Goal: Task Accomplishment & Management: Manage account settings

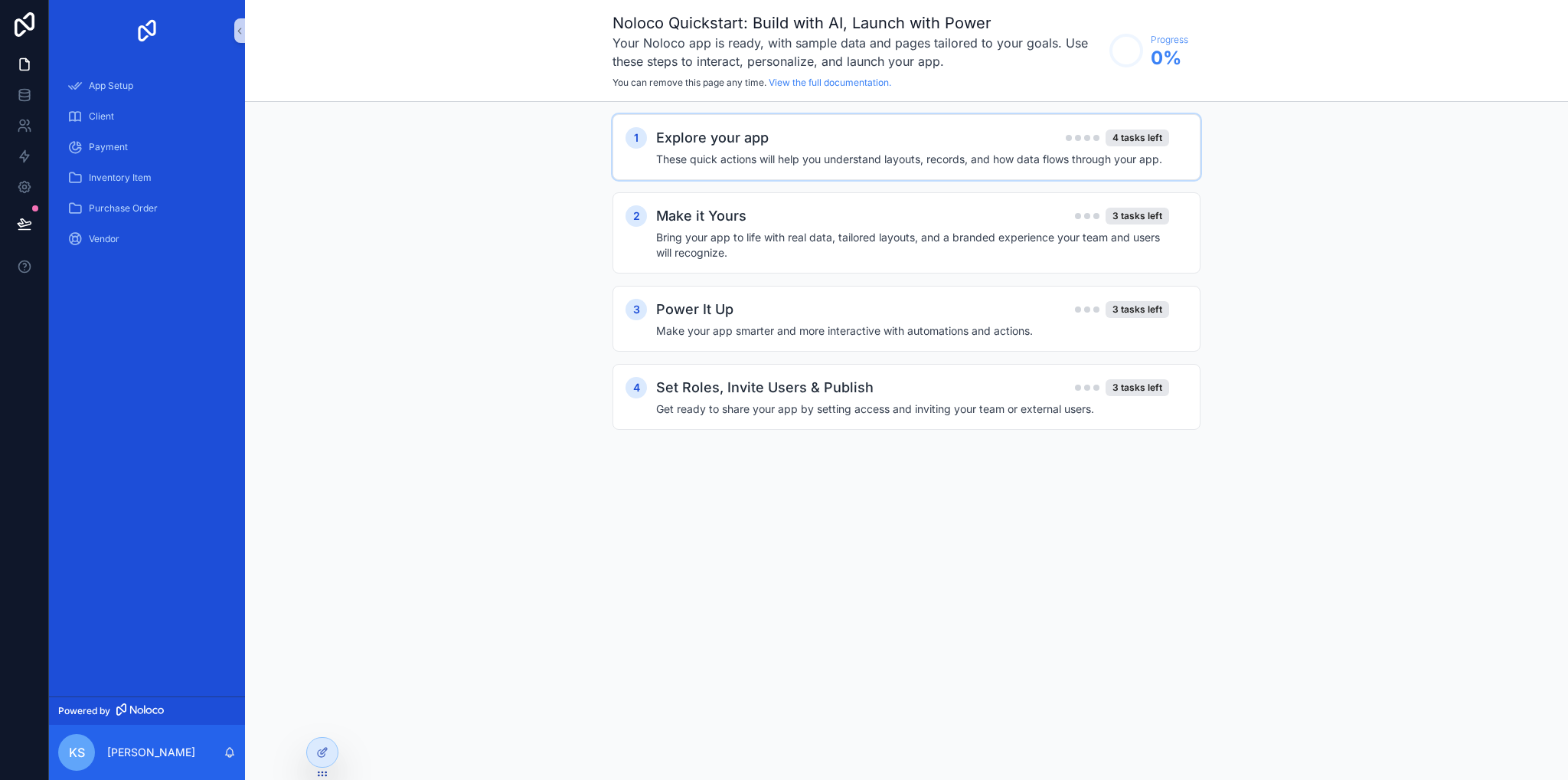
click at [883, 153] on h4 "These quick actions will help you understand layouts, records, and how data flo…" at bounding box center [913, 159] width 513 height 16
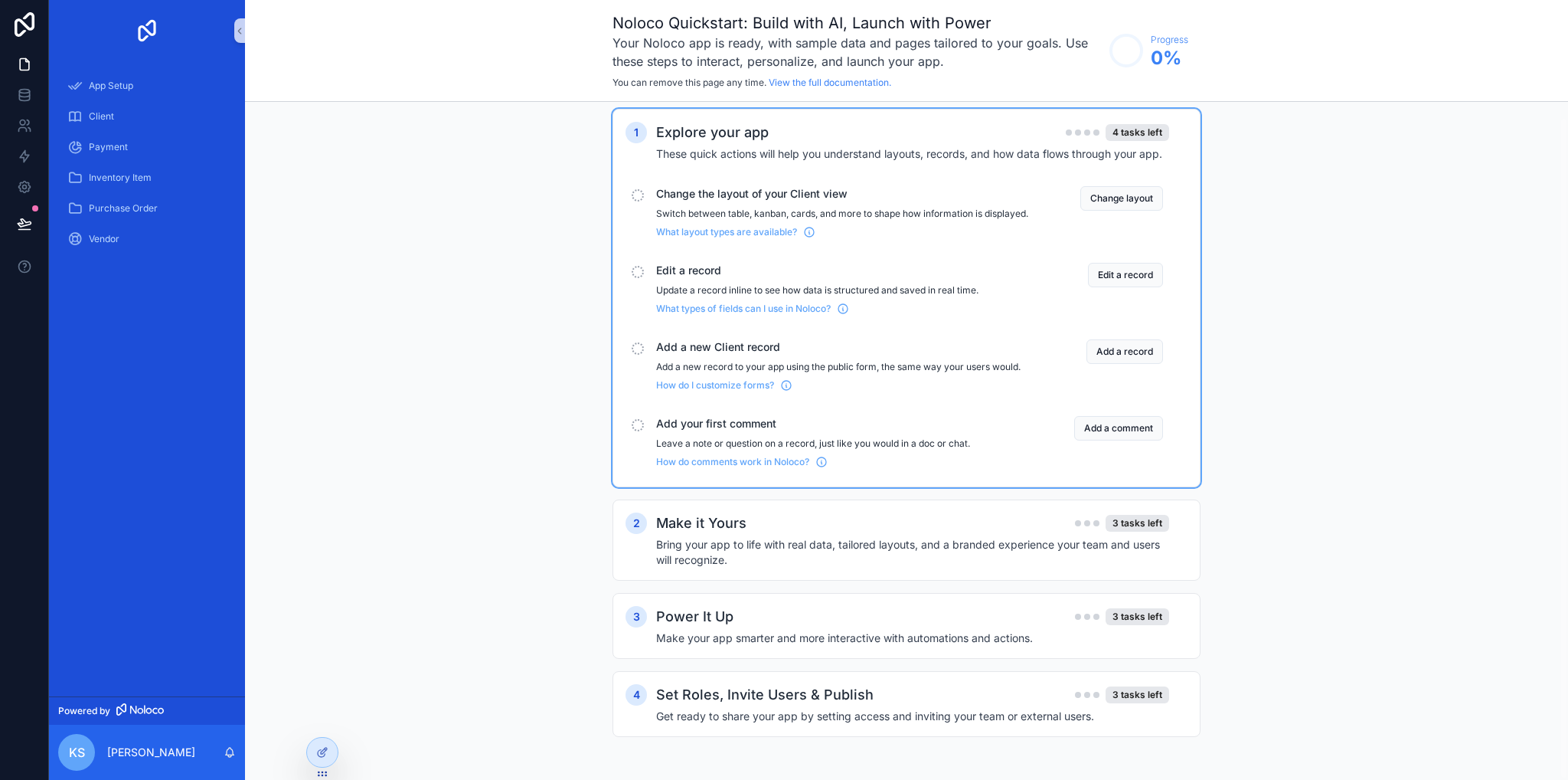
scroll to position [16, 0]
click at [748, 526] on div "Make it Yours 3 tasks left" at bounding box center [913, 522] width 513 height 21
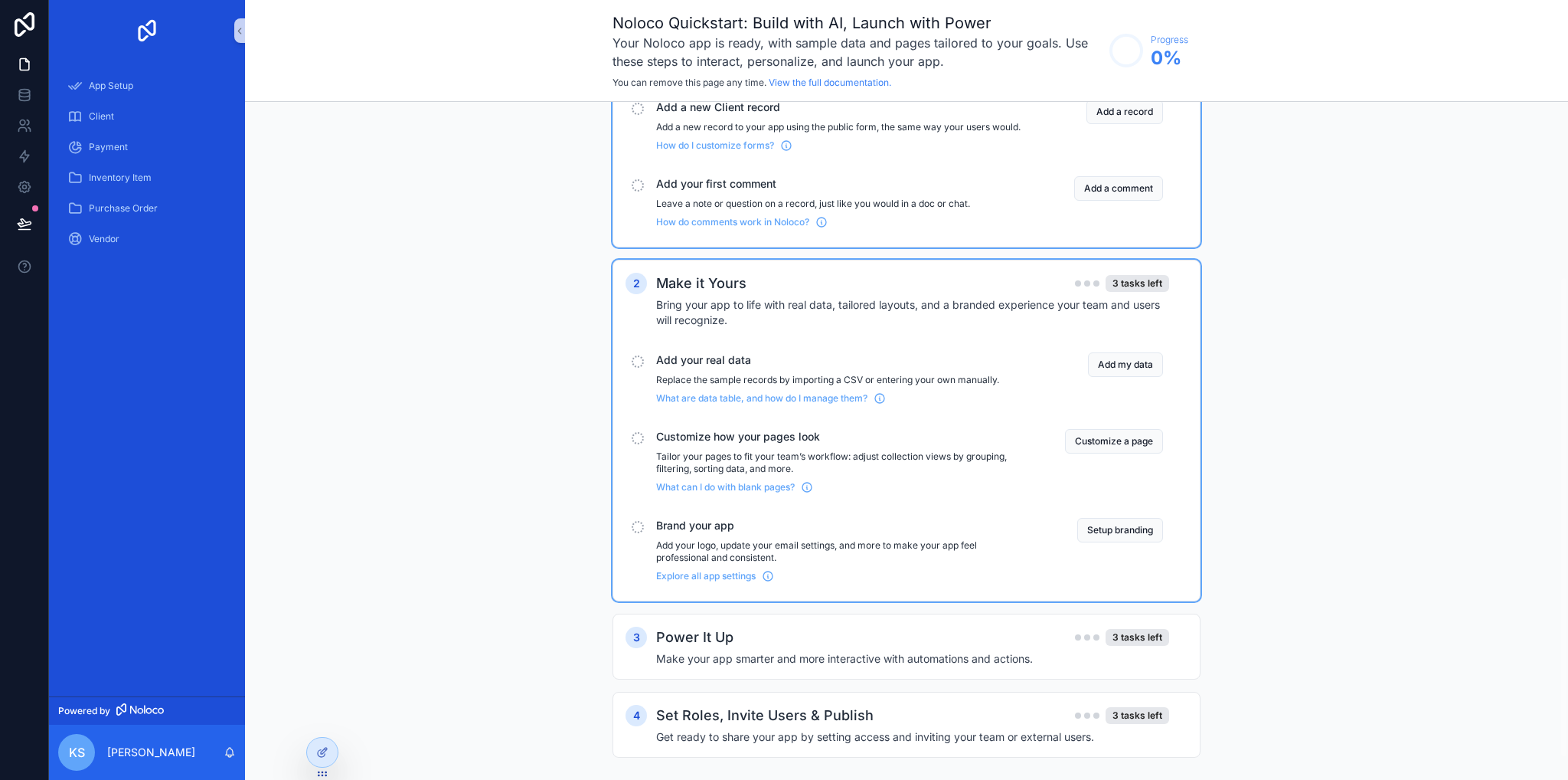
scroll to position [246, 0]
click at [26, 68] on icon at bounding box center [24, 64] width 16 height 16
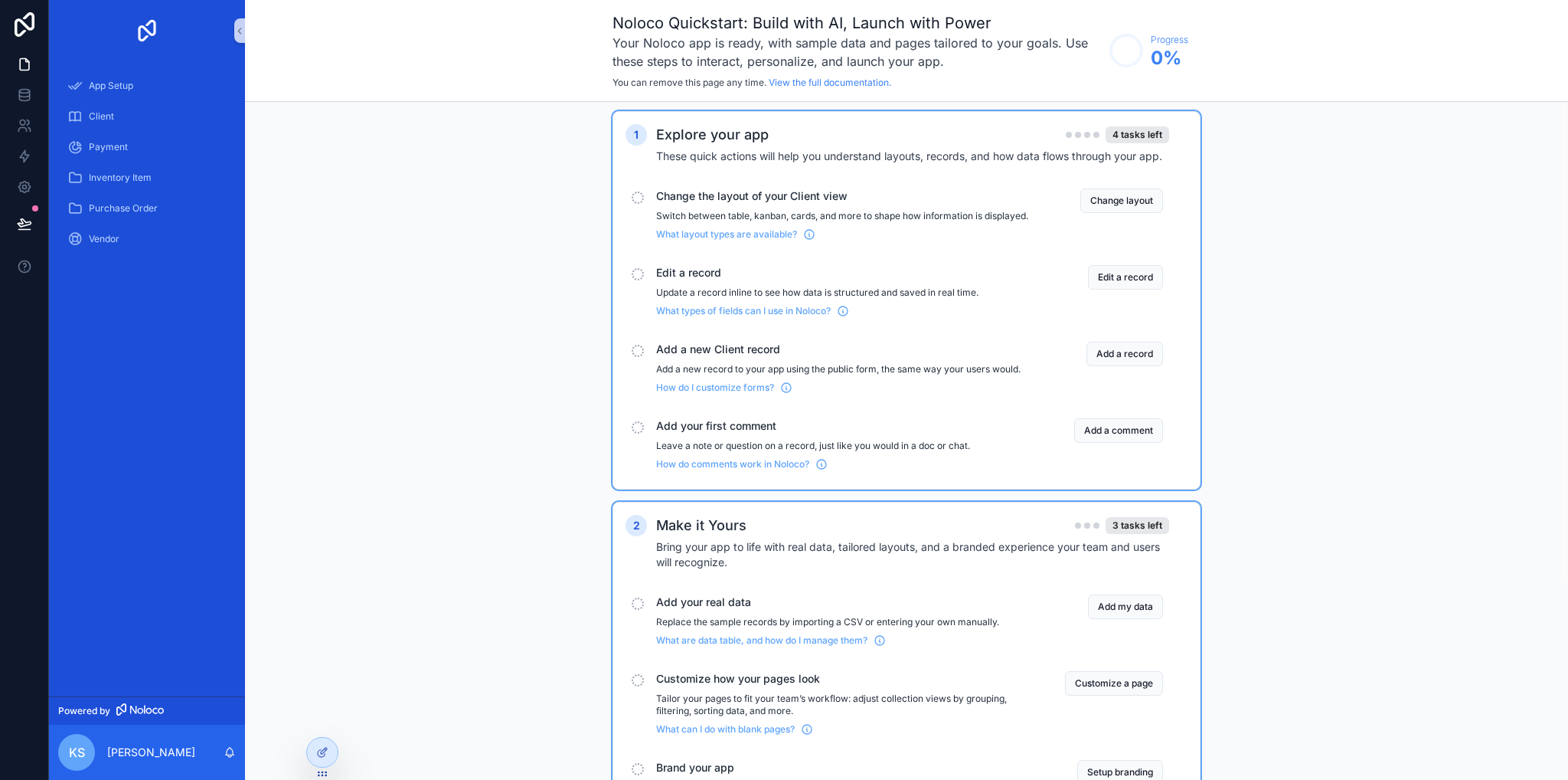
scroll to position [0, 0]
click at [1098, 203] on button "Change layout" at bounding box center [1122, 203] width 82 height 25
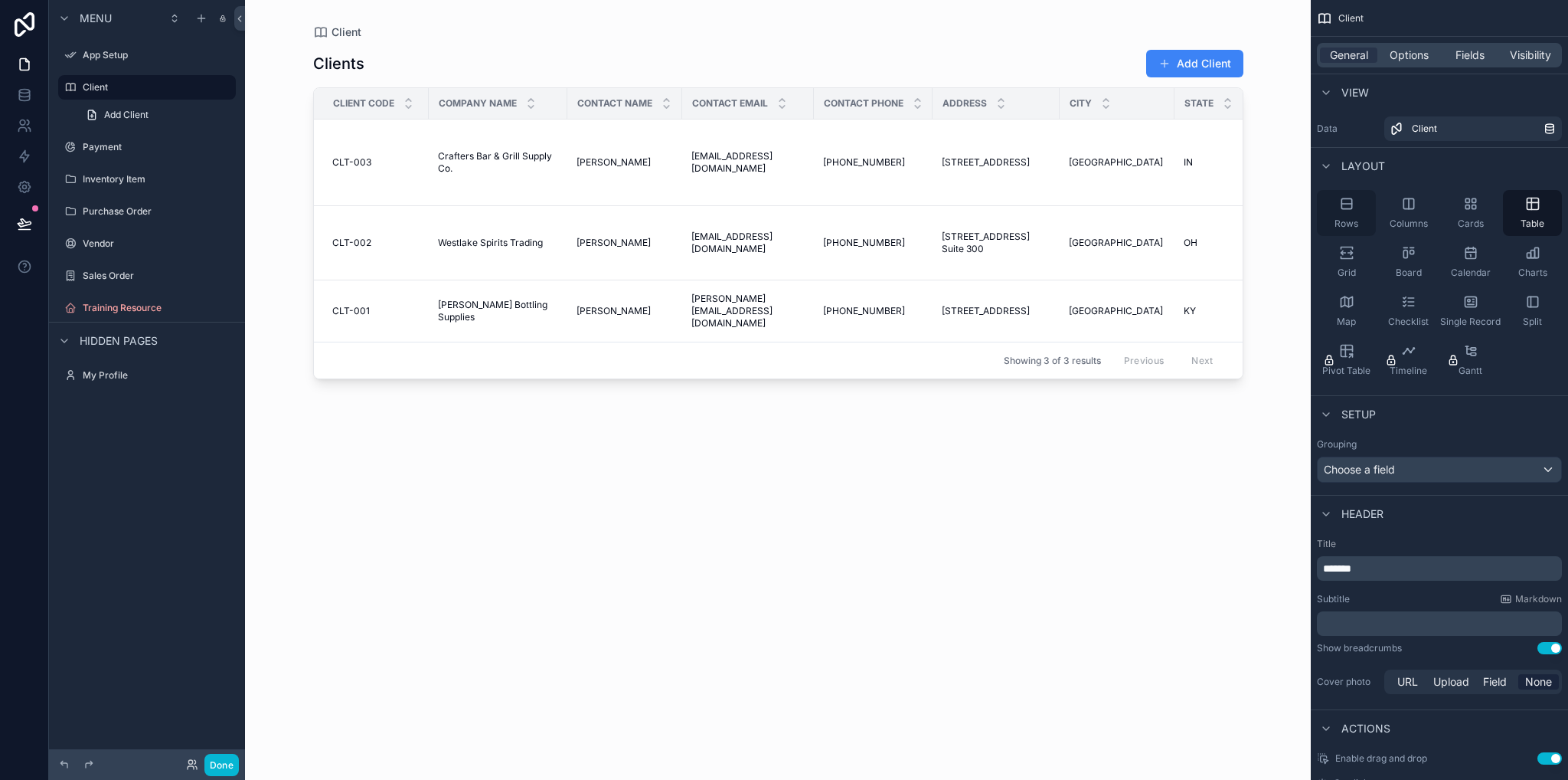
click at [1341, 217] on span "Rows" at bounding box center [1346, 223] width 24 height 12
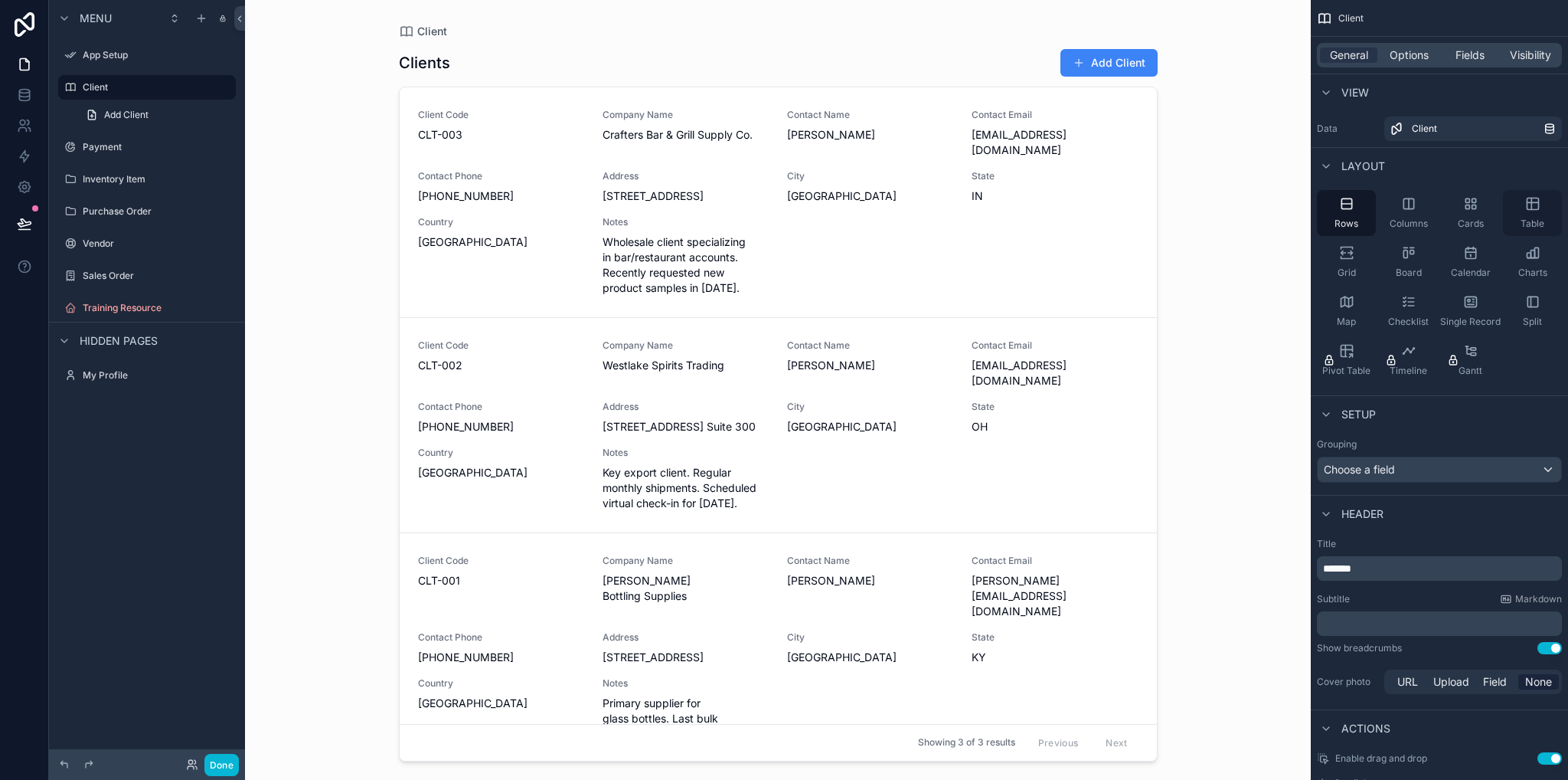
click at [1537, 212] on div "Table" at bounding box center [1532, 213] width 59 height 46
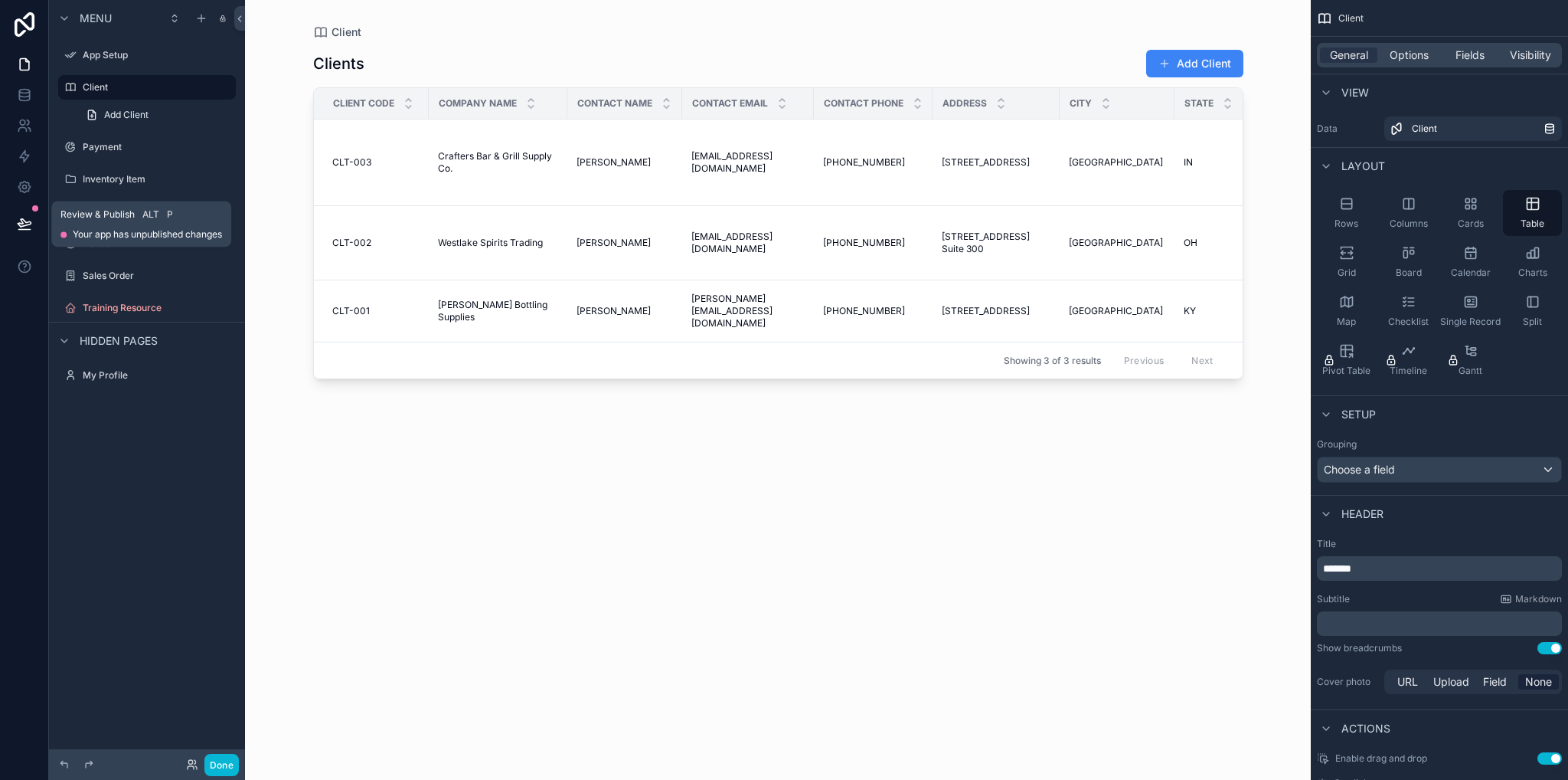
click at [26, 216] on icon at bounding box center [24, 224] width 16 height 16
click at [27, 103] on link at bounding box center [24, 94] width 49 height 30
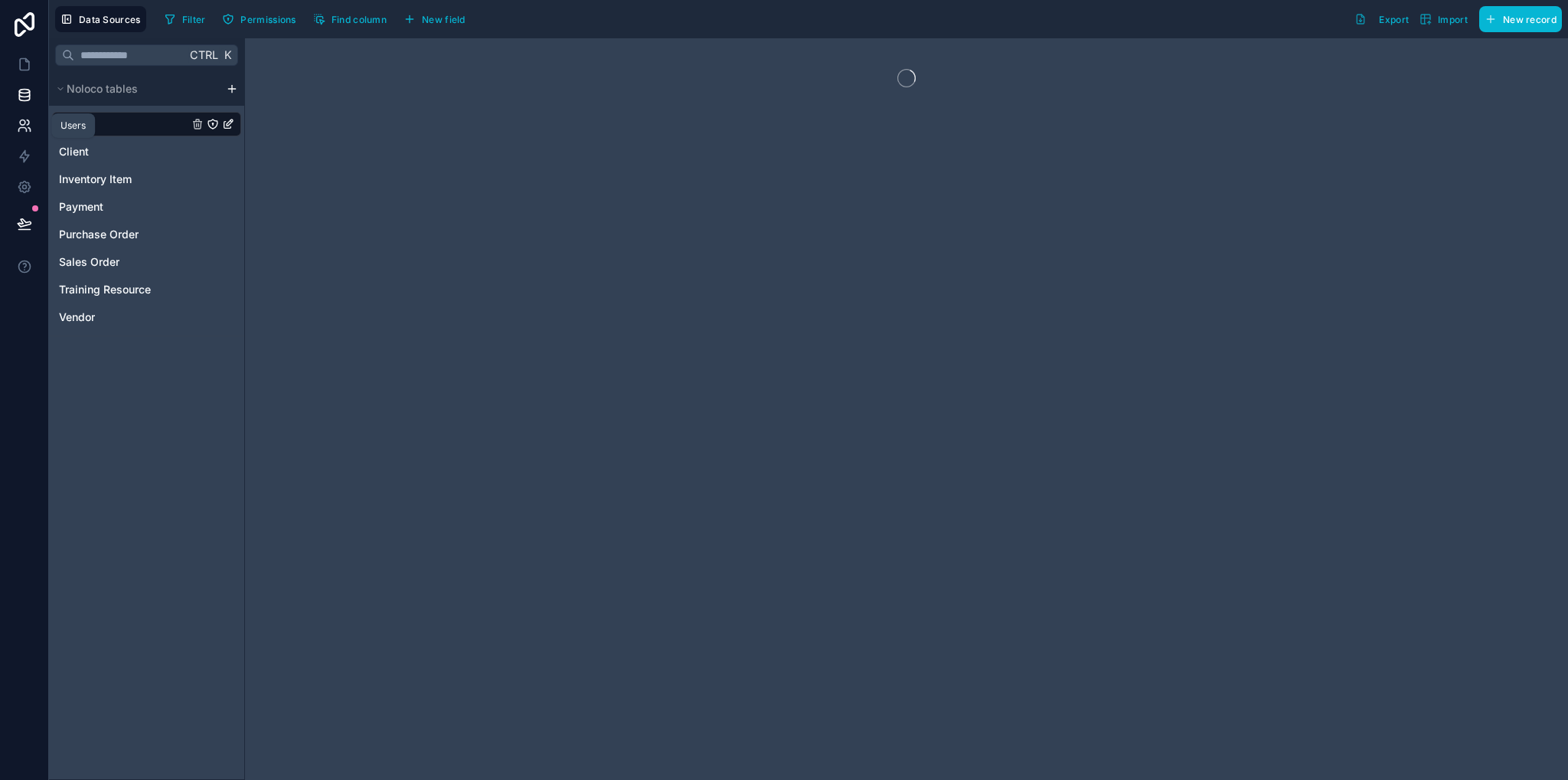
click at [25, 130] on icon at bounding box center [24, 126] width 16 height 16
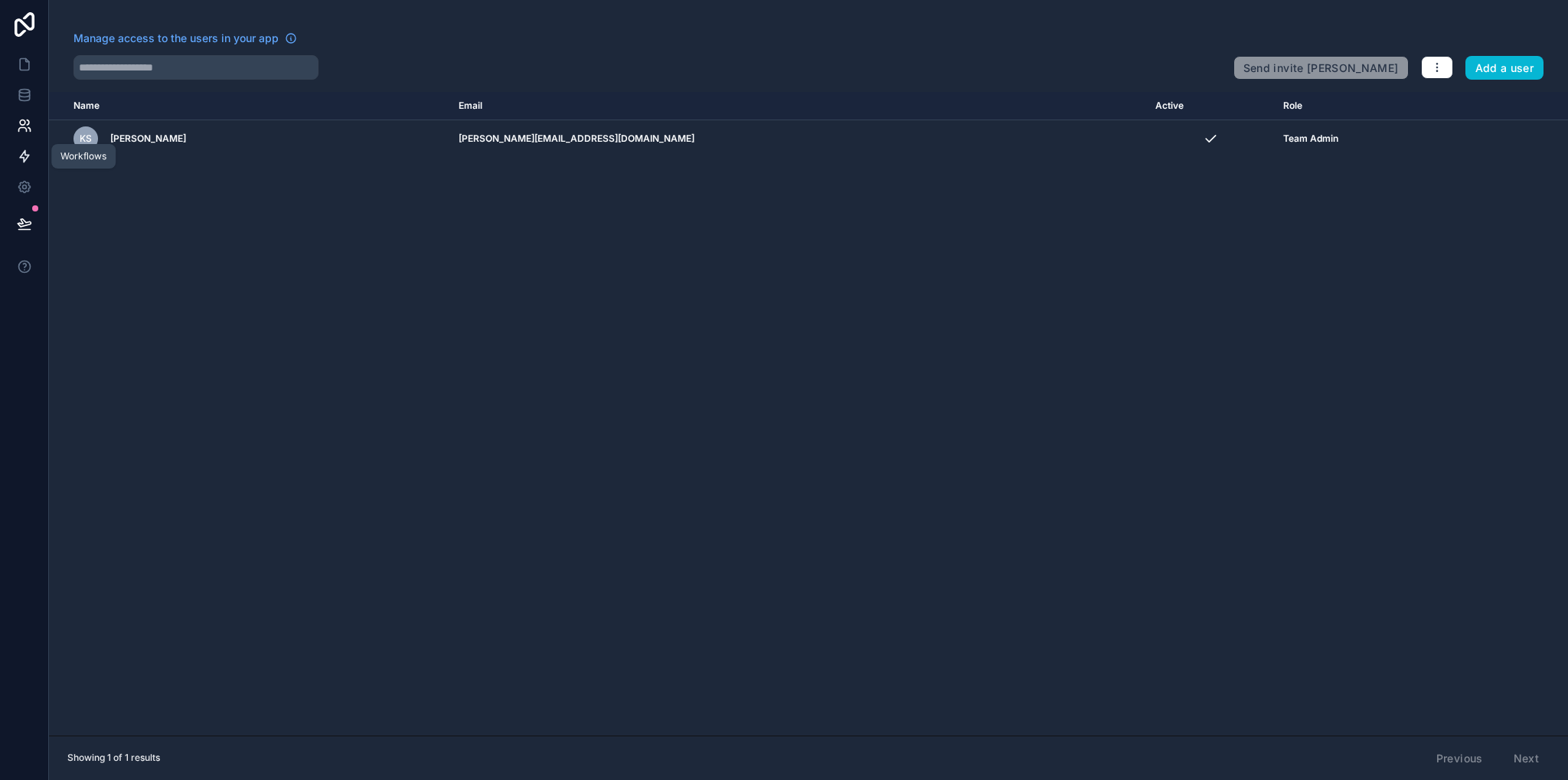
click at [26, 160] on icon at bounding box center [24, 156] width 16 height 16
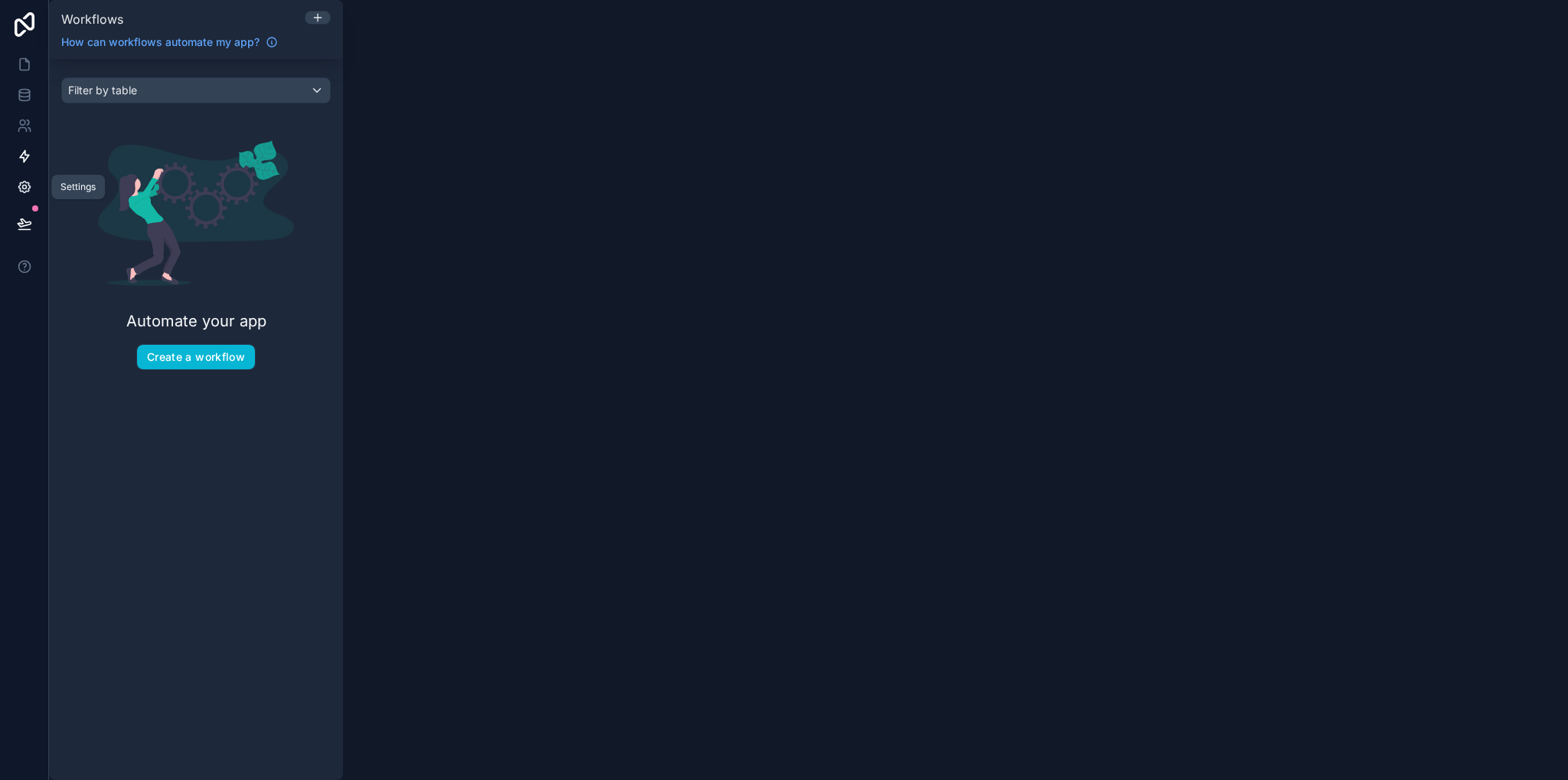
click at [27, 184] on icon at bounding box center [24, 187] width 16 height 16
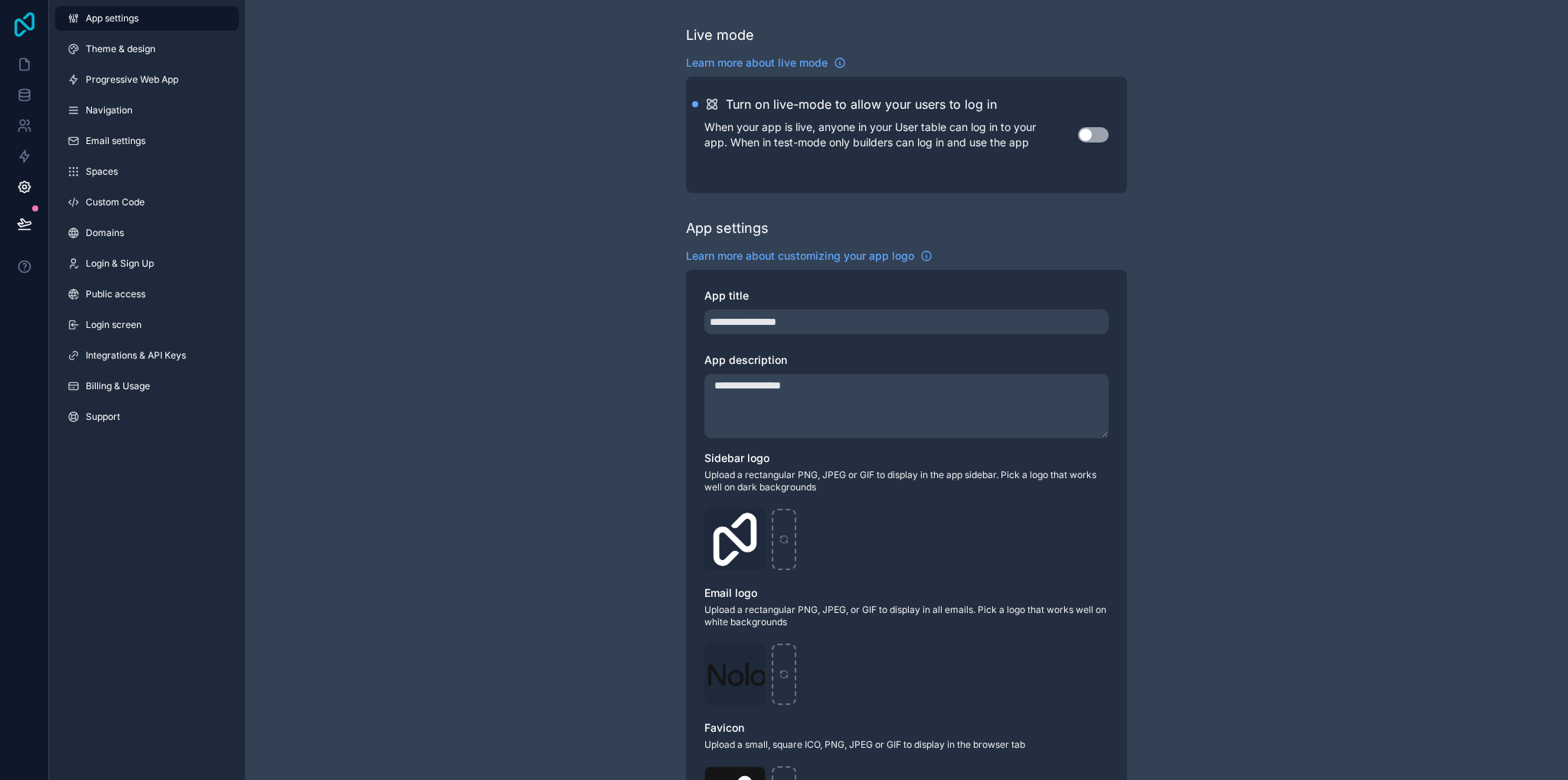
click at [26, 27] on icon at bounding box center [25, 24] width 20 height 25
click at [25, 58] on icon at bounding box center [24, 64] width 16 height 16
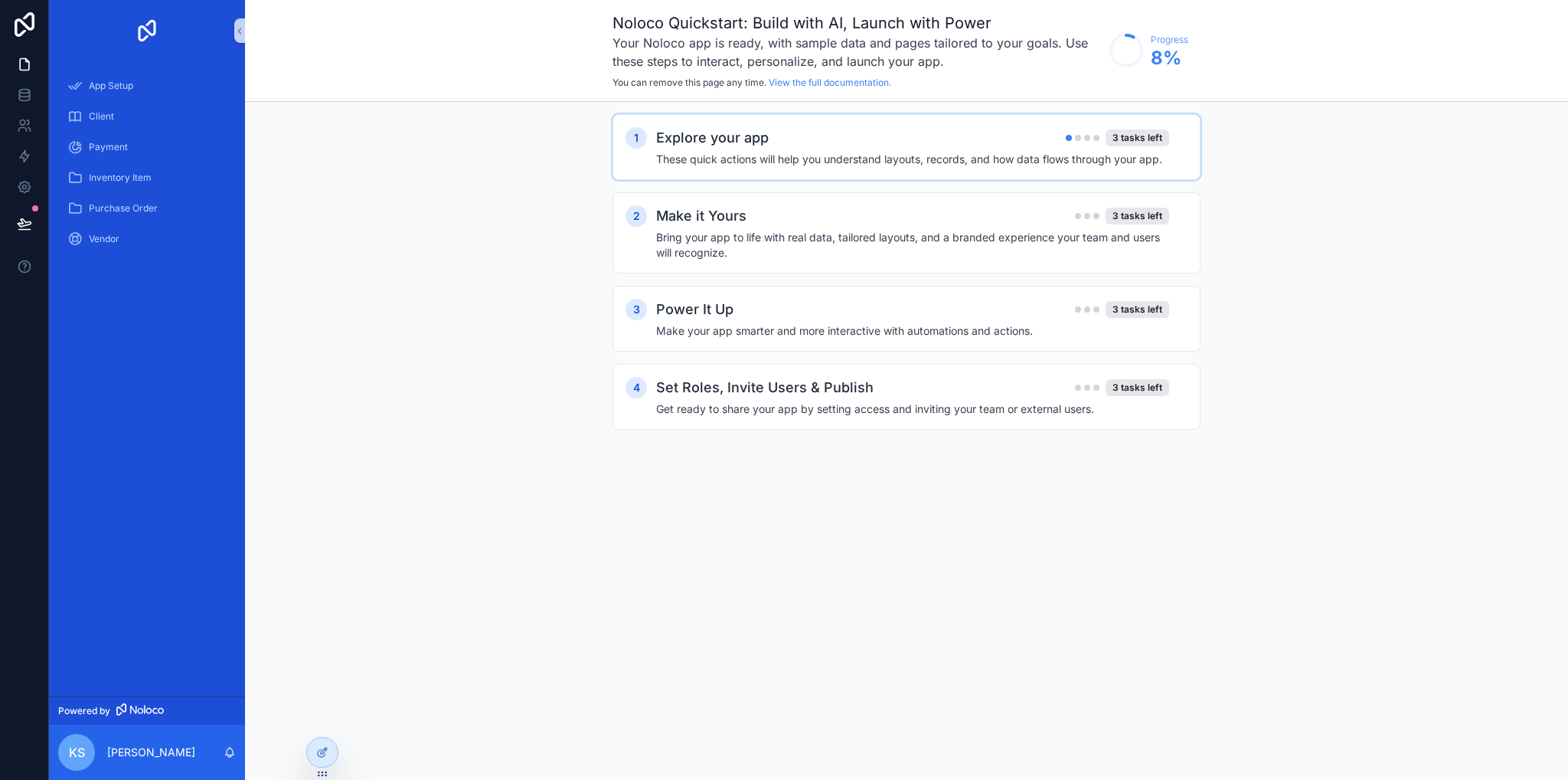
click at [879, 140] on div "Explore your app 3 tasks left" at bounding box center [913, 137] width 513 height 21
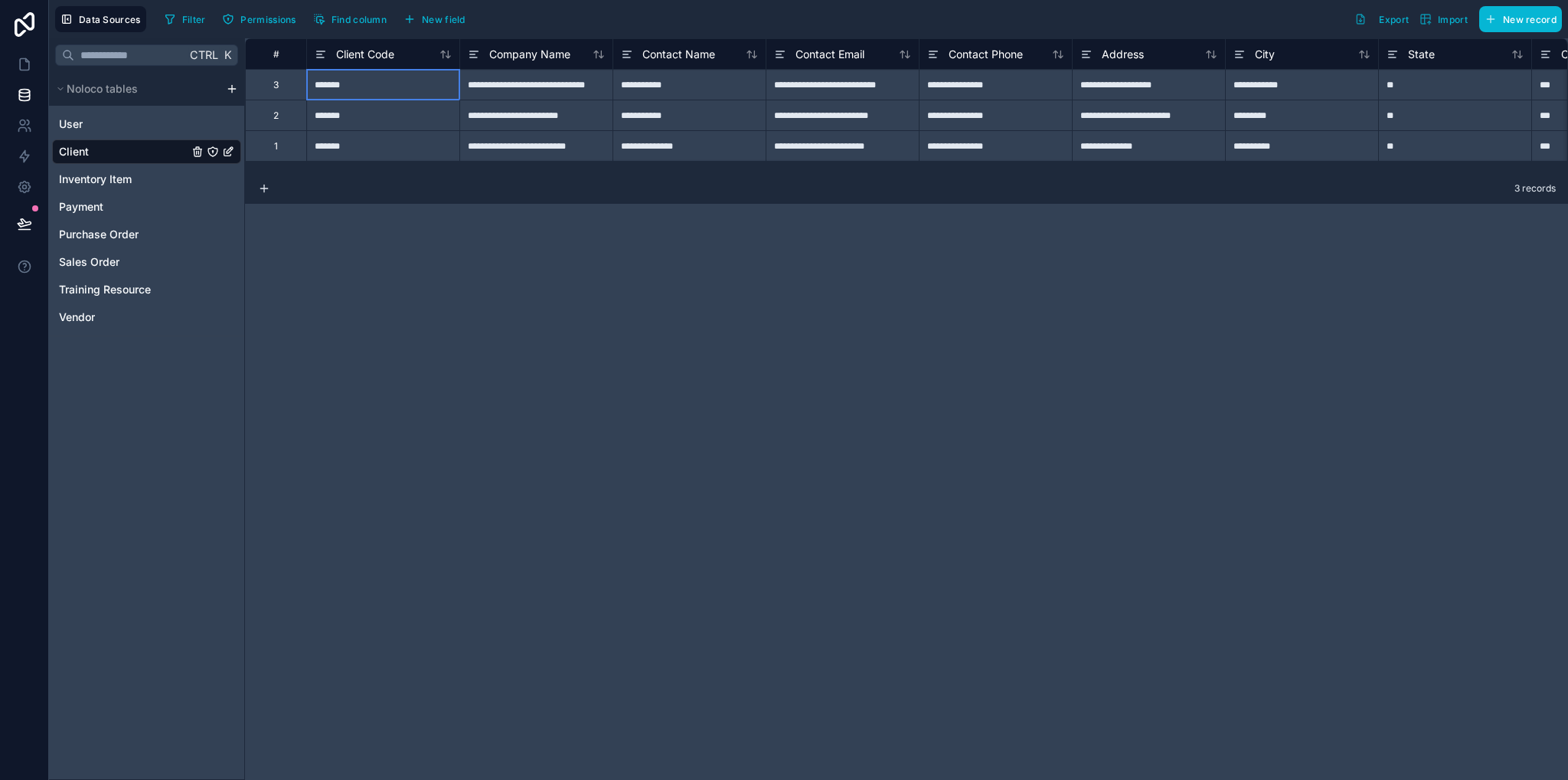
click at [368, 87] on div "*******" at bounding box center [382, 83] width 153 height 30
click at [368, 87] on input "*******" at bounding box center [383, 84] width 152 height 30
click at [524, 82] on div "**********" at bounding box center [535, 83] width 153 height 30
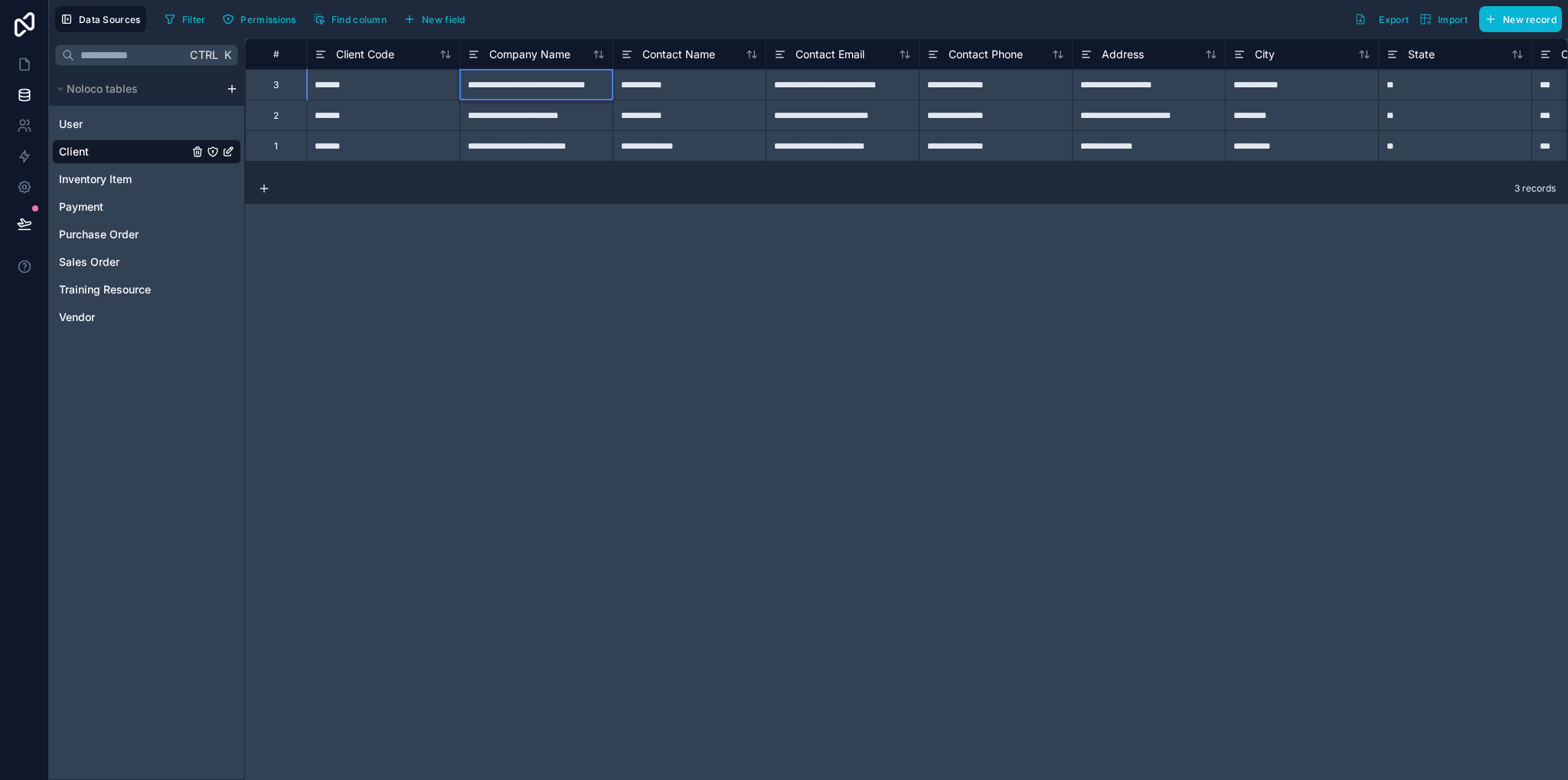
click at [524, 82] on input "**********" at bounding box center [536, 84] width 152 height 30
type input "***"
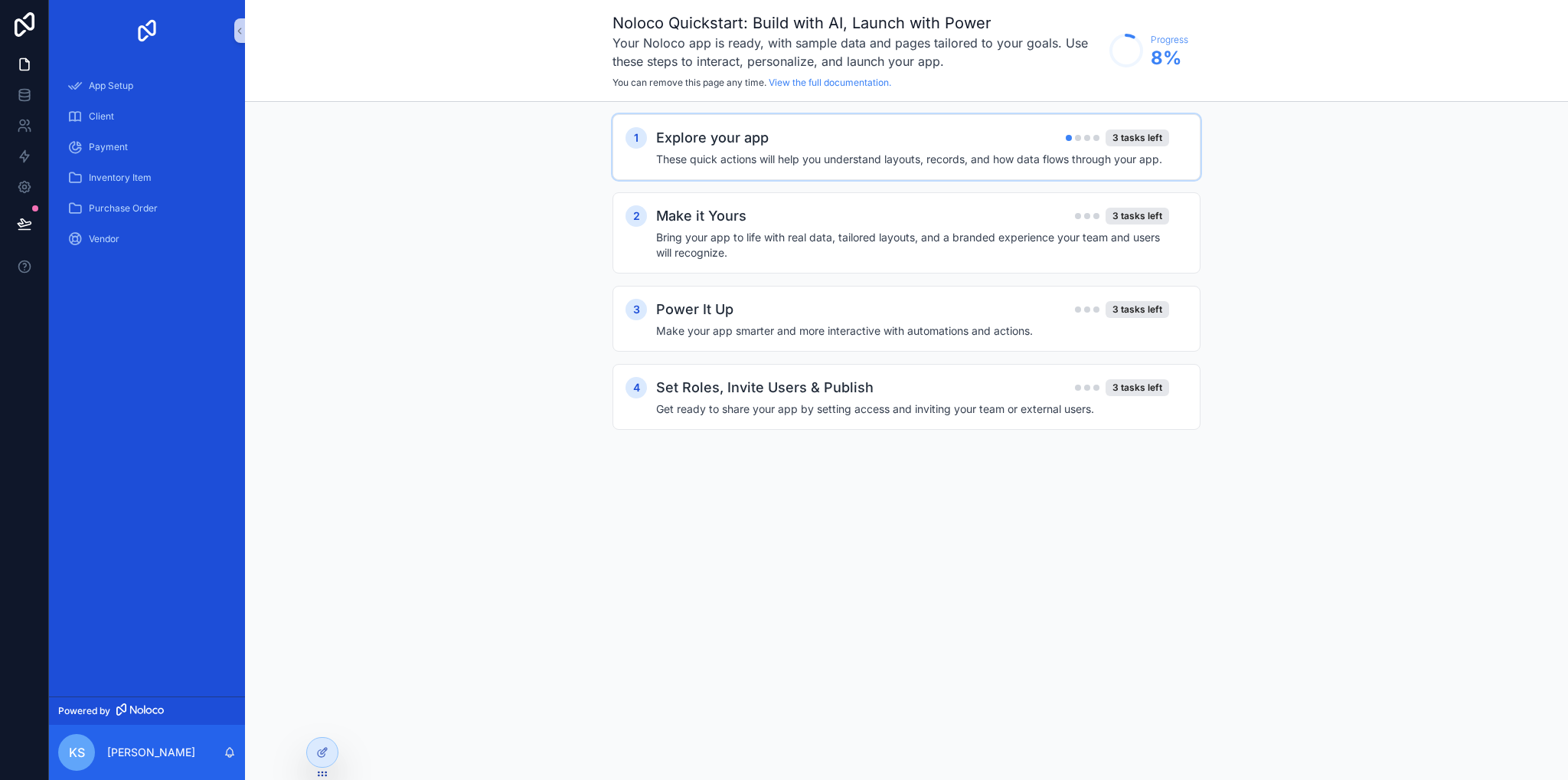
click at [822, 146] on div "Explore your app 3 tasks left" at bounding box center [913, 137] width 513 height 21
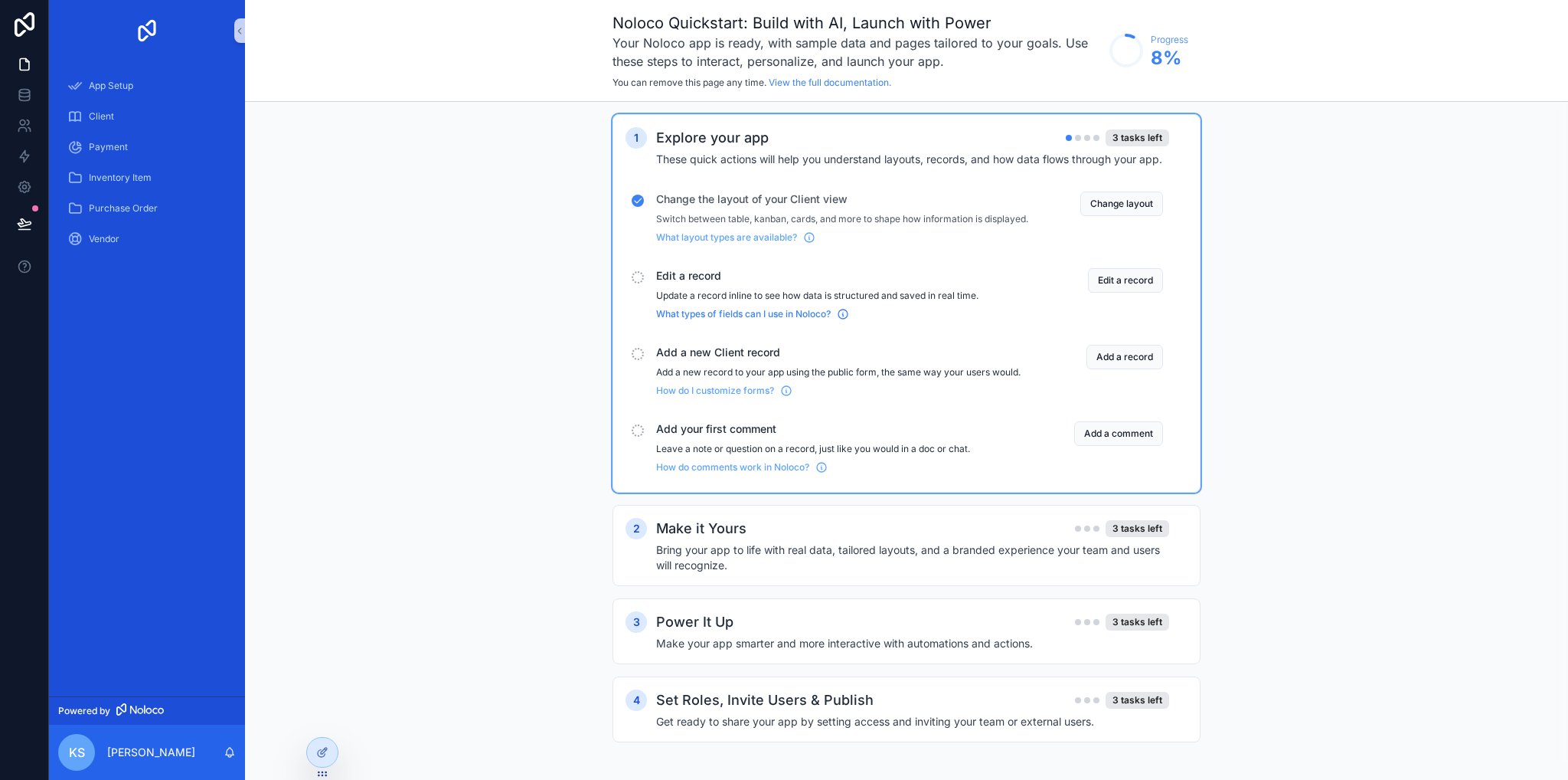
click at [723, 320] on span "What types of fields can I use in Noloco?" at bounding box center [743, 313] width 175 height 12
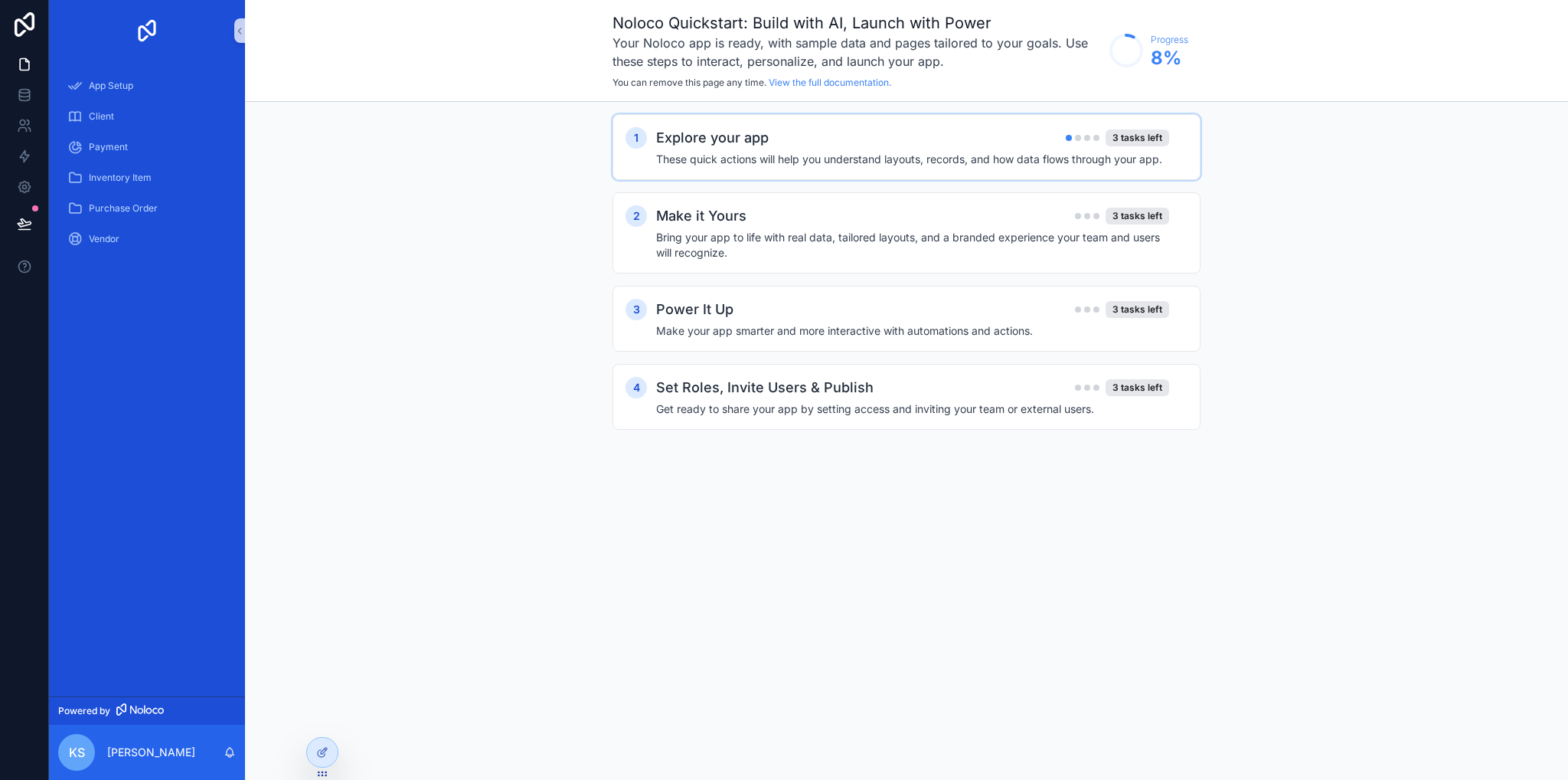
click at [822, 166] on div "1 Explore your app 3 tasks left These quick actions will help you understand la…" at bounding box center [906, 148] width 588 height 66
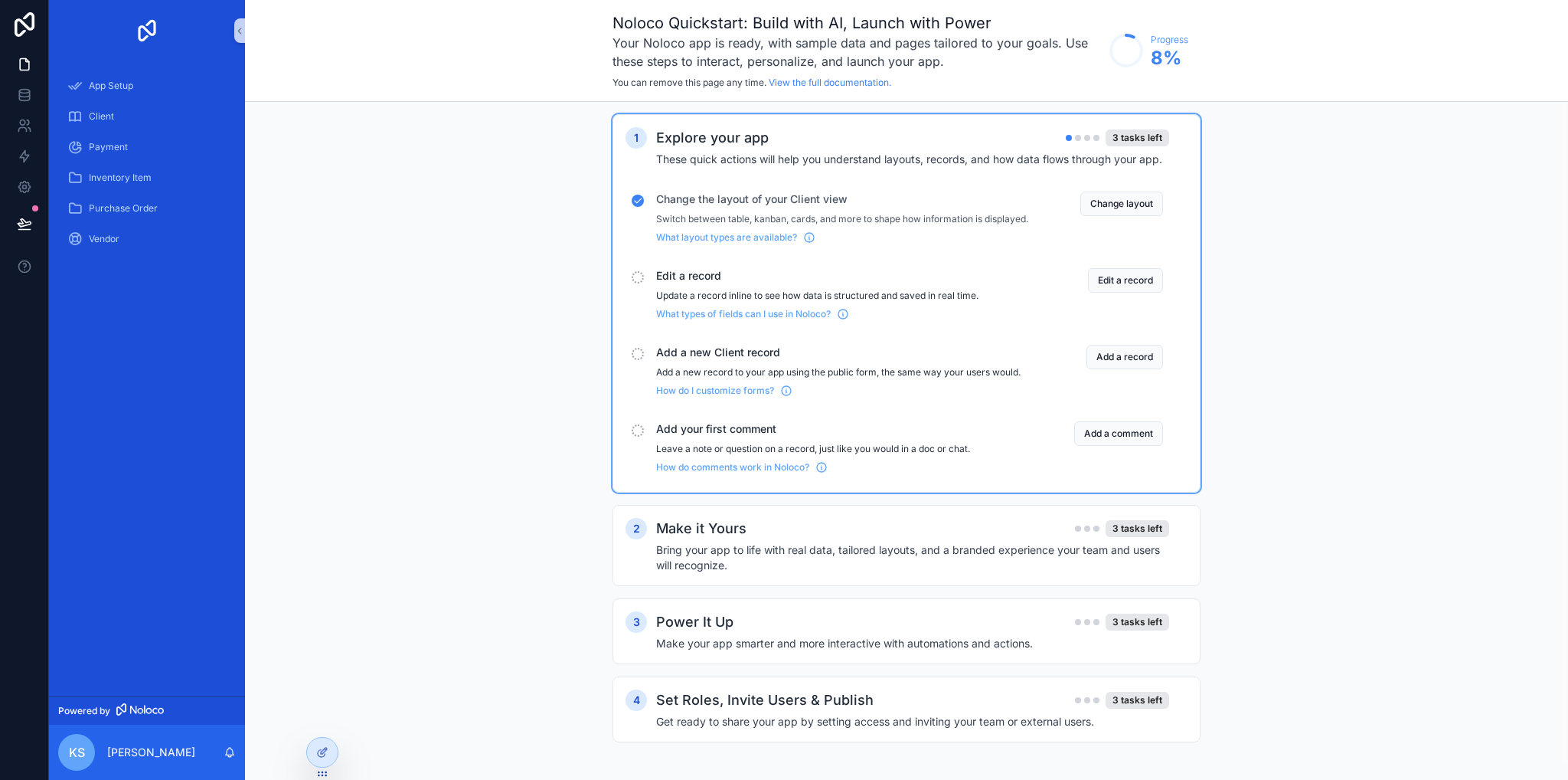
click at [712, 295] on div "Edit a record Update a record inline to see how data is structured and saved in…" at bounding box center [842, 293] width 372 height 52
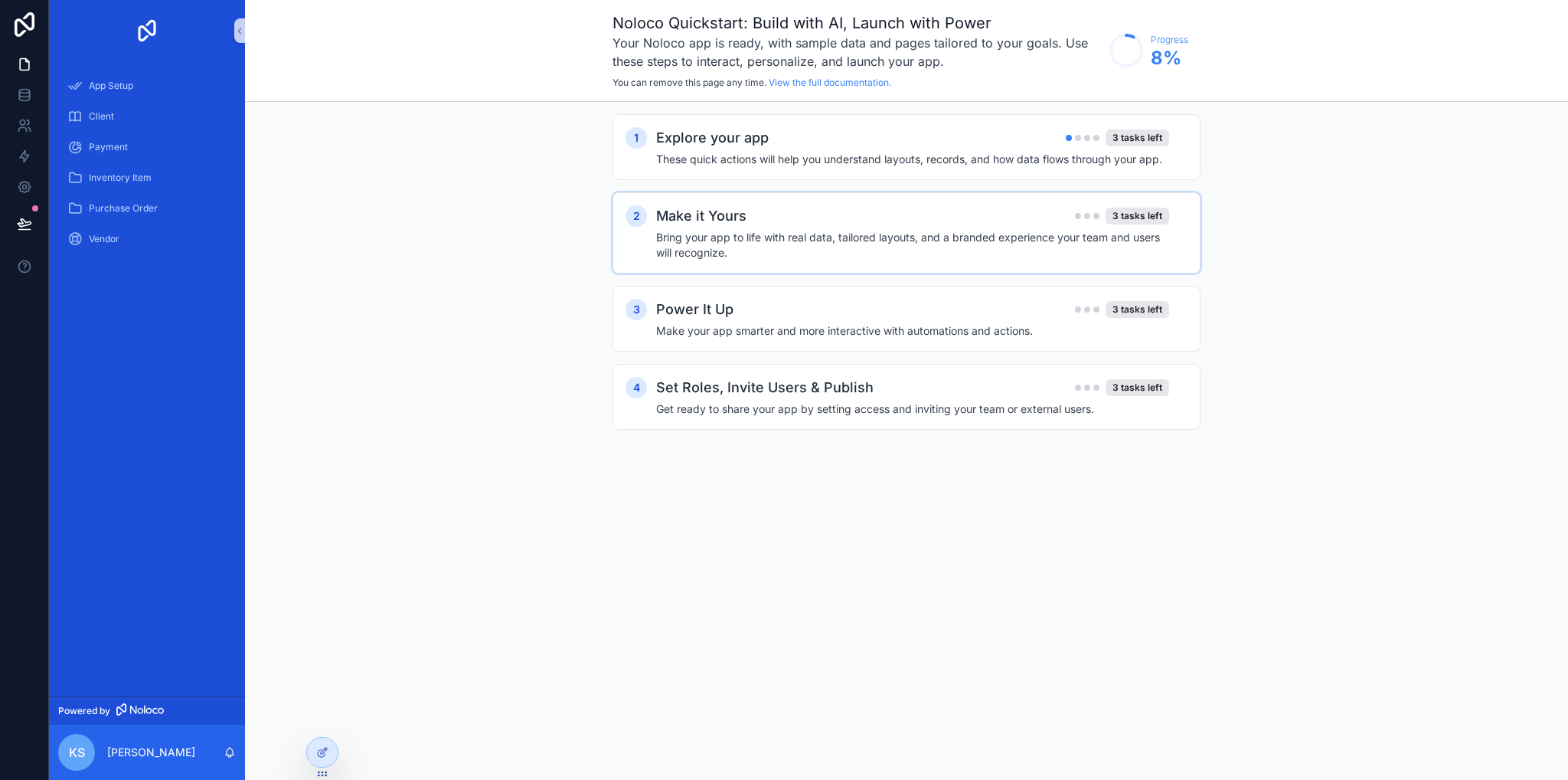
click at [718, 244] on h4 "Bring your app to life with real data, tailored layouts, and a branded experien…" at bounding box center [913, 245] width 513 height 30
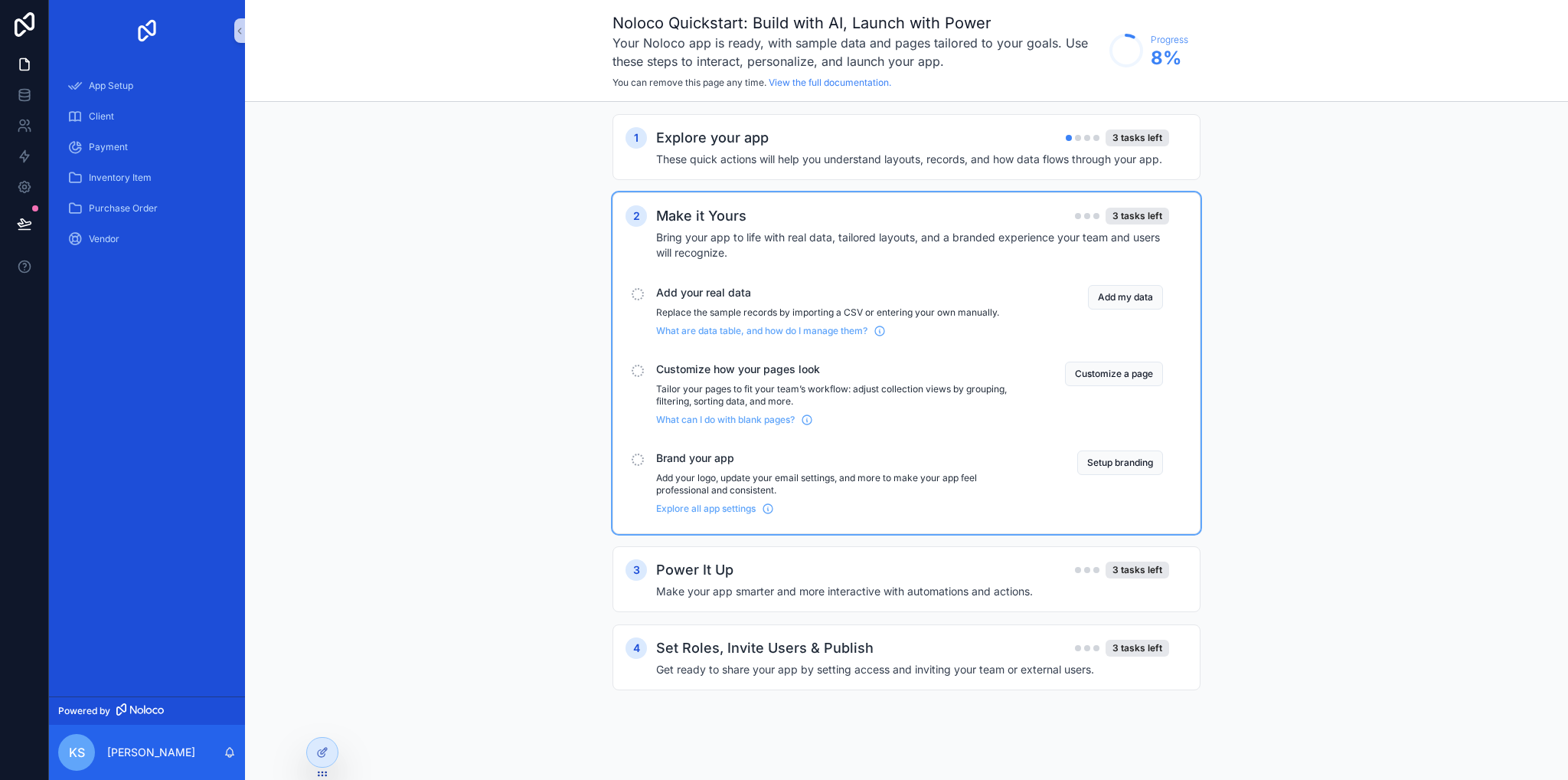
click at [735, 148] on h2 "Explore your app" at bounding box center [712, 137] width 113 height 21
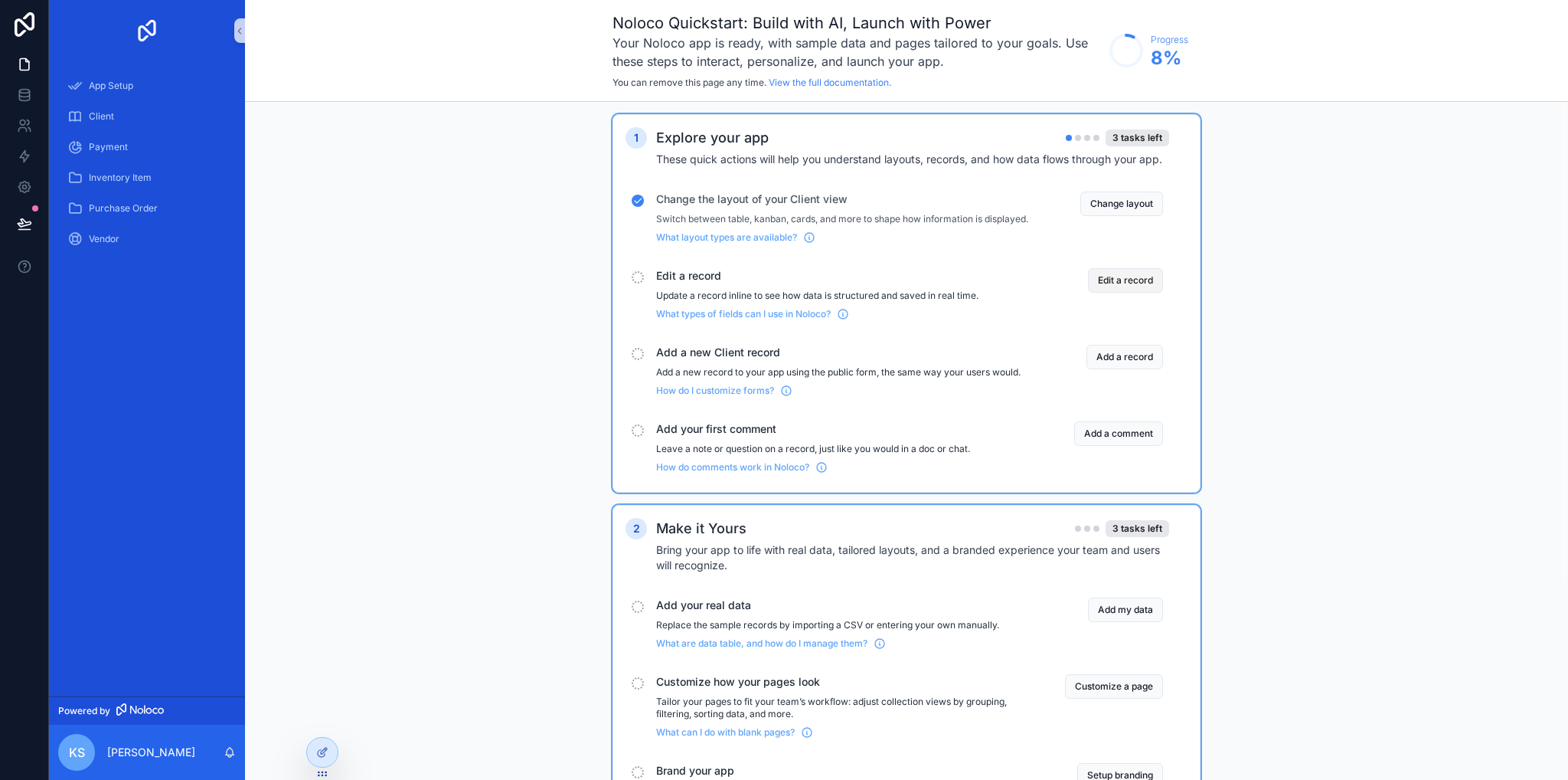
click at [1118, 291] on button "Edit a record" at bounding box center [1125, 280] width 75 height 25
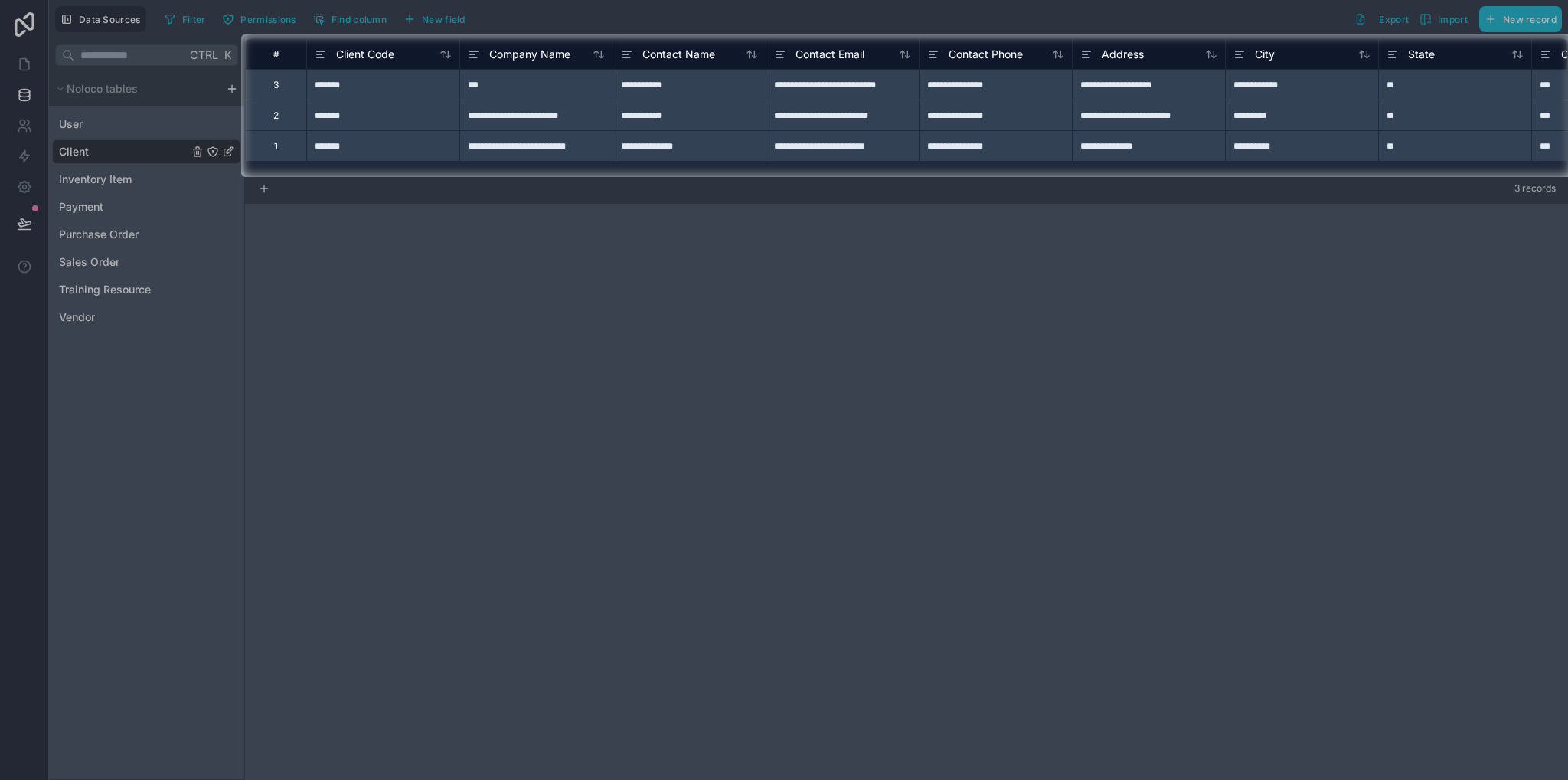
click at [511, 123] on div "**********" at bounding box center [535, 115] width 153 height 30
type input "**"
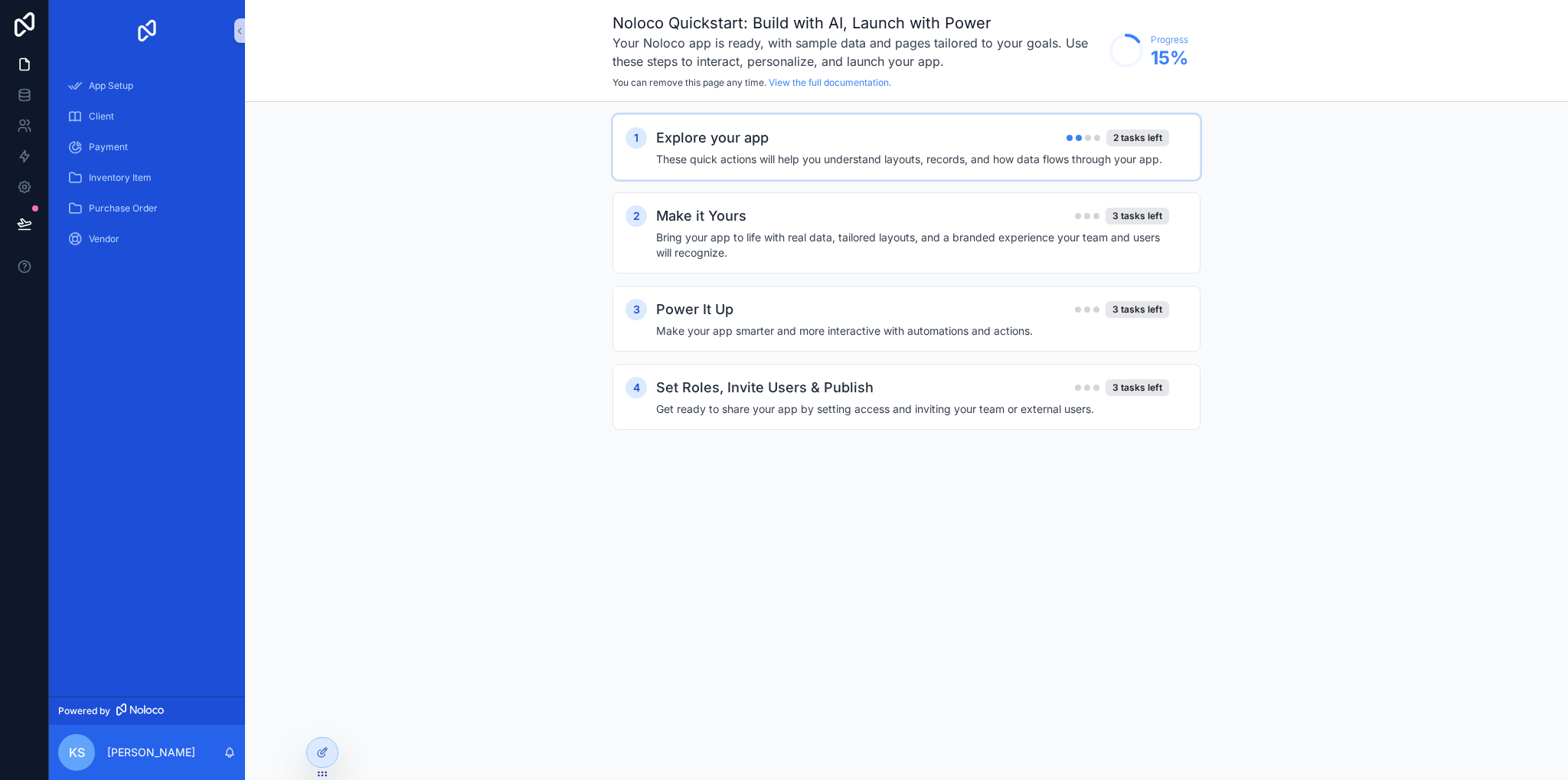
click at [867, 146] on div "Explore your app 2 tasks left" at bounding box center [913, 137] width 513 height 21
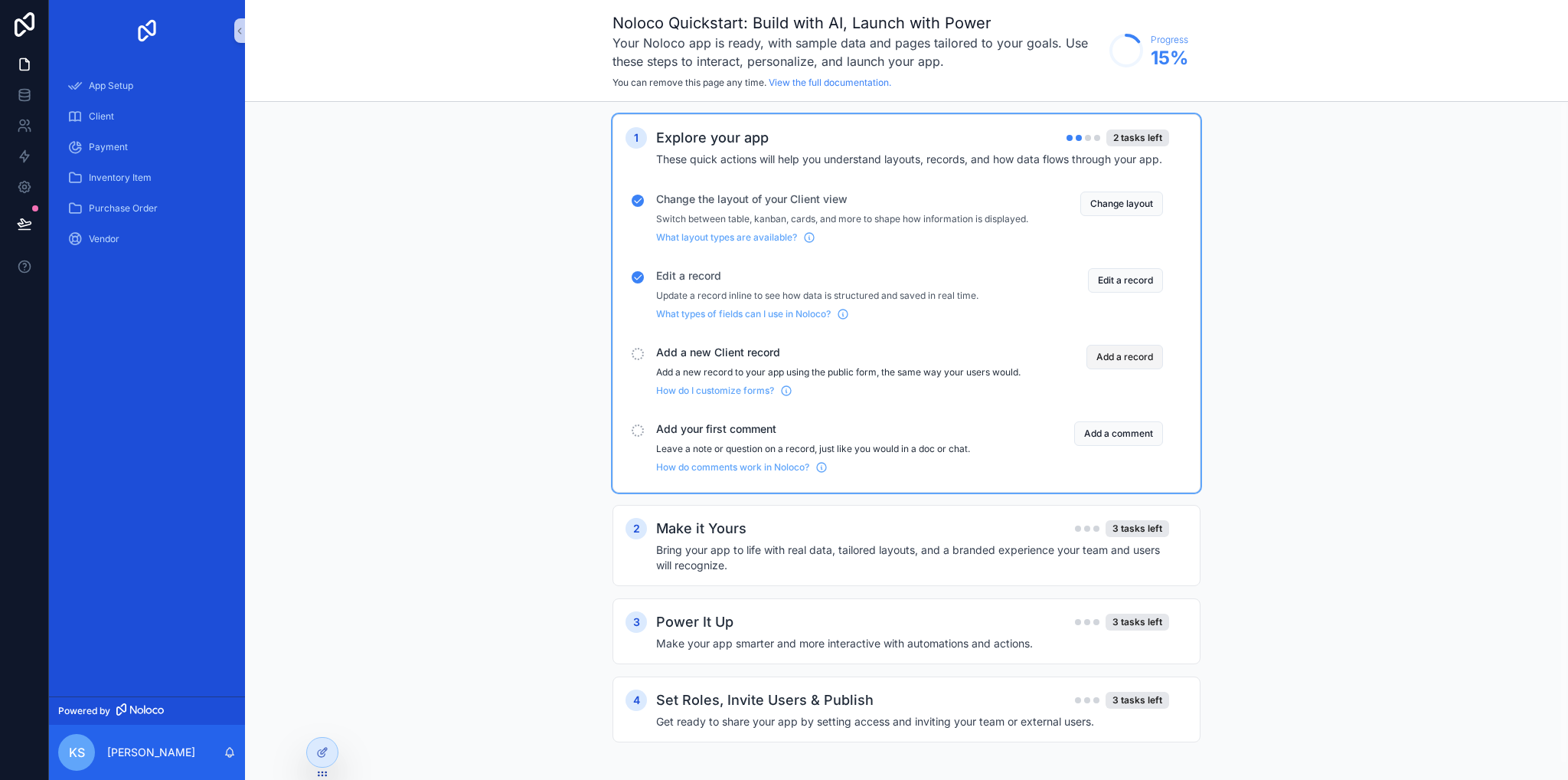
click at [1121, 368] on button "Add a record" at bounding box center [1125, 357] width 77 height 25
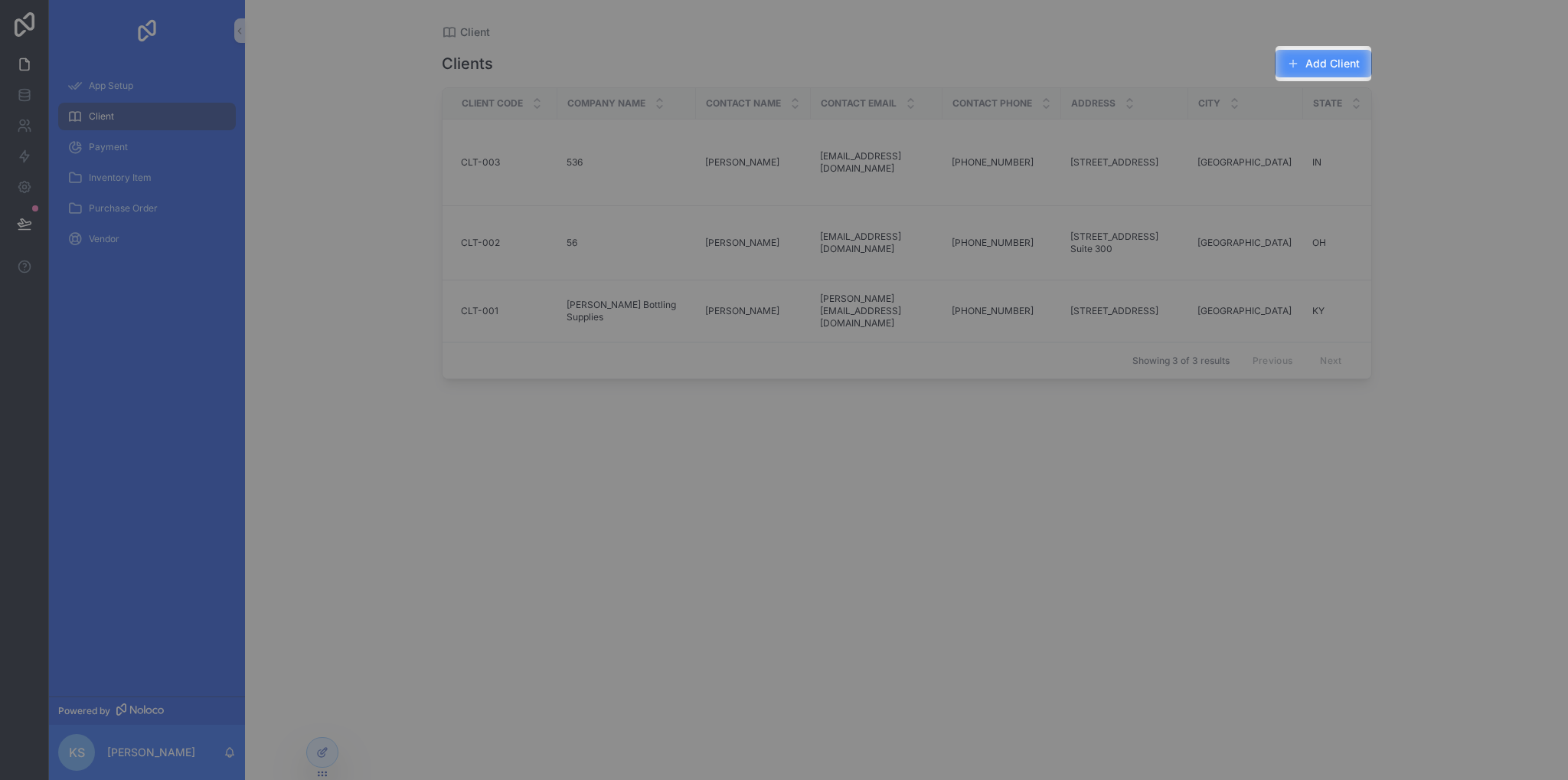
click at [1340, 70] on button "Add Client" at bounding box center [1323, 63] width 97 height 27
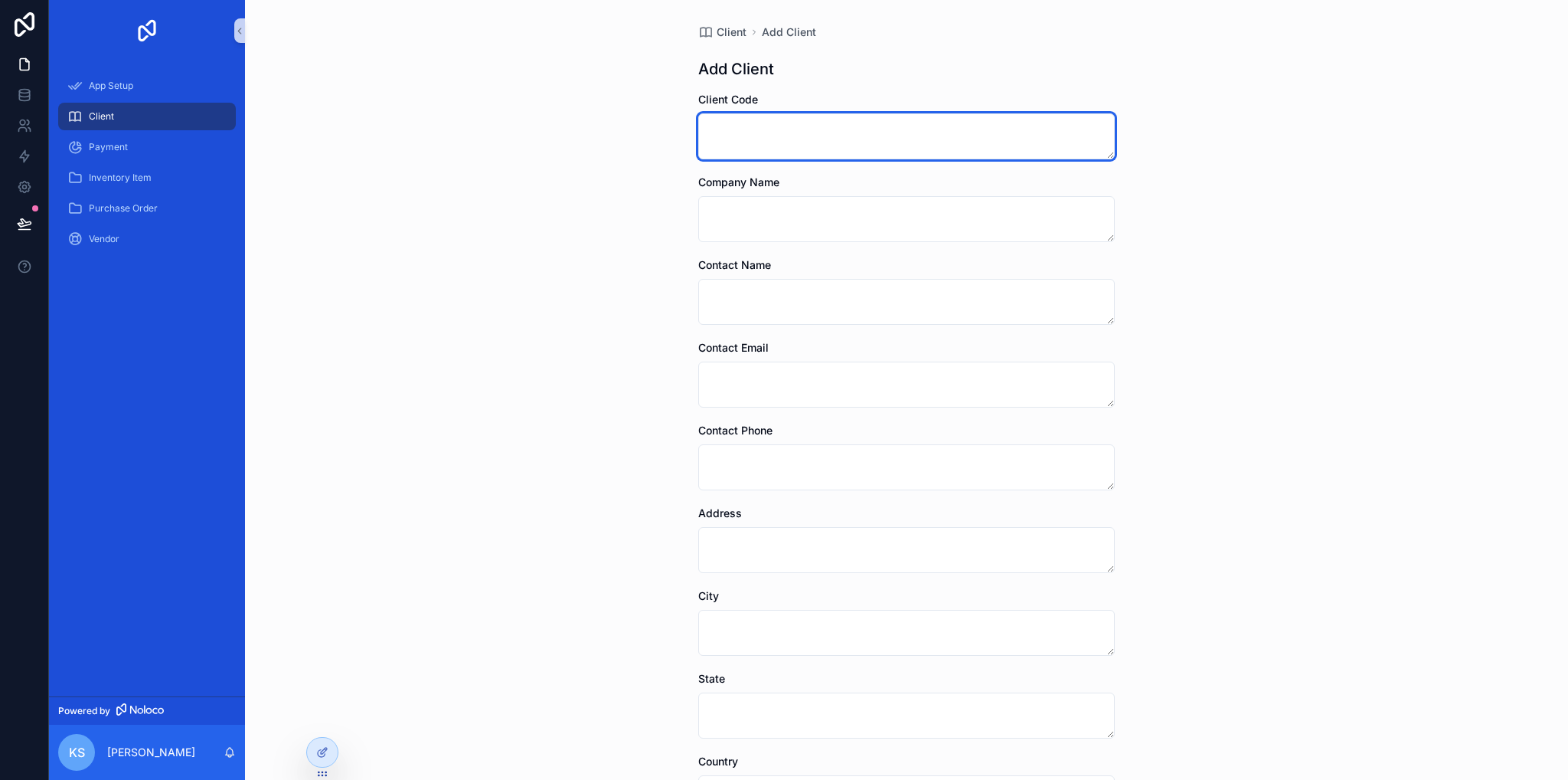
click at [839, 147] on textarea "scrollable content" at bounding box center [906, 137] width 417 height 46
type textarea "******"
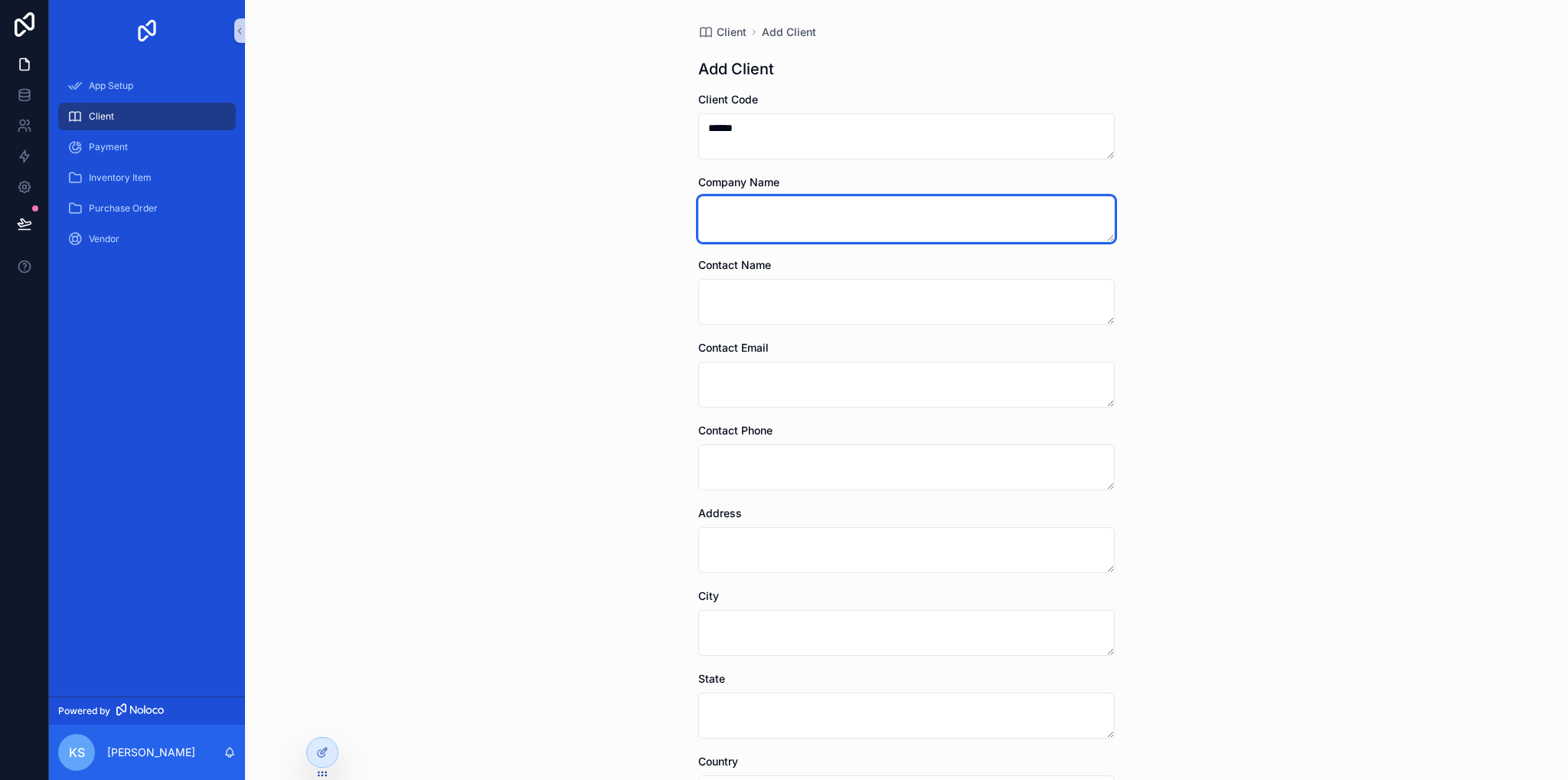
click at [827, 227] on textarea "scrollable content" at bounding box center [906, 219] width 417 height 46
type textarea "******"
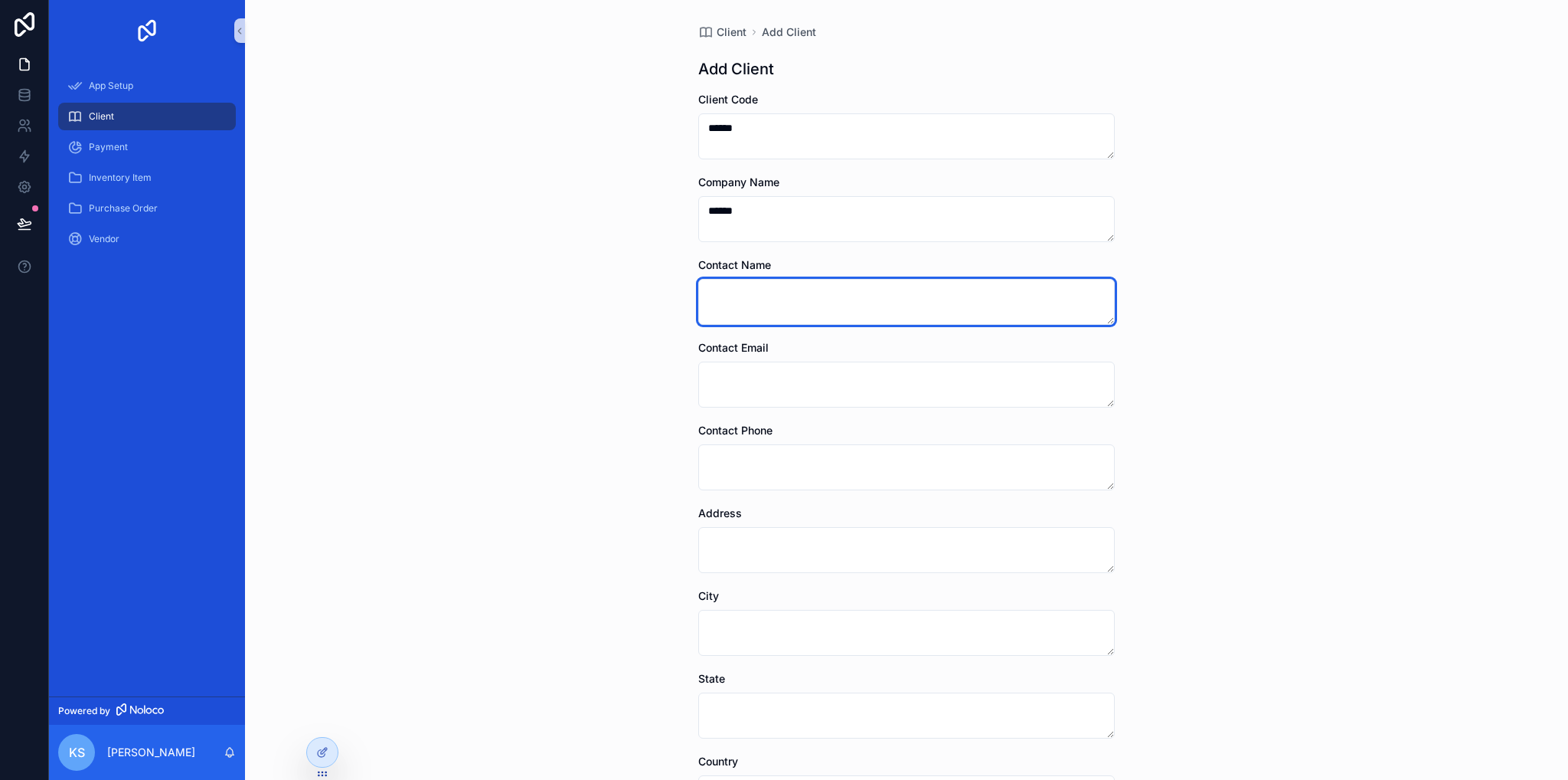
click at [806, 302] on textarea "scrollable content" at bounding box center [906, 302] width 417 height 46
type textarea "***"
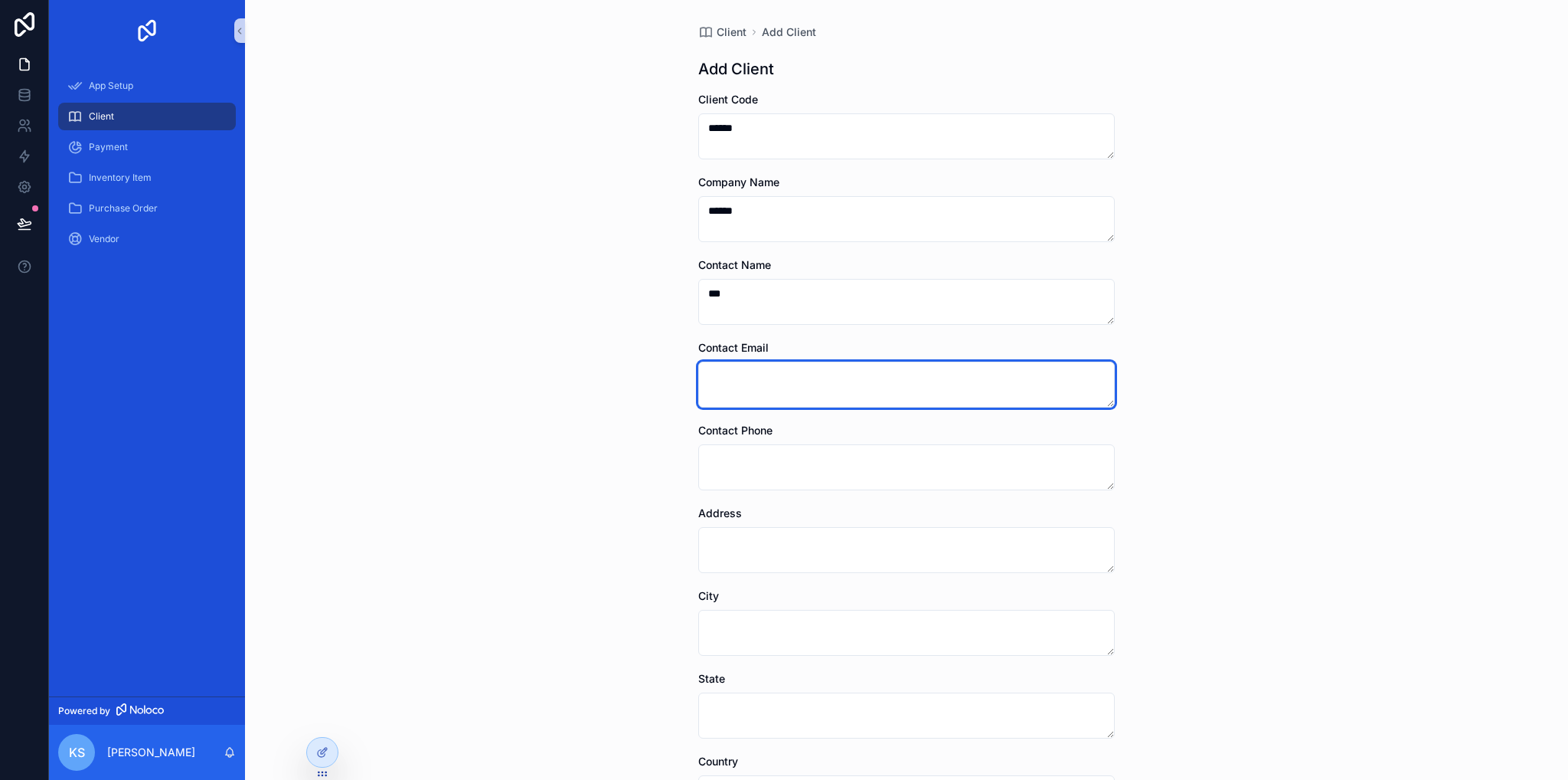
click at [813, 395] on textarea "scrollable content" at bounding box center [906, 384] width 417 height 46
type textarea "*****"
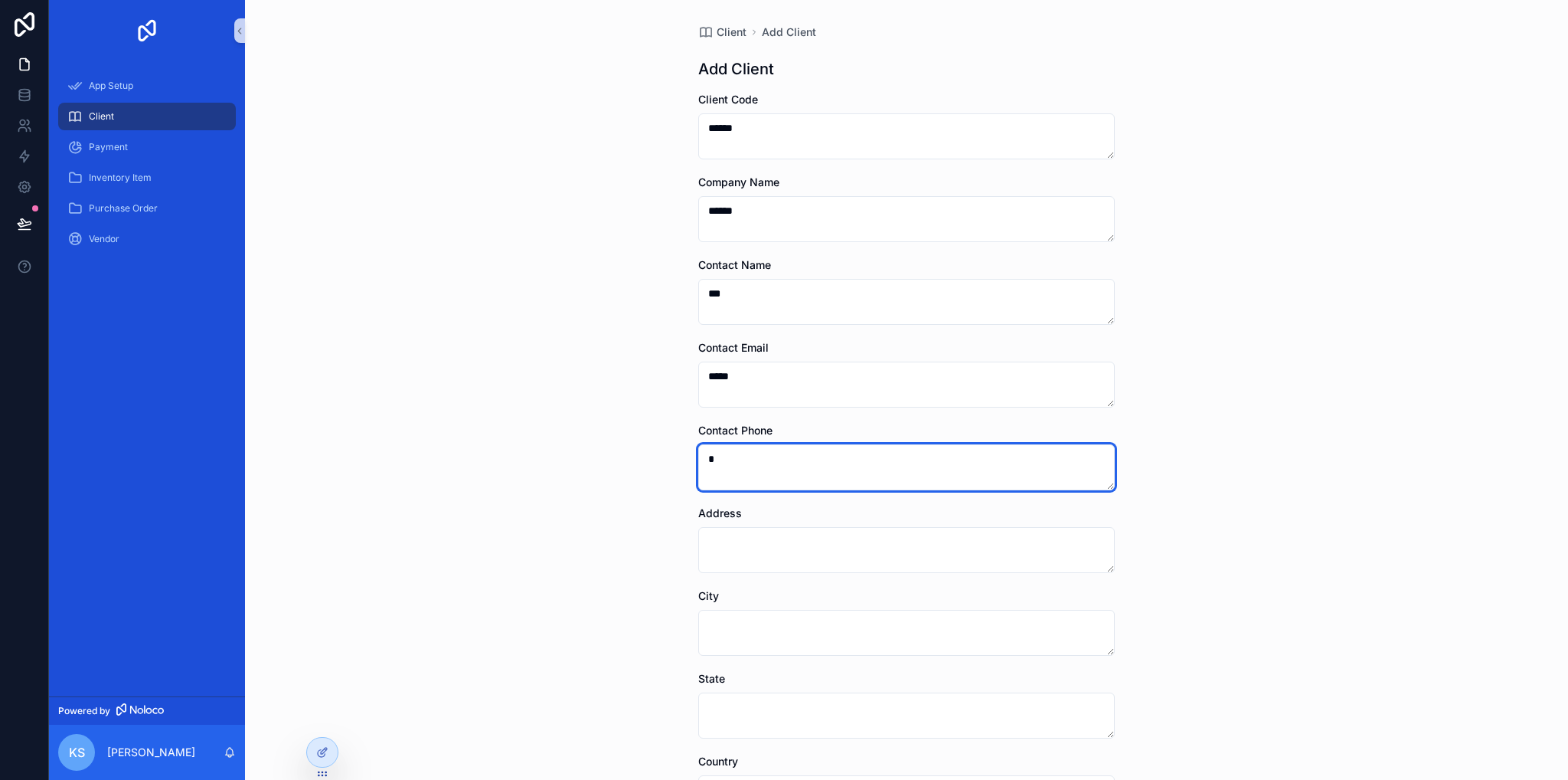
click at [771, 468] on textarea "*" at bounding box center [906, 467] width 417 height 46
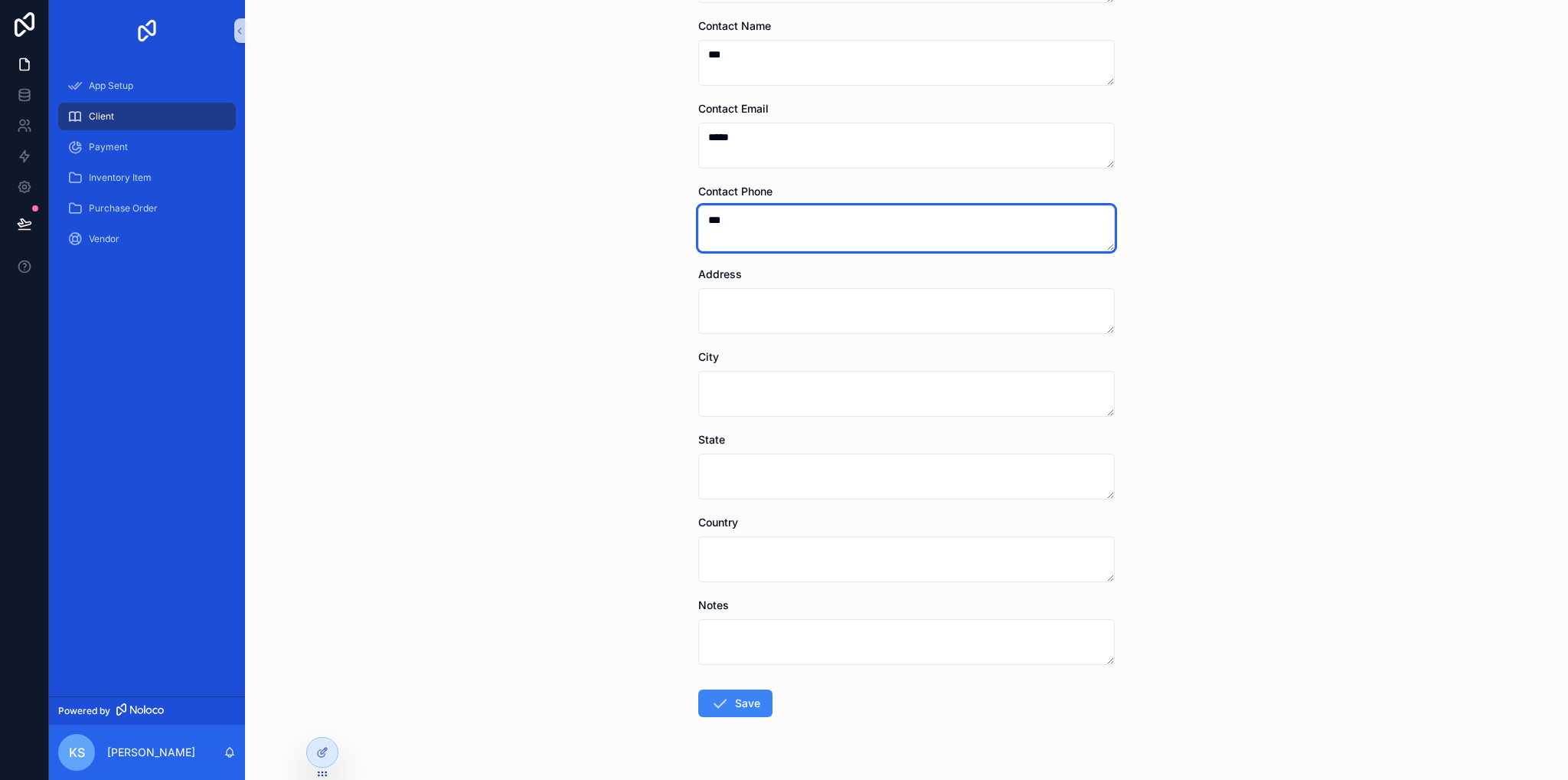
scroll to position [274, 0]
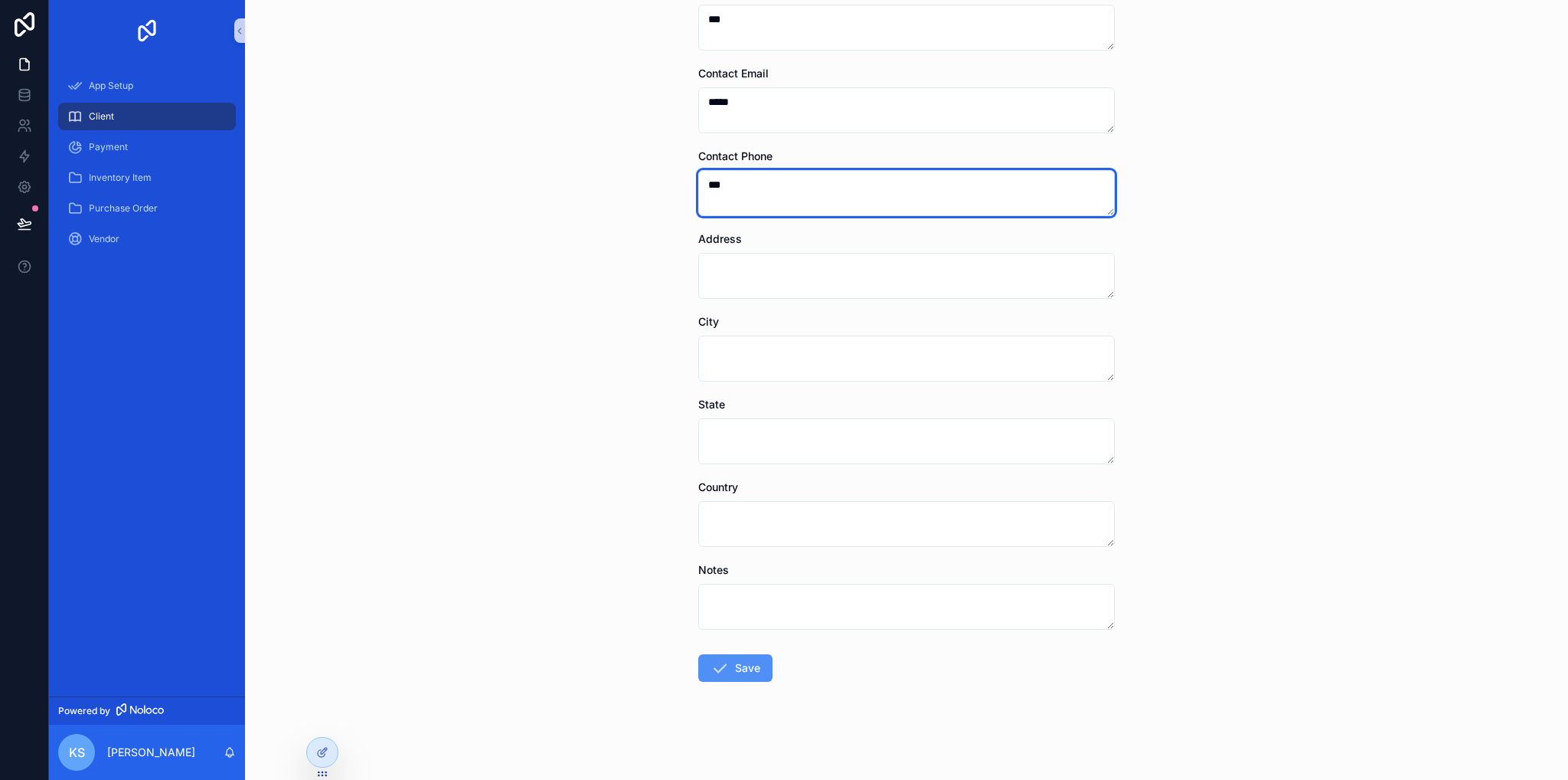
type textarea "***"
click at [729, 677] on button "Save" at bounding box center [735, 668] width 74 height 27
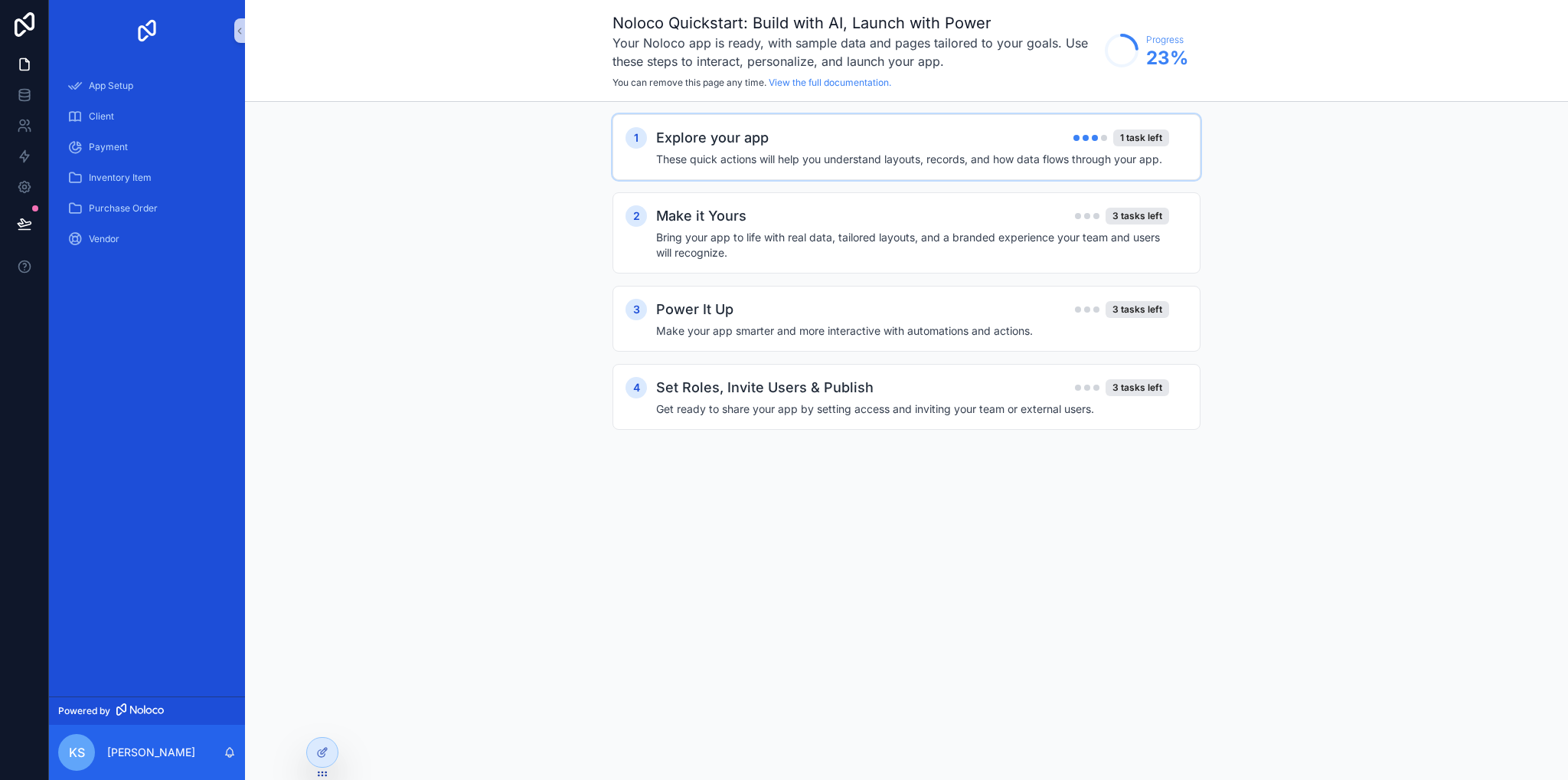
click at [873, 178] on div "1 Explore your app 1 task left These quick actions will help you understand lay…" at bounding box center [906, 148] width 588 height 66
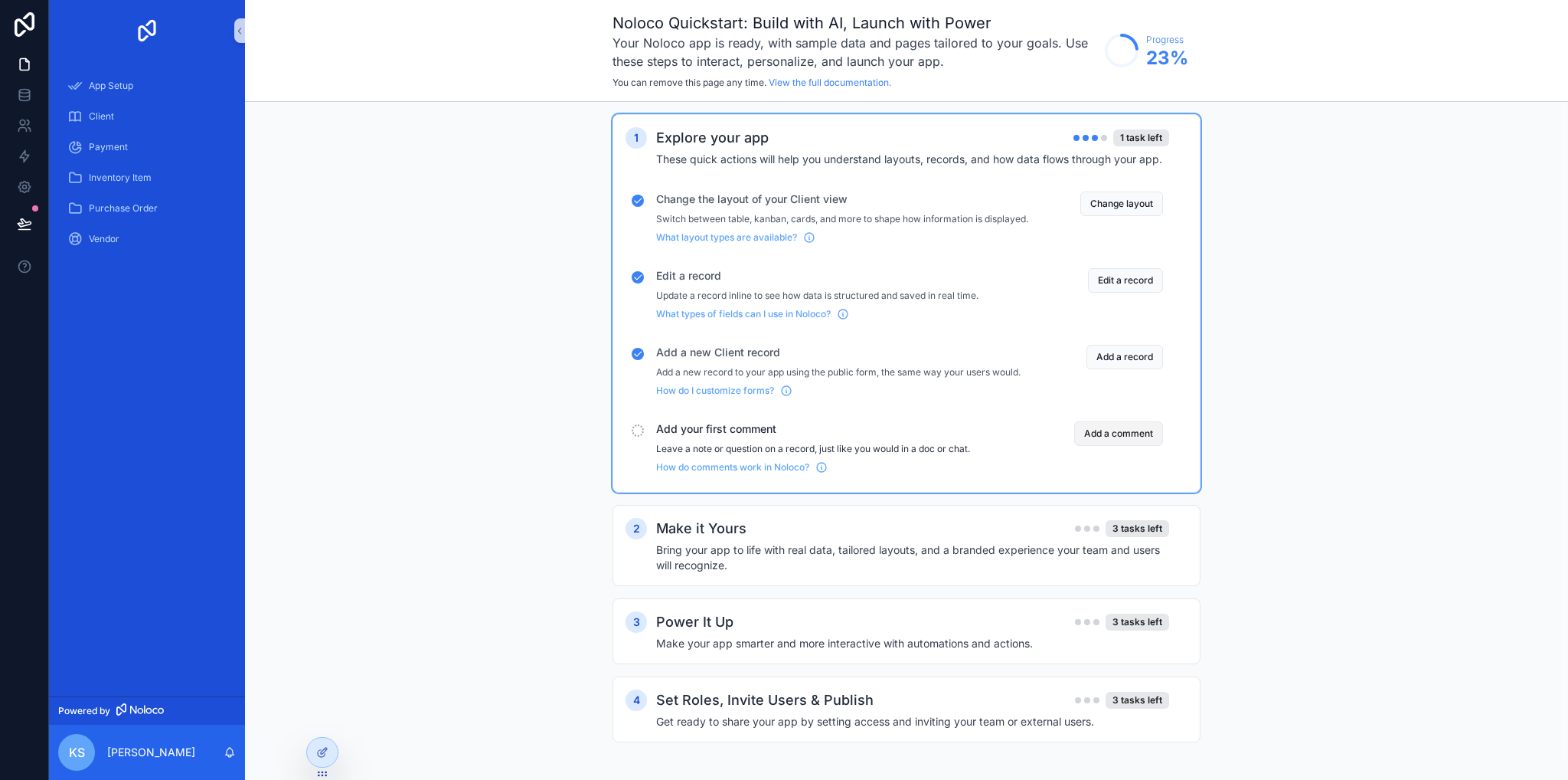
click at [1125, 445] on button "Add a comment" at bounding box center [1118, 434] width 89 height 25
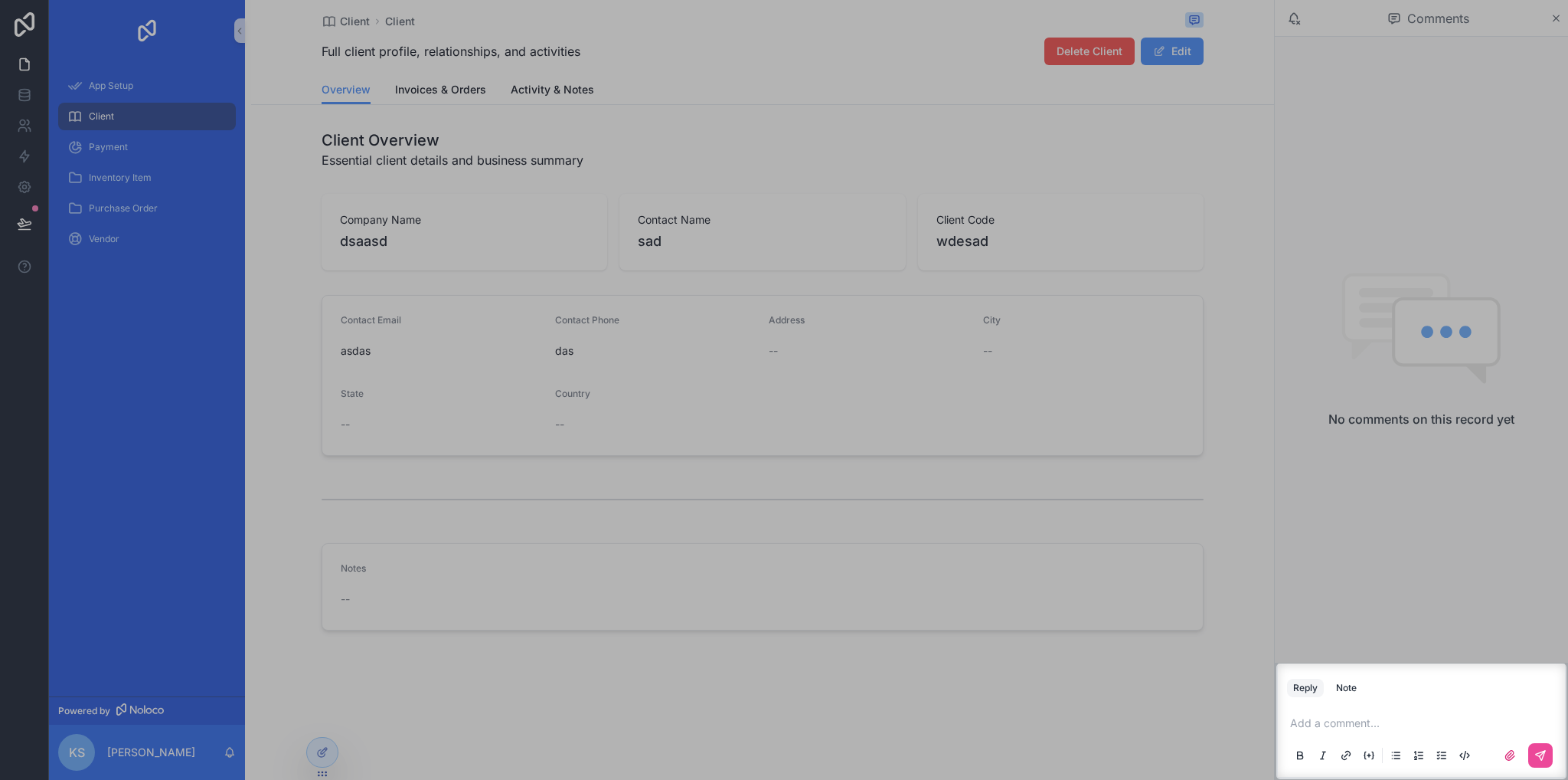
click at [1372, 724] on p "scrollable content" at bounding box center [1424, 722] width 269 height 16
click at [1544, 751] on icon "scrollable content" at bounding box center [1541, 755] width 9 height 9
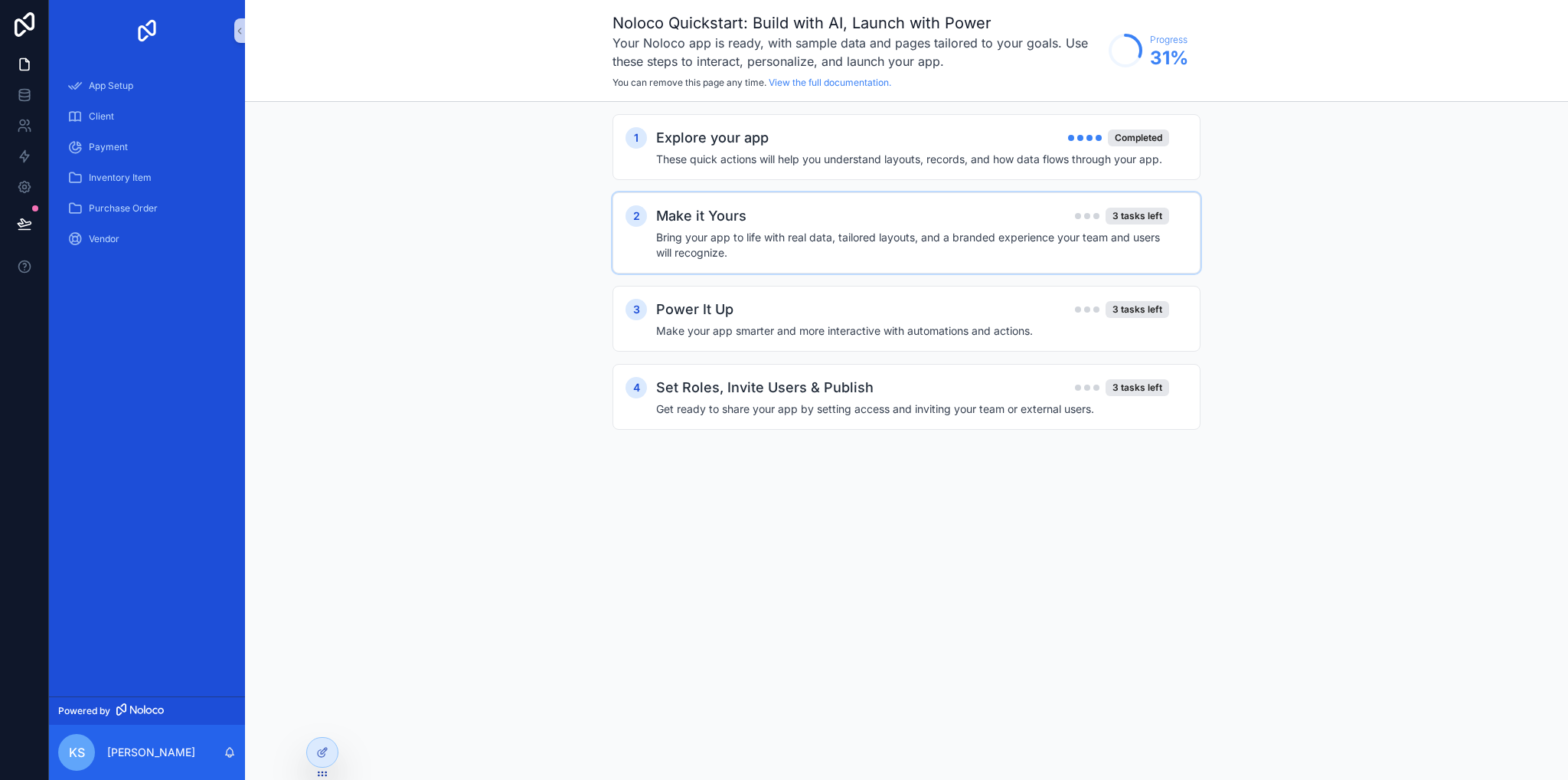
click at [838, 218] on div "Make it Yours 3 tasks left" at bounding box center [913, 215] width 513 height 21
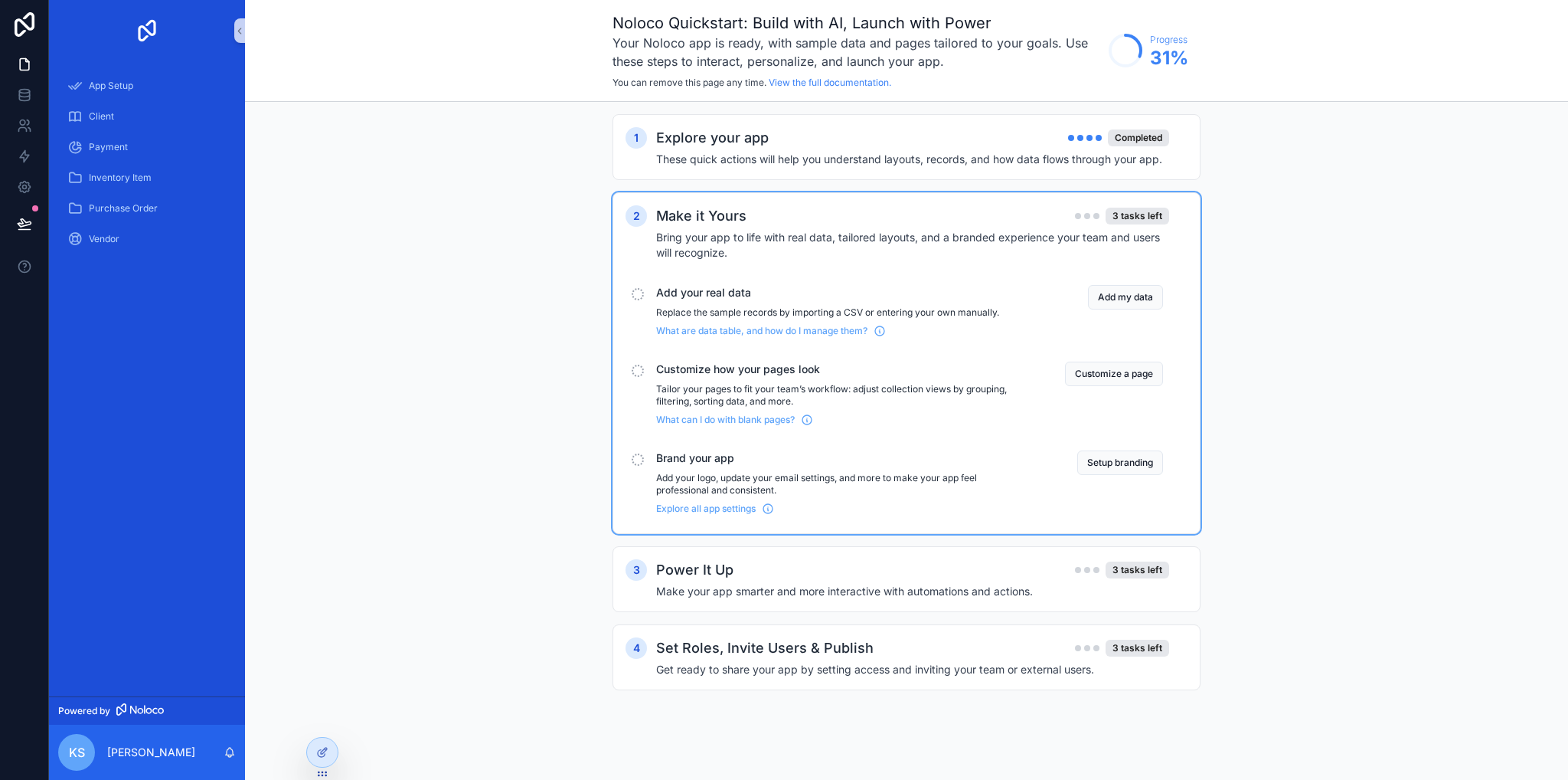
click at [735, 291] on span "Add your real data" at bounding box center [842, 292] width 372 height 16
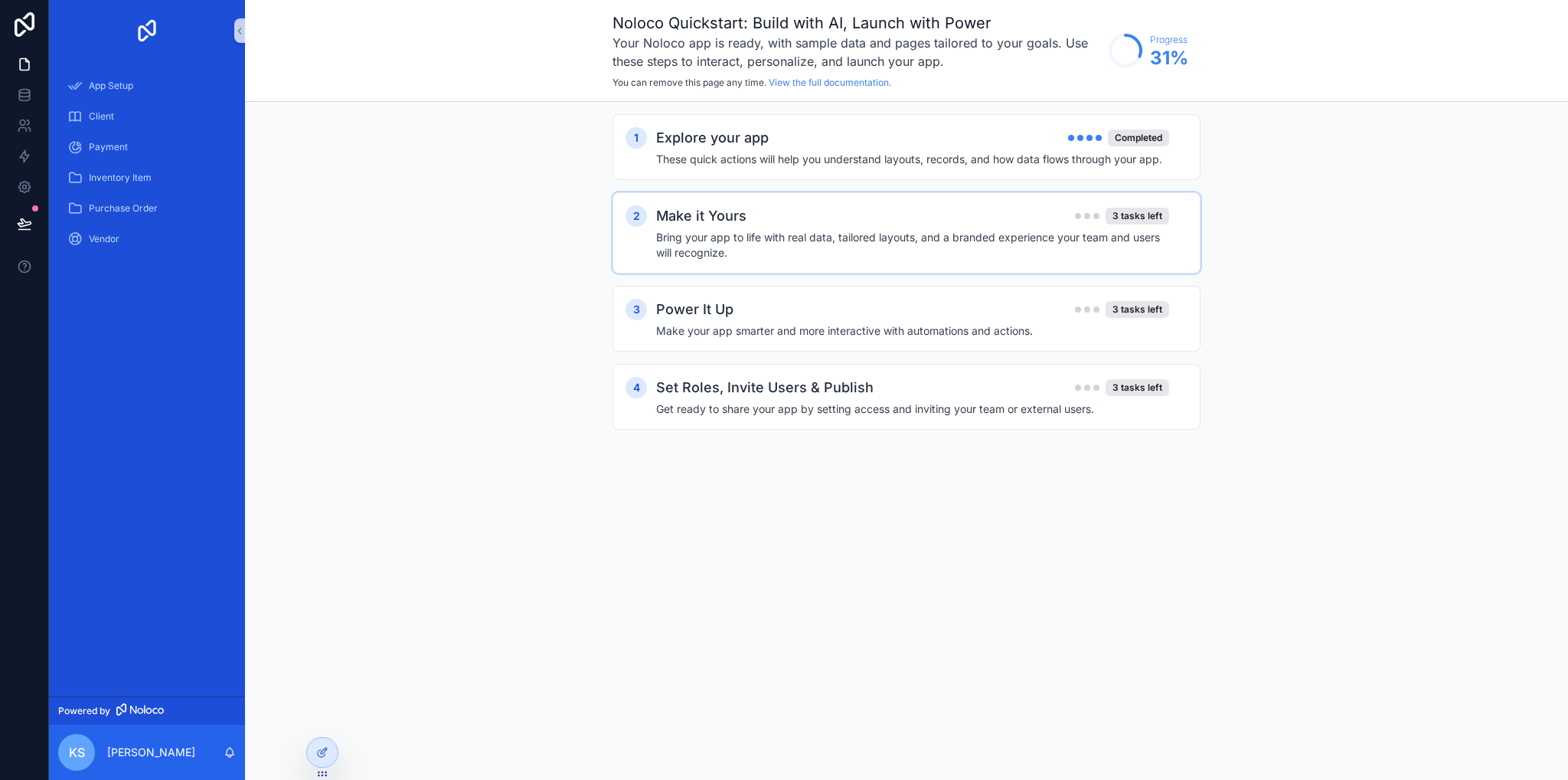
click at [784, 240] on h4 "Bring your app to life with real data, tailored layouts, and a branded experien…" at bounding box center [913, 245] width 513 height 30
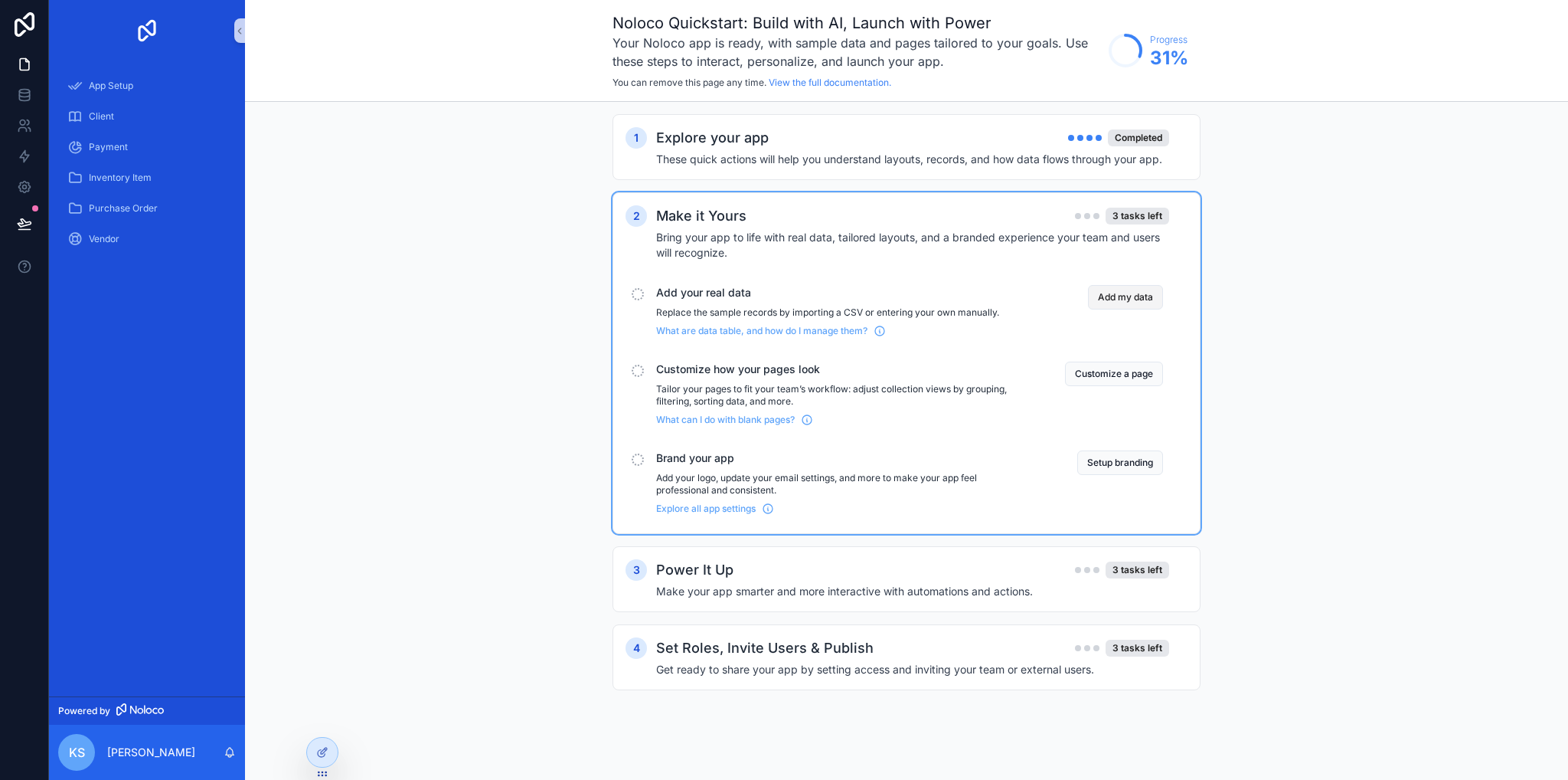
click at [1153, 300] on button "Add my data" at bounding box center [1125, 297] width 75 height 25
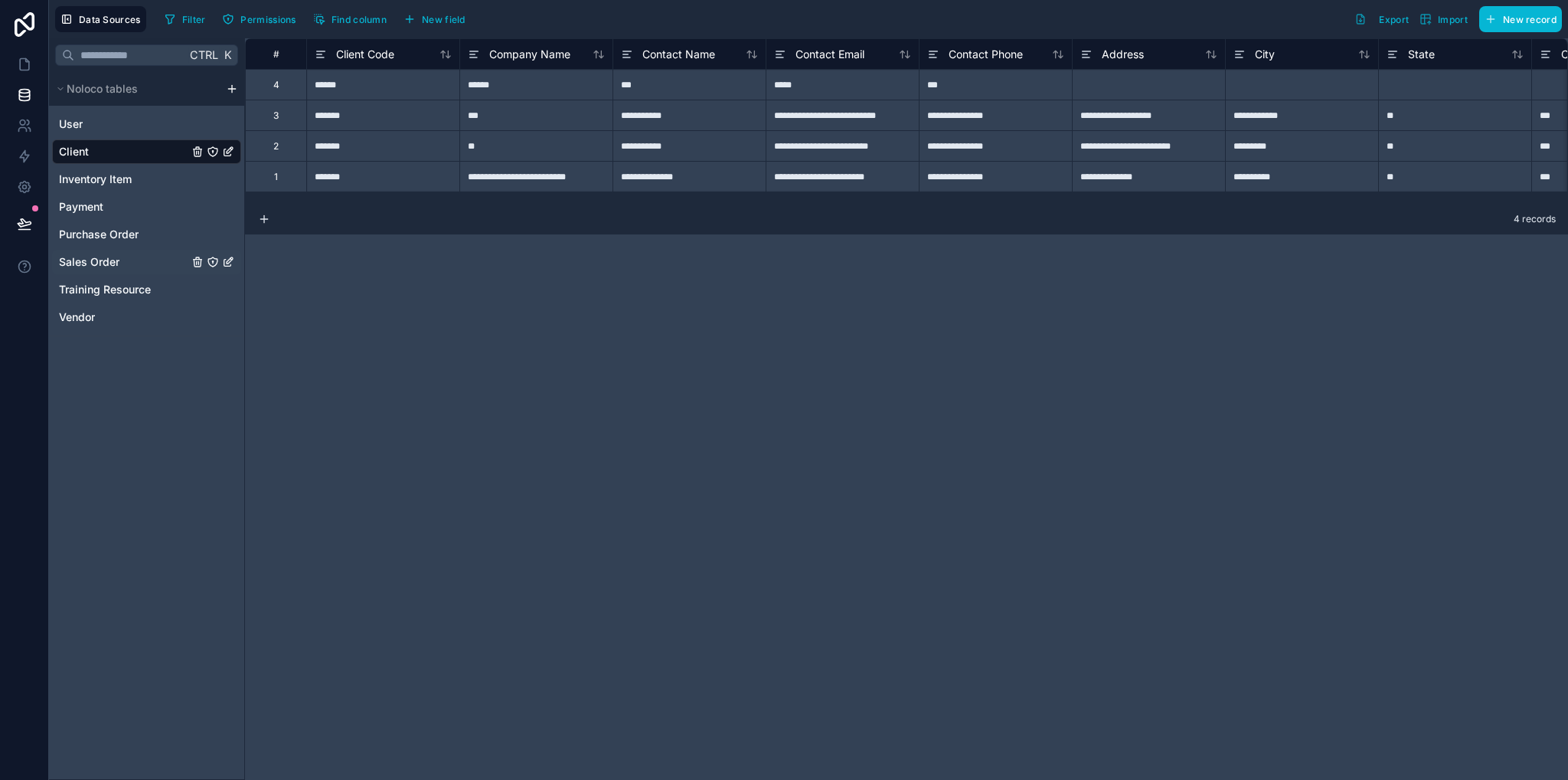
click at [128, 256] on div "Sales Order" at bounding box center [147, 261] width 189 height 25
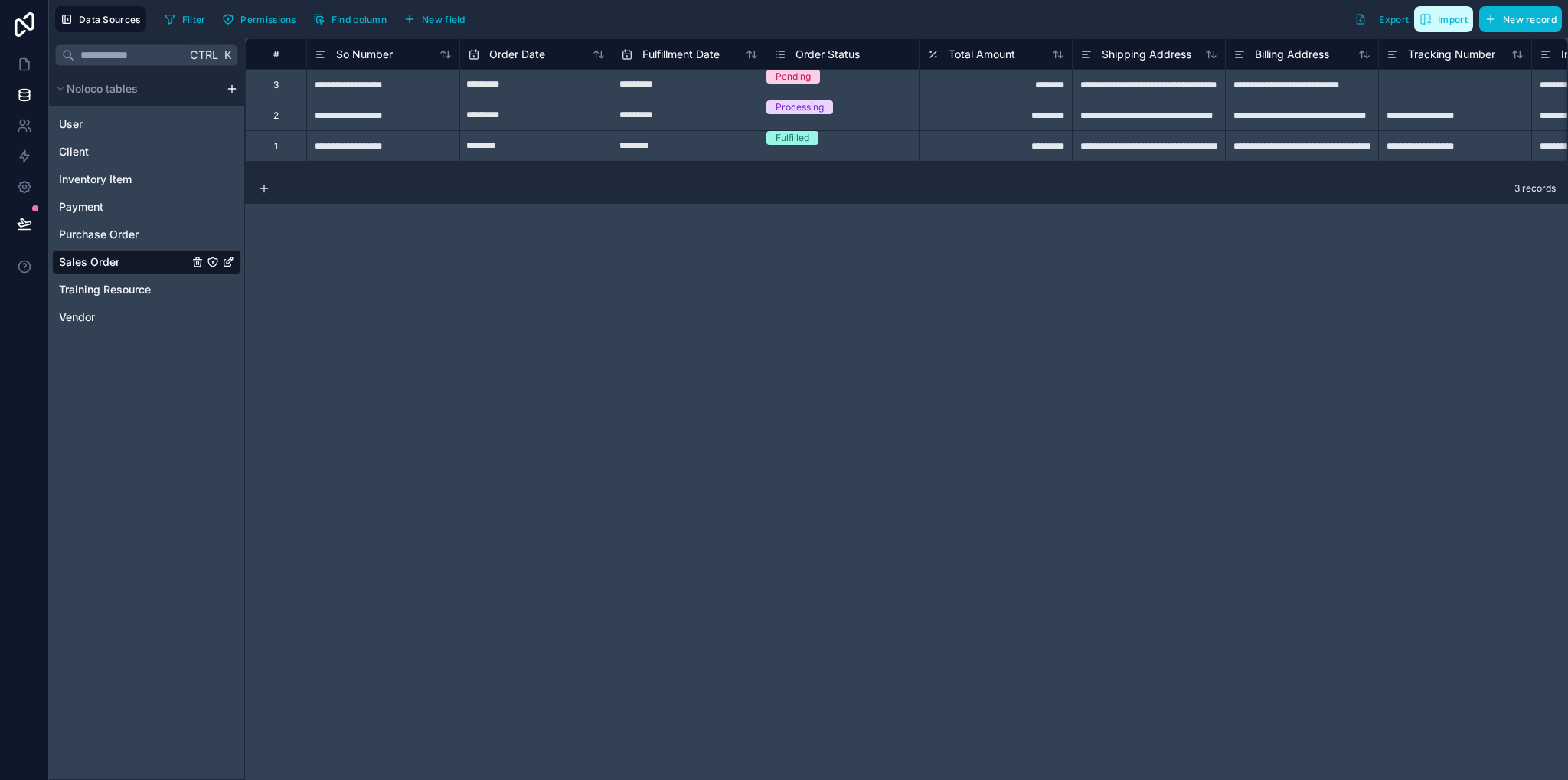
click at [1465, 23] on span "Import" at bounding box center [1453, 19] width 30 height 12
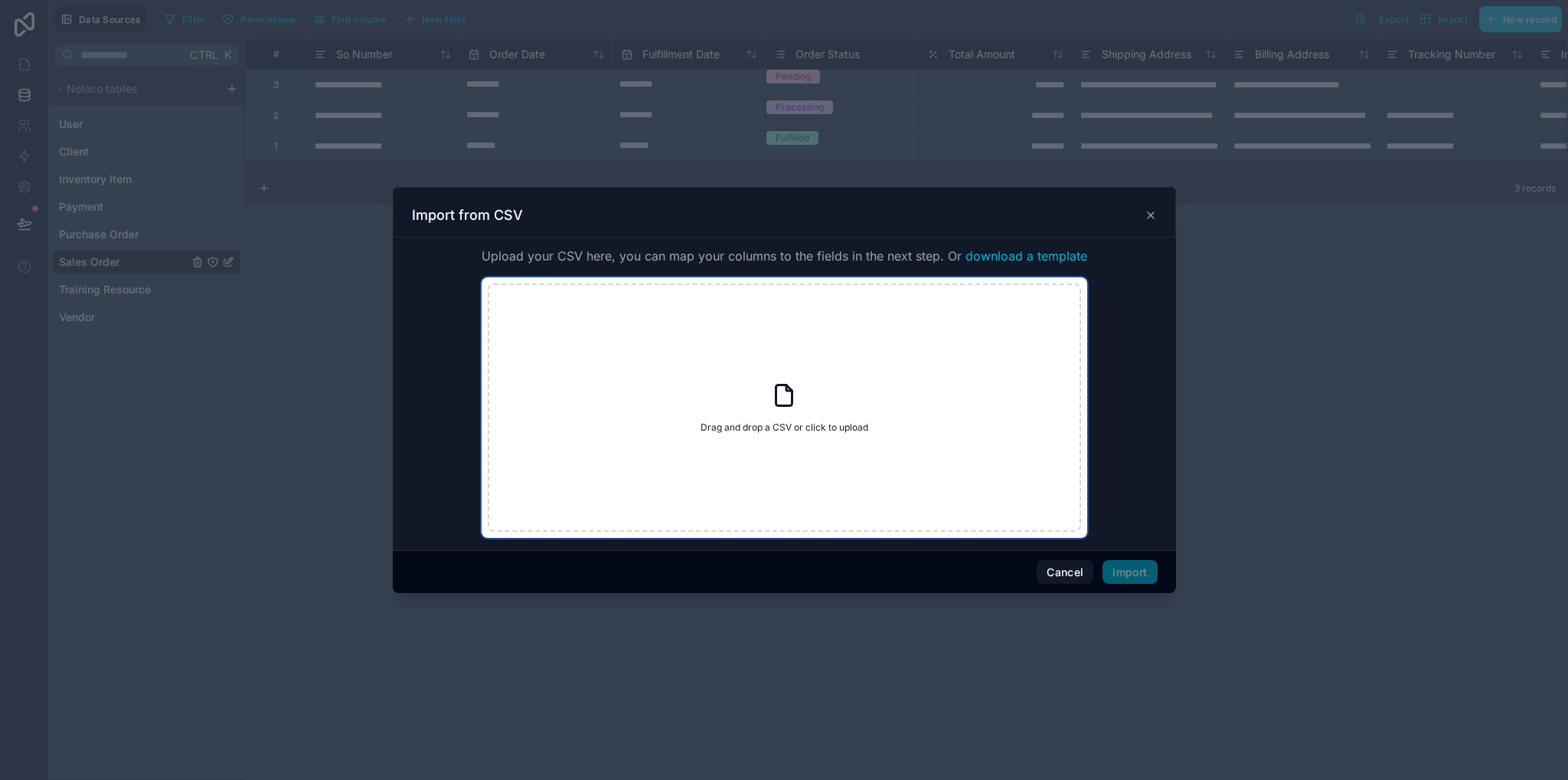
click at [819, 405] on div "Drag and drop a CSV or click to upload Drag and drop a CSV or click to upload" at bounding box center [784, 407] width 594 height 248
type input "**********"
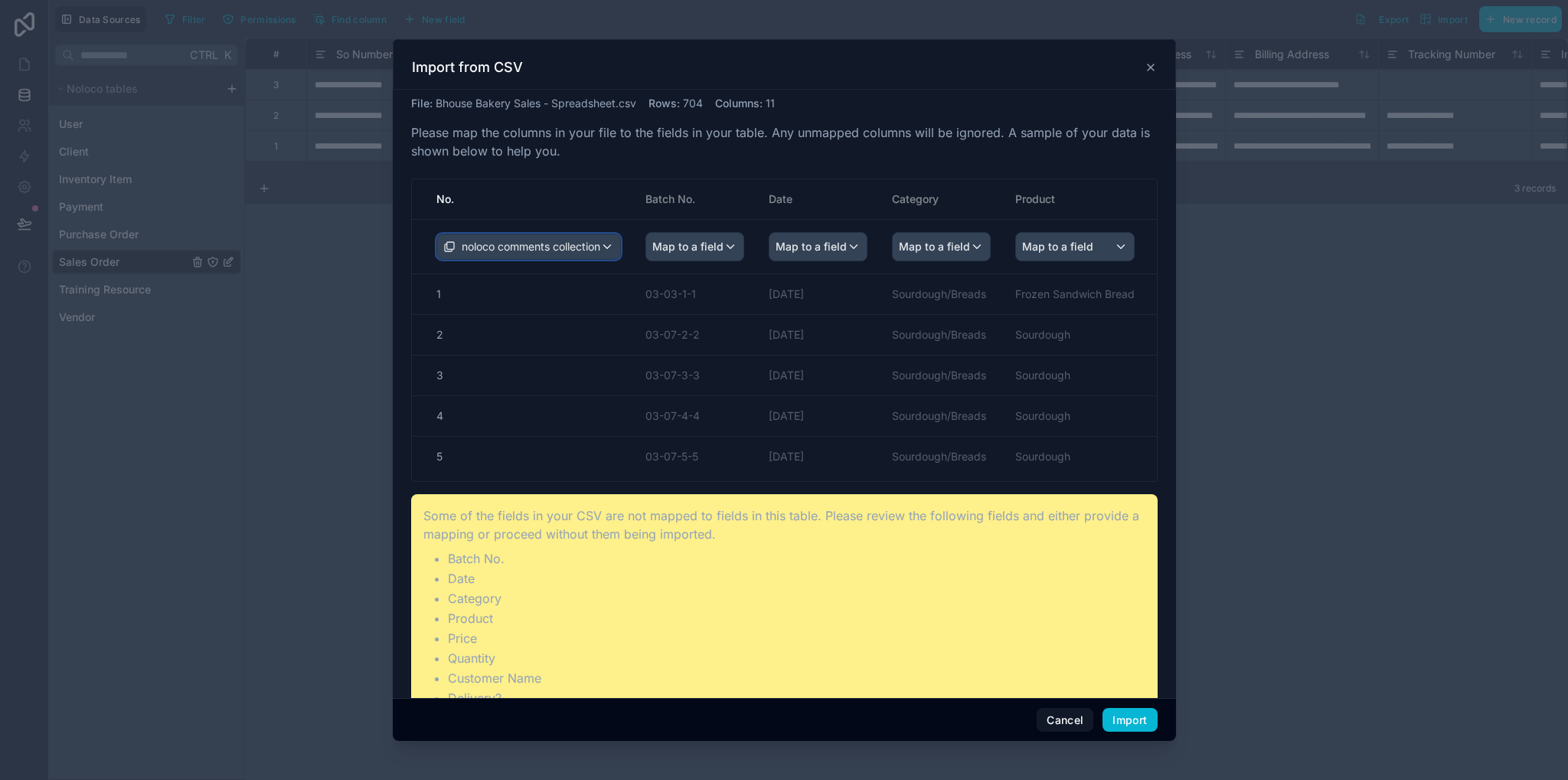
click at [595, 249] on span "noloco comments collection" at bounding box center [531, 247] width 138 height 16
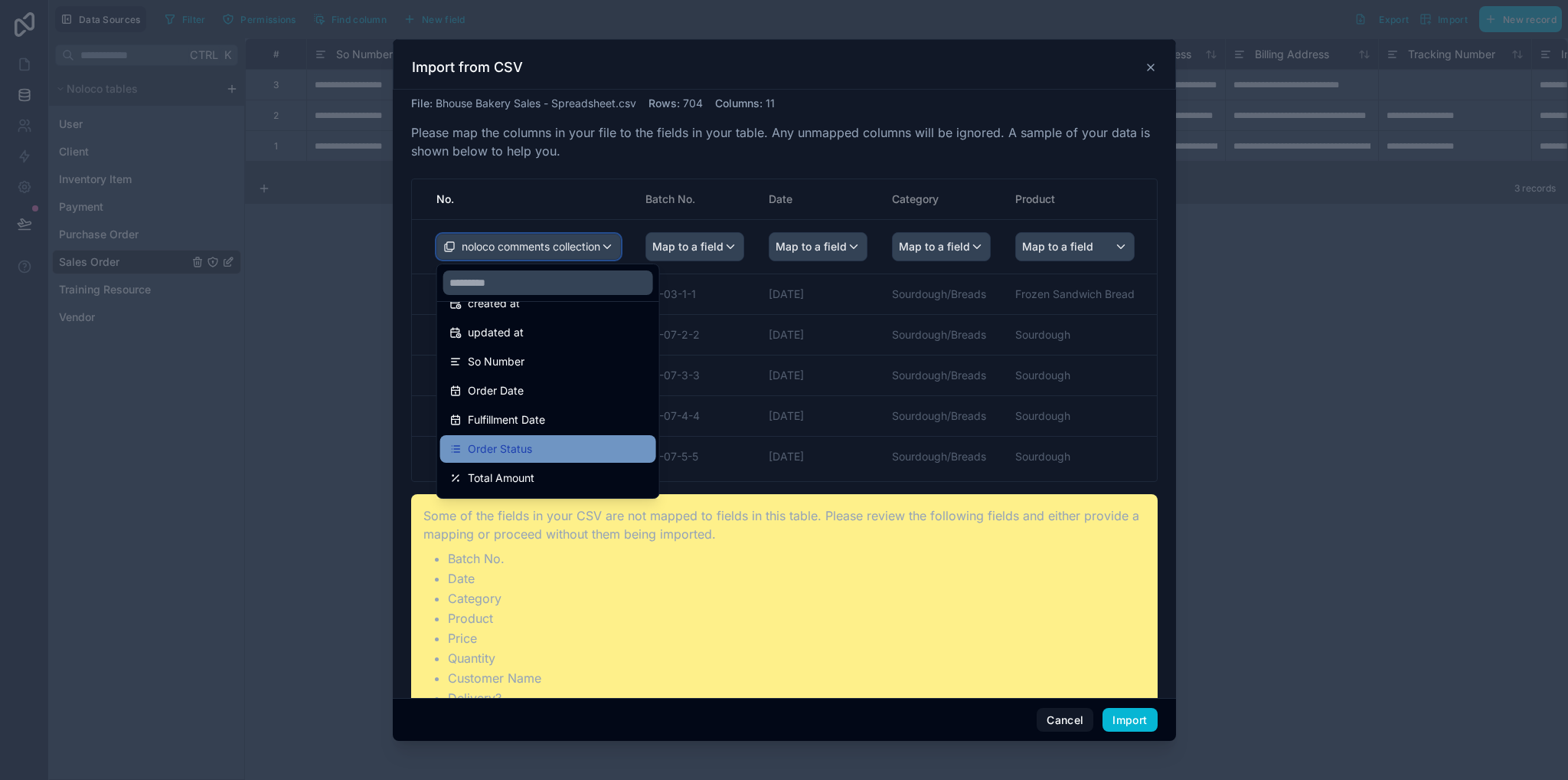
scroll to position [77, 0]
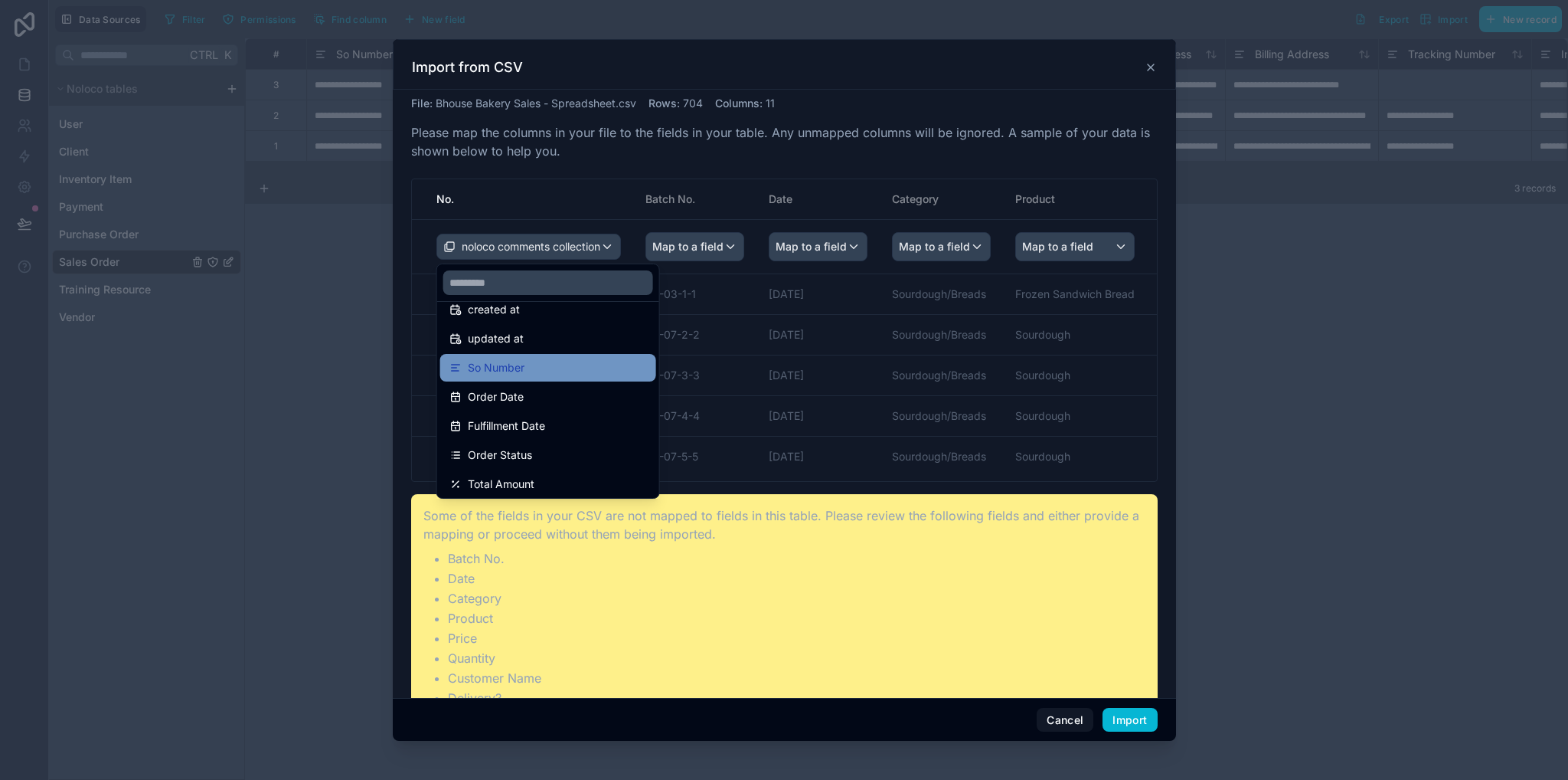
click at [567, 361] on div "So Number" at bounding box center [549, 368] width 198 height 18
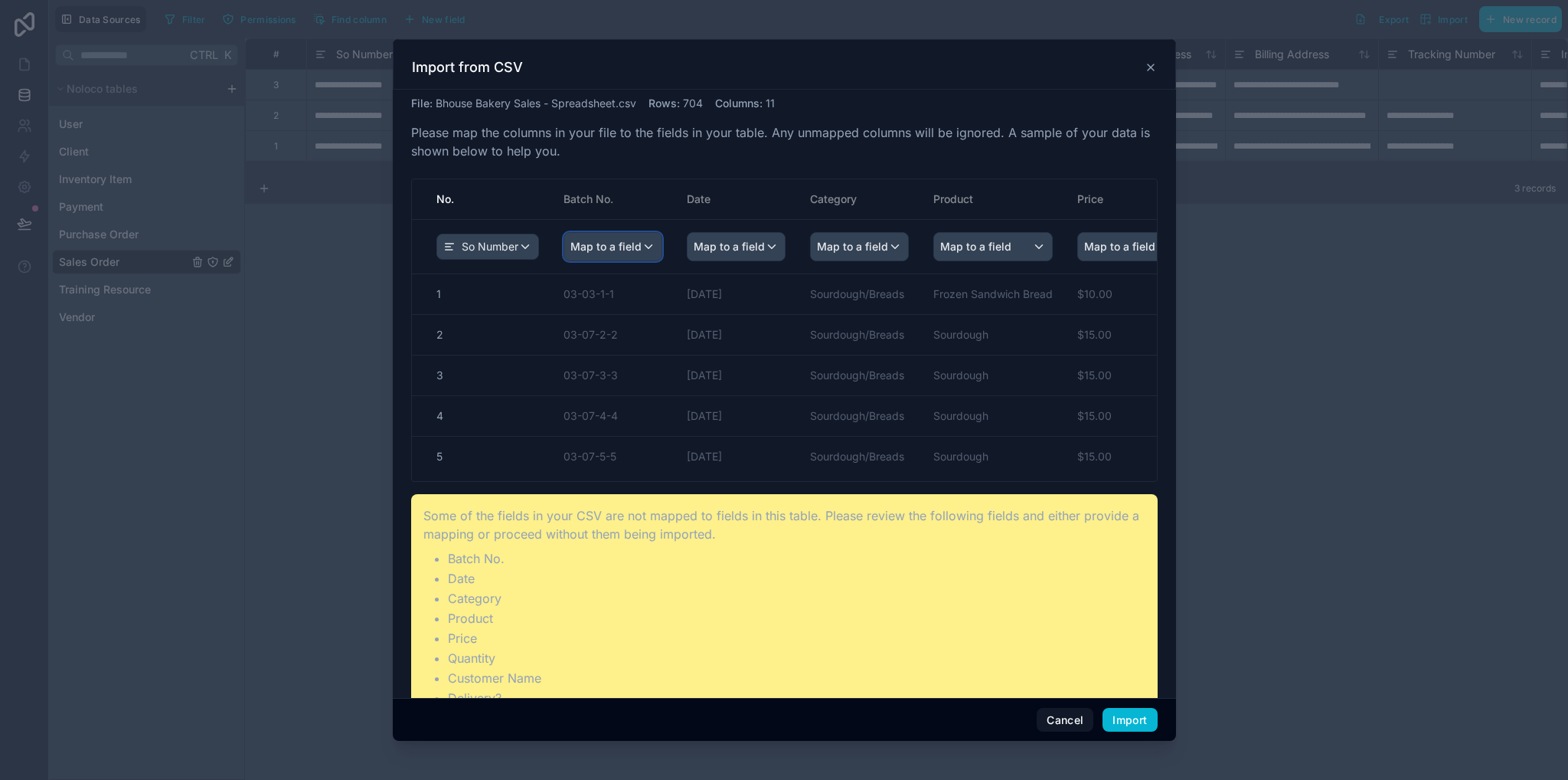
click at [638, 244] on span "Map to a field" at bounding box center [607, 247] width 71 height 27
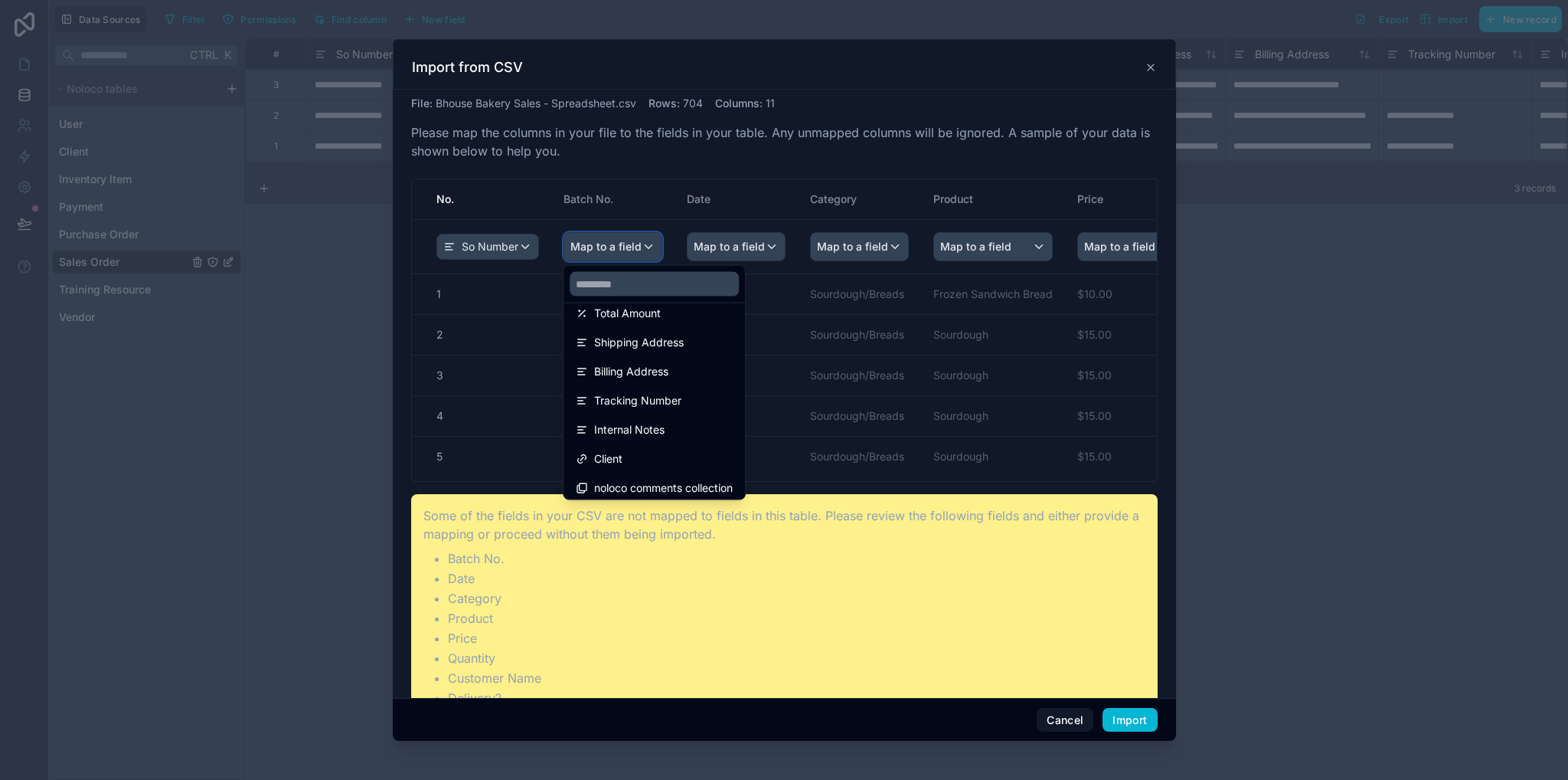
scroll to position [225, 0]
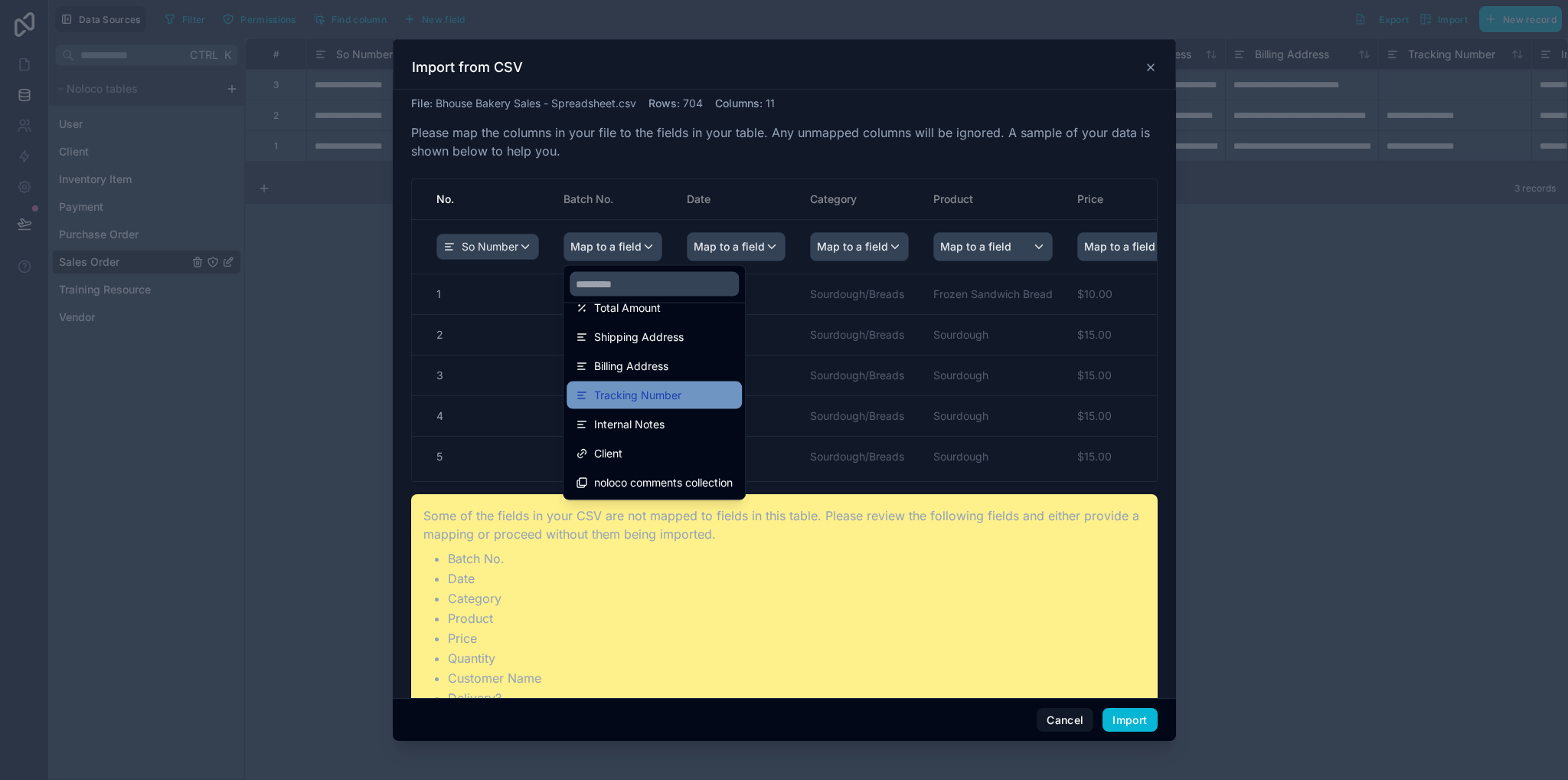
click at [684, 394] on div "Tracking Number" at bounding box center [653, 395] width 157 height 18
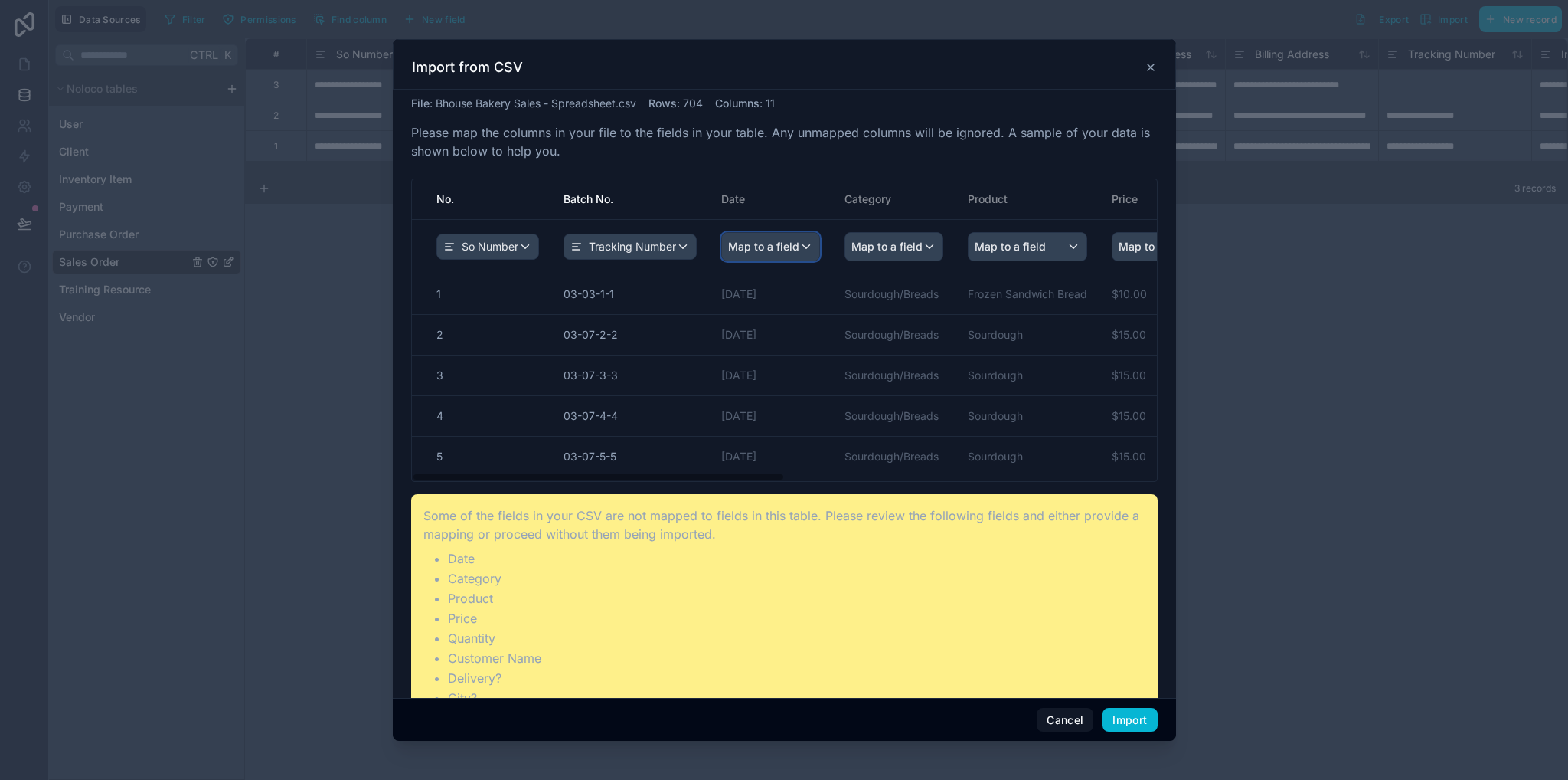
click at [791, 245] on span "Map to a field" at bounding box center [764, 247] width 71 height 27
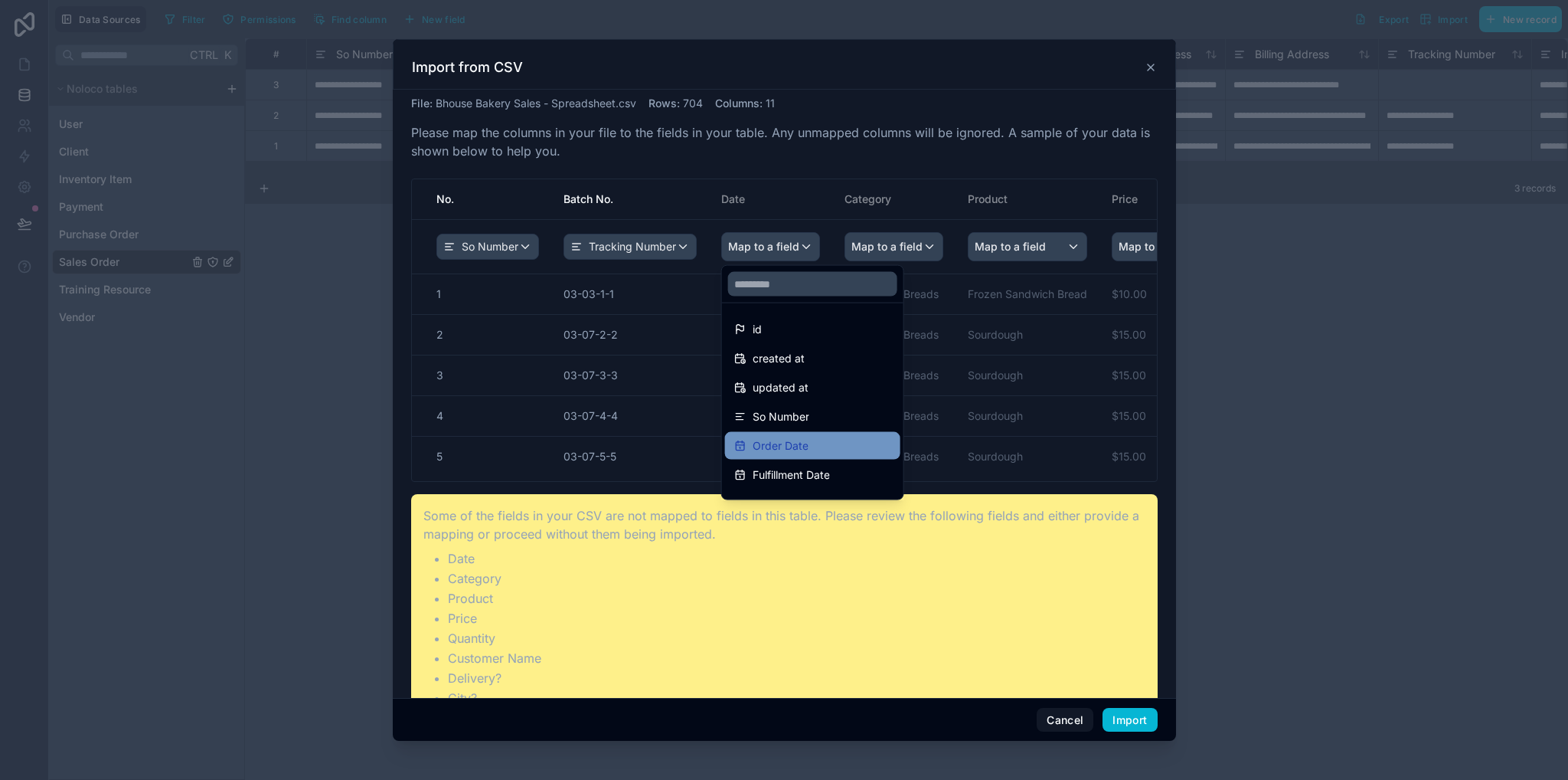
click at [833, 441] on div "Order Date" at bounding box center [812, 445] width 157 height 18
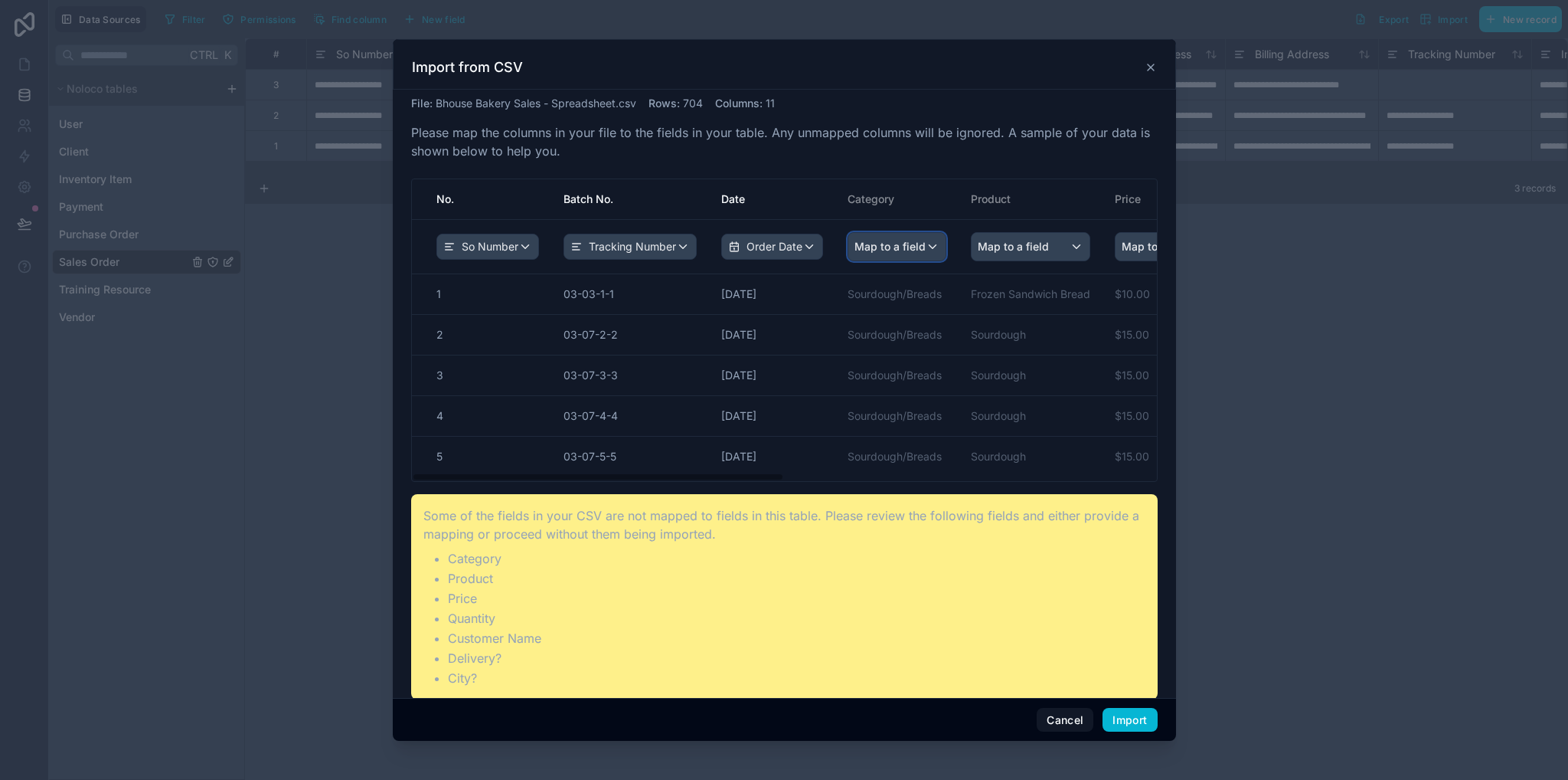
click at [909, 246] on span "Map to a field" at bounding box center [891, 247] width 71 height 27
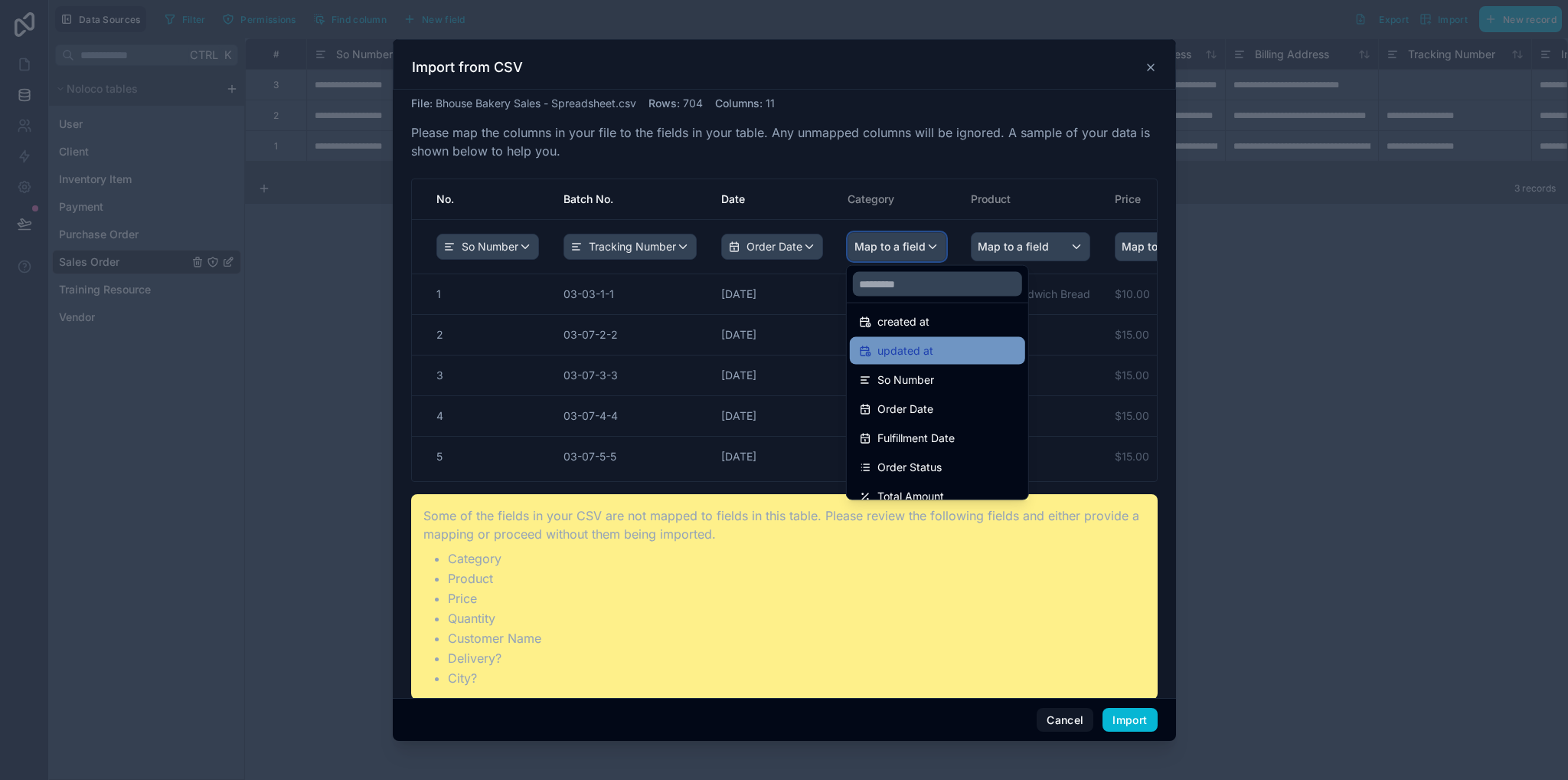
scroll to position [0, 0]
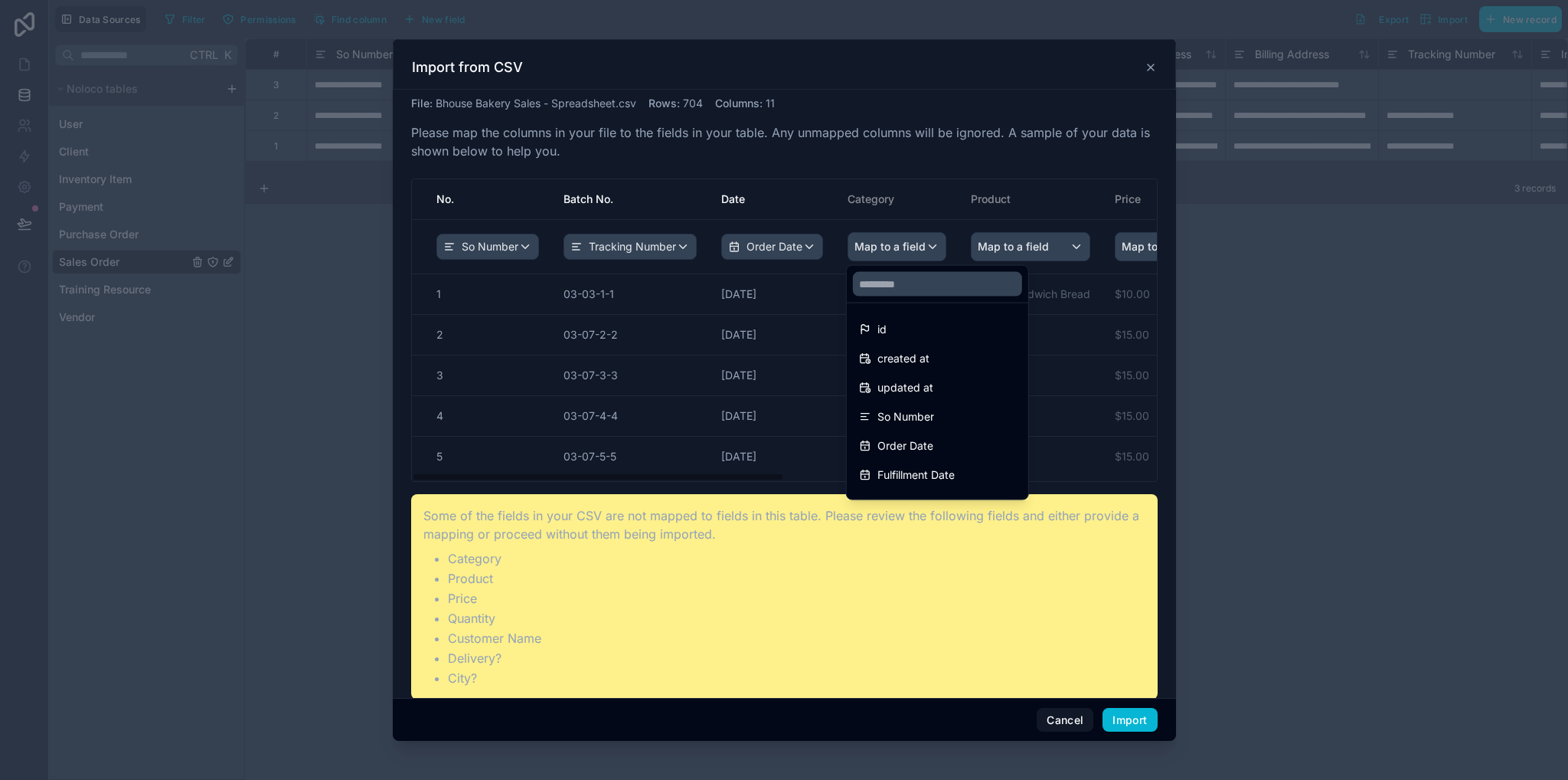
click at [1148, 66] on div "scrollable content" at bounding box center [784, 390] width 784 height 701
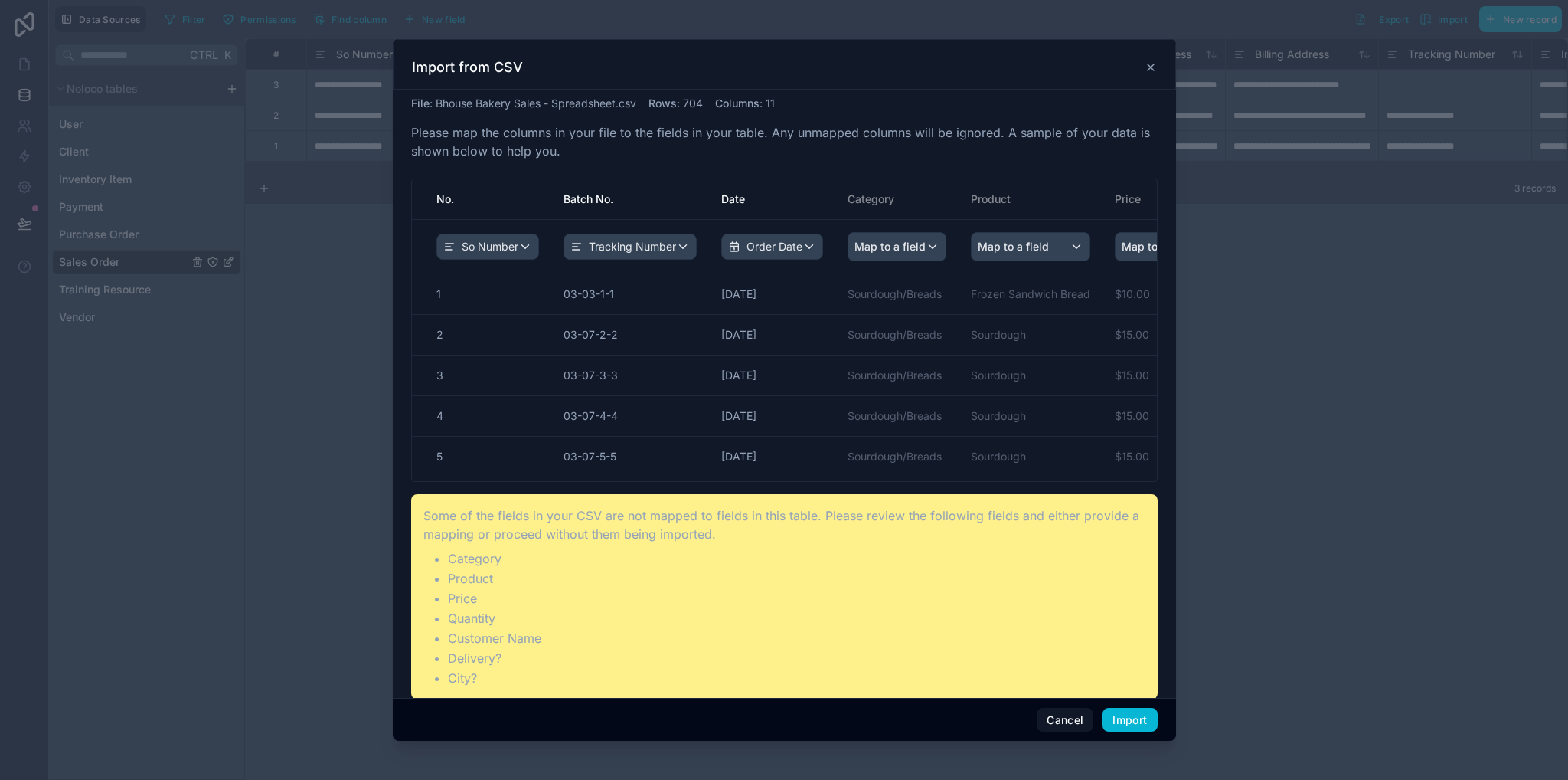
click at [1148, 66] on icon at bounding box center [1150, 67] width 12 height 12
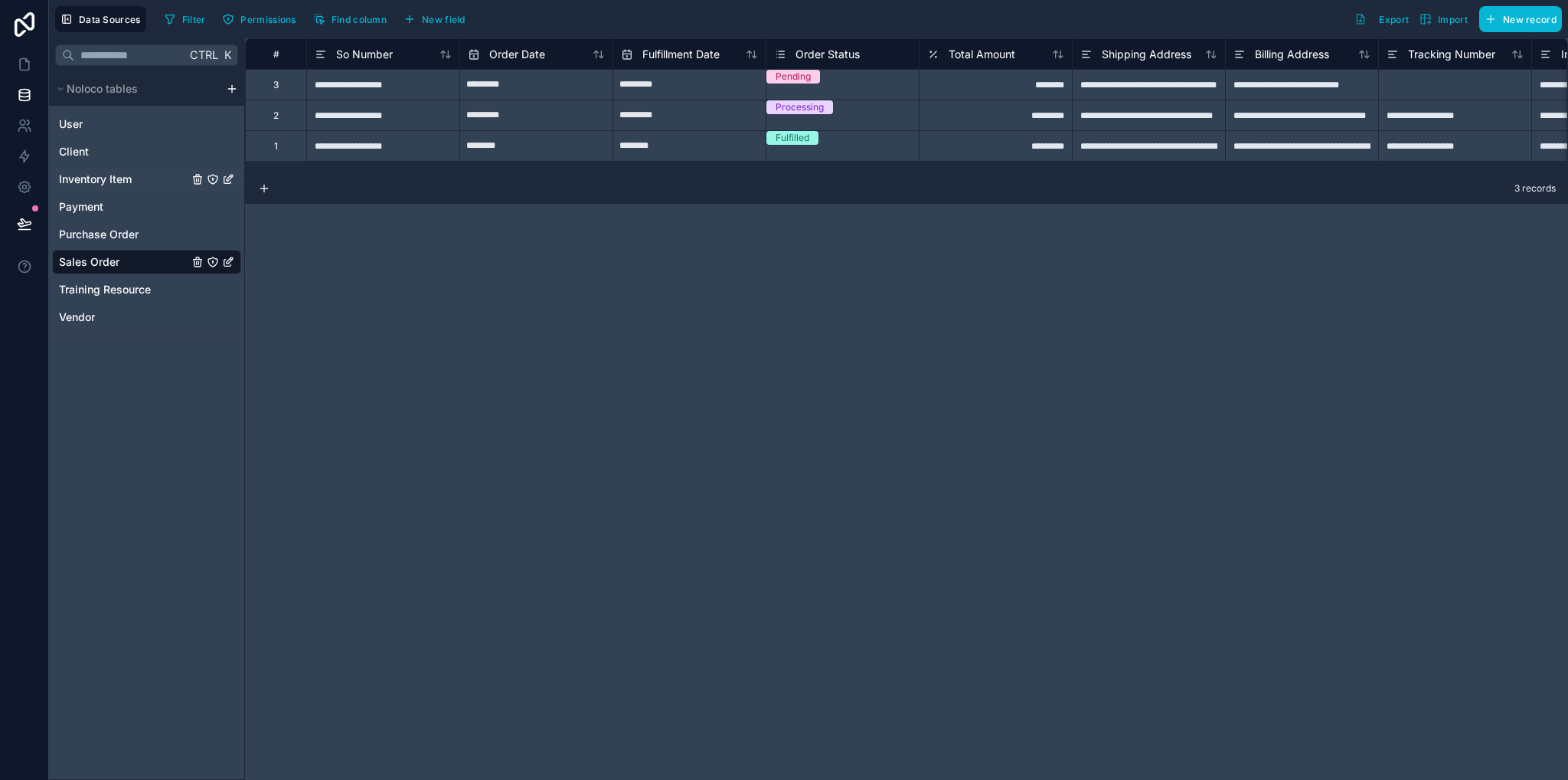
click at [108, 184] on span "Inventory Item" at bounding box center [94, 179] width 72 height 16
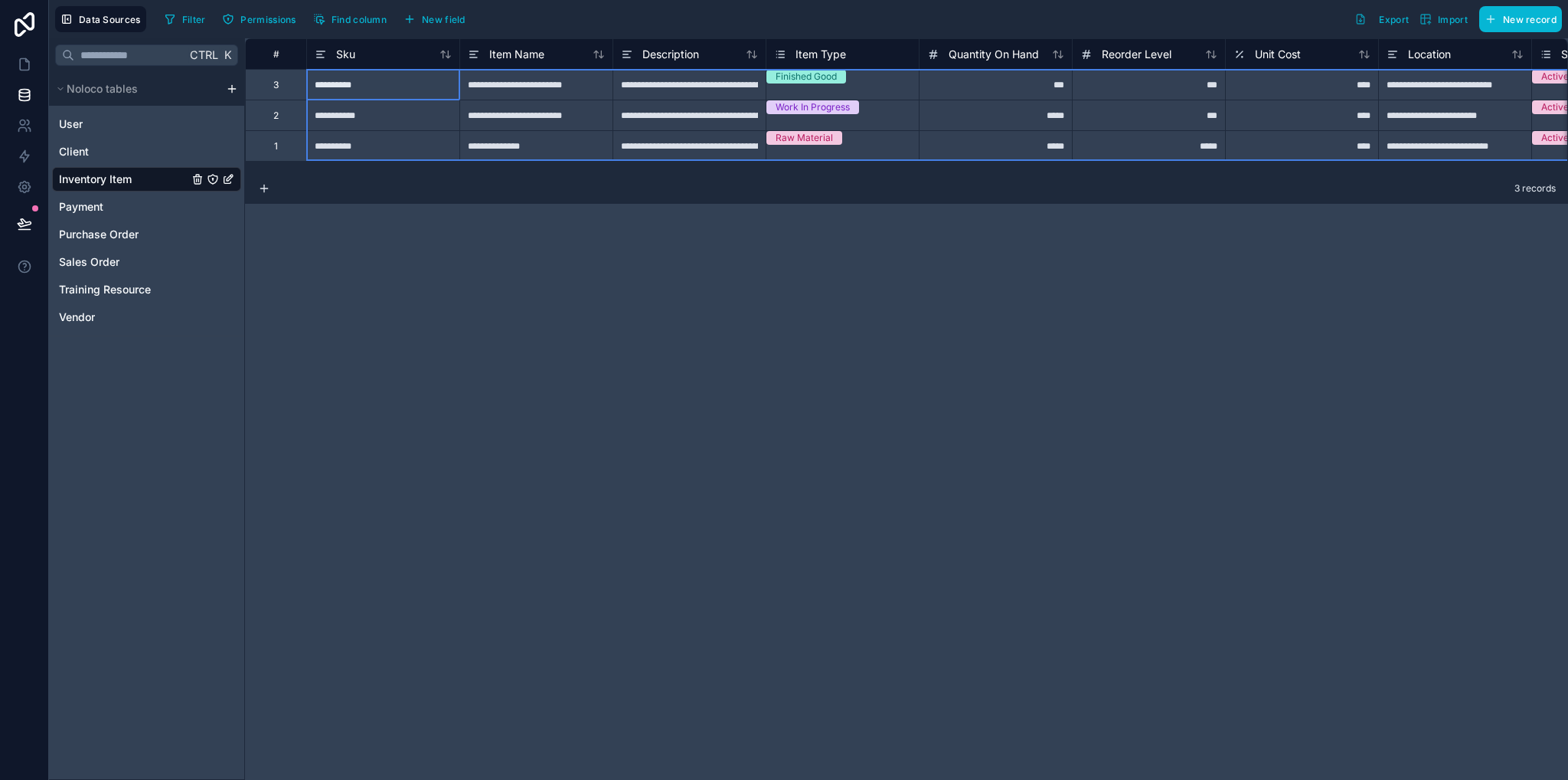
drag, startPoint x: 298, startPoint y: 85, endPoint x: 297, endPoint y: 140, distance: 55.0
click at [297, 140] on div "**********" at bounding box center [1270, 100] width 2052 height 123
click at [294, 137] on div "1" at bounding box center [275, 145] width 61 height 30
drag, startPoint x: 294, startPoint y: 137, endPoint x: 948, endPoint y: 255, distance: 664.6
click at [948, 255] on div "**********" at bounding box center [906, 409] width 1323 height 742
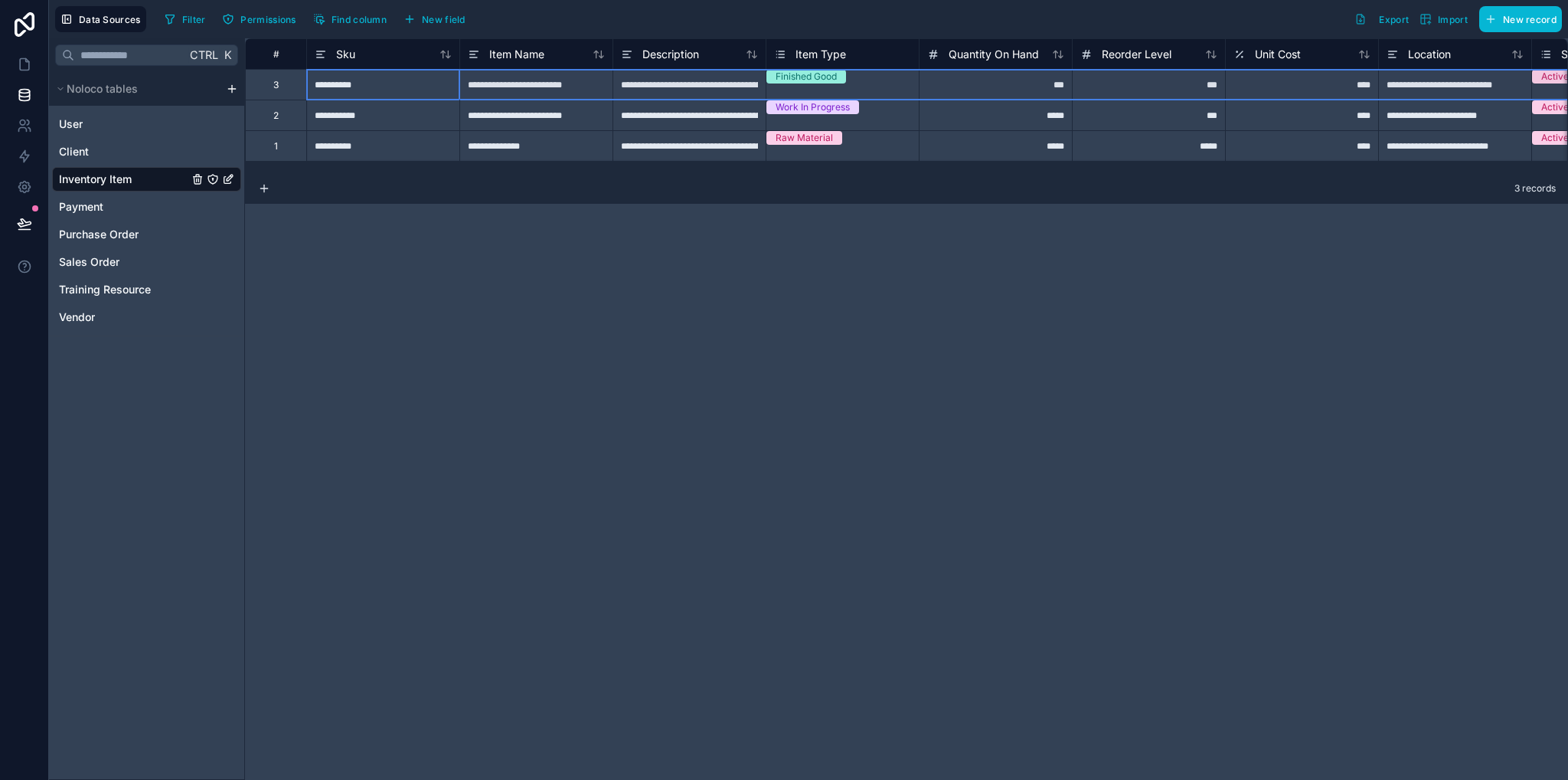
click at [285, 77] on div "3" at bounding box center [275, 83] width 61 height 30
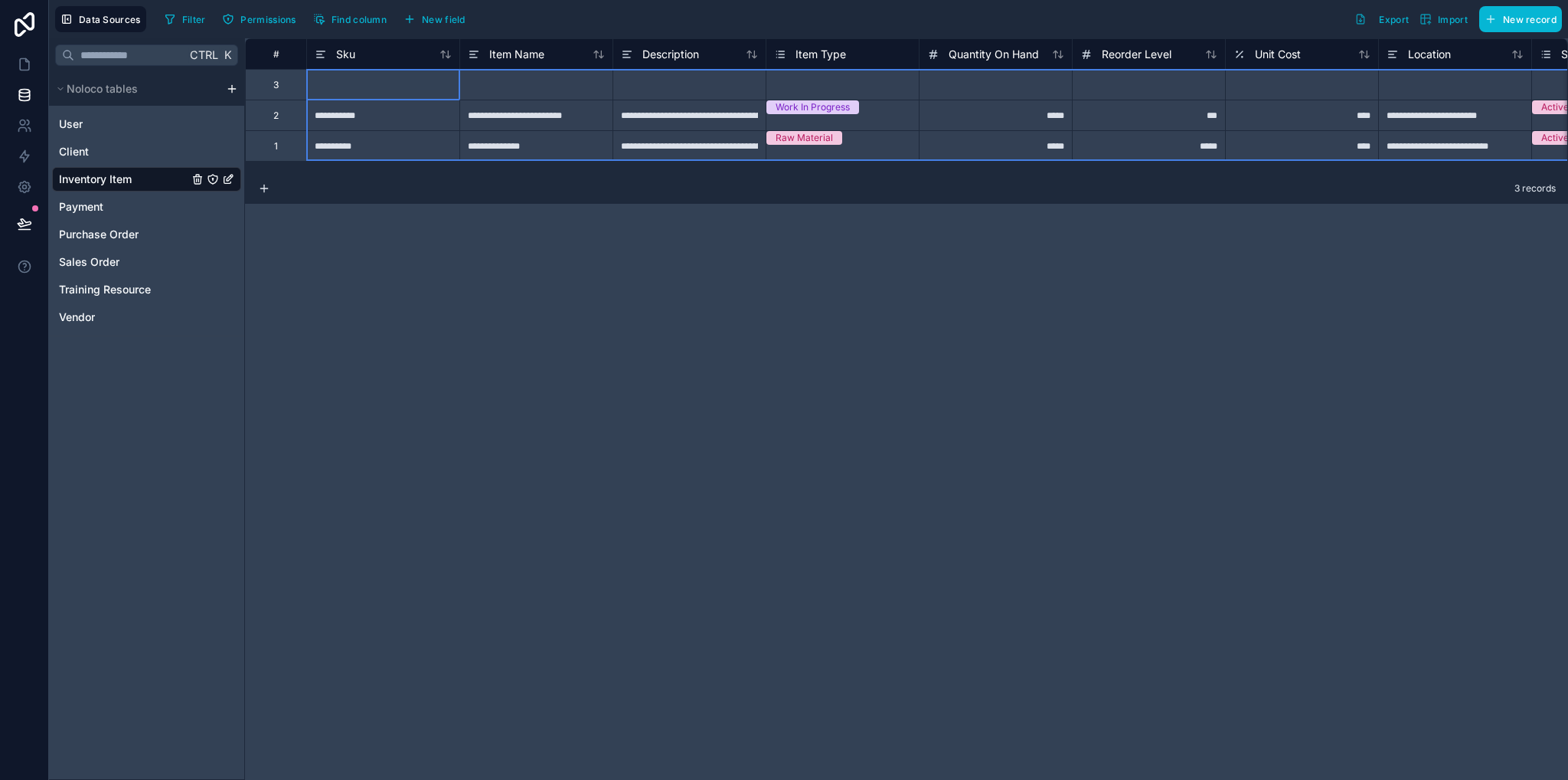
drag, startPoint x: 285, startPoint y: 77, endPoint x: 288, endPoint y: 143, distance: 66.1
click at [288, 143] on div "**********" at bounding box center [1270, 100] width 2052 height 123
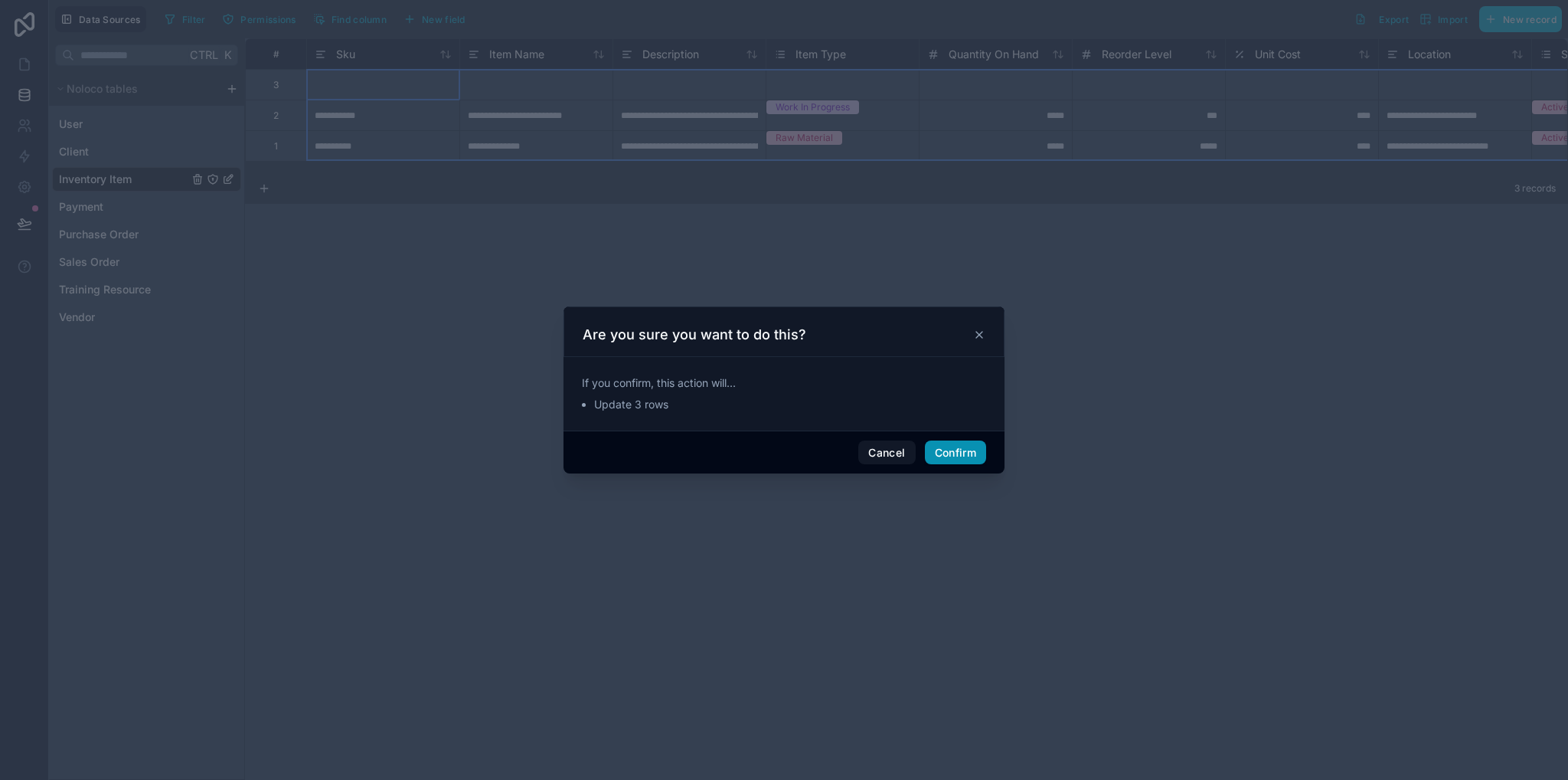
click at [939, 452] on button "Confirm" at bounding box center [955, 452] width 61 height 25
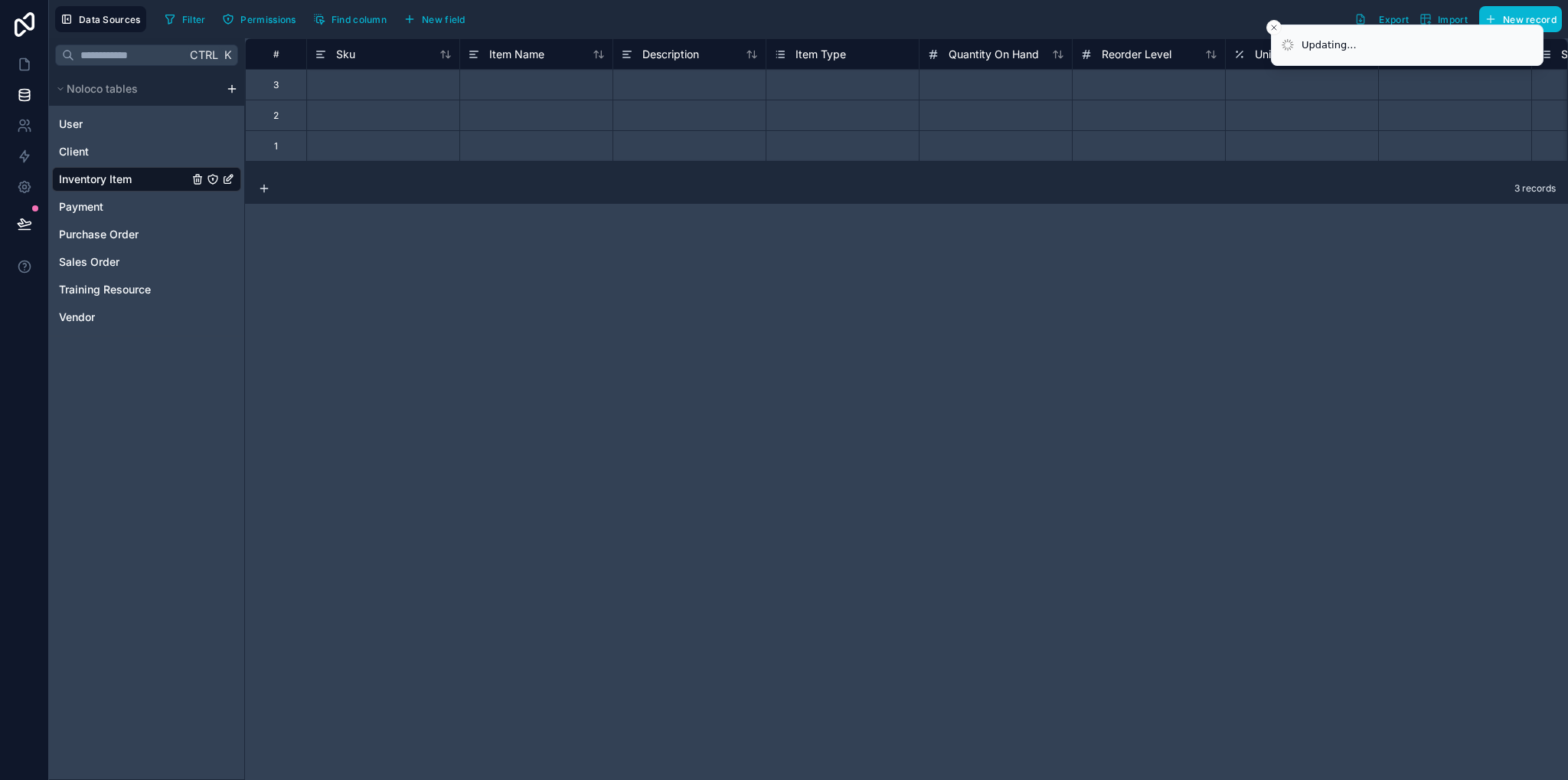
click at [296, 130] on div "1" at bounding box center [275, 145] width 61 height 30
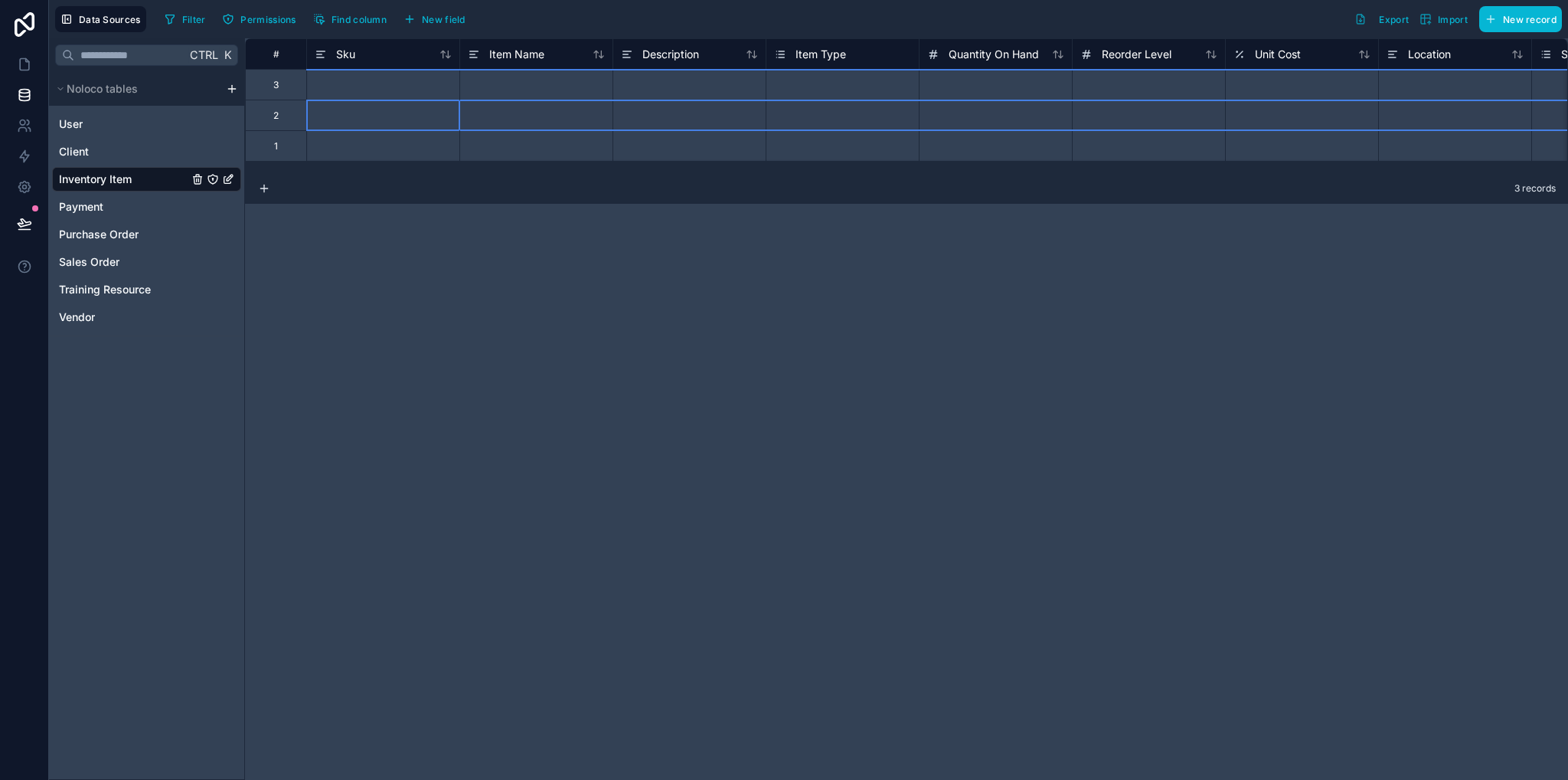
click at [296, 145] on div "1" at bounding box center [275, 145] width 61 height 30
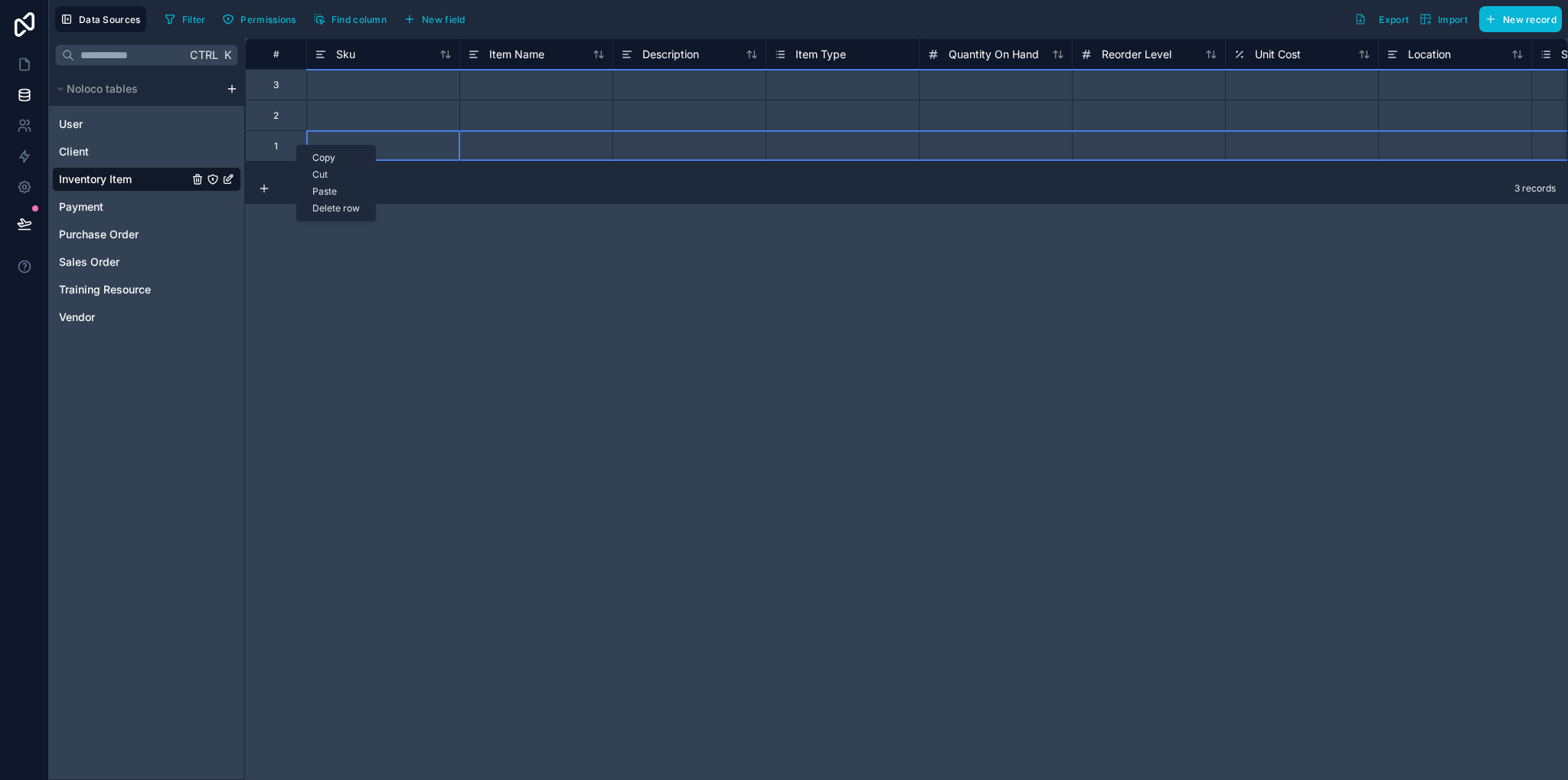
click at [348, 206] on div "Delete row" at bounding box center [335, 208] width 78 height 16
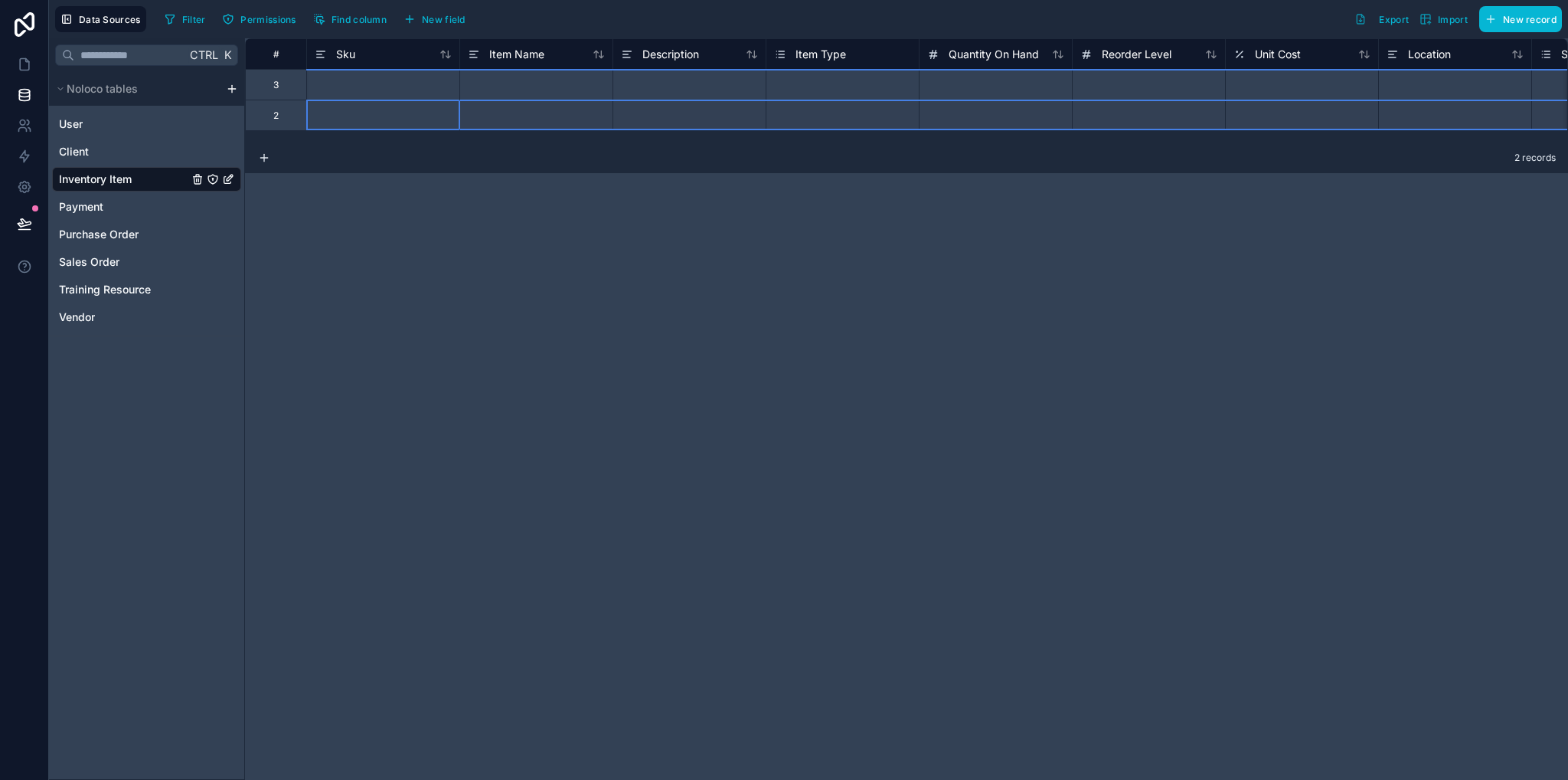
click at [296, 116] on div "2" at bounding box center [275, 115] width 61 height 30
click at [337, 181] on div "Delete row" at bounding box center [335, 180] width 78 height 16
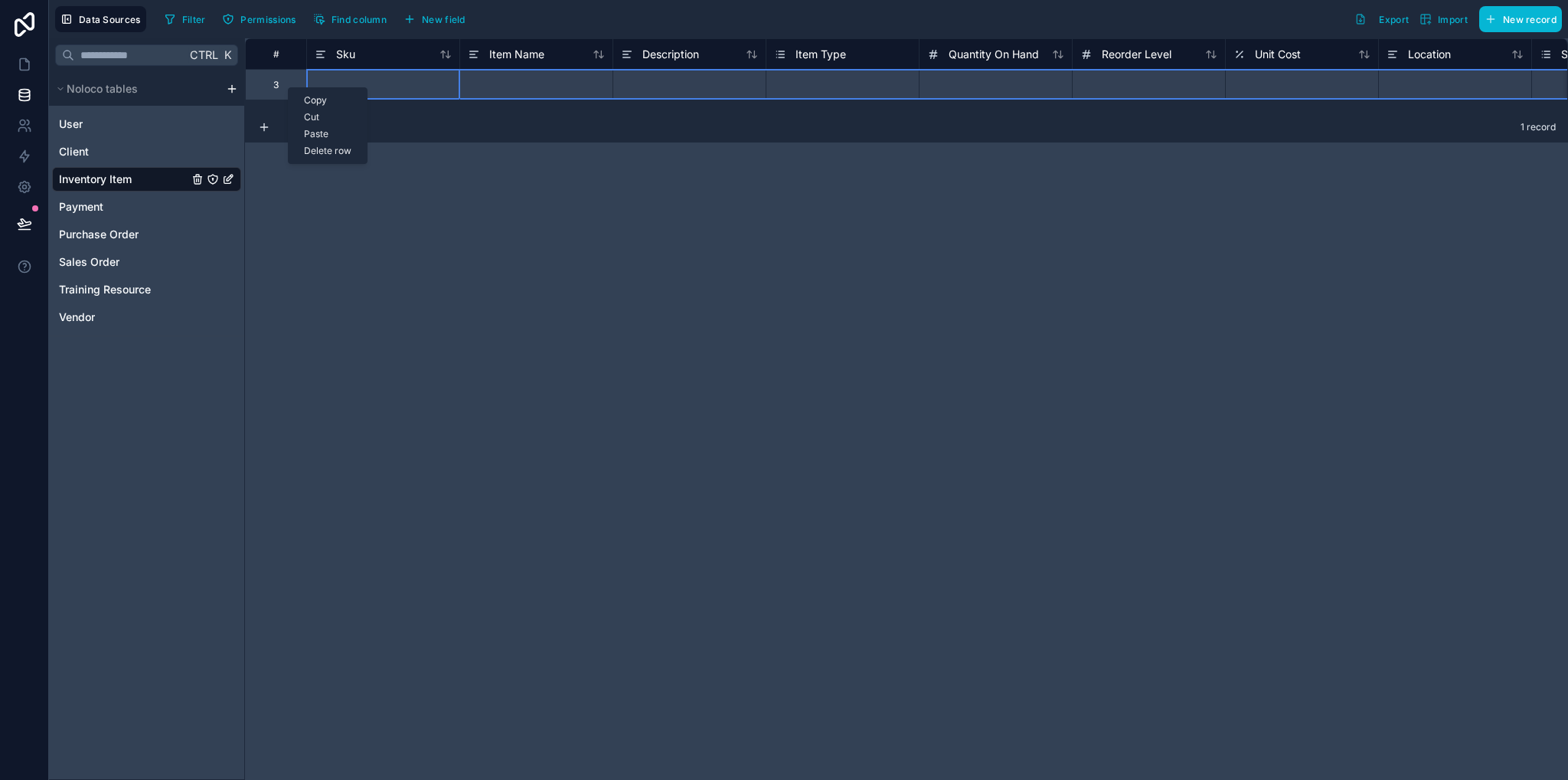
click at [349, 151] on div "Delete row" at bounding box center [327, 150] width 78 height 16
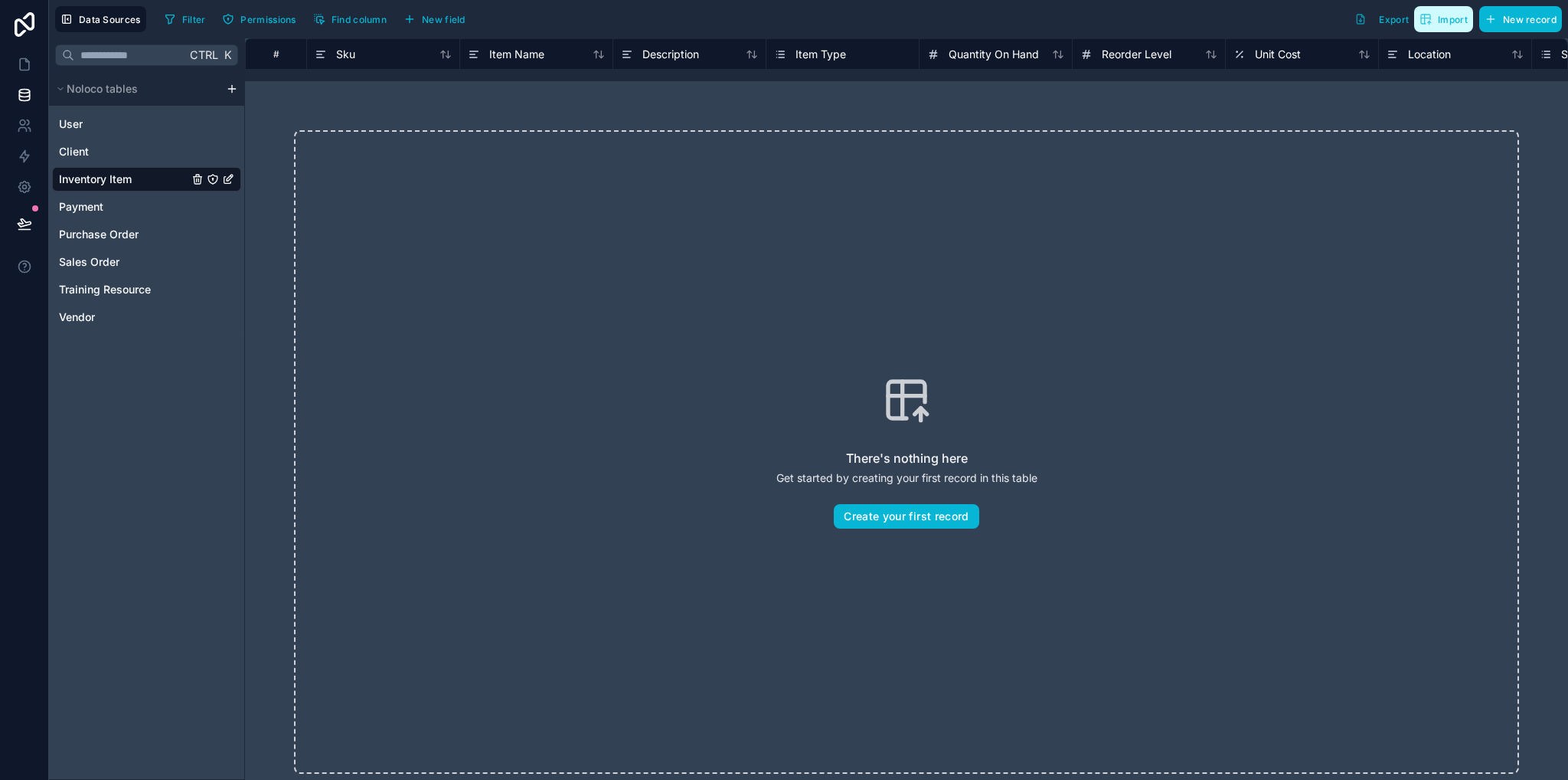
click at [1439, 21] on span "Import" at bounding box center [1453, 19] width 30 height 12
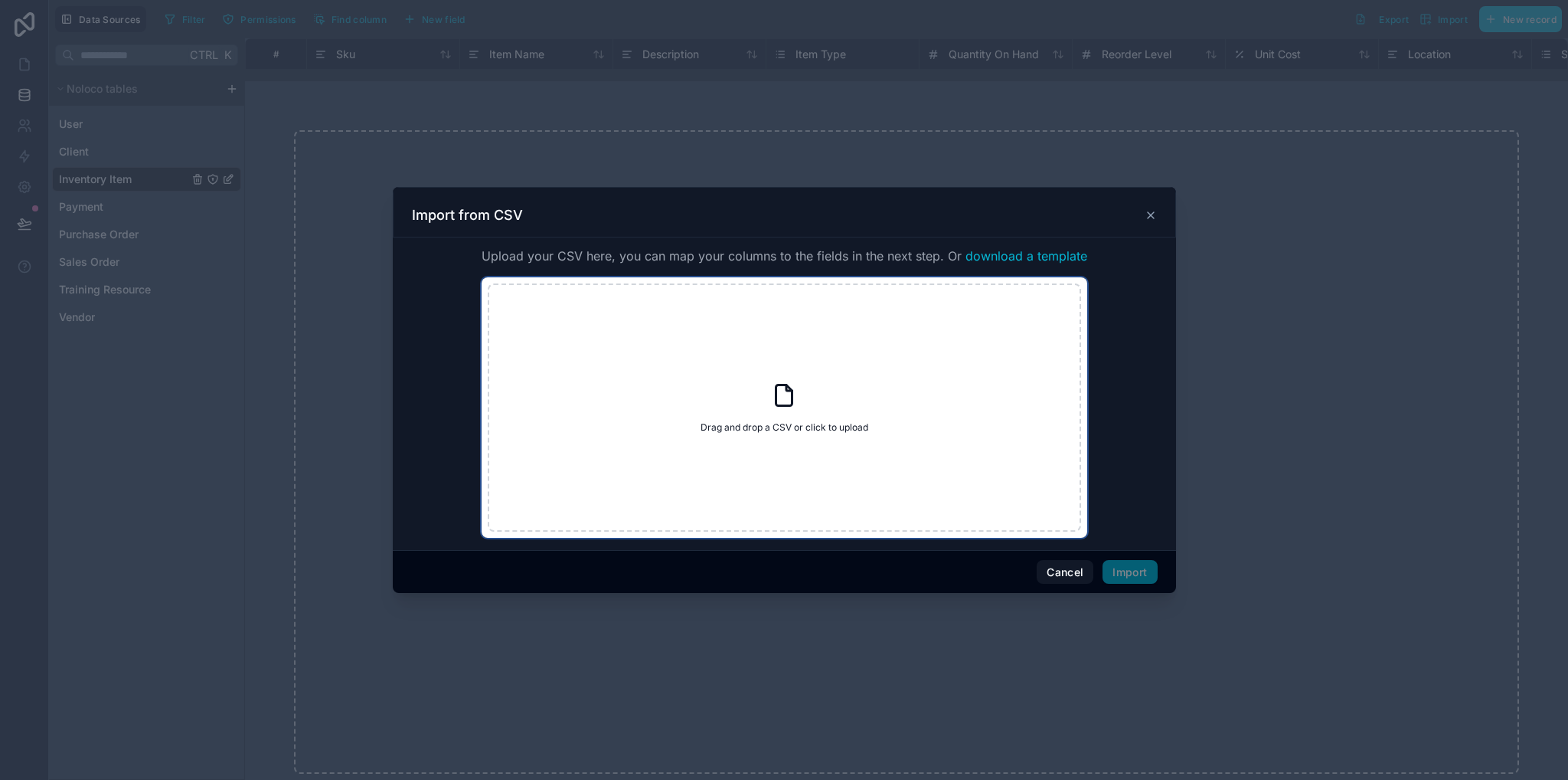
click at [890, 376] on div "Drag and drop a CSV or click to upload Drag and drop a CSV or click to upload" at bounding box center [784, 407] width 594 height 248
type input "**********"
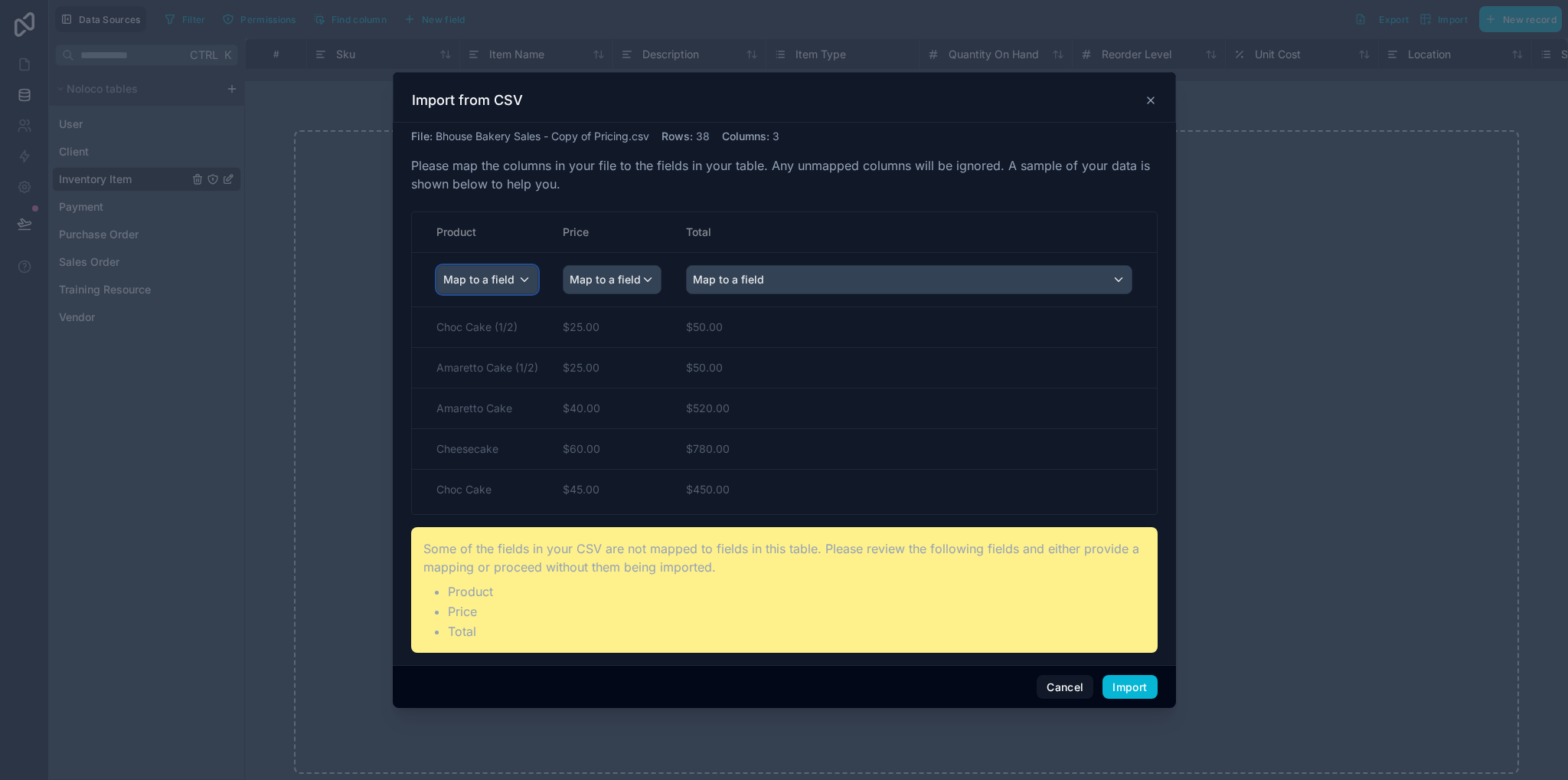
click at [510, 280] on span "Map to a field" at bounding box center [479, 280] width 71 height 27
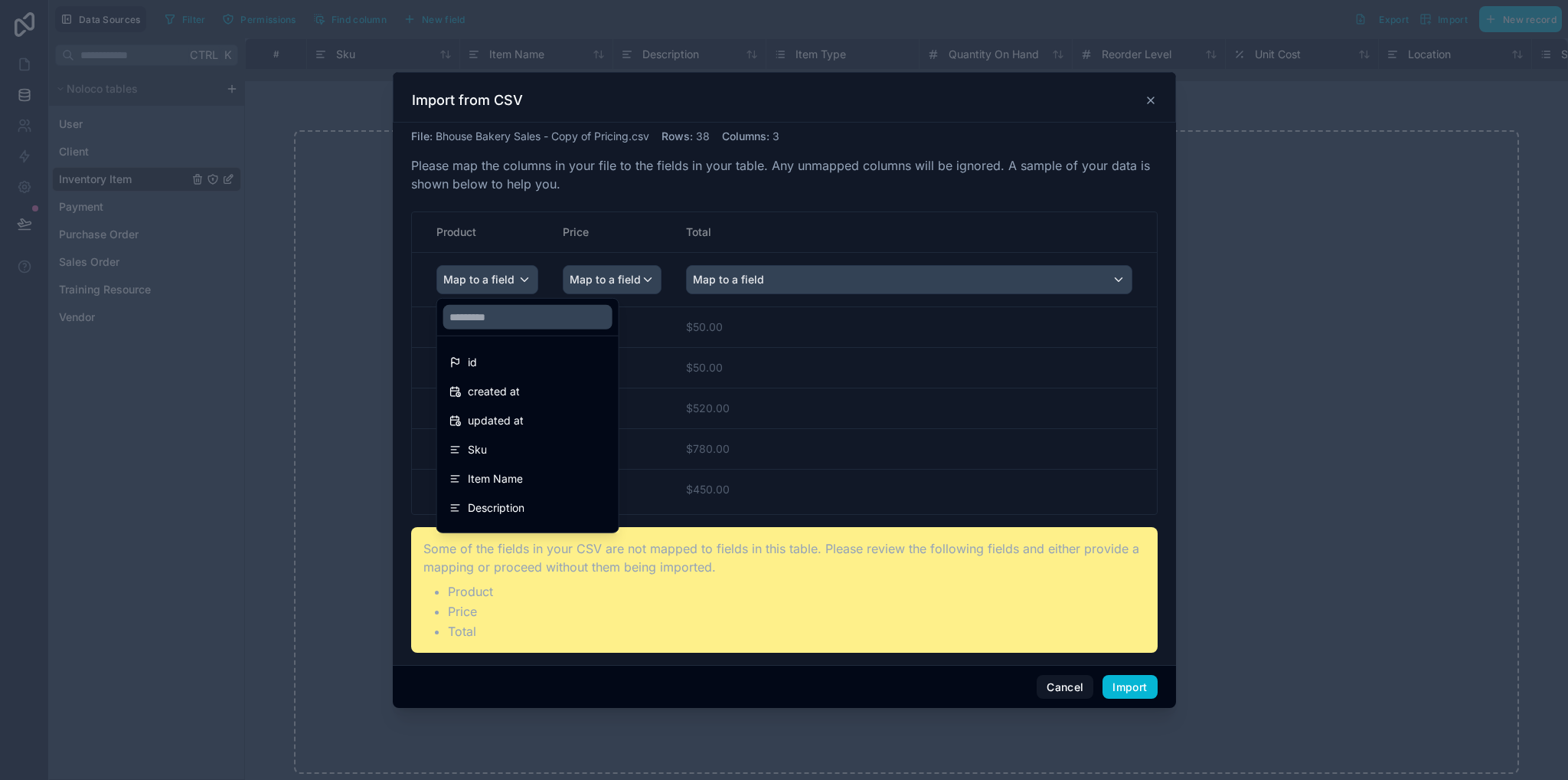
click at [510, 280] on div "scrollable content" at bounding box center [784, 390] width 784 height 636
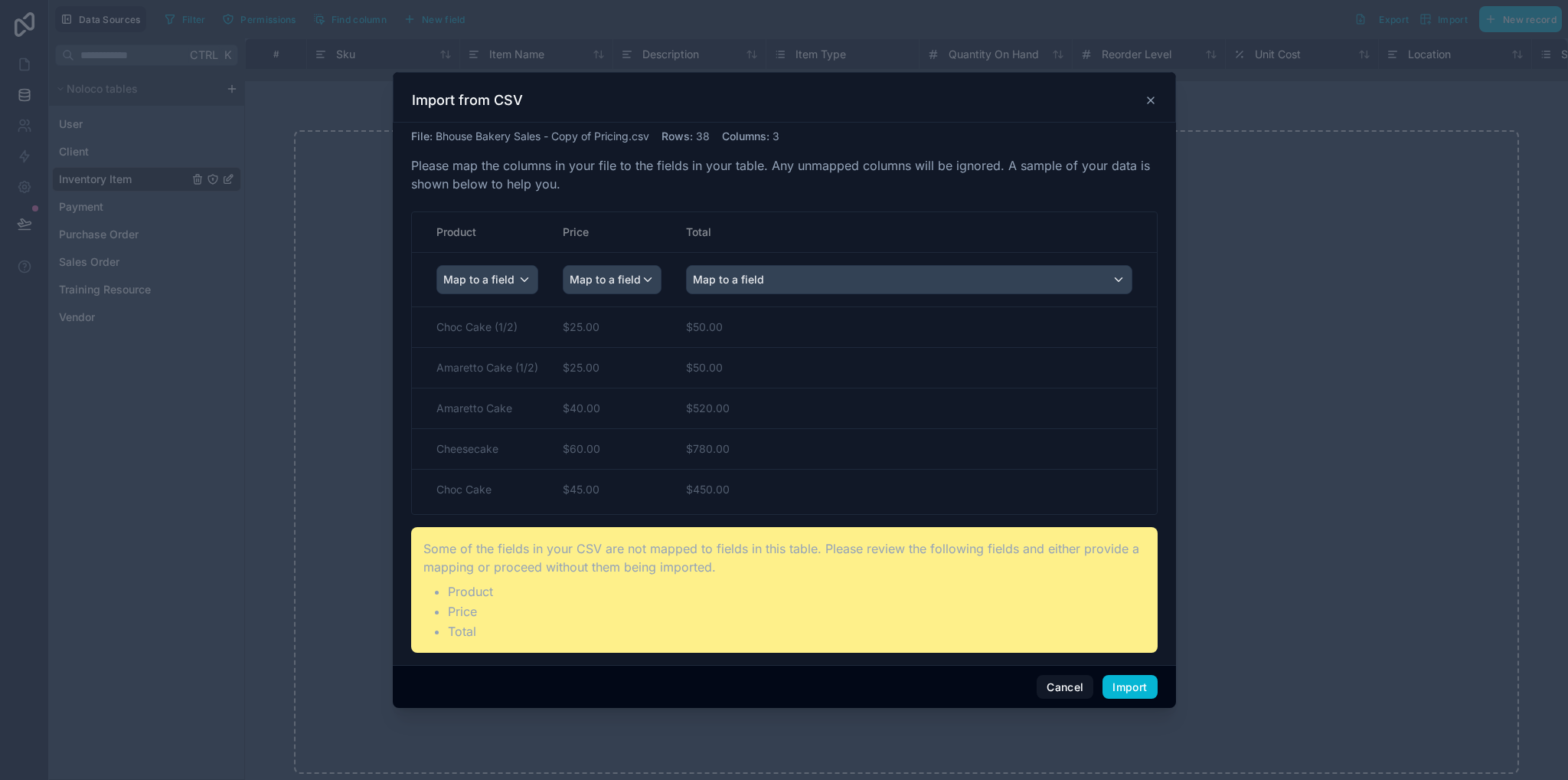
click at [1153, 99] on icon at bounding box center [1150, 100] width 12 height 12
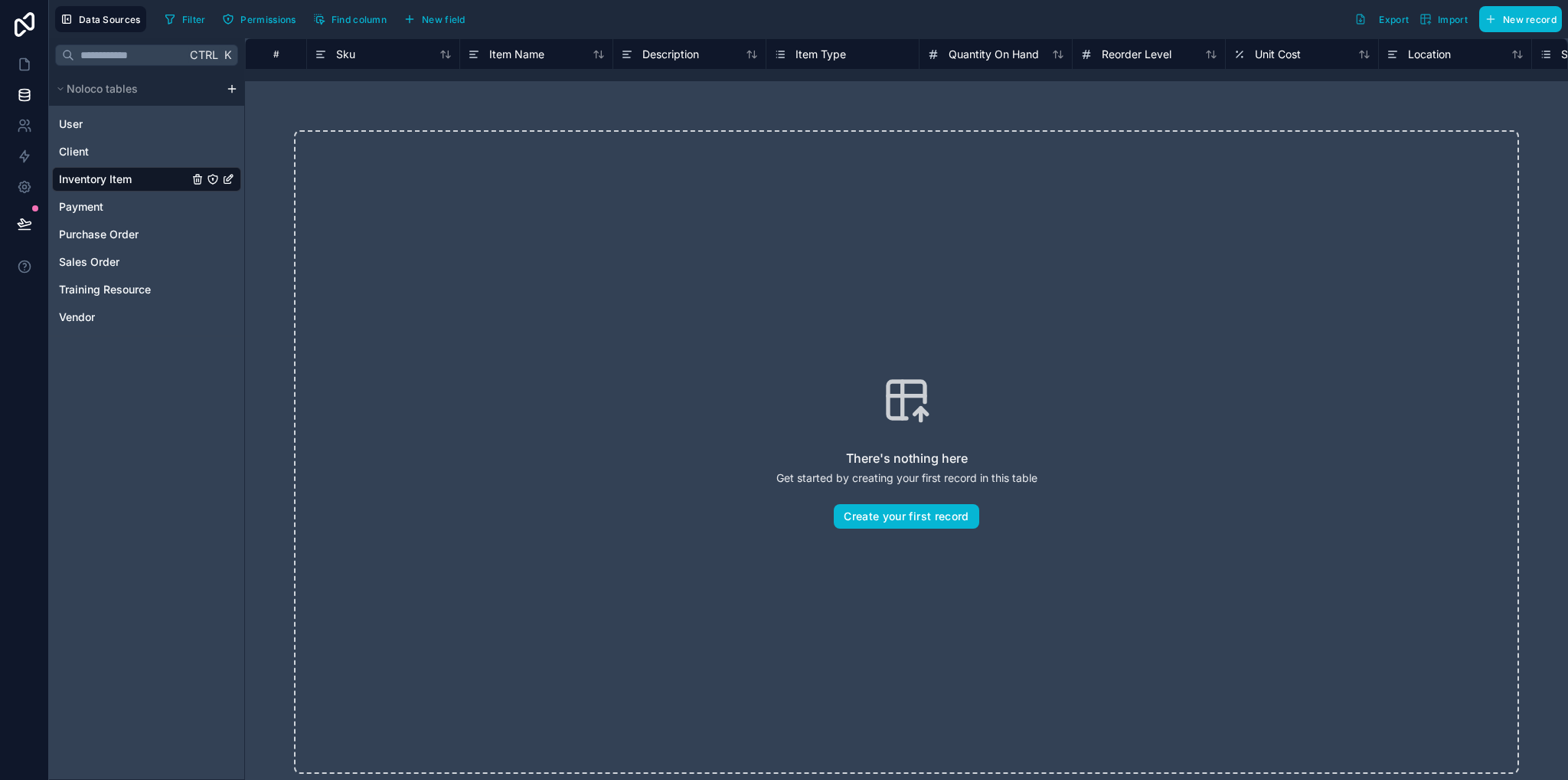
drag, startPoint x: 123, startPoint y: 172, endPoint x: 106, endPoint y: 184, distance: 20.8
click at [106, 184] on span "Inventory Item" at bounding box center [94, 179] width 72 height 16
click at [232, 179] on icon "Inventory Item" at bounding box center [227, 179] width 12 height 12
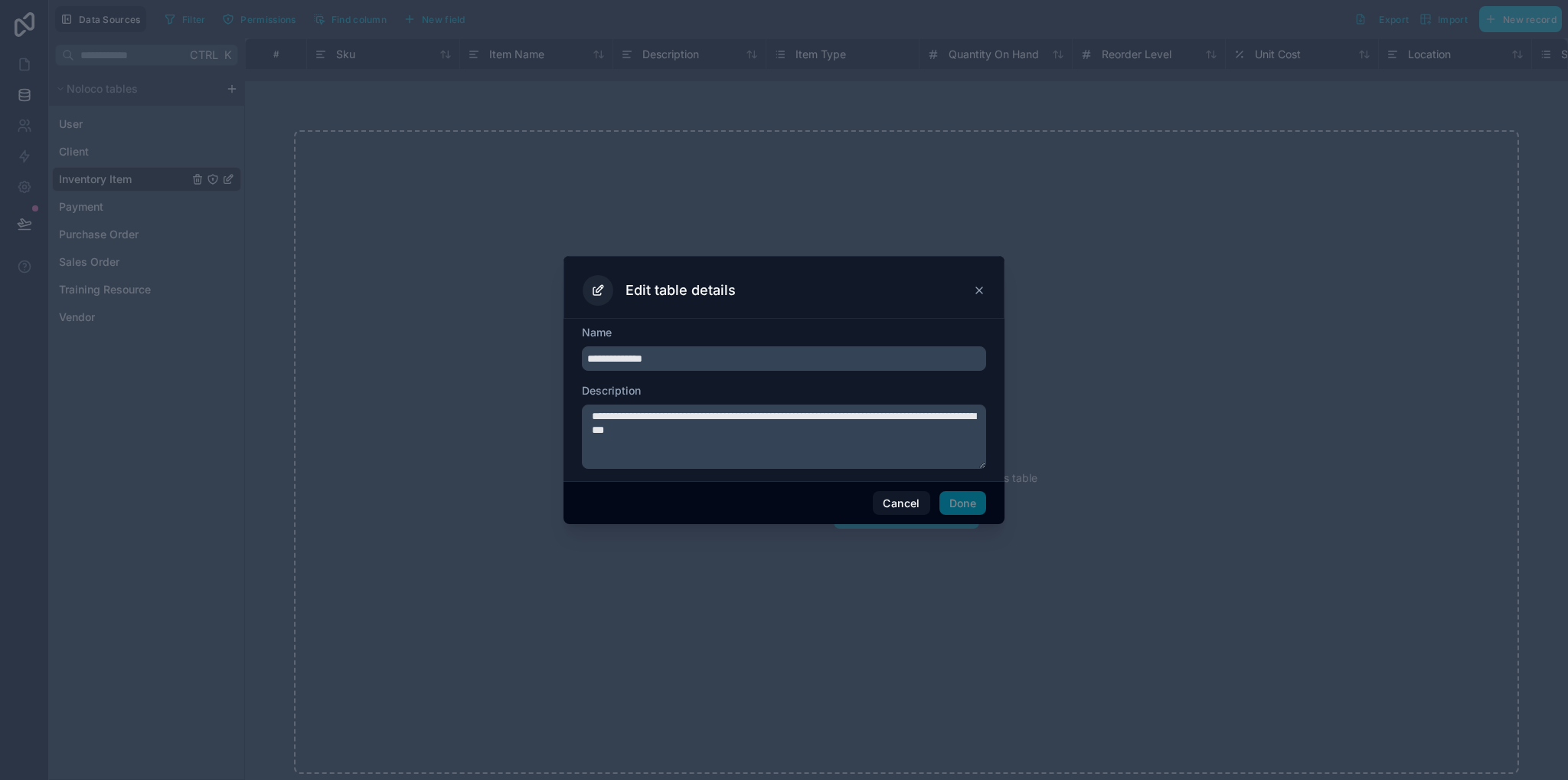
click at [985, 287] on icon at bounding box center [979, 290] width 12 height 12
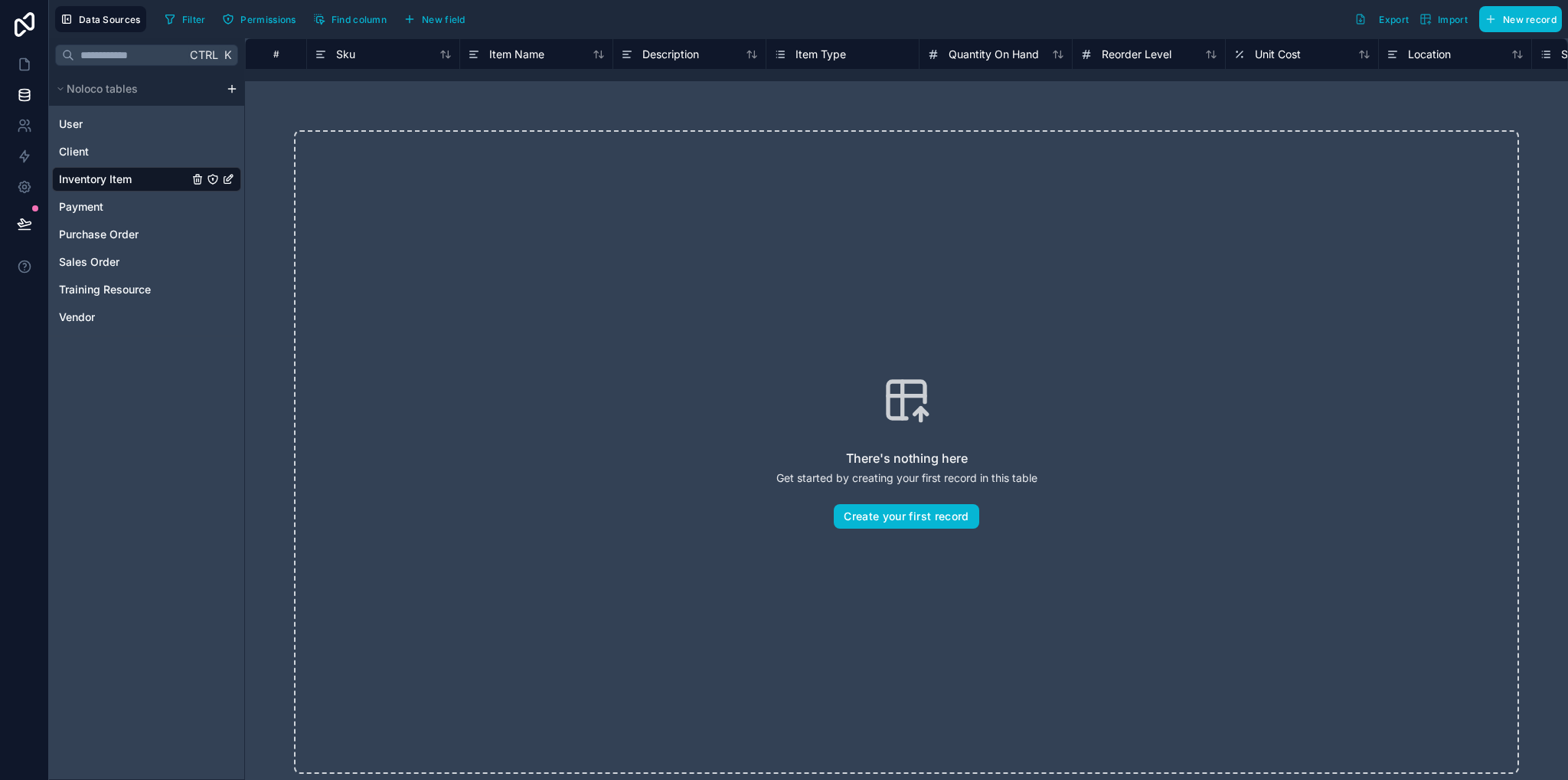
scroll to position [0, 117]
click at [1544, 49] on div "Status" at bounding box center [1492, 54] width 137 height 18
click at [888, 520] on button "Create your first record" at bounding box center [906, 516] width 145 height 25
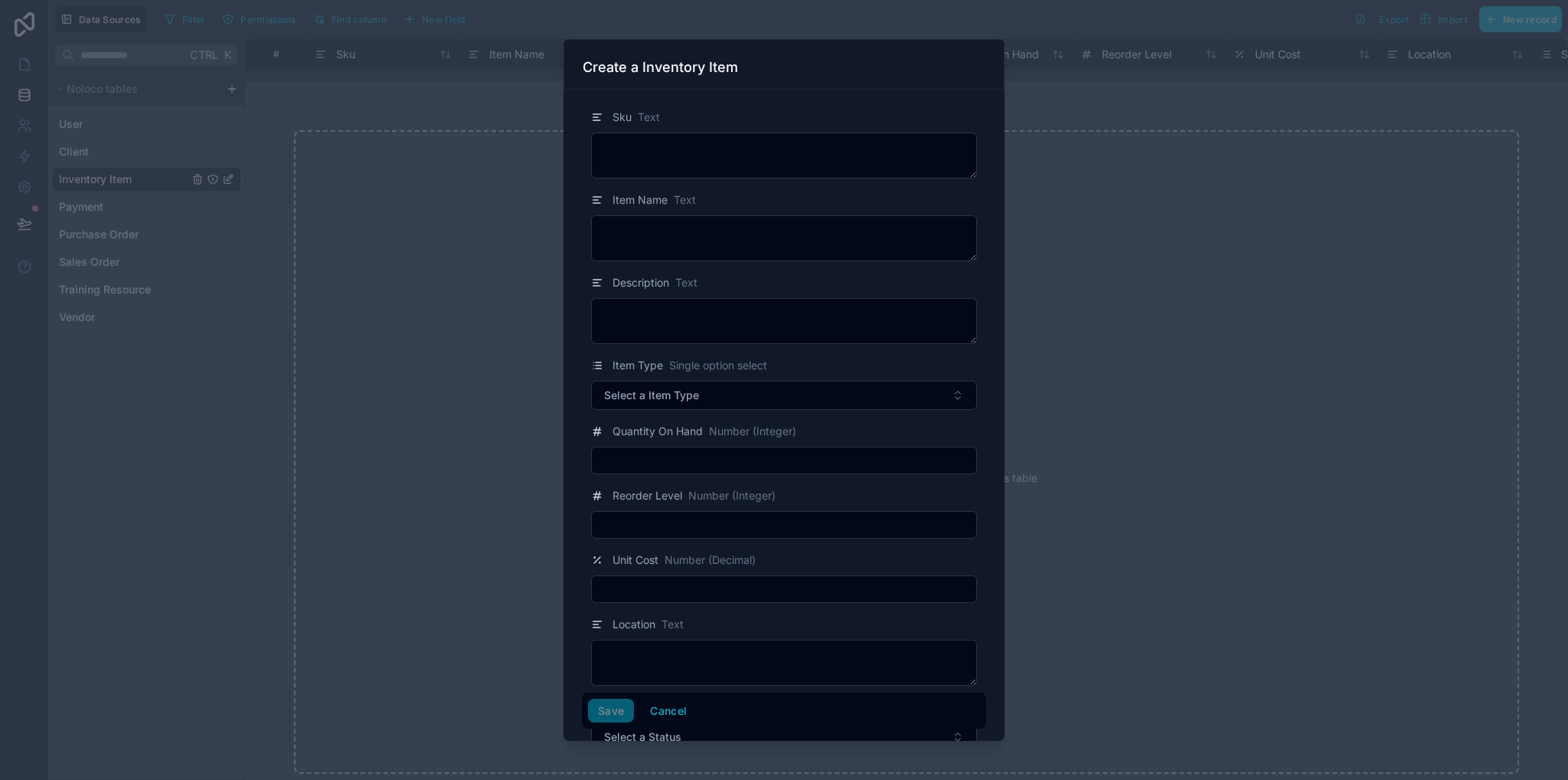
click at [616, 120] on span "Sku" at bounding box center [621, 116] width 19 height 16
click at [491, 176] on div at bounding box center [784, 390] width 1568 height 780
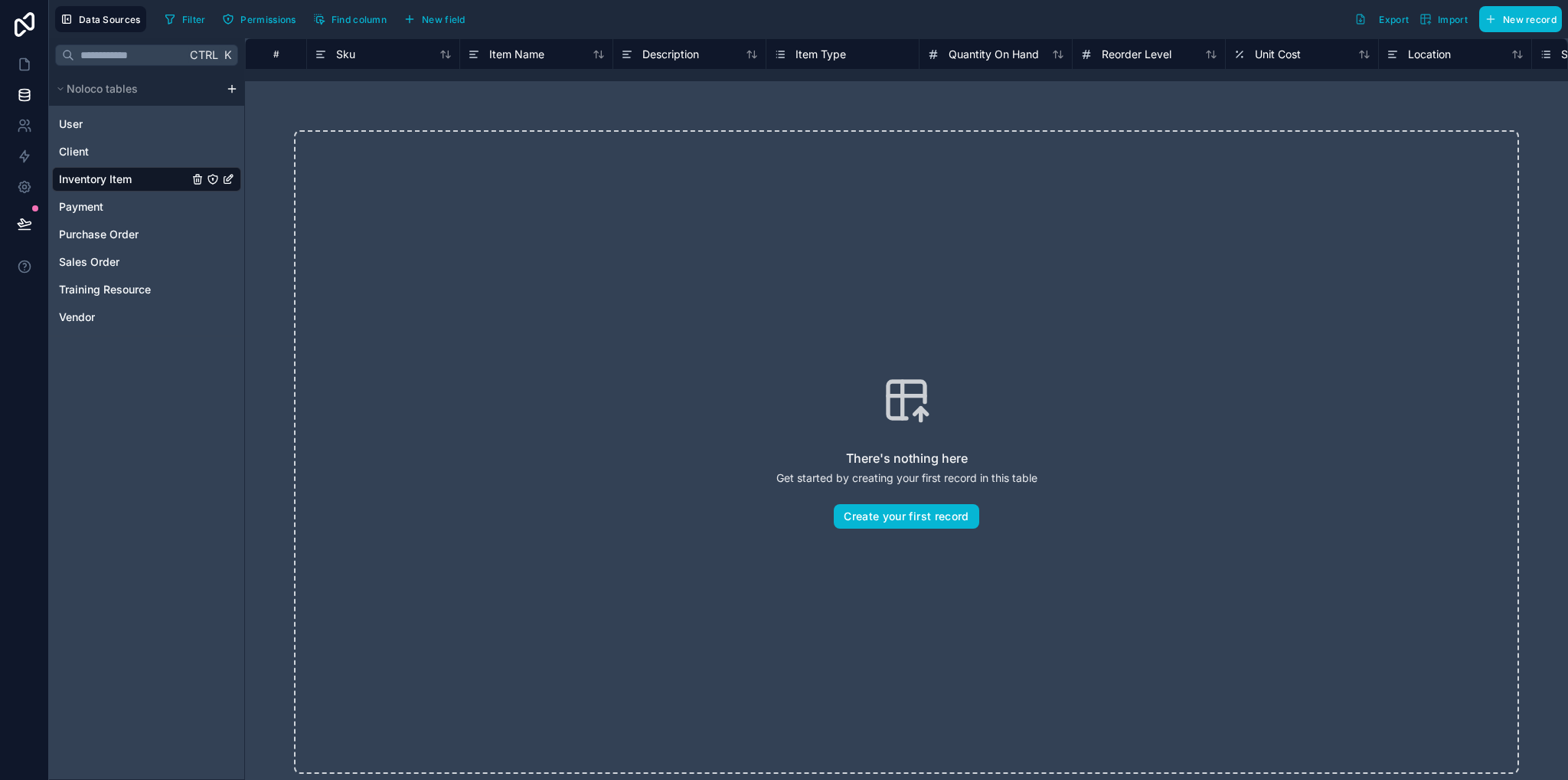
click at [214, 179] on icon "Inventory Item" at bounding box center [213, 179] width 12 height 12
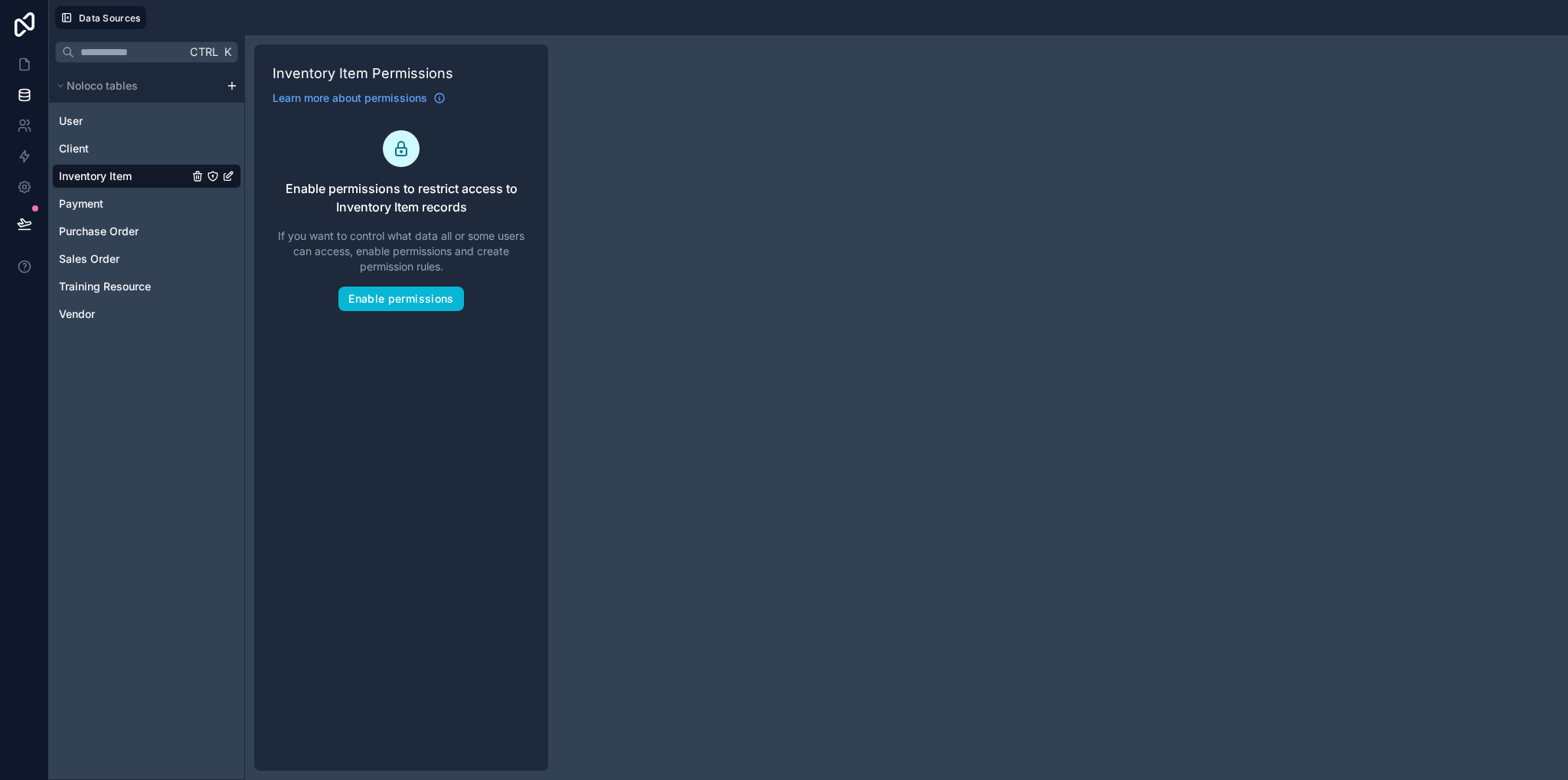
click at [138, 174] on div "Inventory Item" at bounding box center [147, 176] width 189 height 25
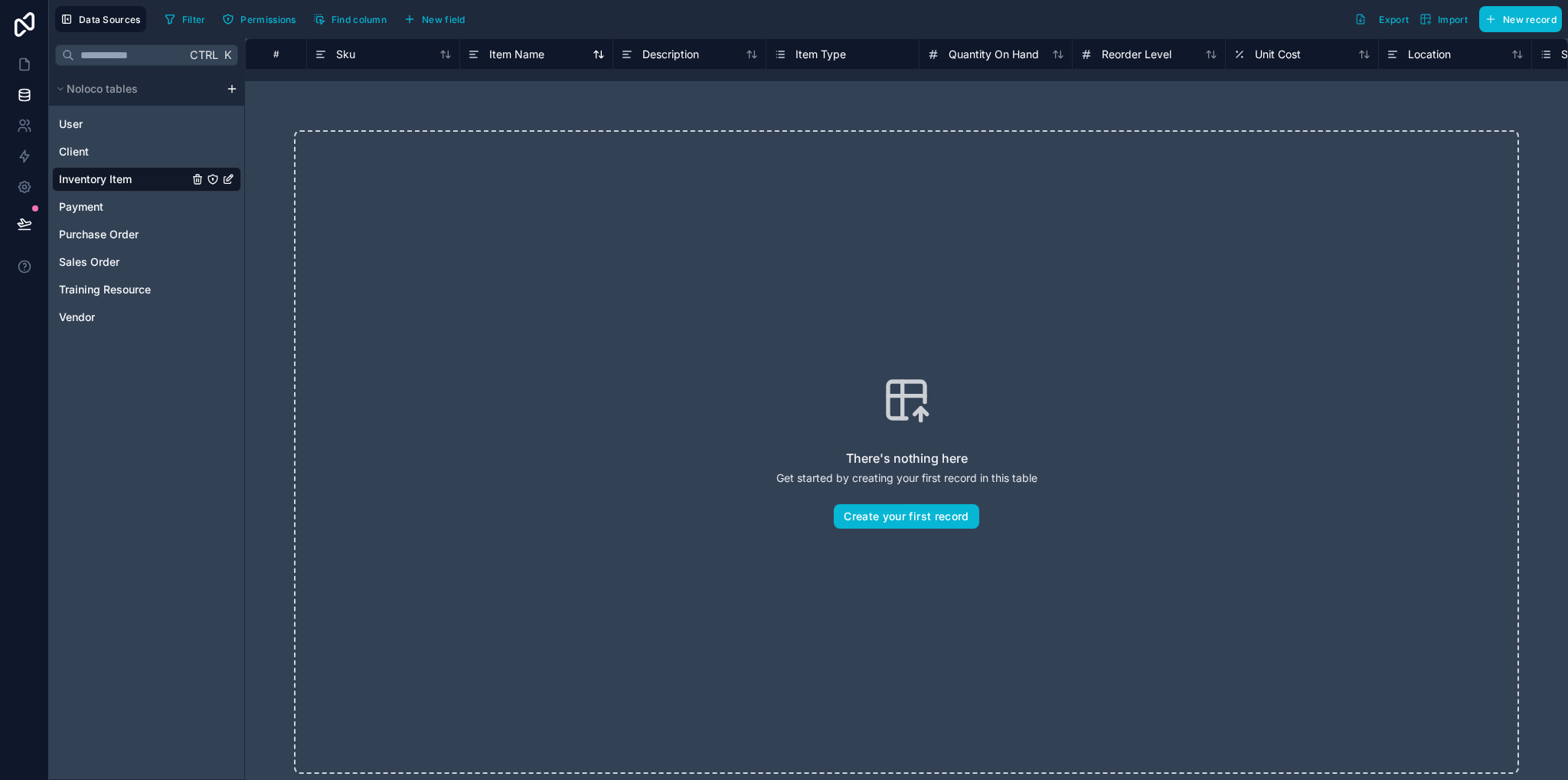
click at [521, 62] on div "Item Name" at bounding box center [507, 54] width 77 height 18
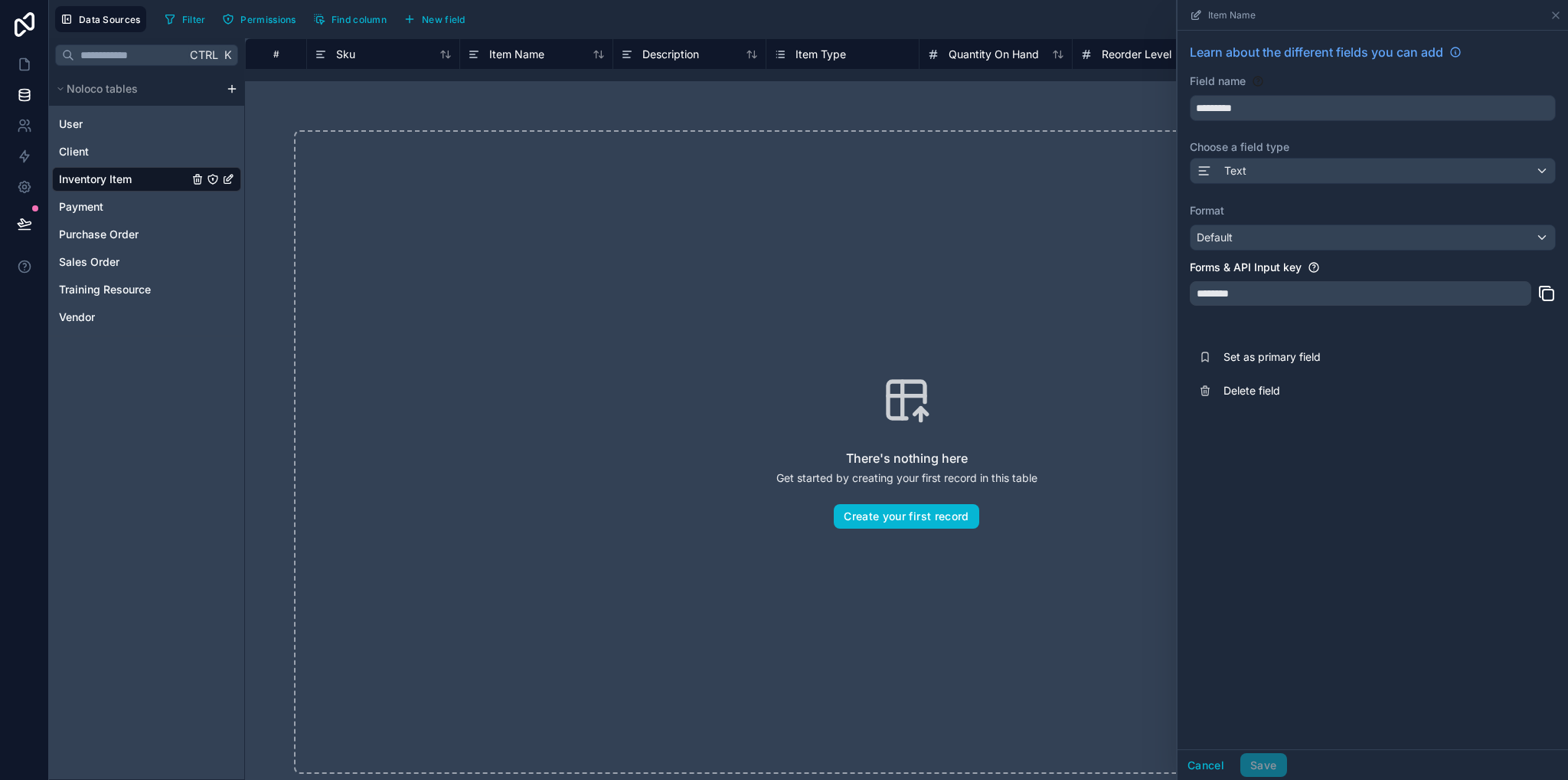
click at [754, 137] on div "There's nothing here Get started by creating your first record in this table Cr…" at bounding box center [906, 452] width 1225 height 643
click at [1553, 16] on icon at bounding box center [1555, 15] width 12 height 12
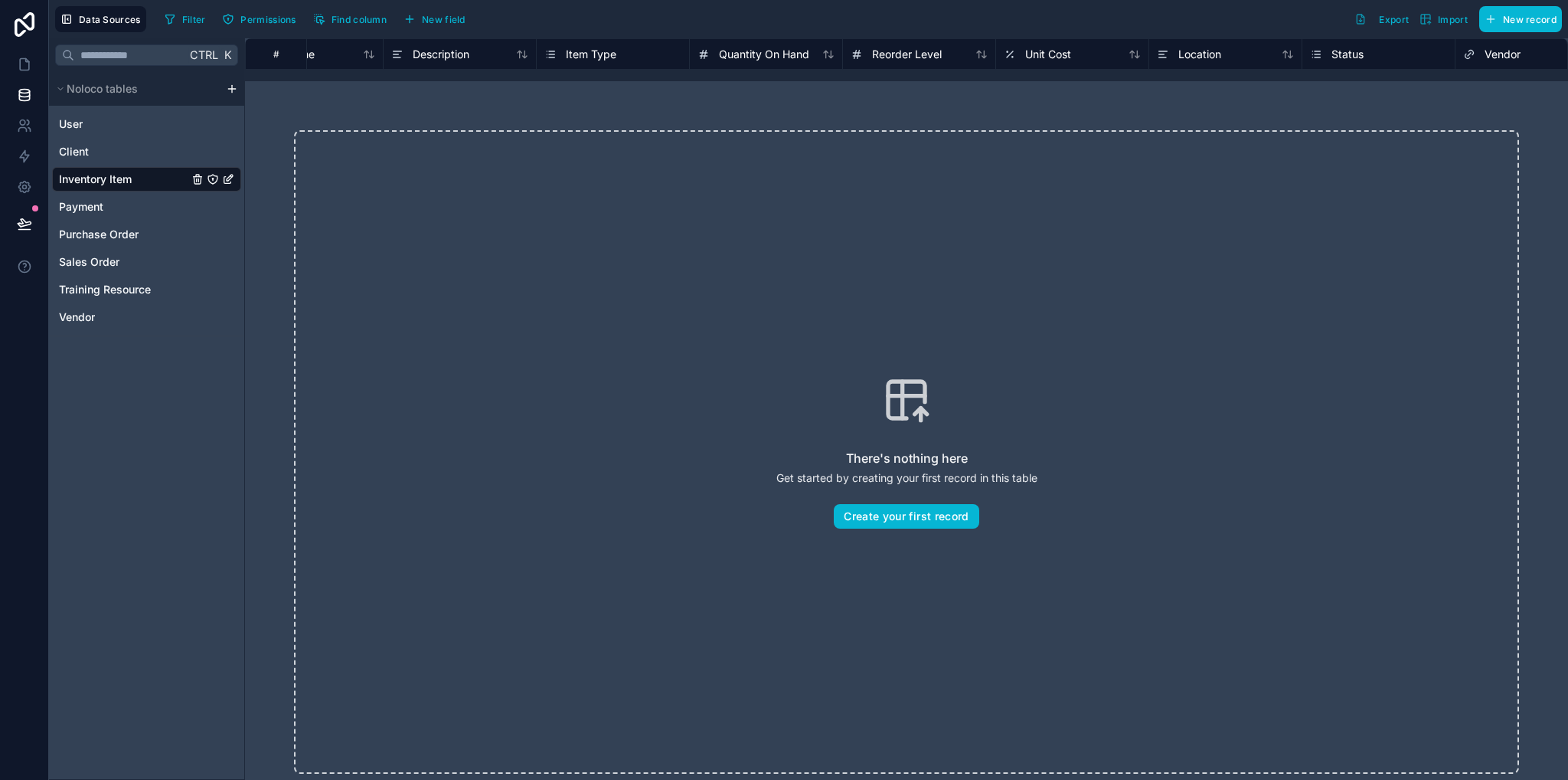
scroll to position [0, 240]
click at [1069, 53] on div "Unit Cost" at bounding box center [1063, 54] width 137 height 18
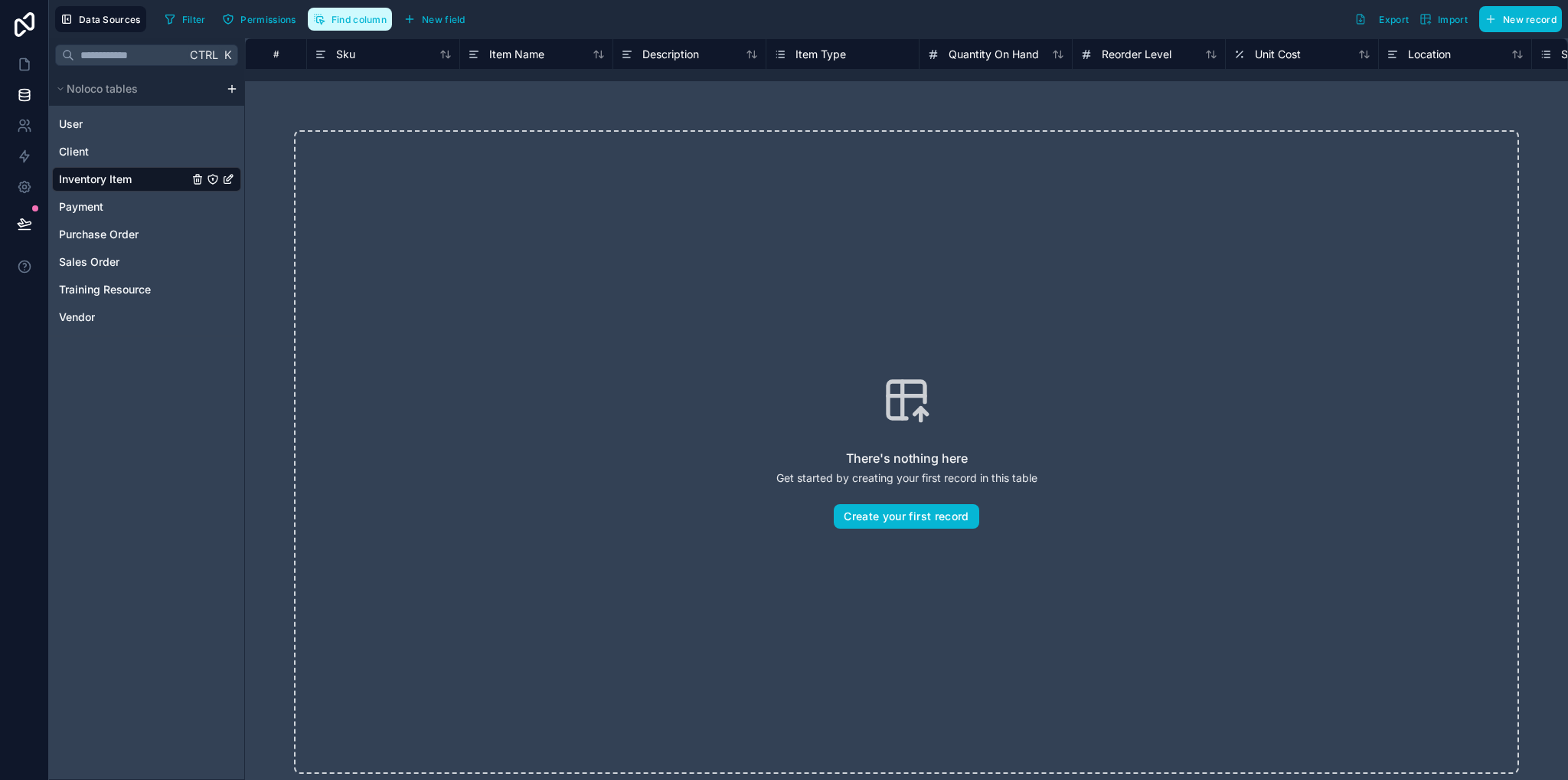
click at [367, 22] on span "Find column" at bounding box center [359, 19] width 55 height 12
click at [446, 21] on span "New field" at bounding box center [444, 19] width 44 height 12
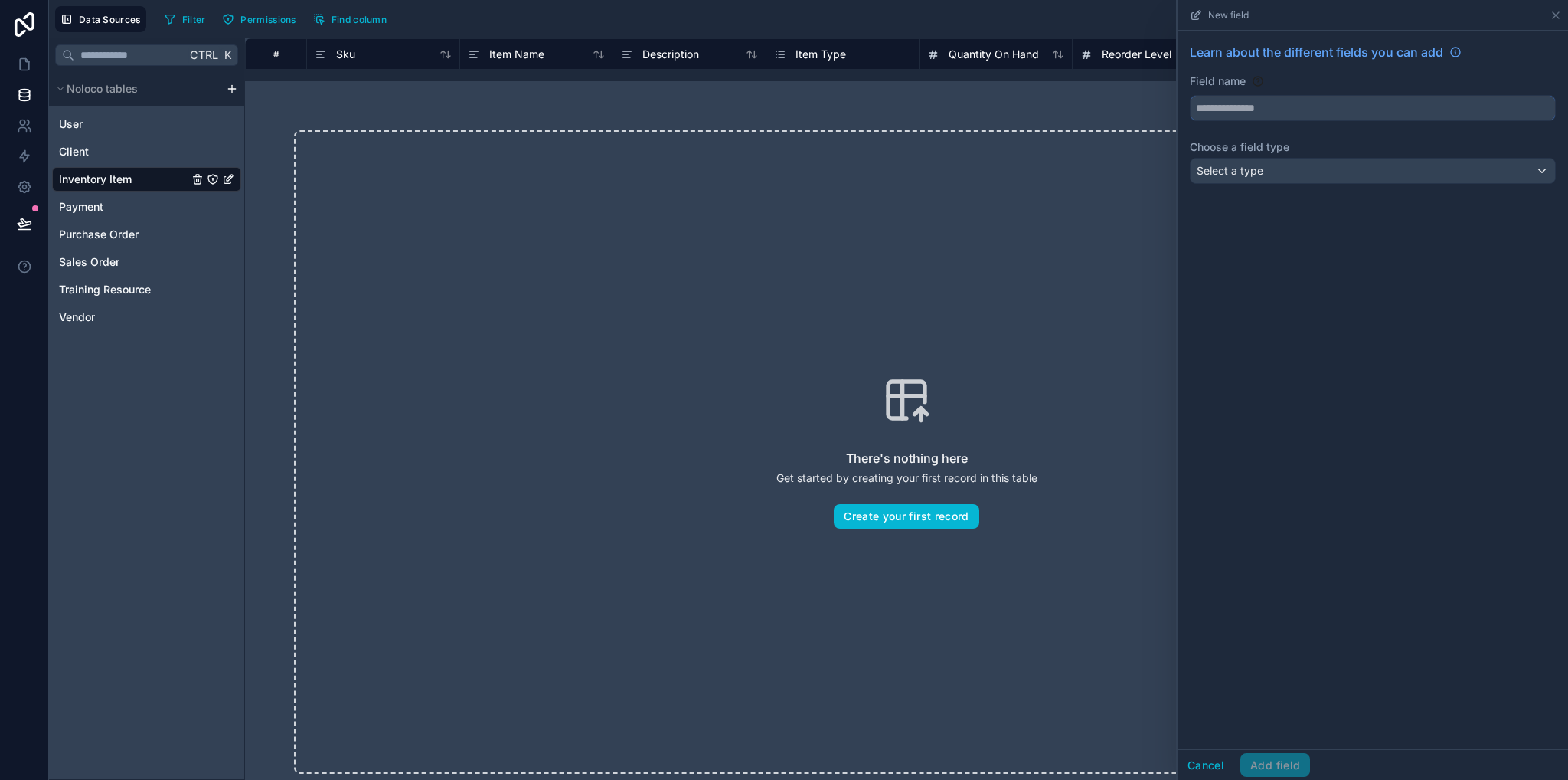
click at [1308, 106] on input "text" at bounding box center [1373, 107] width 365 height 25
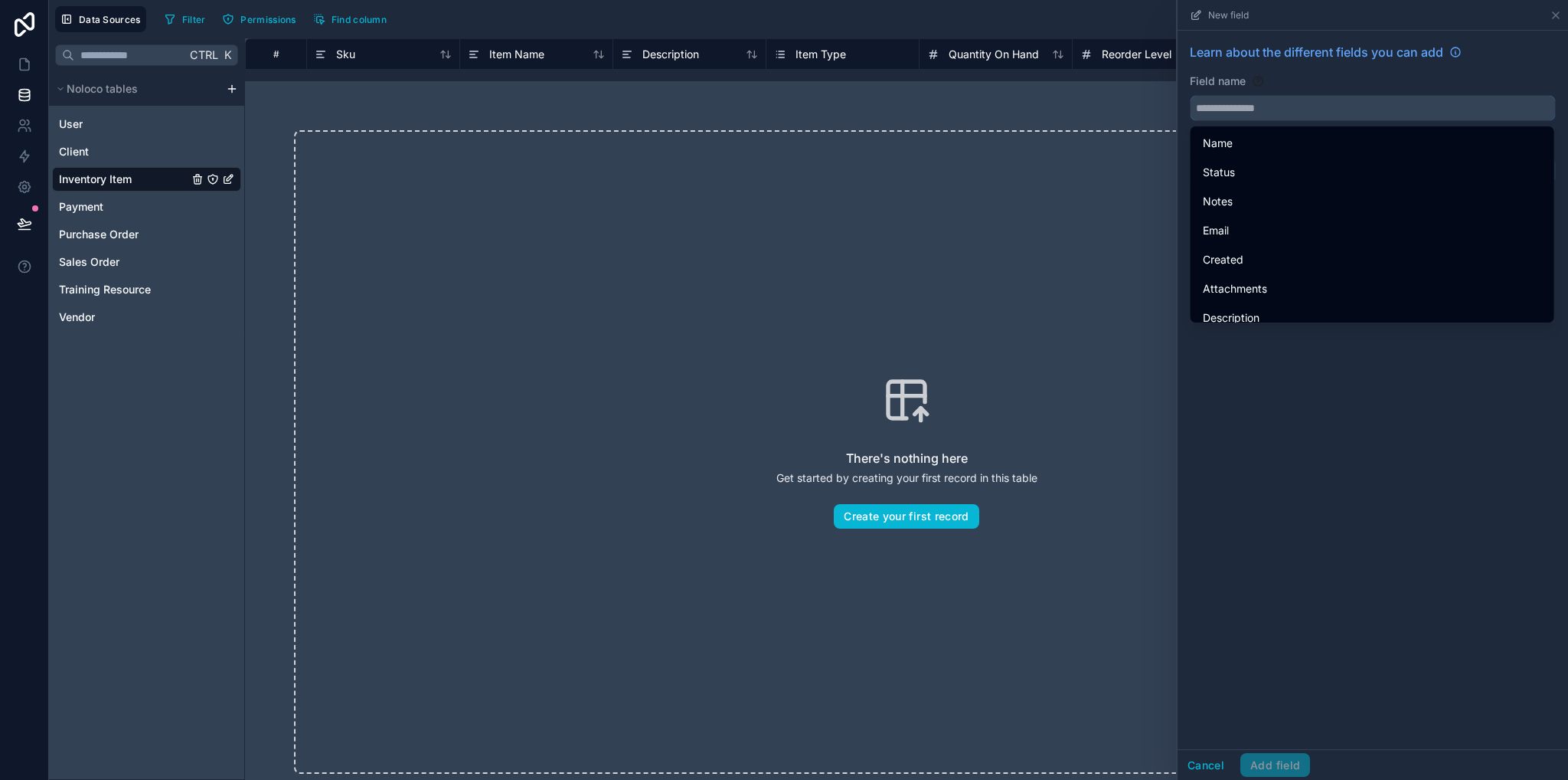
click at [1308, 106] on input "text" at bounding box center [1373, 107] width 365 height 25
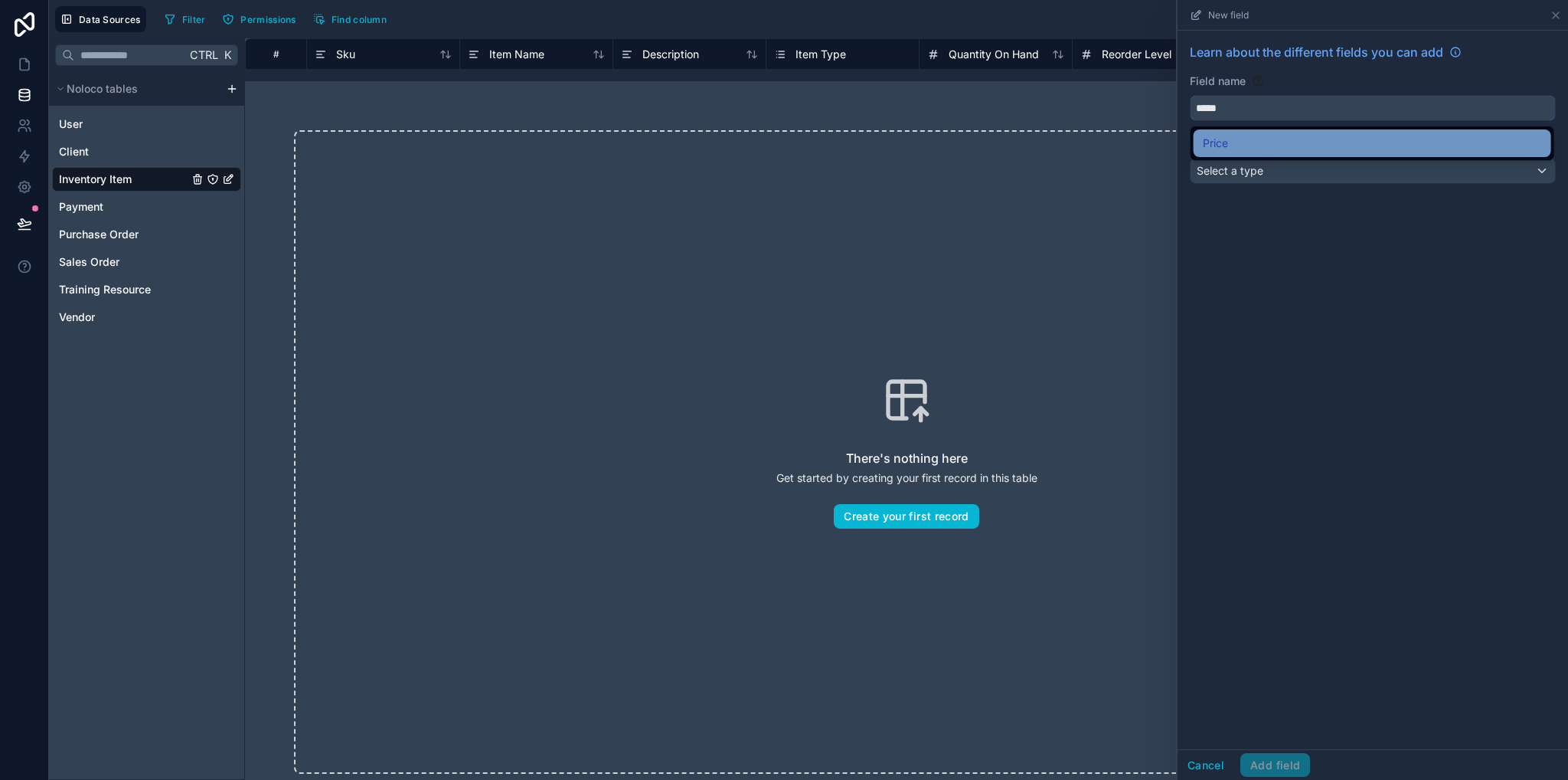
type input "*****"
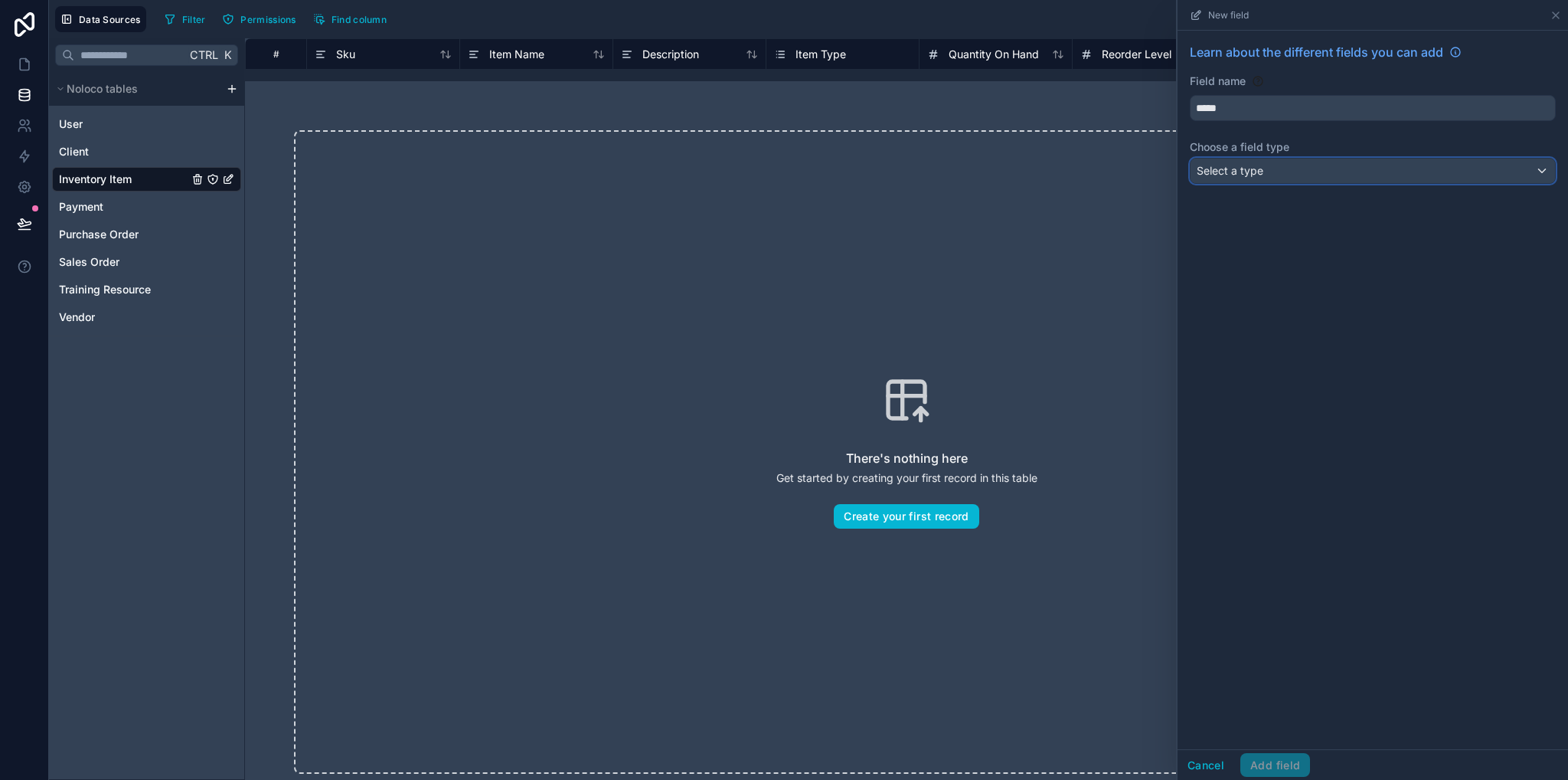
click at [1333, 165] on div "Select a type" at bounding box center [1373, 170] width 365 height 25
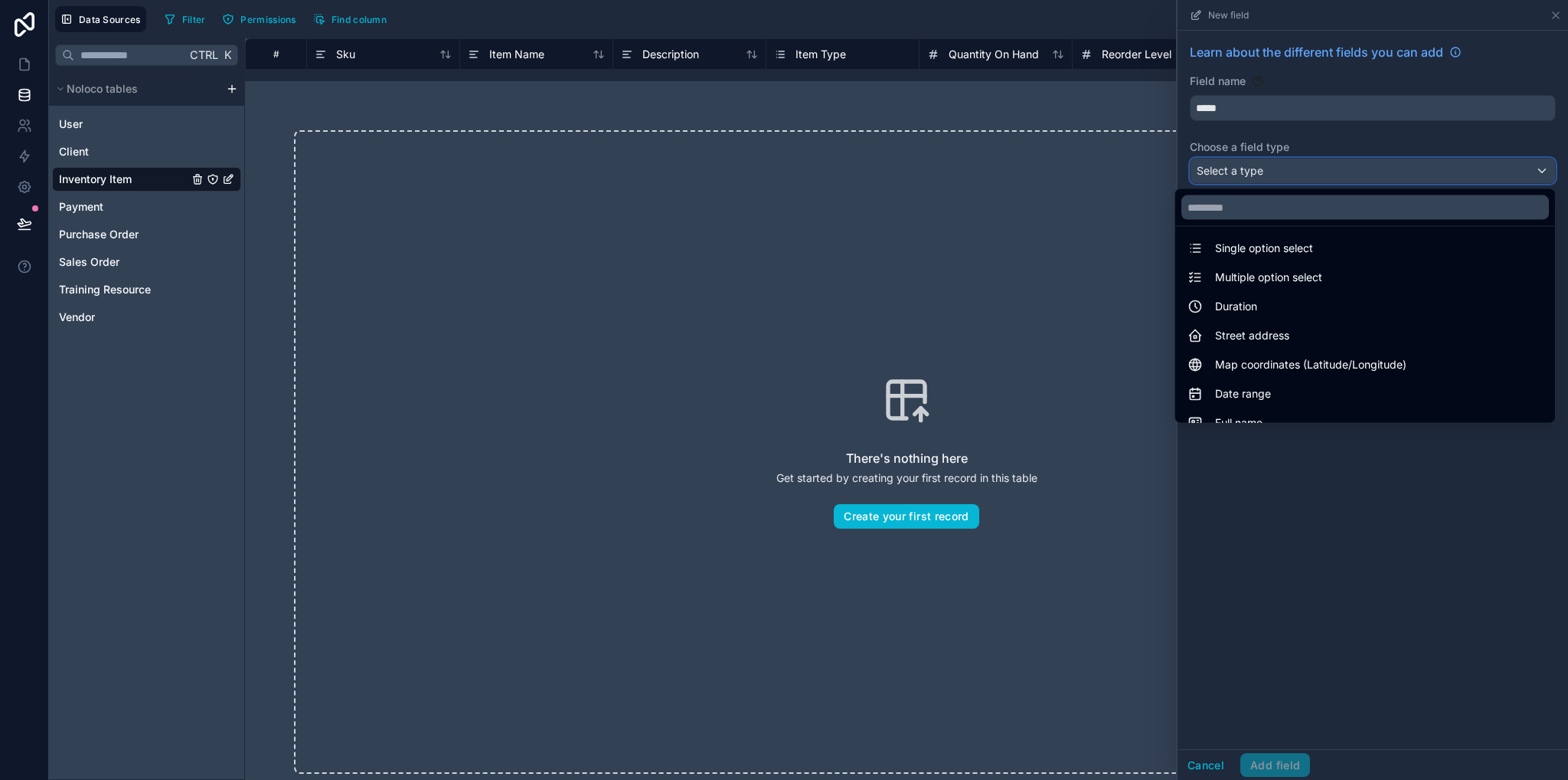
scroll to position [153, 0]
click at [1268, 212] on input "text" at bounding box center [1365, 207] width 367 height 25
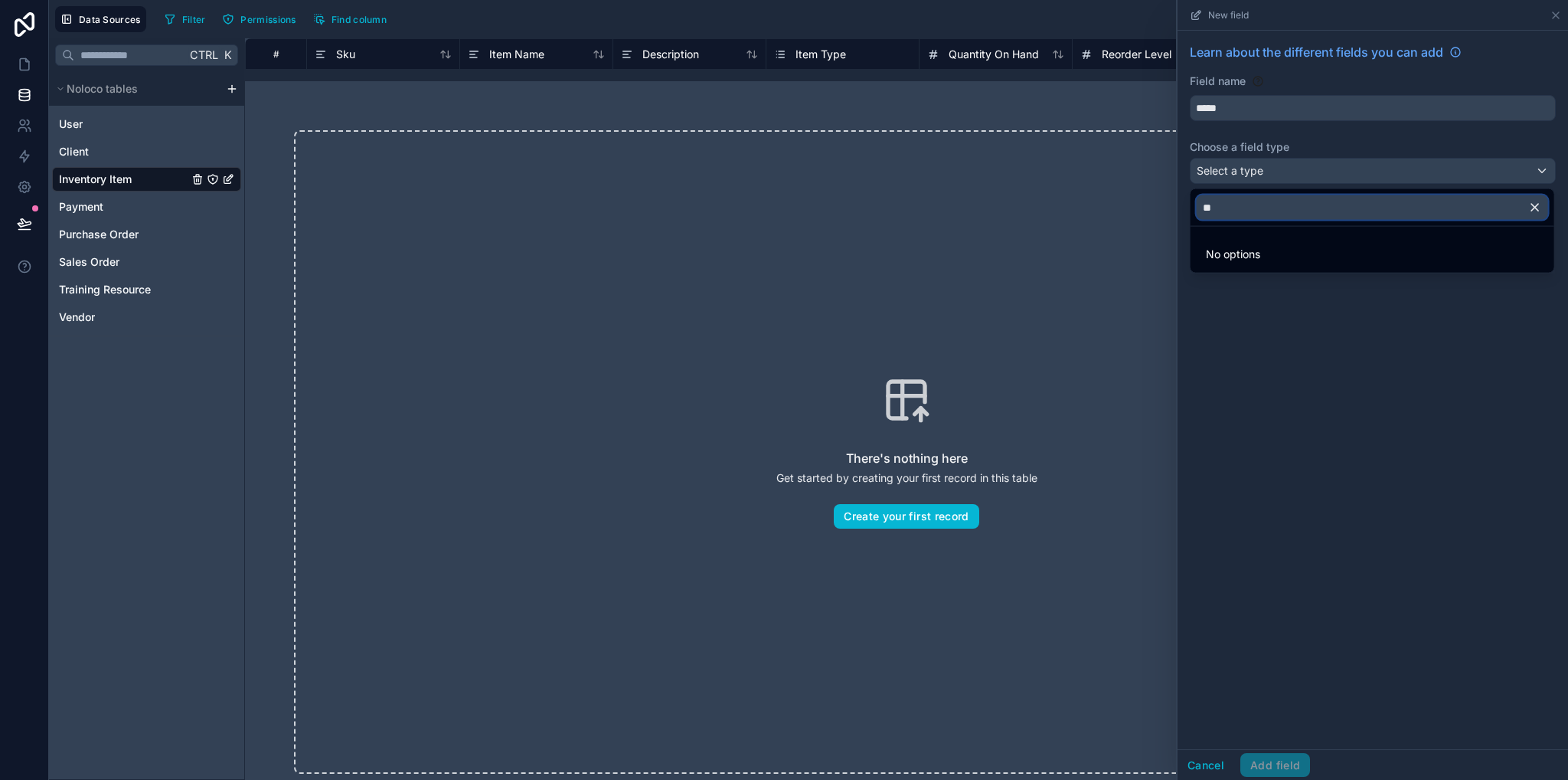
type input "*"
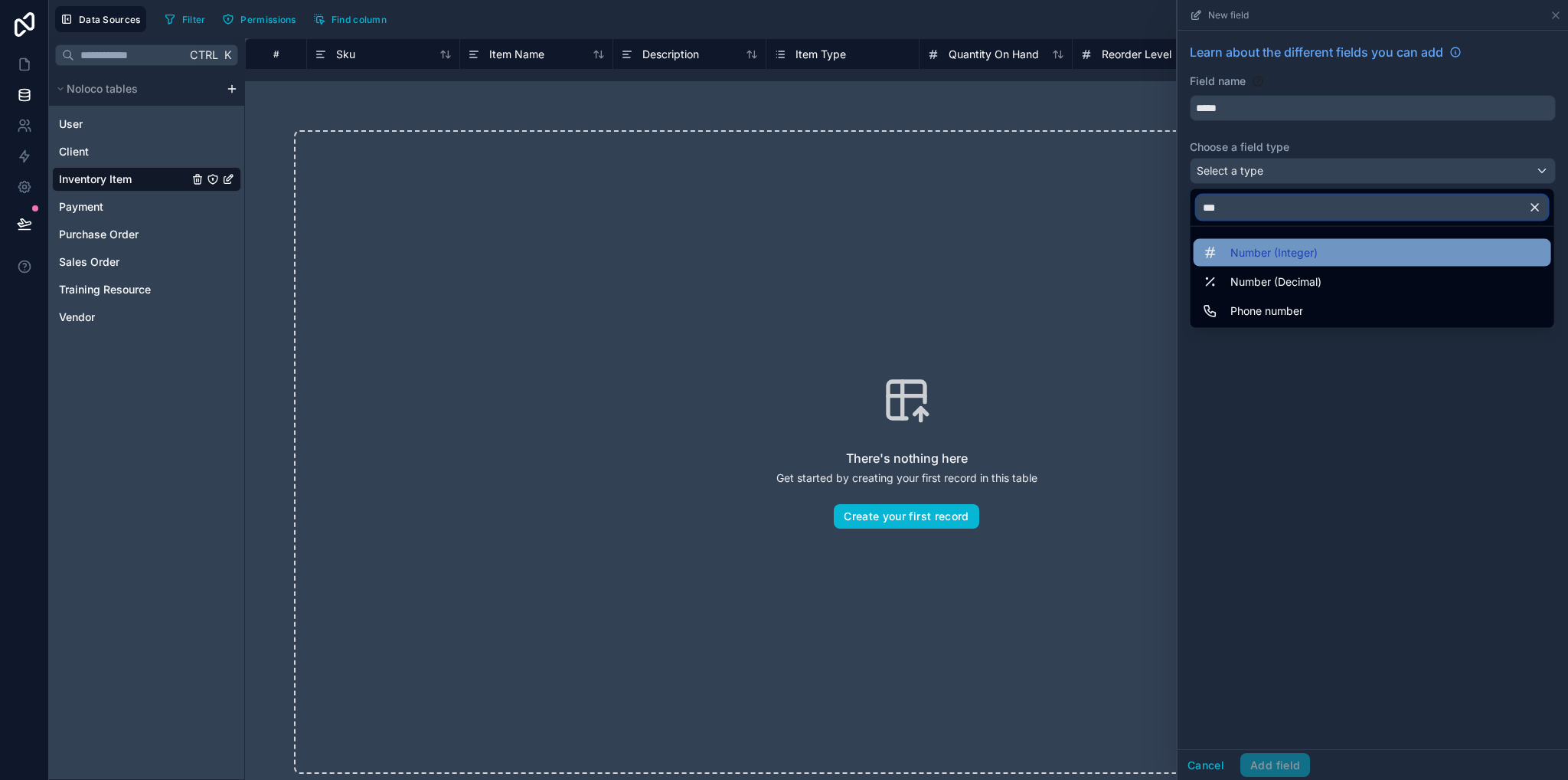
type input "***"
click at [1332, 261] on div "Number (Integer)" at bounding box center [1373, 253] width 357 height 27
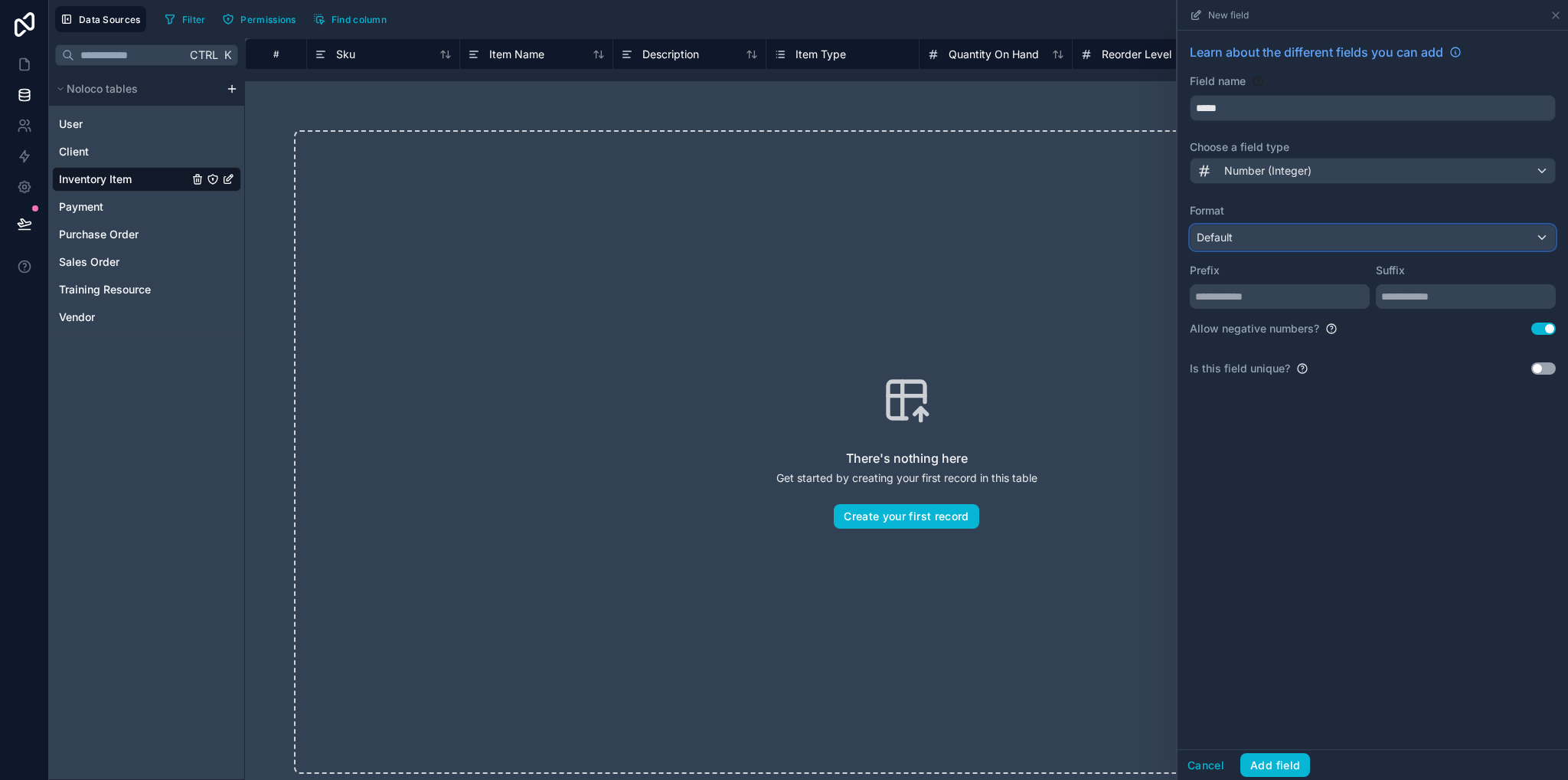
click at [1321, 239] on div "Default" at bounding box center [1373, 237] width 365 height 25
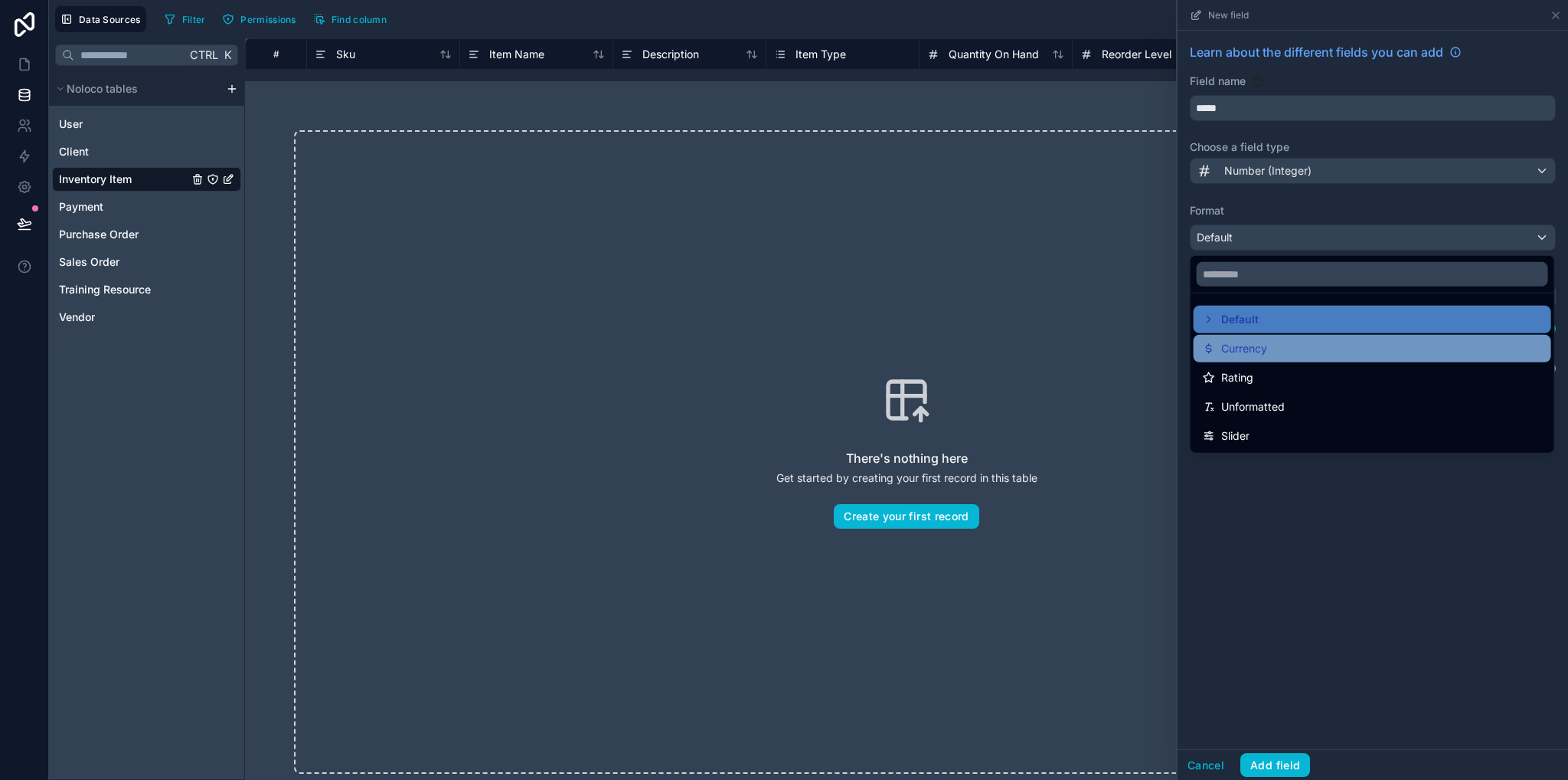
click at [1308, 344] on div "Currency" at bounding box center [1373, 348] width 339 height 18
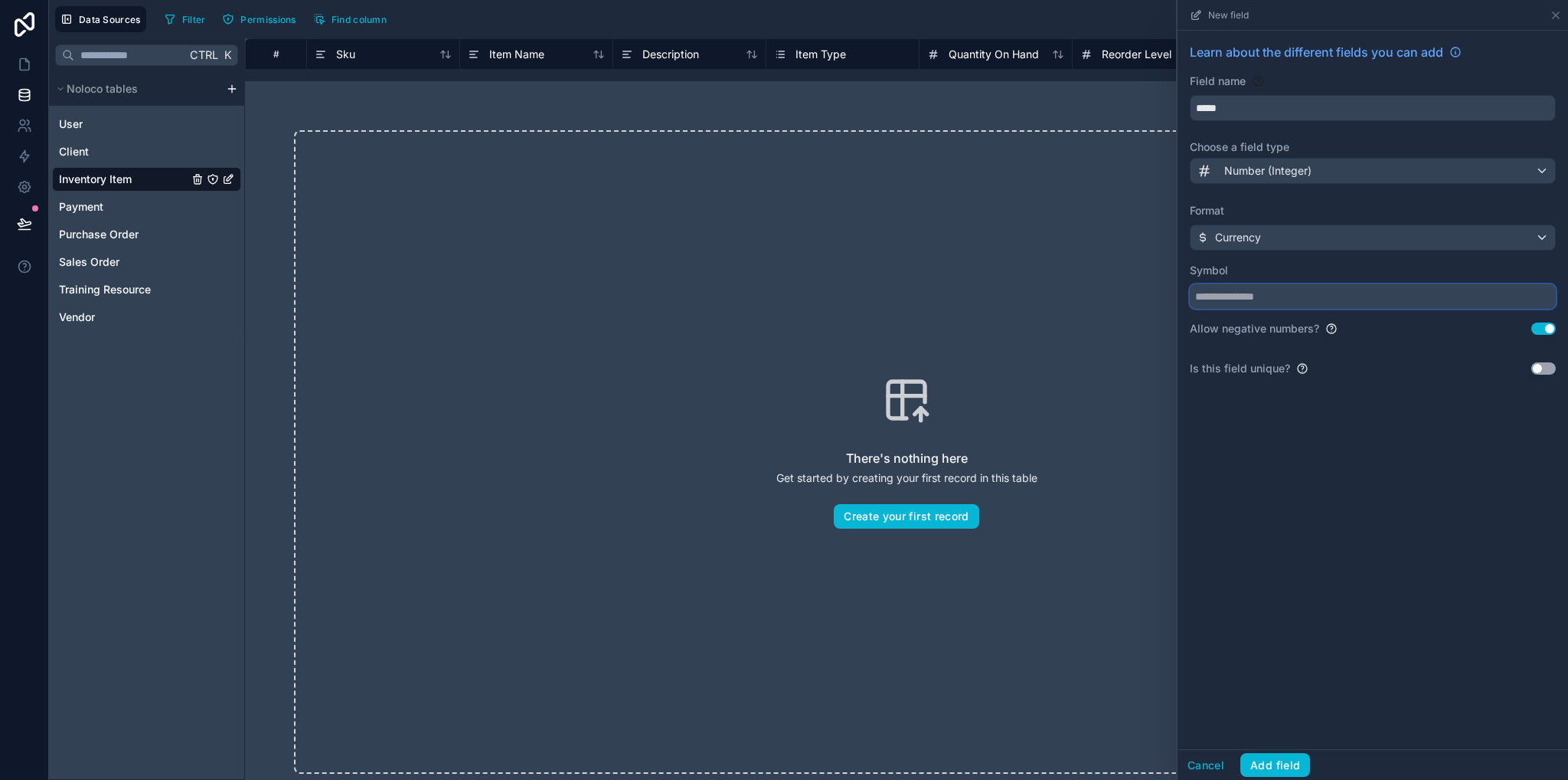
click at [1295, 291] on input "text" at bounding box center [1373, 296] width 366 height 25
type input "*"
click at [1330, 476] on div "Learn about the different fields you can add Field name ***** Choose a field ty…" at bounding box center [1373, 390] width 390 height 719
click at [1274, 764] on button "Add field" at bounding box center [1276, 764] width 70 height 25
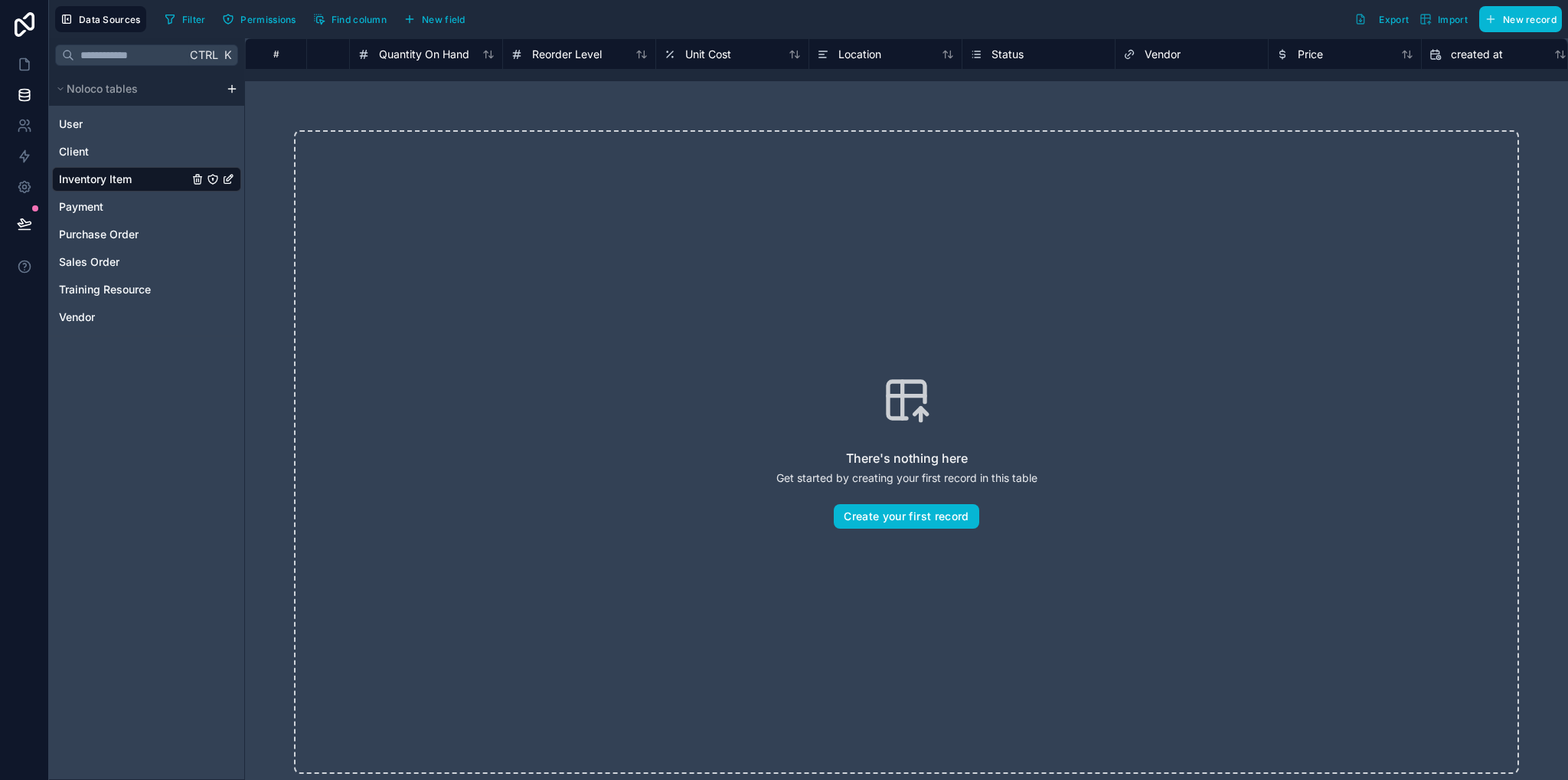
scroll to position [0, 578]
drag, startPoint x: 1343, startPoint y: 49, endPoint x: 481, endPoint y: 59, distance: 862.1
click at [481, 59] on div "# Description Item Type Quantity On Hand Reorder Level Unit Cost Location Statu…" at bounding box center [770, 53] width 2206 height 30
drag, startPoint x: 1354, startPoint y: 51, endPoint x: 1252, endPoint y: 91, distance: 109.6
click at [1252, 91] on div "# Description Item Type Quantity On Hand Reorder Level Unit Cost Location Statu…" at bounding box center [906, 409] width 1323 height 742
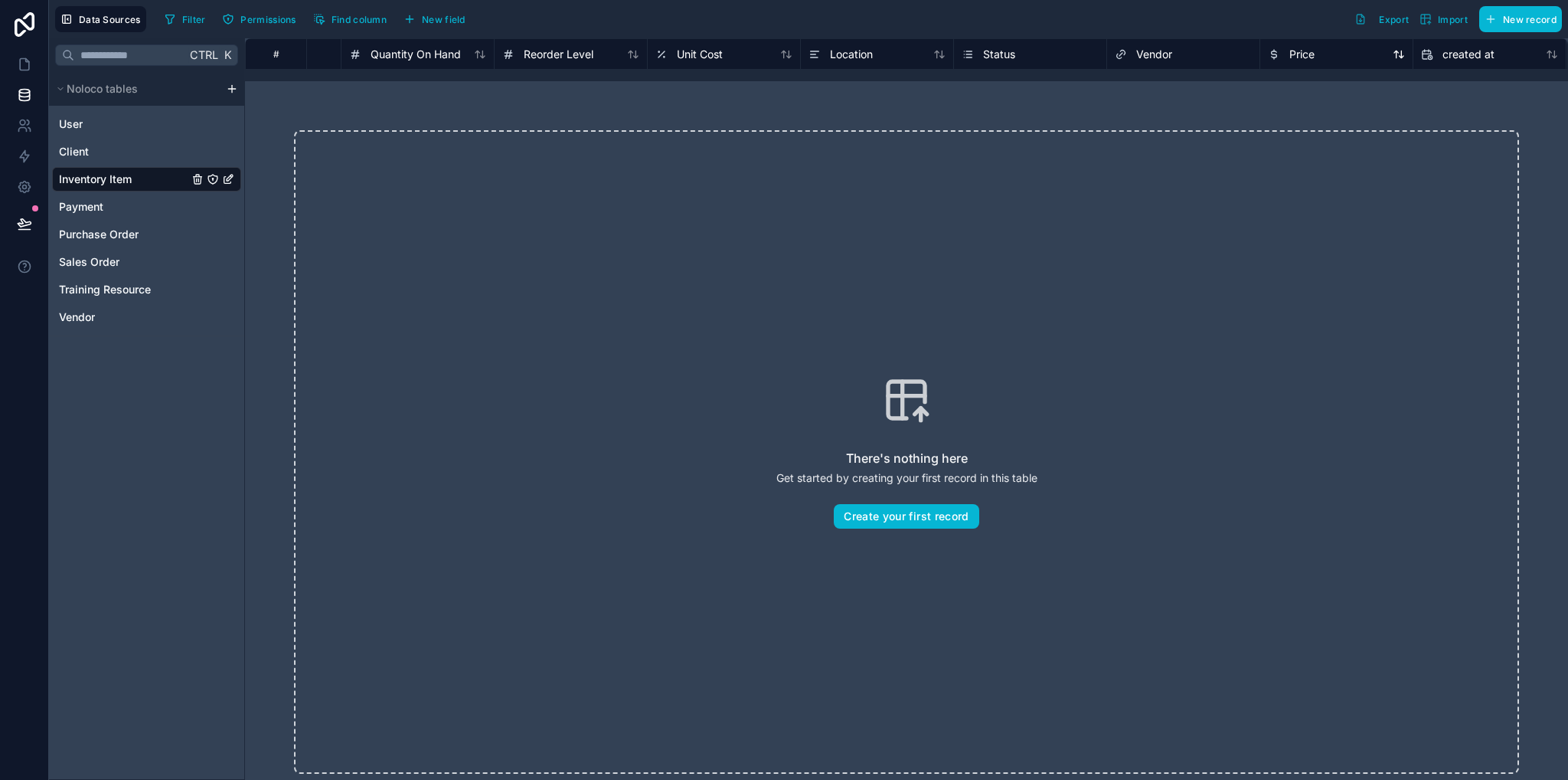
click at [1403, 56] on icon at bounding box center [1401, 54] width 4 height 7
click at [1547, 55] on div "Status" at bounding box center [1492, 54] width 137 height 18
click at [1544, 52] on div "Status" at bounding box center [1492, 54] width 137 height 18
click at [1332, 53] on span "Location" at bounding box center [1312, 54] width 43 height 16
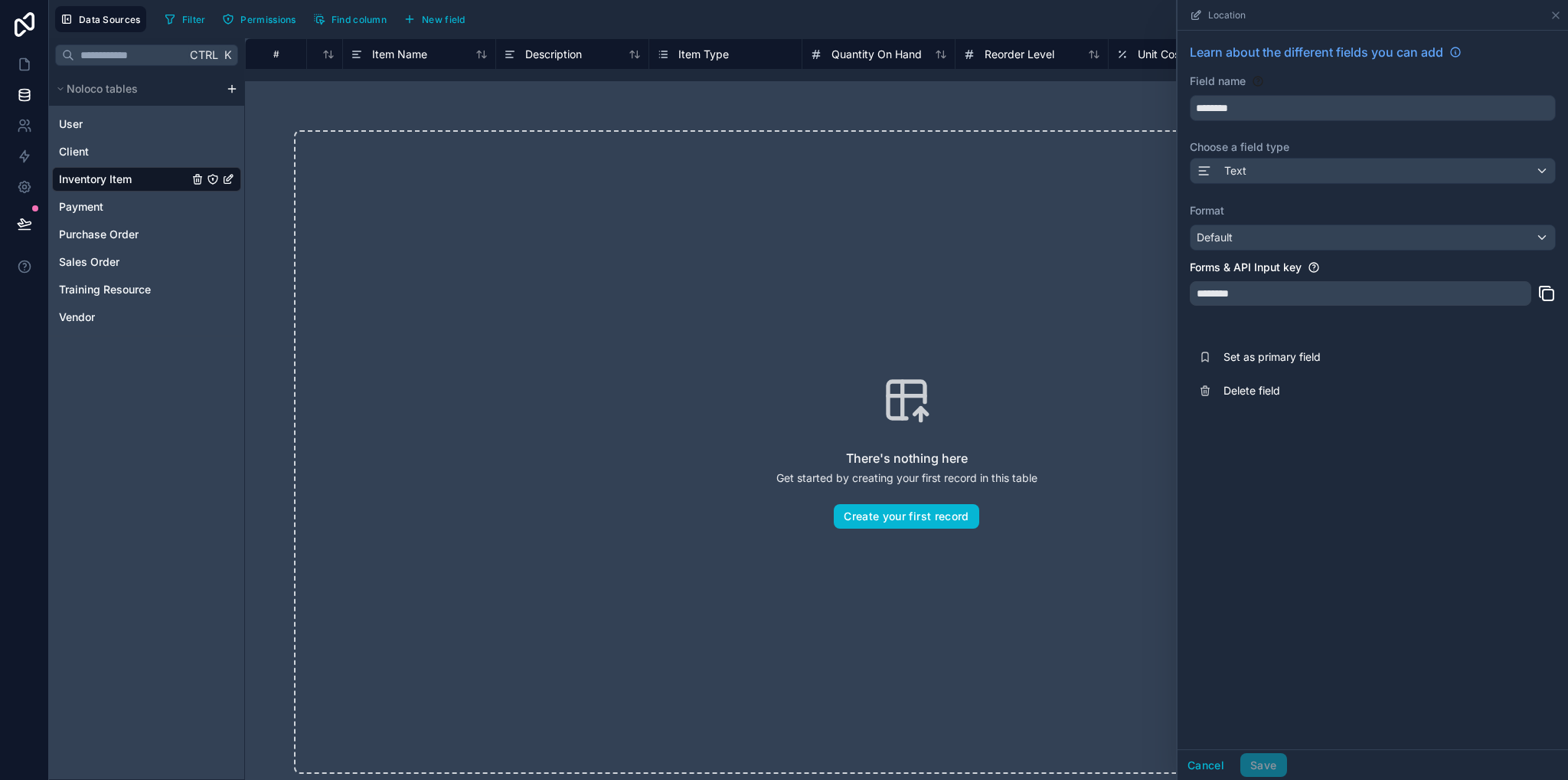
click at [1332, 53] on div "# Sku Item Name Description Item Type Quantity On Hand Reorder Level Unit Cost …" at bounding box center [906, 409] width 1323 height 742
click at [1112, 160] on div "There's nothing here Get started by creating your first record in this table Cr…" at bounding box center [906, 452] width 1225 height 643
click at [1553, 15] on icon at bounding box center [1555, 15] width 12 height 12
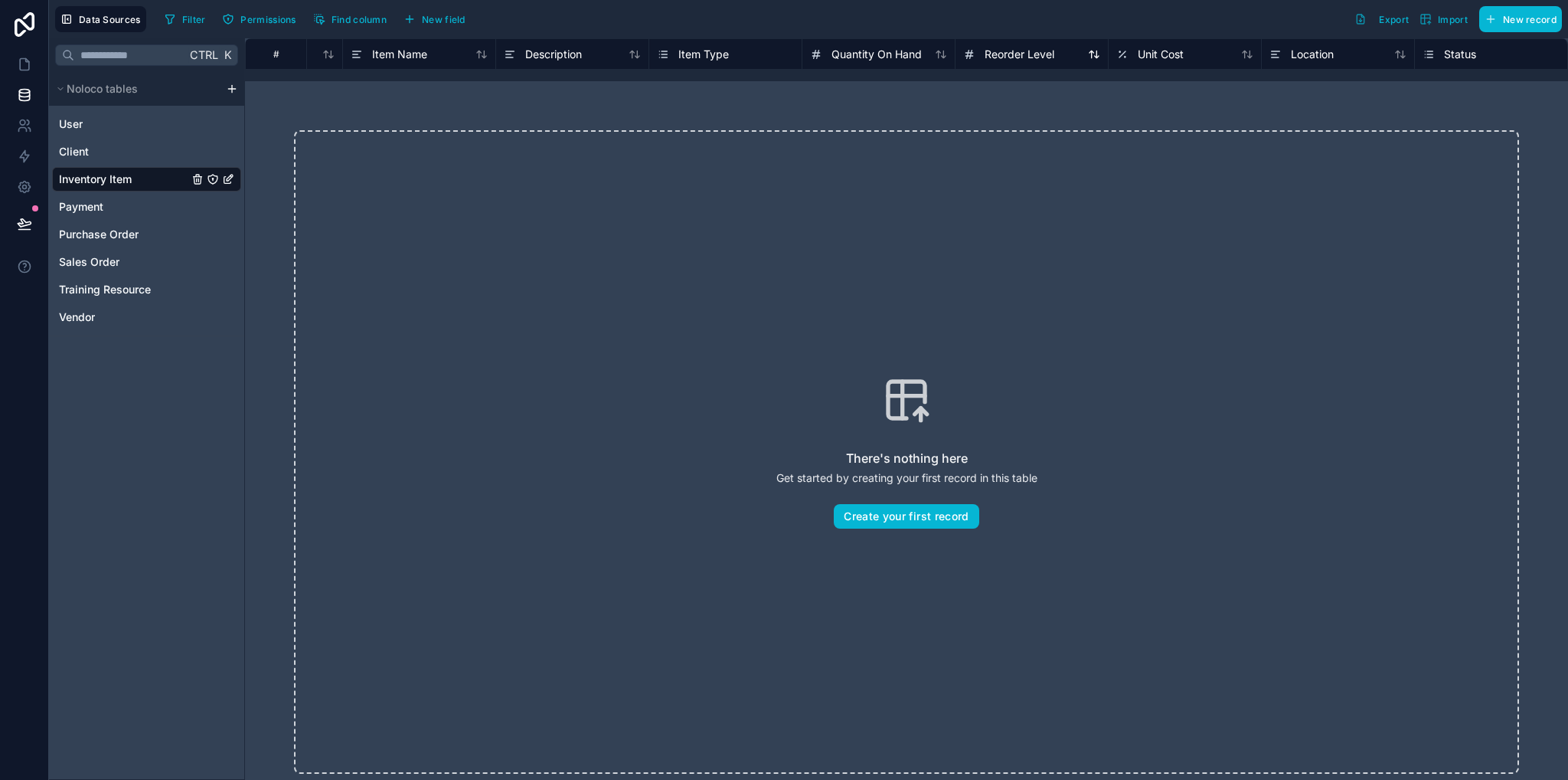
click at [1036, 52] on span "Reorder Level" at bounding box center [1020, 54] width 70 height 16
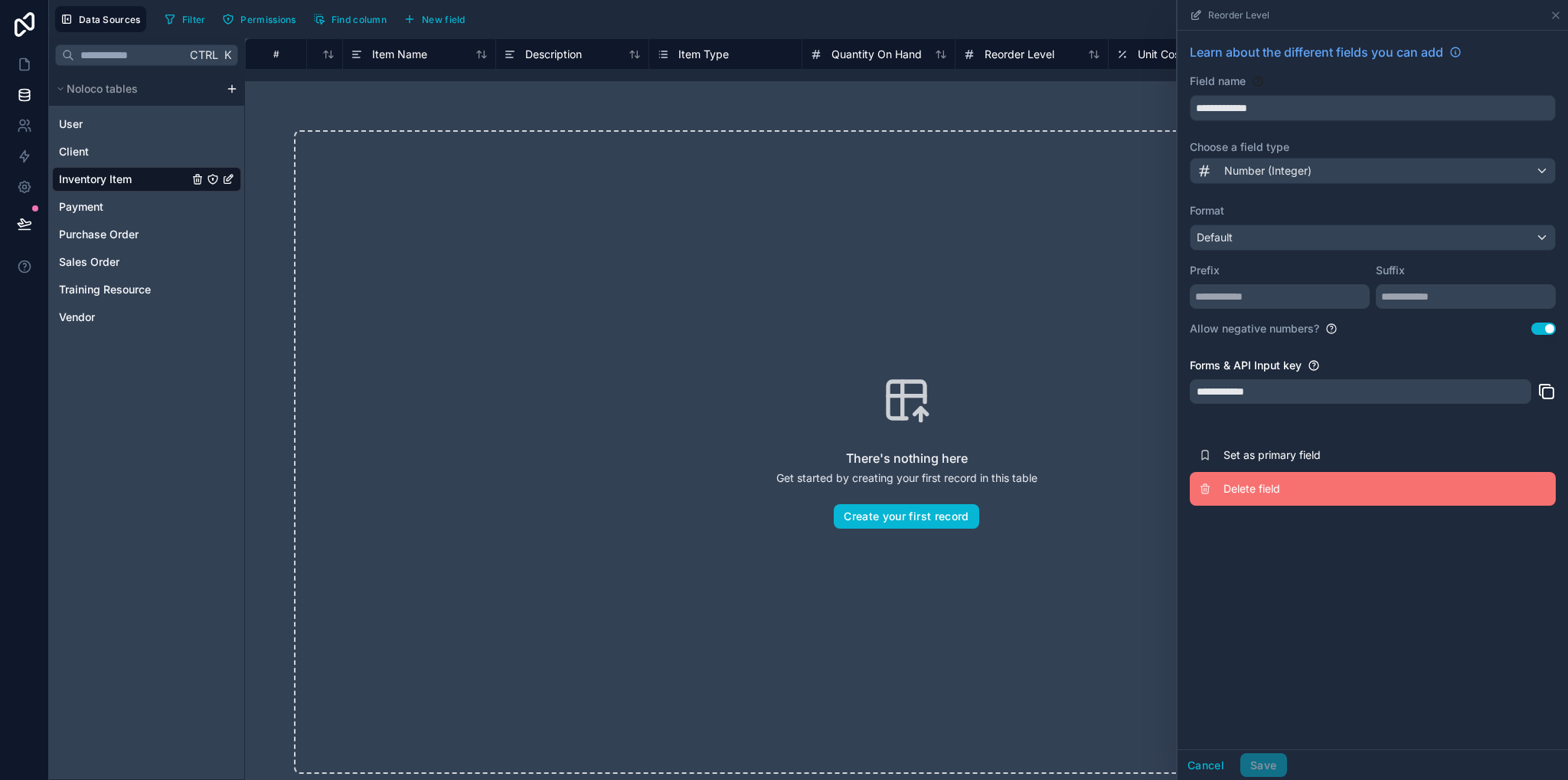
click at [1277, 494] on span "Delete field" at bounding box center [1333, 489] width 221 height 16
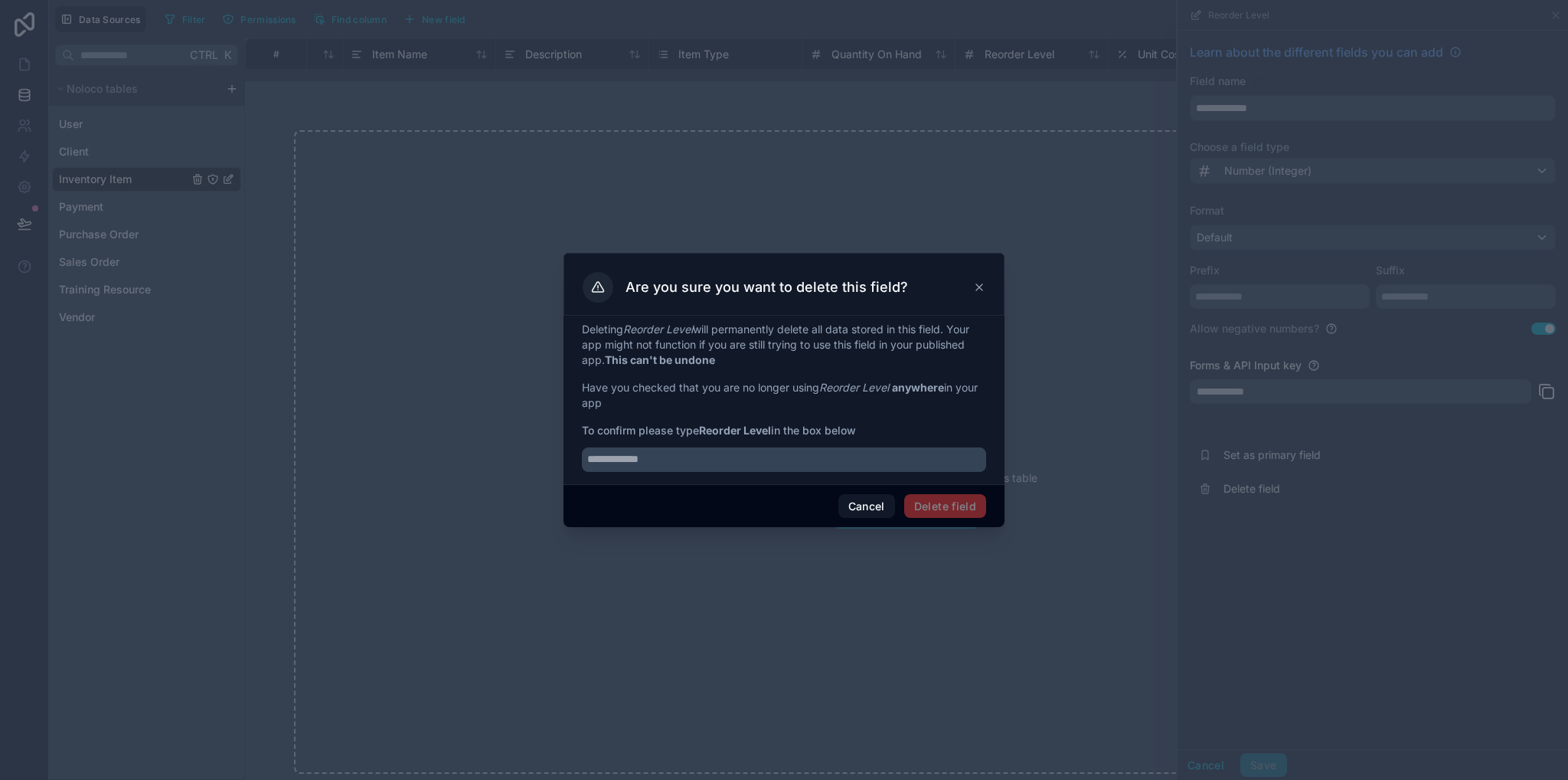
click at [929, 510] on span "Delete field" at bounding box center [945, 506] width 82 height 25
click at [850, 458] on input "text" at bounding box center [784, 459] width 404 height 25
drag, startPoint x: 774, startPoint y: 433, endPoint x: 704, endPoint y: 431, distance: 70.0
click at [704, 431] on span "To confirm please type Reorder Level in the box below" at bounding box center [784, 430] width 404 height 16
copy strong "Reorder Level"
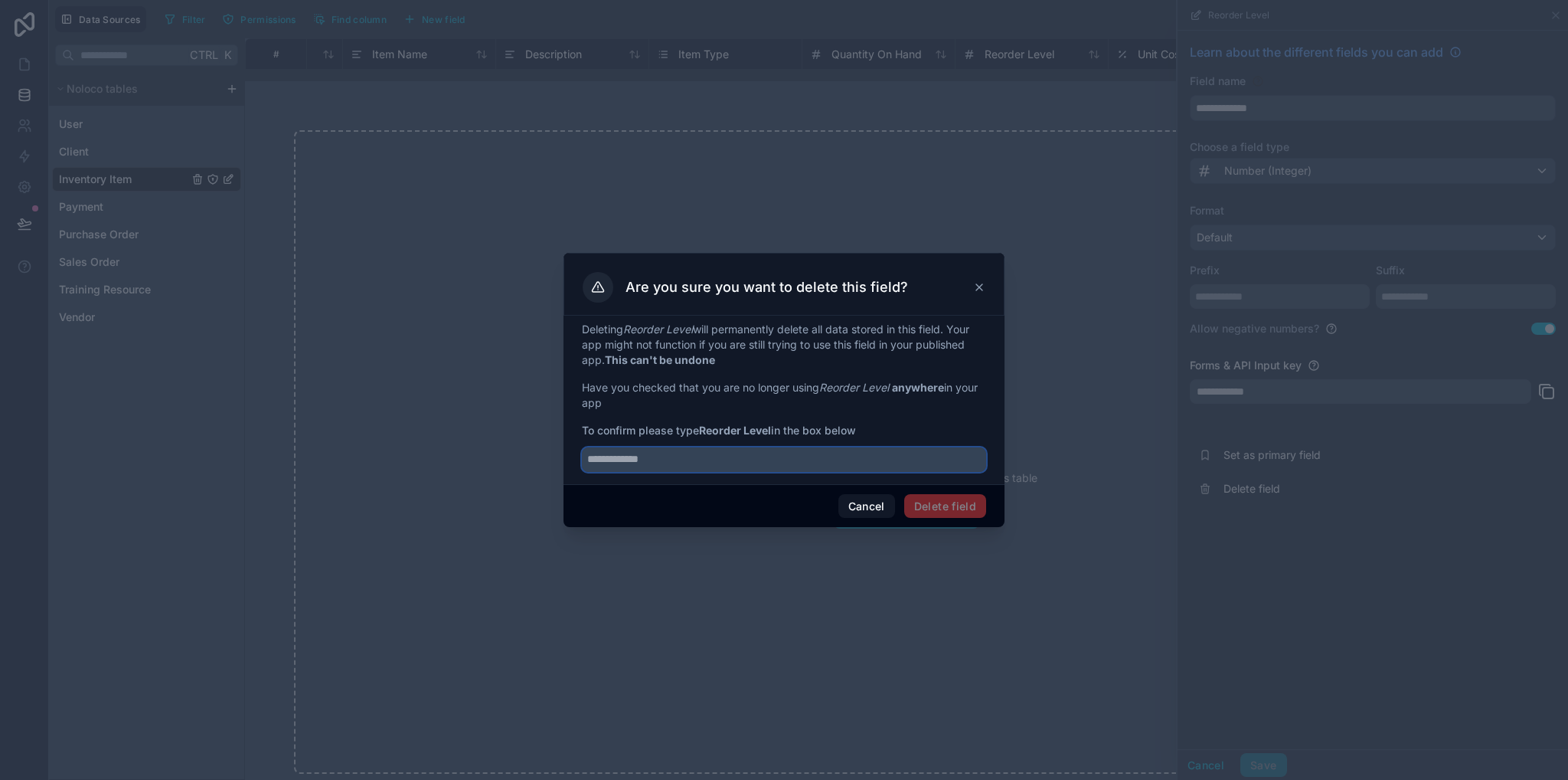
click at [710, 457] on input "text" at bounding box center [784, 459] width 404 height 25
paste input "**********"
type input "**********"
click at [938, 508] on button "Delete field" at bounding box center [945, 506] width 82 height 25
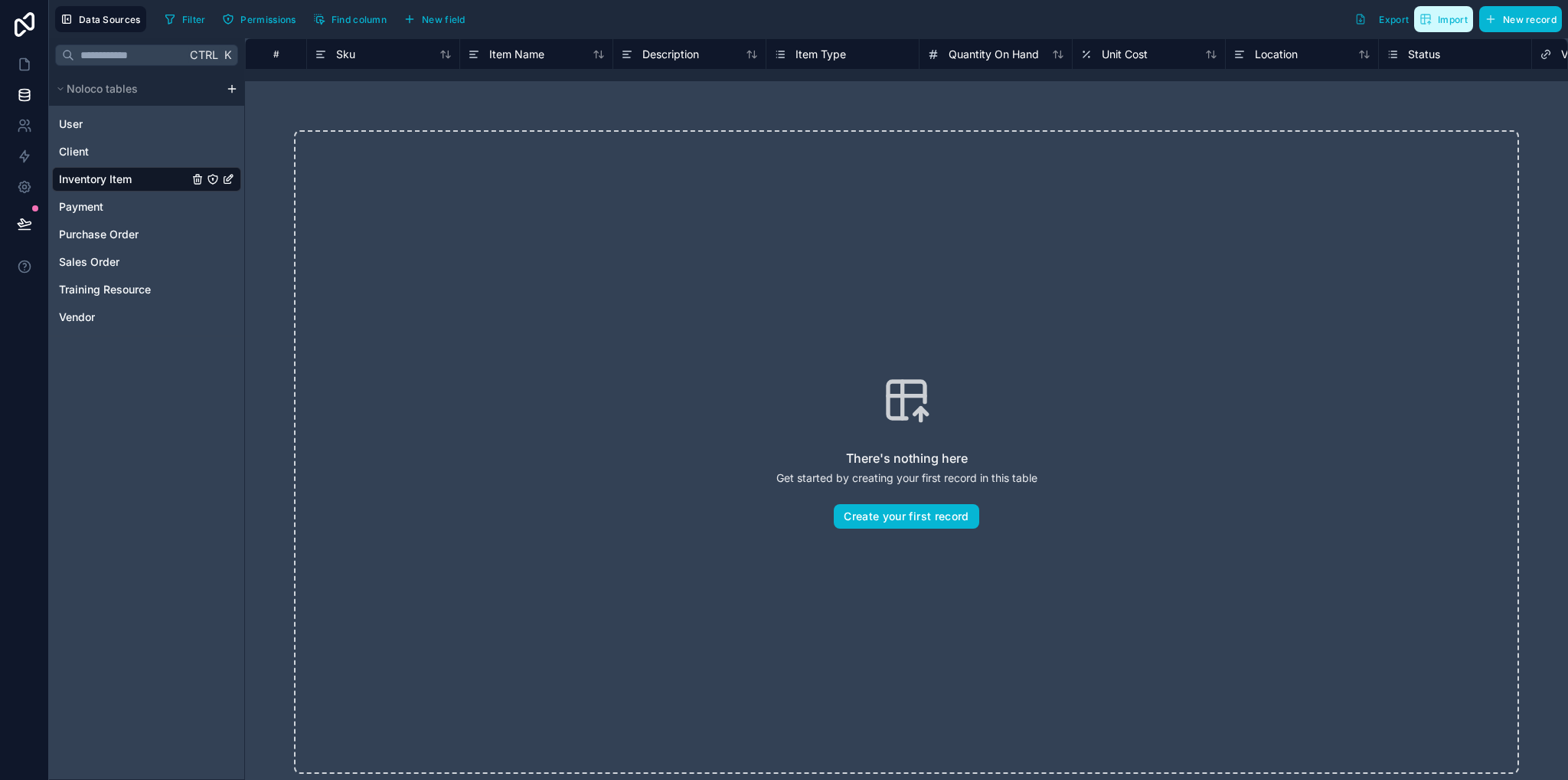
click at [1455, 20] on span "Import" at bounding box center [1453, 19] width 30 height 12
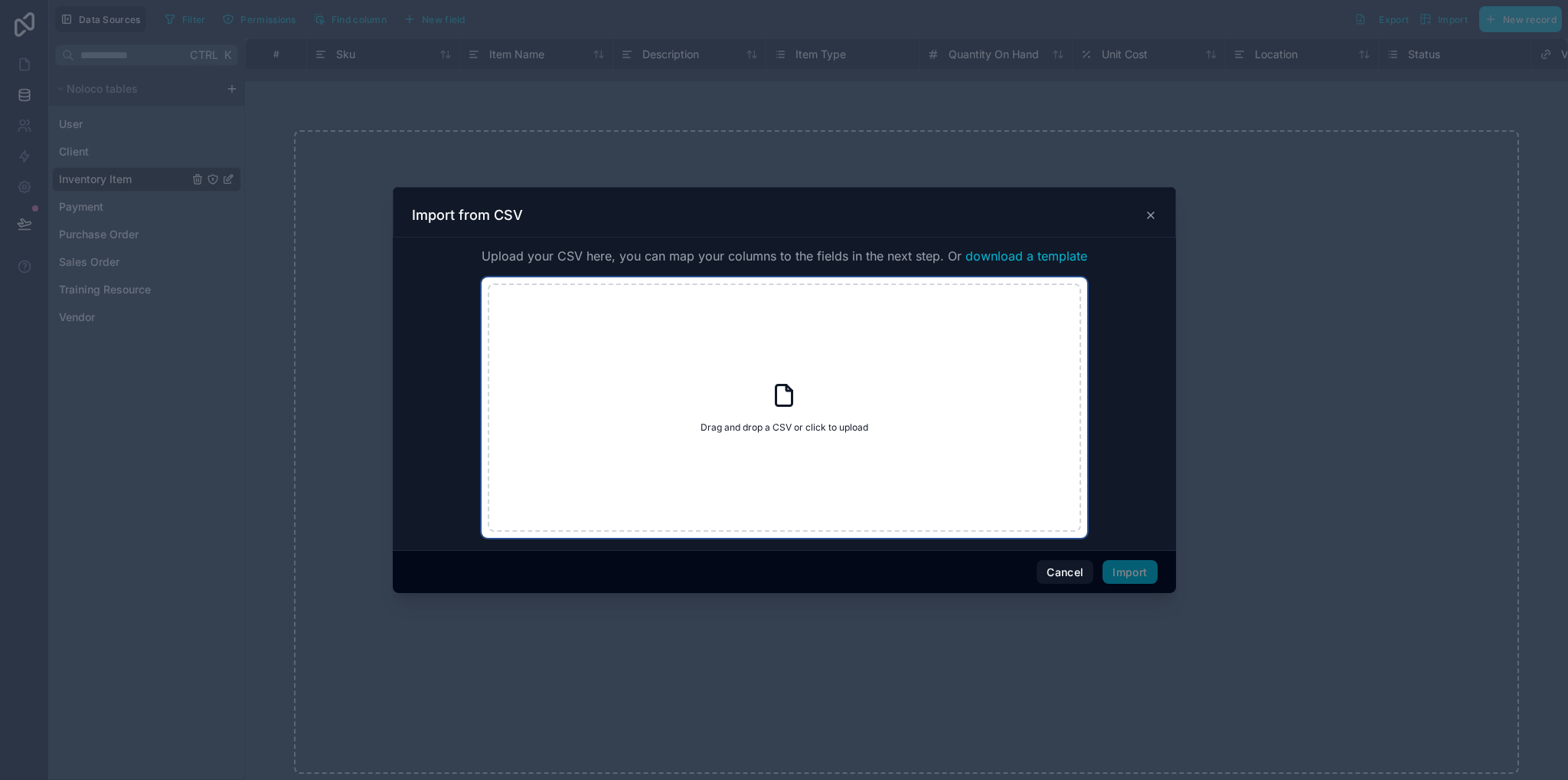
click at [799, 394] on div "Drag and drop a CSV or click to upload Drag and drop a CSV or click to upload" at bounding box center [784, 407] width 594 height 248
type input "**********"
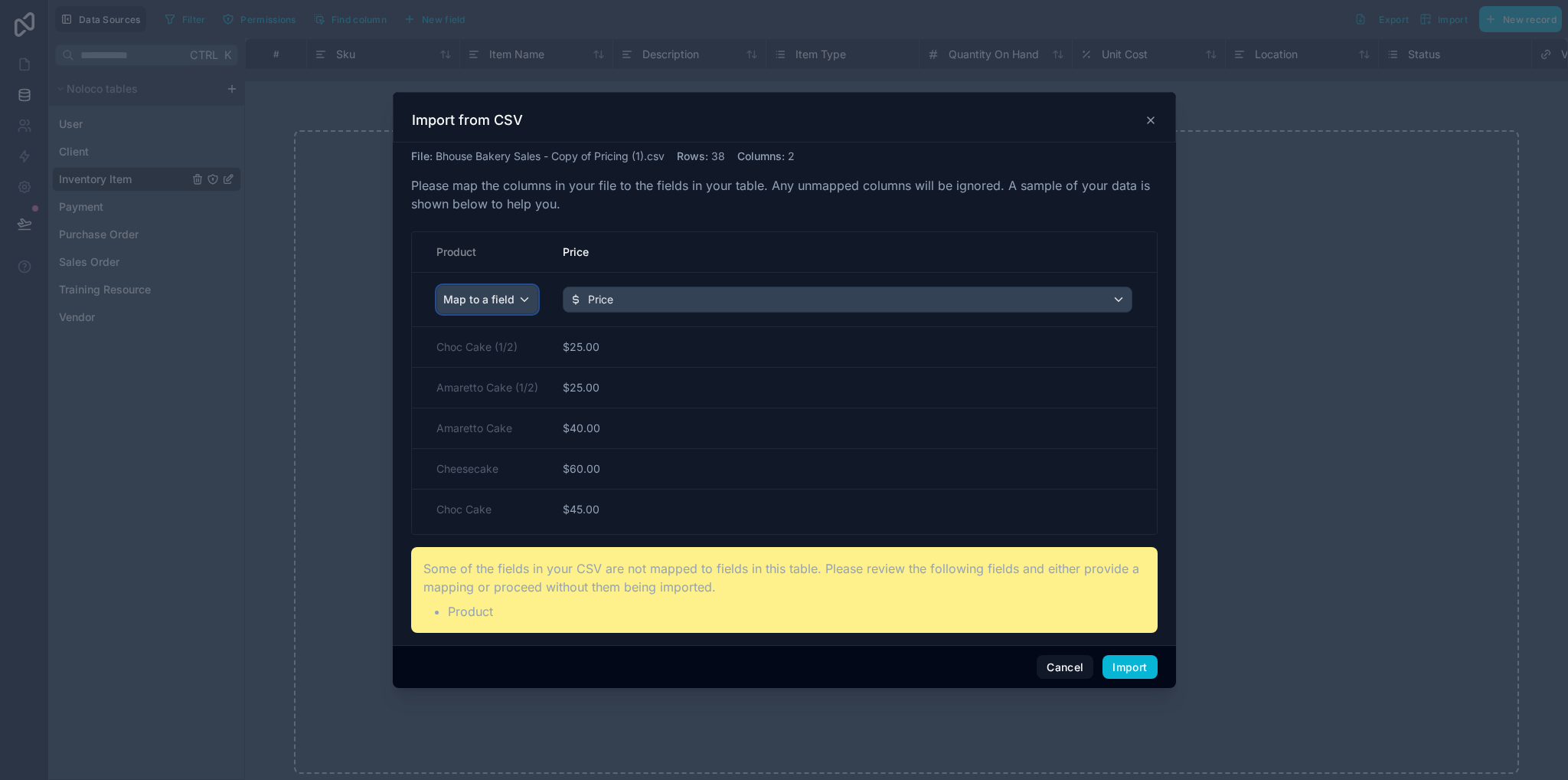
click at [521, 301] on div "Map to a field" at bounding box center [487, 300] width 100 height 27
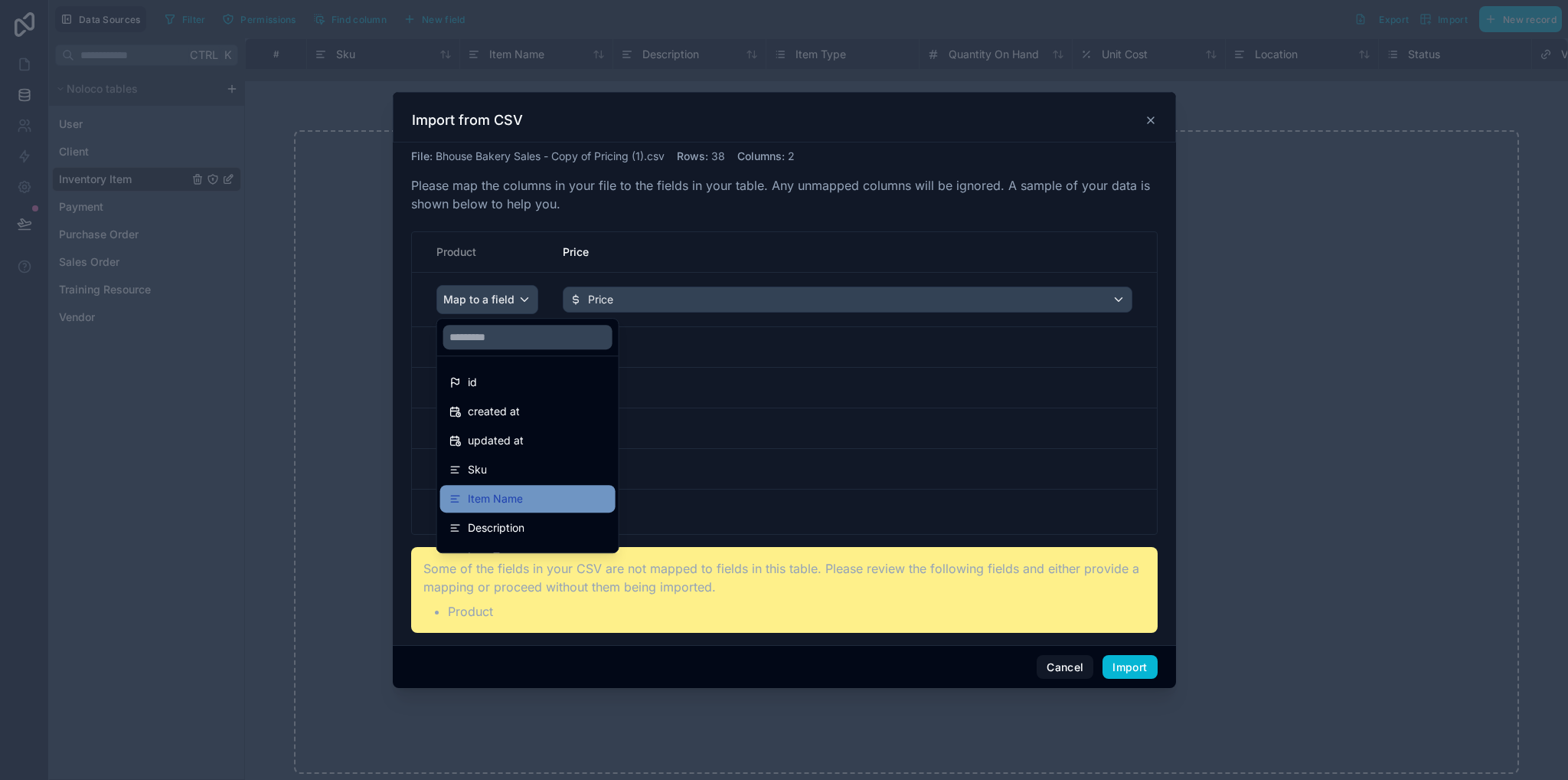
click at [552, 498] on div "Item Name" at bounding box center [528, 499] width 157 height 18
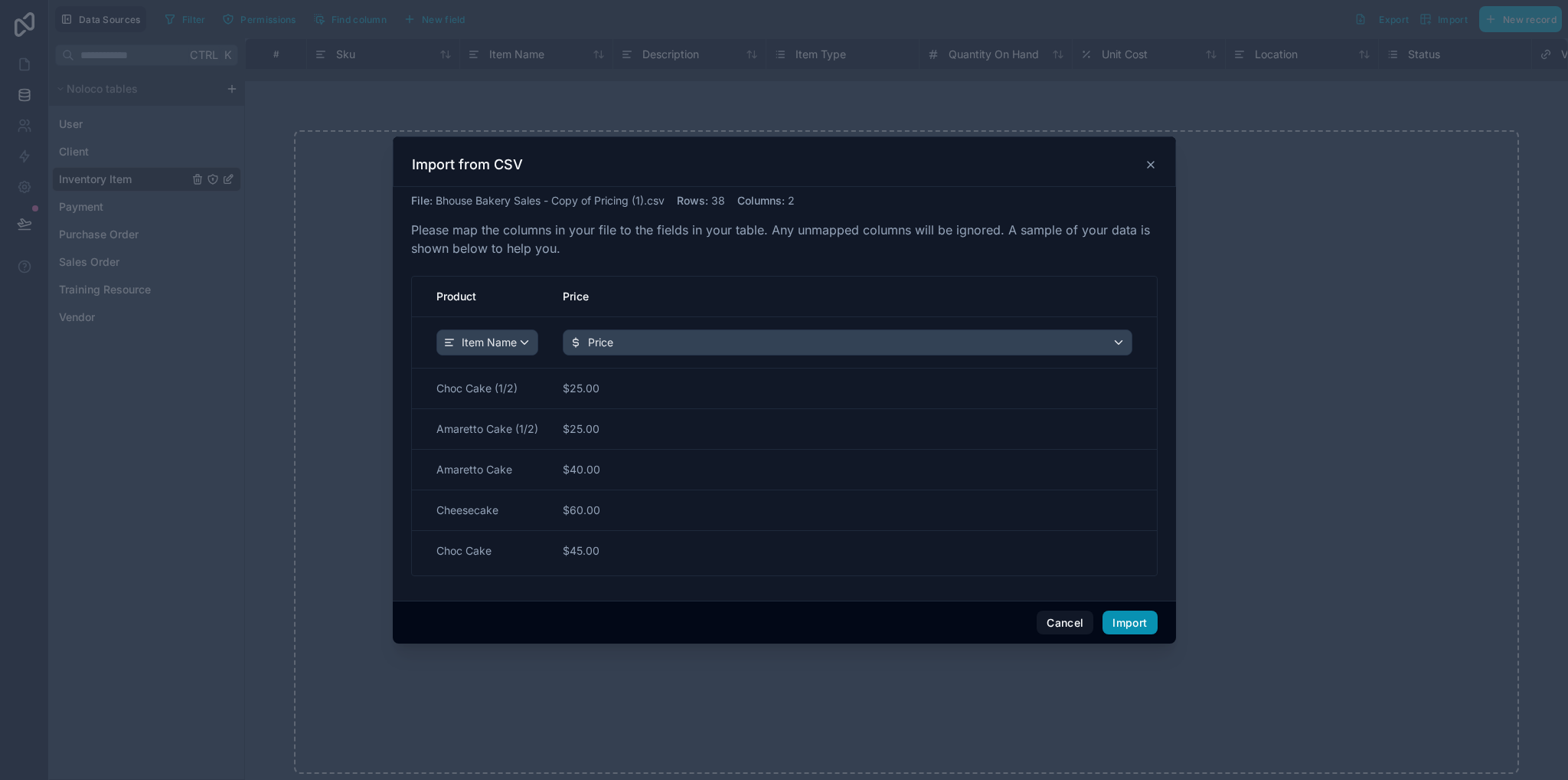
click at [1147, 629] on button "Import" at bounding box center [1129, 622] width 54 height 25
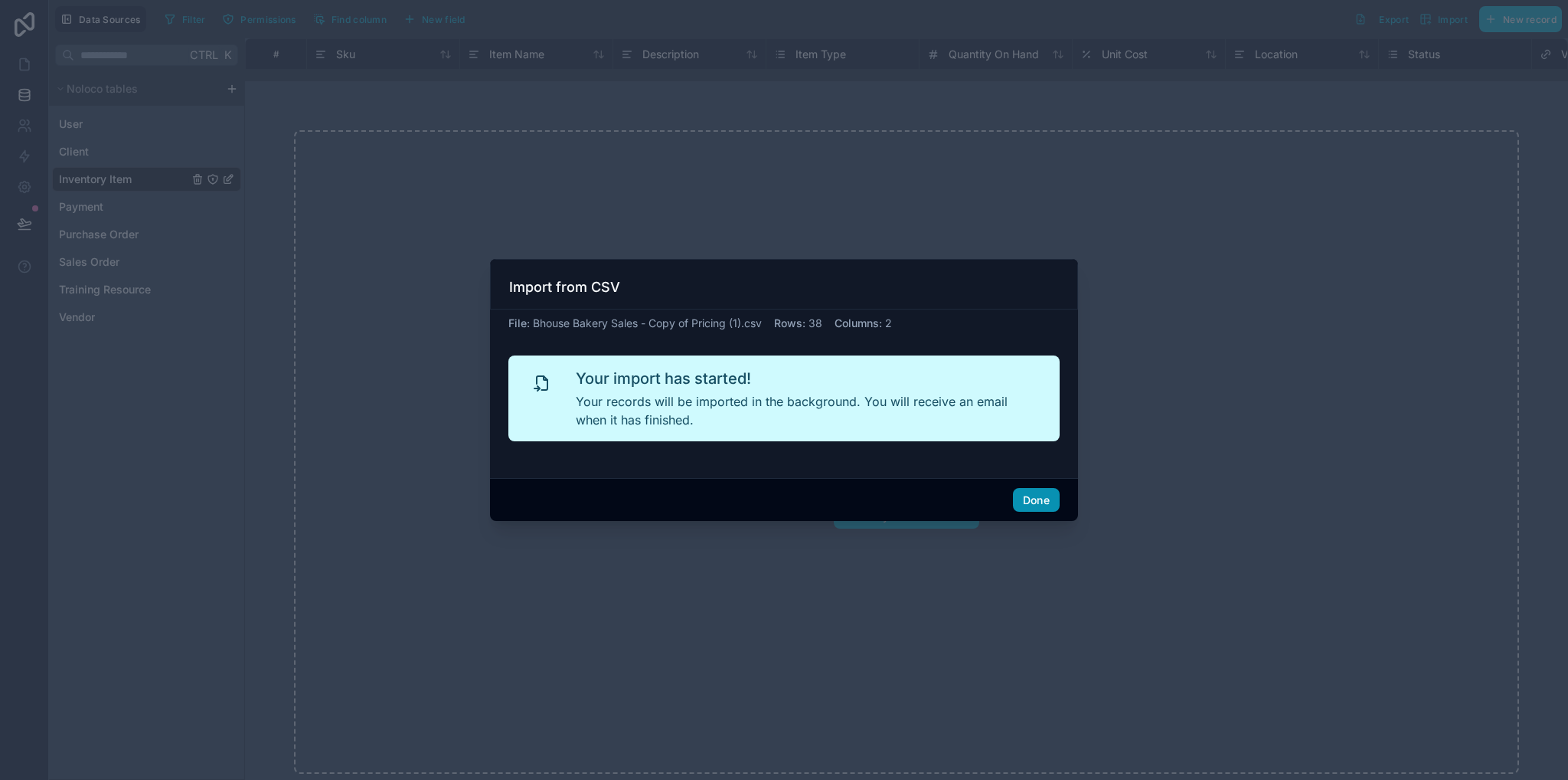
click at [1036, 500] on button "Done" at bounding box center [1036, 500] width 47 height 25
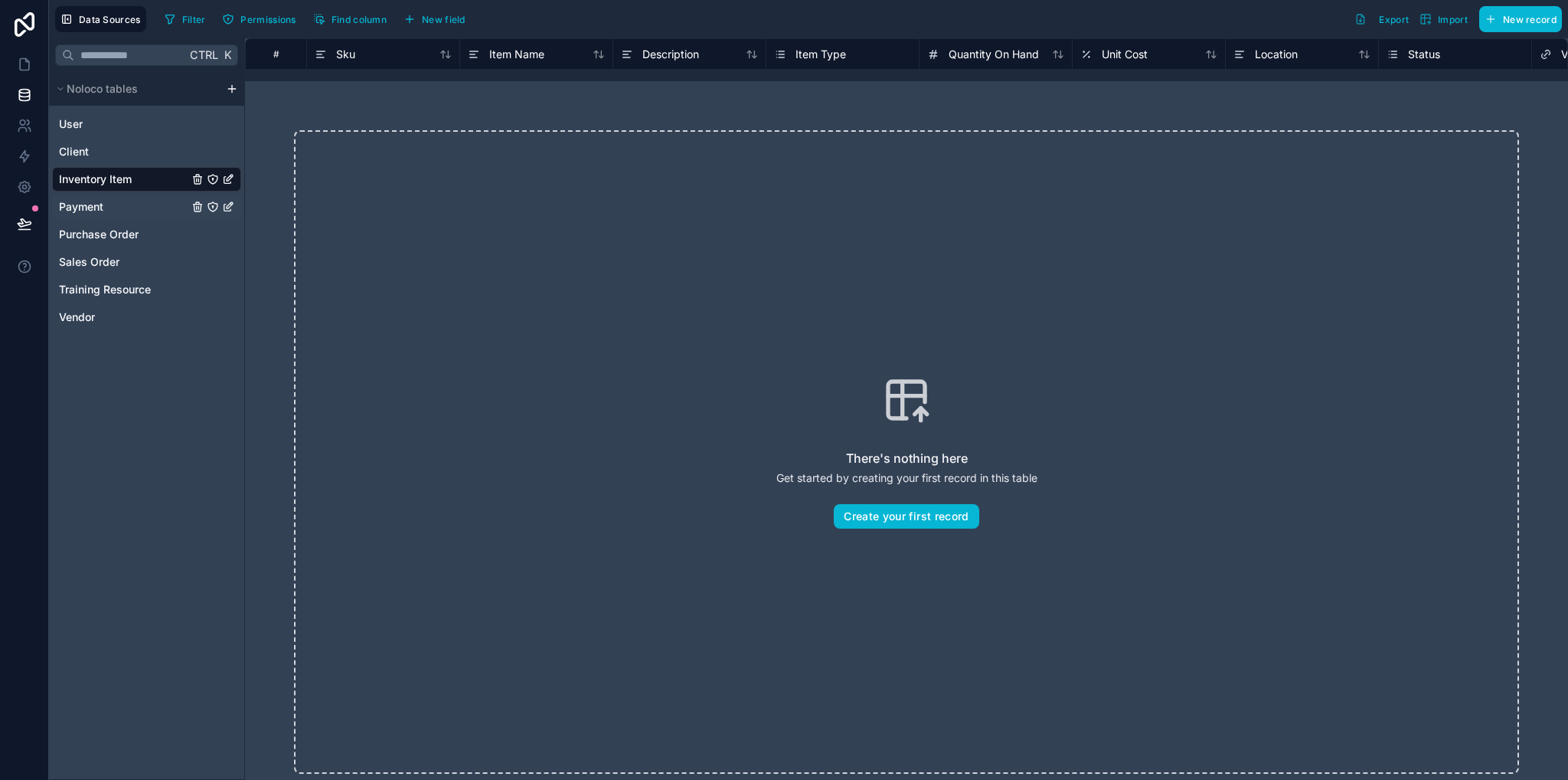
click at [129, 210] on div "Payment" at bounding box center [147, 206] width 189 height 25
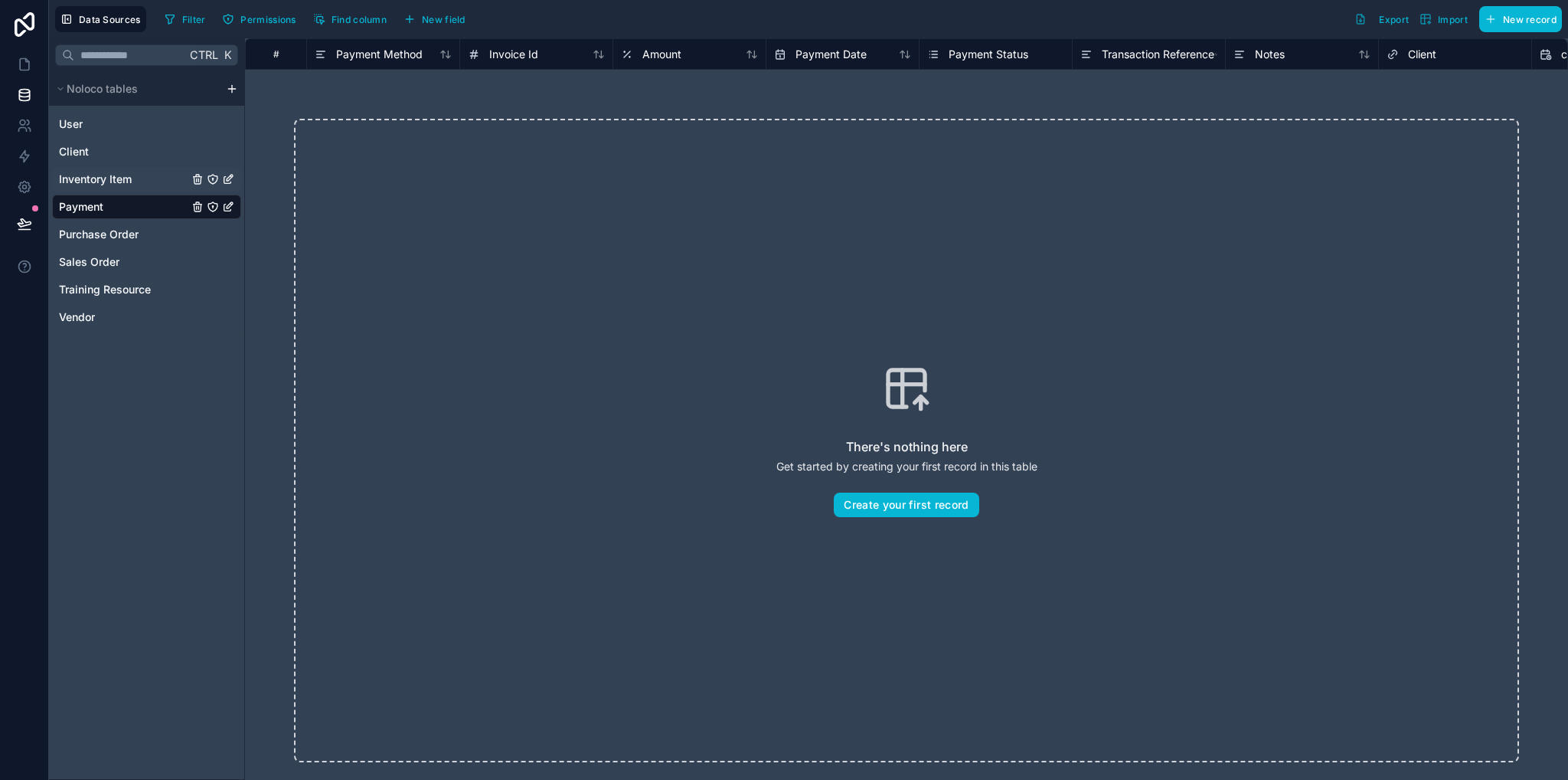
click at [132, 180] on span "Inventory Item" at bounding box center [94, 179] width 72 height 16
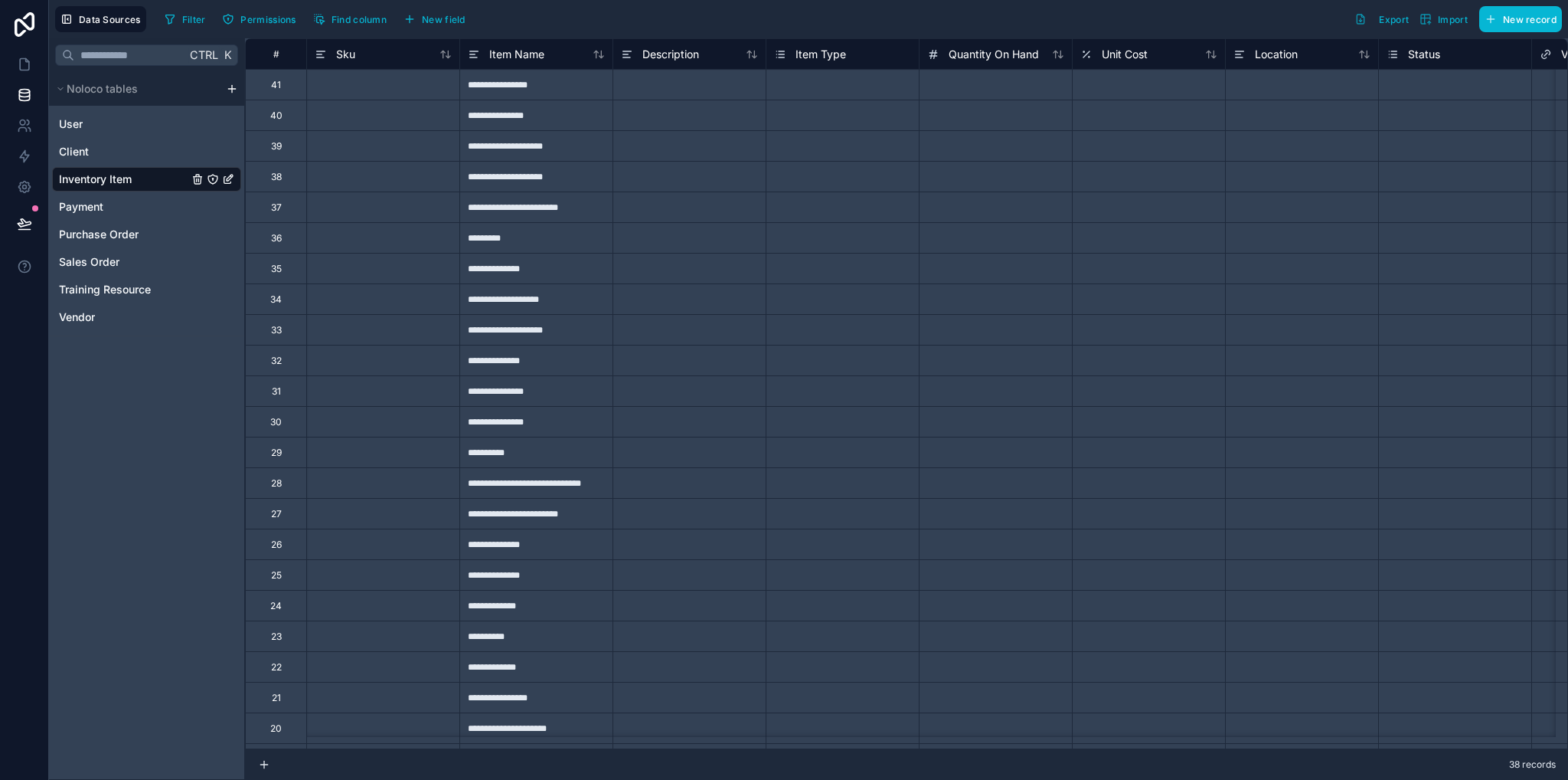
click at [554, 89] on div "**********" at bounding box center [535, 83] width 153 height 30
click at [556, 115] on div "**********" at bounding box center [535, 115] width 153 height 30
click at [682, 90] on div at bounding box center [688, 83] width 153 height 30
click at [659, 111] on div at bounding box center [688, 115] width 153 height 30
click at [670, 87] on div at bounding box center [688, 83] width 153 height 30
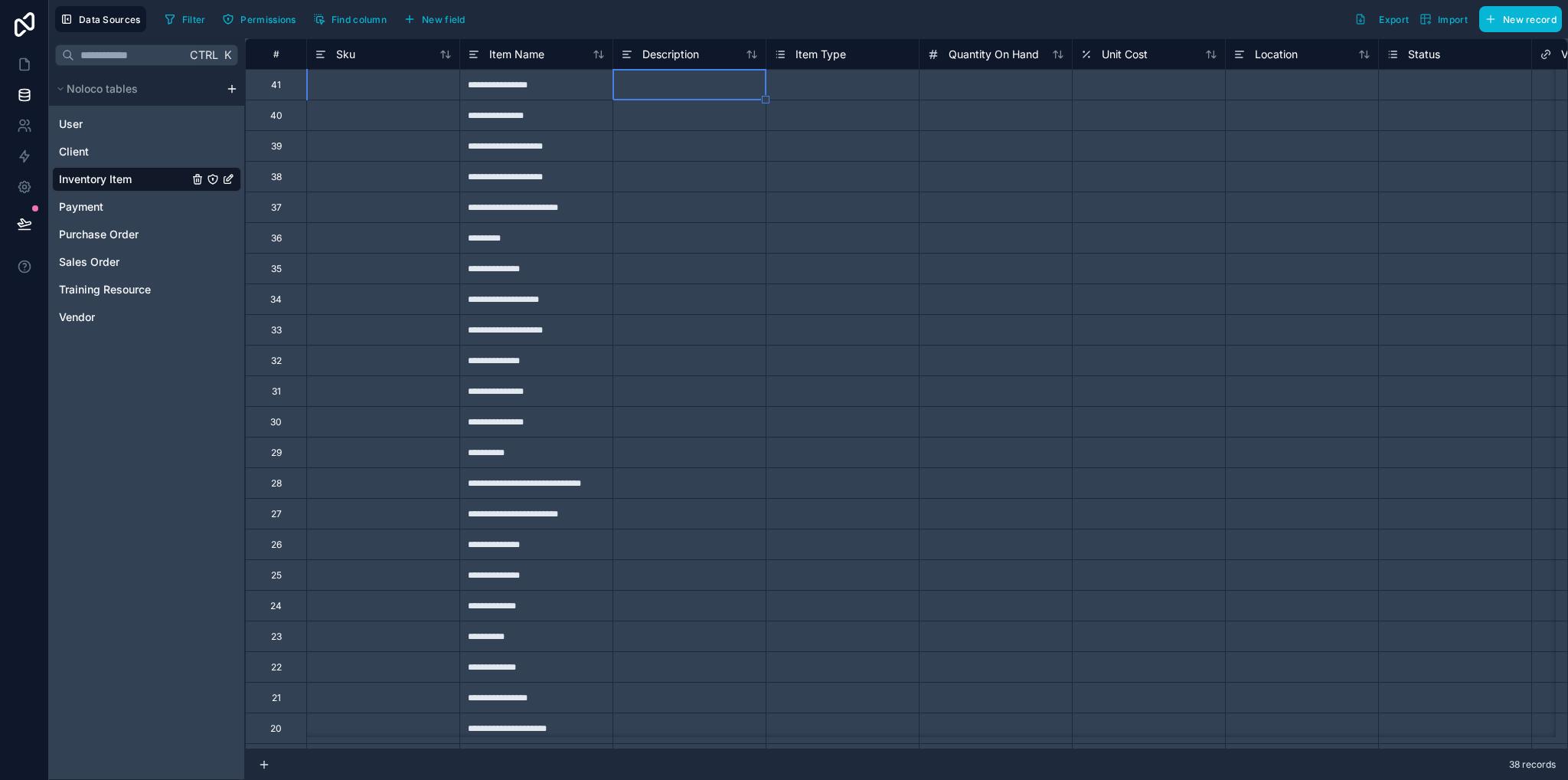
click at [799, 52] on span "Item Type" at bounding box center [820, 54] width 50 height 16
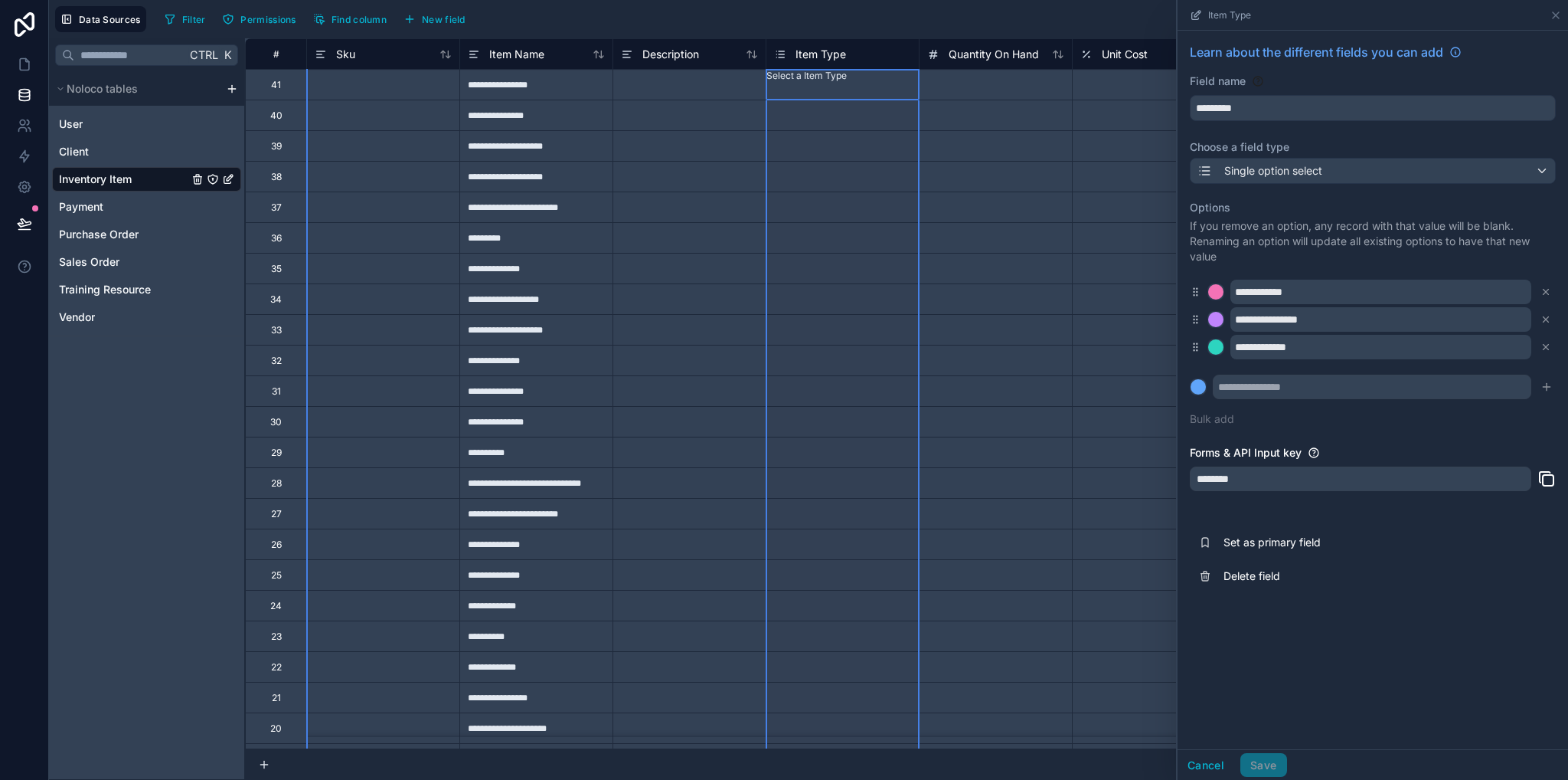
click at [754, 101] on div at bounding box center [688, 115] width 153 height 30
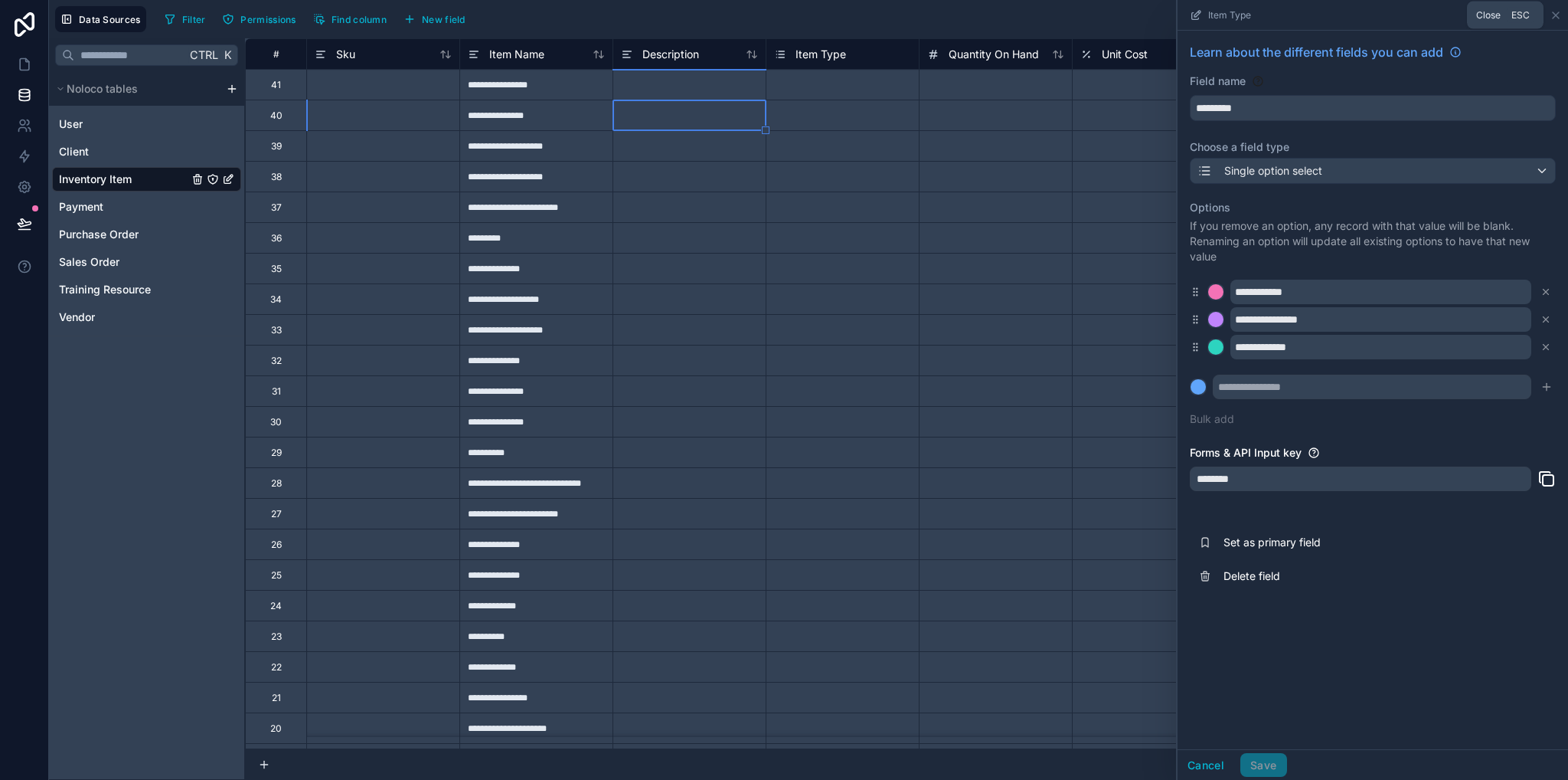
click at [1563, 10] on div "Item Type" at bounding box center [1373, 15] width 390 height 30
click at [1558, 10] on icon at bounding box center [1555, 15] width 12 height 12
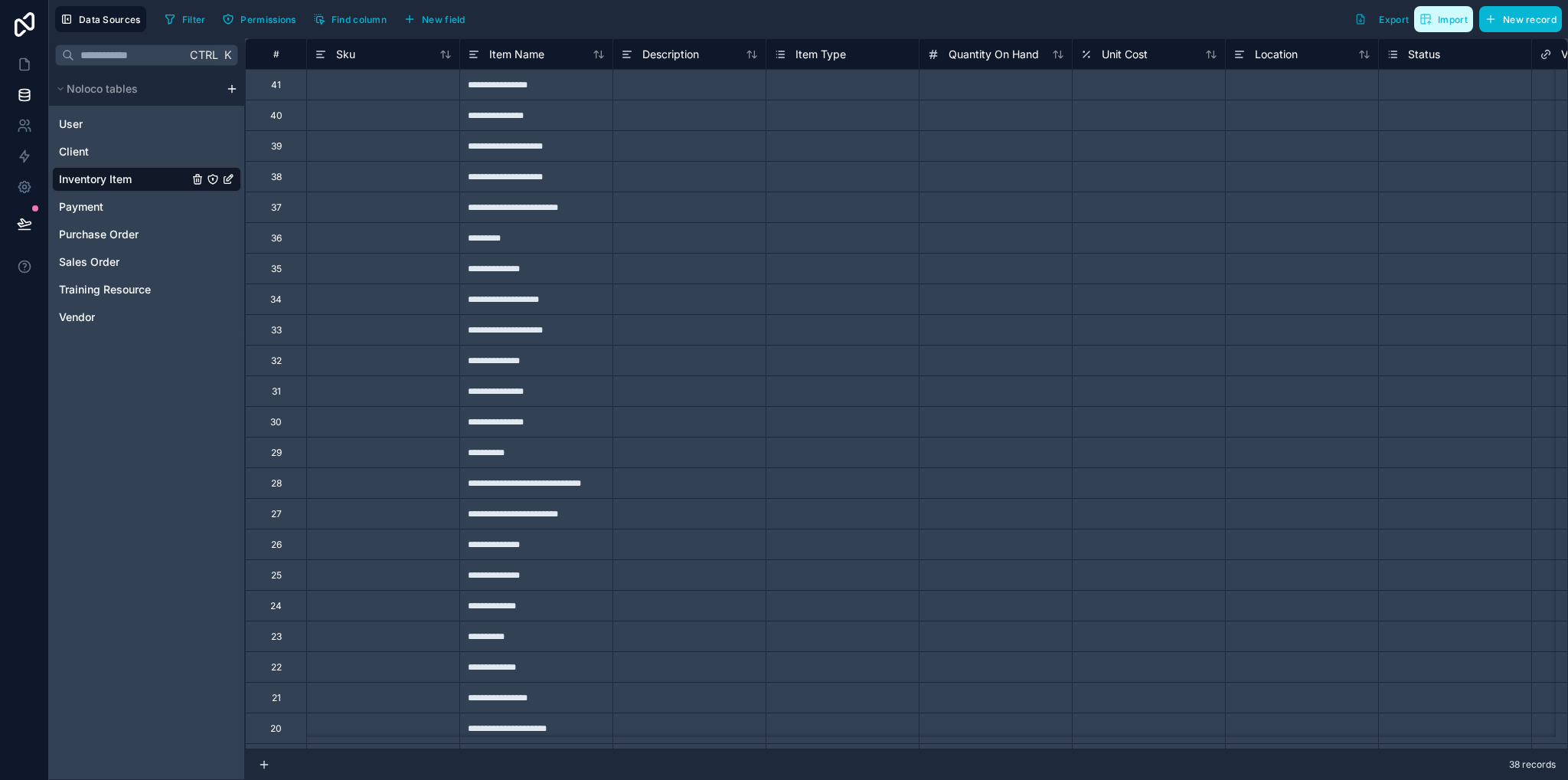
click at [1446, 22] on span "Import" at bounding box center [1453, 19] width 30 height 12
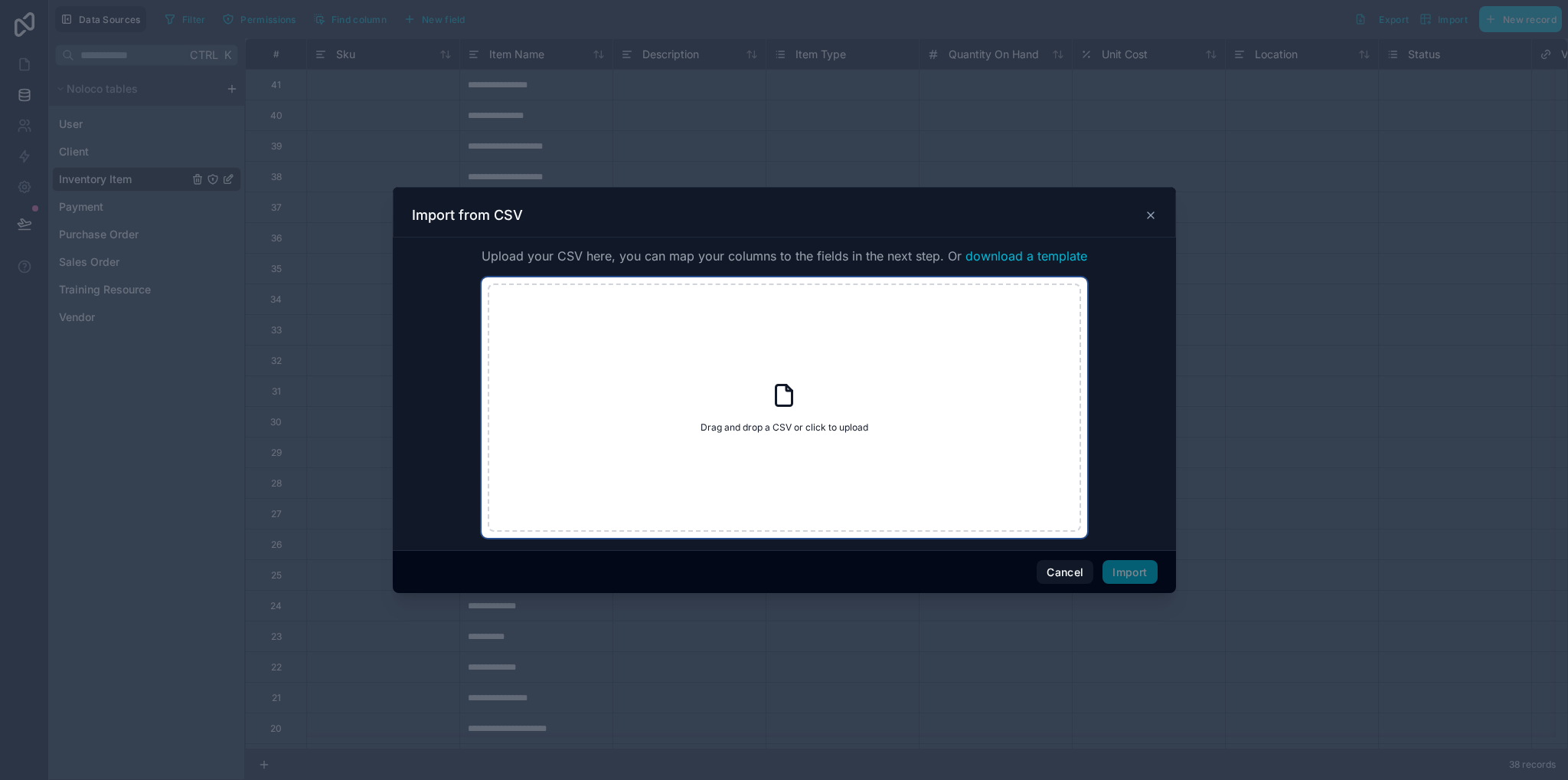
click at [861, 389] on div "Drag and drop a CSV or click to upload Drag and drop a CSV or click to upload" at bounding box center [784, 407] width 594 height 248
type input "**********"
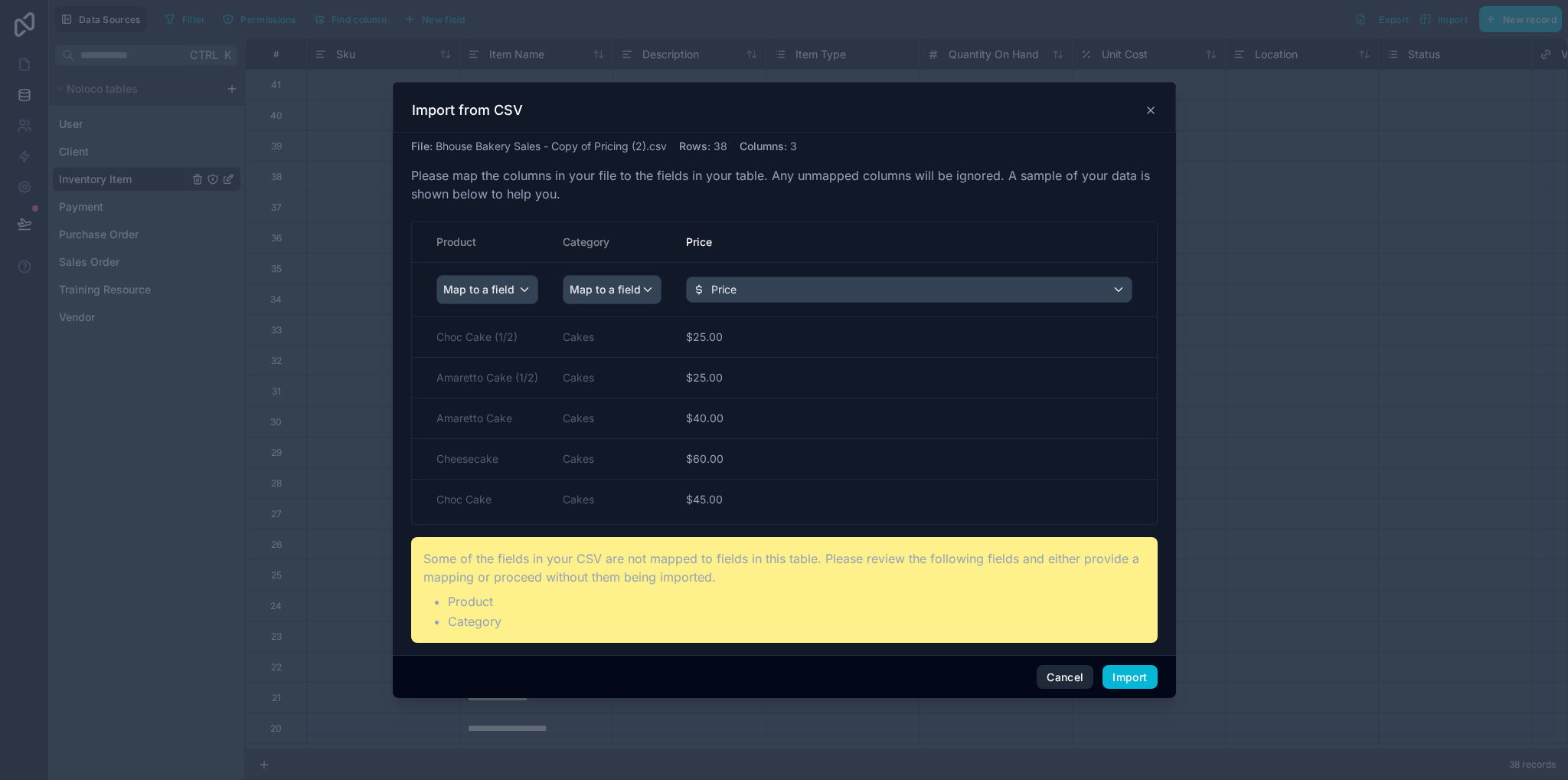
click at [1068, 678] on button "Cancel" at bounding box center [1065, 676] width 57 height 25
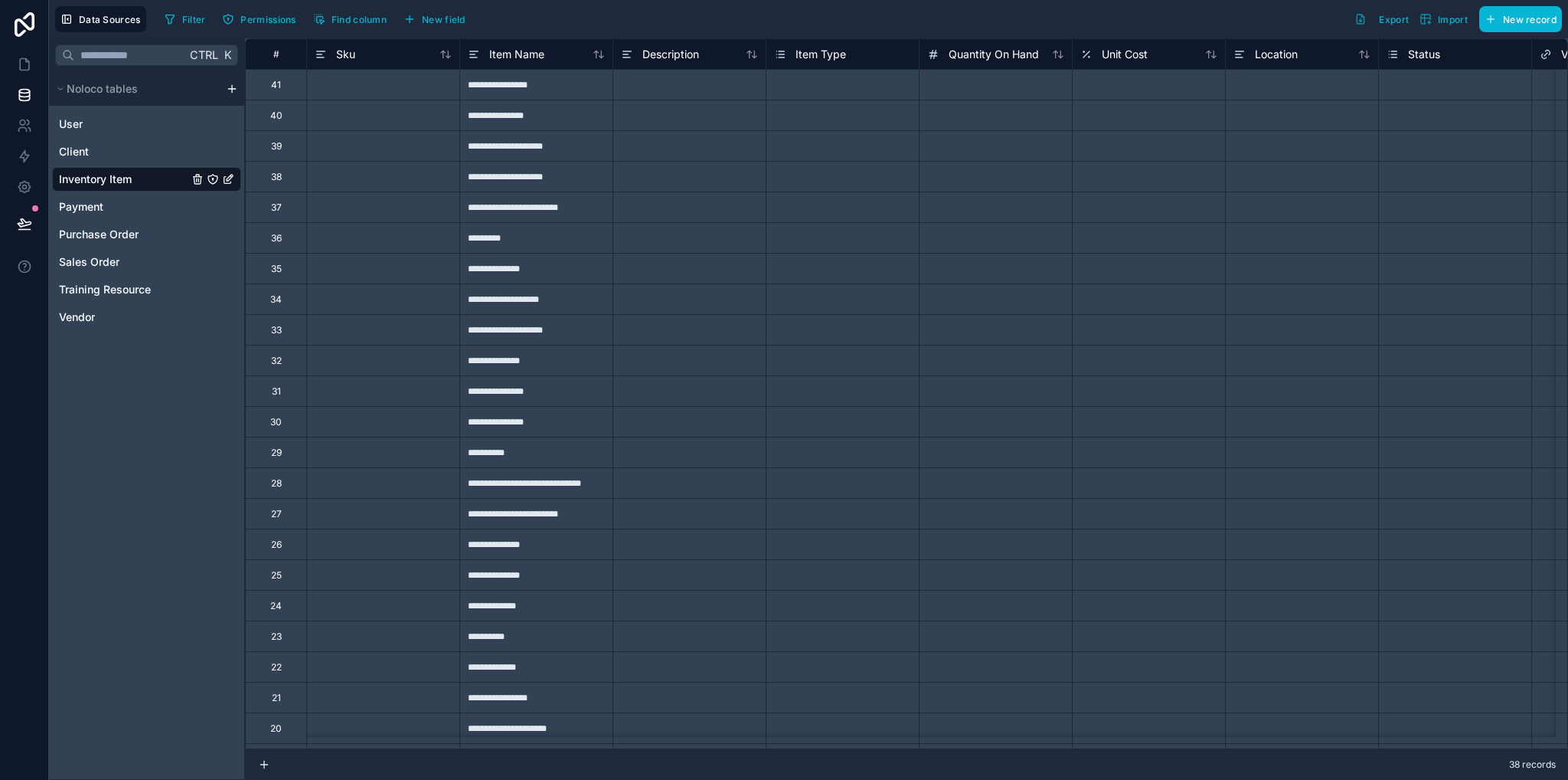
click at [448, 236] on div at bounding box center [382, 236] width 153 height 30
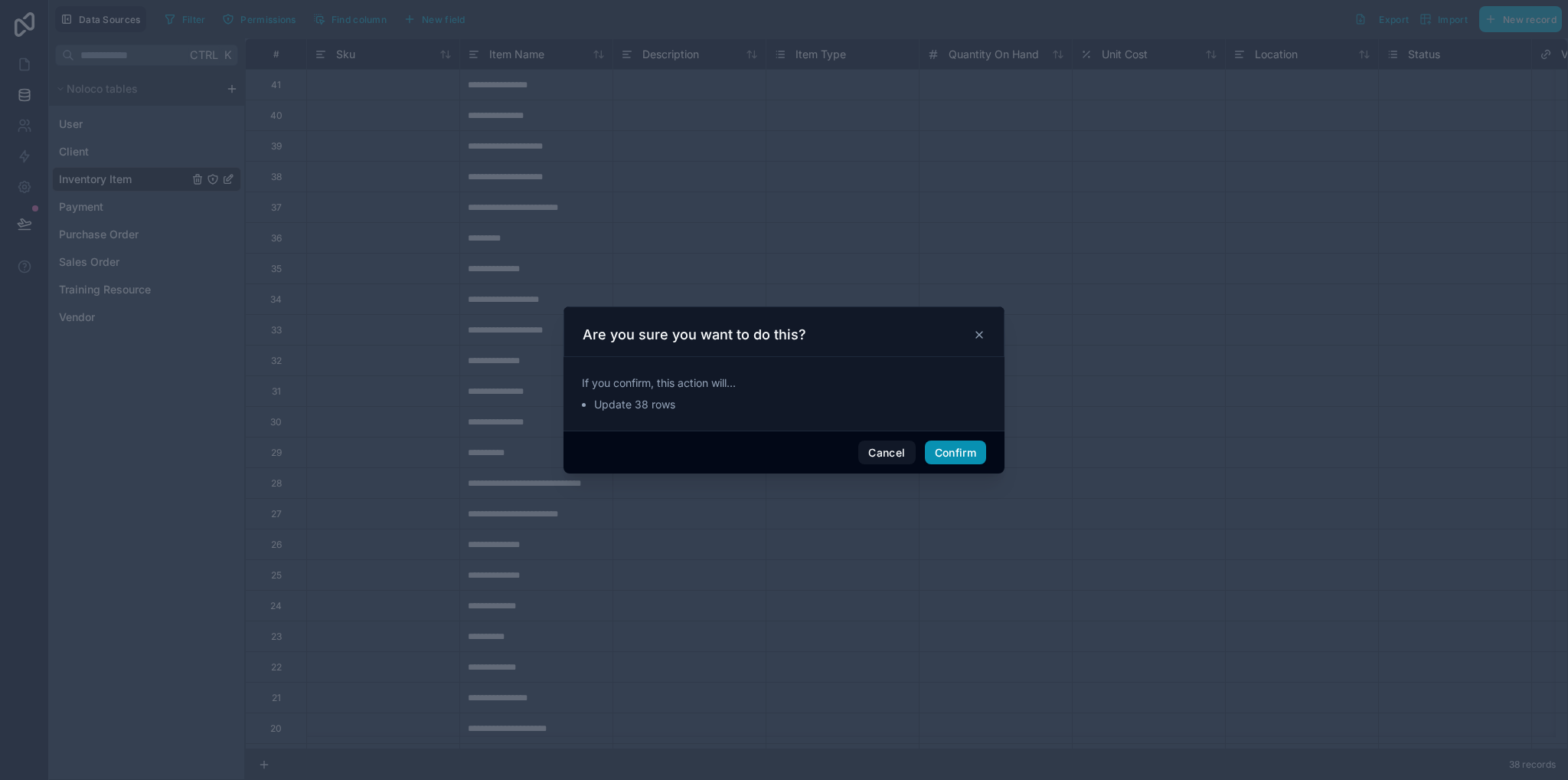
click at [958, 462] on button "Confirm" at bounding box center [955, 452] width 61 height 25
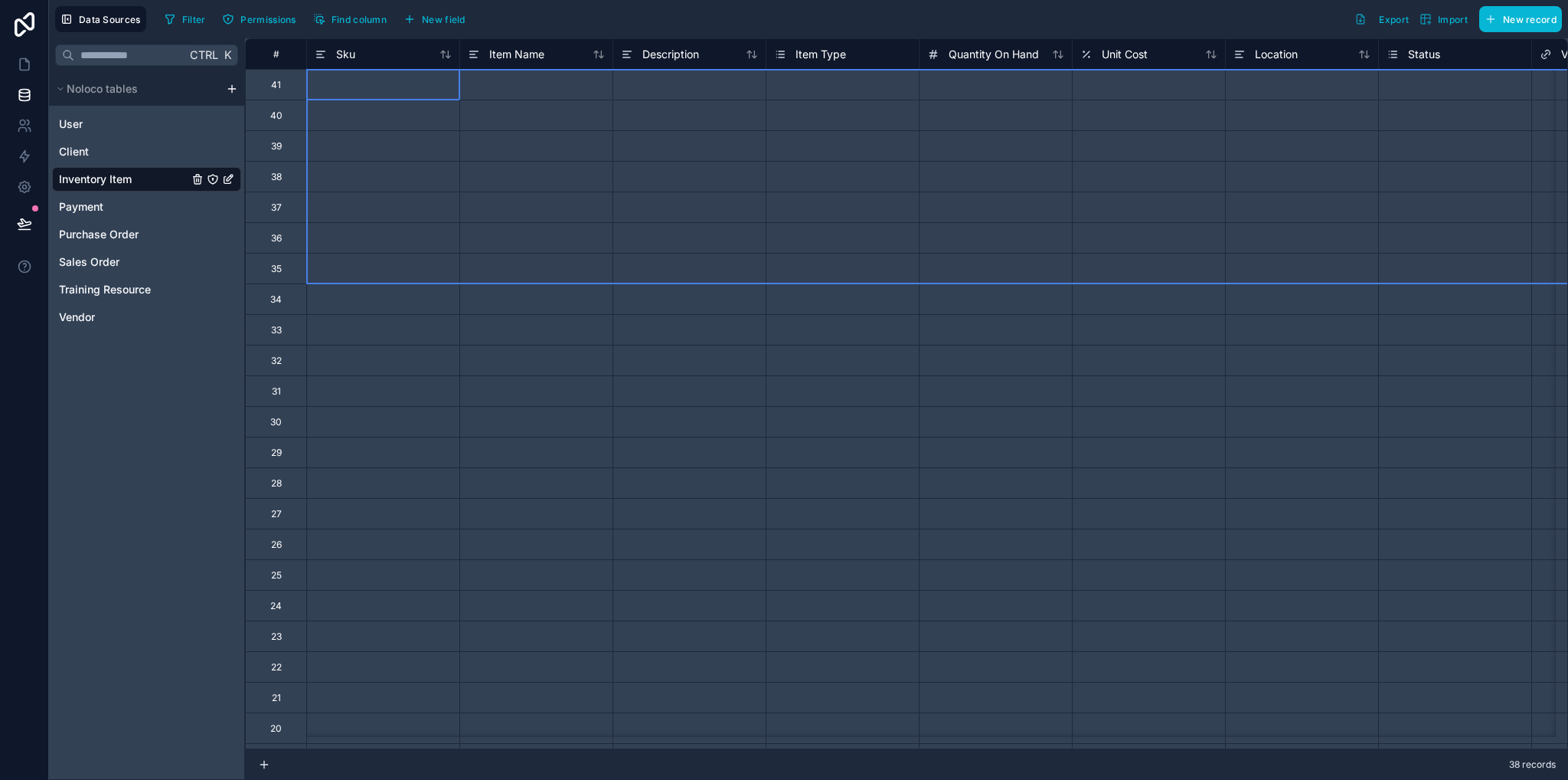
drag, startPoint x: 282, startPoint y: 84, endPoint x: 283, endPoint y: 227, distance: 143.0
click at [279, 258] on div "# Sku Item Name Description Item Type Quantity On Hand Unit Cost Location Statu…" at bounding box center [1270, 636] width 2052 height 1195
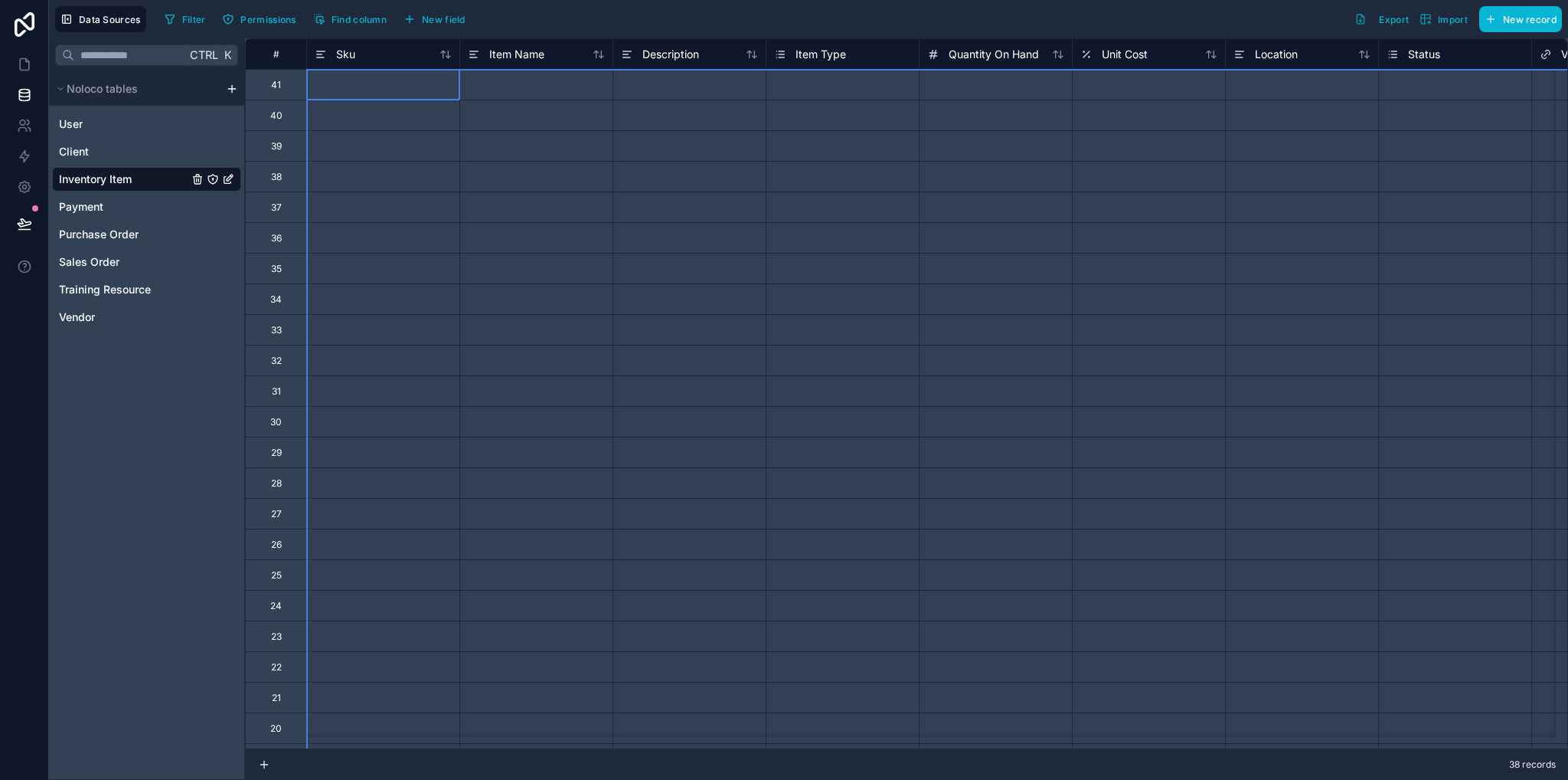
click at [267, 49] on div "#" at bounding box center [276, 54] width 38 height 12
click at [268, 53] on div "#" at bounding box center [276, 54] width 38 height 12
click at [280, 84] on div "41" at bounding box center [276, 84] width 10 height 12
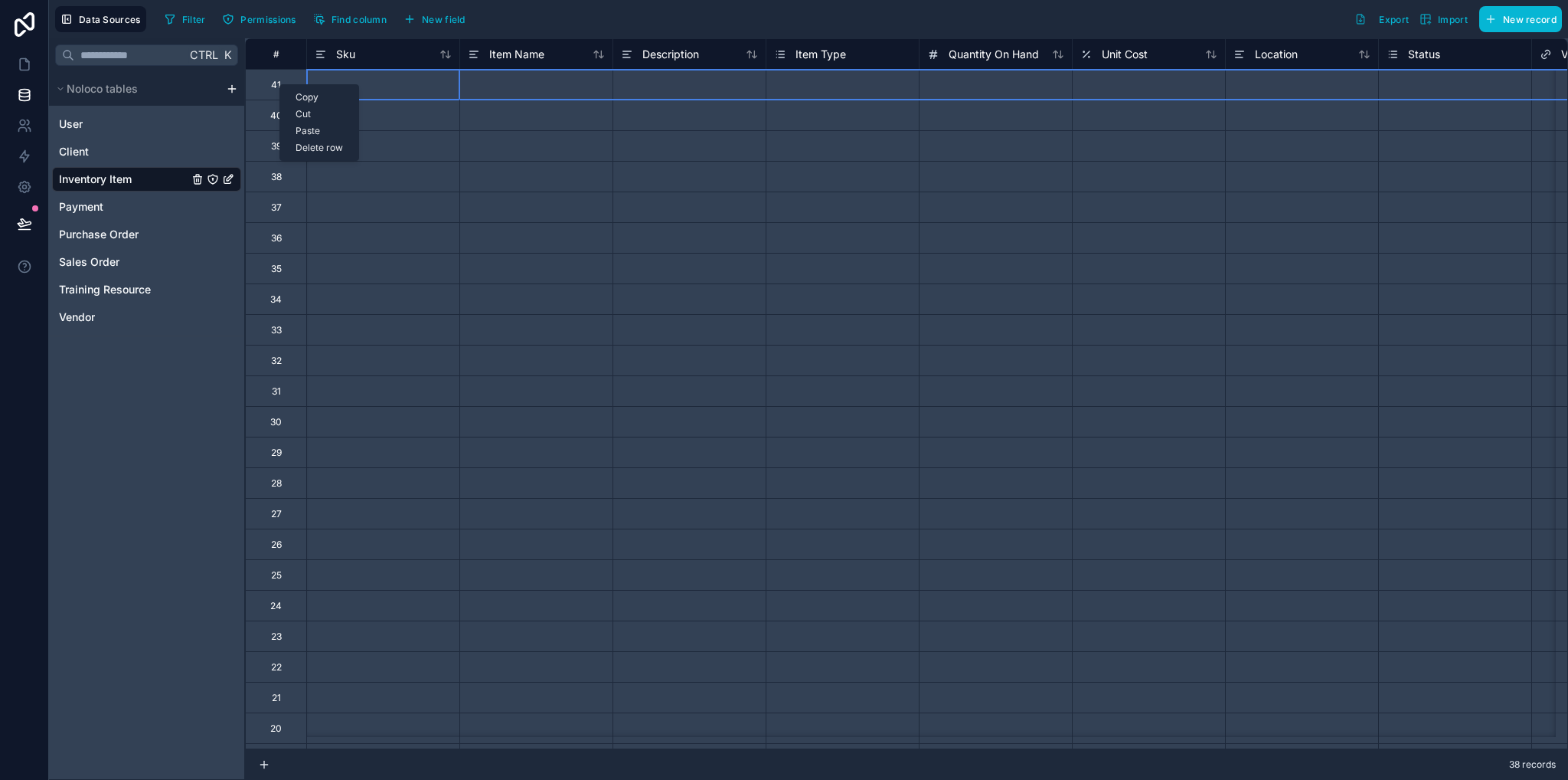
drag, startPoint x: 280, startPoint y: 84, endPoint x: 258, endPoint y: 86, distance: 22.1
click at [258, 86] on div "41" at bounding box center [275, 83] width 61 height 30
drag, startPoint x: 258, startPoint y: 86, endPoint x: 271, endPoint y: 74, distance: 17.7
click at [271, 74] on div "41" at bounding box center [275, 83] width 61 height 30
click at [276, 83] on div "41" at bounding box center [276, 84] width 10 height 12
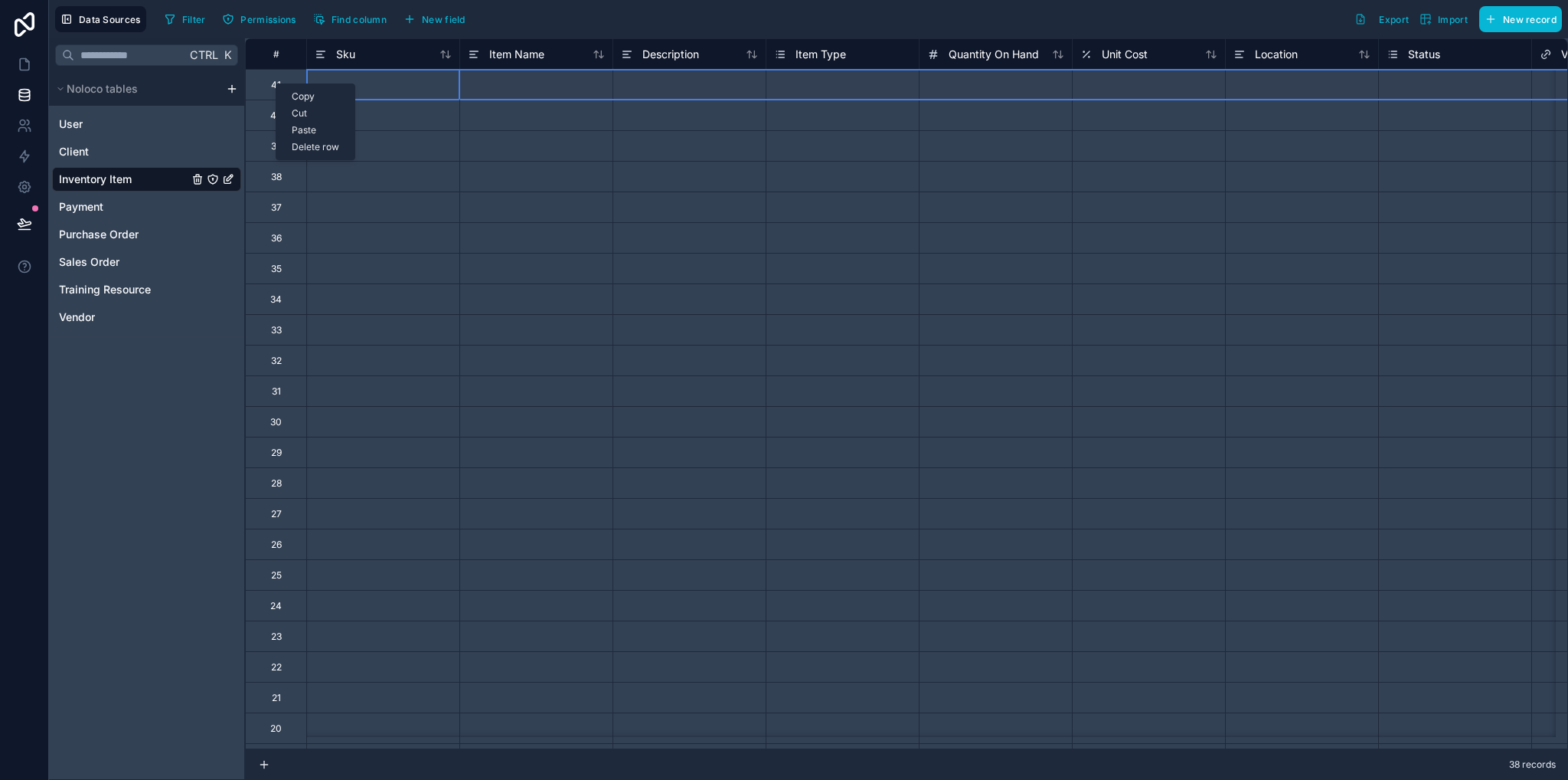
drag, startPoint x: 276, startPoint y: 83, endPoint x: 692, endPoint y: 4, distance: 423.4
click at [692, 4] on div "Data Sources Filter Permissions Find column New field Export Import New record" at bounding box center [808, 19] width 1519 height 38
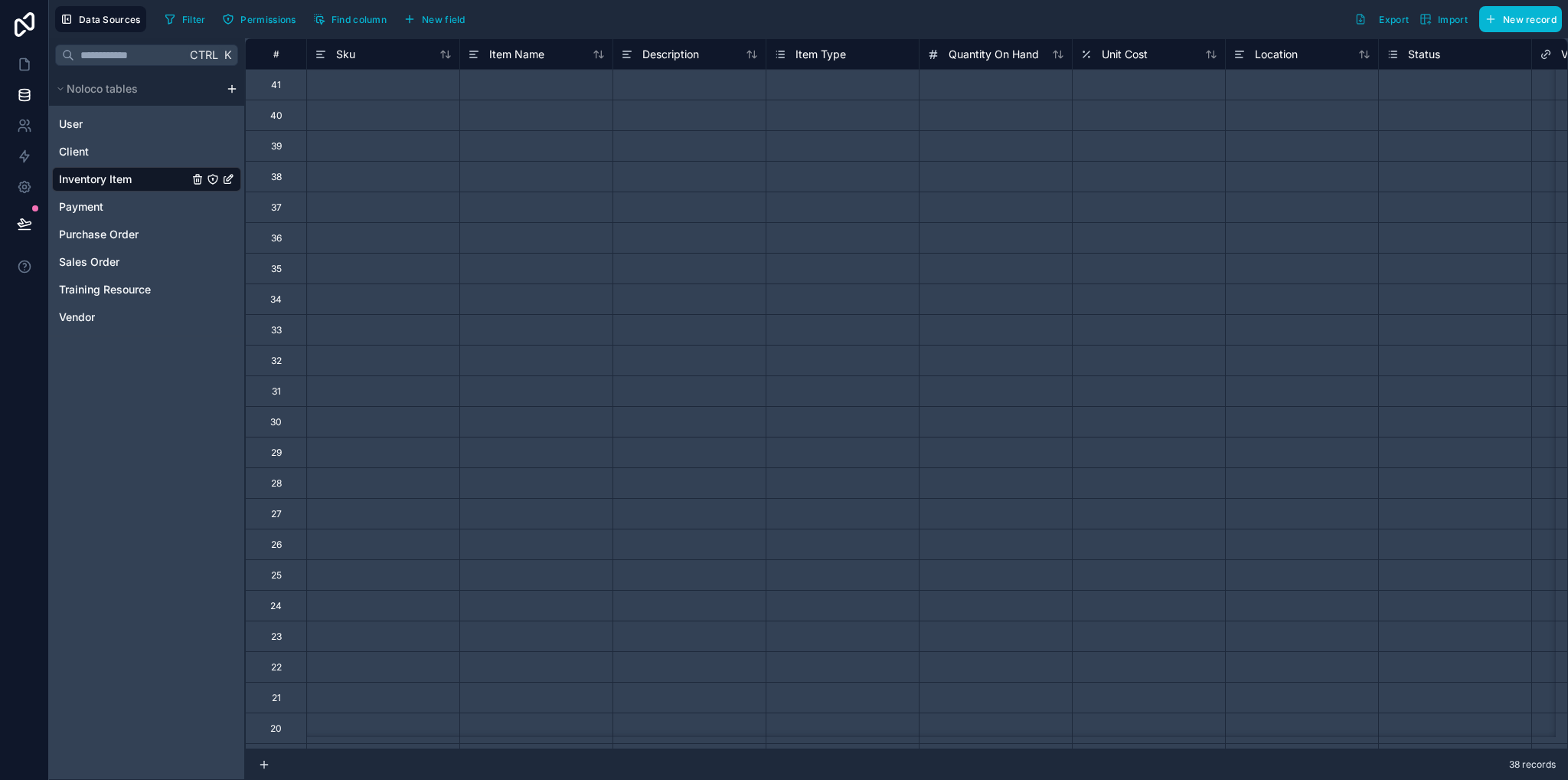
drag, startPoint x: 147, startPoint y: 180, endPoint x: 531, endPoint y: 177, distance: 384.0
click at [531, 177] on div at bounding box center [535, 175] width 153 height 30
click at [346, 718] on div at bounding box center [382, 732] width 153 height 30
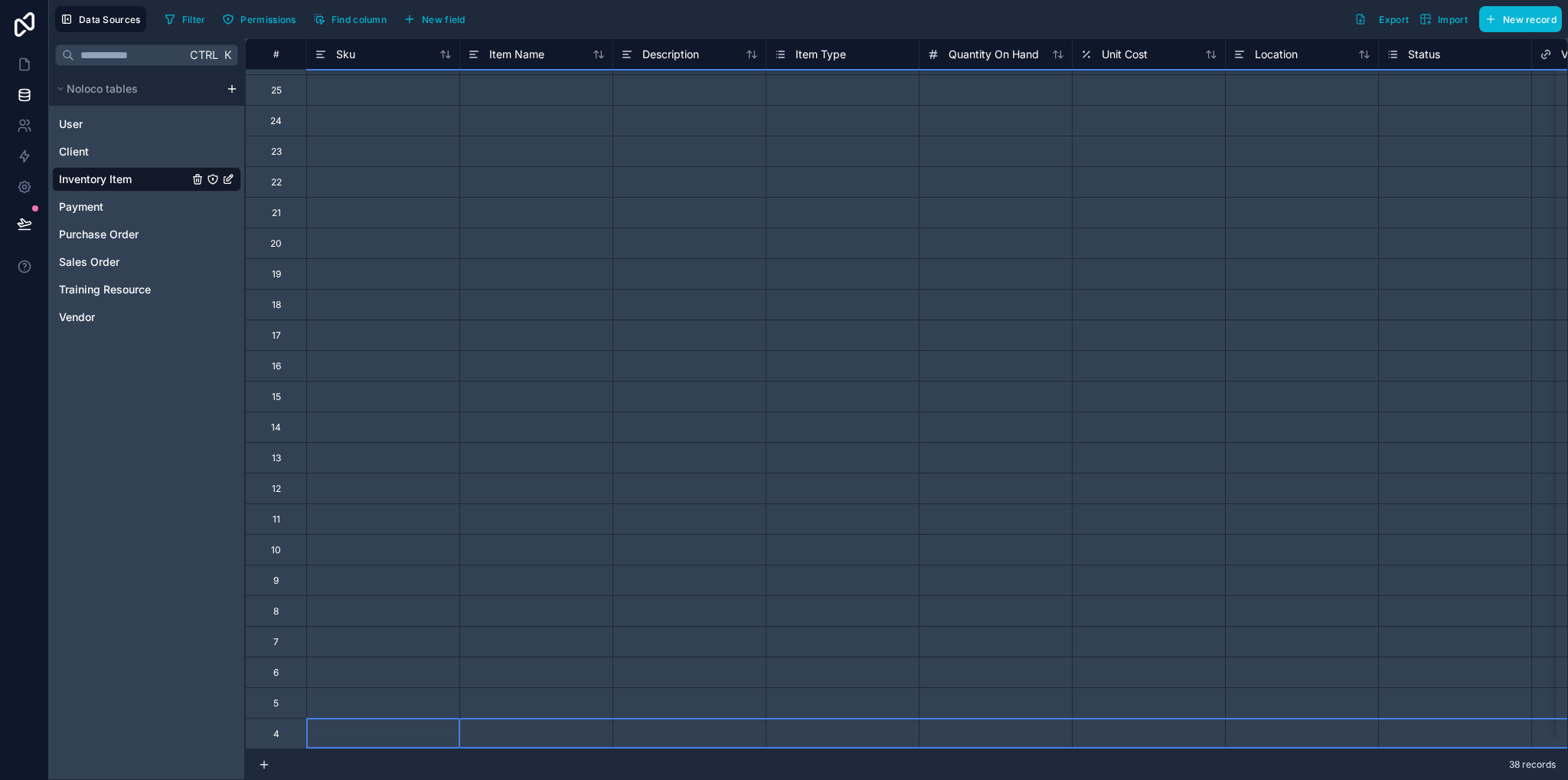
click at [297, 718] on div "4" at bounding box center [275, 732] width 61 height 30
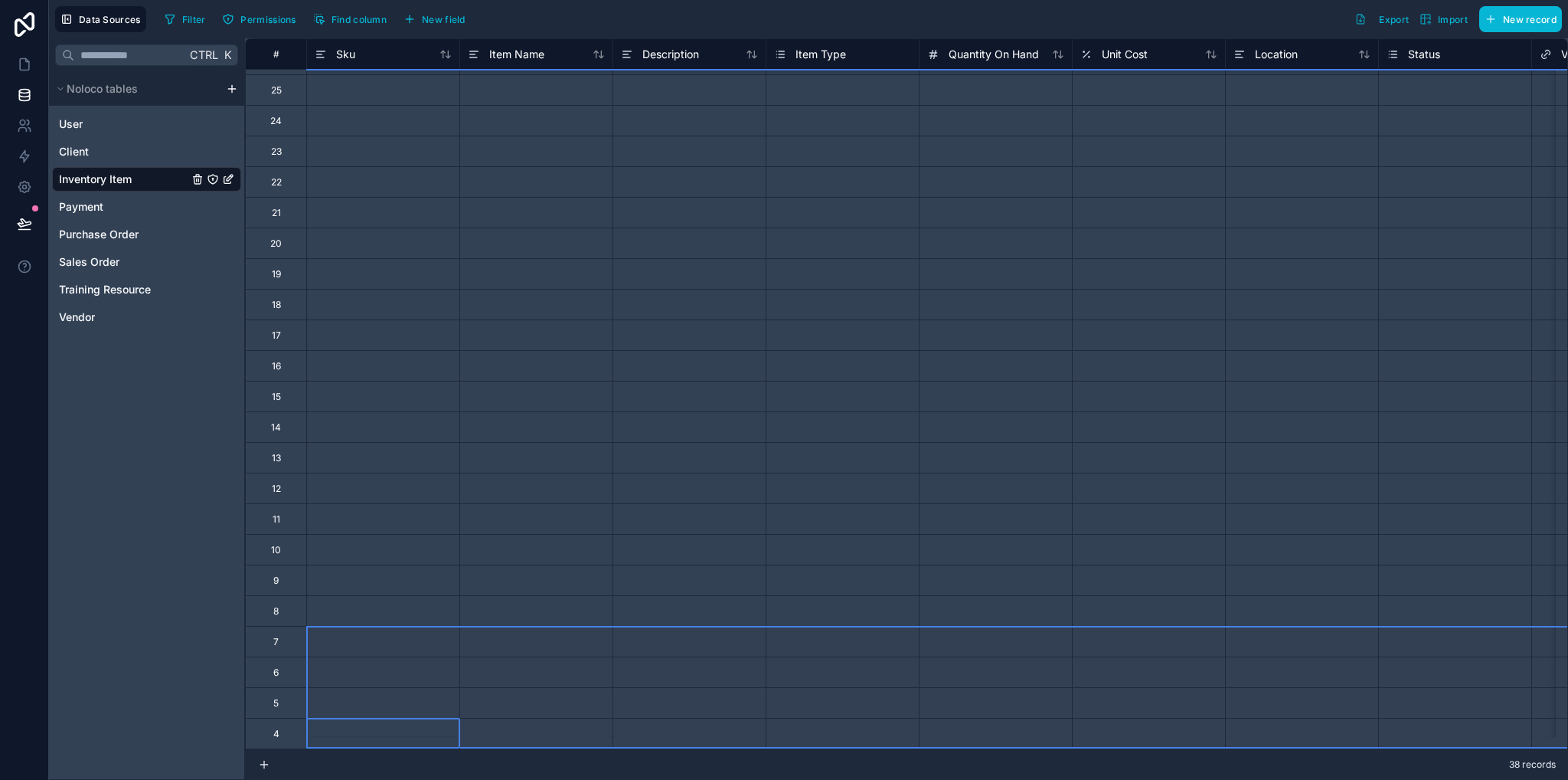
drag, startPoint x: 280, startPoint y: 719, endPoint x: 277, endPoint y: 596, distance: 123.0
click at [277, 596] on div "# Sku Item Name Description Item Type Quantity On Hand Unit Cost Location Statu…" at bounding box center [1270, 151] width 2052 height 1195
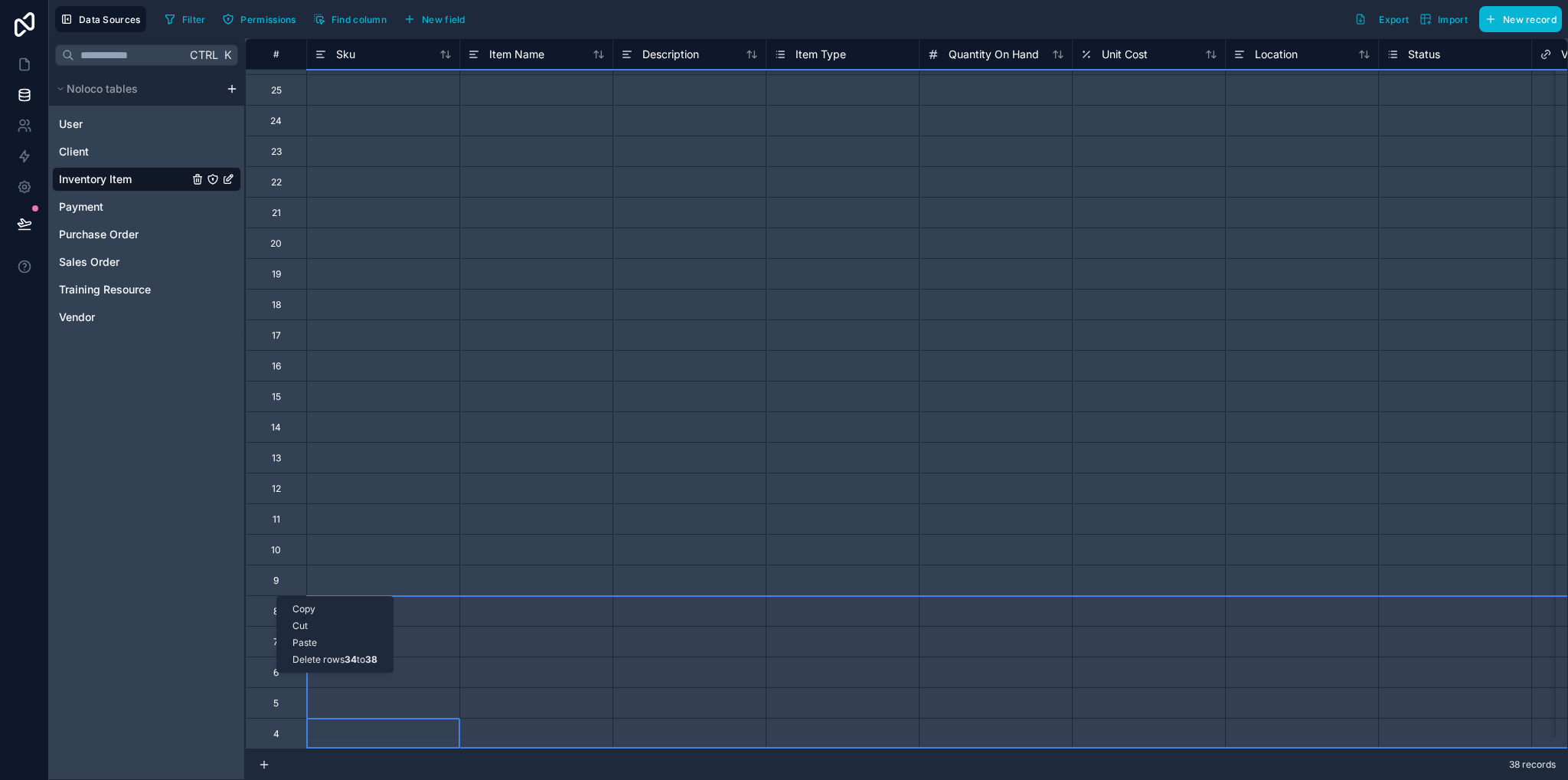
drag, startPoint x: 277, startPoint y: 596, endPoint x: 334, endPoint y: 659, distance: 85.0
click at [334, 659] on div "Delete rows 34 to 38" at bounding box center [334, 659] width 115 height 16
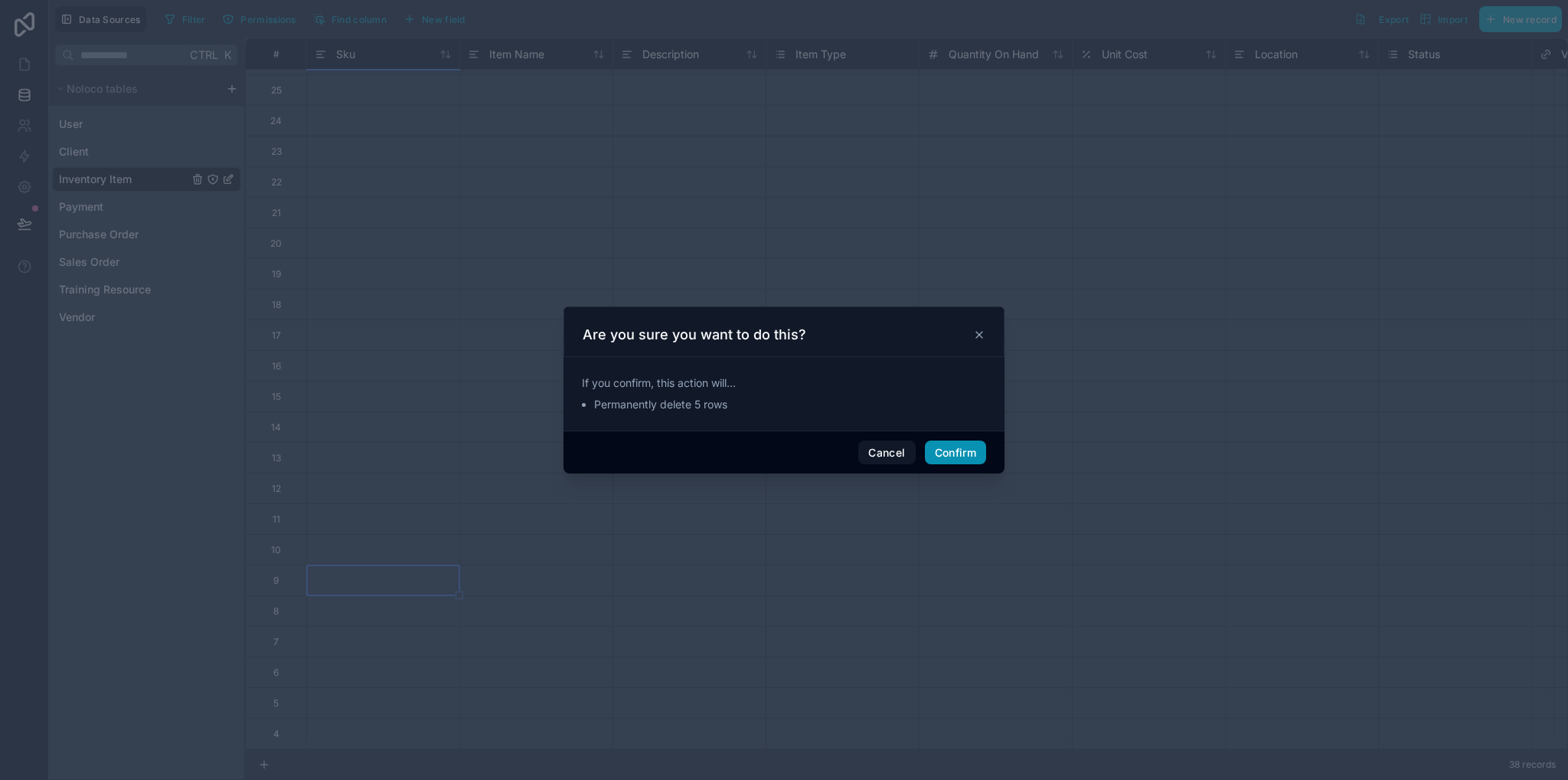
click at [965, 455] on button "Confirm" at bounding box center [955, 452] width 61 height 25
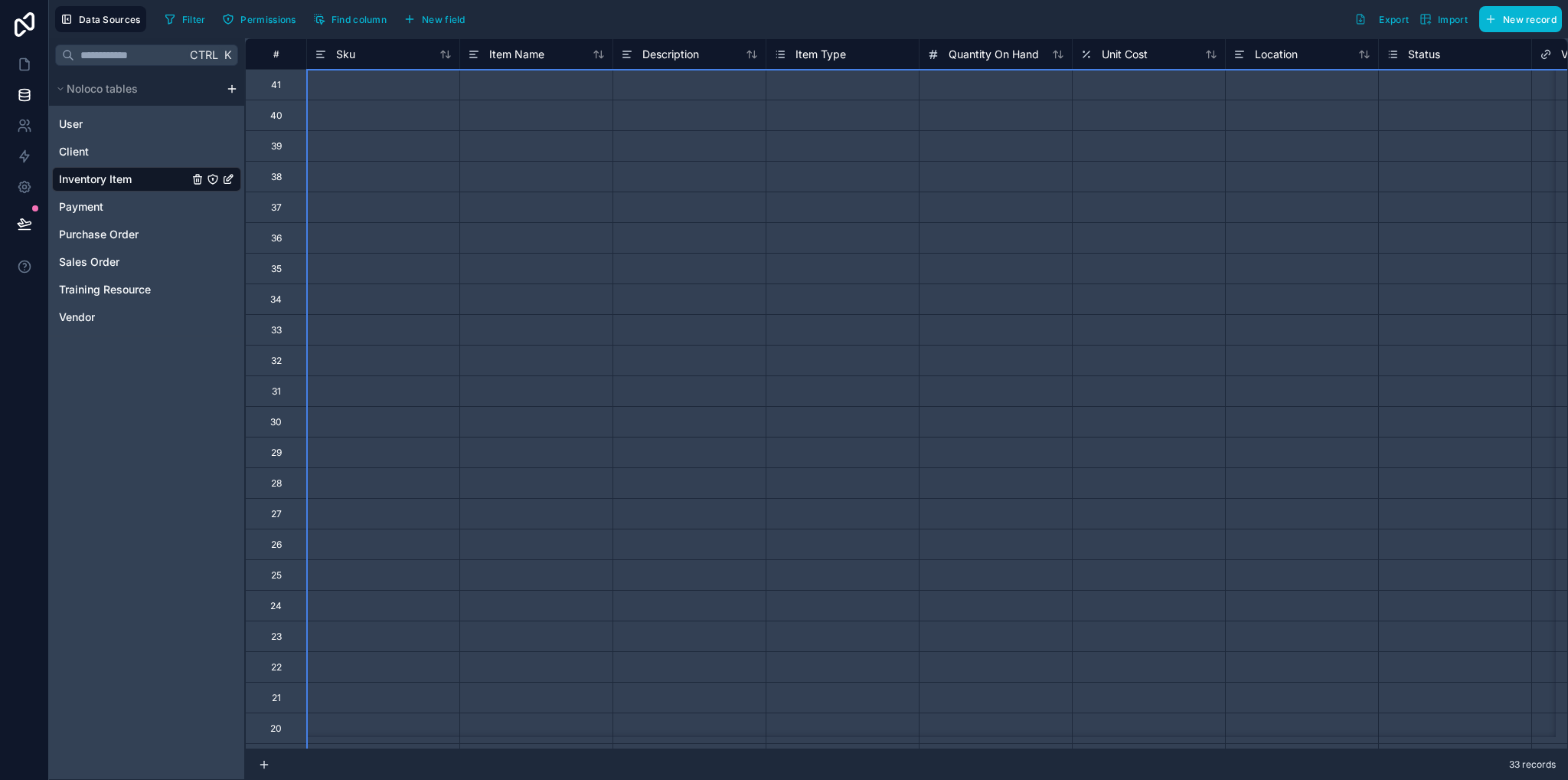
scroll to position [0, 0]
drag, startPoint x: 279, startPoint y: 720, endPoint x: 296, endPoint y: -44, distance: 764.2
click at [356, 669] on div "Delete rows 1 to 33" at bounding box center [345, 670] width 107 height 16
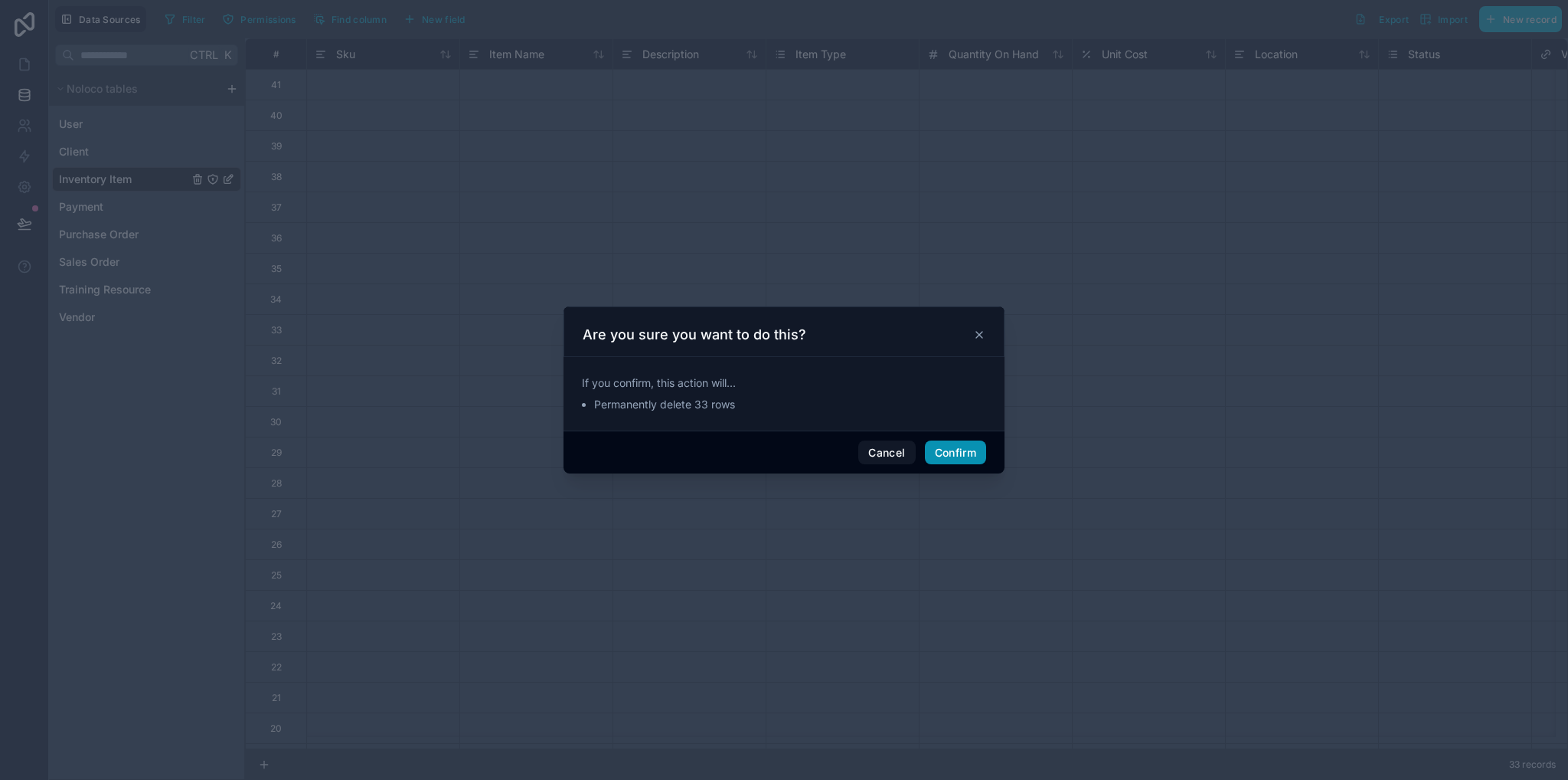
click at [956, 448] on button "Confirm" at bounding box center [955, 452] width 61 height 25
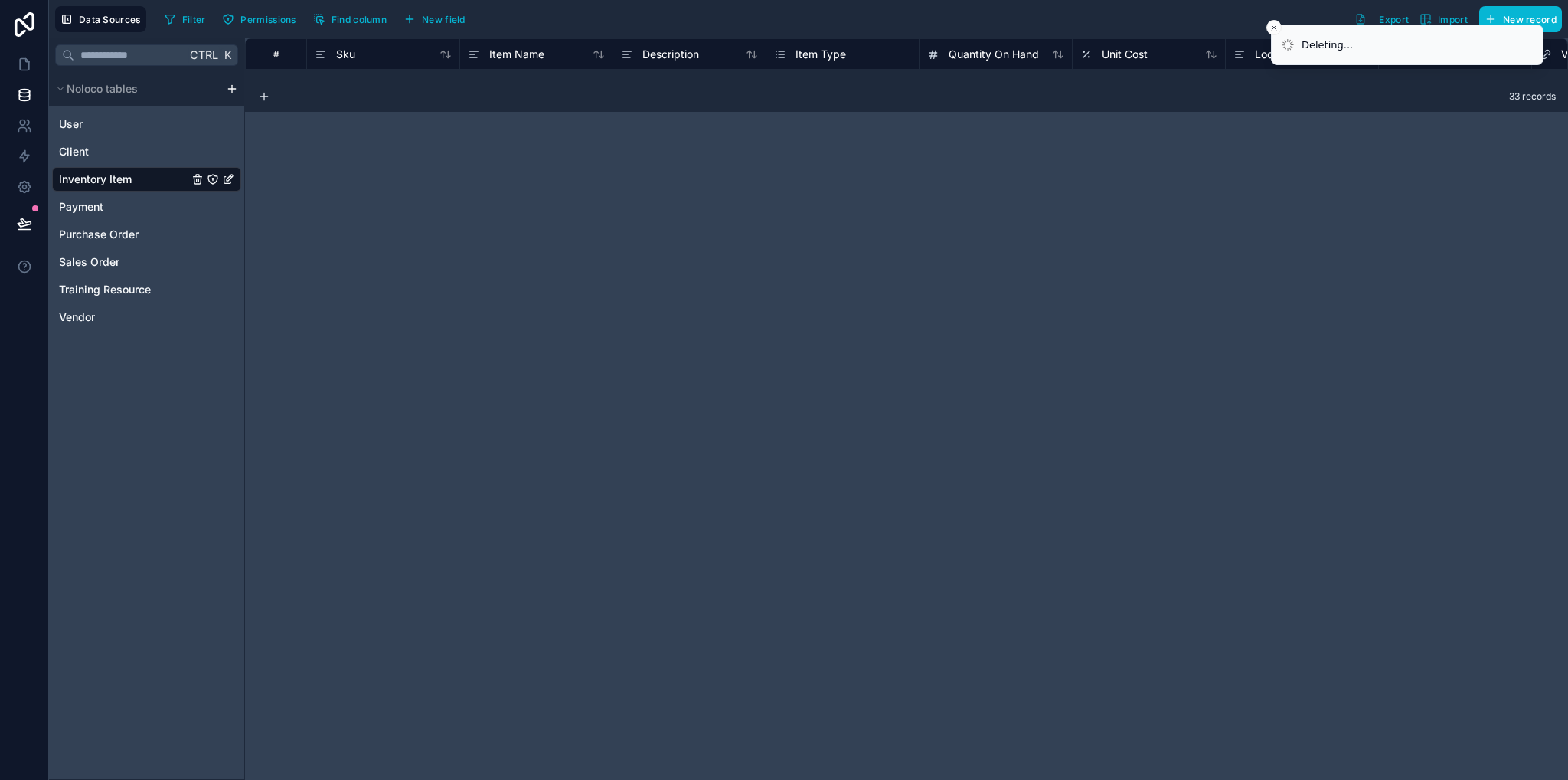
click at [1451, 25] on li "Deleting..." at bounding box center [1407, 45] width 272 height 40
drag, startPoint x: 1315, startPoint y: 30, endPoint x: 1343, endPoint y: 60, distance: 41.0
click at [1325, 64] on li "Deleting..." at bounding box center [1407, 45] width 272 height 40
click at [1315, 226] on div "# Sku Item Name Description Item Type Quantity On Hand Unit Cost Location Statu…" at bounding box center [906, 409] width 1323 height 742
click at [1447, 25] on li "Deleting..." at bounding box center [1407, 45] width 272 height 40
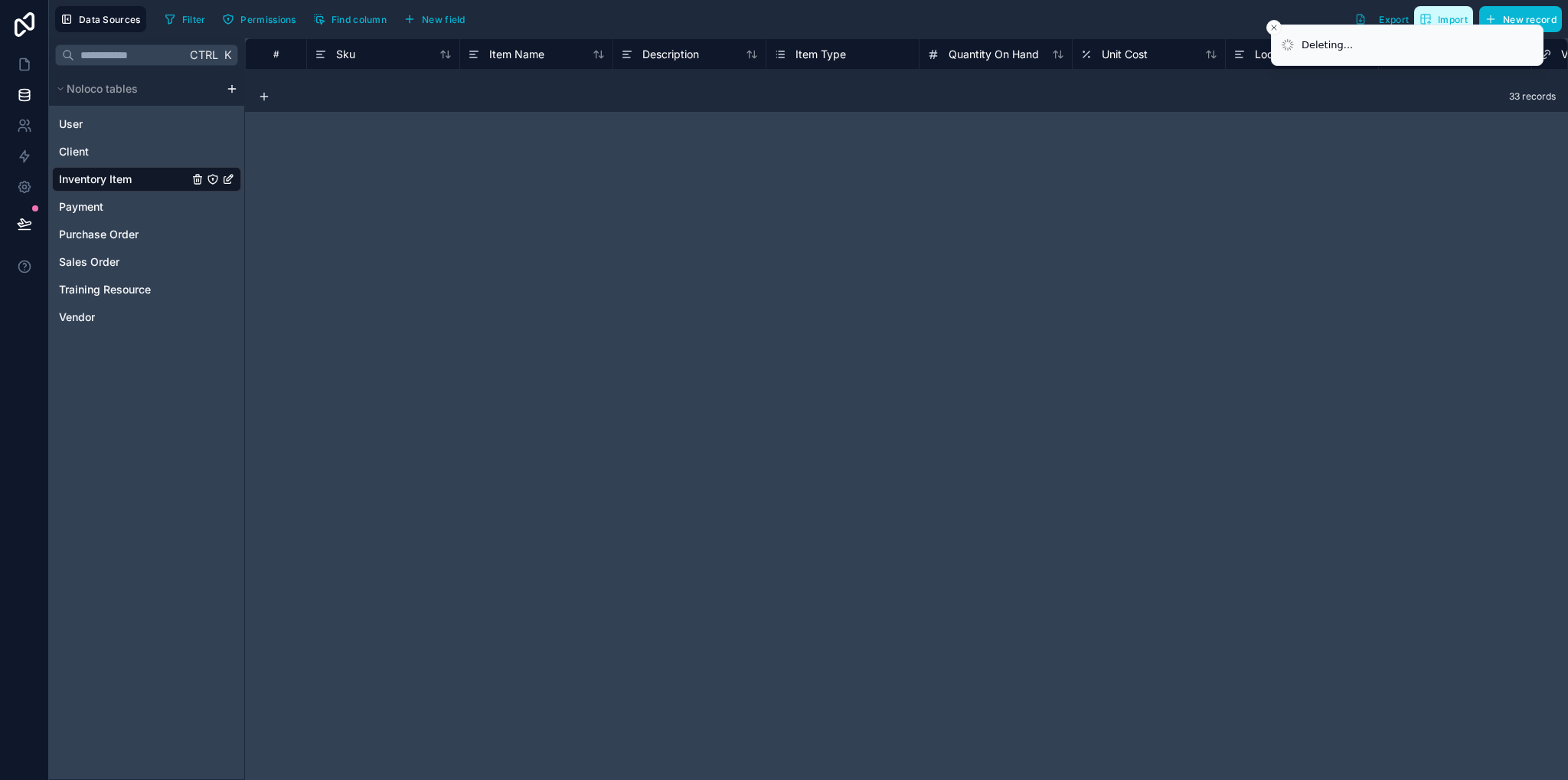
click at [1454, 7] on button "Import" at bounding box center [1443, 19] width 59 height 26
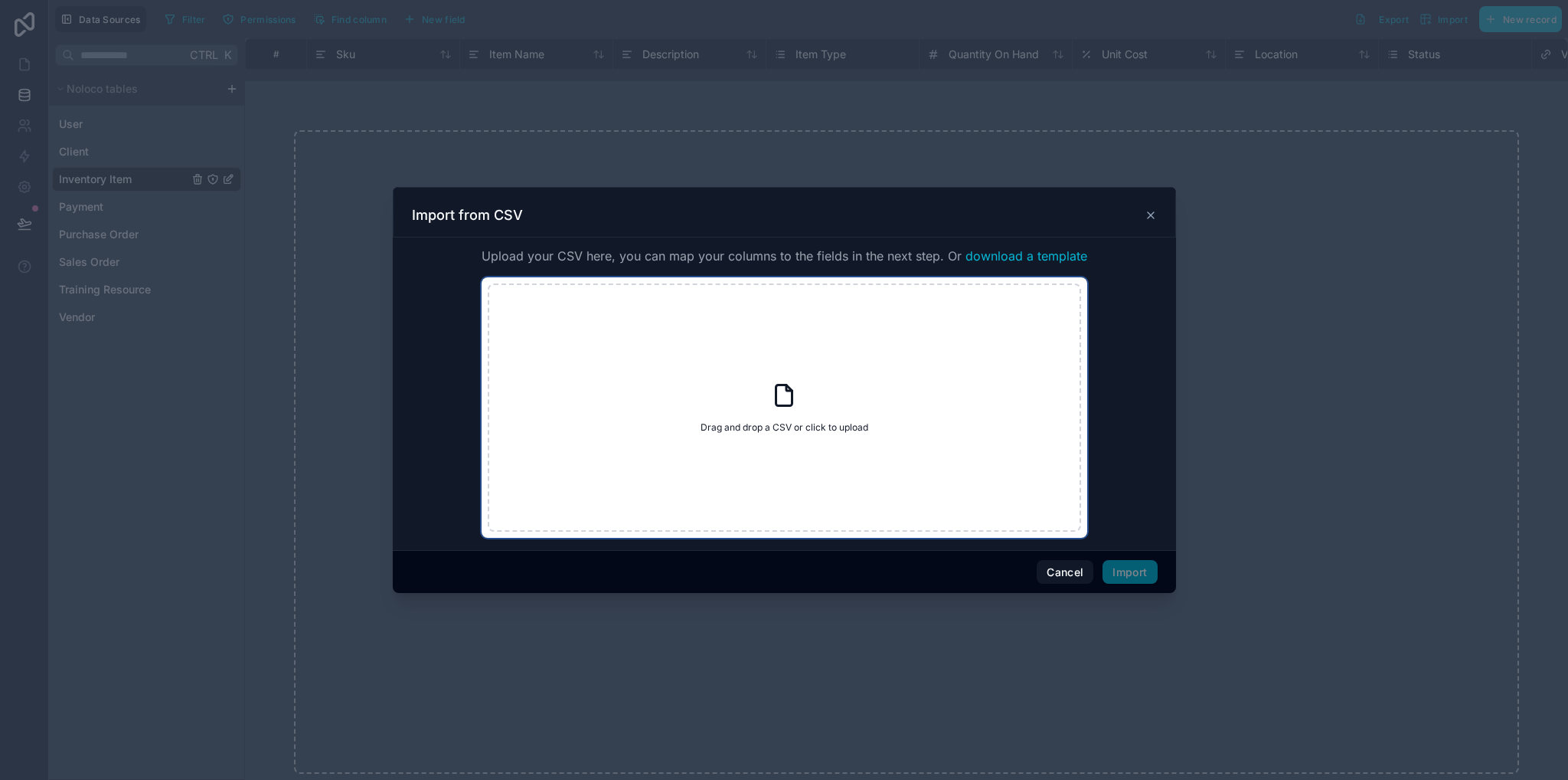
click at [934, 421] on div "Drag and drop a CSV or click to upload Drag and drop a CSV or click to upload" at bounding box center [784, 407] width 594 height 248
type input "**********"
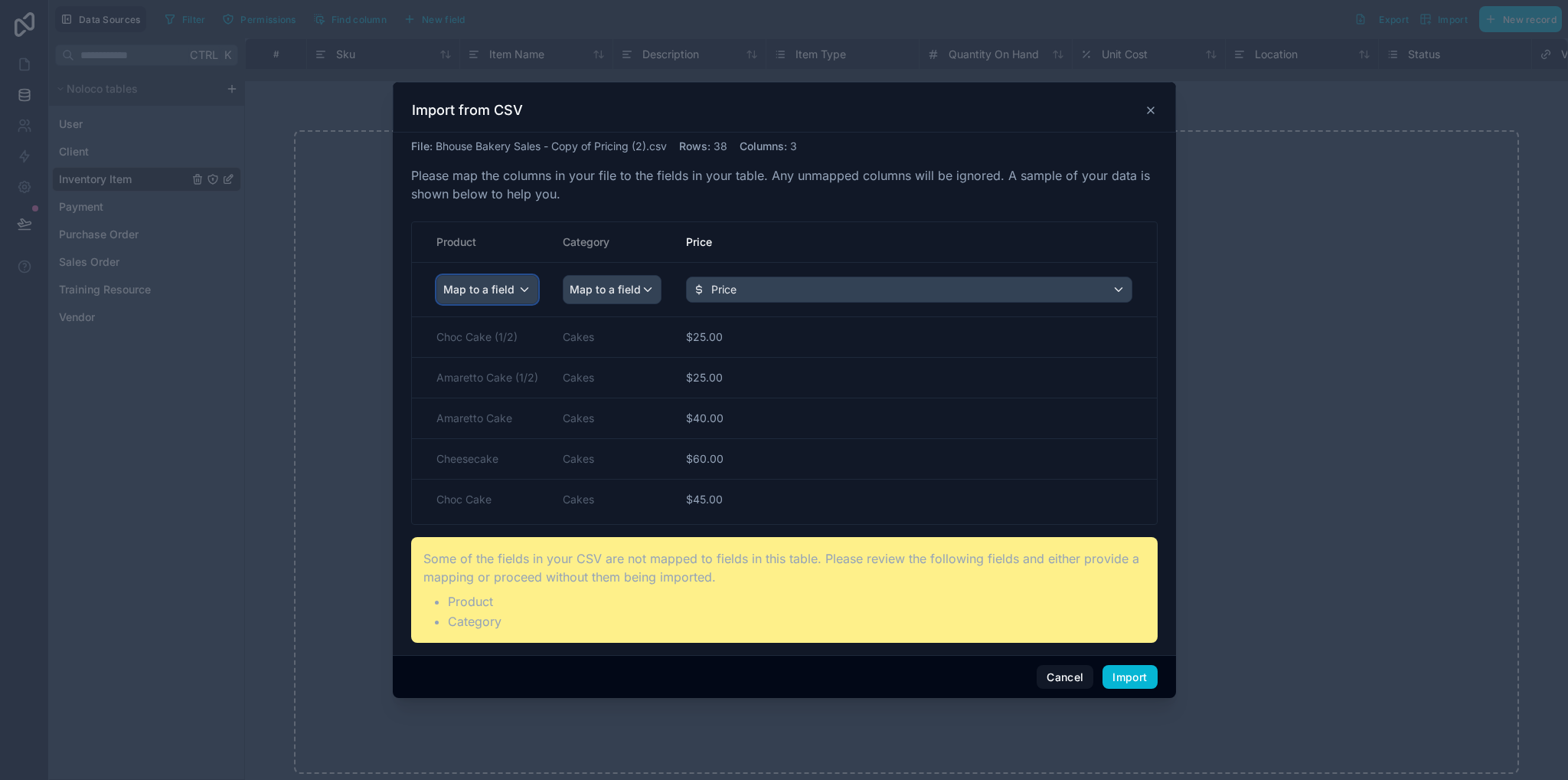
click at [511, 291] on span "Map to a field" at bounding box center [479, 290] width 71 height 27
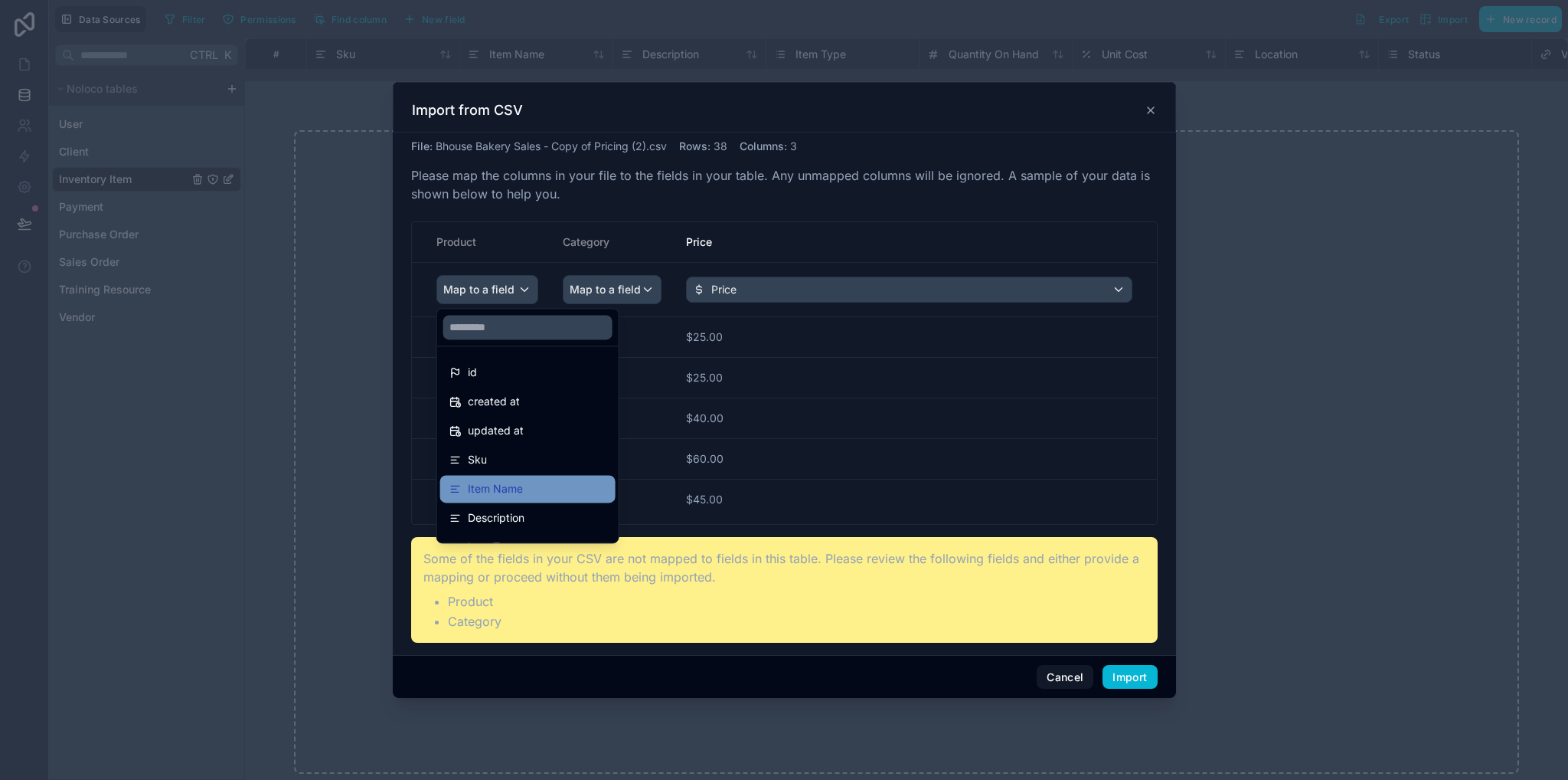
click at [551, 480] on div "Item Name" at bounding box center [528, 489] width 157 height 18
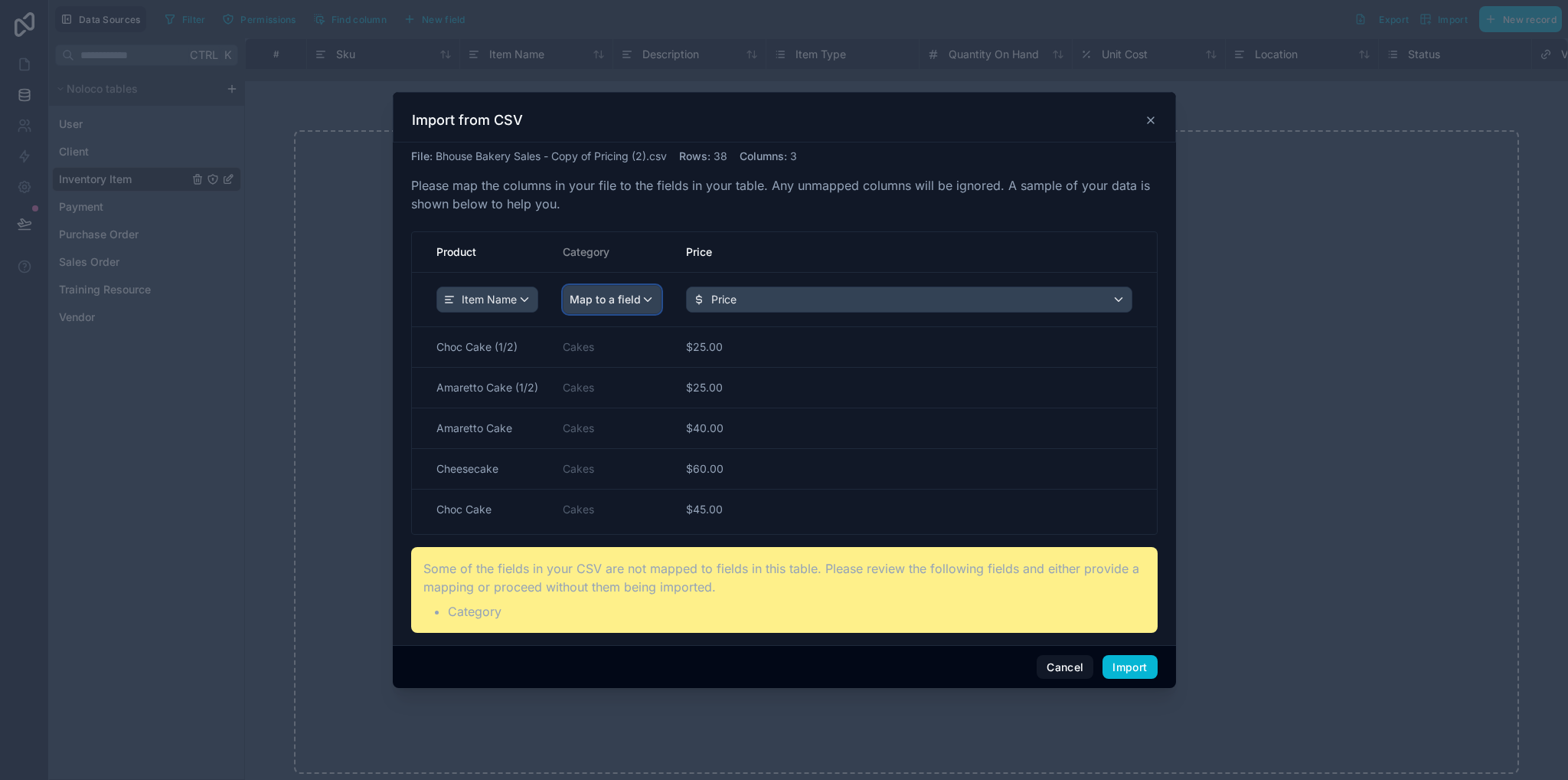
click at [629, 291] on span "Map to a field" at bounding box center [606, 300] width 71 height 27
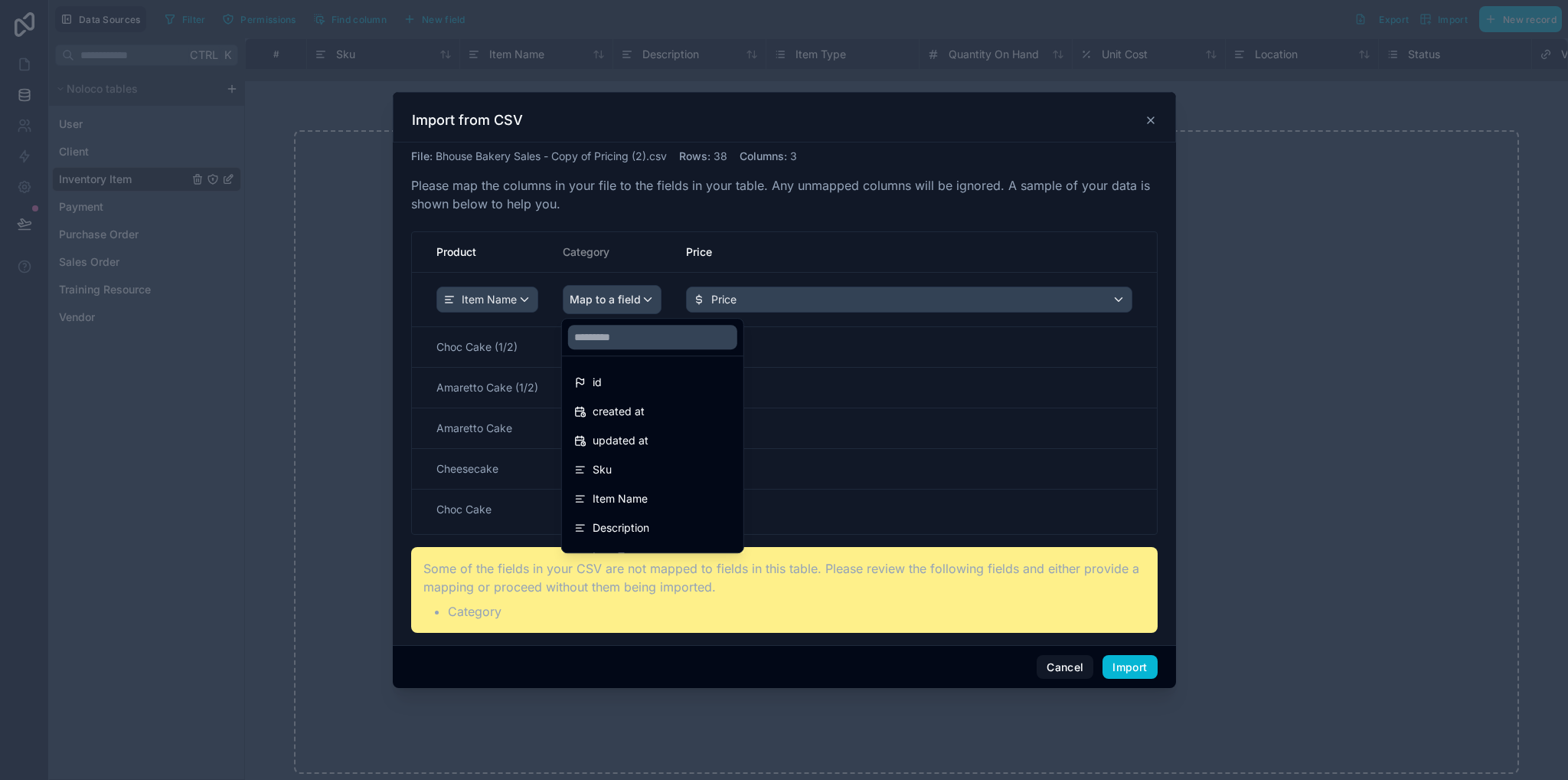
click at [719, 266] on div "scrollable content" at bounding box center [784, 390] width 784 height 597
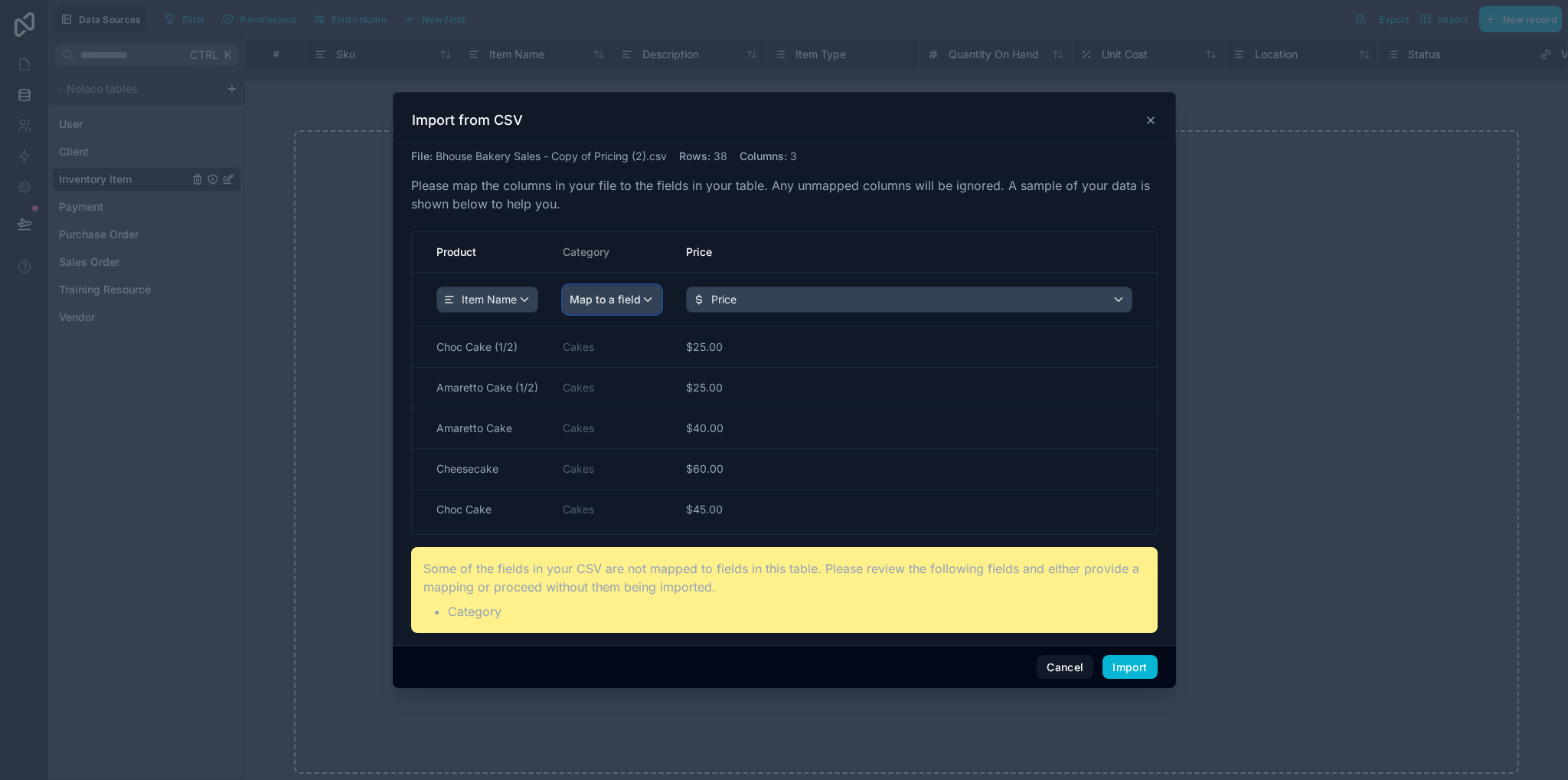
click at [595, 292] on span "Map to a field" at bounding box center [606, 300] width 71 height 27
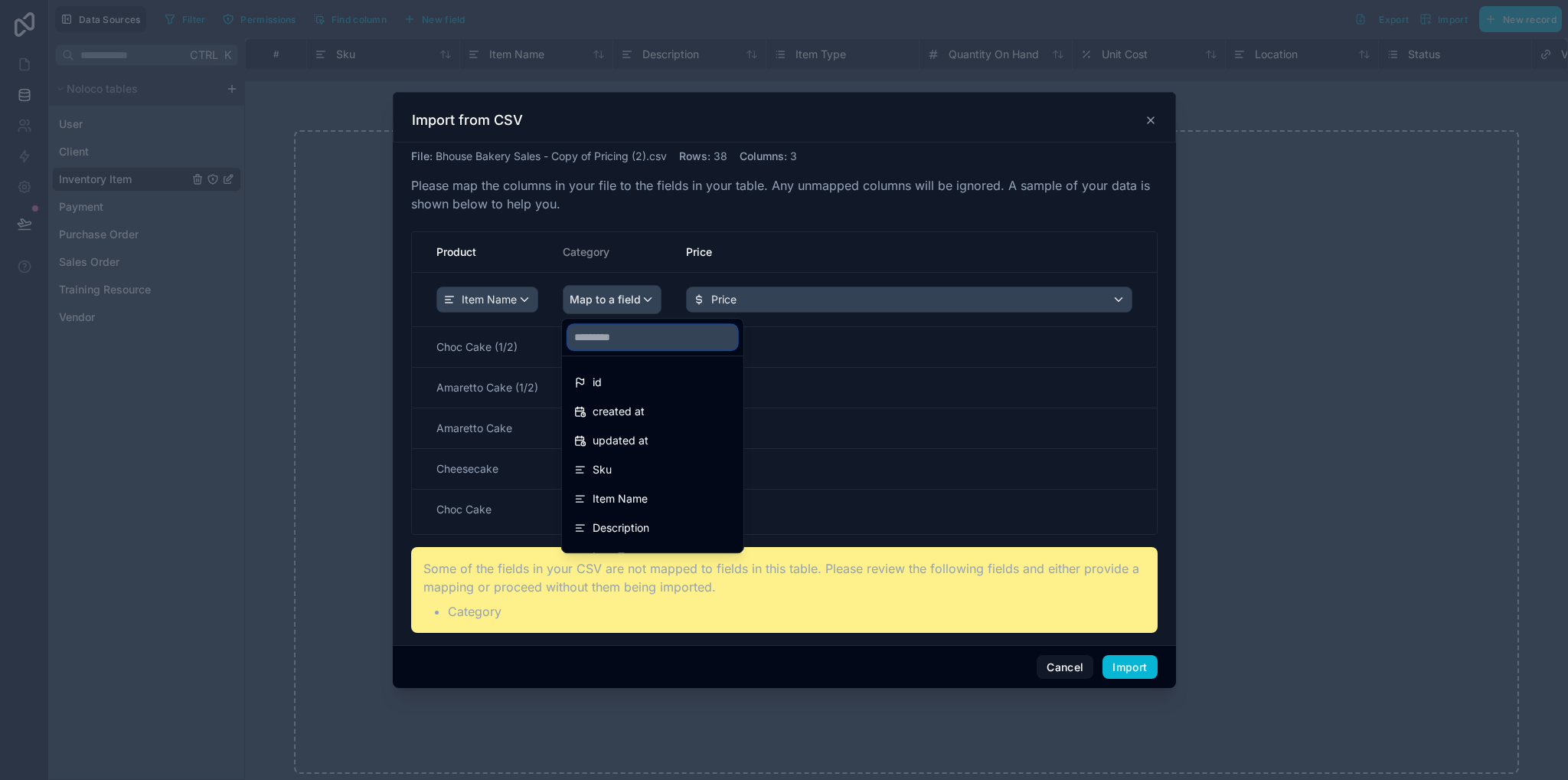
click at [630, 344] on input "text" at bounding box center [652, 336] width 170 height 25
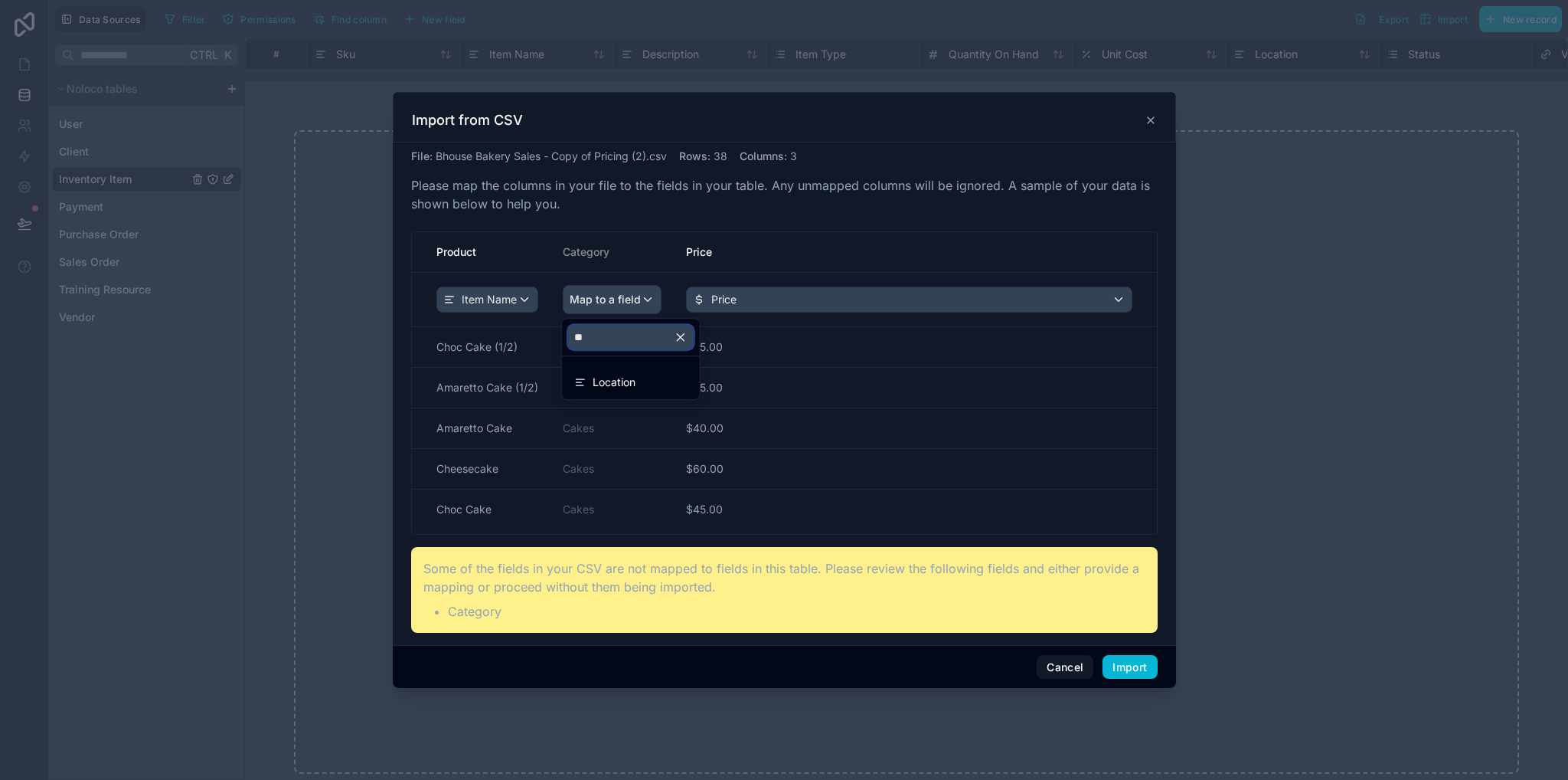
type input "*"
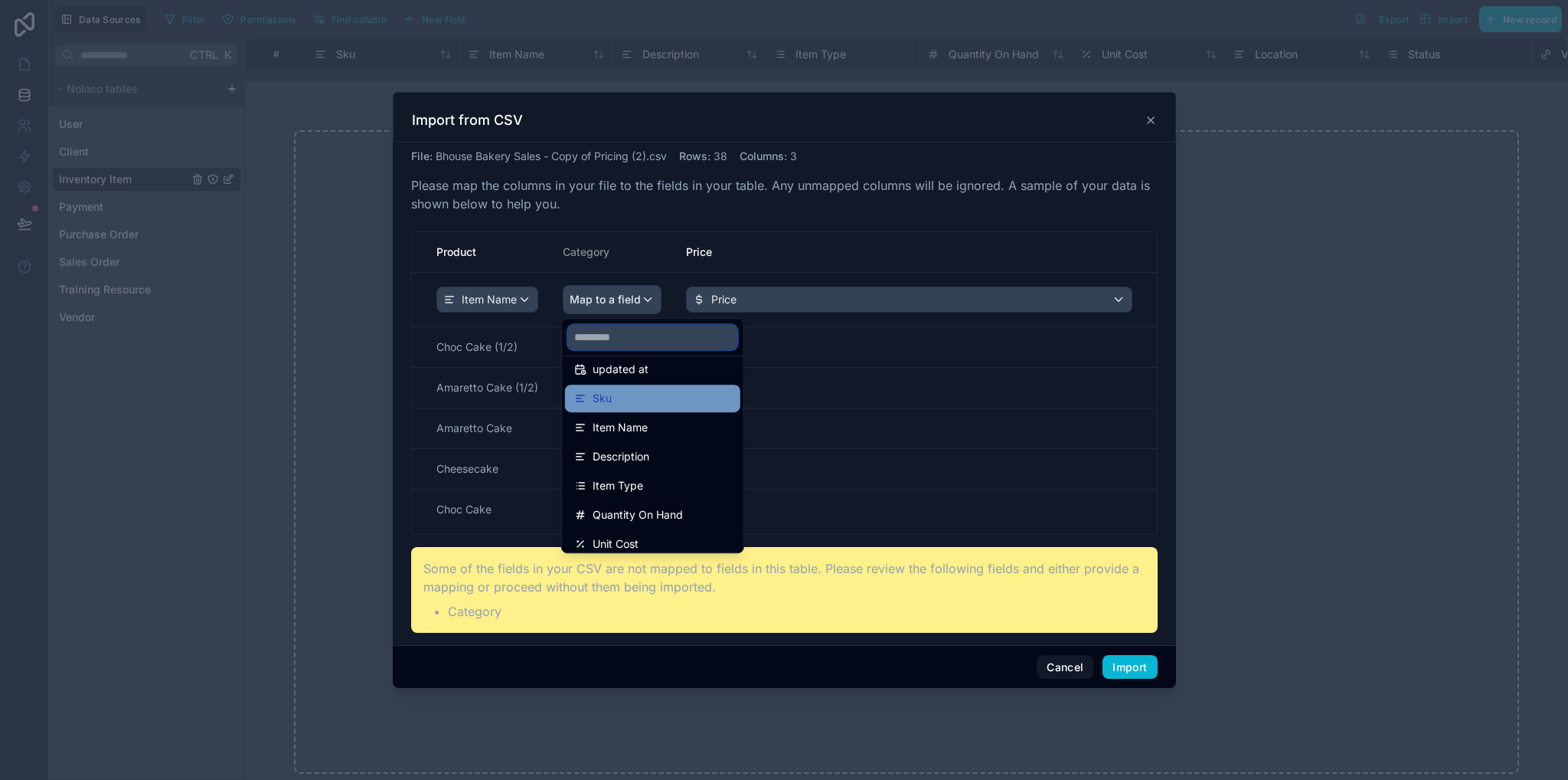
scroll to position [77, 0]
click at [668, 478] on div "Item Type" at bounding box center [652, 480] width 157 height 18
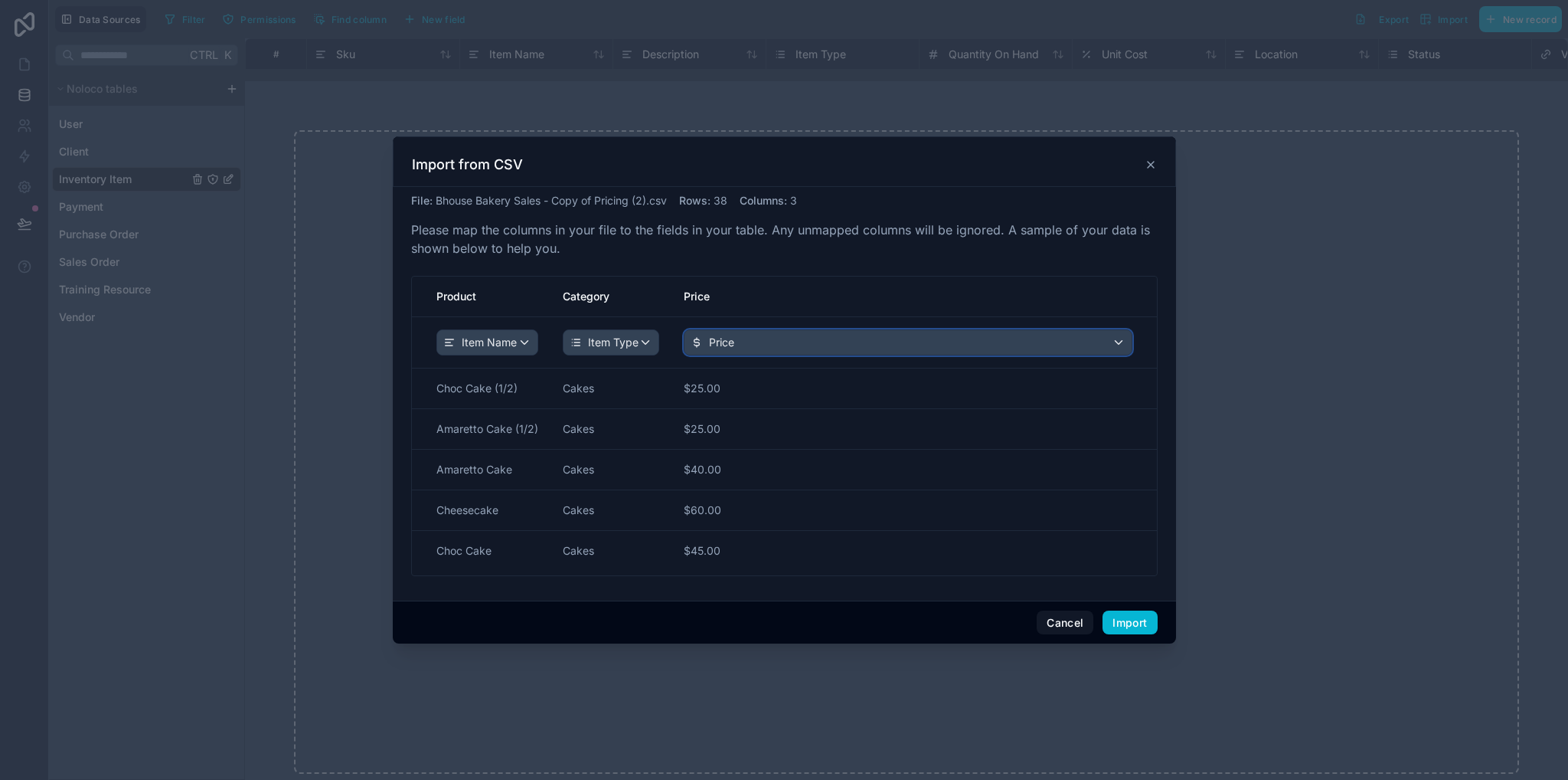
click at [757, 338] on div "Price" at bounding box center [908, 342] width 447 height 25
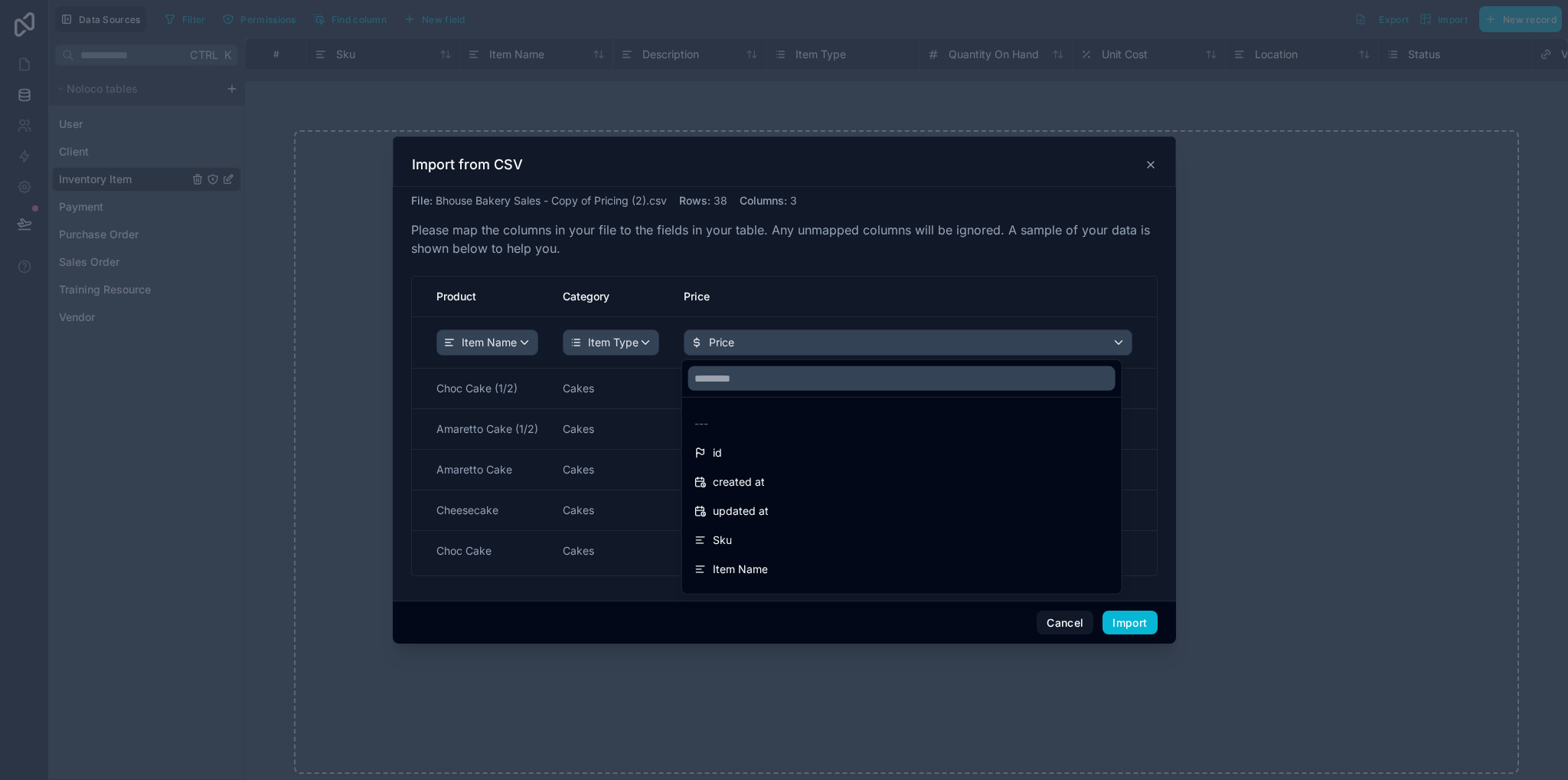
click at [757, 338] on div "scrollable content" at bounding box center [784, 390] width 784 height 508
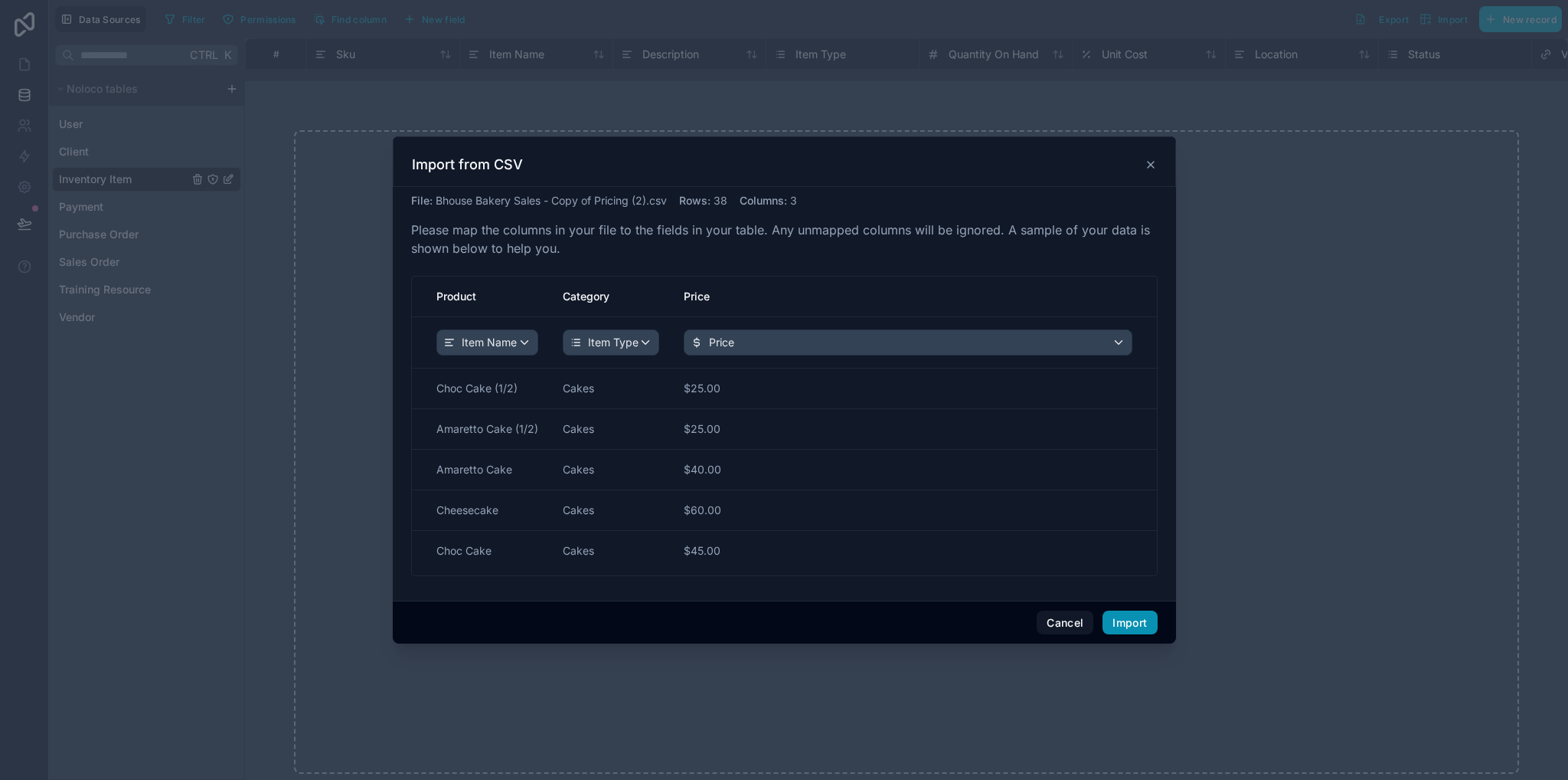
click at [1135, 621] on button "Import" at bounding box center [1129, 622] width 54 height 25
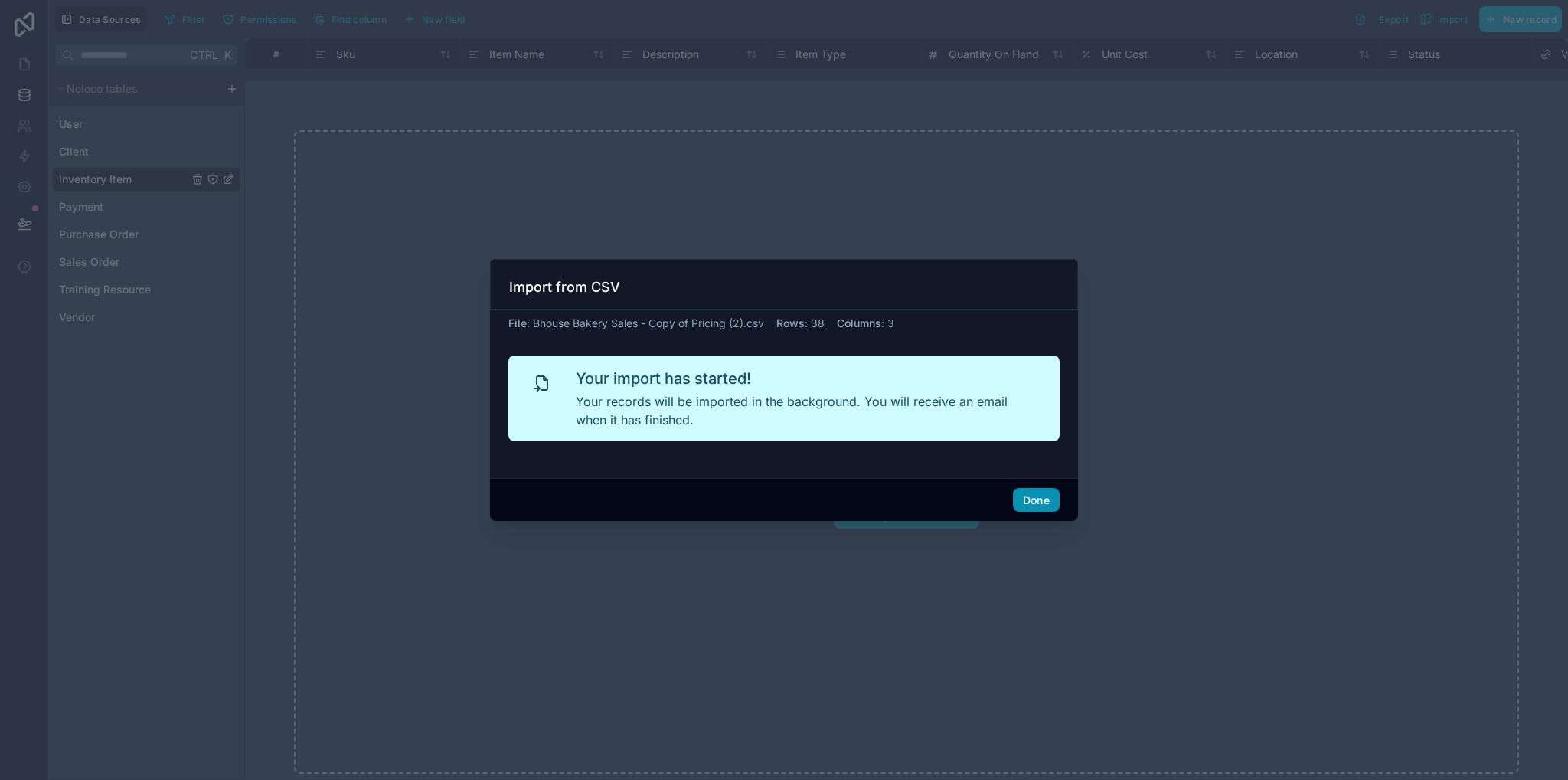
click at [1036, 502] on button "Done" at bounding box center [1036, 500] width 47 height 25
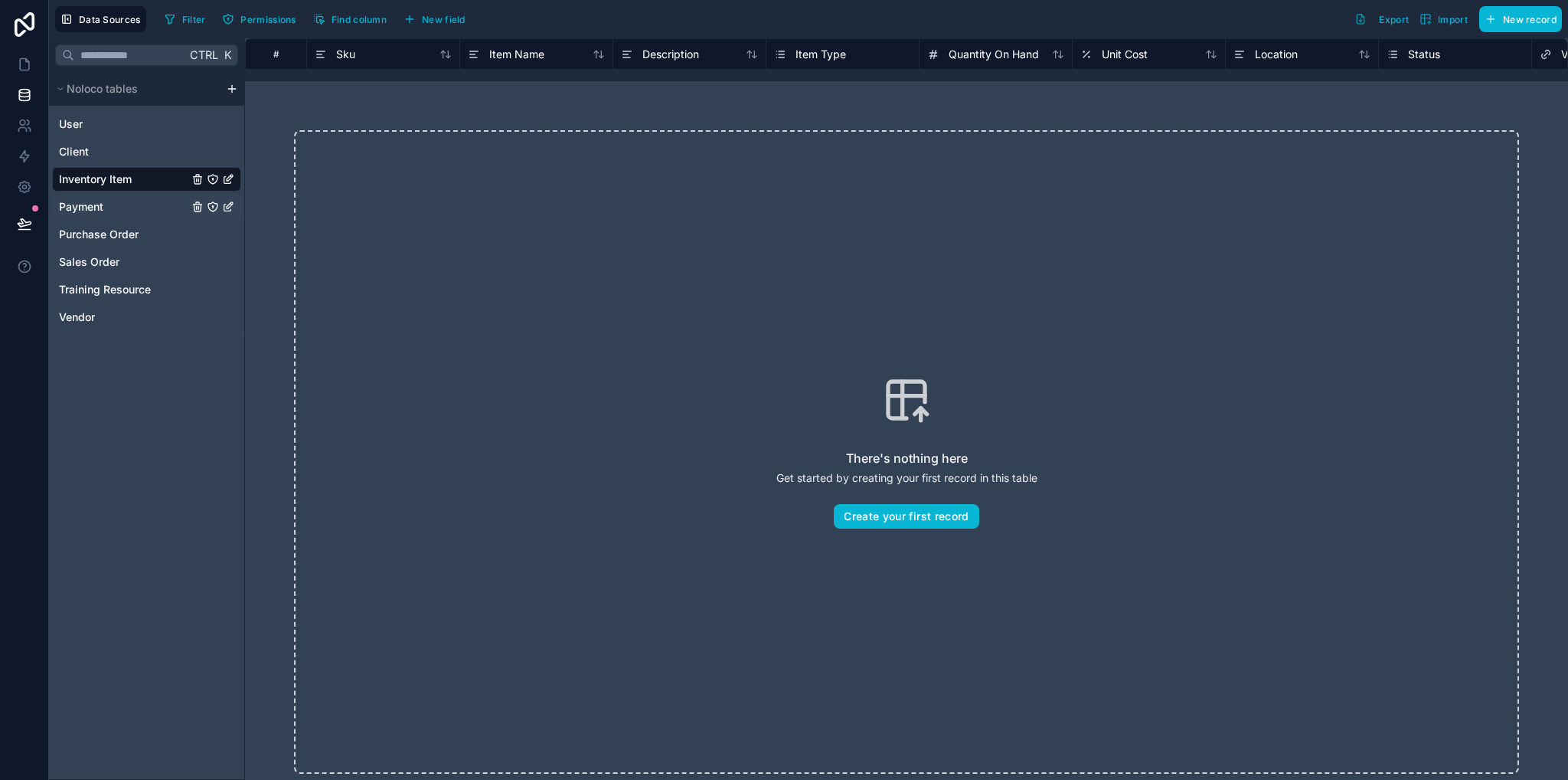
click at [85, 201] on span "Payment" at bounding box center [81, 206] width 44 height 16
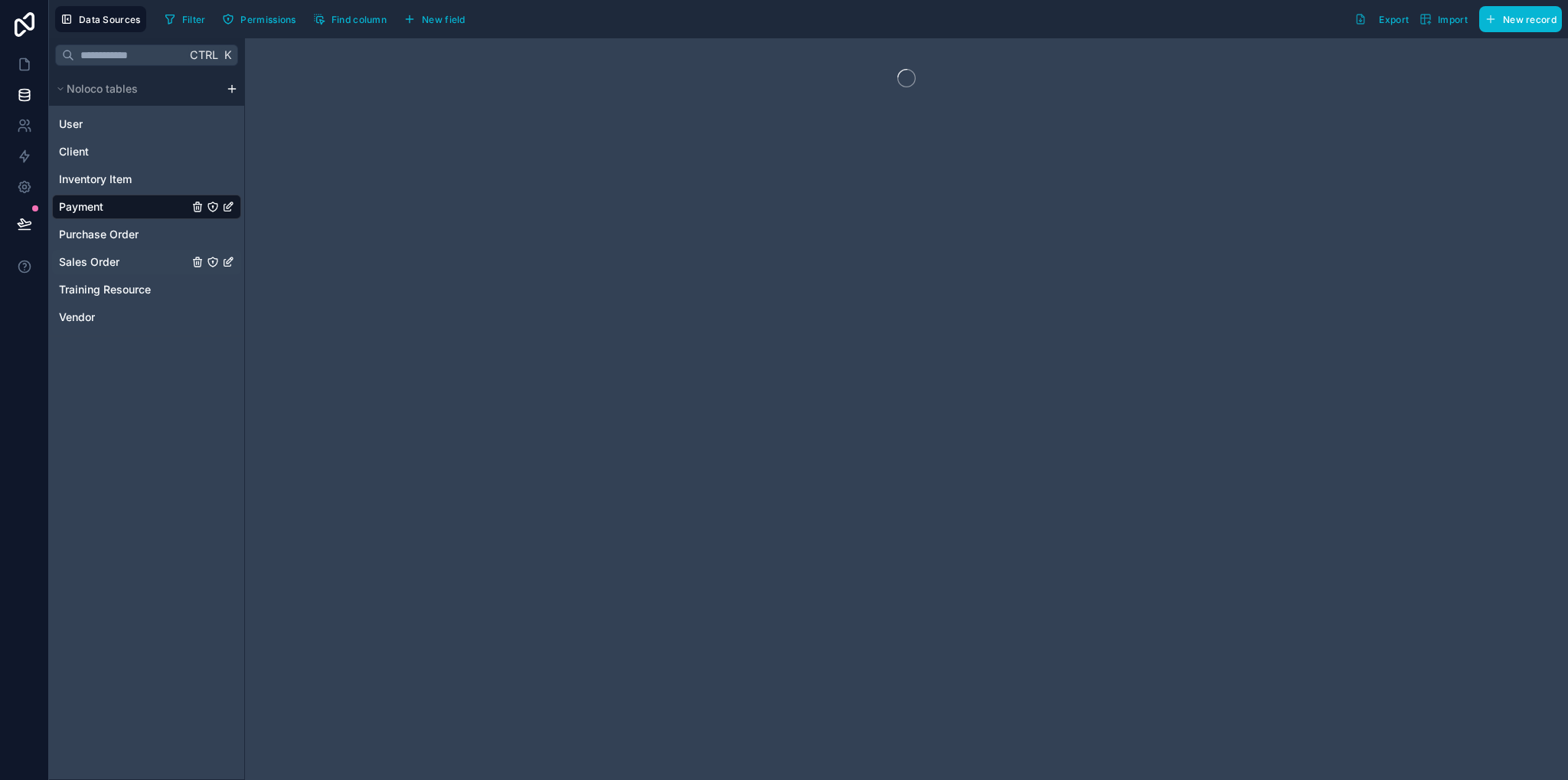
click at [110, 253] on div "Sales Order" at bounding box center [147, 261] width 189 height 25
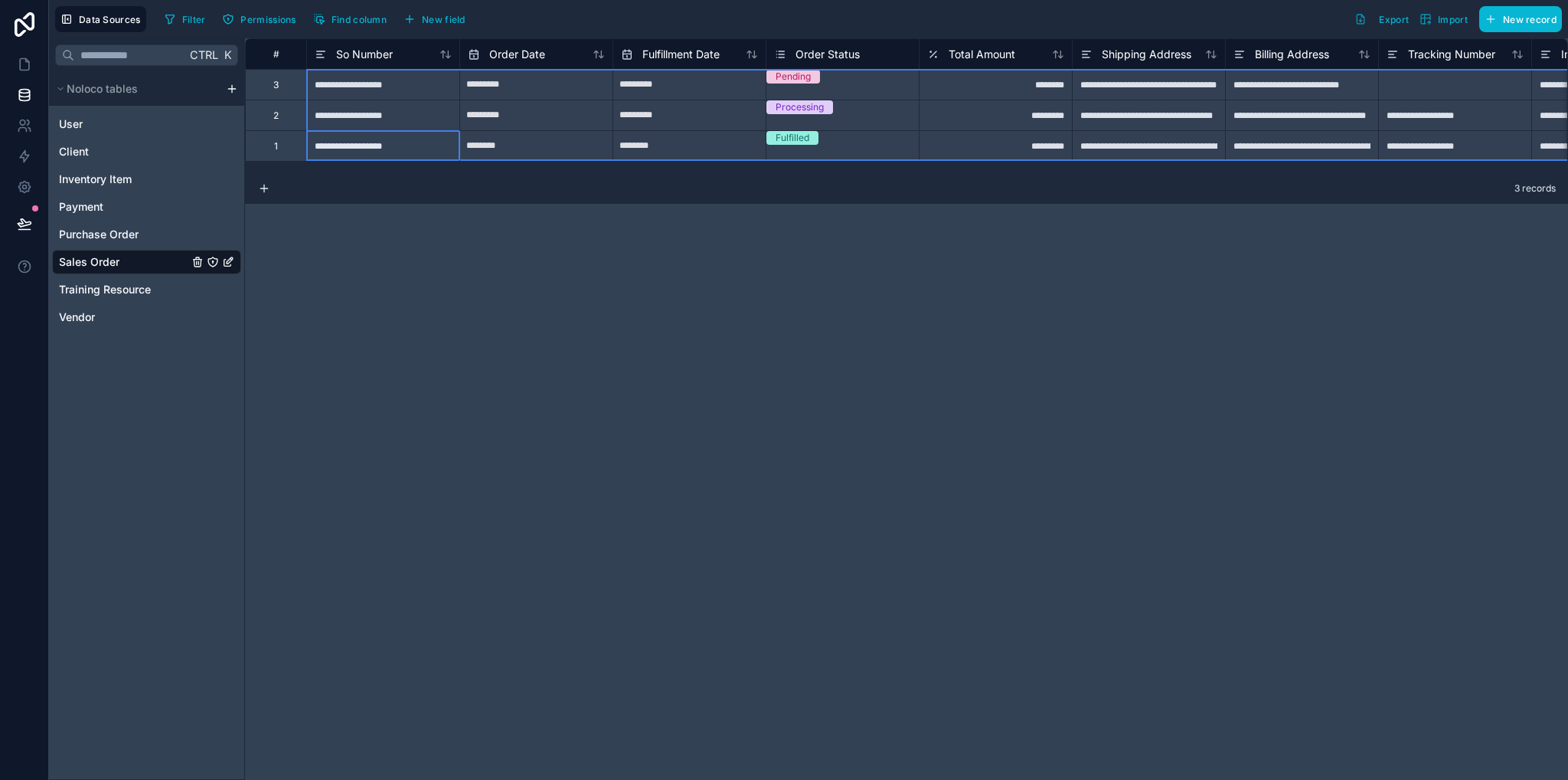
drag, startPoint x: 277, startPoint y: 148, endPoint x: 269, endPoint y: 83, distance: 65.5
click at [269, 83] on div "**********" at bounding box center [1270, 100] width 2052 height 123
drag, startPoint x: 269, startPoint y: 83, endPoint x: 282, endPoint y: 81, distance: 13.2
drag, startPoint x: 281, startPoint y: 160, endPoint x: 284, endPoint y: 151, distance: 9.5
click at [284, 151] on div "1" at bounding box center [275, 145] width 61 height 30
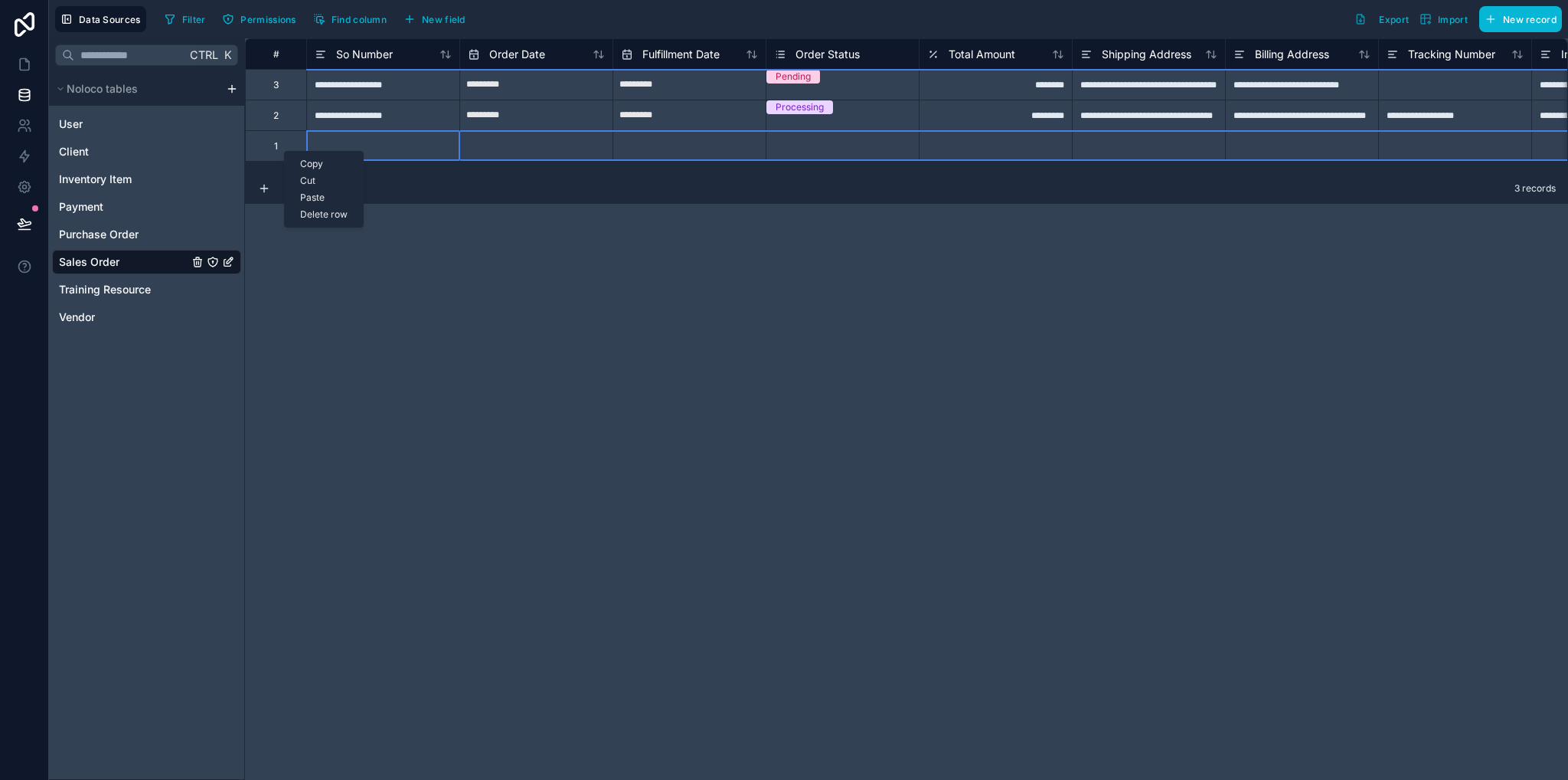
click at [324, 215] on div "Delete row" at bounding box center [323, 214] width 78 height 16
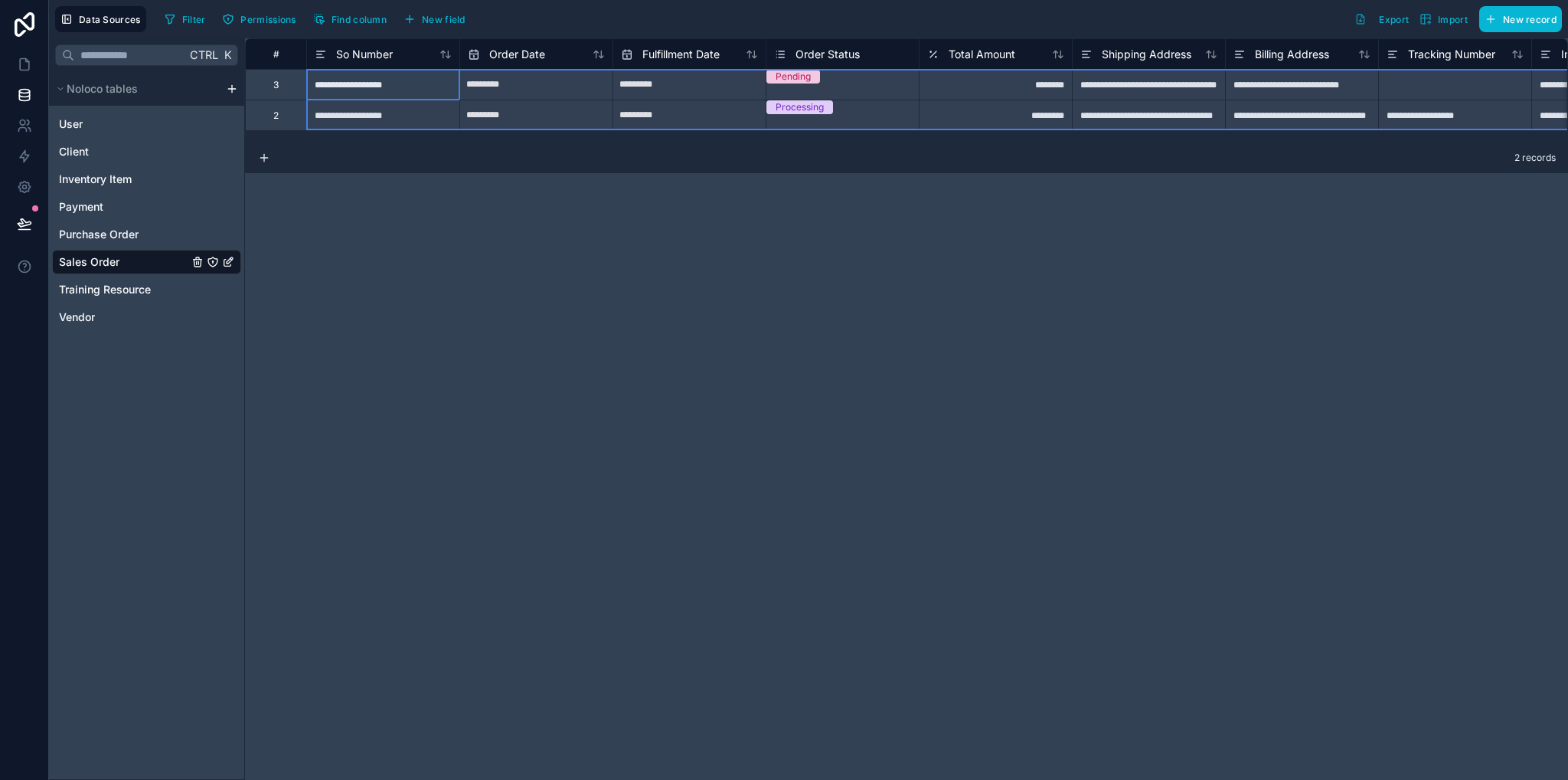
drag, startPoint x: 287, startPoint y: 82, endPoint x: 286, endPoint y: 123, distance: 41.0
click at [286, 123] on div "**********" at bounding box center [1270, 84] width 2052 height 92
drag, startPoint x: 286, startPoint y: 123, endPoint x: 288, endPoint y: 113, distance: 10.2
click at [288, 113] on div "2" at bounding box center [275, 115] width 61 height 30
drag, startPoint x: 288, startPoint y: 89, endPoint x: 289, endPoint y: 120, distance: 31.0
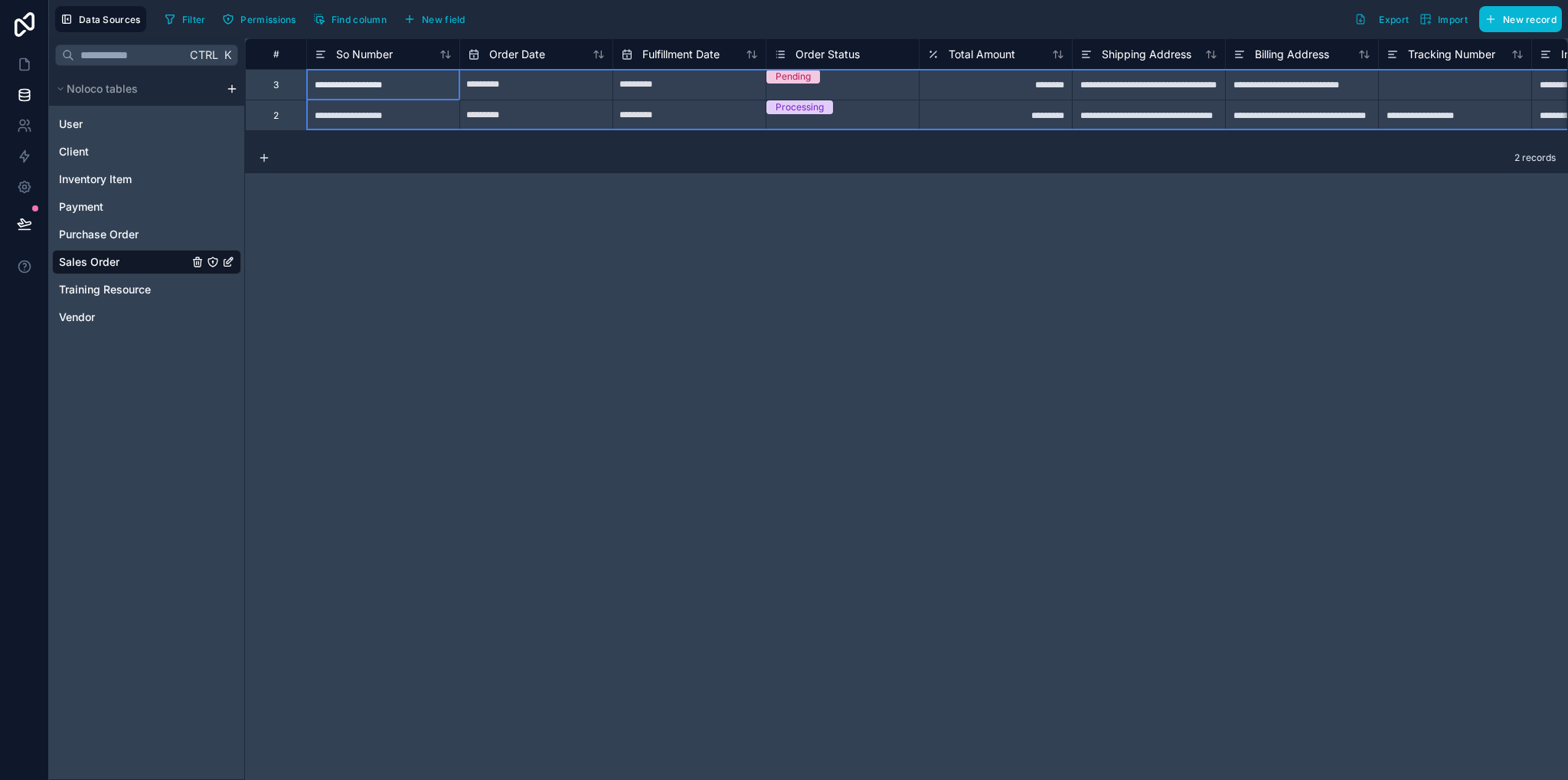
click at [289, 120] on div "**********" at bounding box center [1270, 84] width 2052 height 92
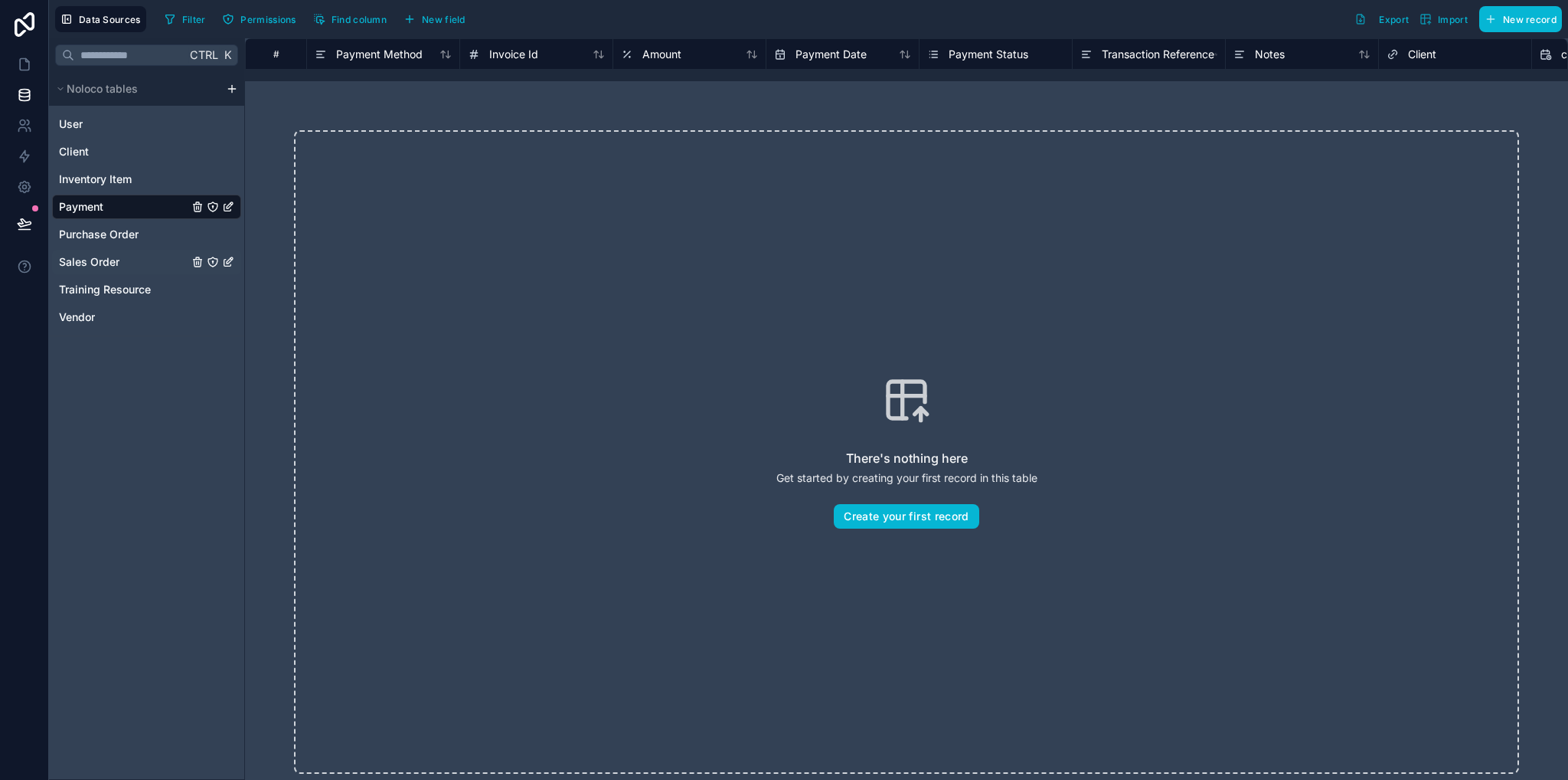
click at [118, 262] on span "Sales Order" at bounding box center [89, 261] width 60 height 16
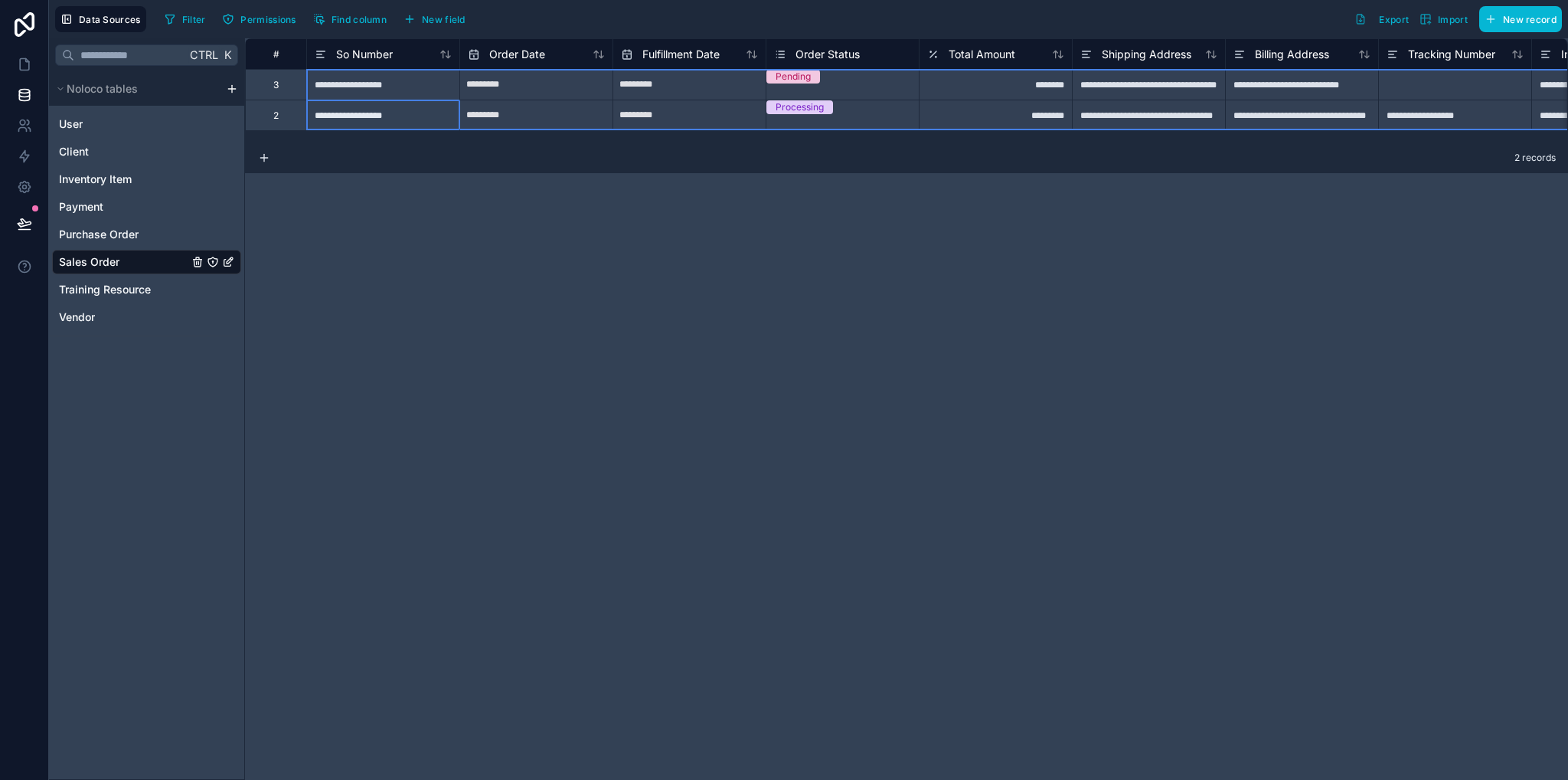
drag, startPoint x: 298, startPoint y: 115, endPoint x: 298, endPoint y: 93, distance: 22.0
click at [298, 93] on div "**********" at bounding box center [1270, 84] width 2052 height 92
click at [298, 93] on div "3" at bounding box center [275, 83] width 61 height 30
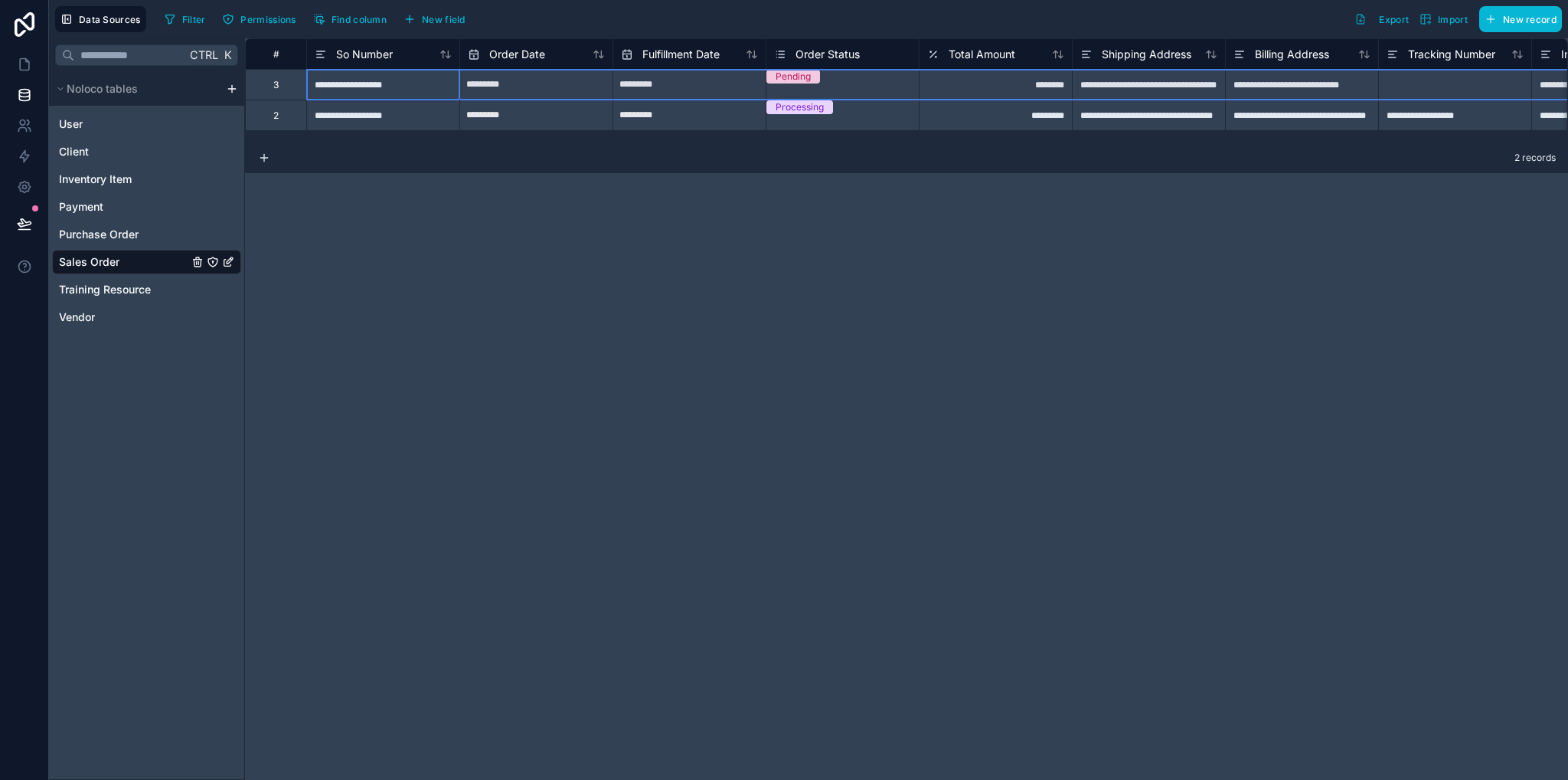
click at [298, 93] on div "3" at bounding box center [275, 83] width 61 height 30
click at [281, 91] on div "3" at bounding box center [275, 83] width 61 height 30
click at [322, 151] on div "Delete row" at bounding box center [321, 154] width 78 height 16
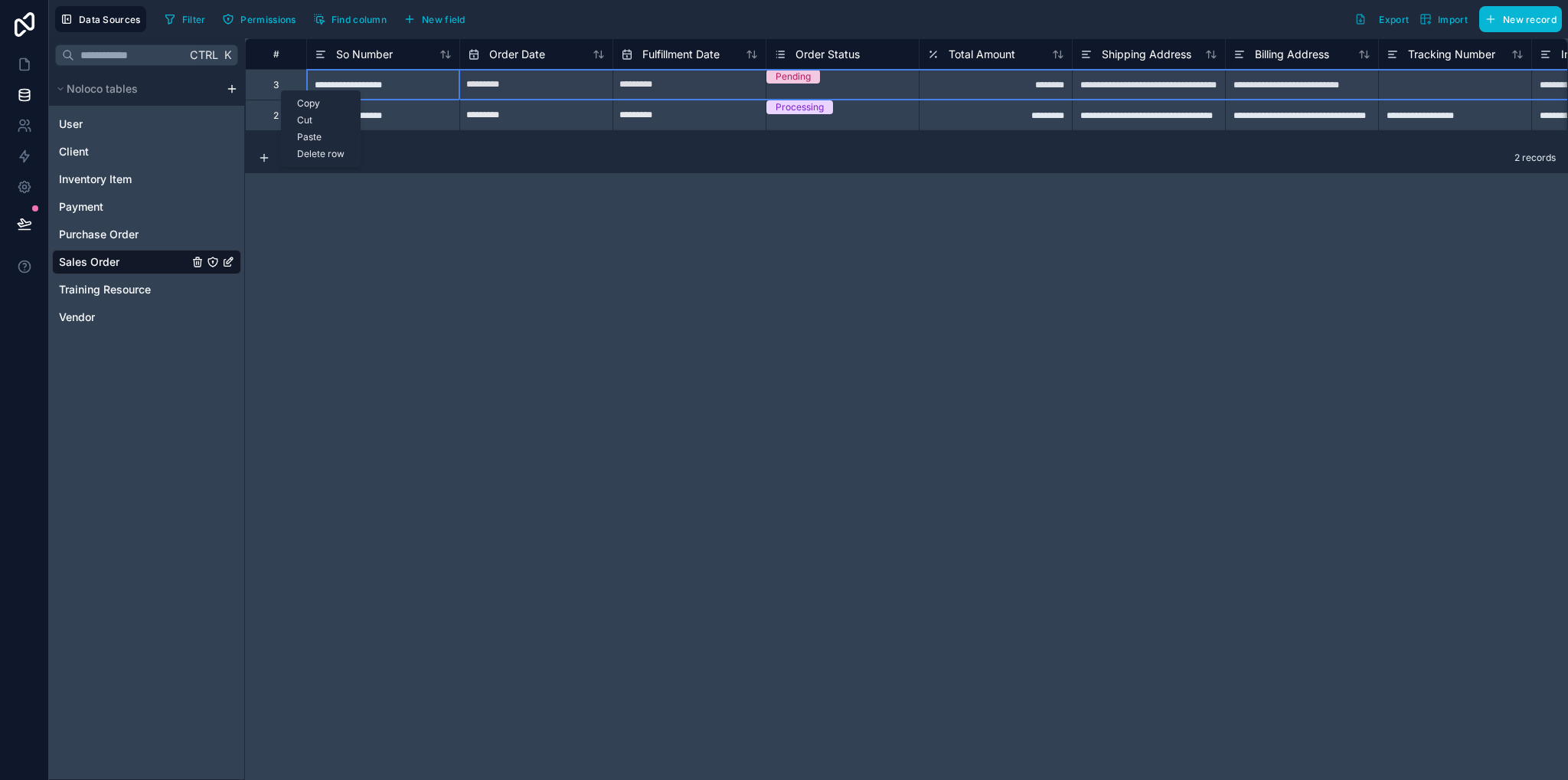
type input "*********"
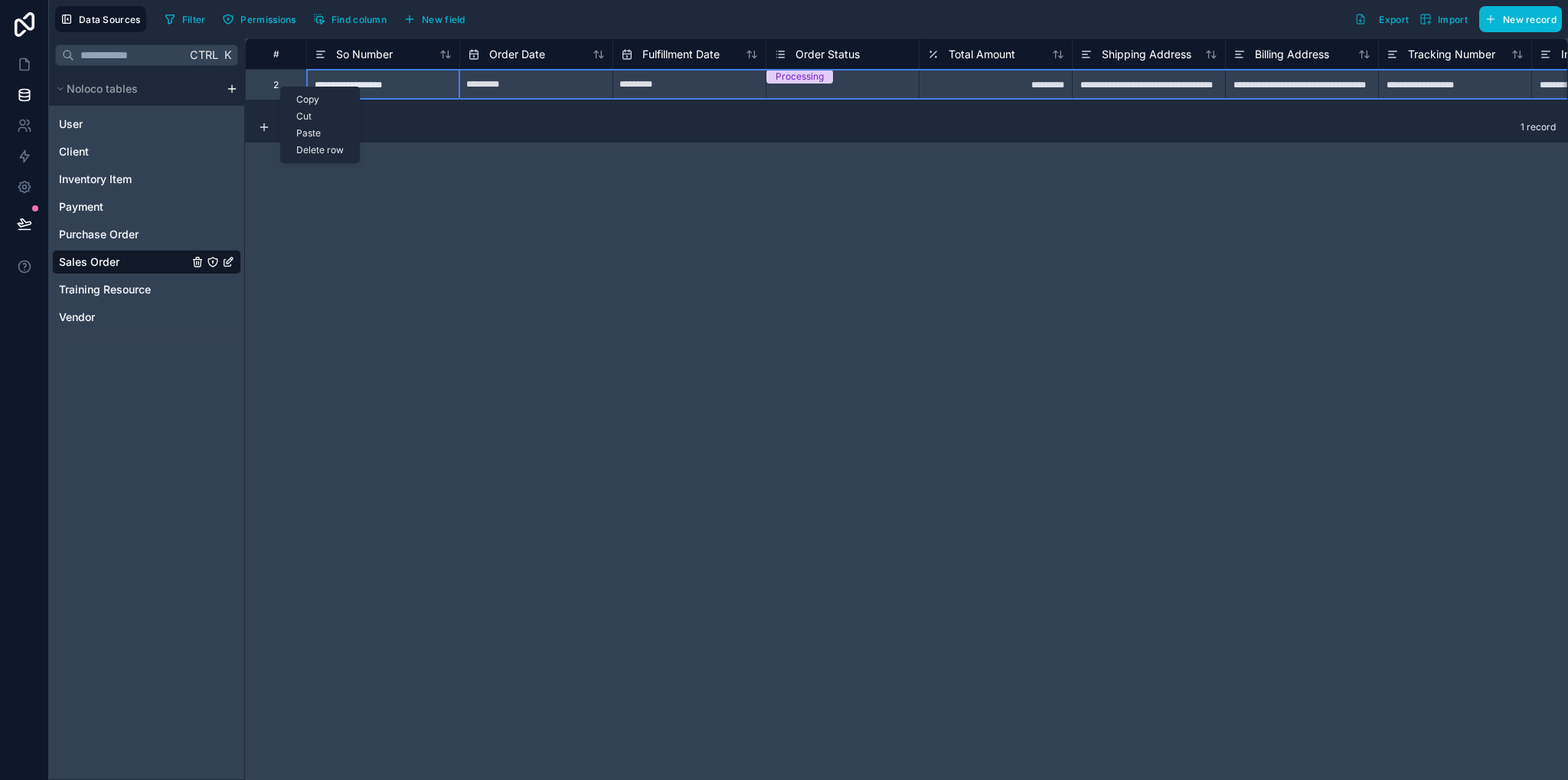
click at [277, 87] on div "2" at bounding box center [276, 84] width 5 height 12
click at [319, 166] on div "Delete row" at bounding box center [313, 161] width 78 height 16
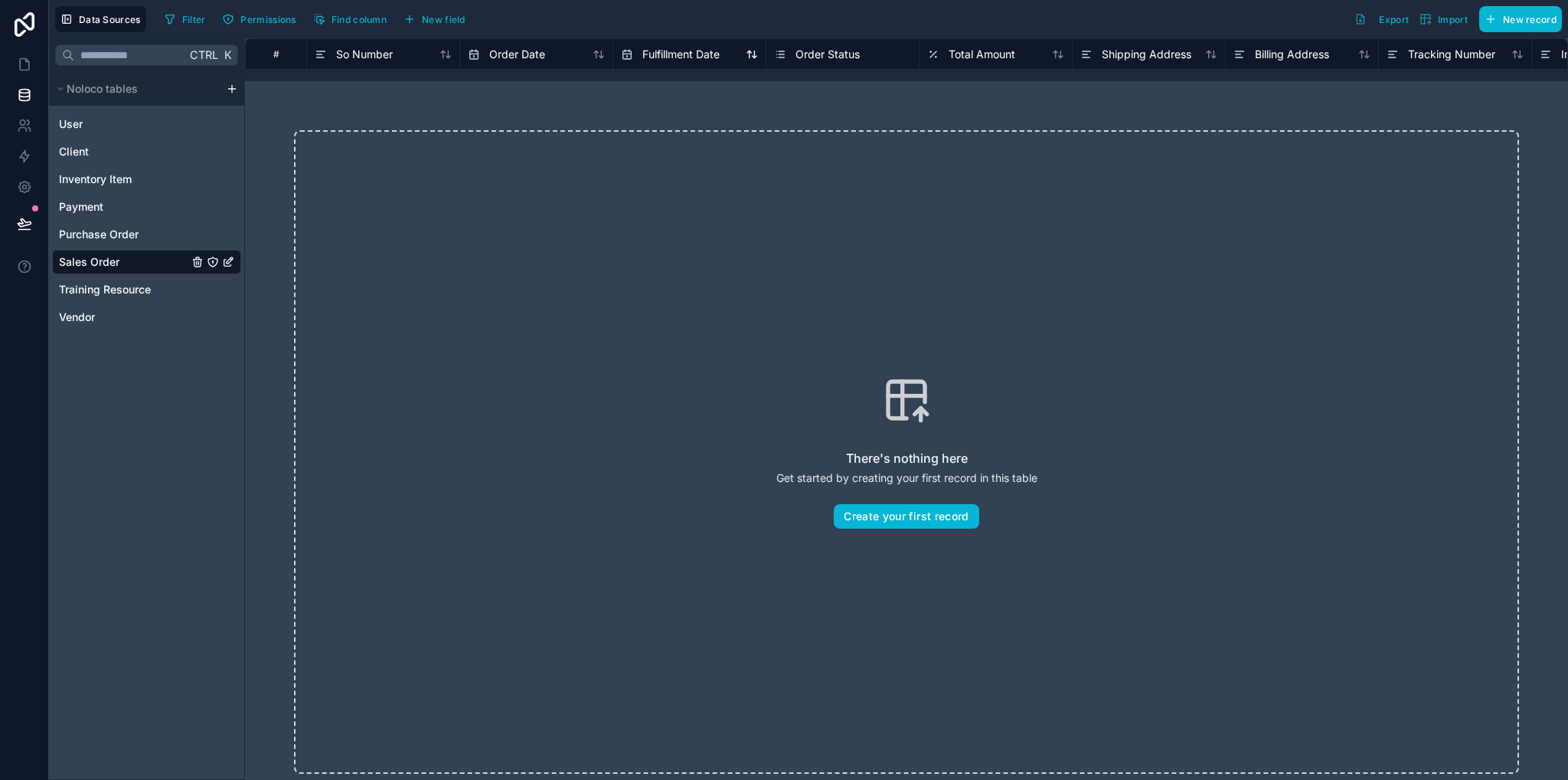
drag, startPoint x: 510, startPoint y: 53, endPoint x: 663, endPoint y: 46, distance: 153.2
click at [663, 46] on div "# So Number Order Date Fulfillment Date Order Status Total Amount Shipping Addr…" at bounding box center [1270, 53] width 2052 height 30
click at [513, 49] on span "Order Date" at bounding box center [517, 54] width 56 height 16
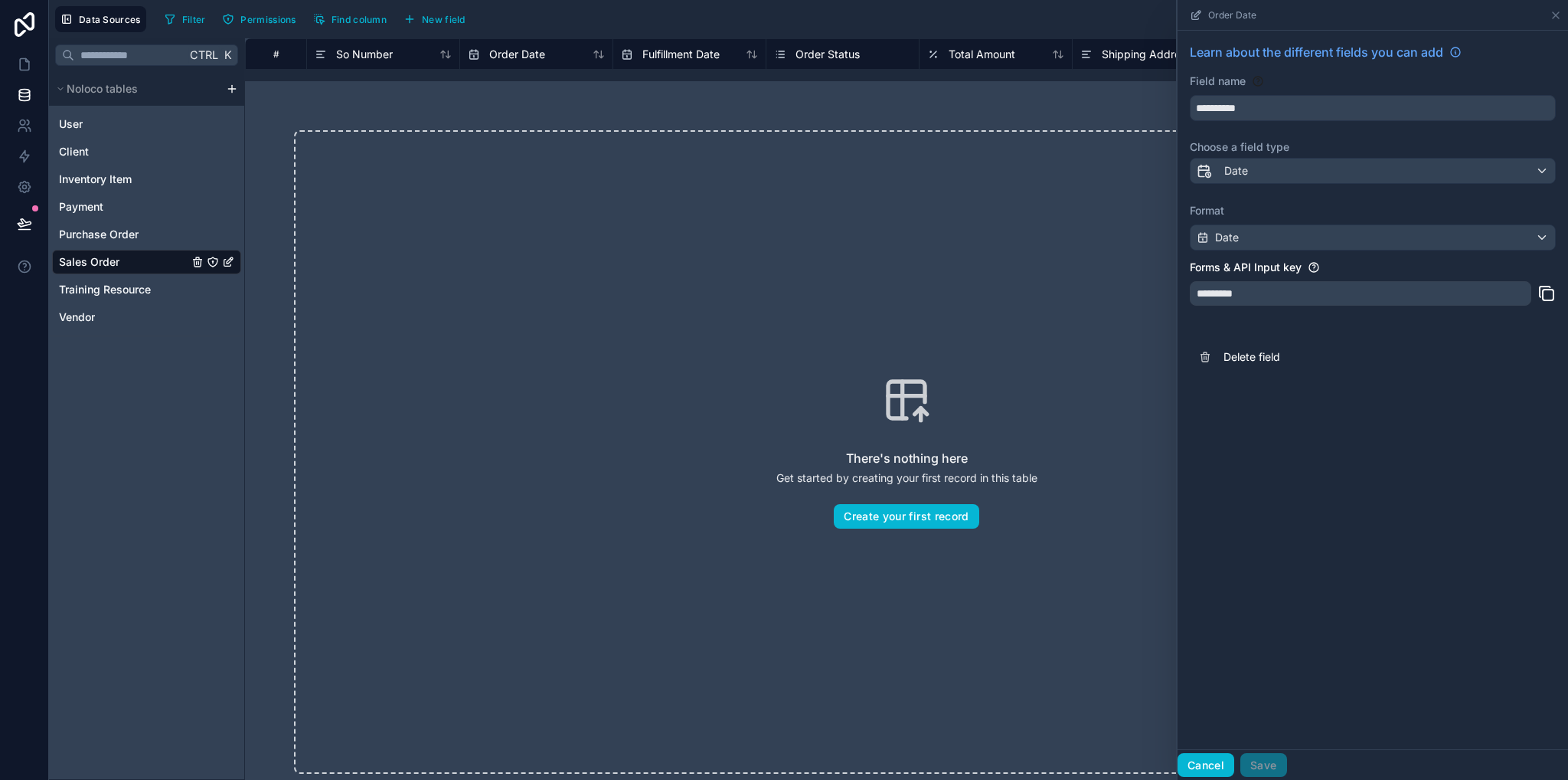
click at [1204, 771] on button "Cancel" at bounding box center [1206, 764] width 57 height 25
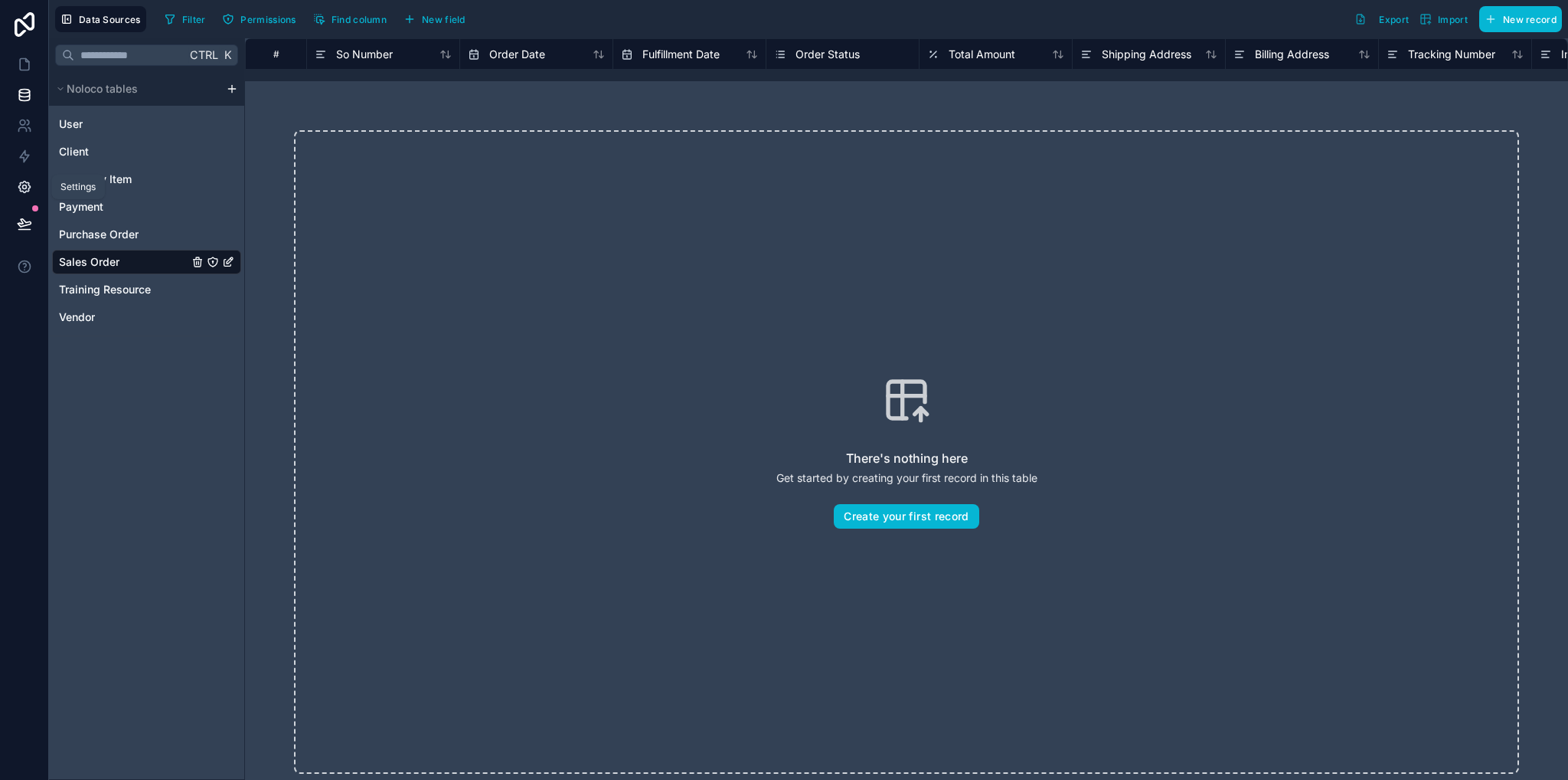
click at [26, 186] on icon at bounding box center [24, 187] width 4 height 4
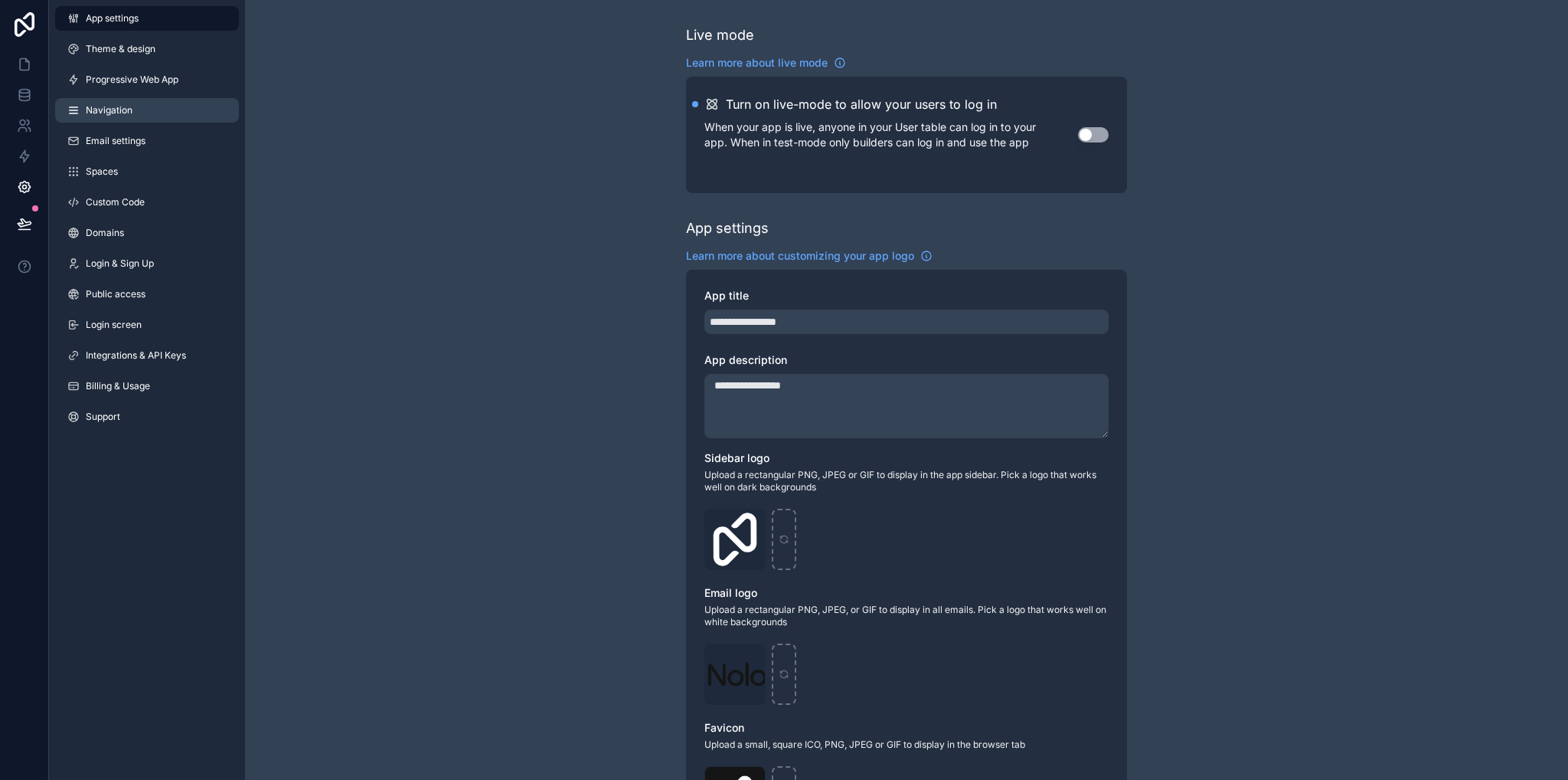
click at [156, 120] on link "Navigation" at bounding box center [147, 110] width 184 height 25
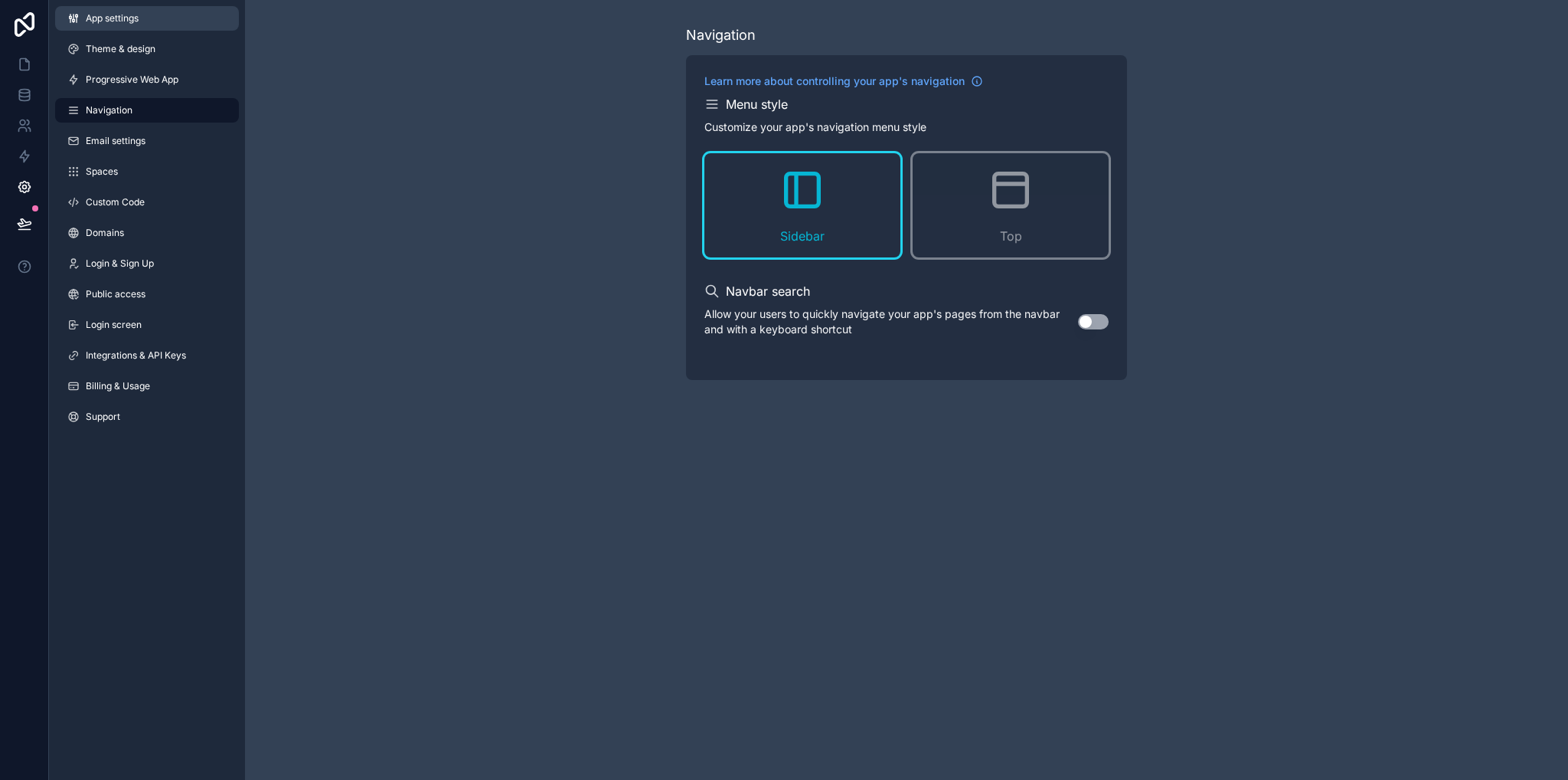
click at [155, 19] on link "App settings" at bounding box center [147, 18] width 184 height 25
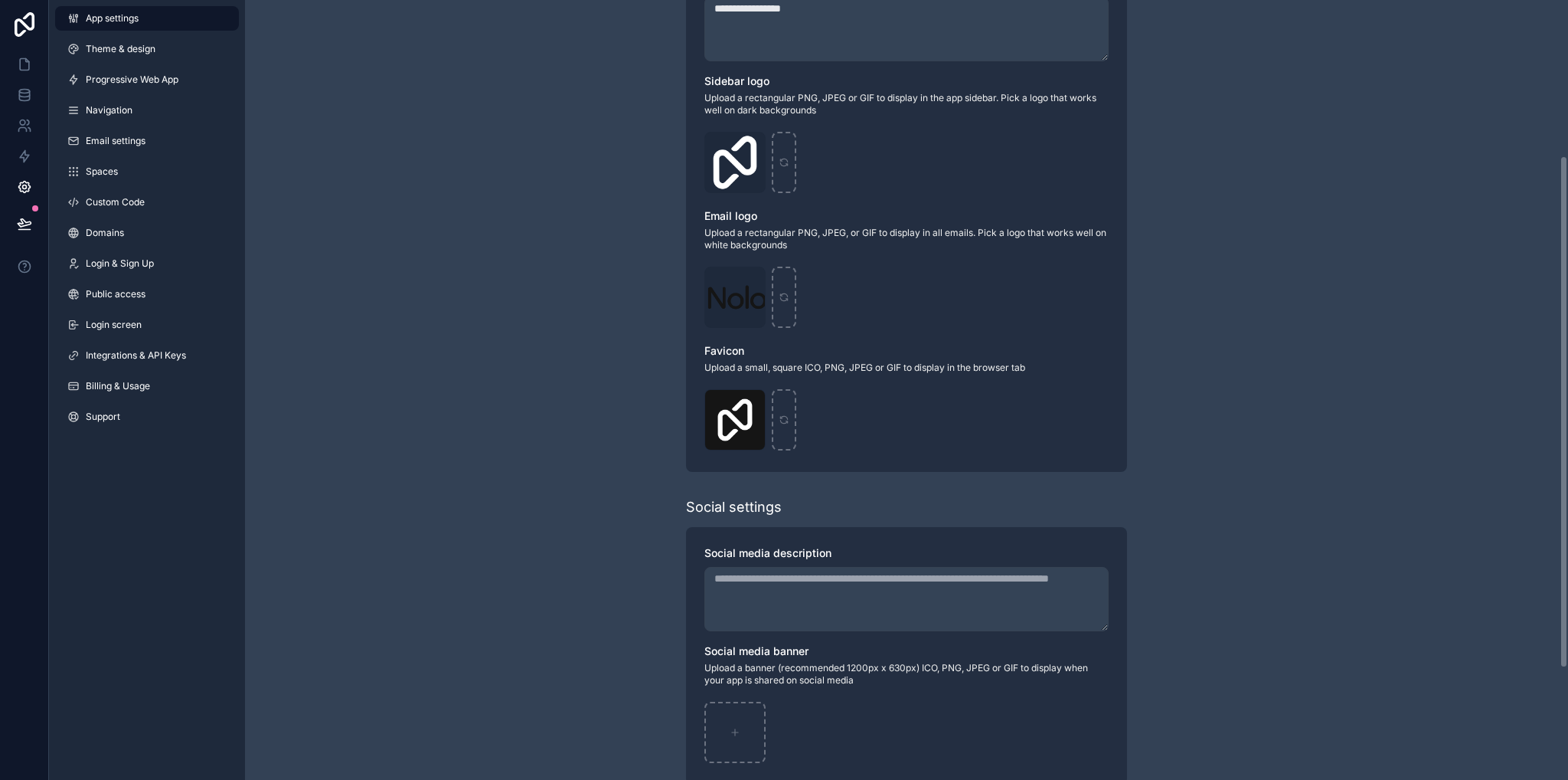
scroll to position [405, 0]
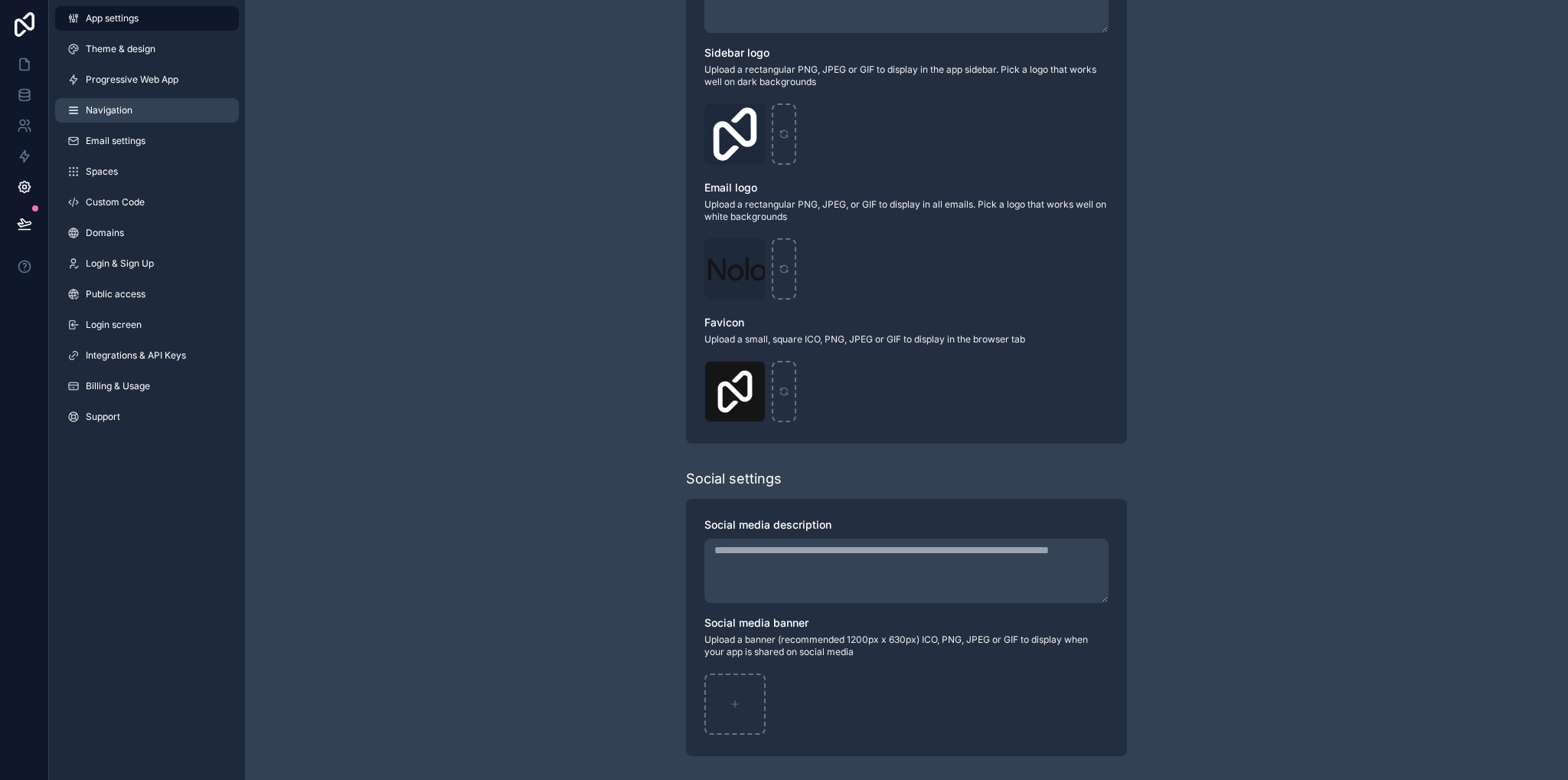
click at [130, 120] on link "Navigation" at bounding box center [147, 110] width 184 height 25
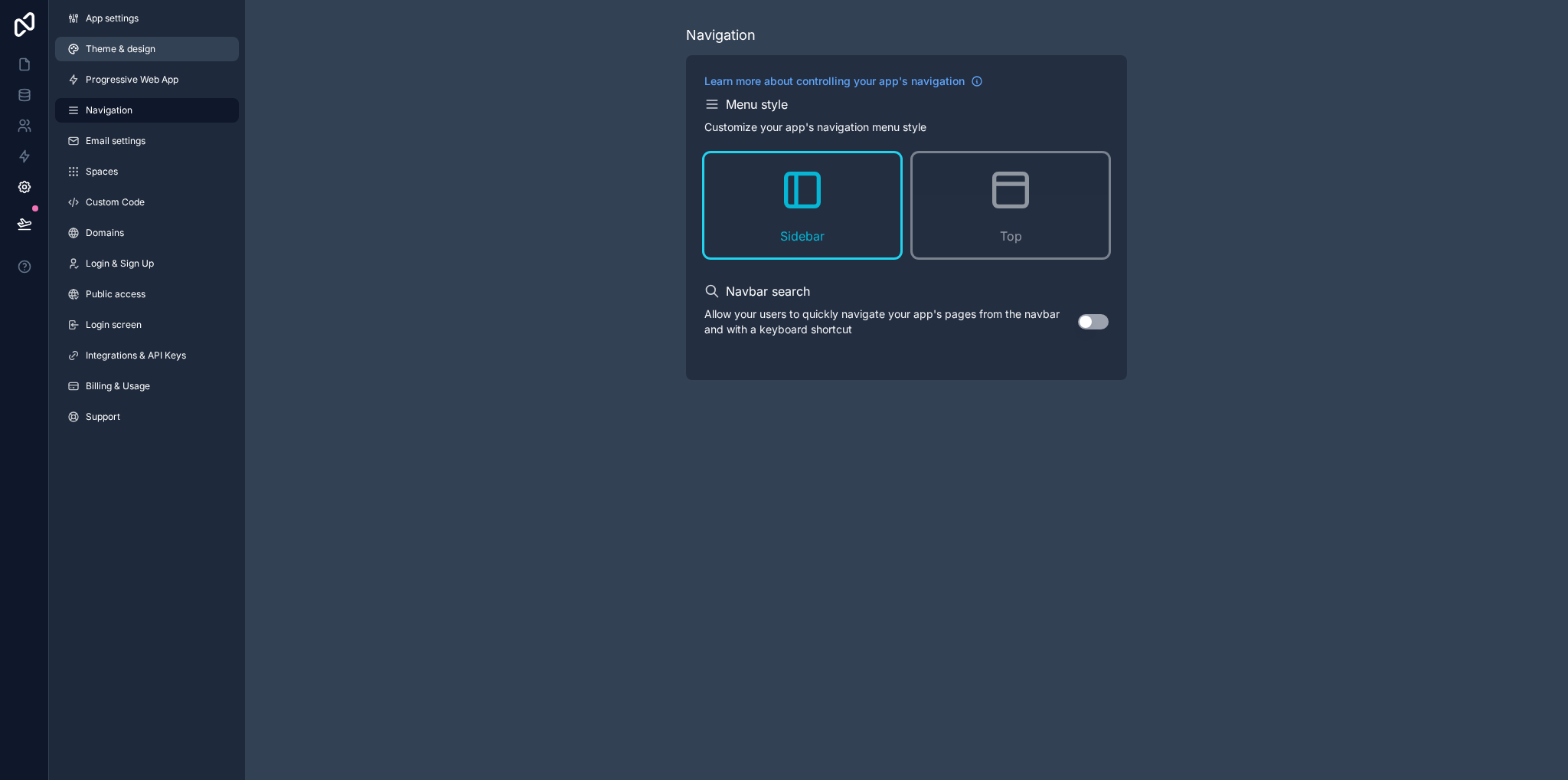
click at [121, 47] on span "Theme & design" at bounding box center [121, 49] width 70 height 12
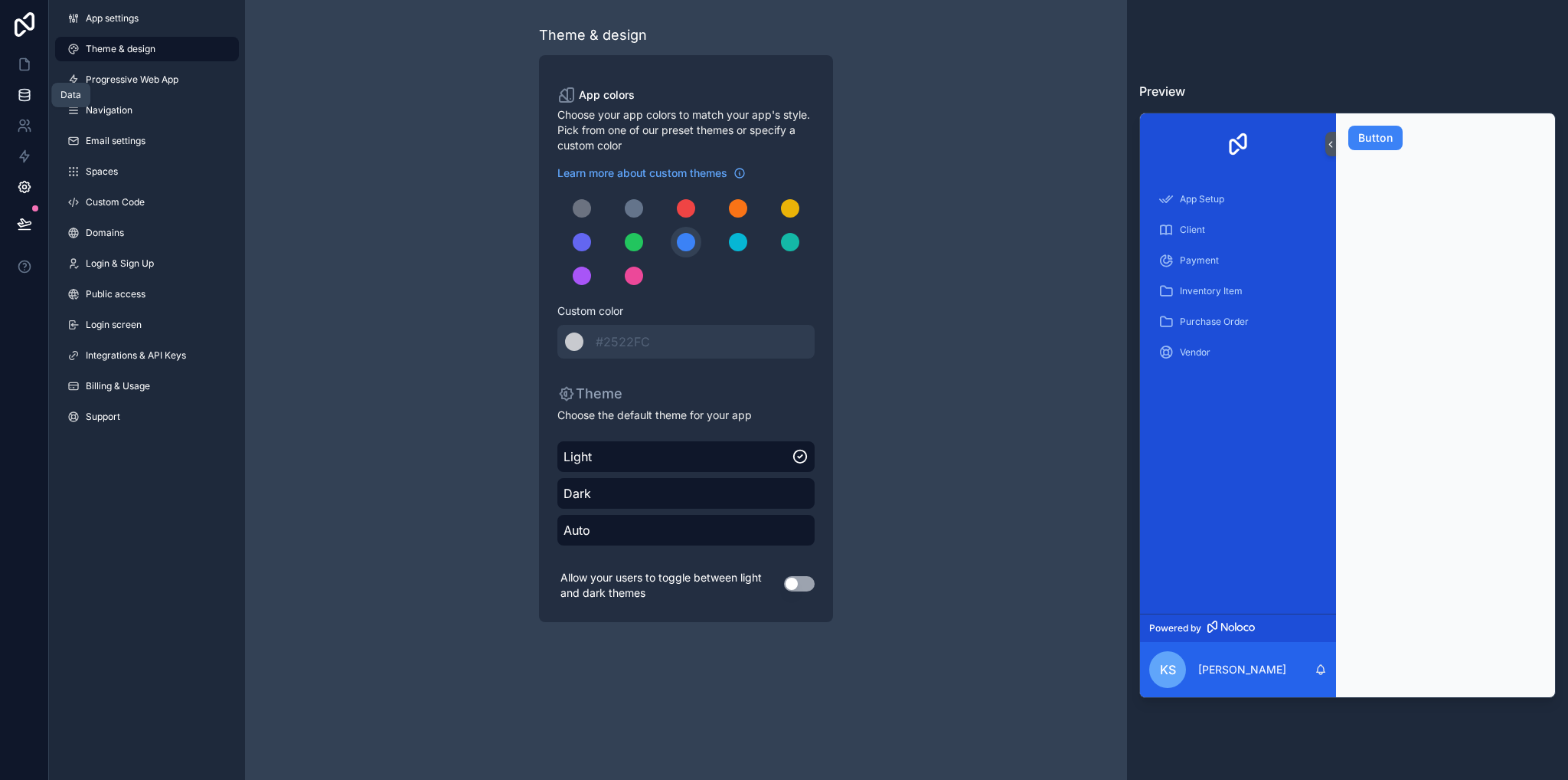
click at [32, 100] on link at bounding box center [24, 94] width 49 height 30
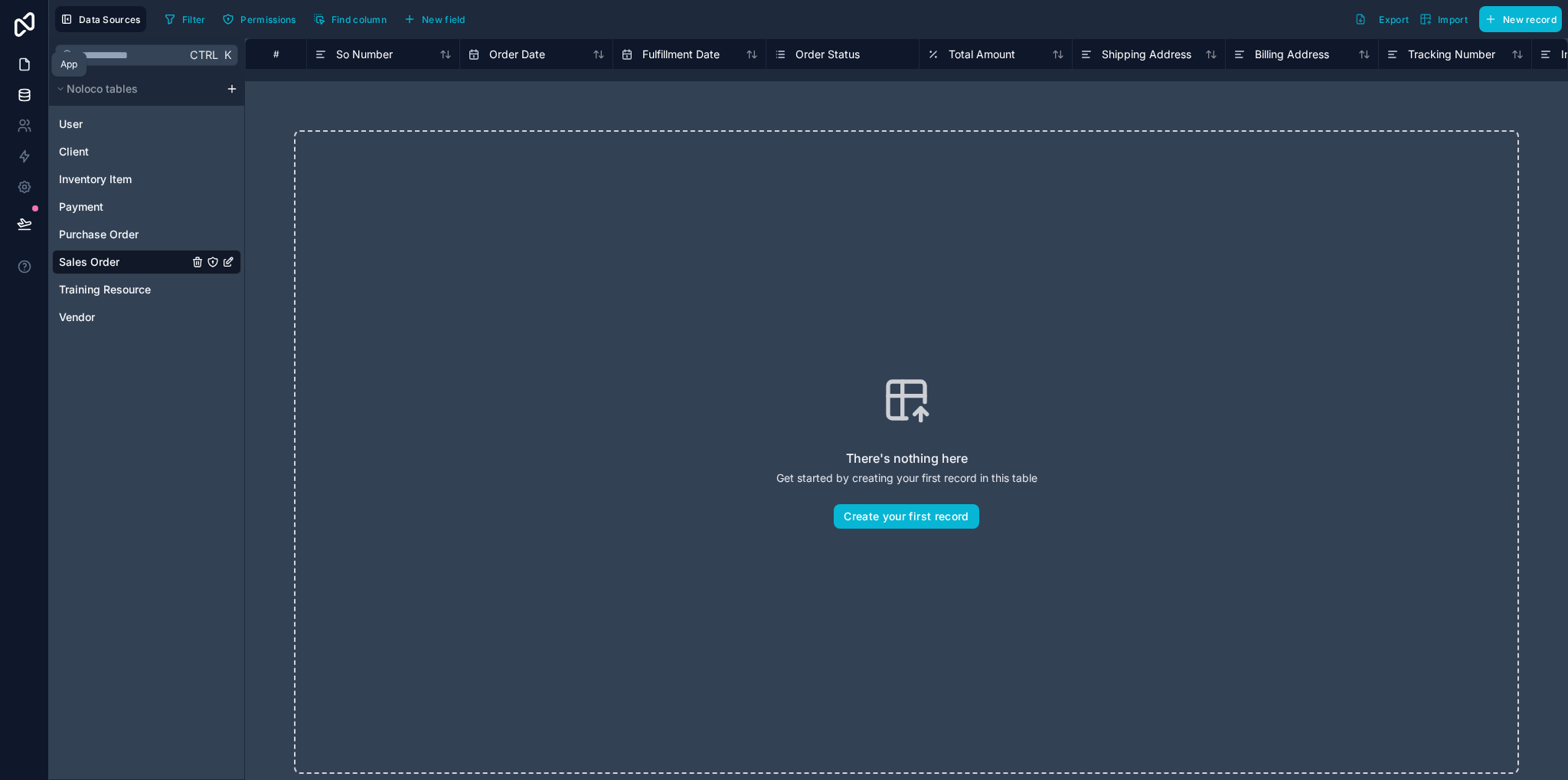
click at [21, 71] on icon at bounding box center [24, 64] width 16 height 16
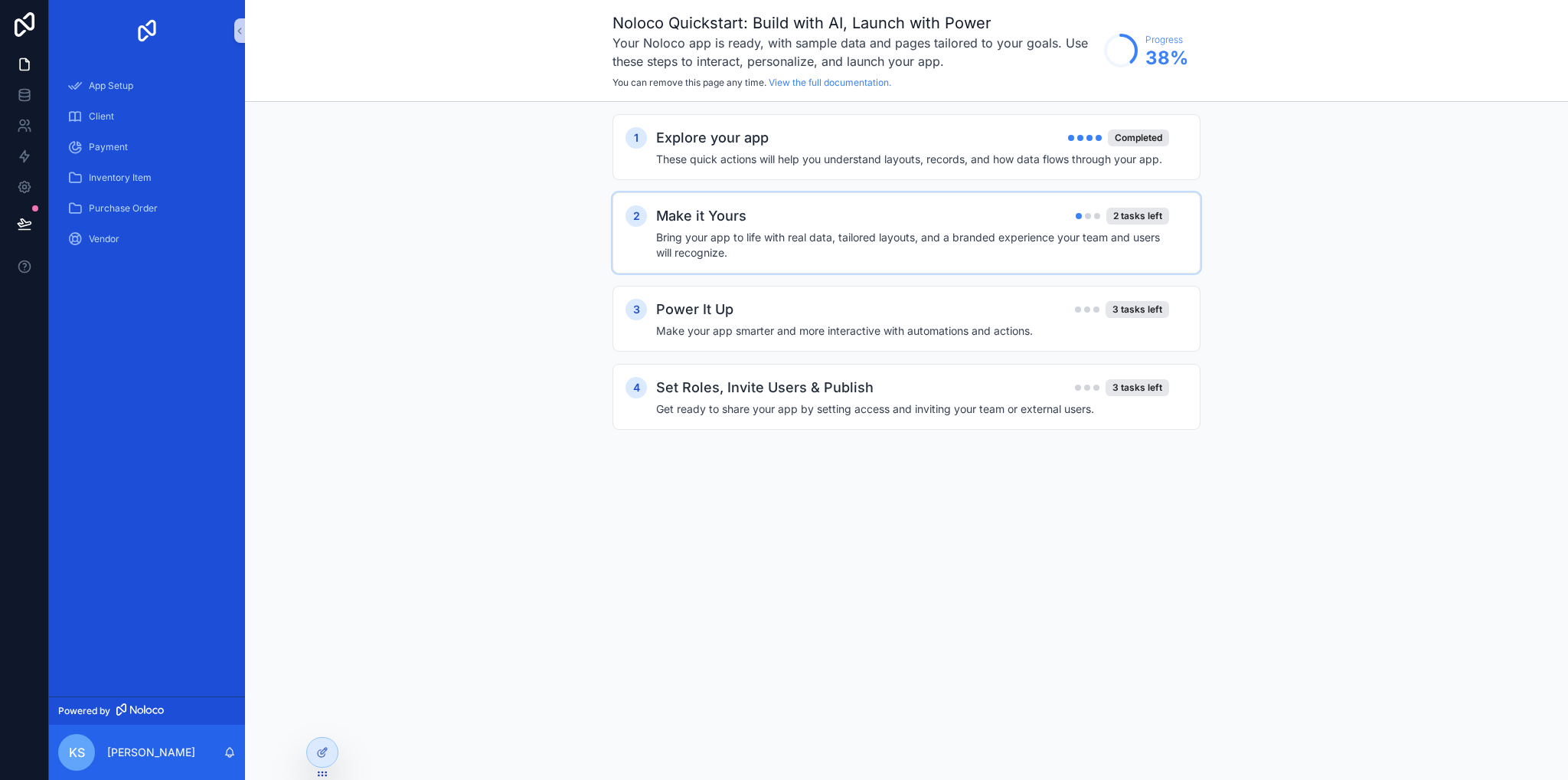
click at [789, 225] on div "Make it Yours 2 tasks left" at bounding box center [913, 215] width 513 height 21
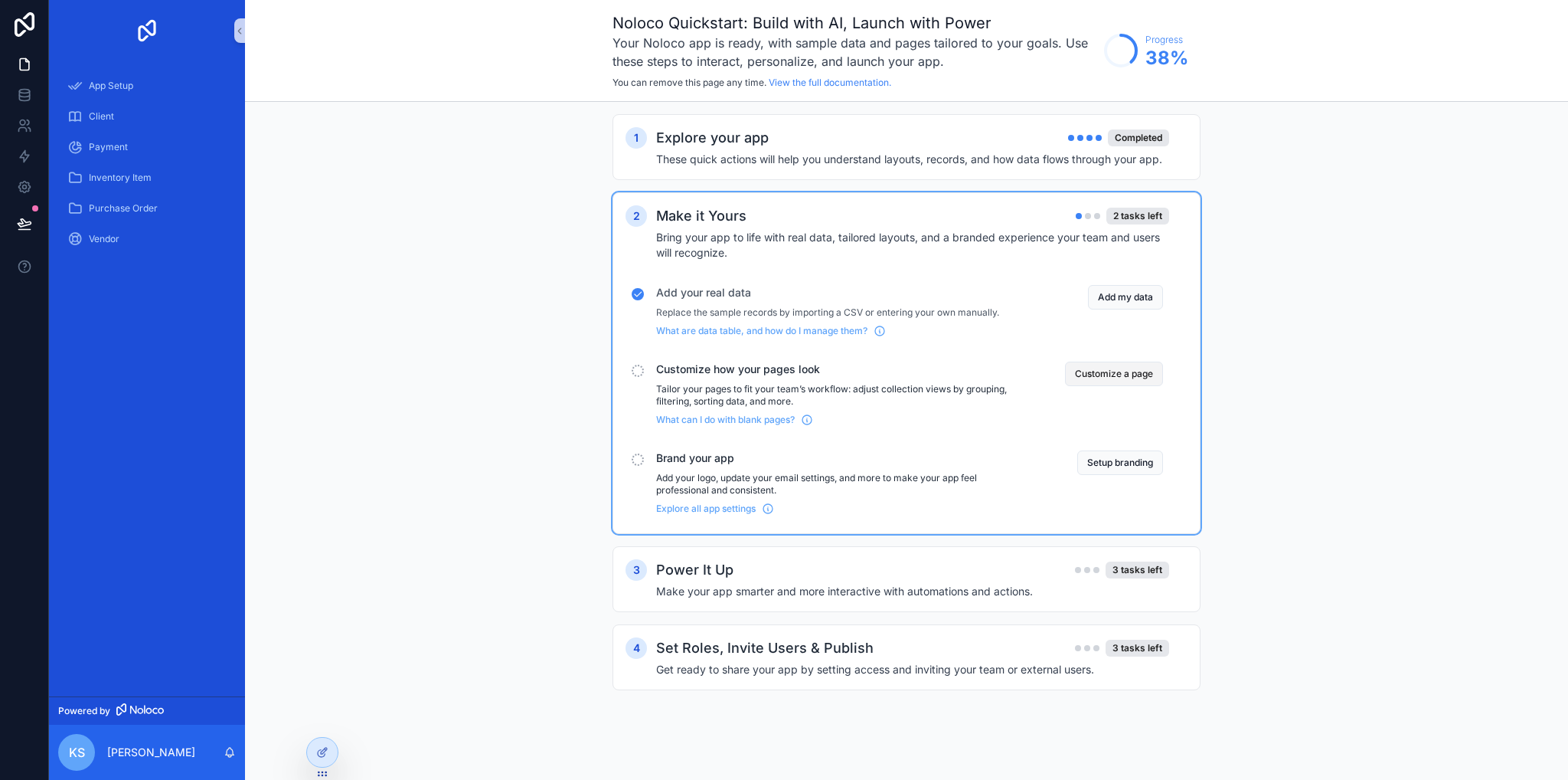
click at [1097, 376] on button "Customize a page" at bounding box center [1113, 373] width 98 height 25
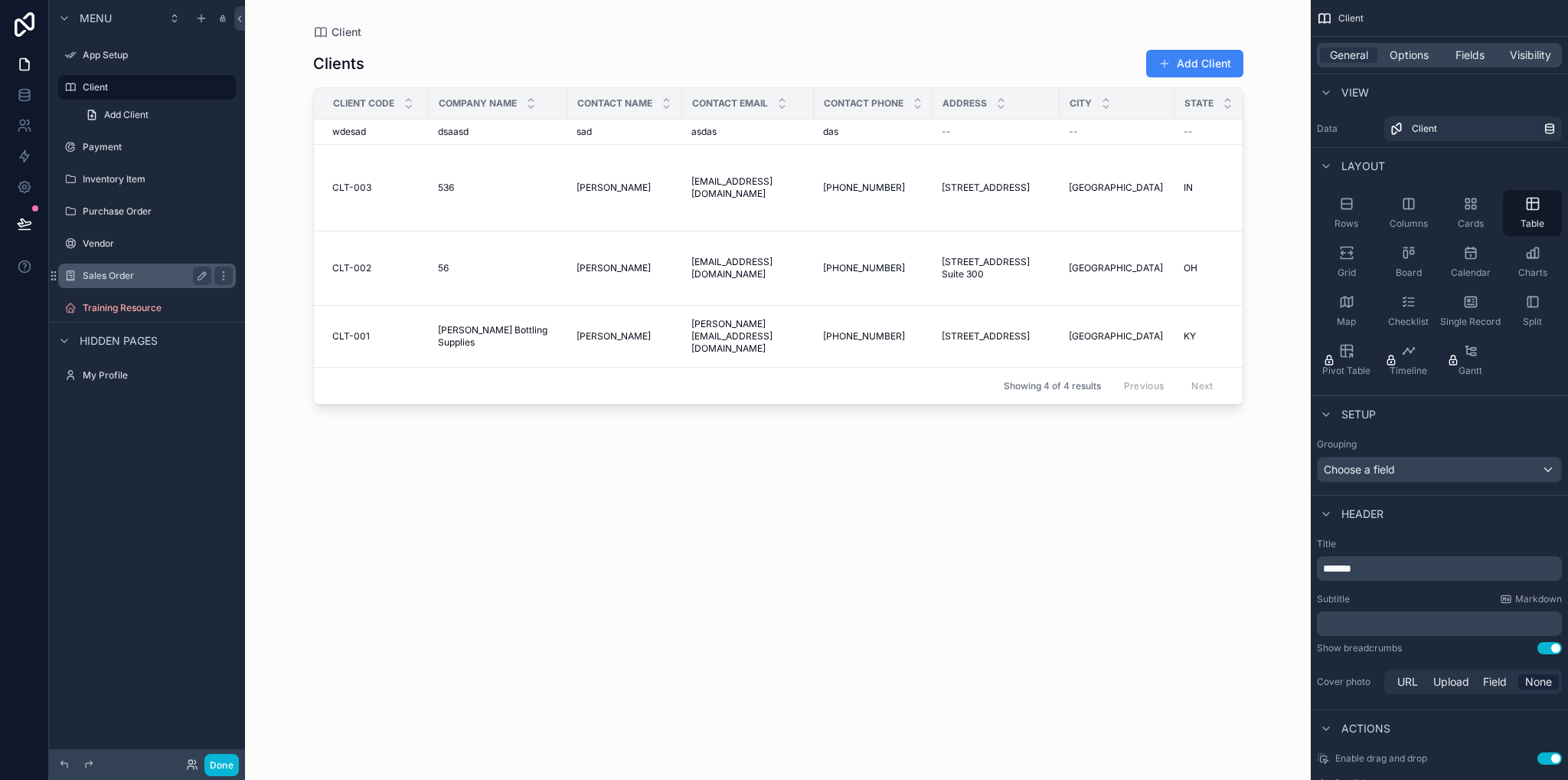
click at [128, 273] on label "Sales Order" at bounding box center [144, 275] width 123 height 12
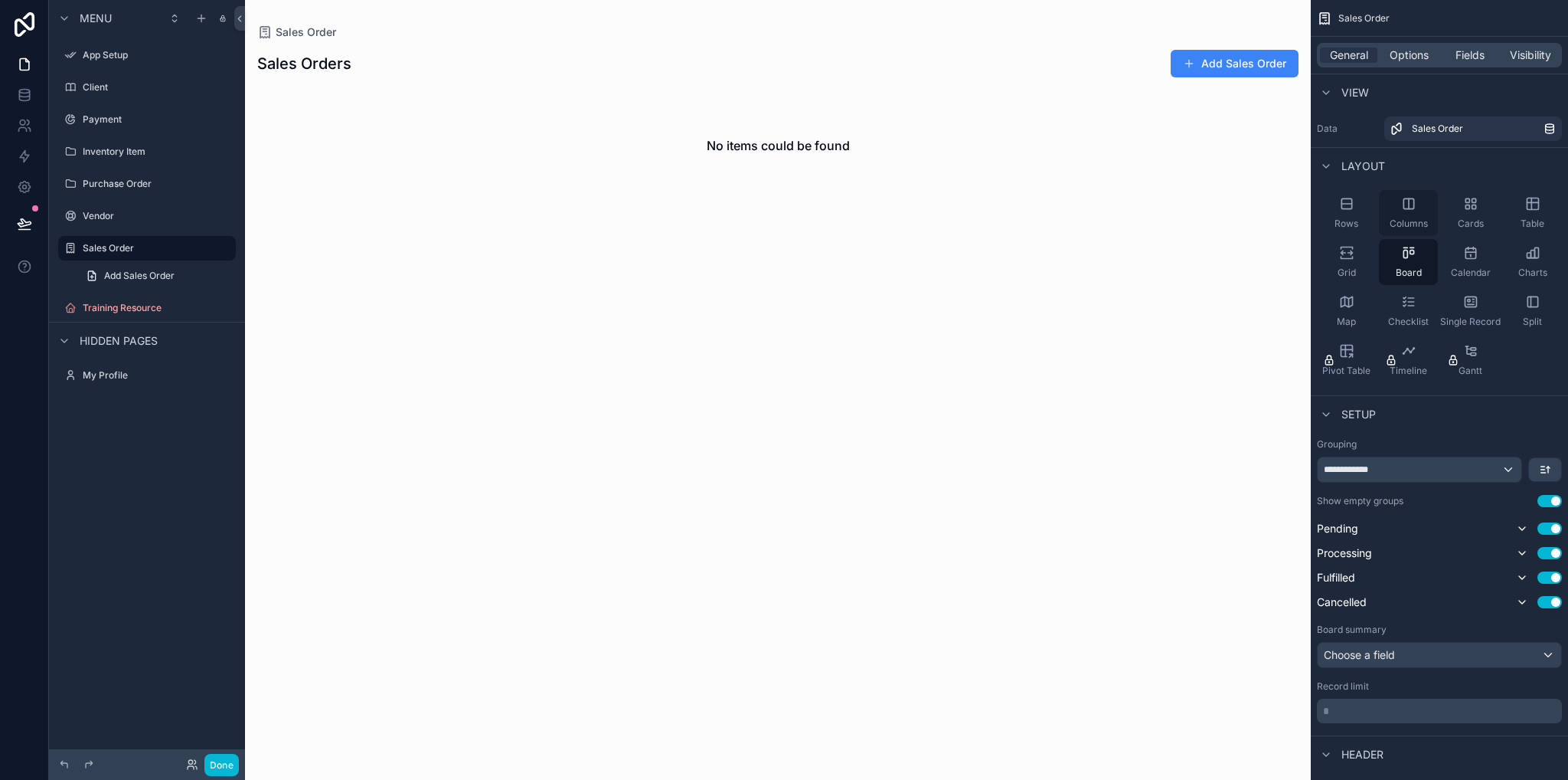
click at [1403, 223] on span "Columns" at bounding box center [1409, 223] width 38 height 12
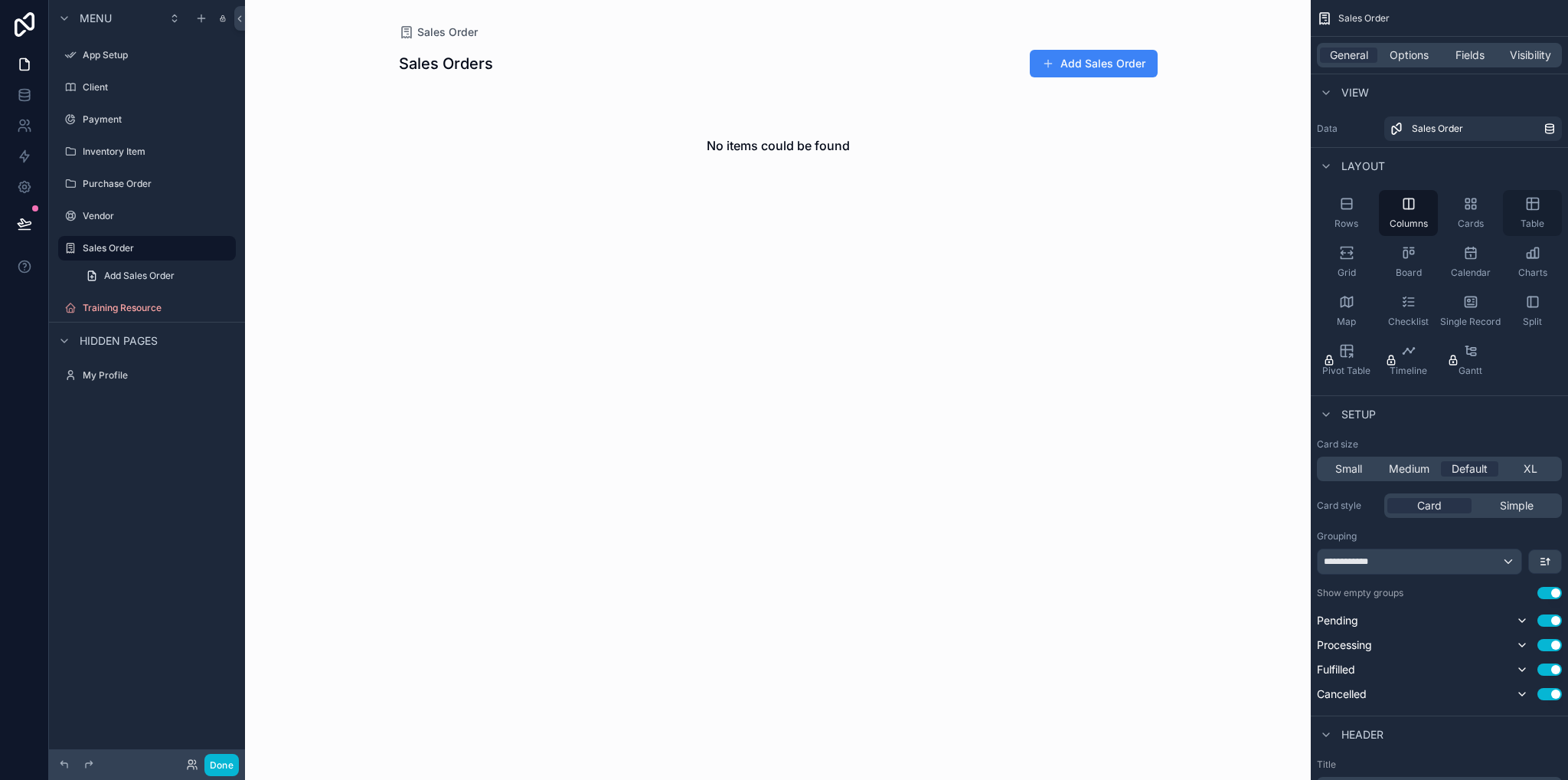
click at [1529, 209] on icon "scrollable content" at bounding box center [1532, 203] width 12 height 12
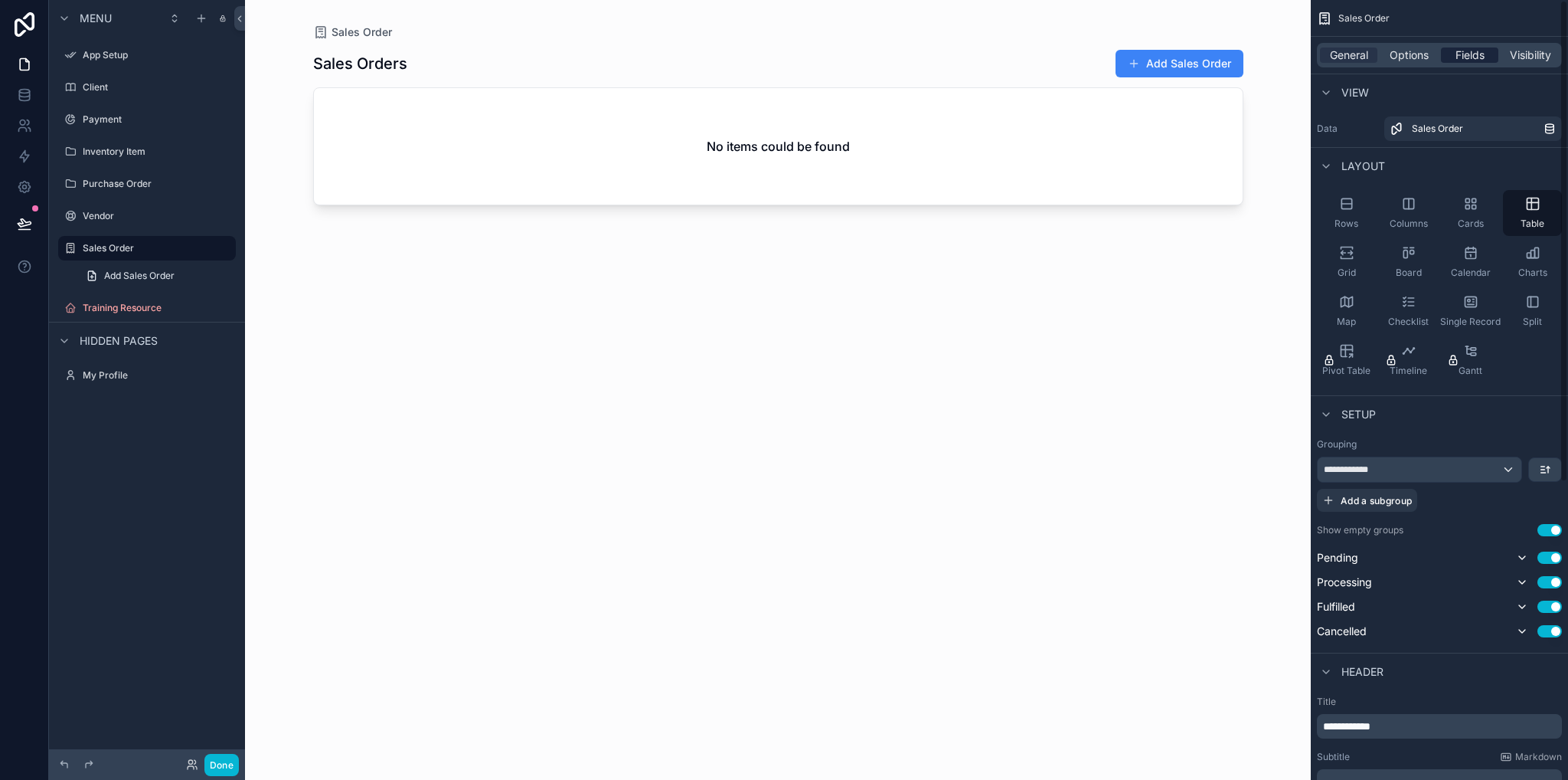
click at [1464, 53] on span "Fields" at bounding box center [1470, 55] width 29 height 16
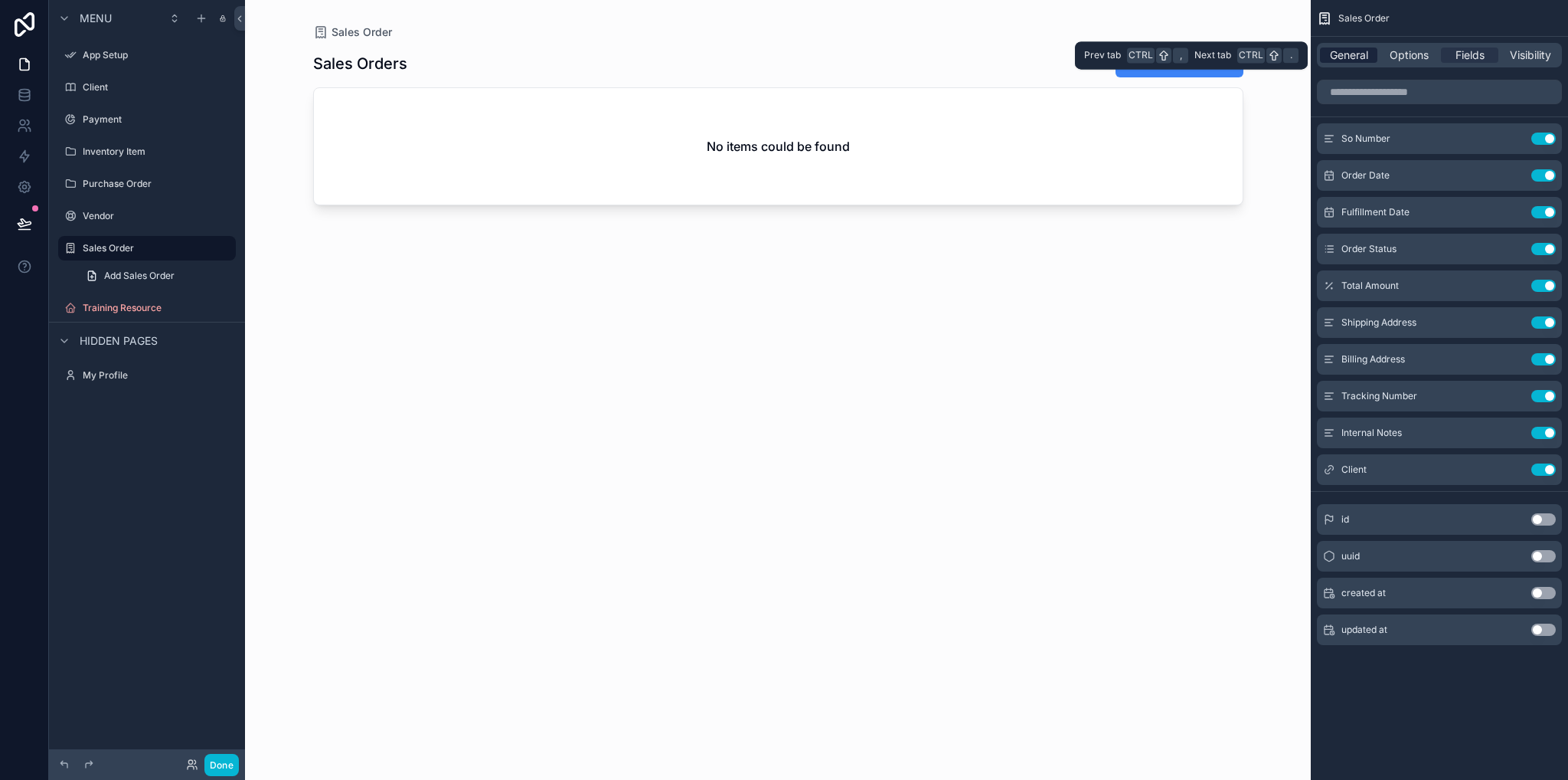
click at [1342, 53] on span "General" at bounding box center [1349, 55] width 38 height 16
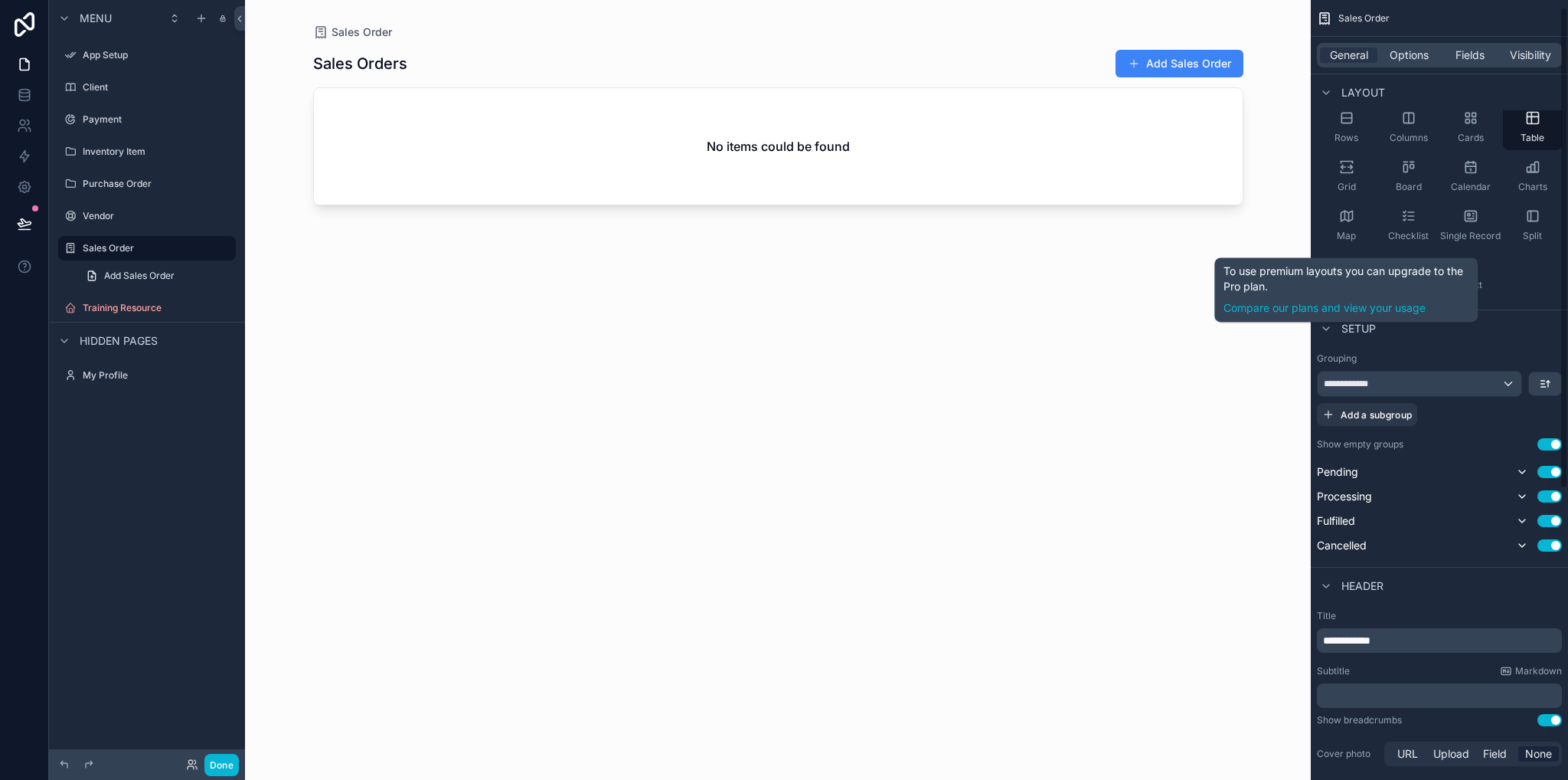
scroll to position [153, 0]
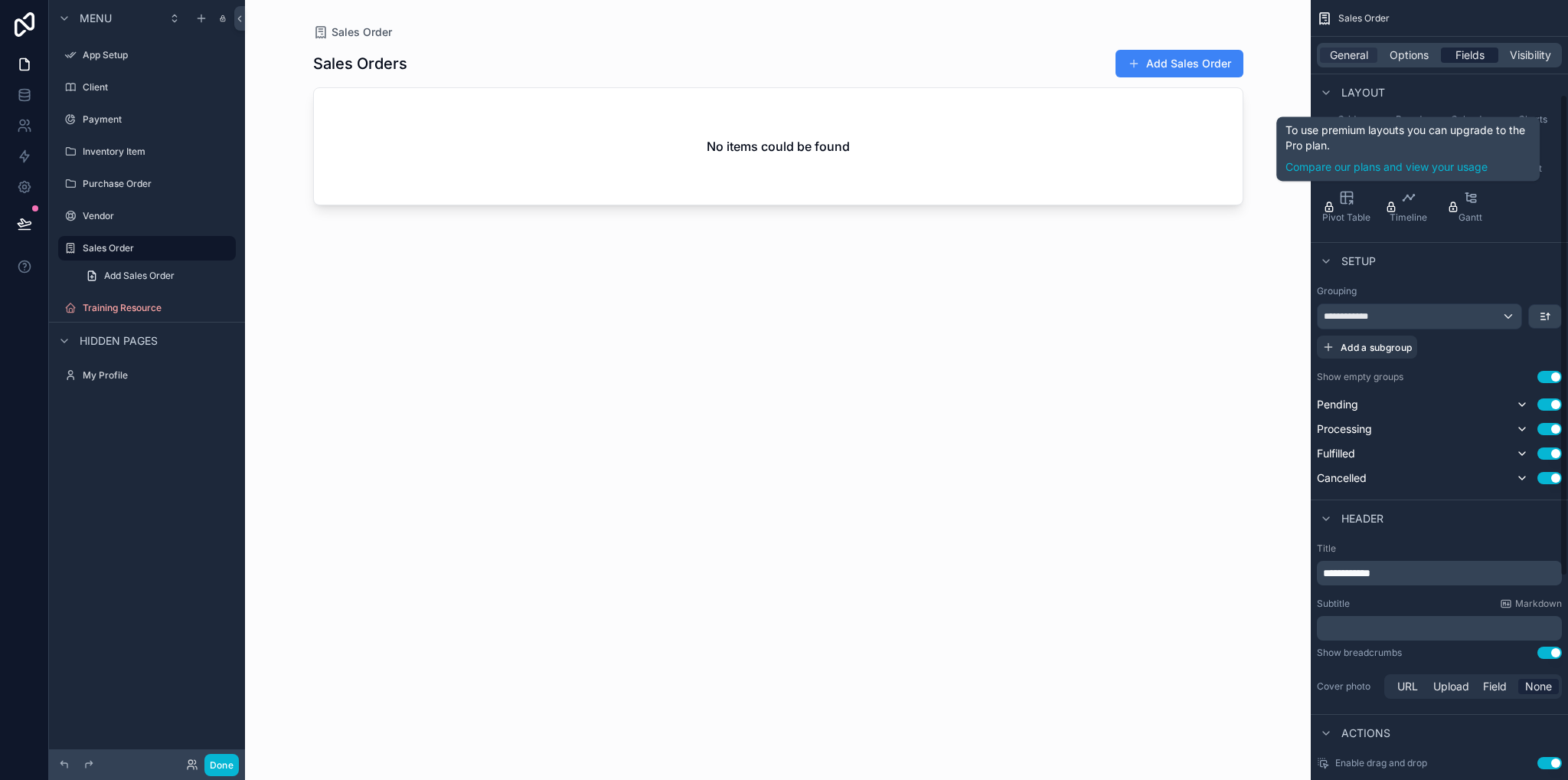
click at [1465, 57] on span "Fields" at bounding box center [1470, 55] width 29 height 16
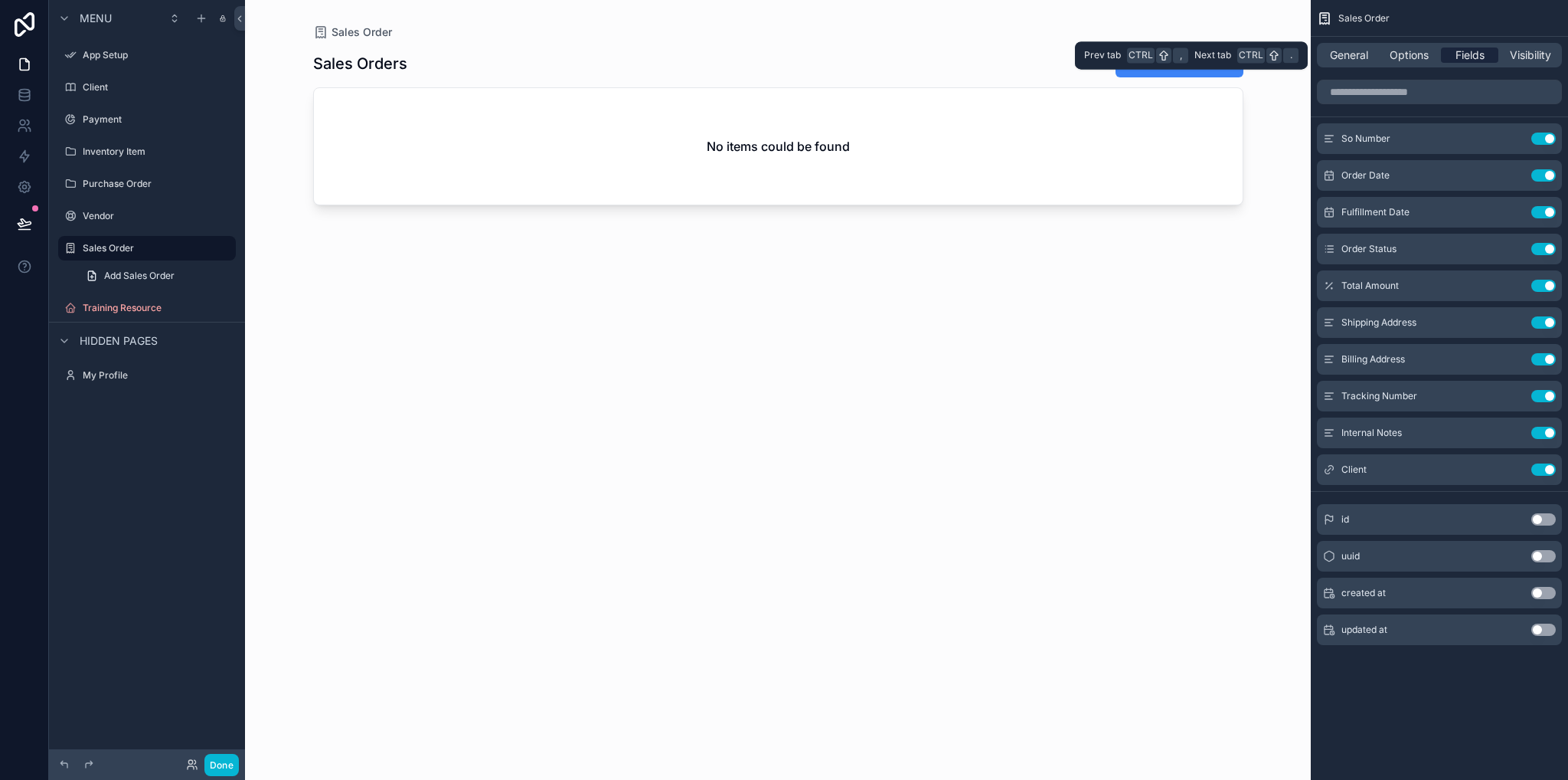
scroll to position [0, 0]
click at [1442, 95] on input "scrollable content" at bounding box center [1439, 92] width 245 height 25
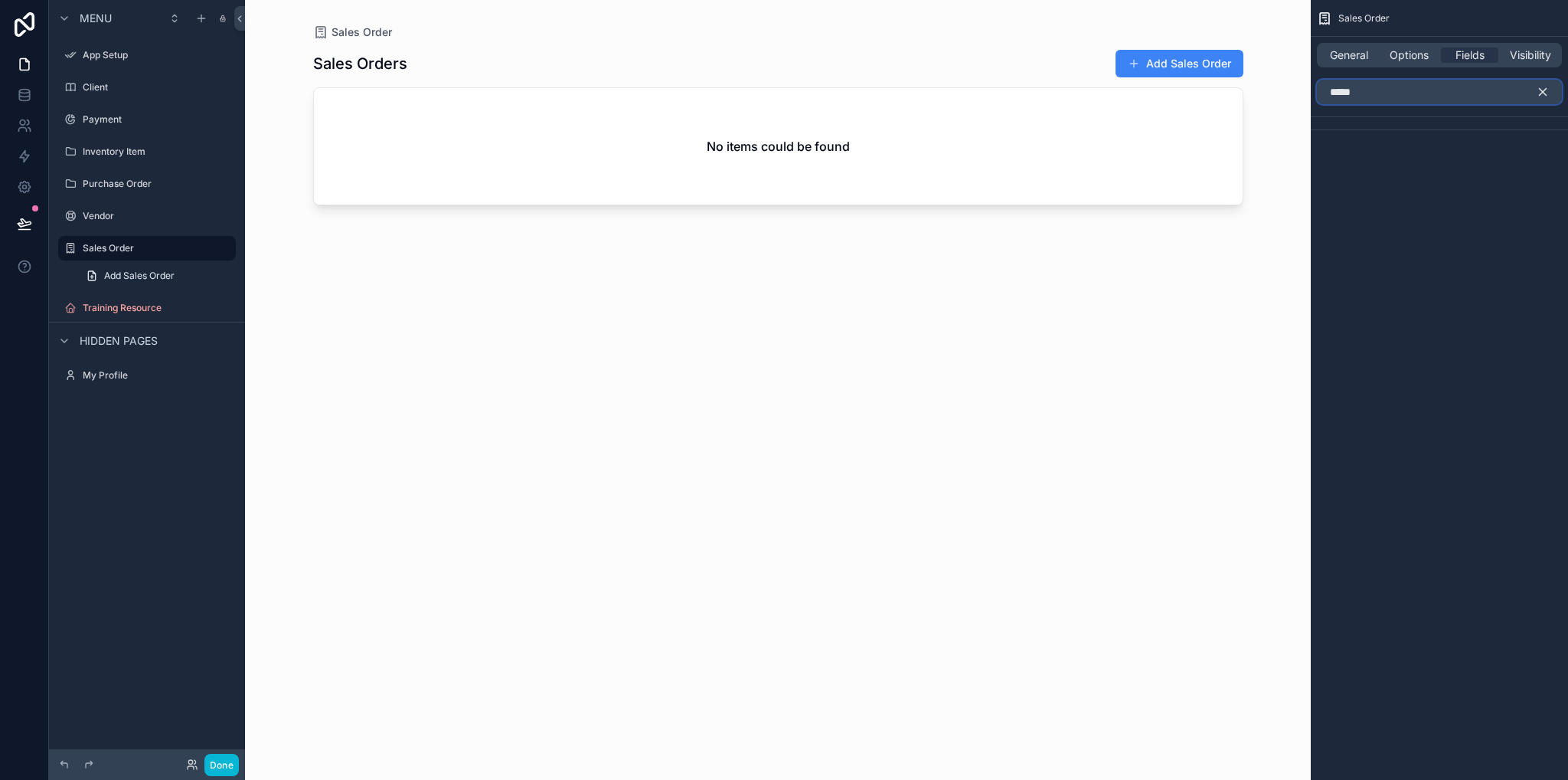
type input "*****"
click at [1540, 90] on icon "scrollable content" at bounding box center [1542, 92] width 14 height 14
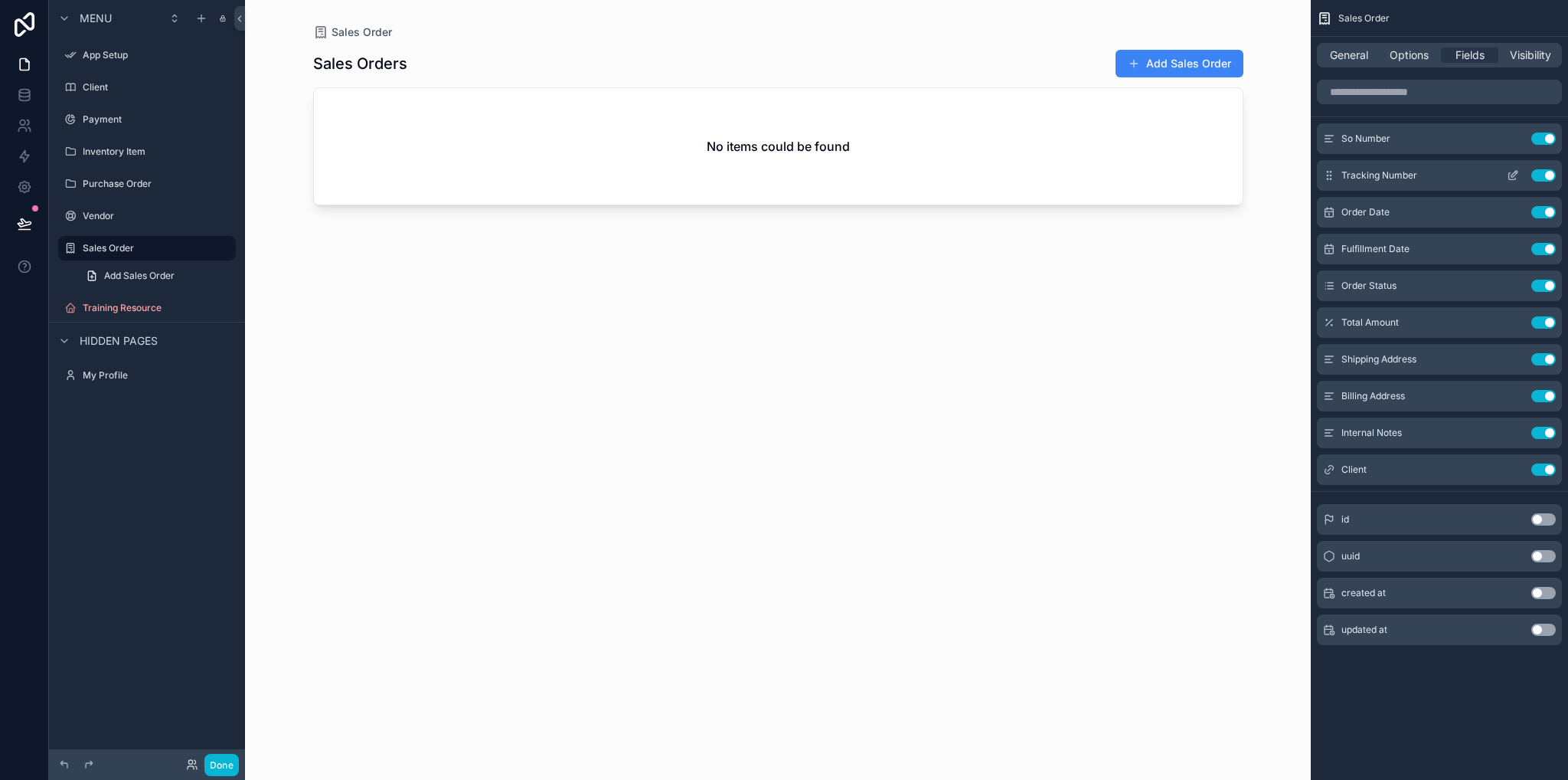
click at [1509, 176] on icon "scrollable content" at bounding box center [1513, 177] width 7 height 7
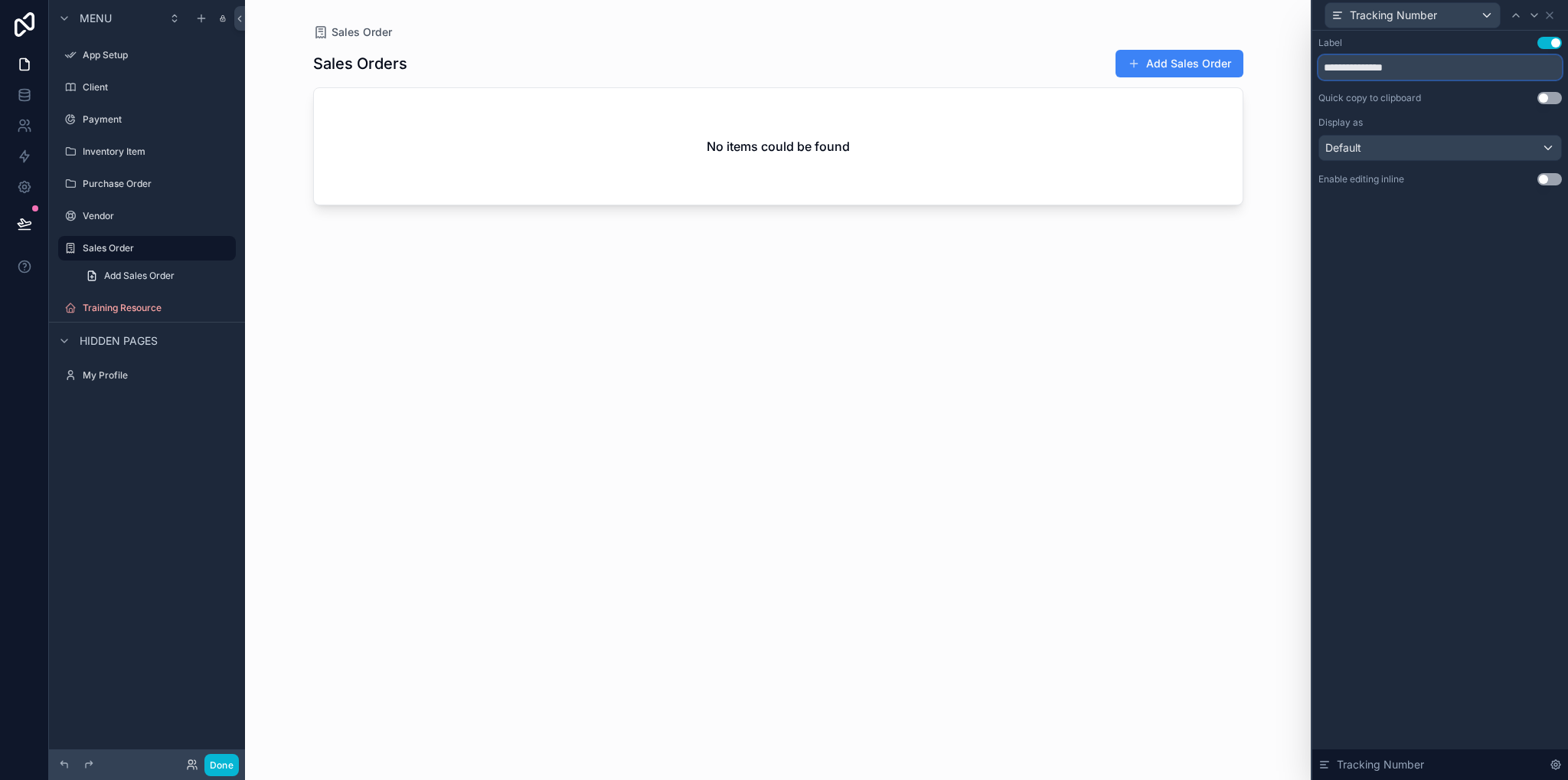
drag, startPoint x: 1424, startPoint y: 63, endPoint x: 1271, endPoint y: 59, distance: 153.1
click at [1271, 59] on div "**********" at bounding box center [784, 390] width 1568 height 780
type input "*********"
click at [1467, 138] on div "Default" at bounding box center [1441, 148] width 242 height 25
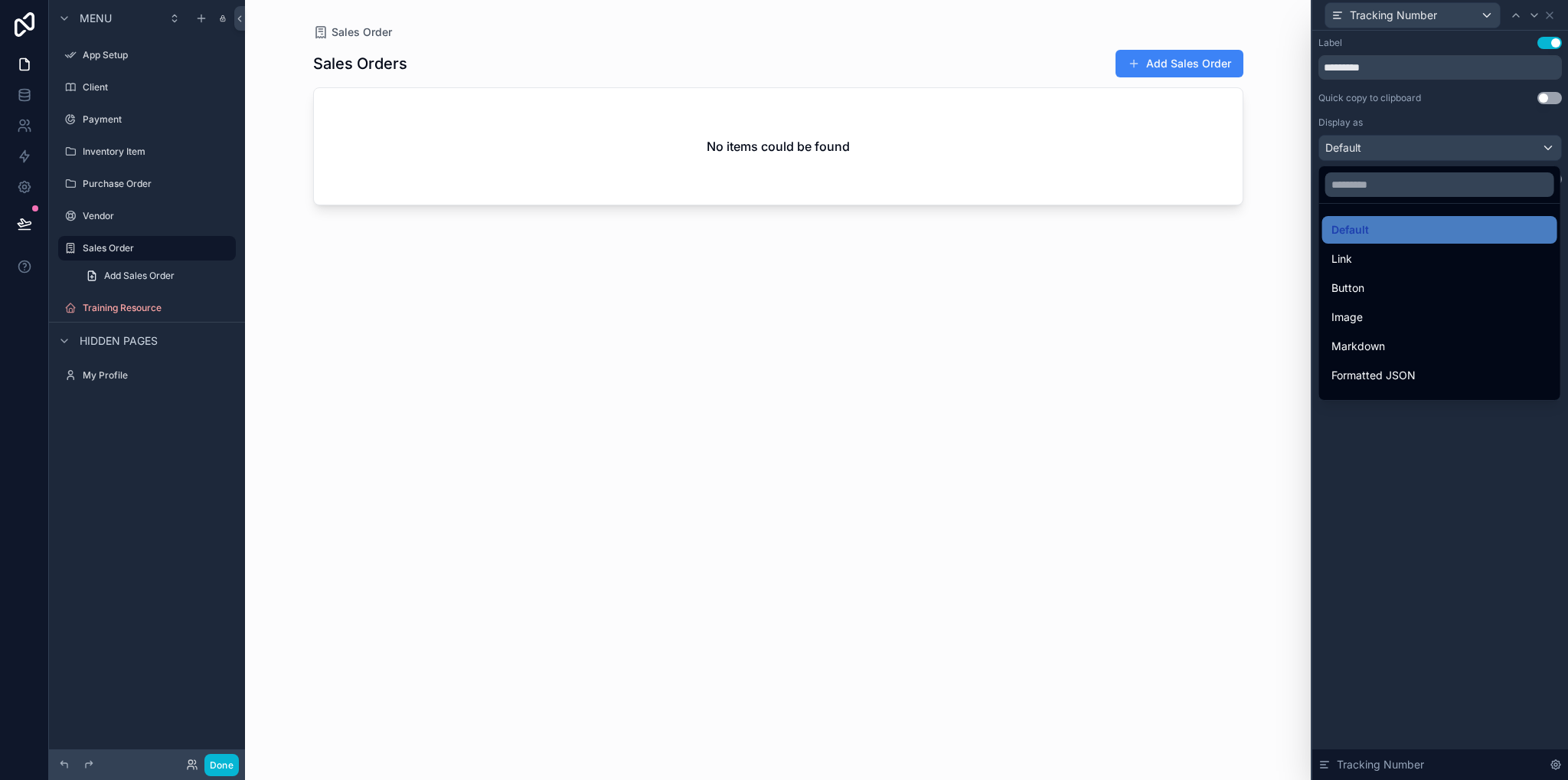
click at [1468, 140] on div at bounding box center [1440, 390] width 256 height 780
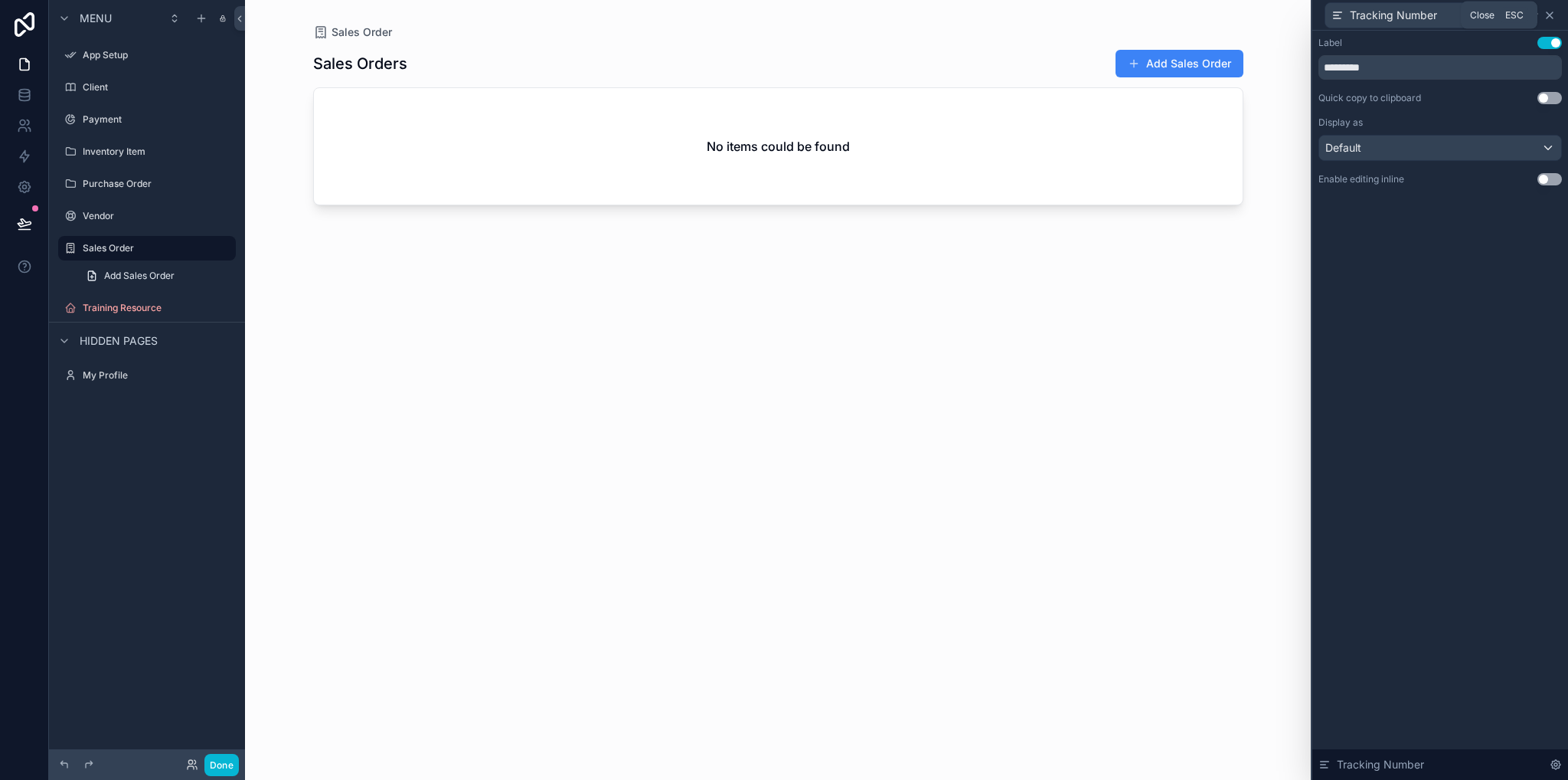
click at [1551, 16] on icon at bounding box center [1550, 15] width 12 height 12
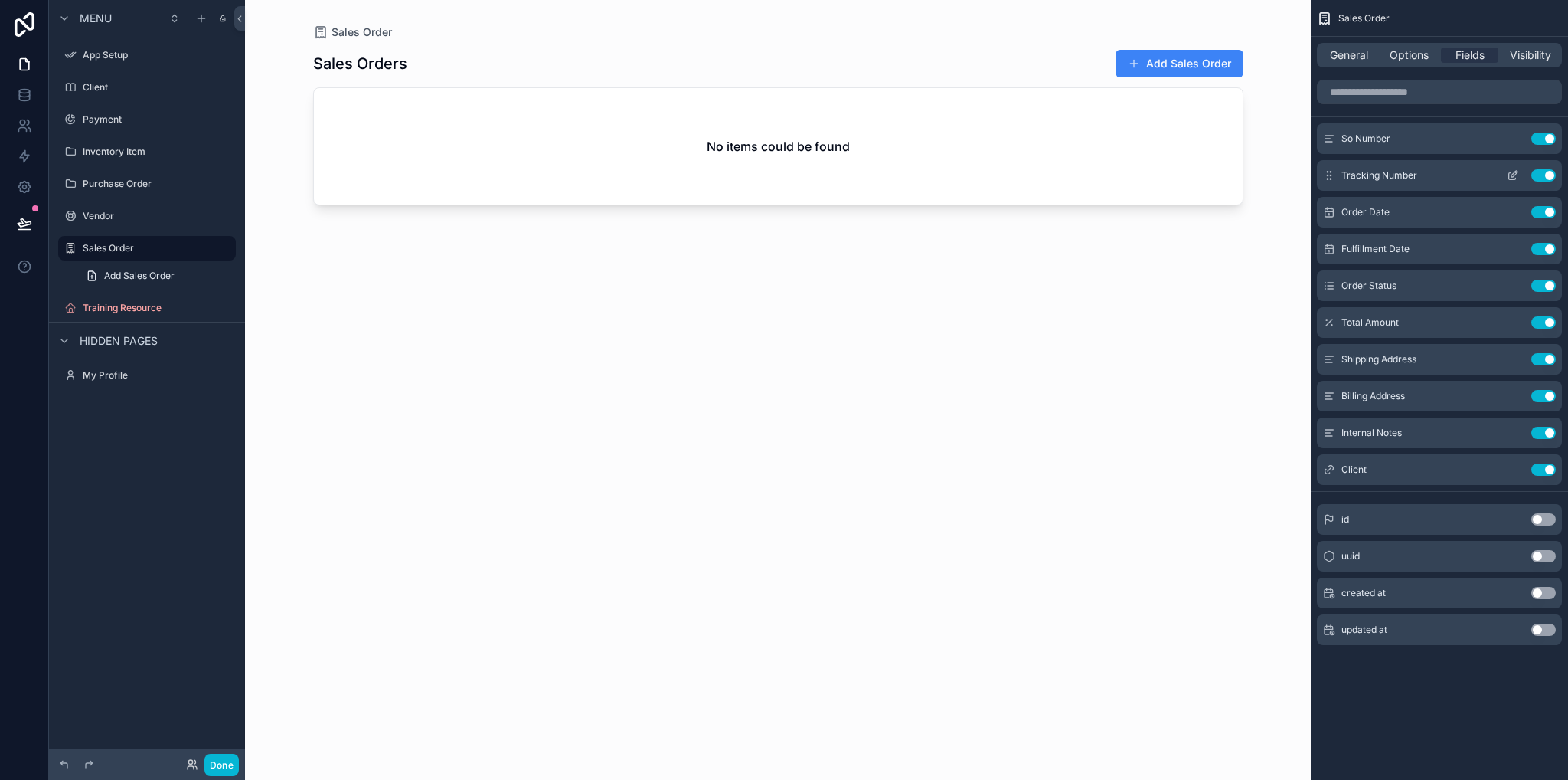
click at [1516, 173] on icon "scrollable content" at bounding box center [1512, 175] width 12 height 12
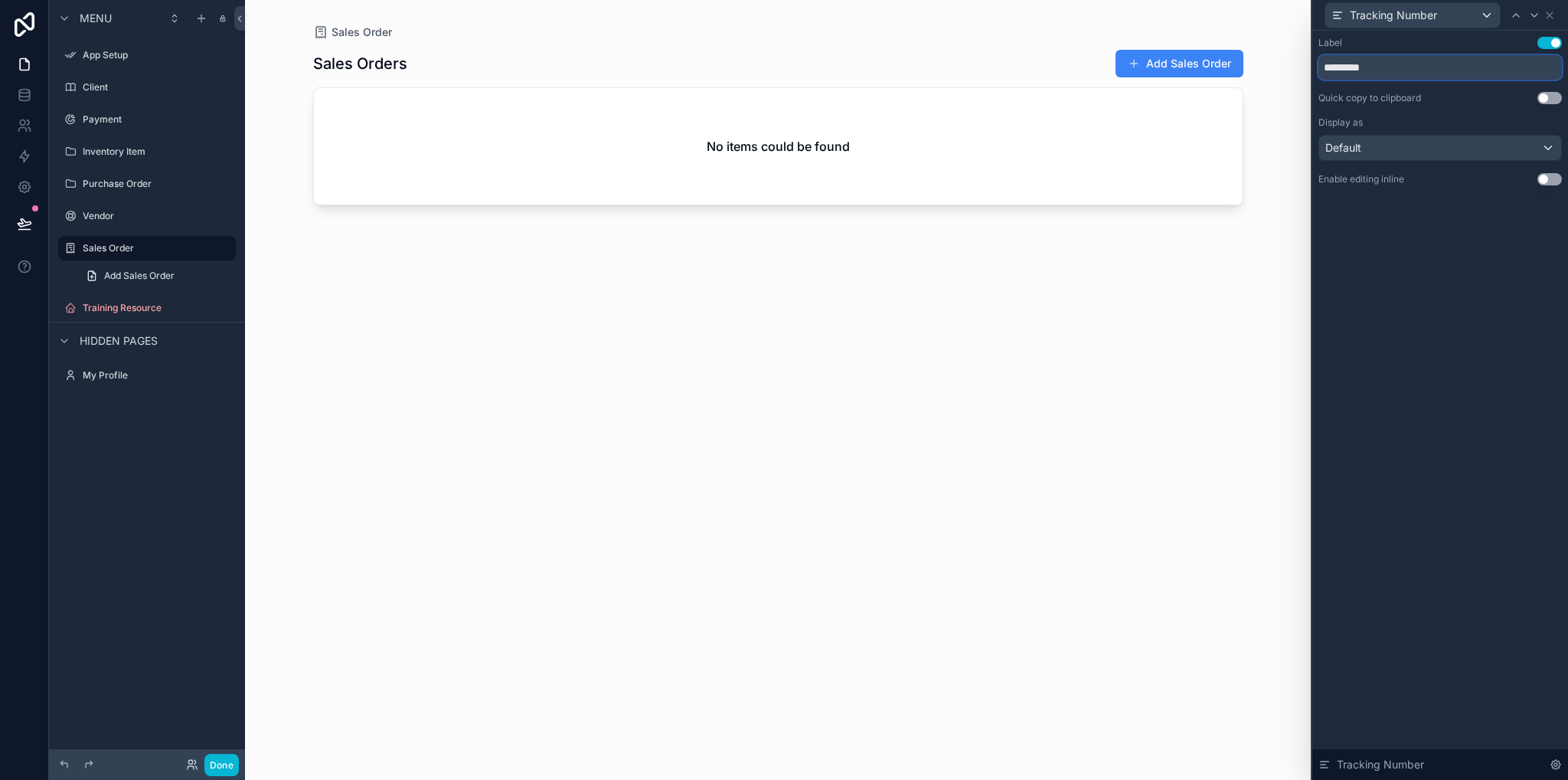
click at [1393, 69] on input "*********" at bounding box center [1441, 67] width 244 height 25
click at [1553, 764] on icon at bounding box center [1555, 764] width 12 height 12
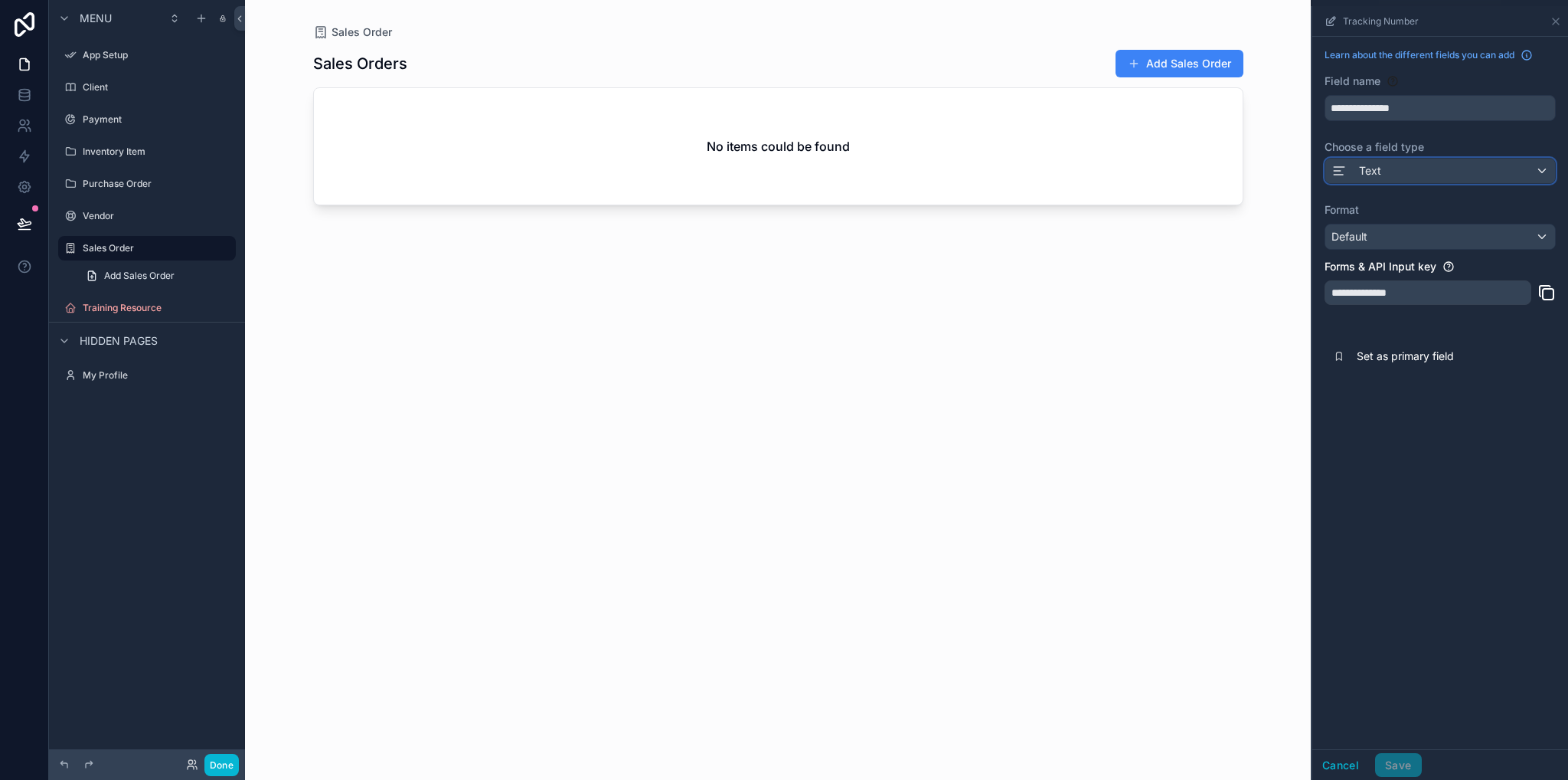
click at [1439, 170] on div "Text" at bounding box center [1440, 170] width 230 height 25
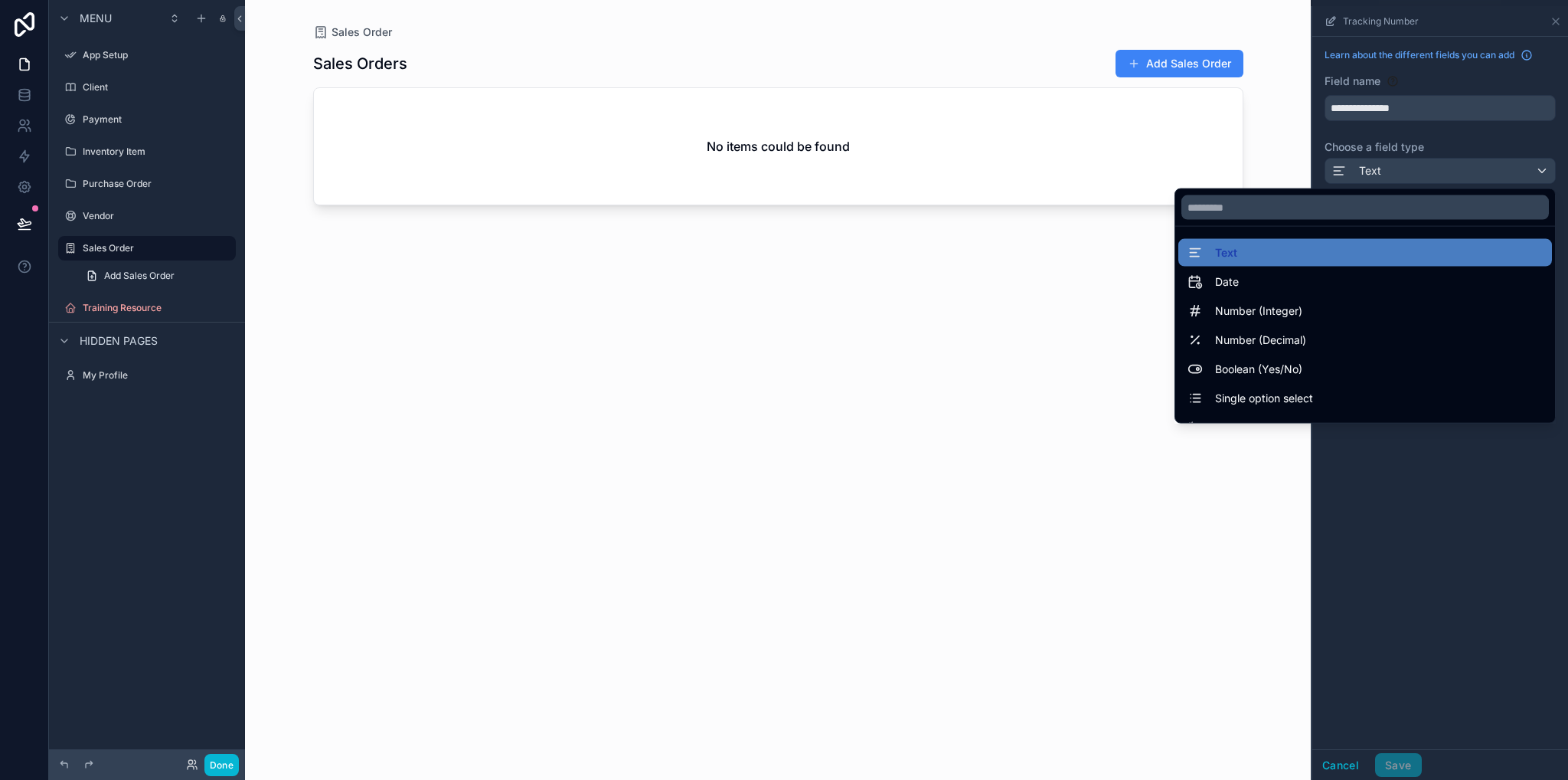
click at [1439, 170] on div "scrollable content" at bounding box center [1440, 393] width 256 height 774
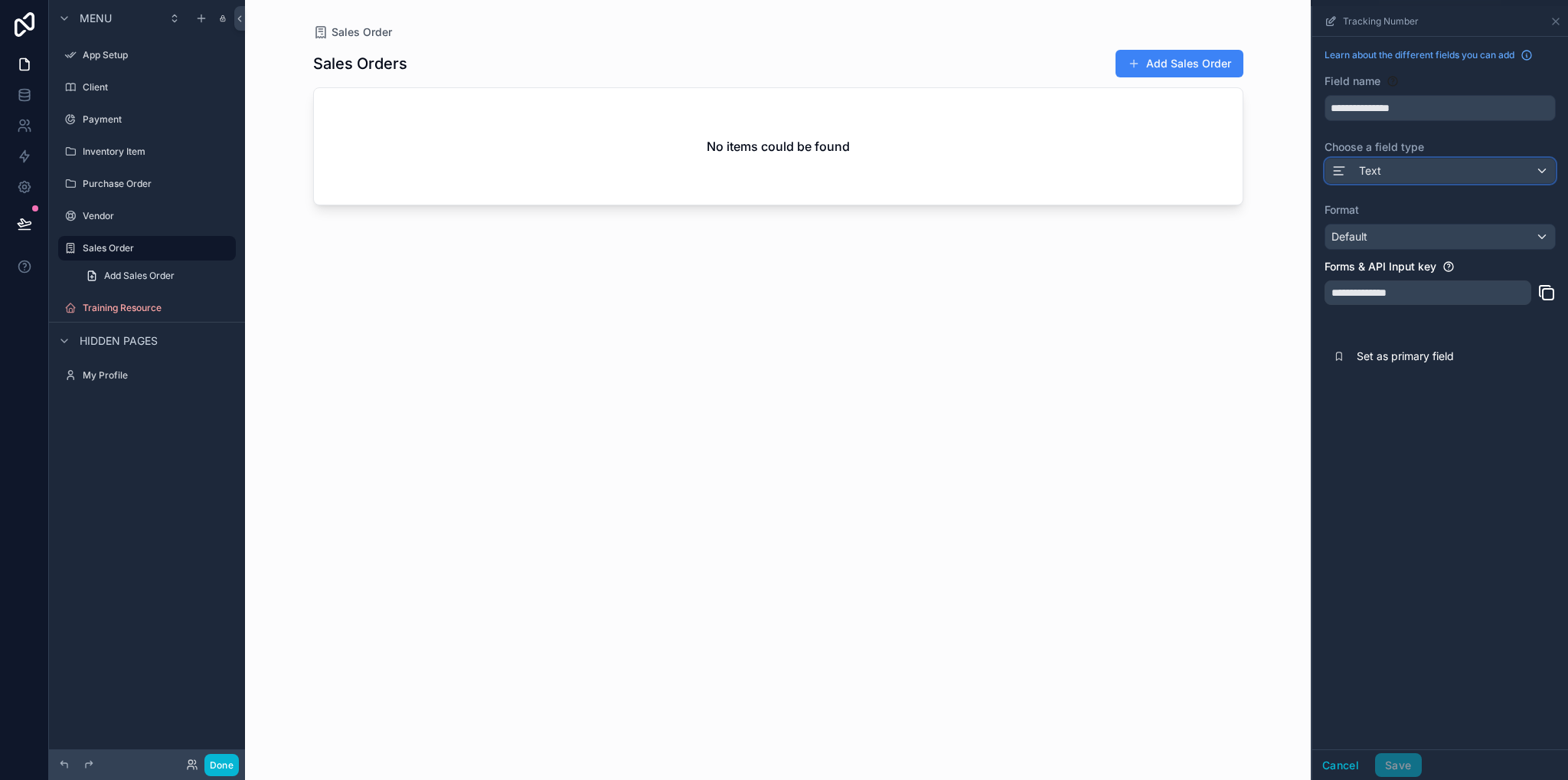
click at [1439, 170] on div "Text" at bounding box center [1440, 170] width 230 height 25
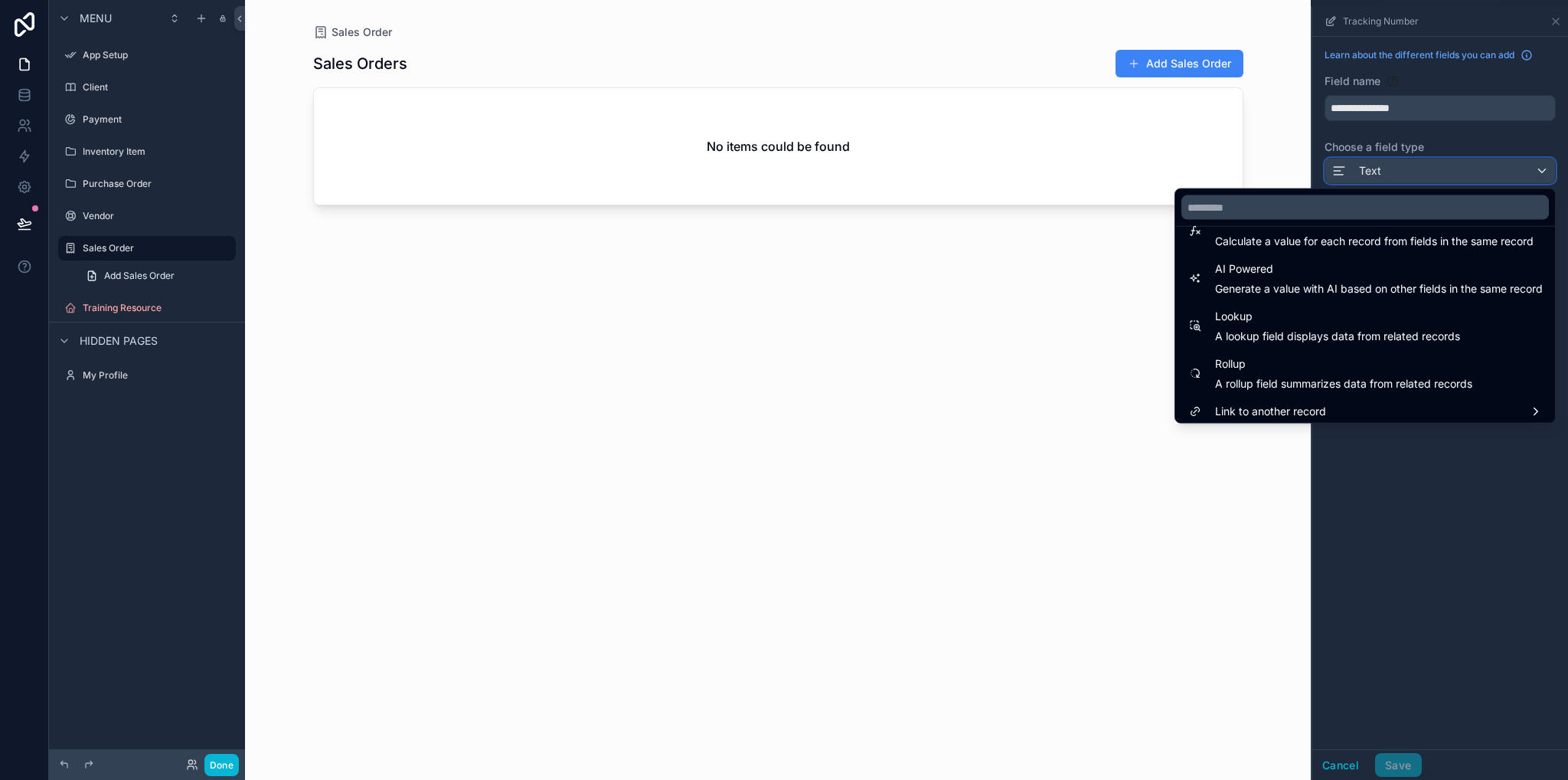
scroll to position [445, 0]
click at [1497, 564] on div "scrollable content" at bounding box center [1440, 393] width 256 height 774
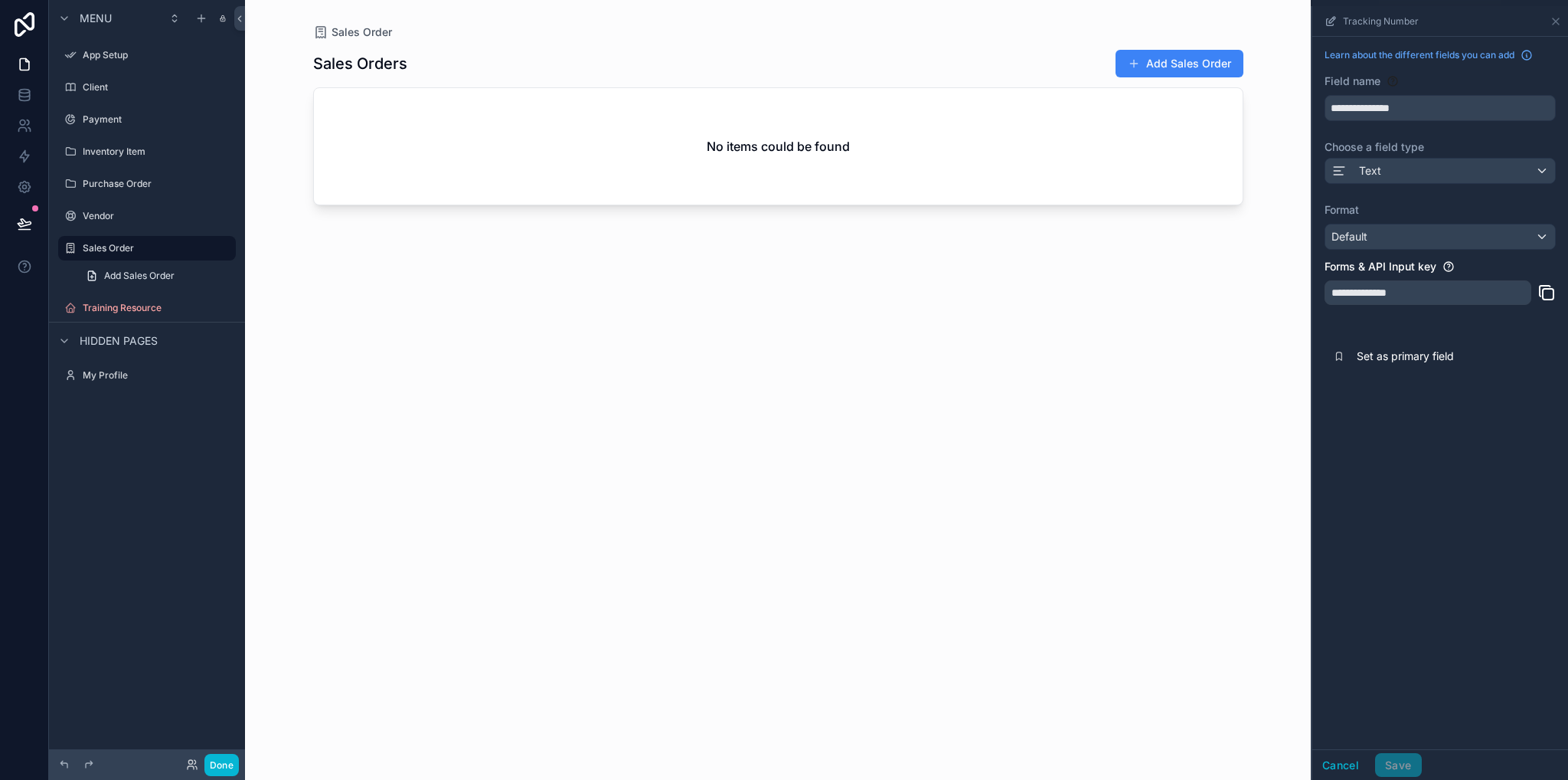
click at [1414, 293] on div "**********" at bounding box center [1429, 292] width 207 height 25
click at [1336, 770] on button "Cancel" at bounding box center [1341, 764] width 57 height 25
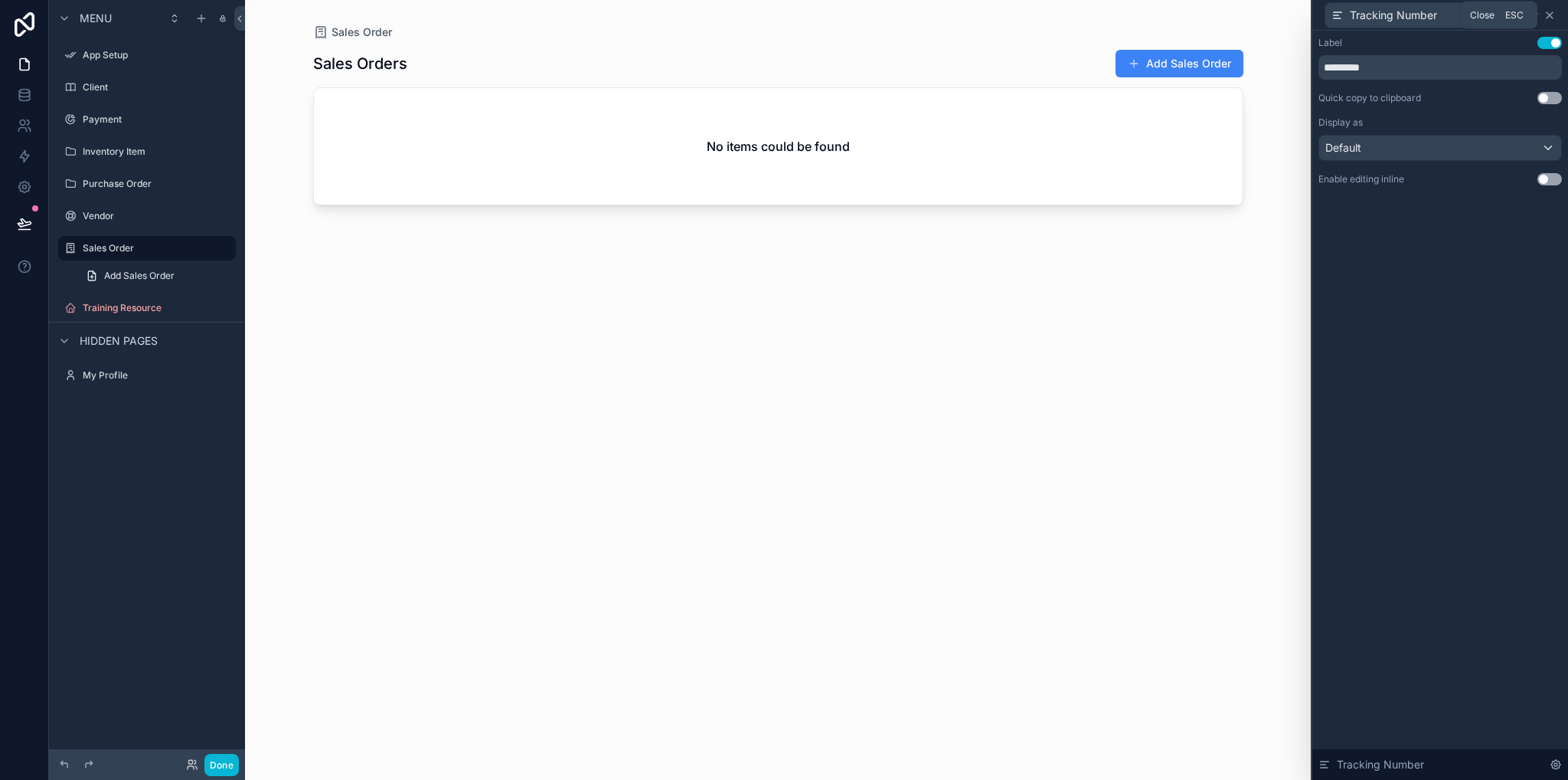
click at [1553, 13] on icon at bounding box center [1550, 15] width 12 height 12
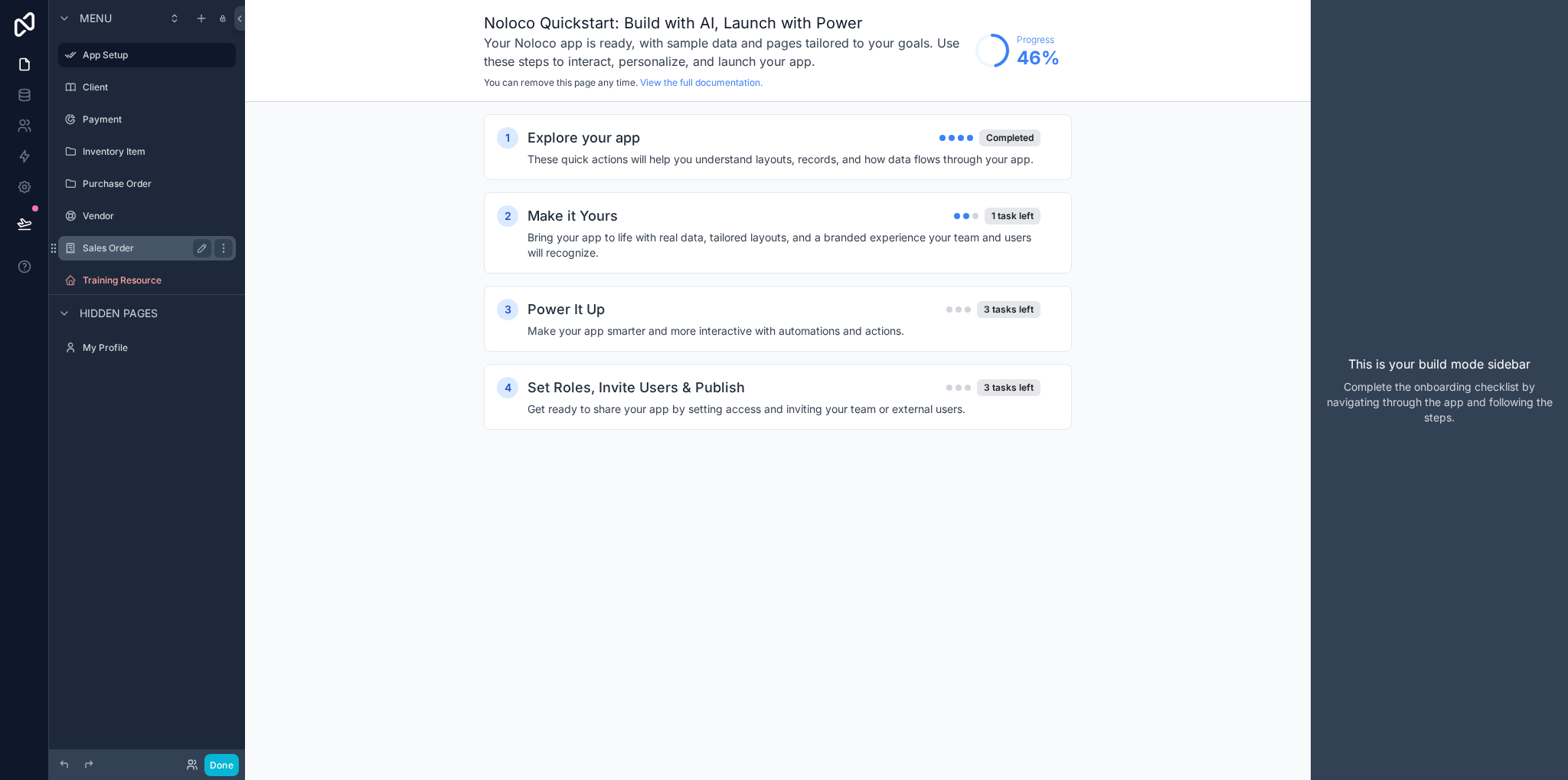
click at [115, 251] on label "Sales Order" at bounding box center [144, 247] width 123 height 12
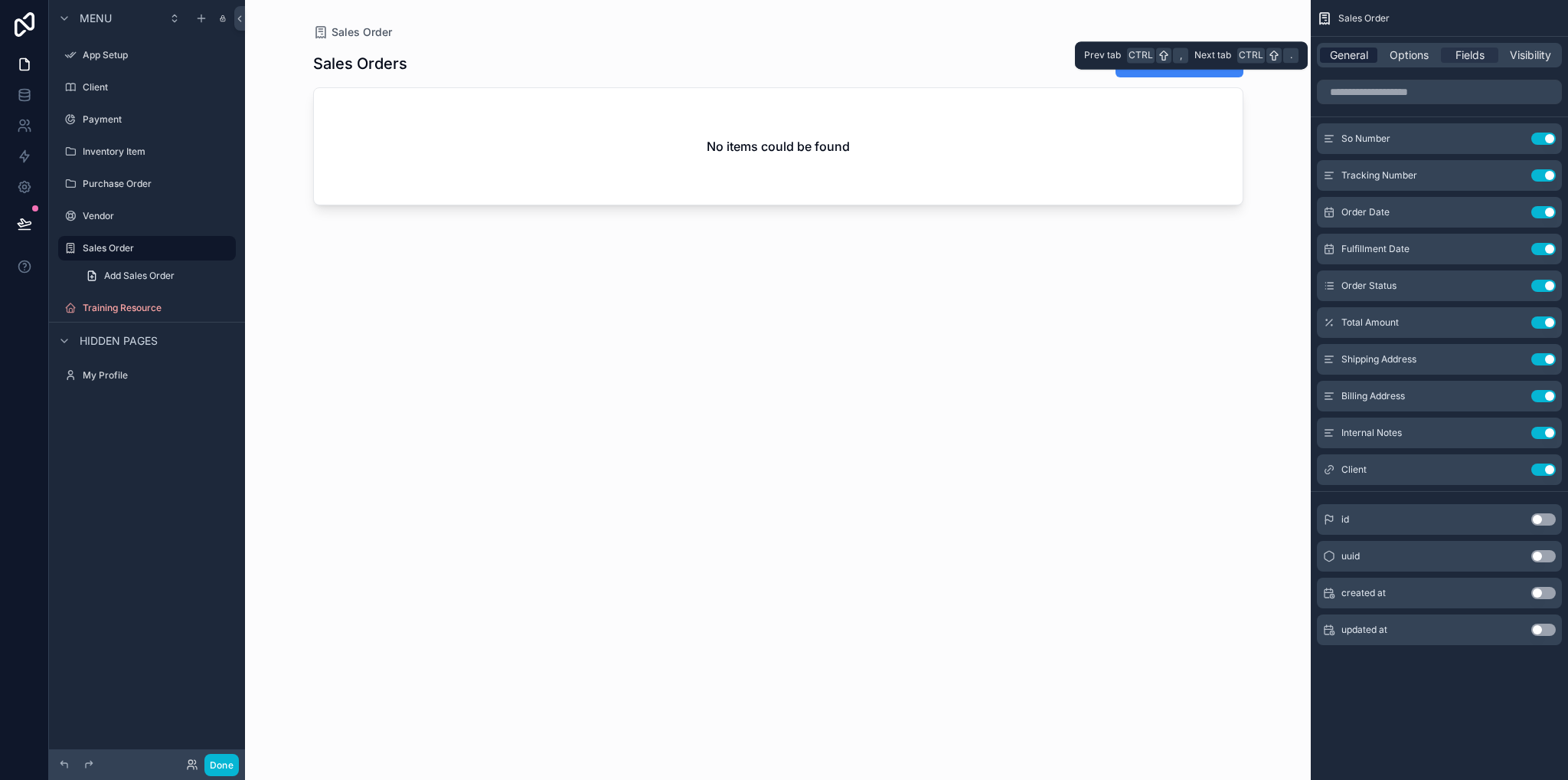
click at [1336, 53] on span "General" at bounding box center [1349, 55] width 38 height 16
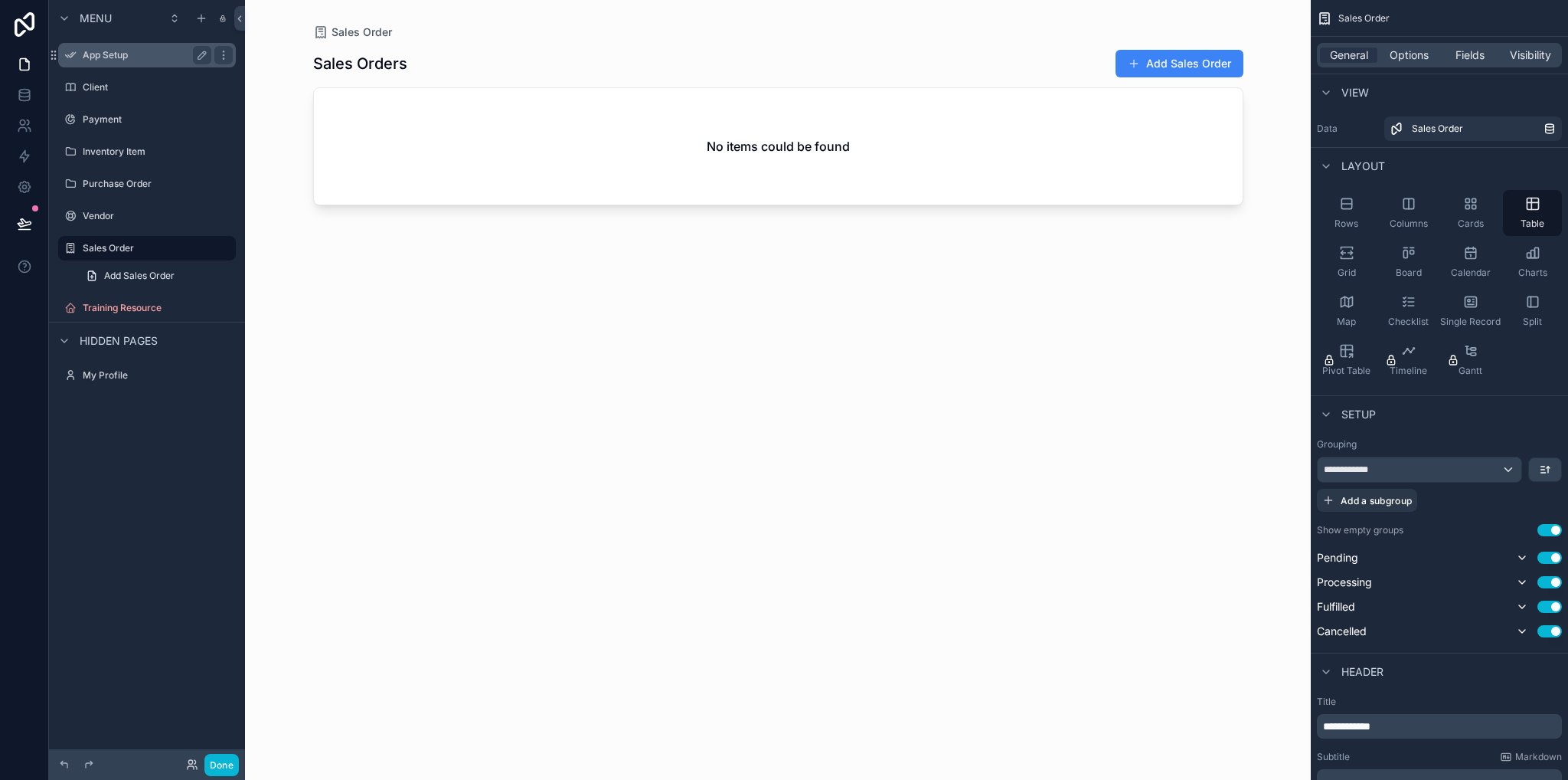
click at [114, 57] on label "App Setup" at bounding box center [144, 54] width 123 height 12
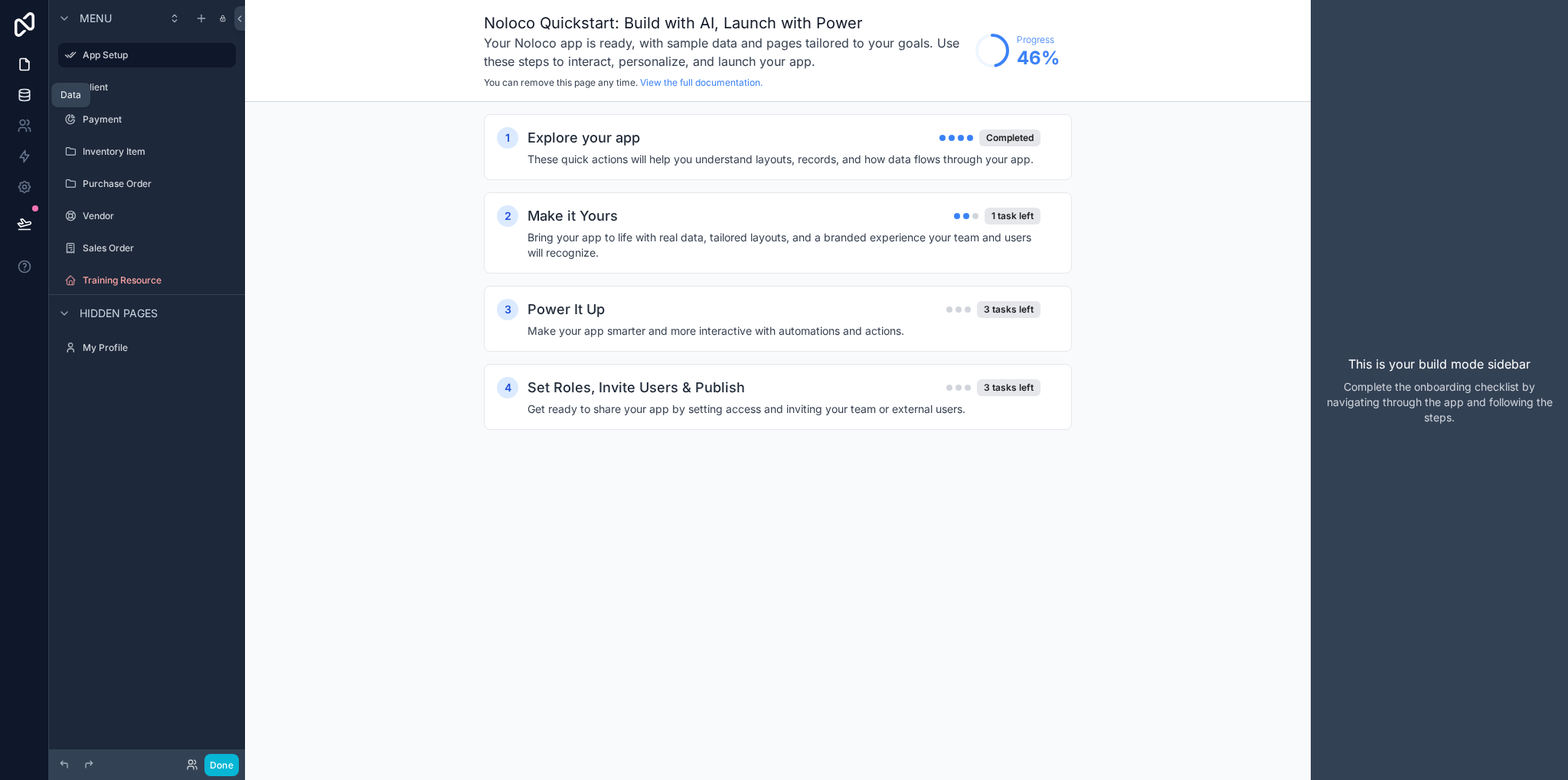
click at [11, 91] on link at bounding box center [24, 94] width 49 height 30
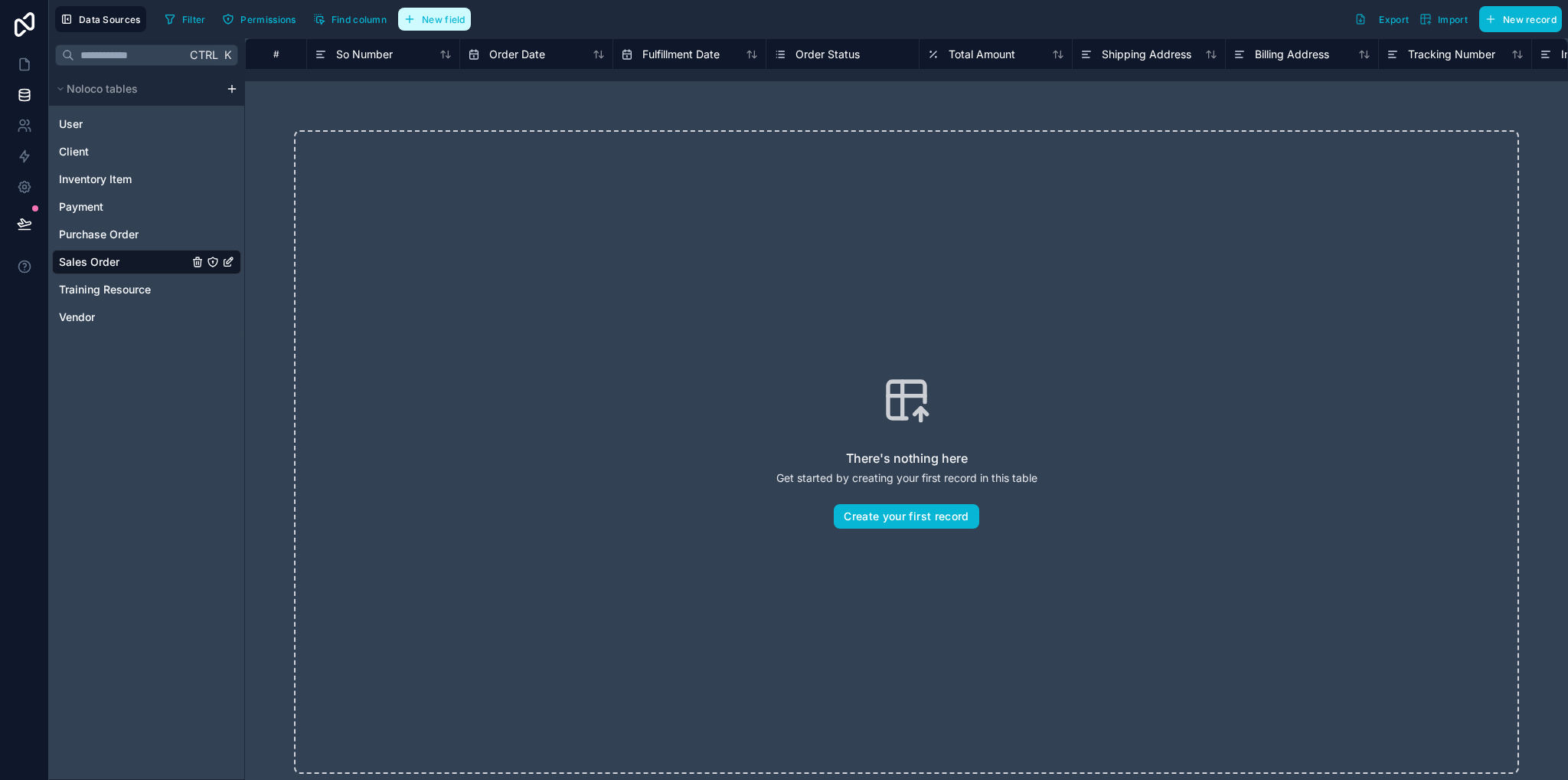
click at [420, 16] on button "New field" at bounding box center [434, 18] width 72 height 23
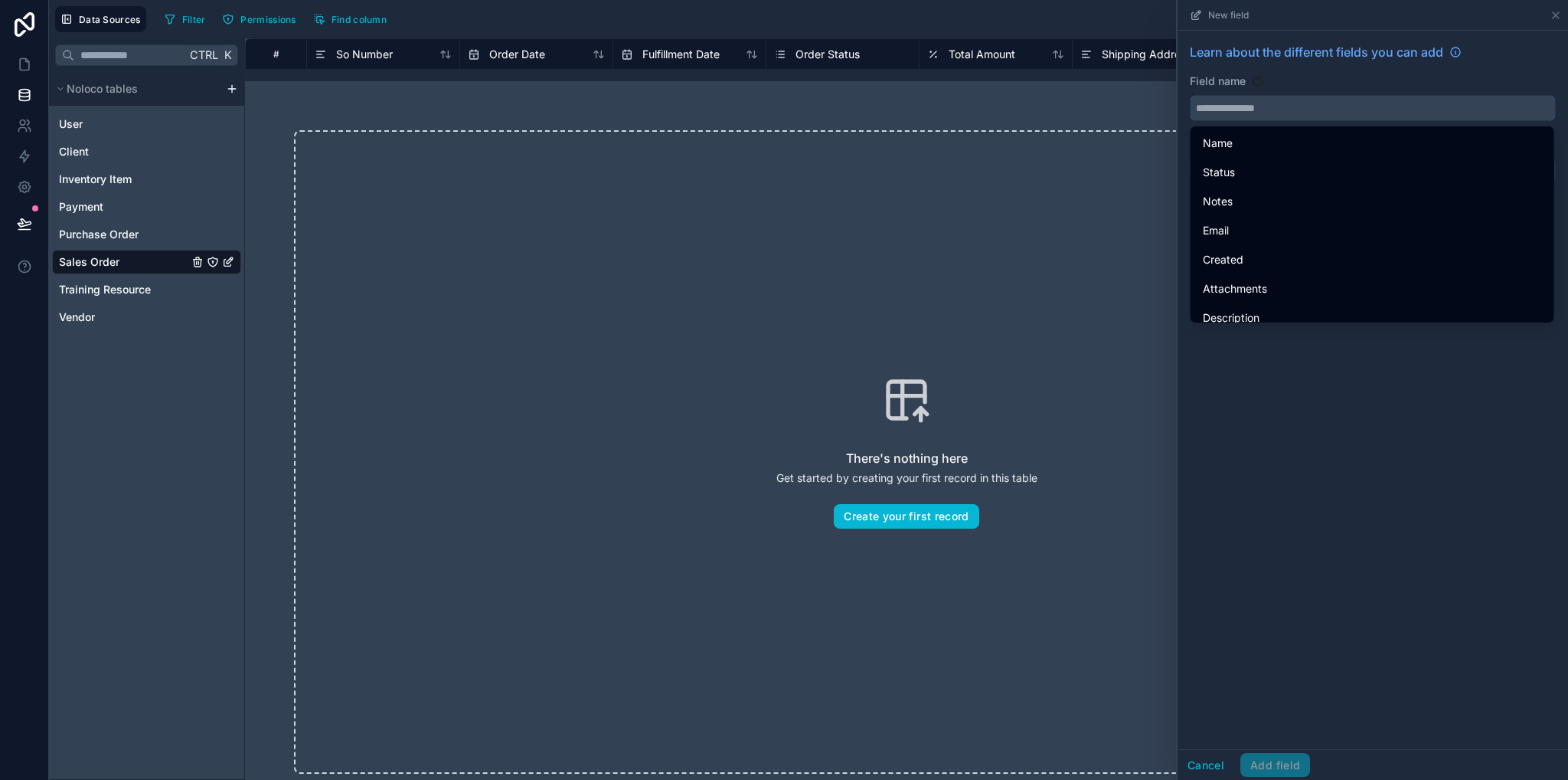
click at [1292, 115] on input "text" at bounding box center [1373, 107] width 365 height 25
click at [1246, 109] on input "text" at bounding box center [1373, 107] width 365 height 25
paste input "*********"
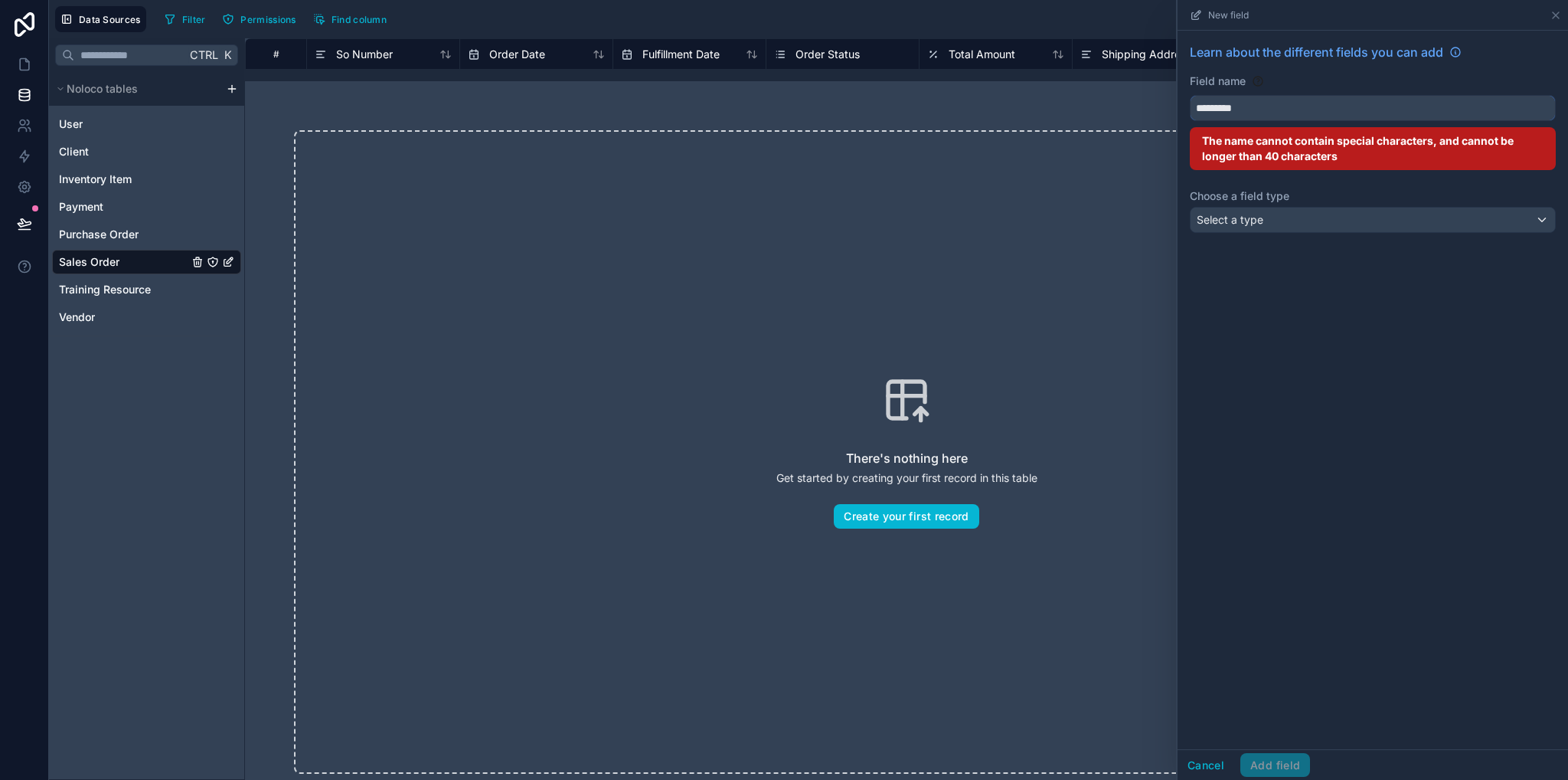
click at [1313, 108] on input "*********" at bounding box center [1373, 107] width 365 height 25
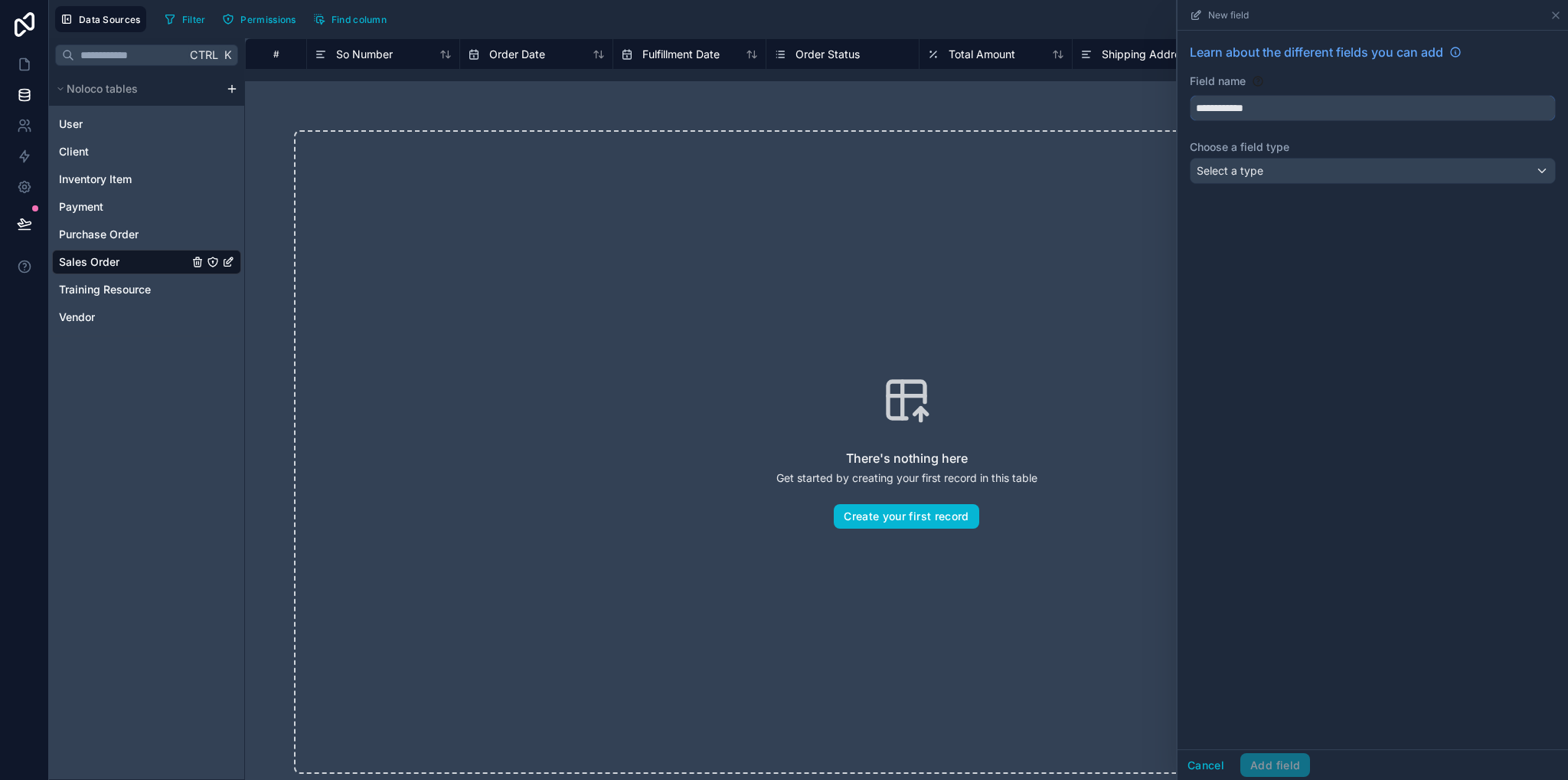
type input "**********"
click at [1330, 172] on div "Select a type" at bounding box center [1373, 170] width 365 height 25
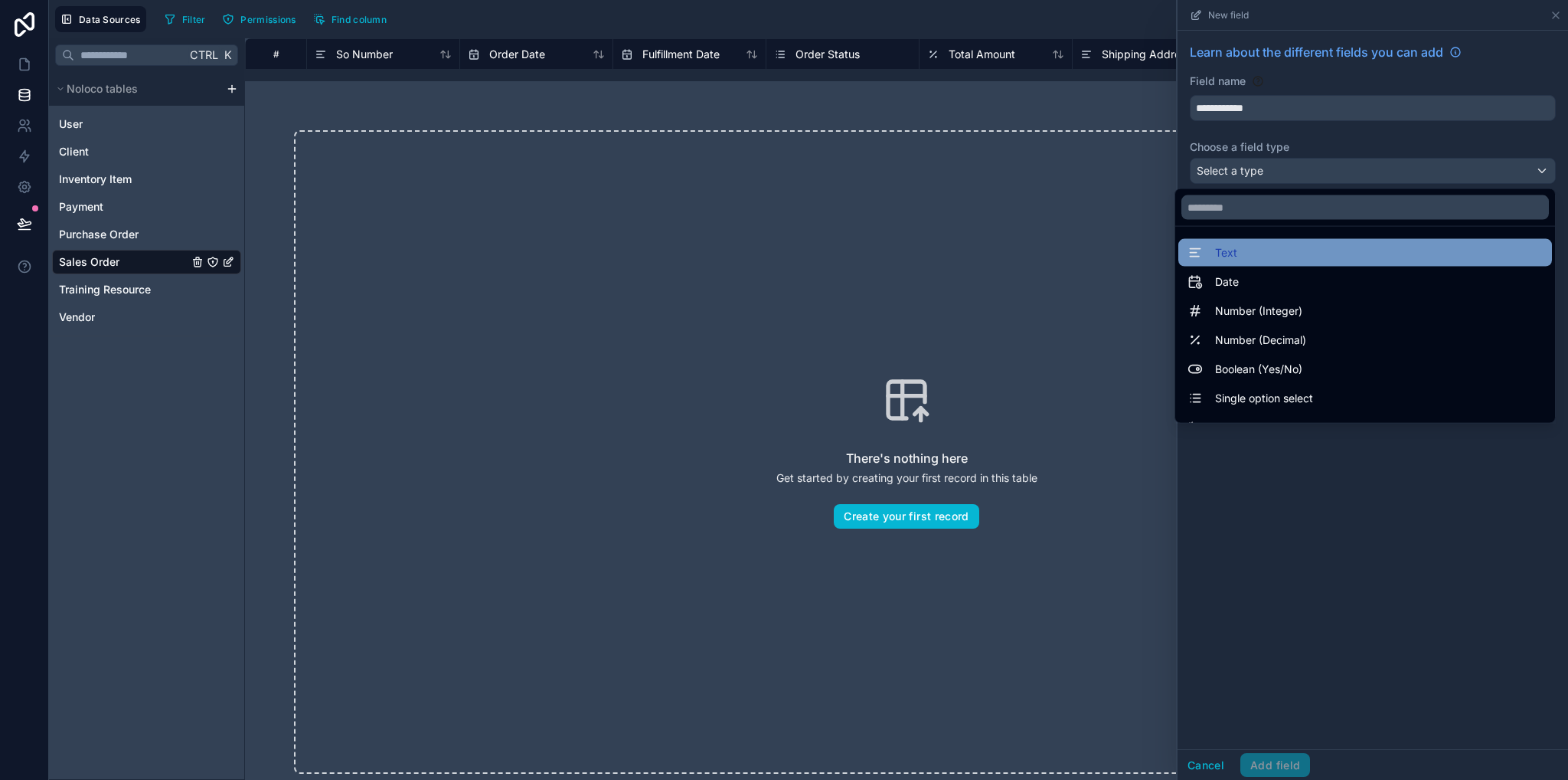
click at [1325, 261] on div "Text" at bounding box center [1365, 253] width 374 height 27
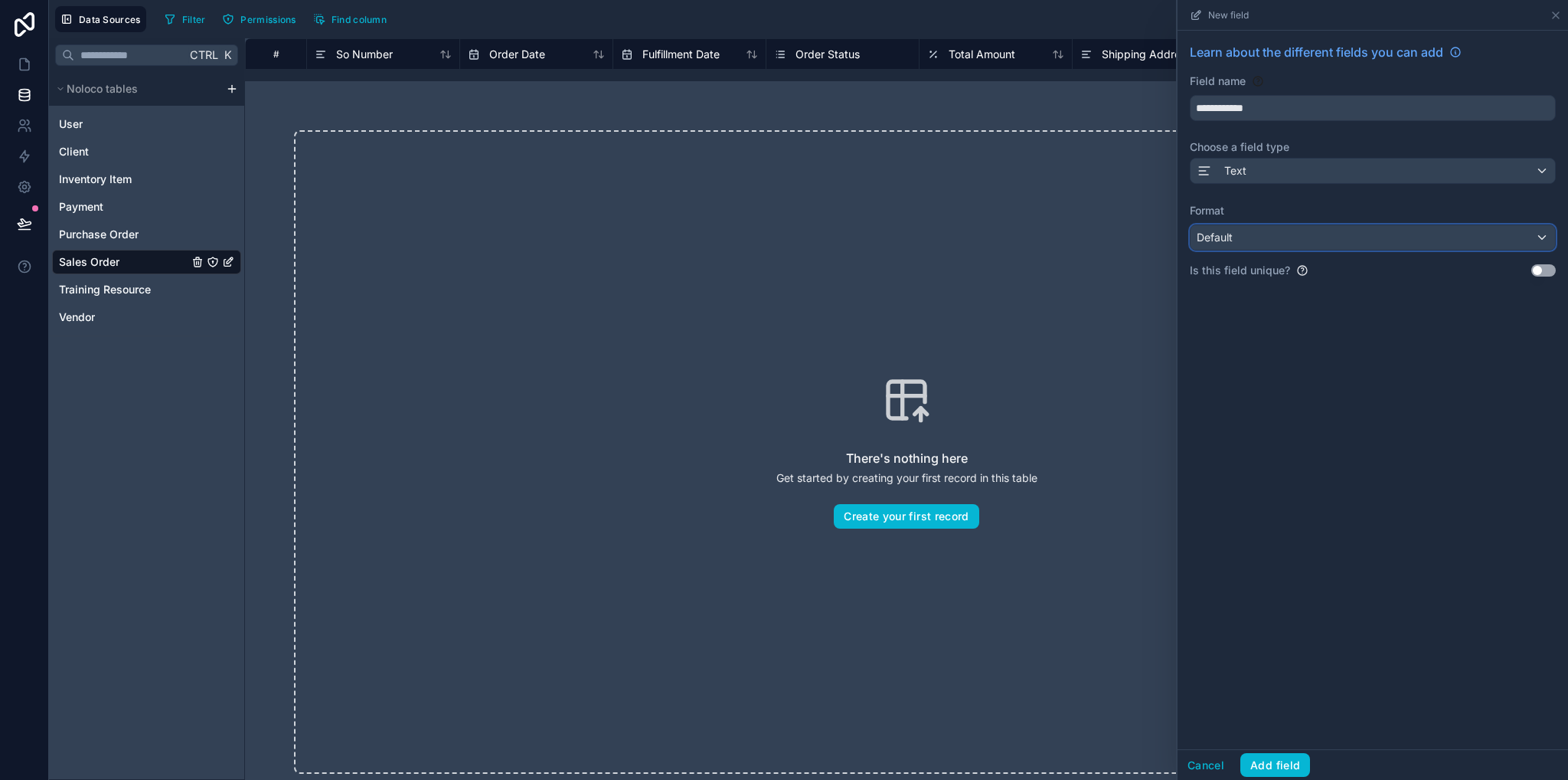
click at [1301, 243] on div "Default" at bounding box center [1373, 237] width 365 height 25
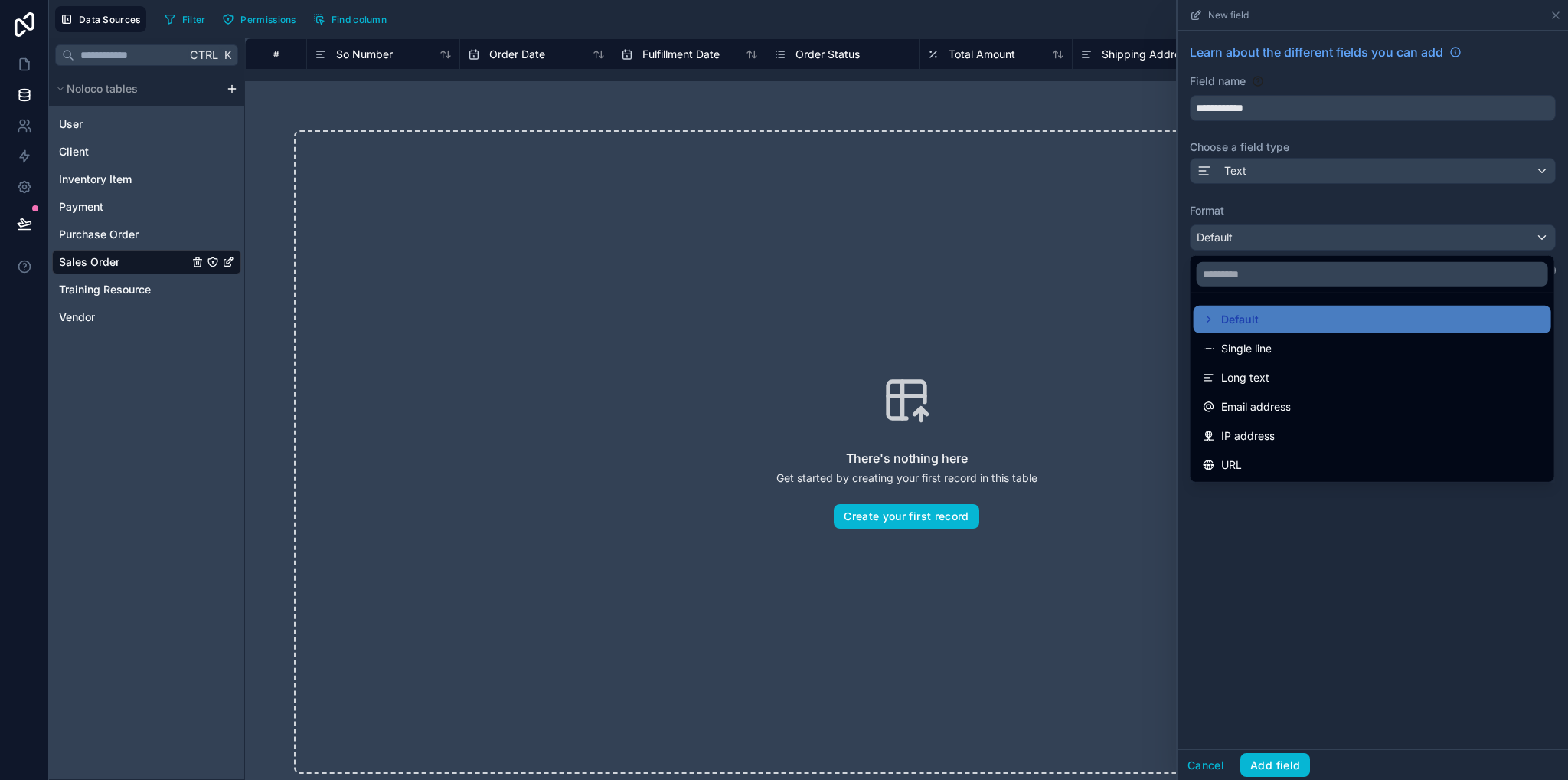
click at [1301, 243] on div at bounding box center [1373, 390] width 390 height 780
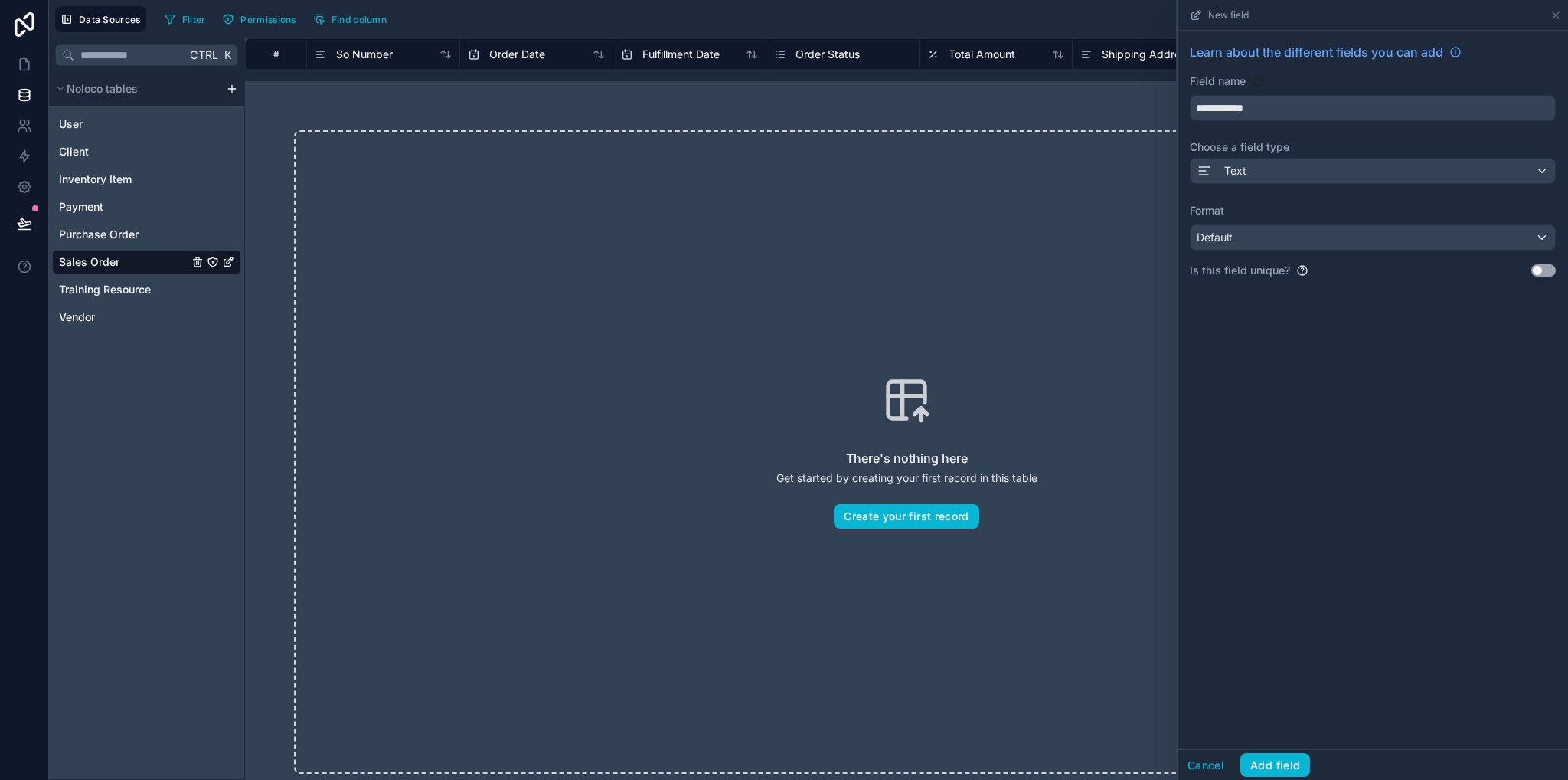
click at [1541, 270] on button "Use setting" at bounding box center [1543, 269] width 25 height 12
click at [1296, 767] on button "Add field" at bounding box center [1276, 764] width 70 height 25
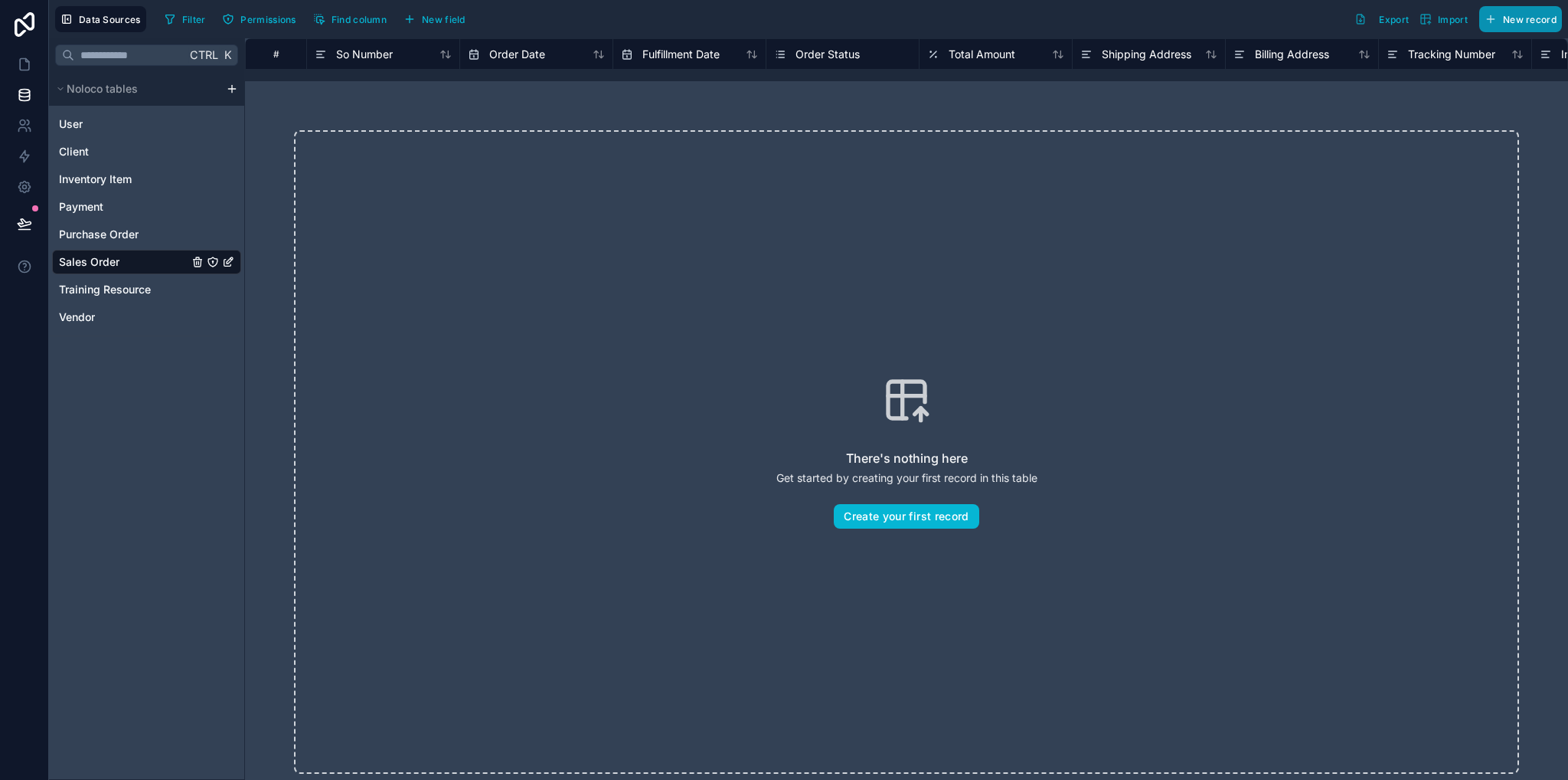
click at [1518, 19] on span "New record" at bounding box center [1530, 19] width 53 height 12
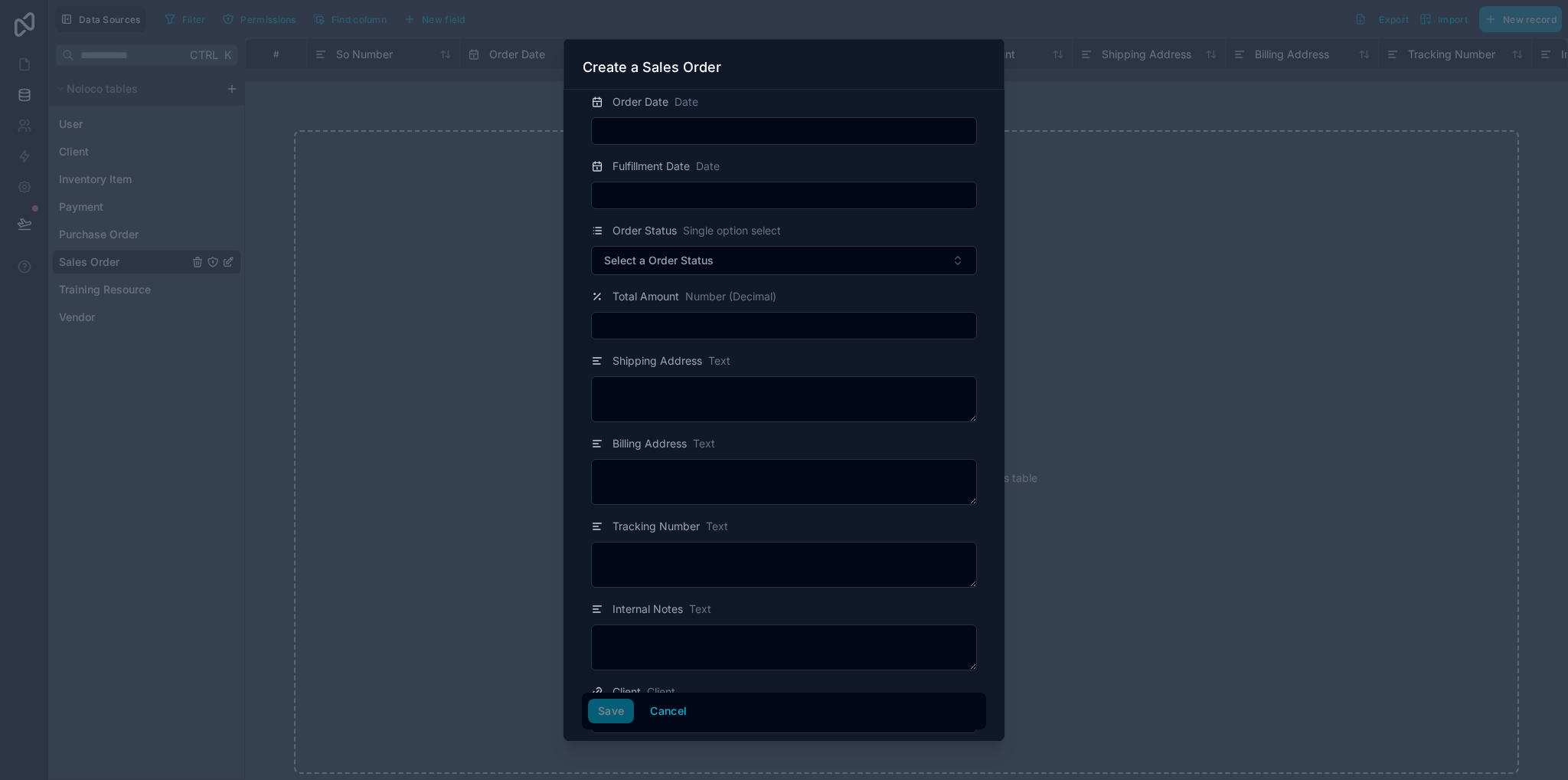
scroll to position [153, 0]
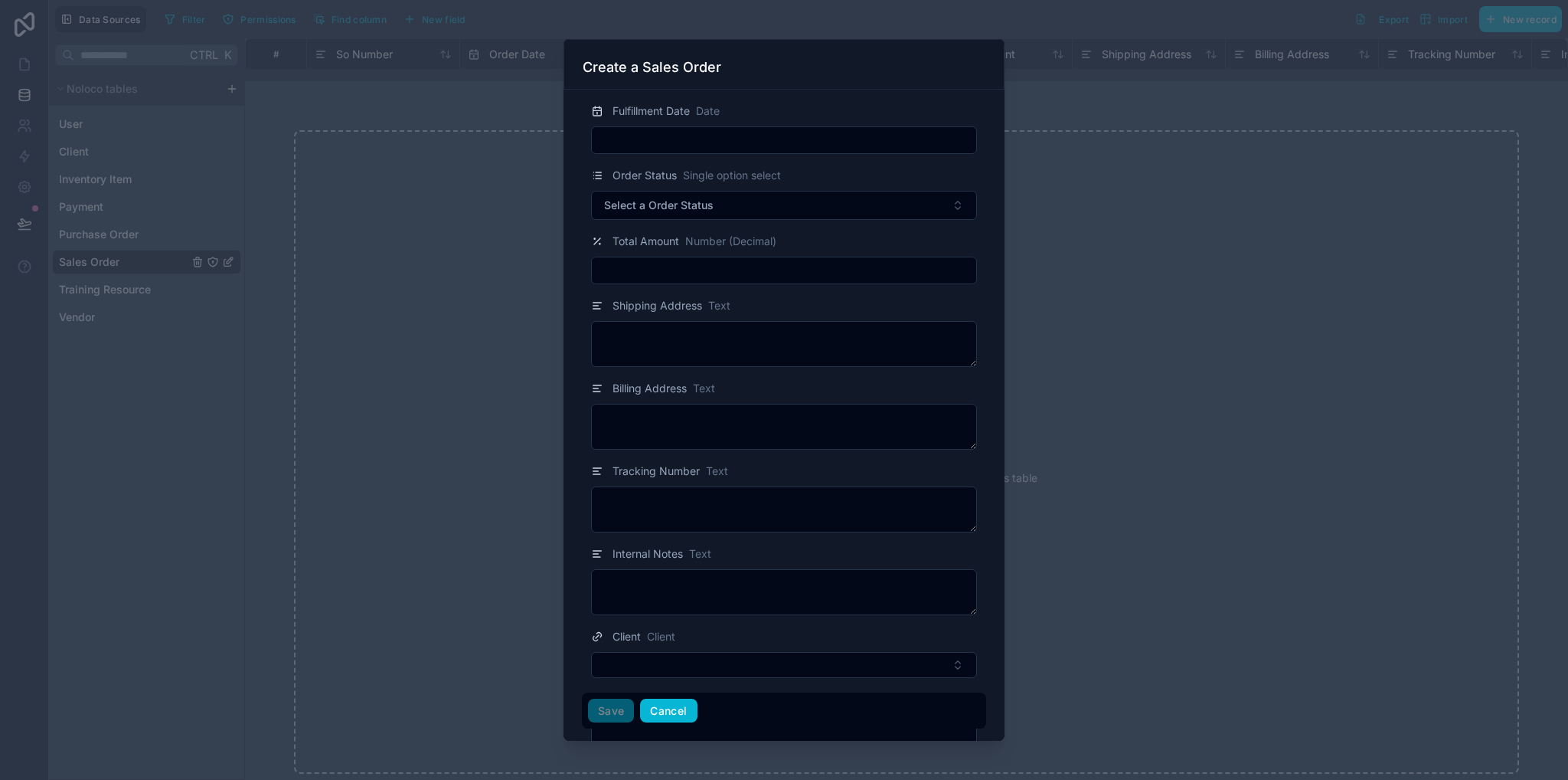
click at [671, 710] on button "Cancel" at bounding box center [669, 710] width 57 height 25
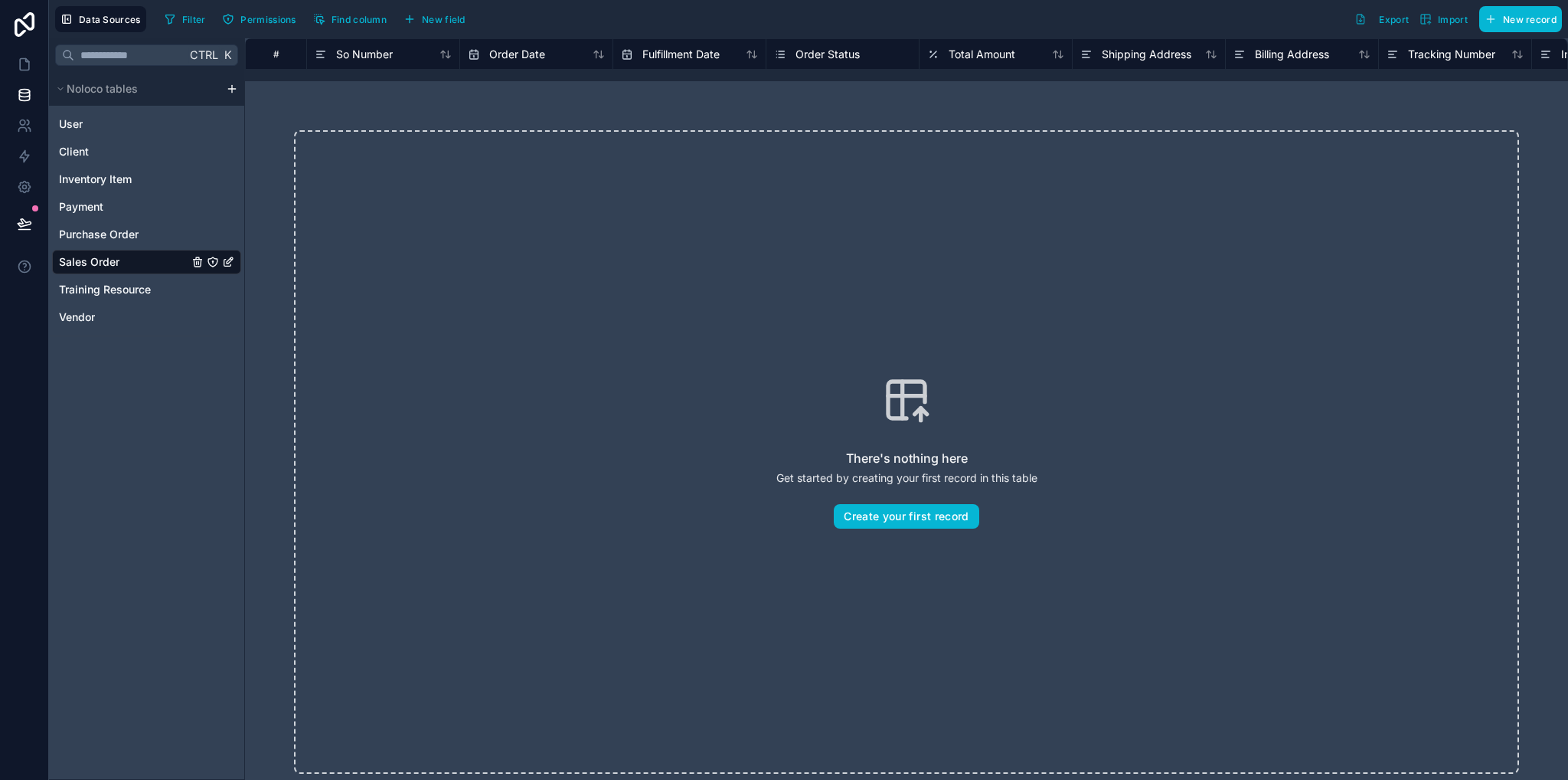
click at [230, 89] on html "Data Sources Filter Permissions Find column New field Export Import New record …" at bounding box center [784, 390] width 1568 height 780
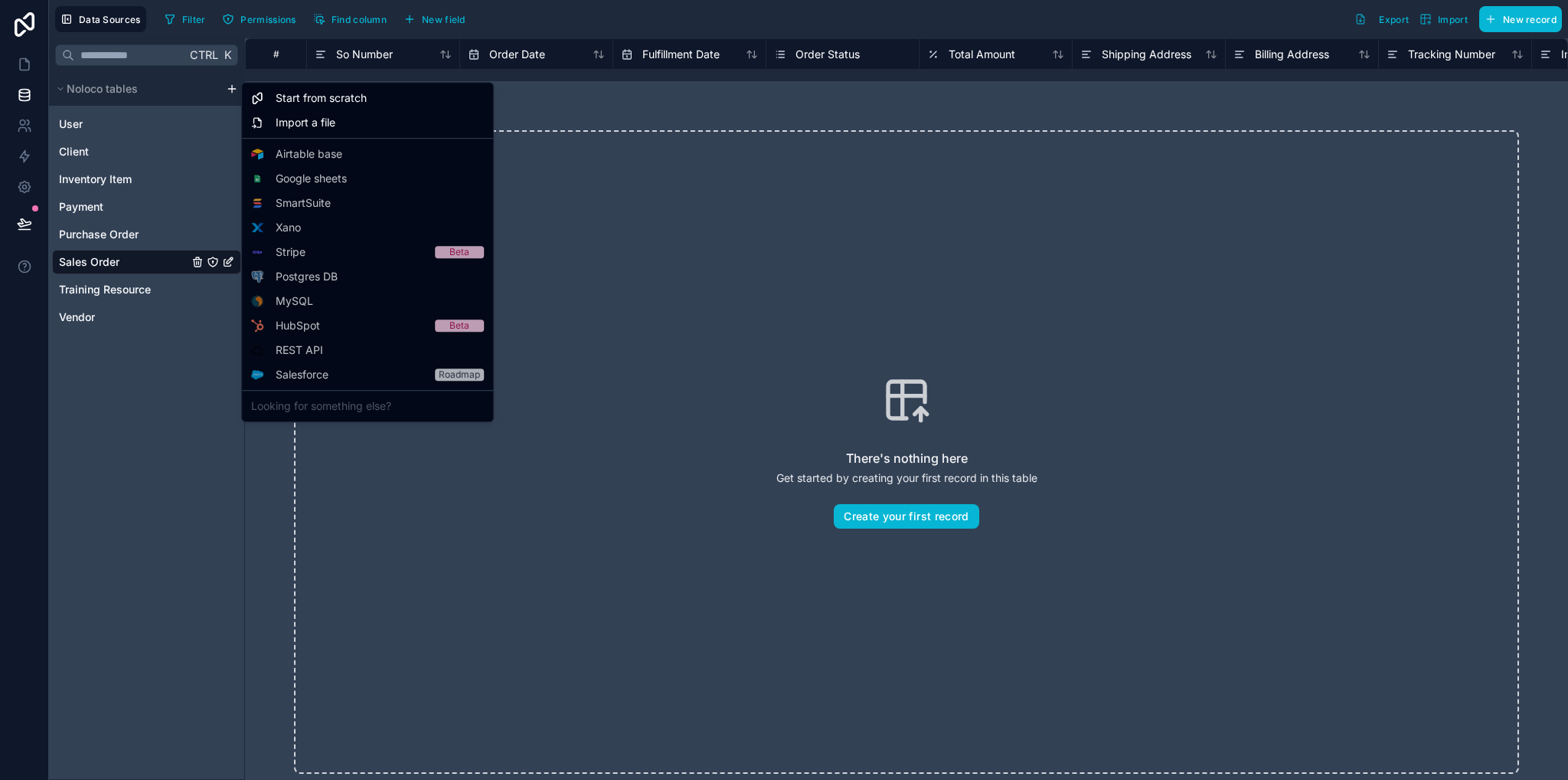
click at [114, 440] on html "Data Sources Filter Permissions Find column New field Export Import New record …" at bounding box center [784, 390] width 1568 height 780
click at [230, 85] on html "Data Sources Filter Permissions Find column New field Export Import New record …" at bounding box center [784, 390] width 1568 height 780
click at [344, 122] on div "Import a file" at bounding box center [367, 122] width 245 height 25
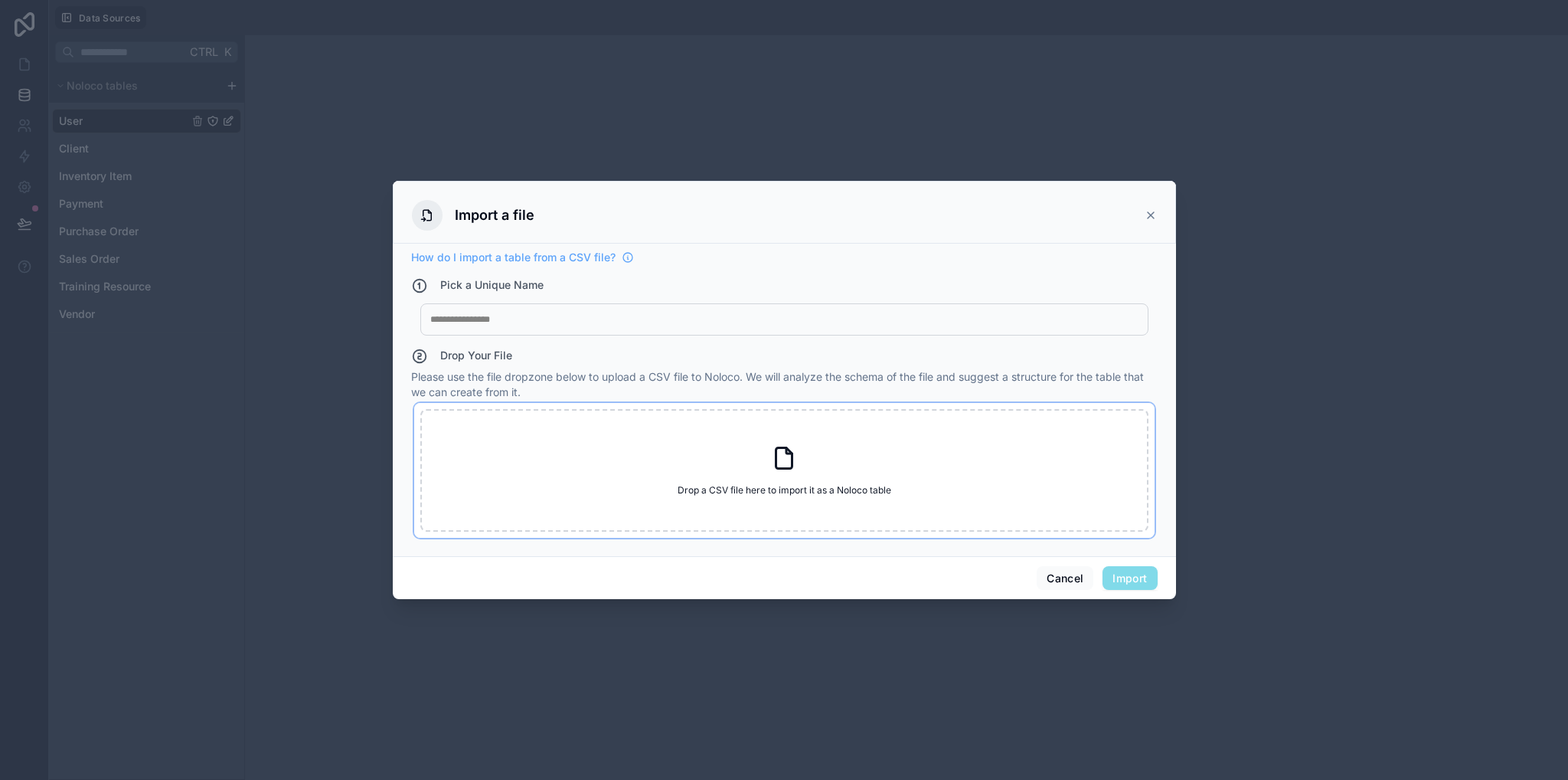
click at [753, 465] on div "Drop a CSV file here to import it as a Noloco table Drop a CSV file here to imp…" at bounding box center [784, 470] width 729 height 123
type input "**********"
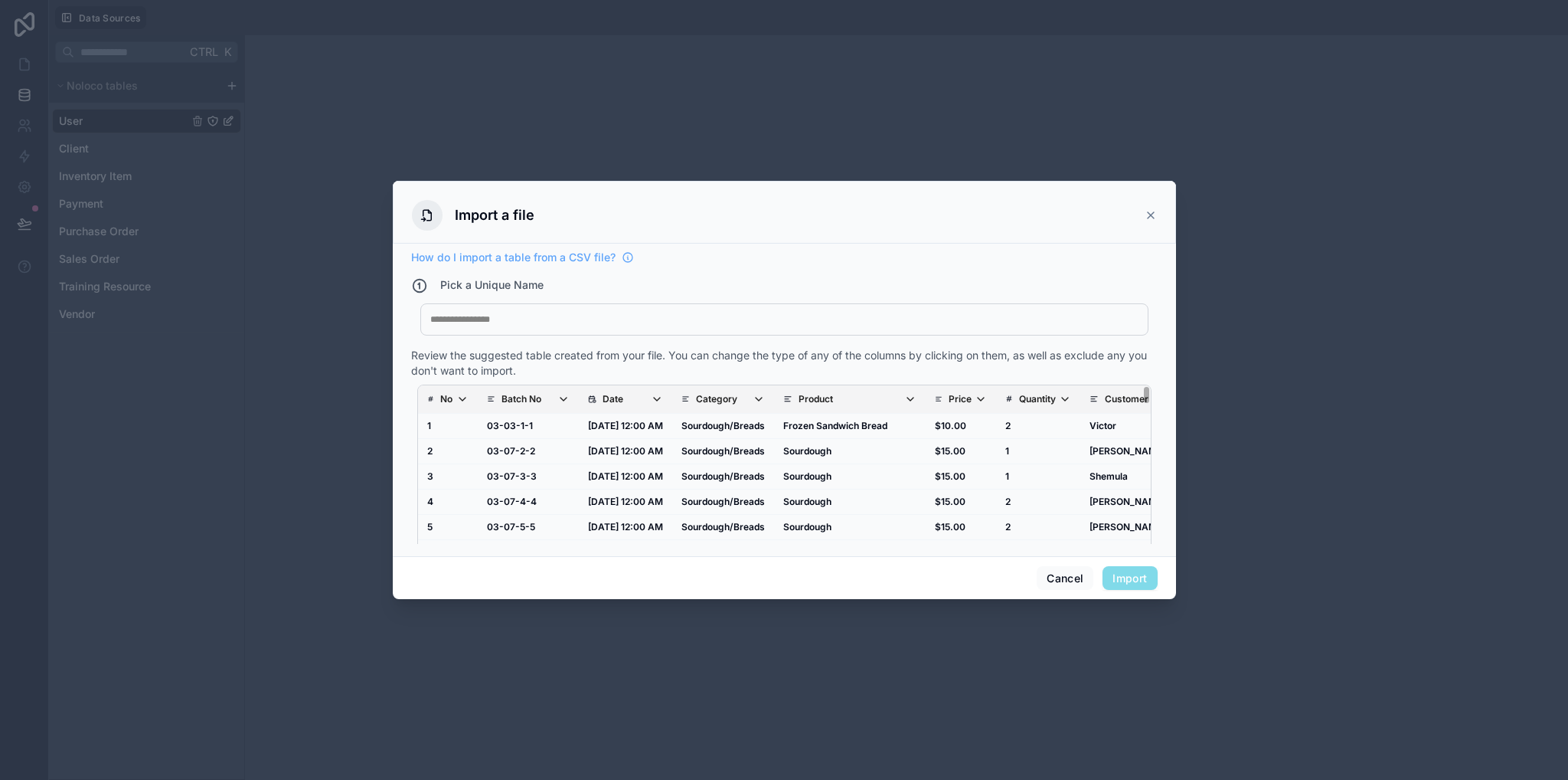
click at [554, 311] on div "My Imported File" at bounding box center [784, 319] width 729 height 32
click at [538, 319] on div at bounding box center [784, 319] width 708 height 12
click at [537, 319] on div at bounding box center [784, 319] width 708 height 12
click at [1128, 573] on button "Import" at bounding box center [1129, 578] width 54 height 25
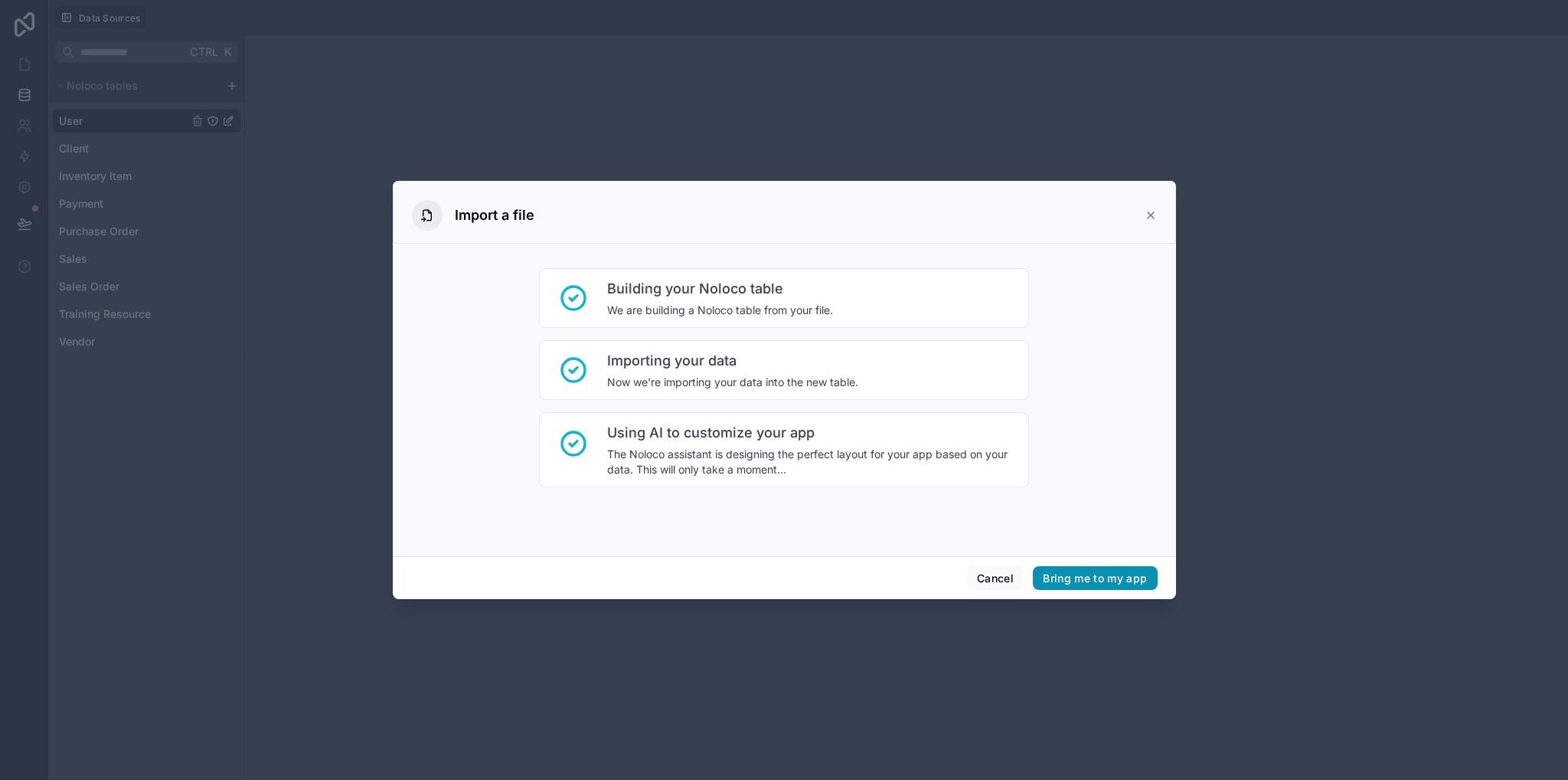
click at [1120, 577] on button "Bring me to my app" at bounding box center [1094, 578] width 124 height 25
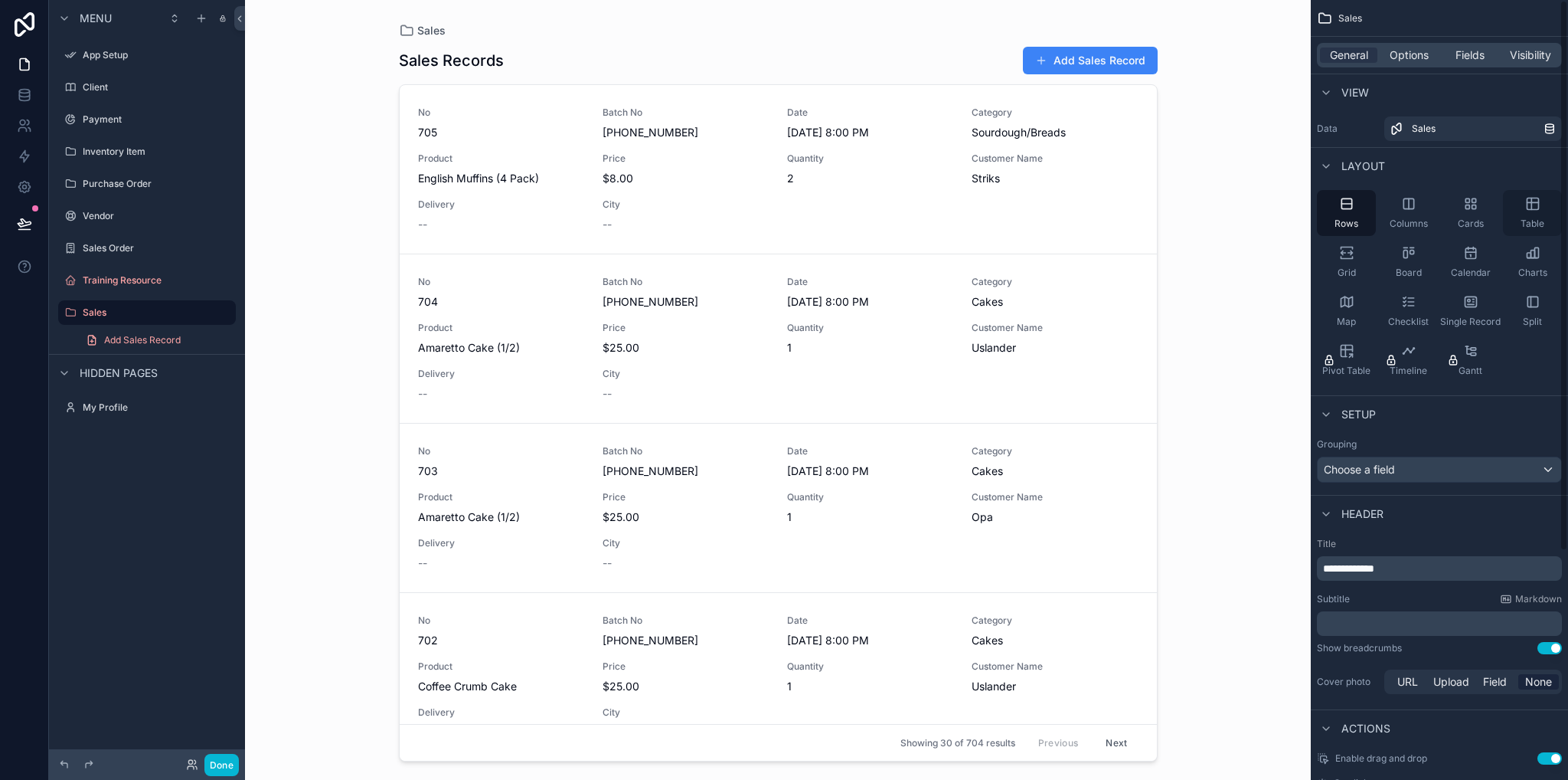
click at [1530, 211] on icon "scrollable content" at bounding box center [1533, 203] width 16 height 16
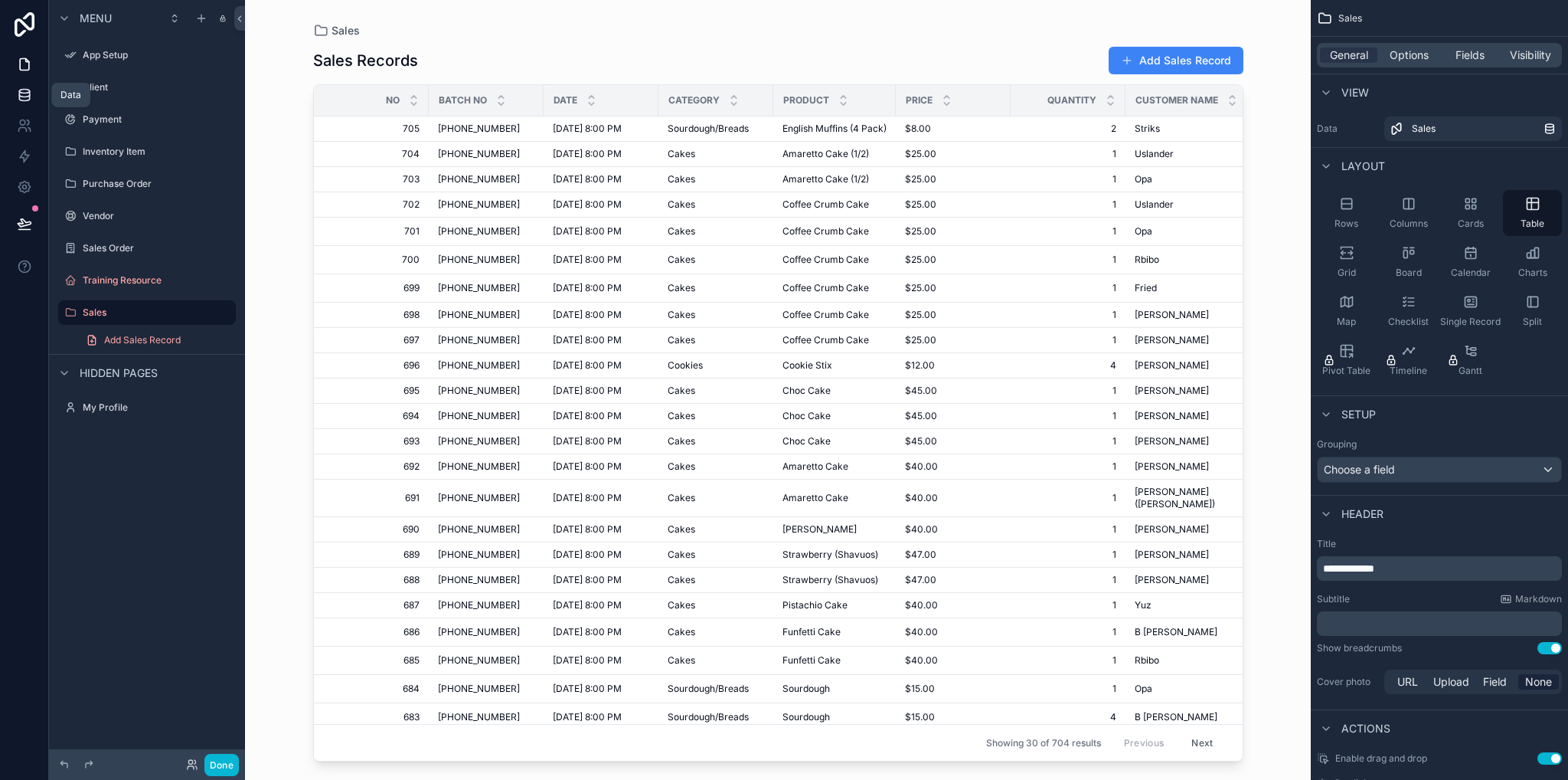
click at [29, 93] on icon at bounding box center [24, 93] width 10 height 6
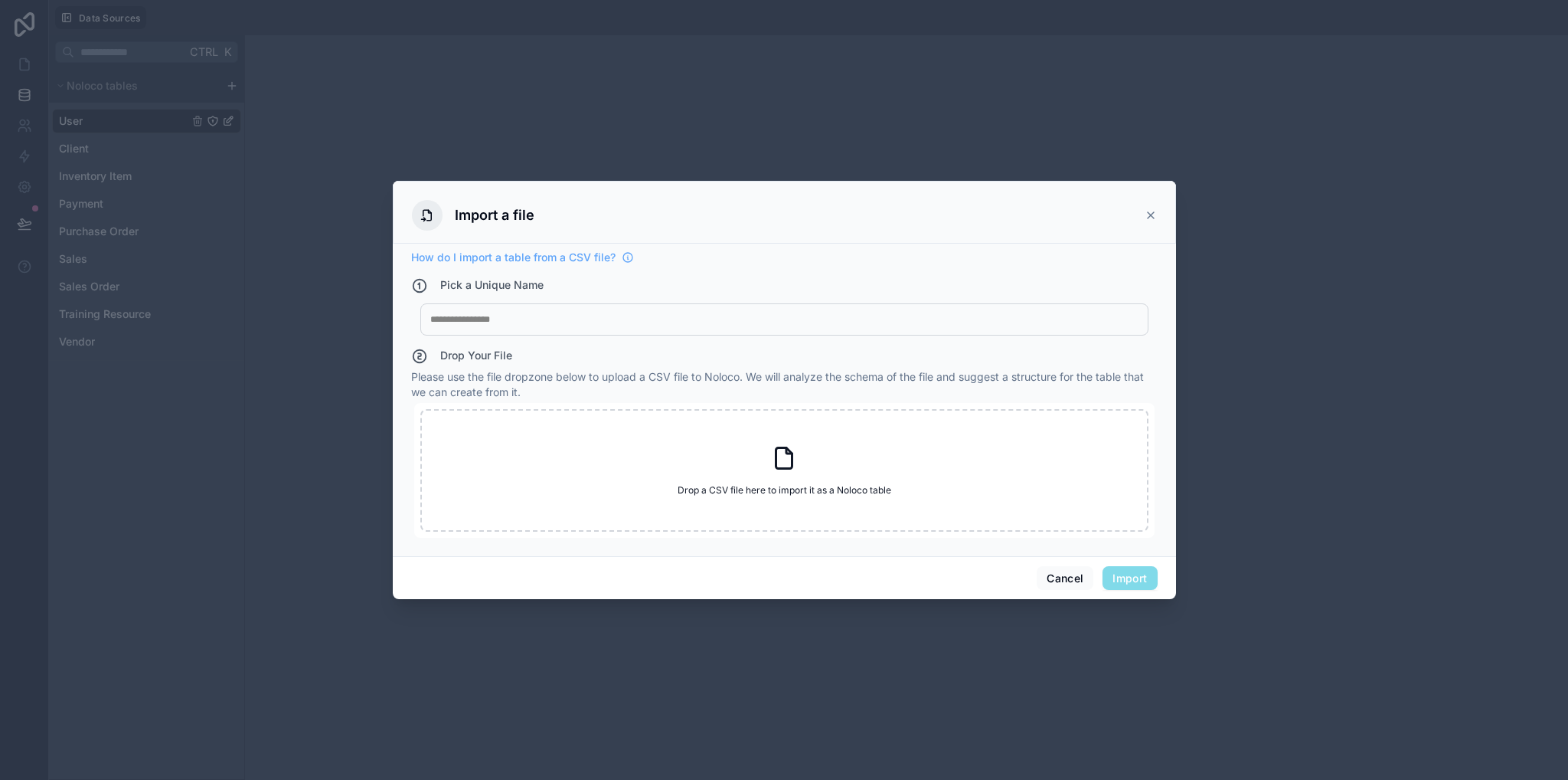
click at [1153, 214] on icon at bounding box center [1150, 214] width 12 height 12
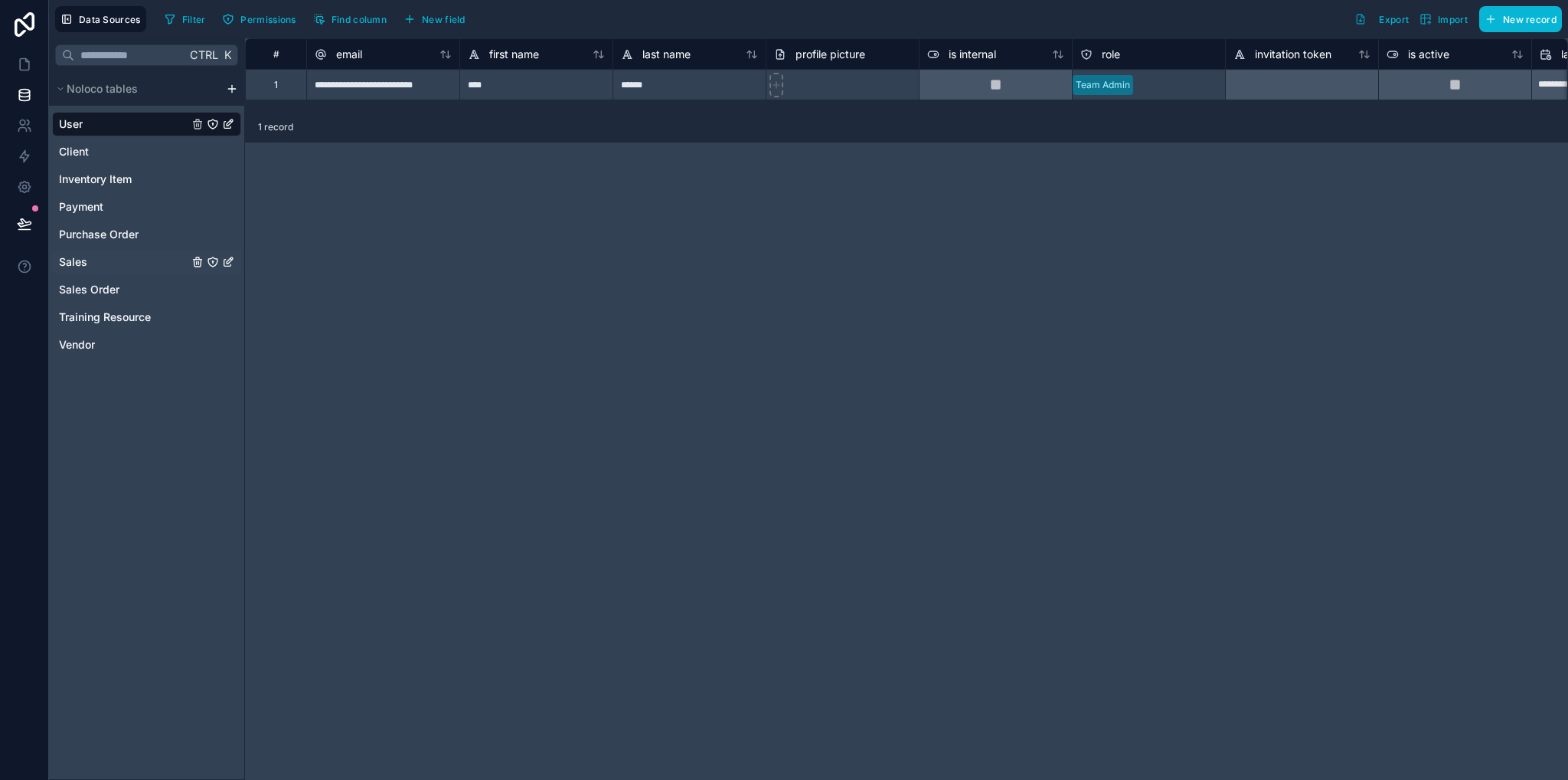
click at [103, 265] on div "Sales" at bounding box center [147, 261] width 189 height 25
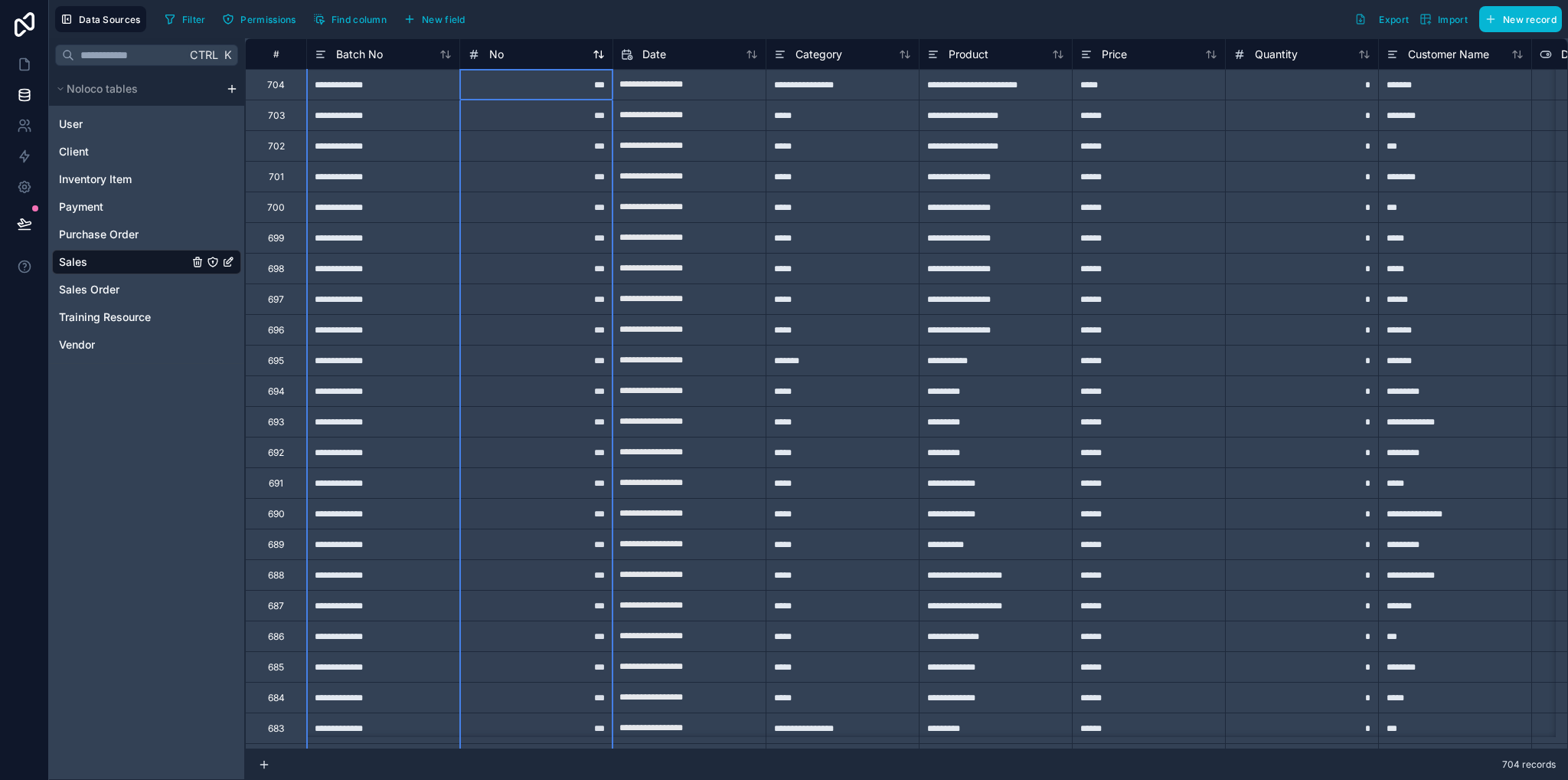
click at [512, 52] on div "No" at bounding box center [537, 54] width 137 height 18
click at [515, 53] on div "No" at bounding box center [537, 54] width 137 height 18
click at [510, 60] on div "No" at bounding box center [537, 54] width 137 height 18
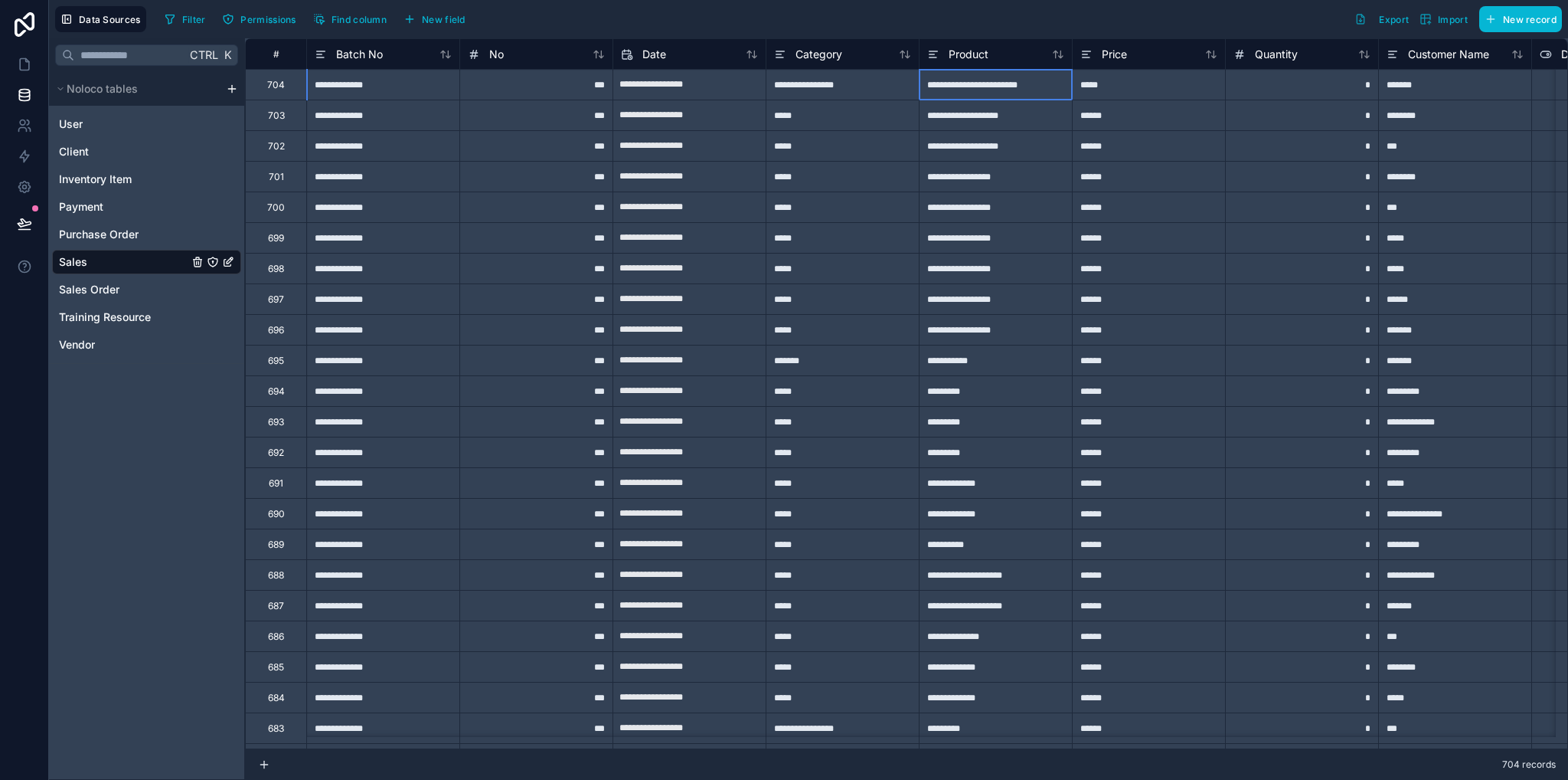
click at [927, 93] on div "**********" at bounding box center [995, 83] width 153 height 30
click at [34, 227] on button at bounding box center [24, 224] width 34 height 43
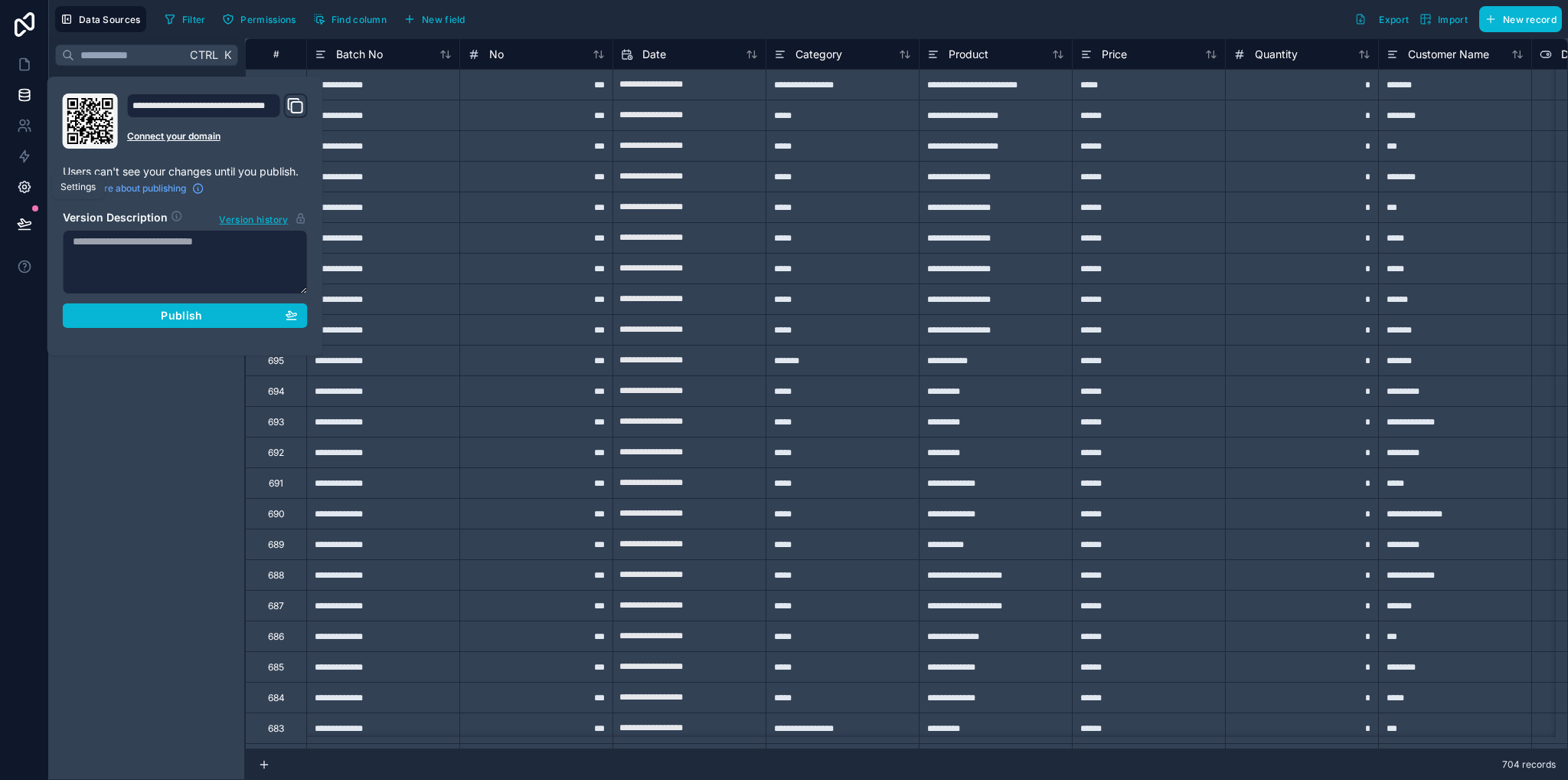
click at [16, 193] on icon at bounding box center [24, 187] width 16 height 16
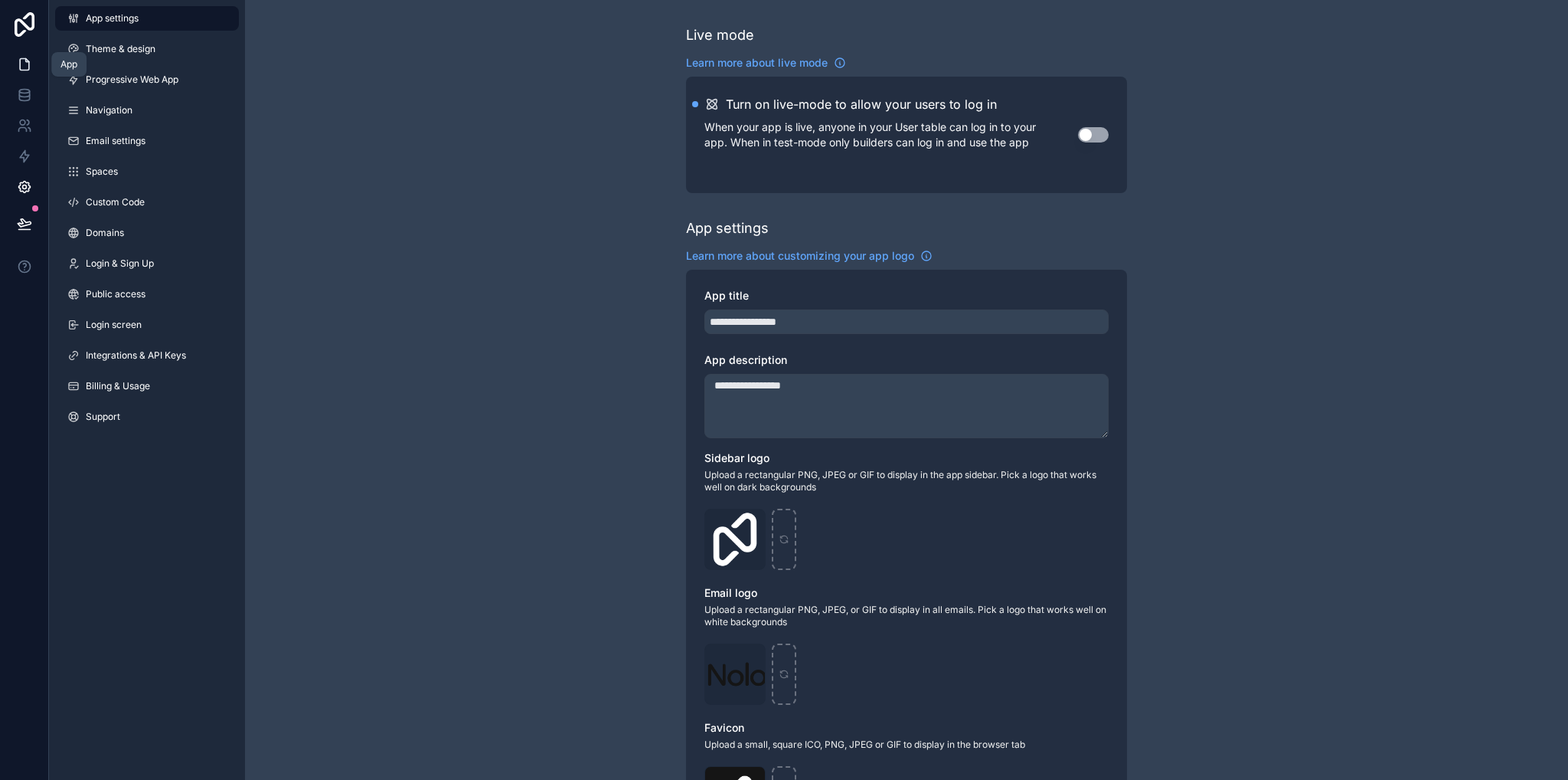
click at [25, 57] on icon at bounding box center [24, 64] width 16 height 16
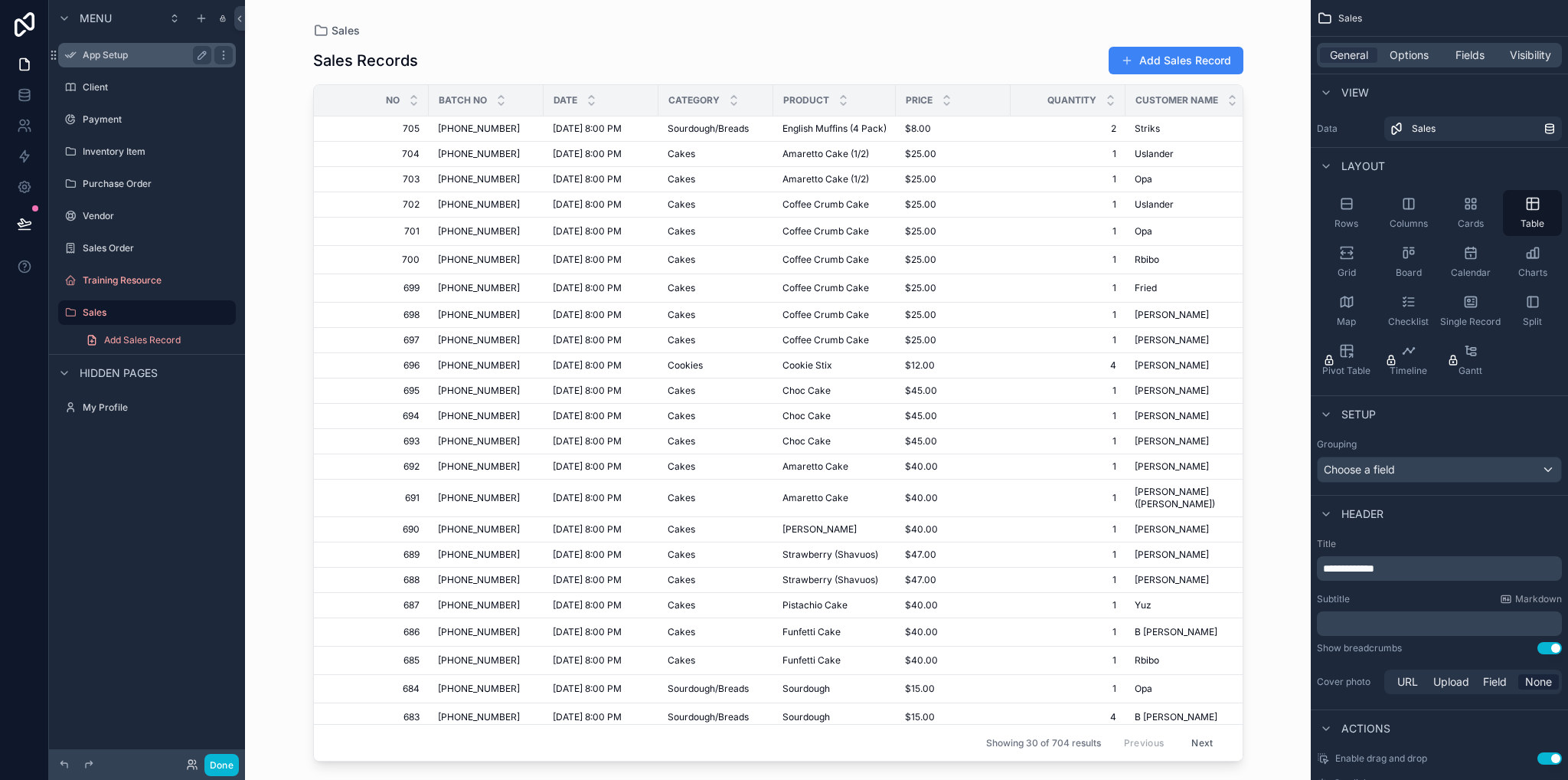
click at [119, 53] on label "App Setup" at bounding box center [144, 54] width 123 height 12
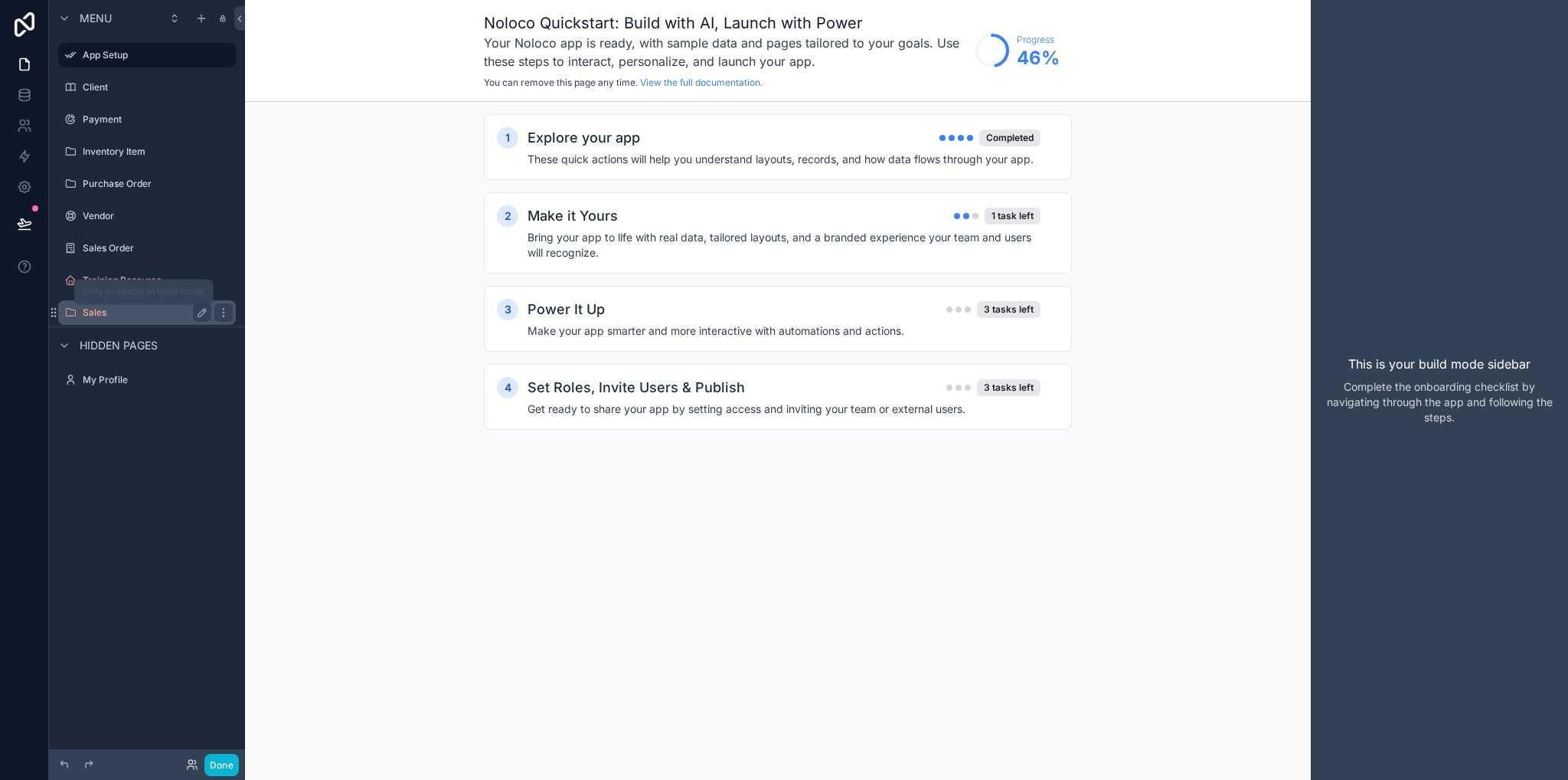
click at [127, 315] on label "Sales" at bounding box center [144, 312] width 123 height 12
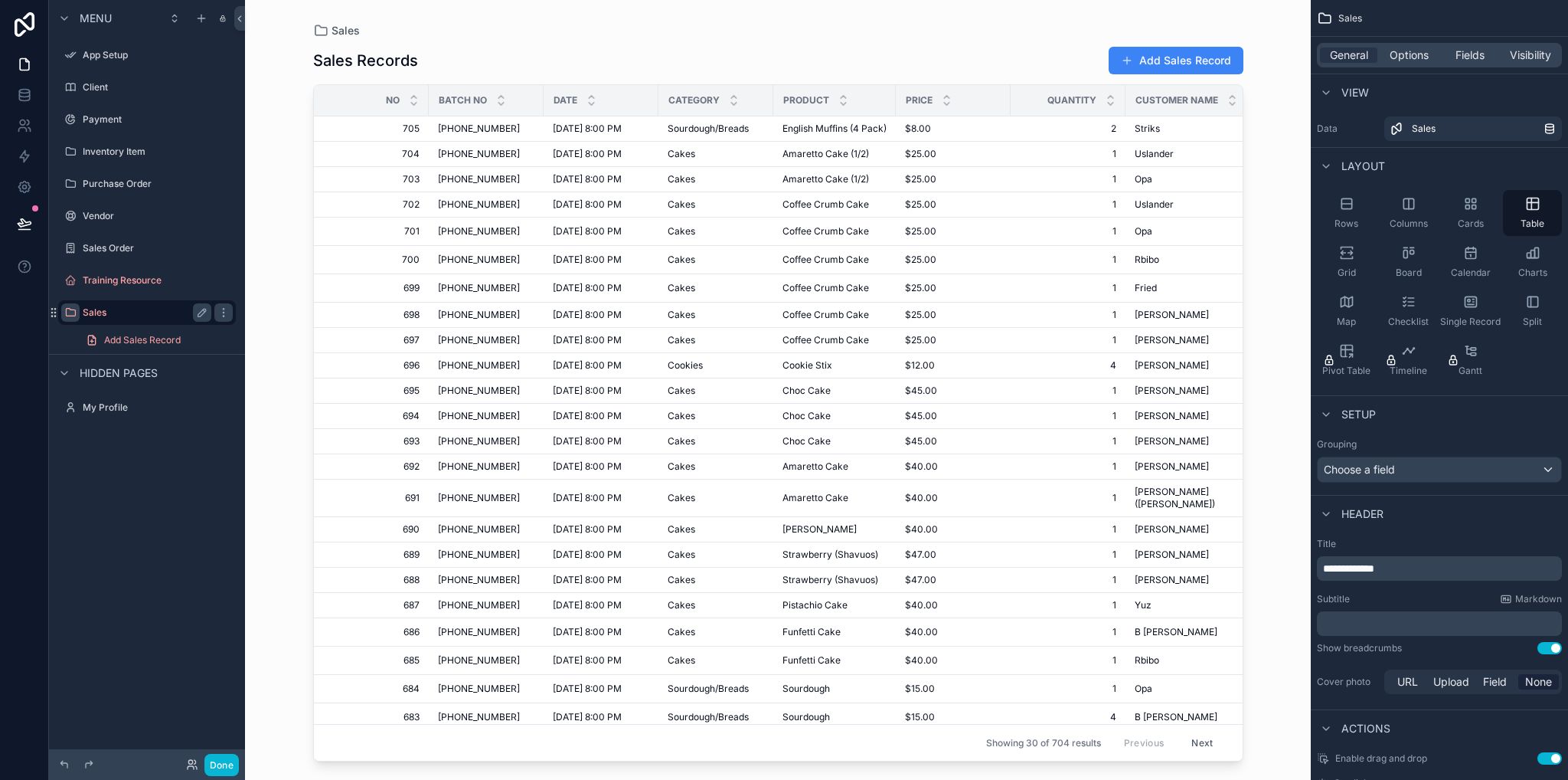
click at [65, 313] on icon "scrollable content" at bounding box center [70, 312] width 12 height 12
click at [157, 517] on div "Menu App Setup Client Payment Inventory Item Purchase Order Vendor Sales Order …" at bounding box center [147, 380] width 196 height 762
click at [199, 313] on icon "scrollable content" at bounding box center [202, 313] width 7 height 7
click at [226, 313] on icon "scrollable content" at bounding box center [223, 312] width 12 height 12
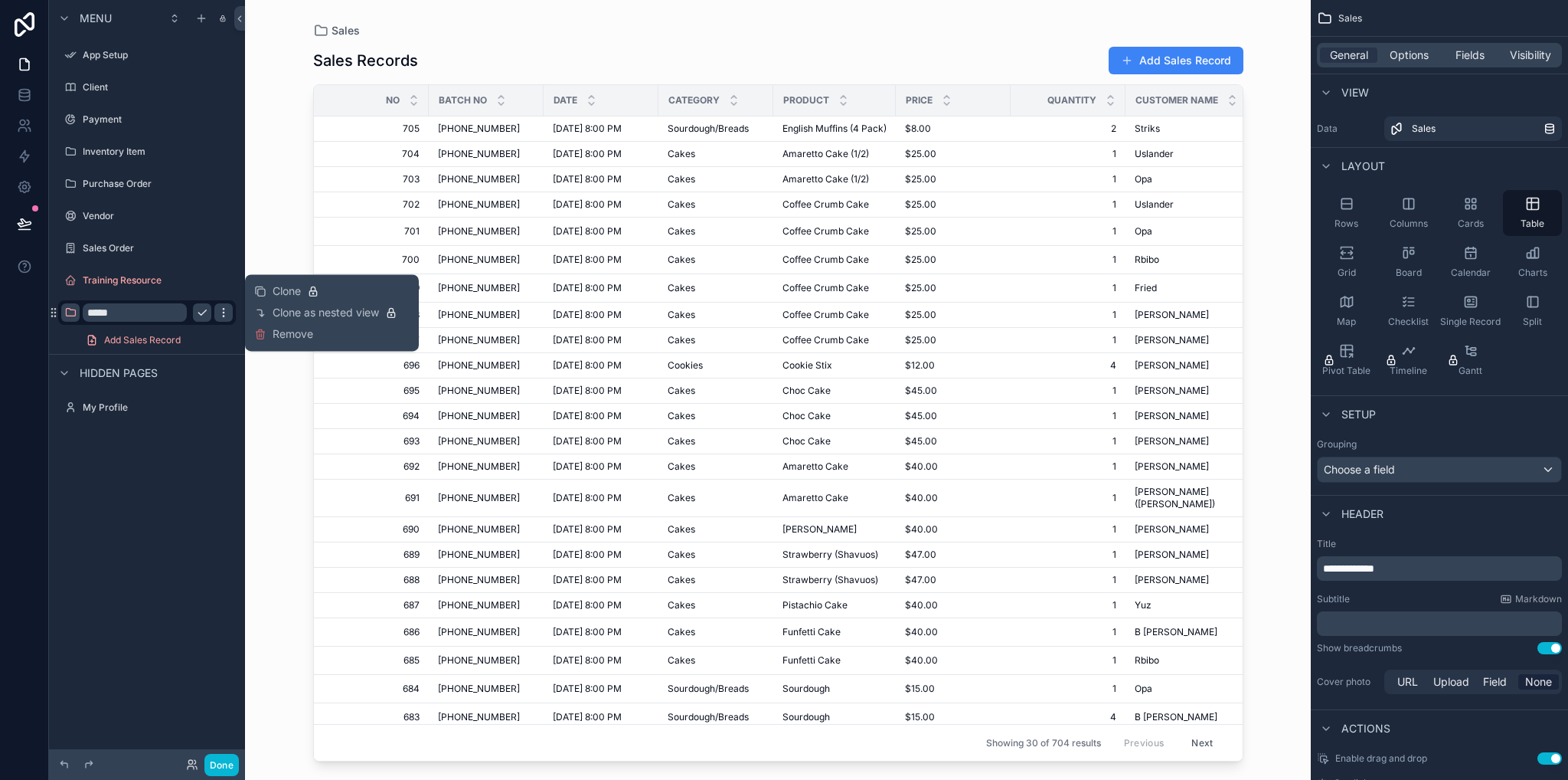
click at [226, 313] on icon "scrollable content" at bounding box center [223, 312] width 12 height 12
click at [930, 30] on div "scrollable content" at bounding box center [778, 380] width 980 height 762
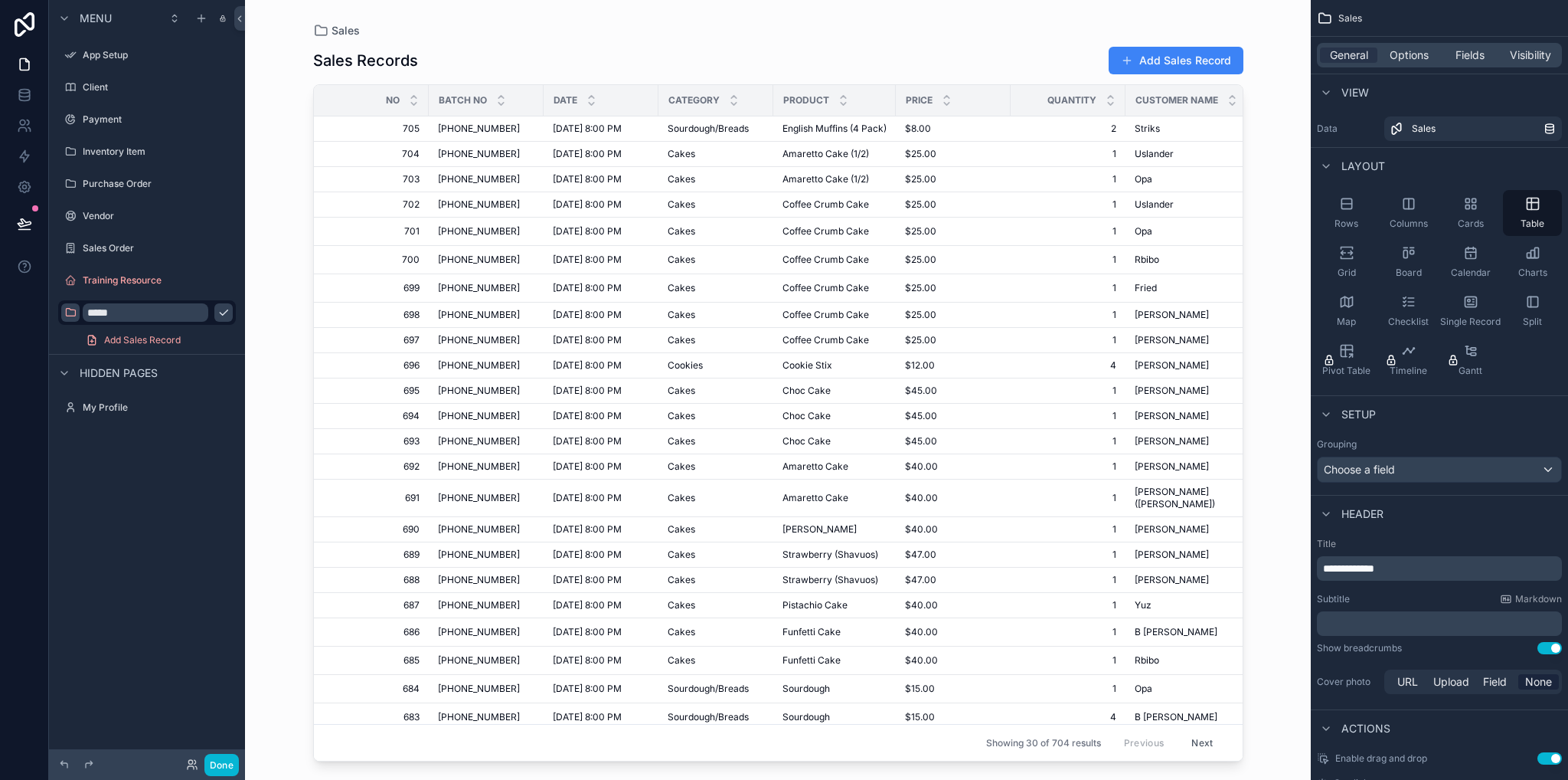
click at [157, 316] on input "*****" at bounding box center [145, 313] width 126 height 18
click at [1457, 59] on span "Fields" at bounding box center [1470, 55] width 29 height 16
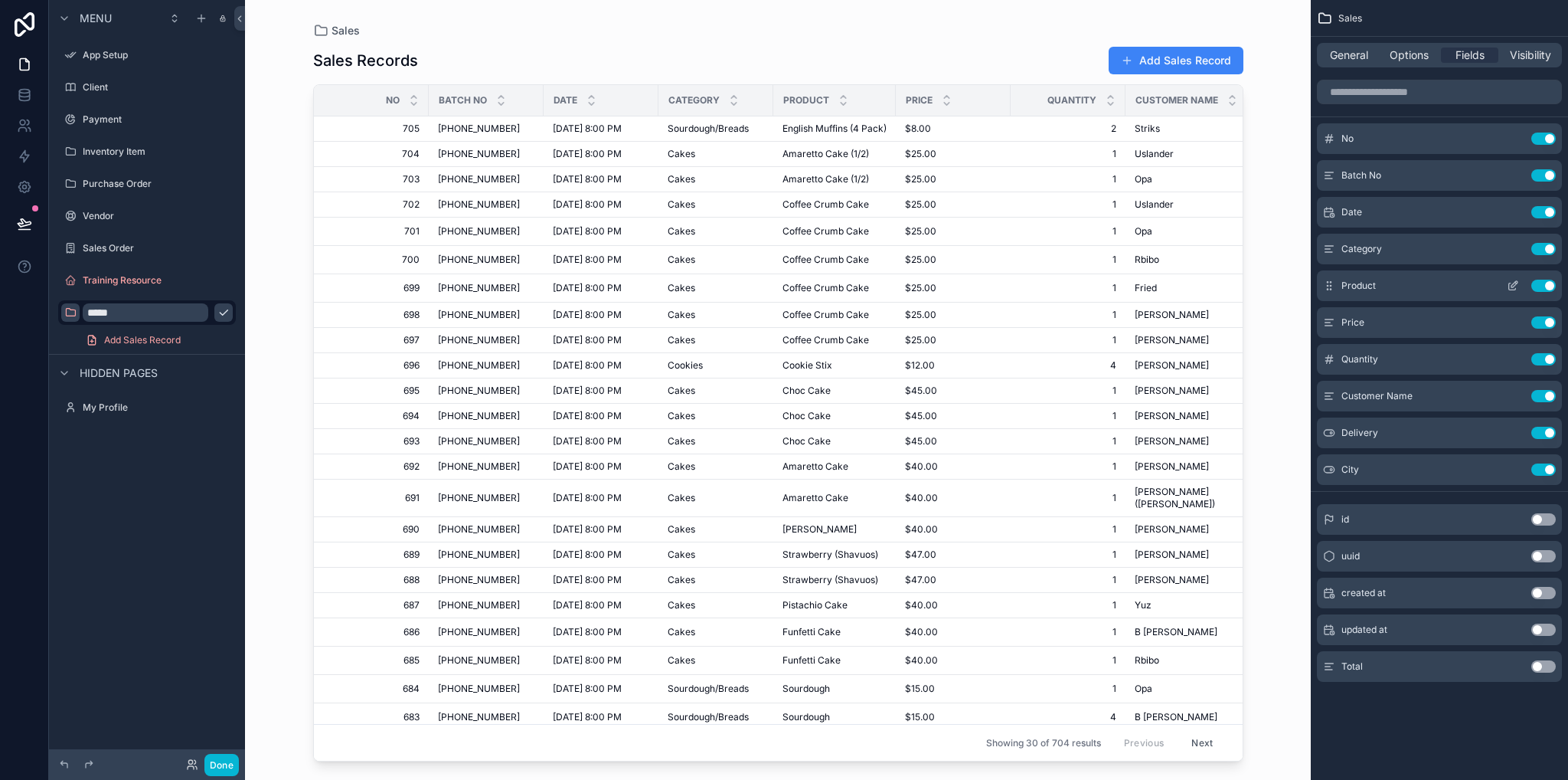
click at [1513, 287] on icon "scrollable content" at bounding box center [1514, 284] width 6 height 6
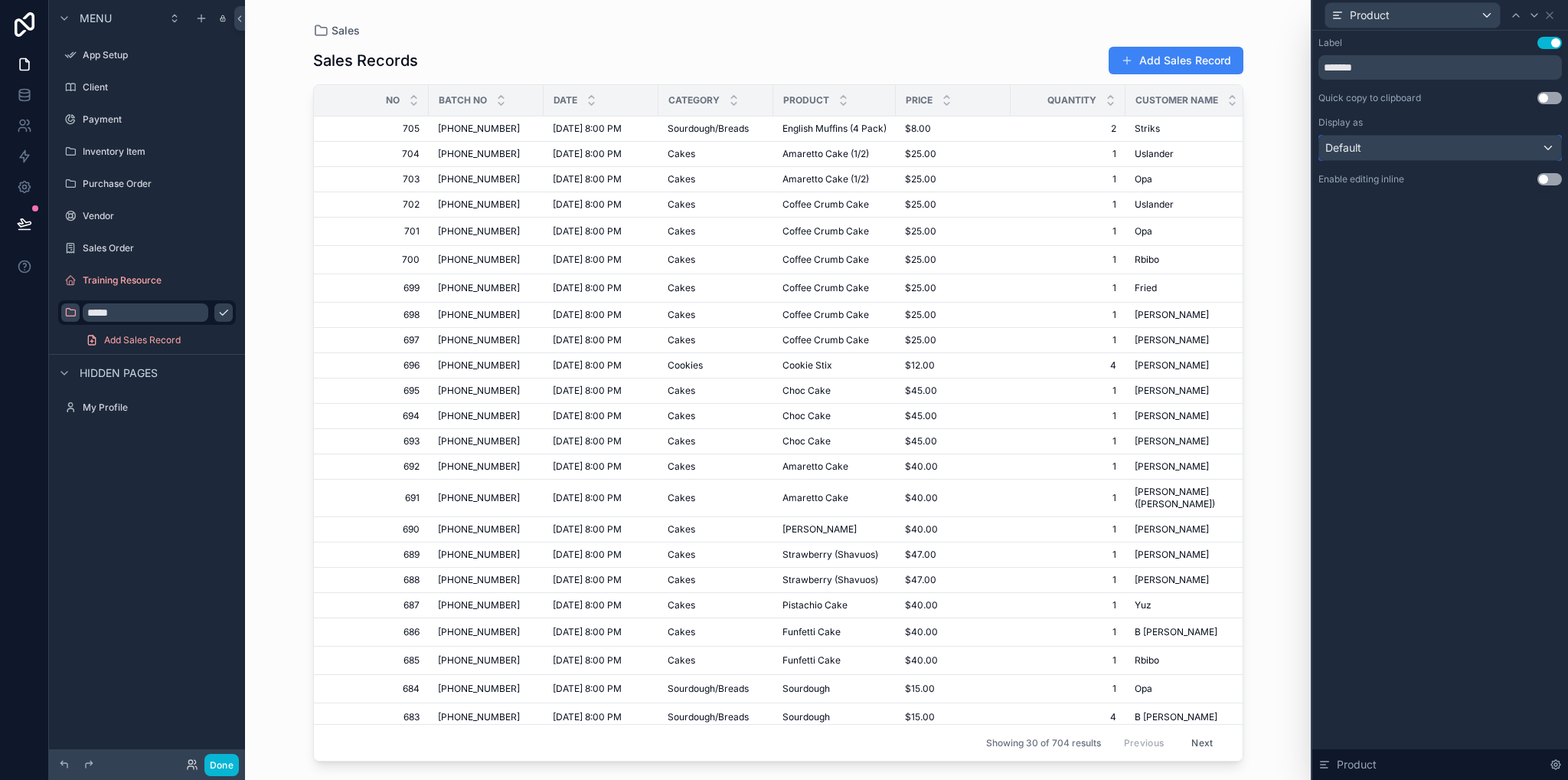
click at [1522, 152] on div "Default" at bounding box center [1441, 148] width 242 height 25
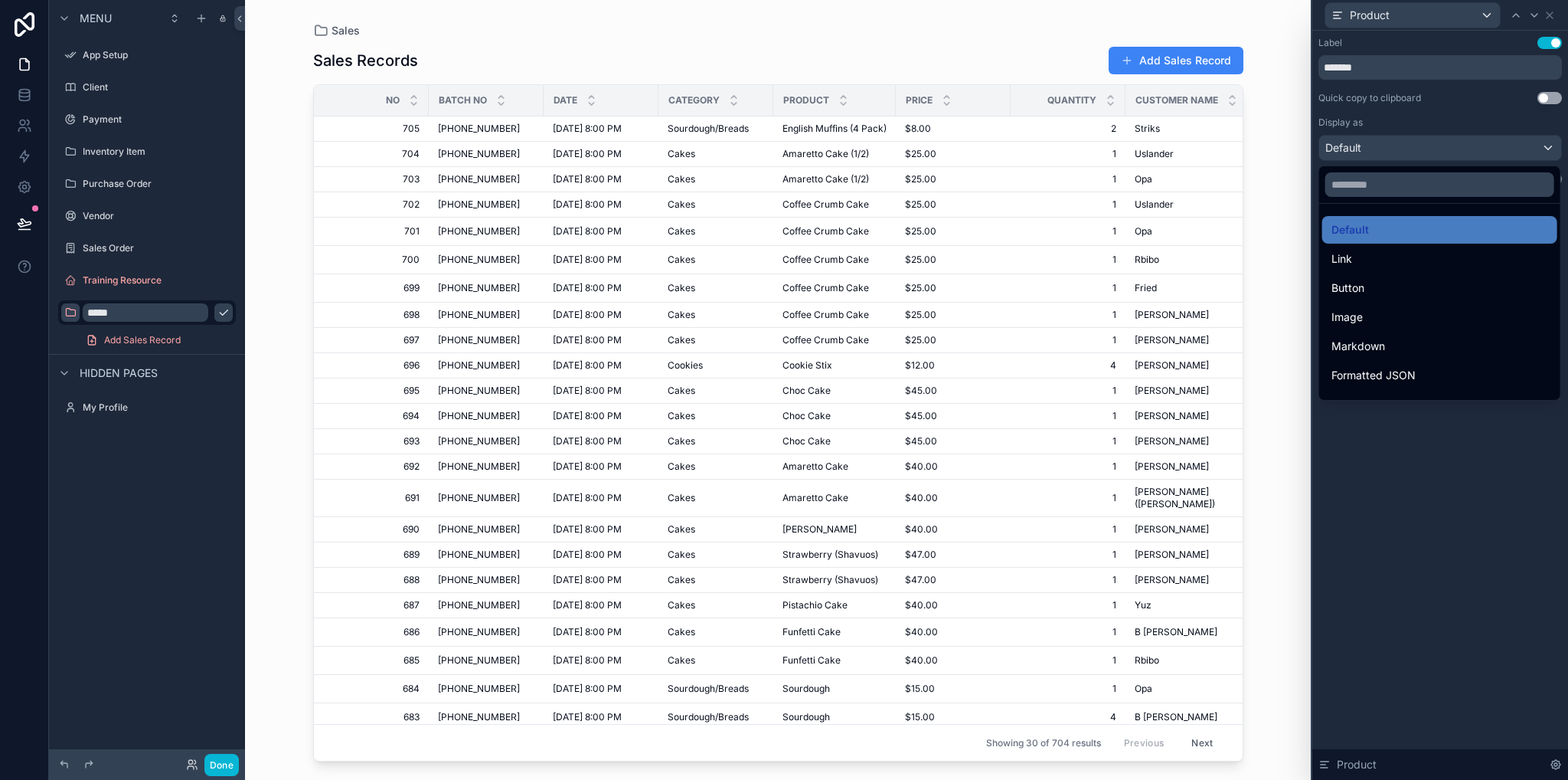
click at [1434, 533] on div at bounding box center [1440, 390] width 256 height 780
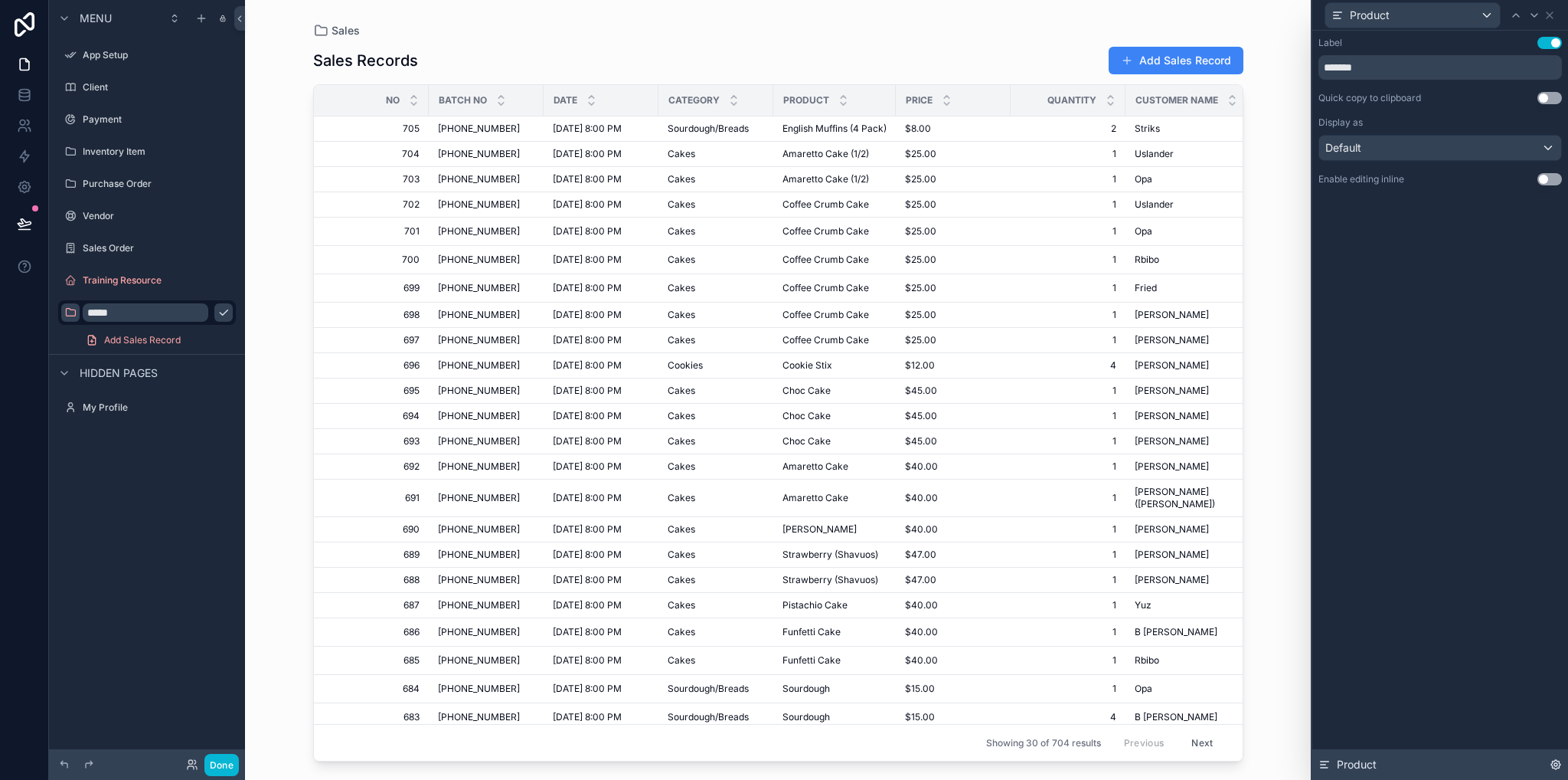
click at [1553, 771] on div "Product" at bounding box center [1440, 764] width 256 height 30
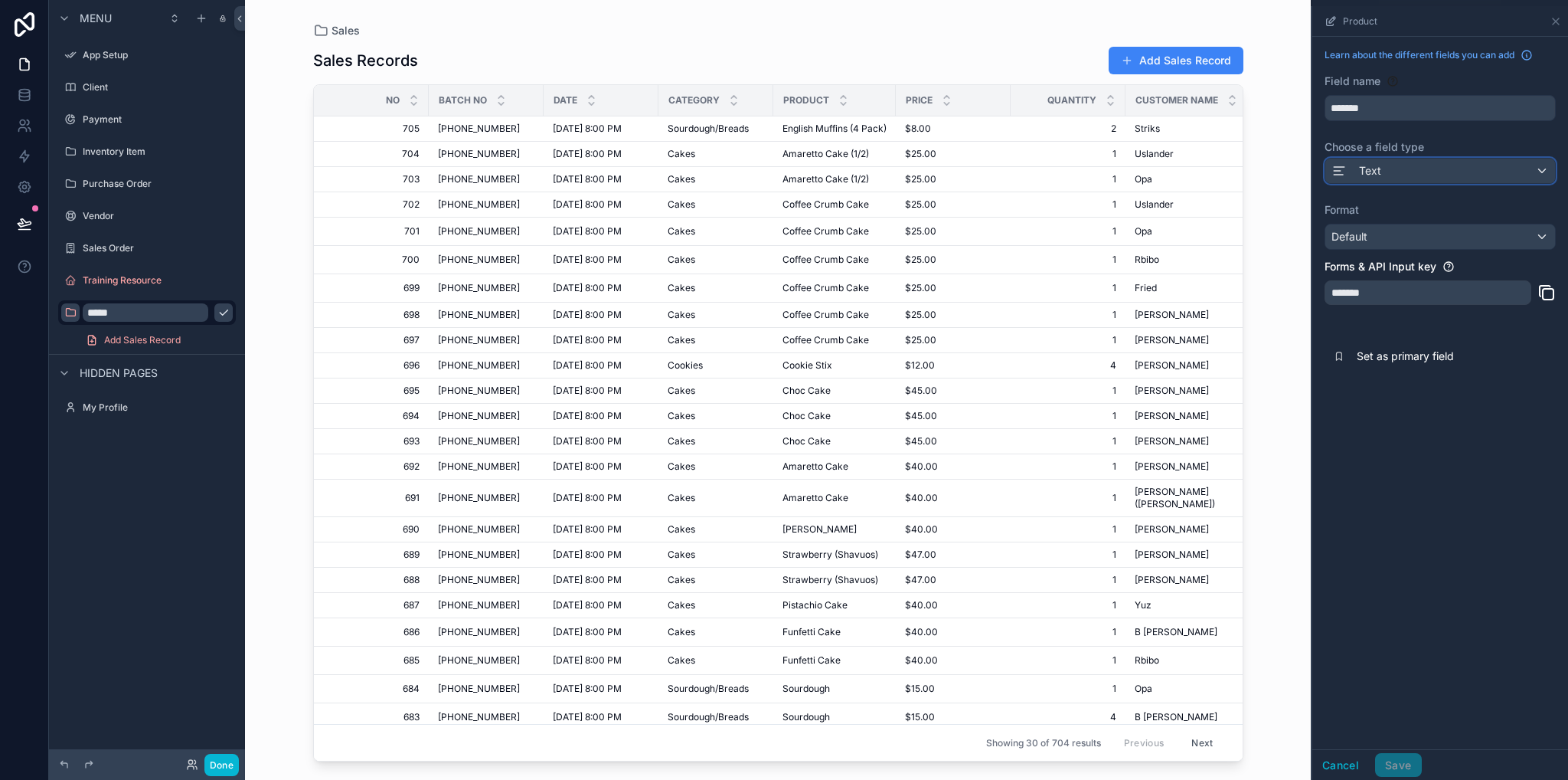
click at [1474, 175] on div "Text" at bounding box center [1440, 170] width 230 height 25
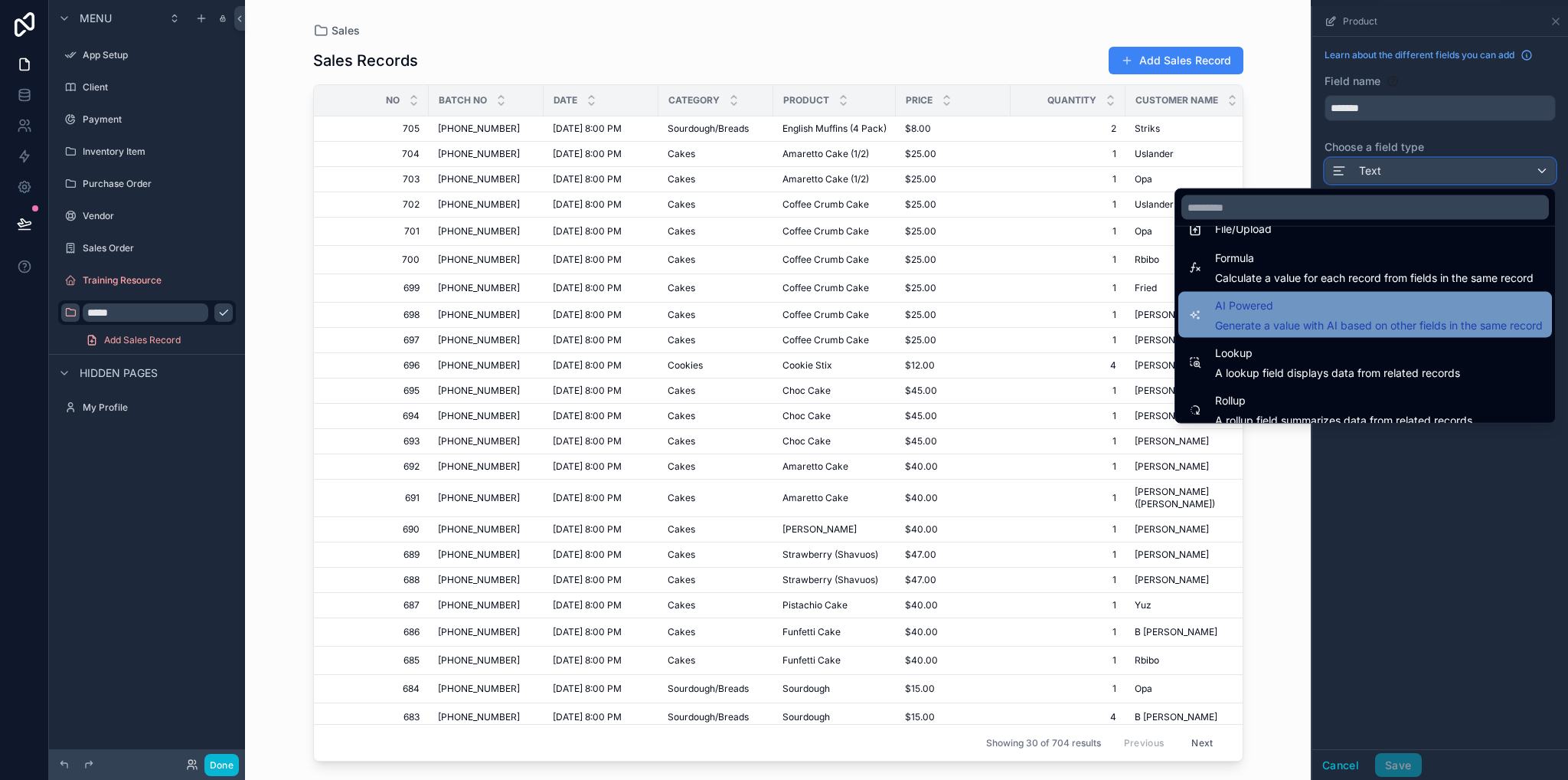
scroll to position [445, 0]
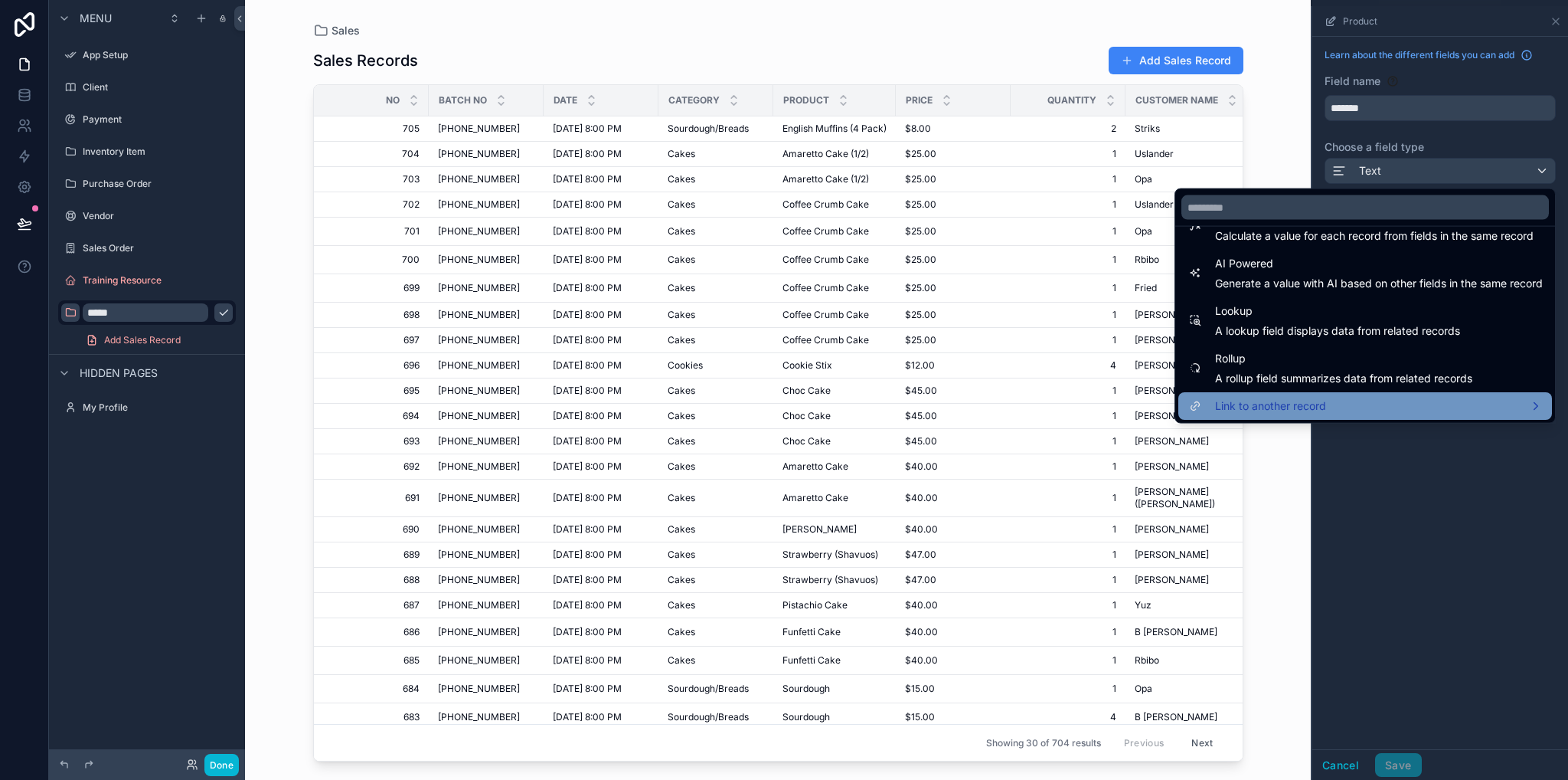
click at [1431, 399] on div "Link to another record" at bounding box center [1365, 406] width 356 height 18
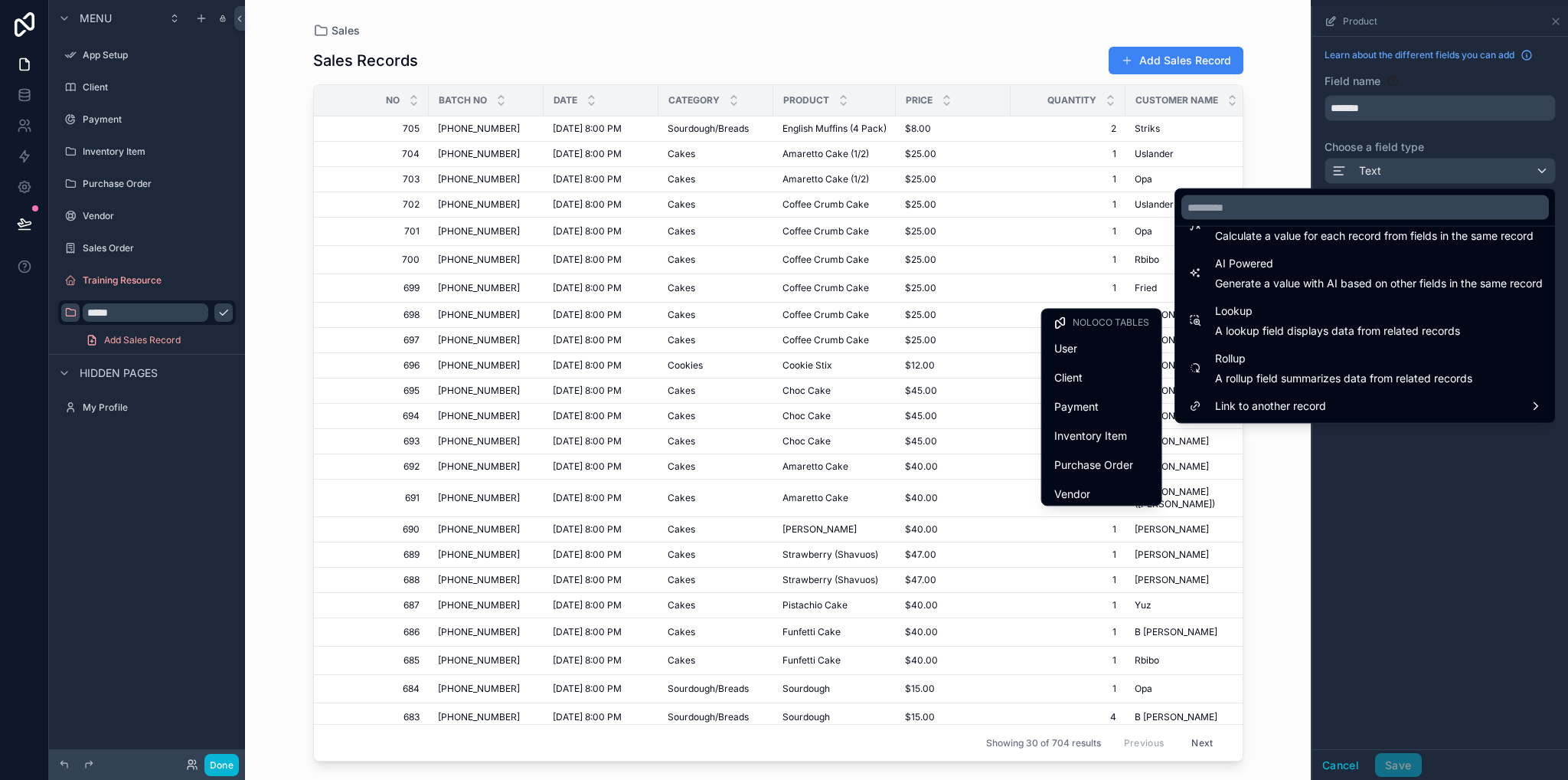
click at [1491, 511] on div "scrollable content" at bounding box center [1440, 393] width 256 height 774
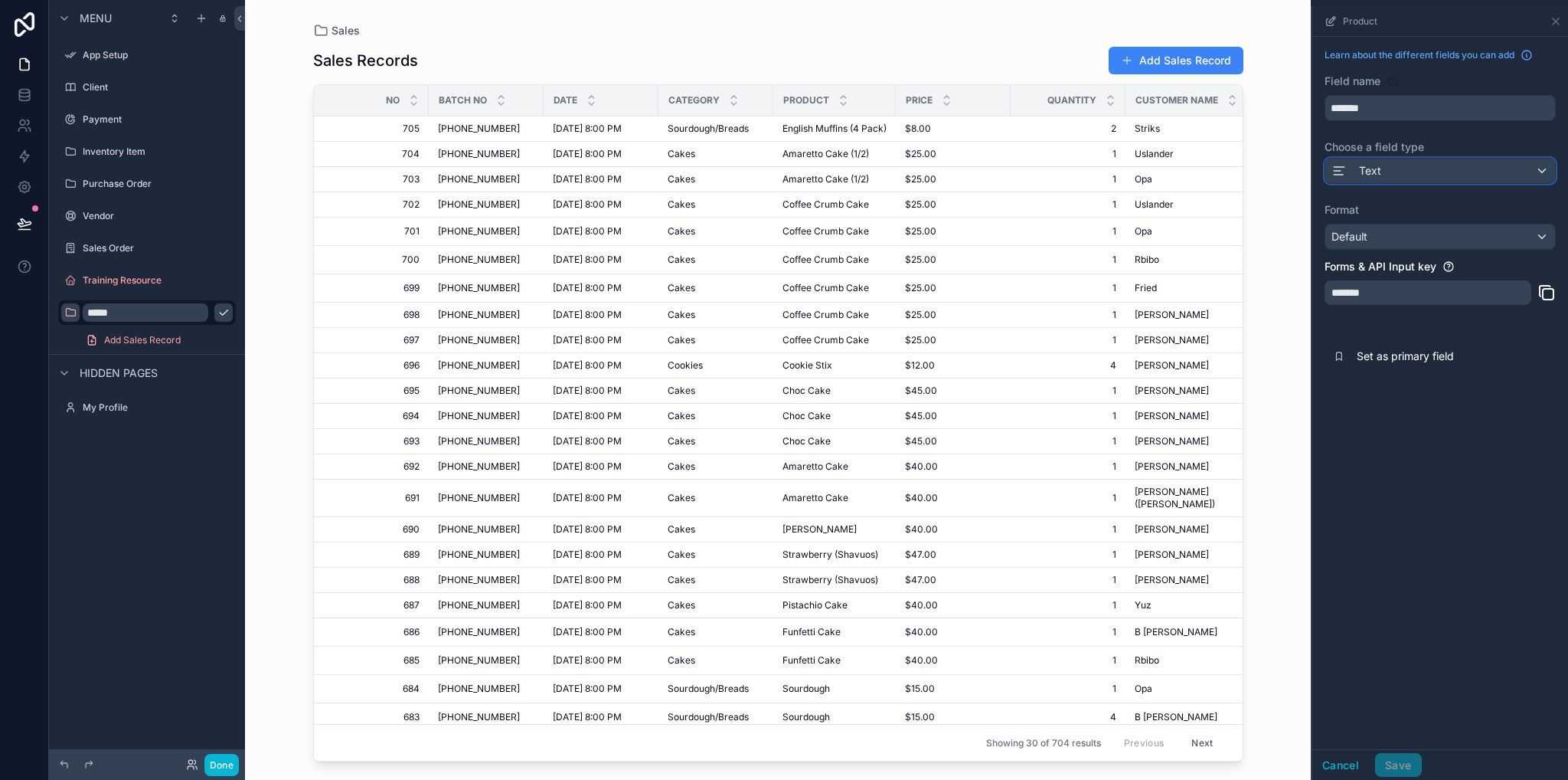
click at [1484, 169] on div "Text" at bounding box center [1440, 170] width 230 height 25
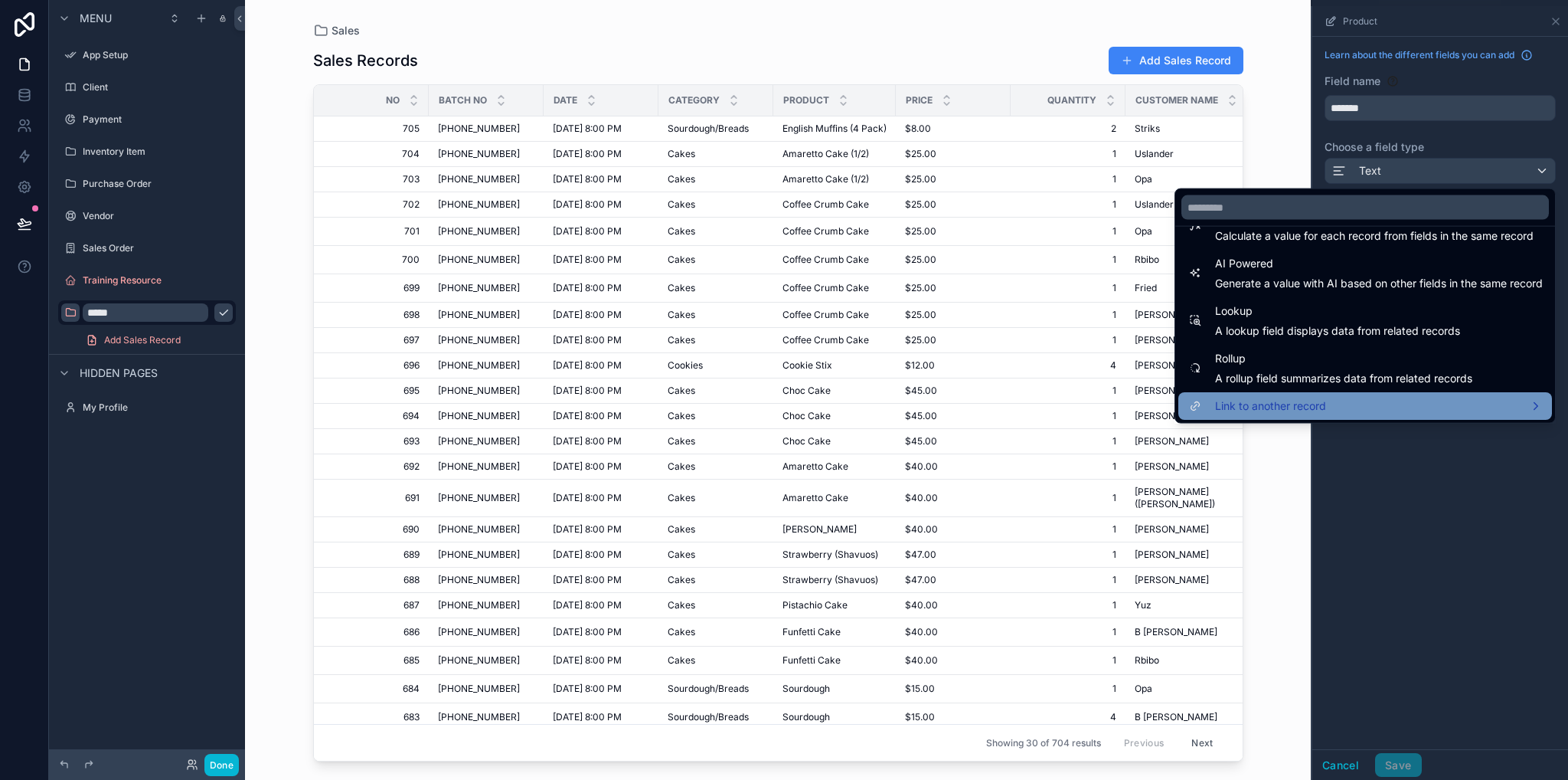
click at [1332, 397] on div "Link to another record" at bounding box center [1365, 406] width 356 height 18
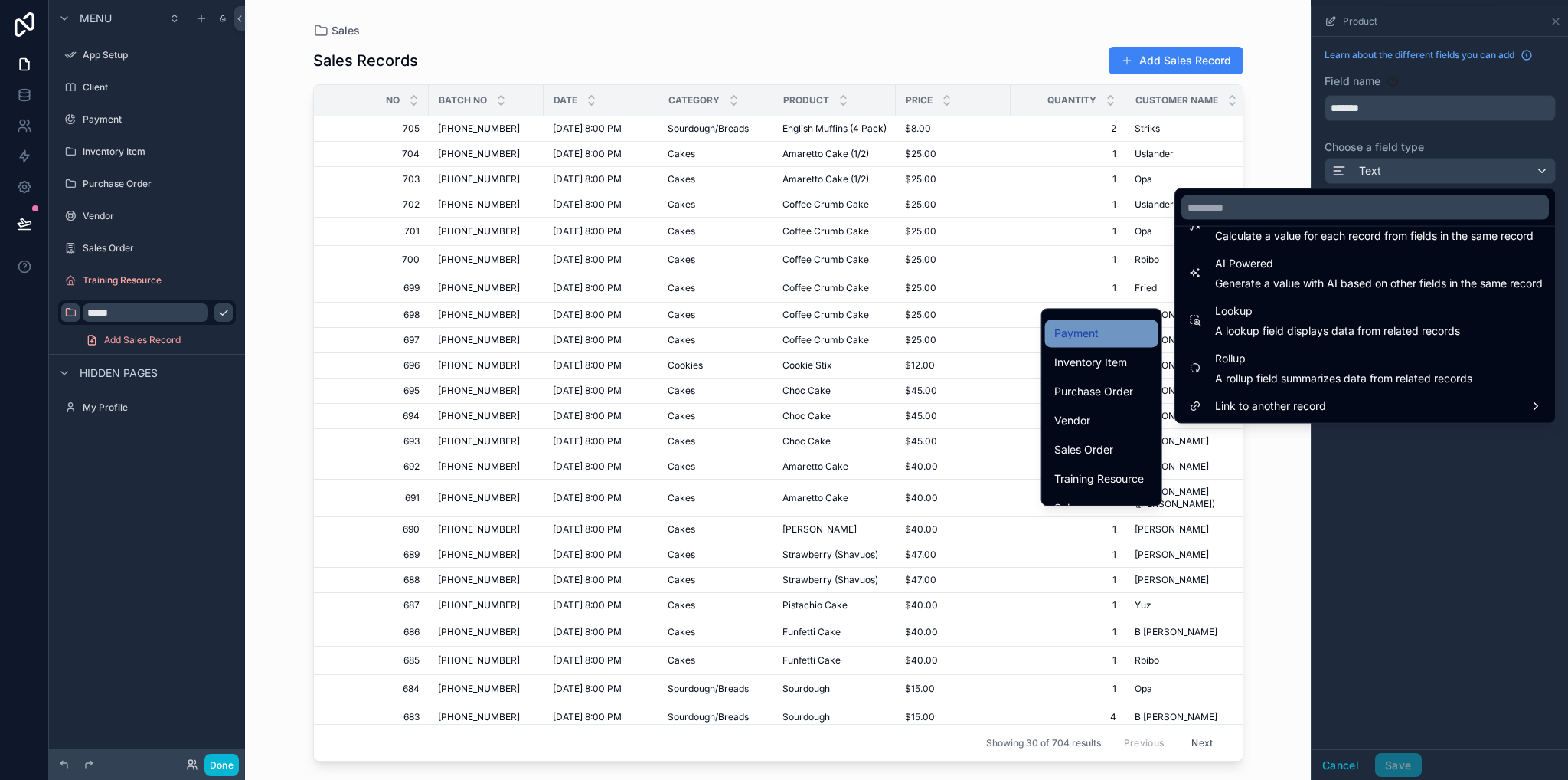
scroll to position [93, 0]
click at [1086, 335] on span "Inventory Item" at bounding box center [1091, 342] width 72 height 18
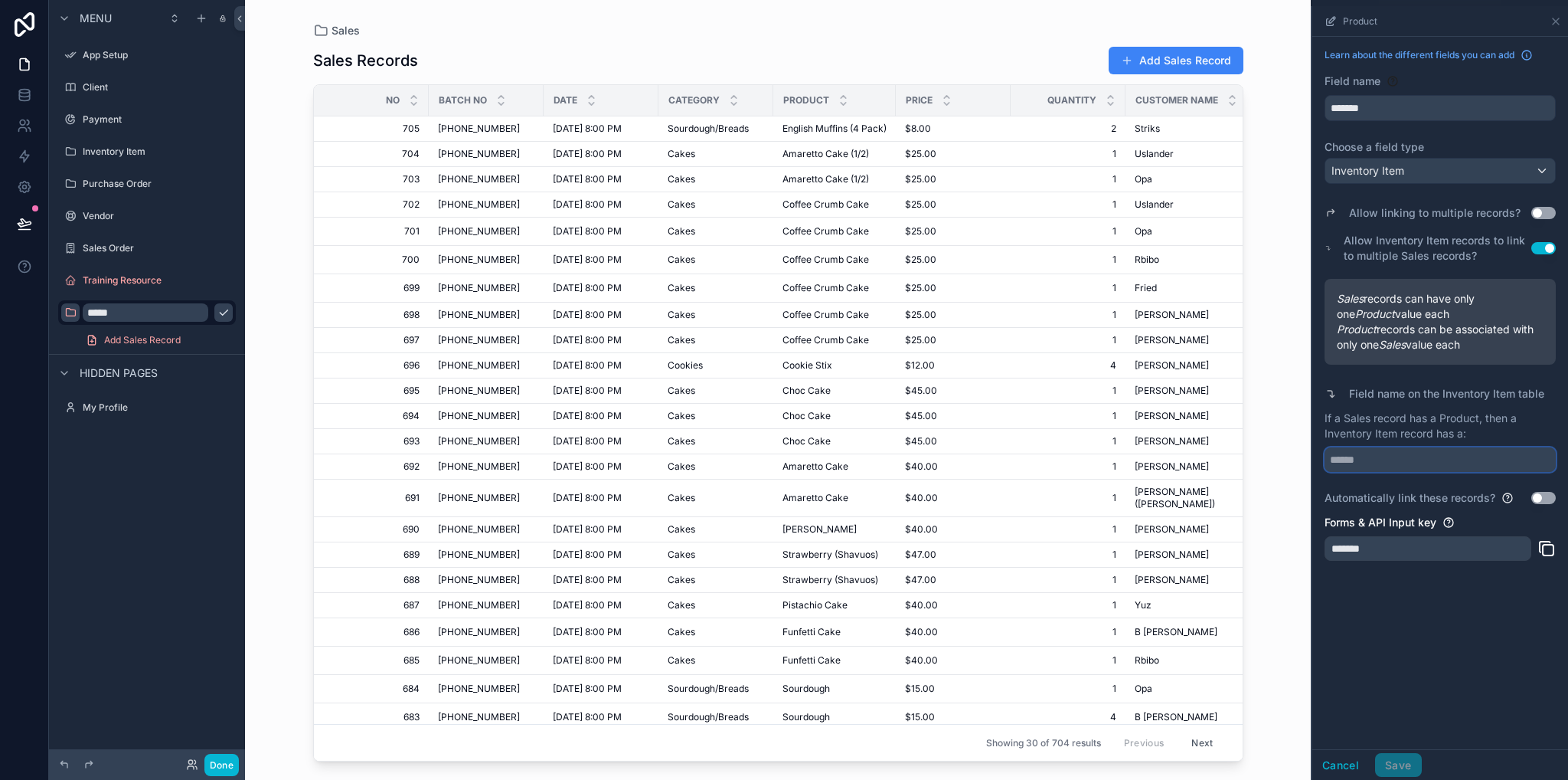
click at [1405, 456] on input "scrollable content" at bounding box center [1441, 459] width 231 height 25
click at [1479, 429] on p "If a Sales record has a Product, then a Inventory Item record has a:" at bounding box center [1441, 425] width 231 height 30
click at [1541, 490] on div "Automatically link these records? Use setting" at bounding box center [1441, 498] width 231 height 16
click at [1540, 497] on button "Use setting" at bounding box center [1543, 497] width 25 height 12
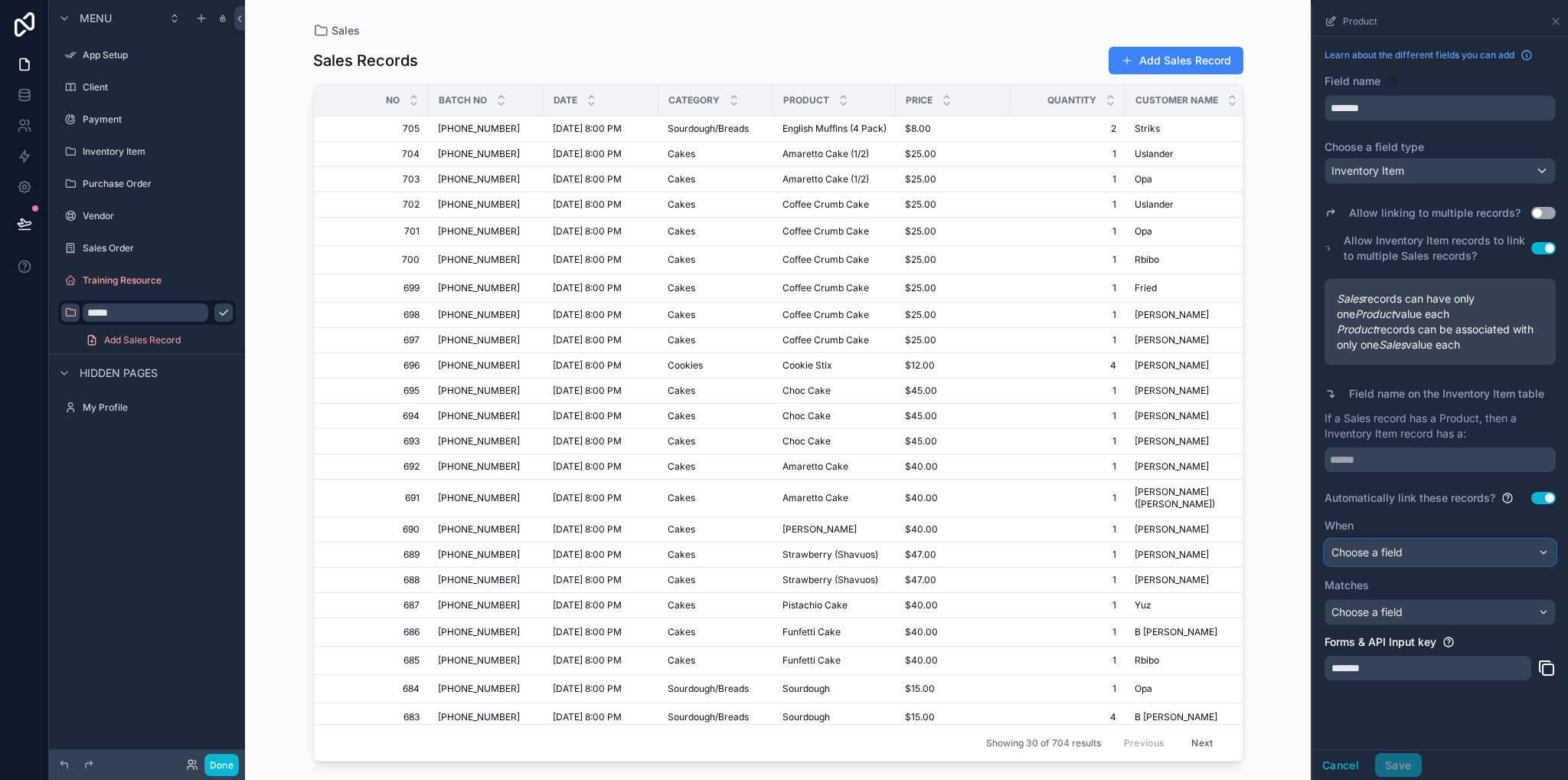
click at [1474, 552] on div "Choose a field" at bounding box center [1440, 552] width 230 height 25
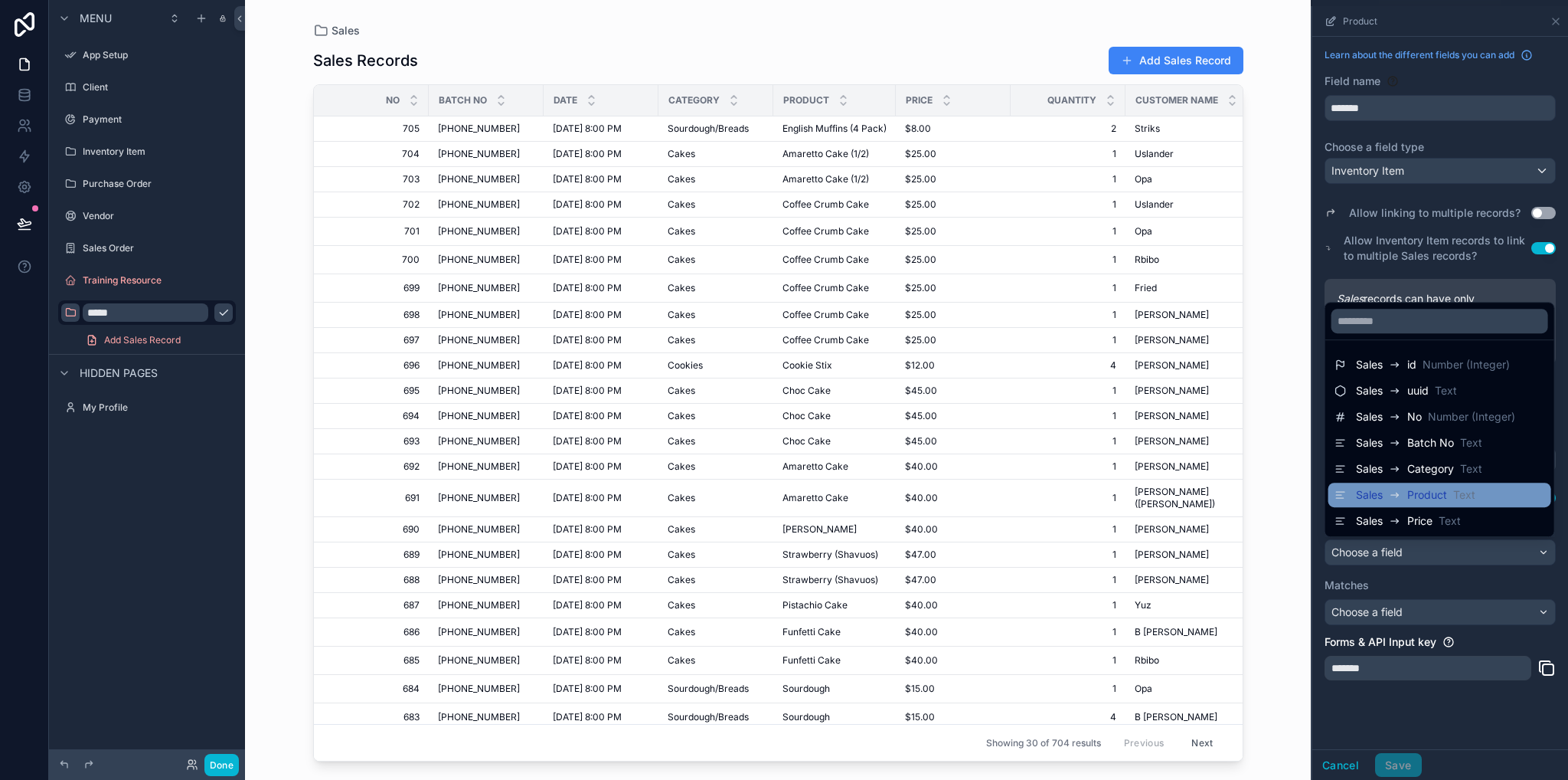
click at [1497, 487] on div "Sales Product Text" at bounding box center [1440, 495] width 211 height 18
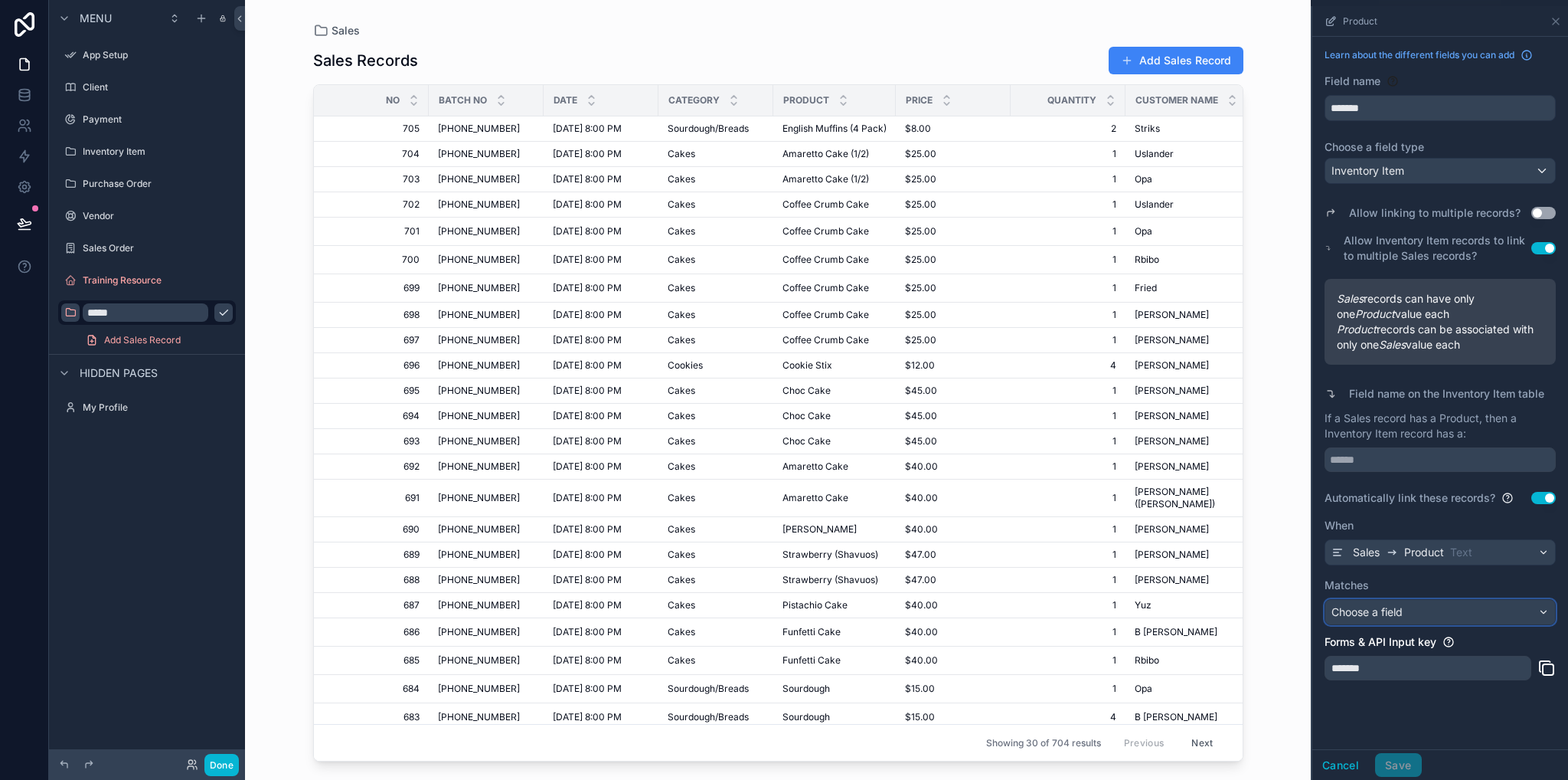
click at [1493, 613] on div "Choose a field" at bounding box center [1440, 611] width 230 height 25
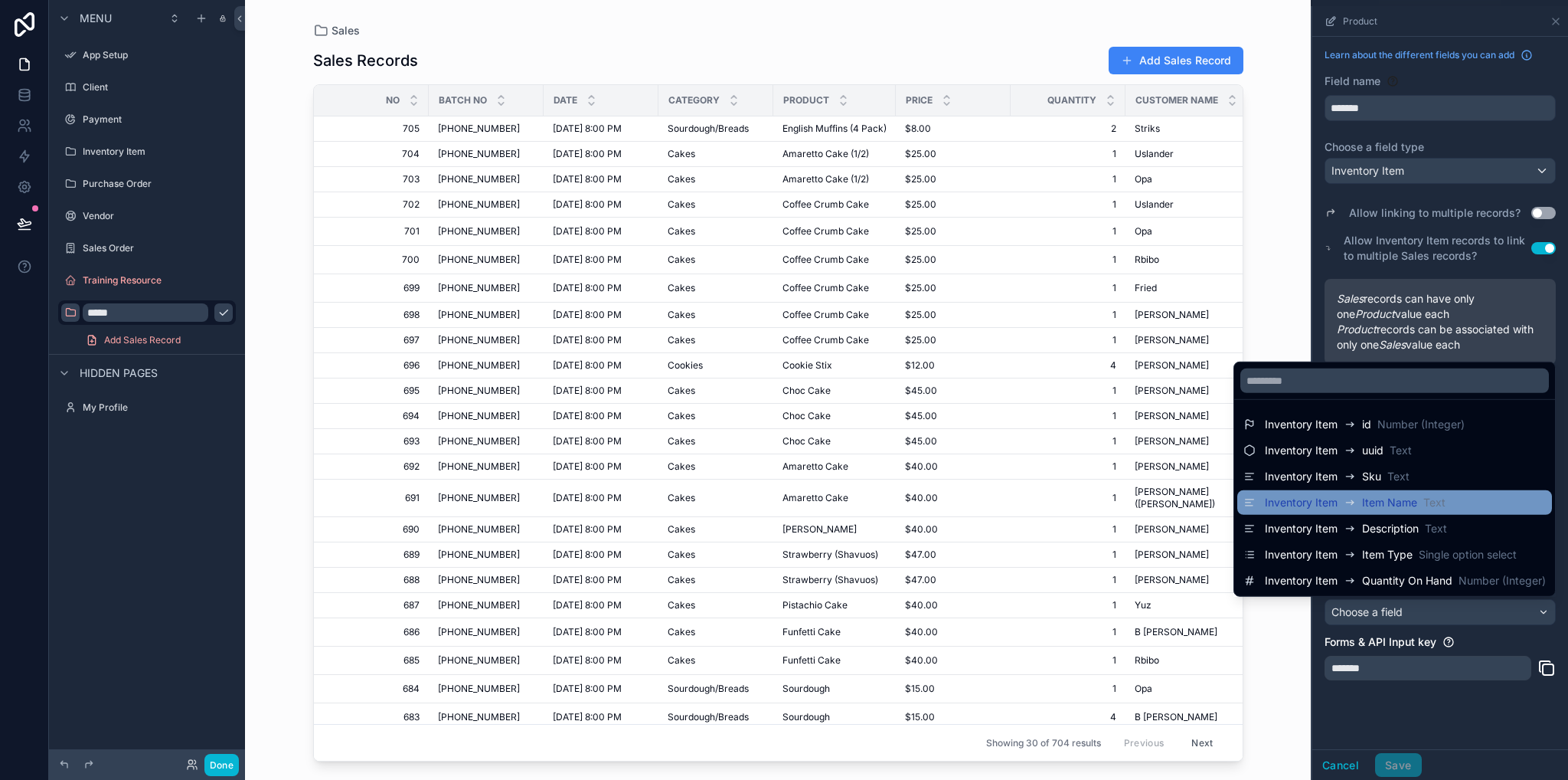
click at [1452, 500] on div "Inventory Item Item Name Text" at bounding box center [1395, 502] width 302 height 18
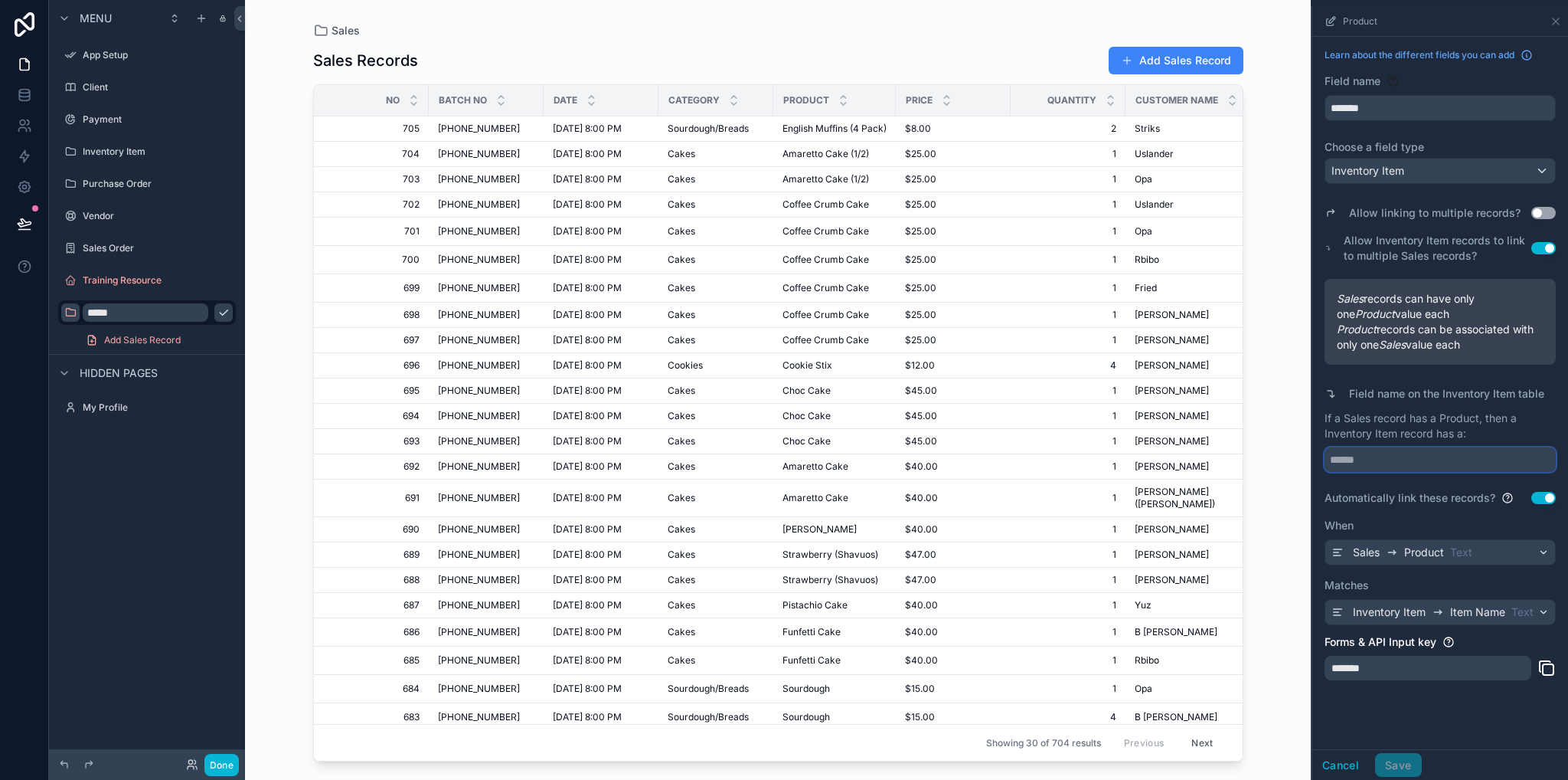
click at [1398, 459] on input "scrollable content" at bounding box center [1441, 459] width 231 height 25
type input "**********"
click at [1400, 761] on button "Save" at bounding box center [1398, 764] width 46 height 25
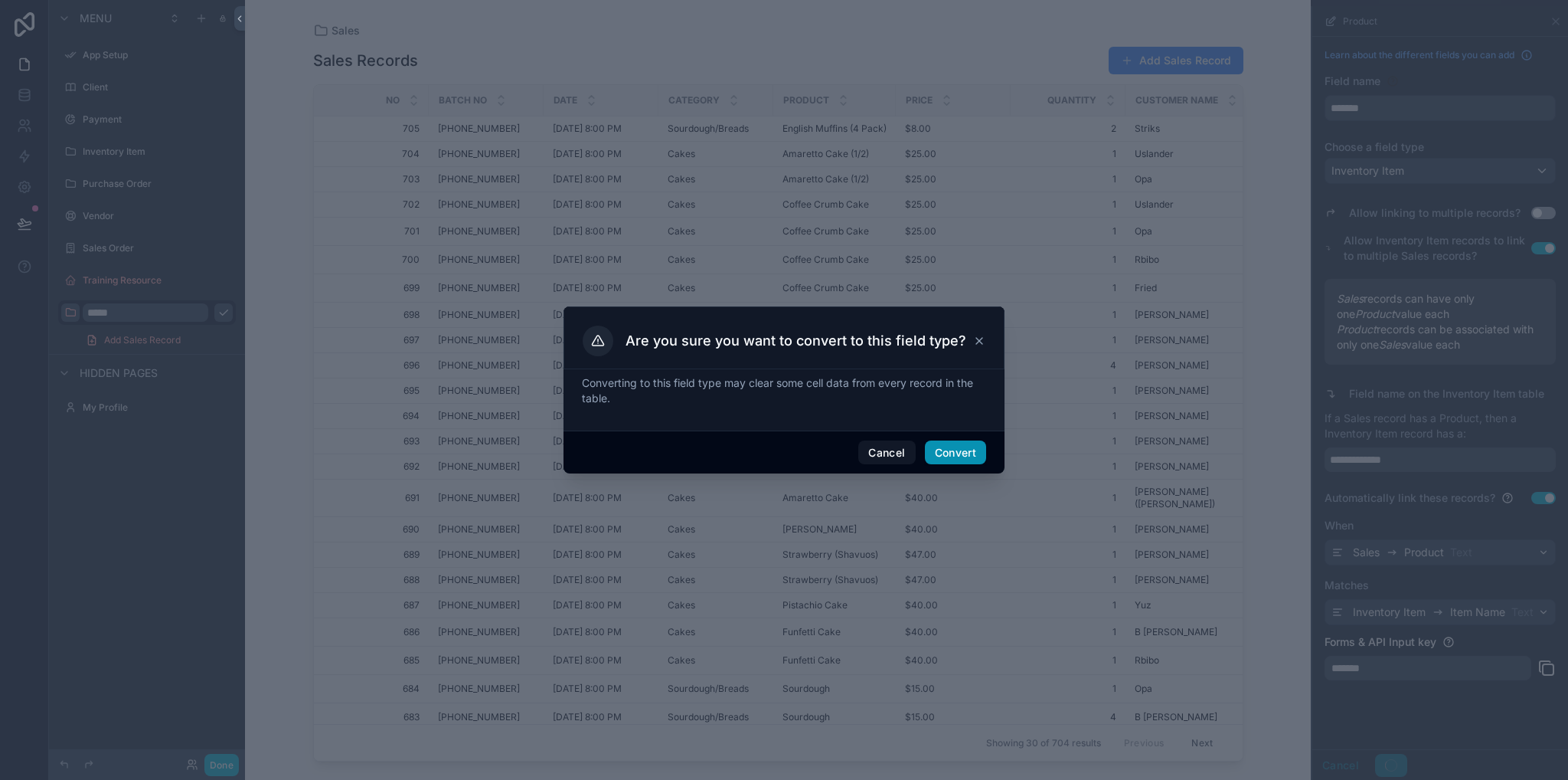
click at [968, 445] on button "Convert" at bounding box center [955, 452] width 61 height 25
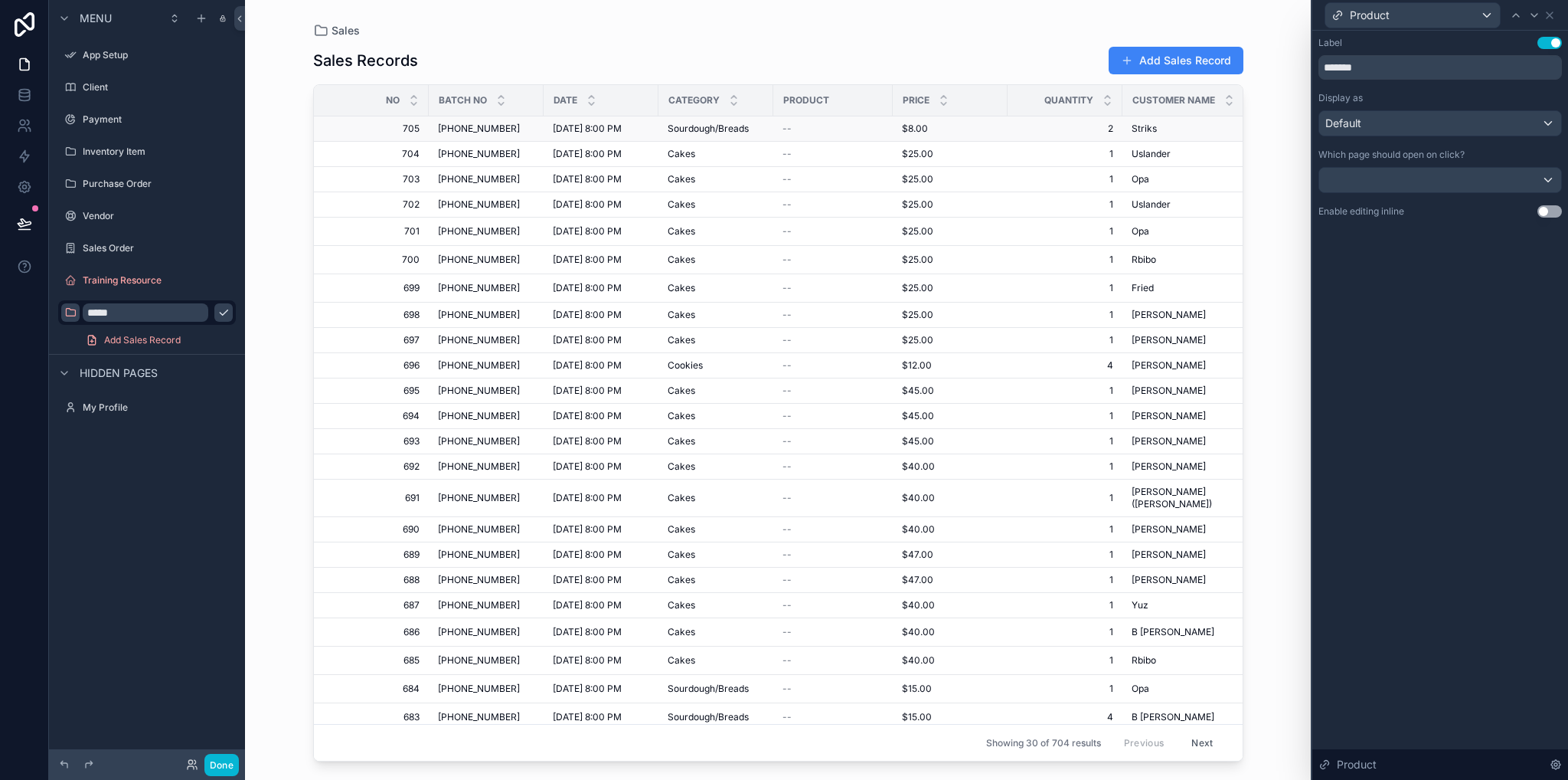
click at [822, 127] on div "--" at bounding box center [833, 128] width 101 height 12
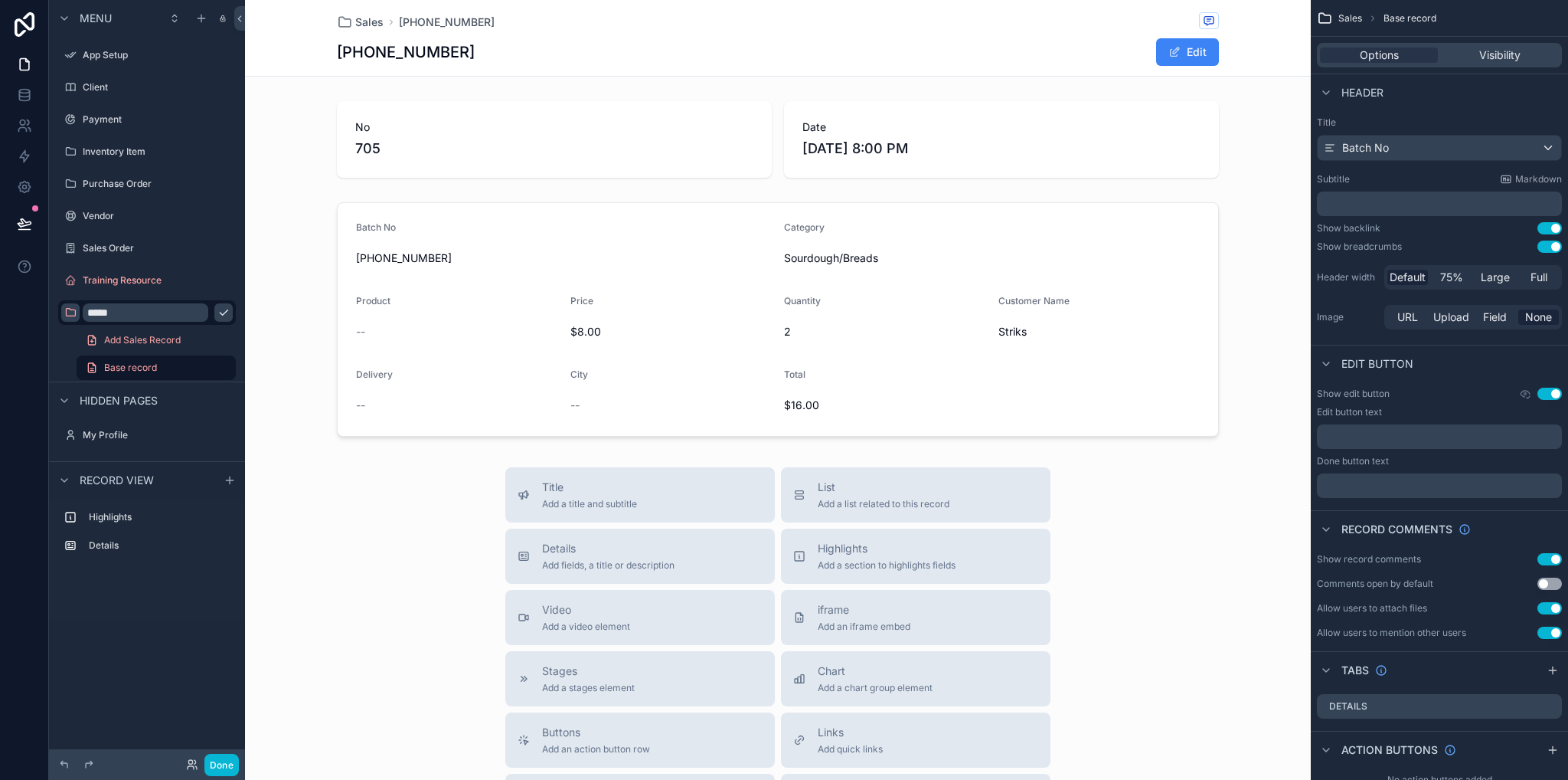
click at [71, 314] on icon "scrollable content" at bounding box center [70, 312] width 12 height 12
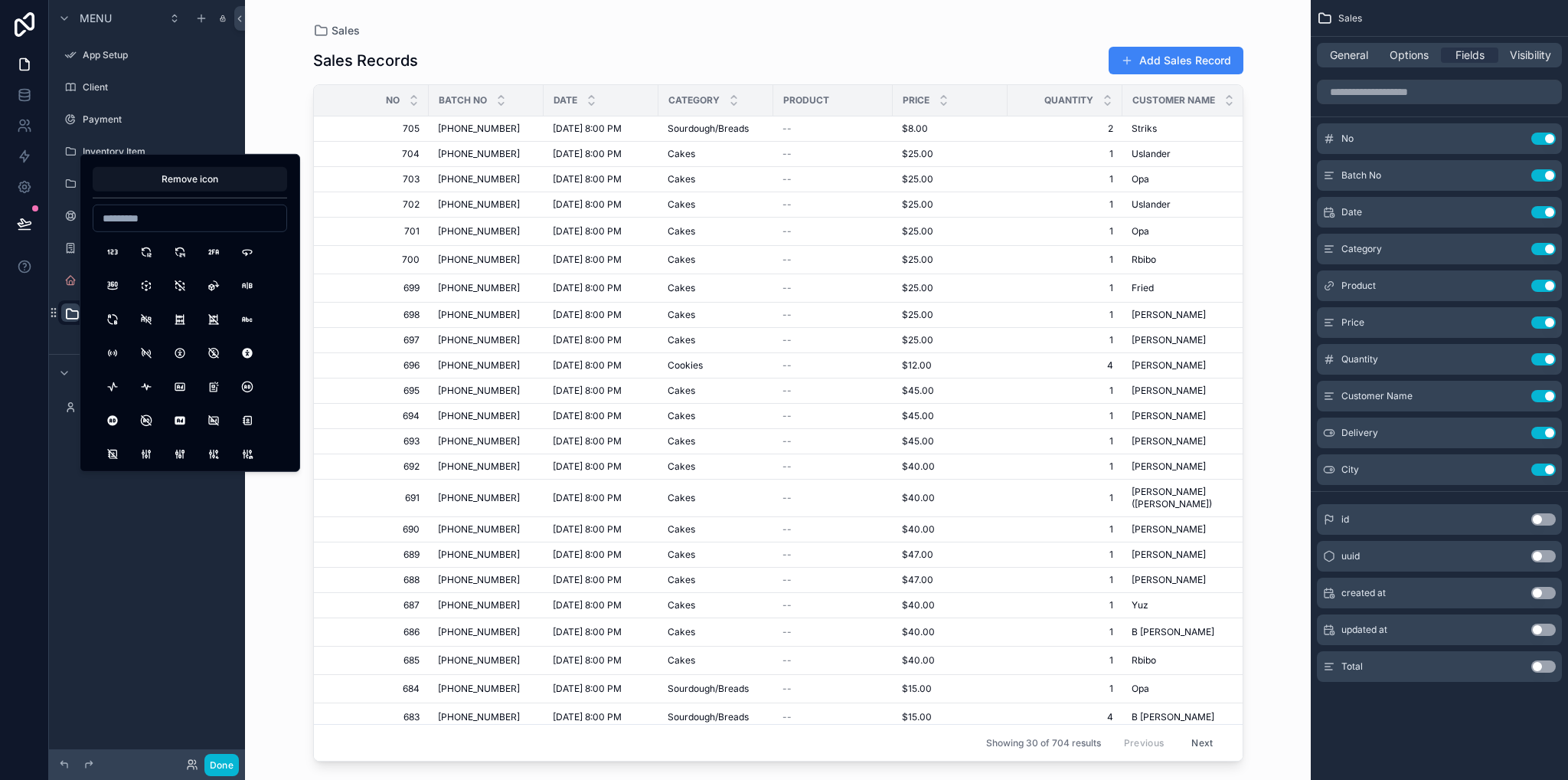
click at [826, 28] on div "Sales" at bounding box center [778, 30] width 930 height 12
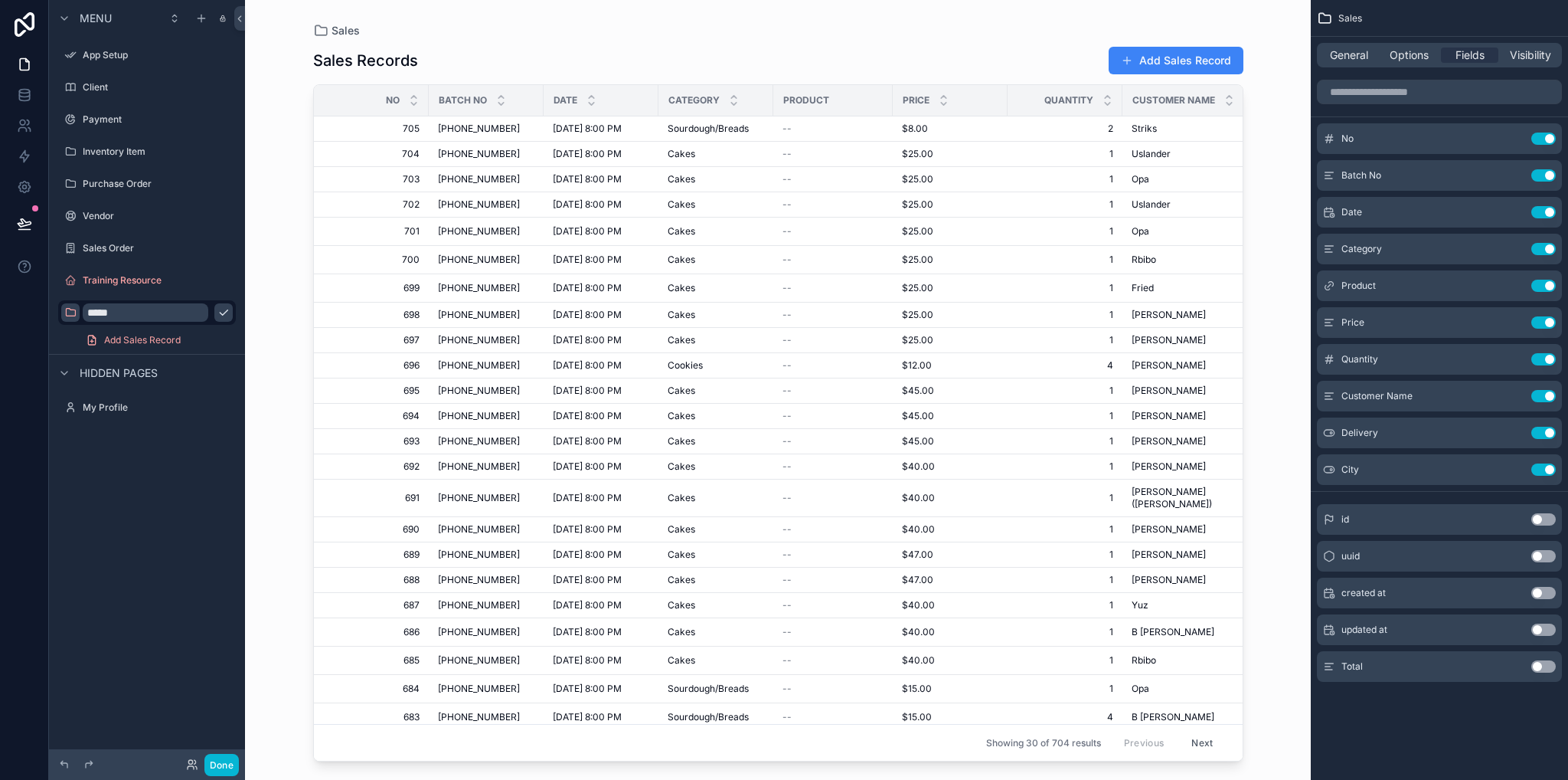
click at [816, 94] on span "Product" at bounding box center [806, 100] width 46 height 12
click at [27, 102] on icon at bounding box center [24, 94] width 16 height 16
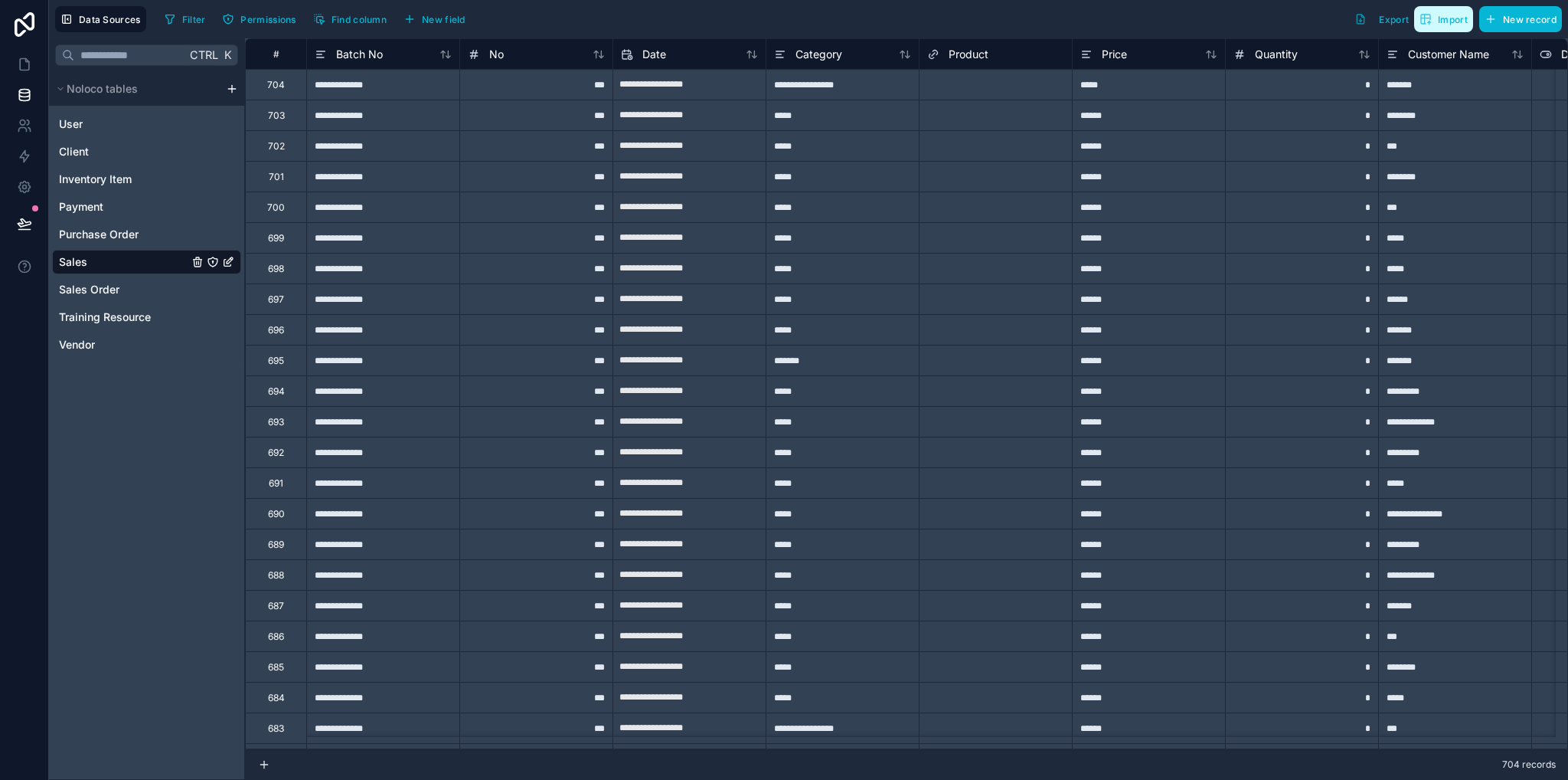
click at [1436, 22] on span "Import" at bounding box center [1443, 18] width 49 height 12
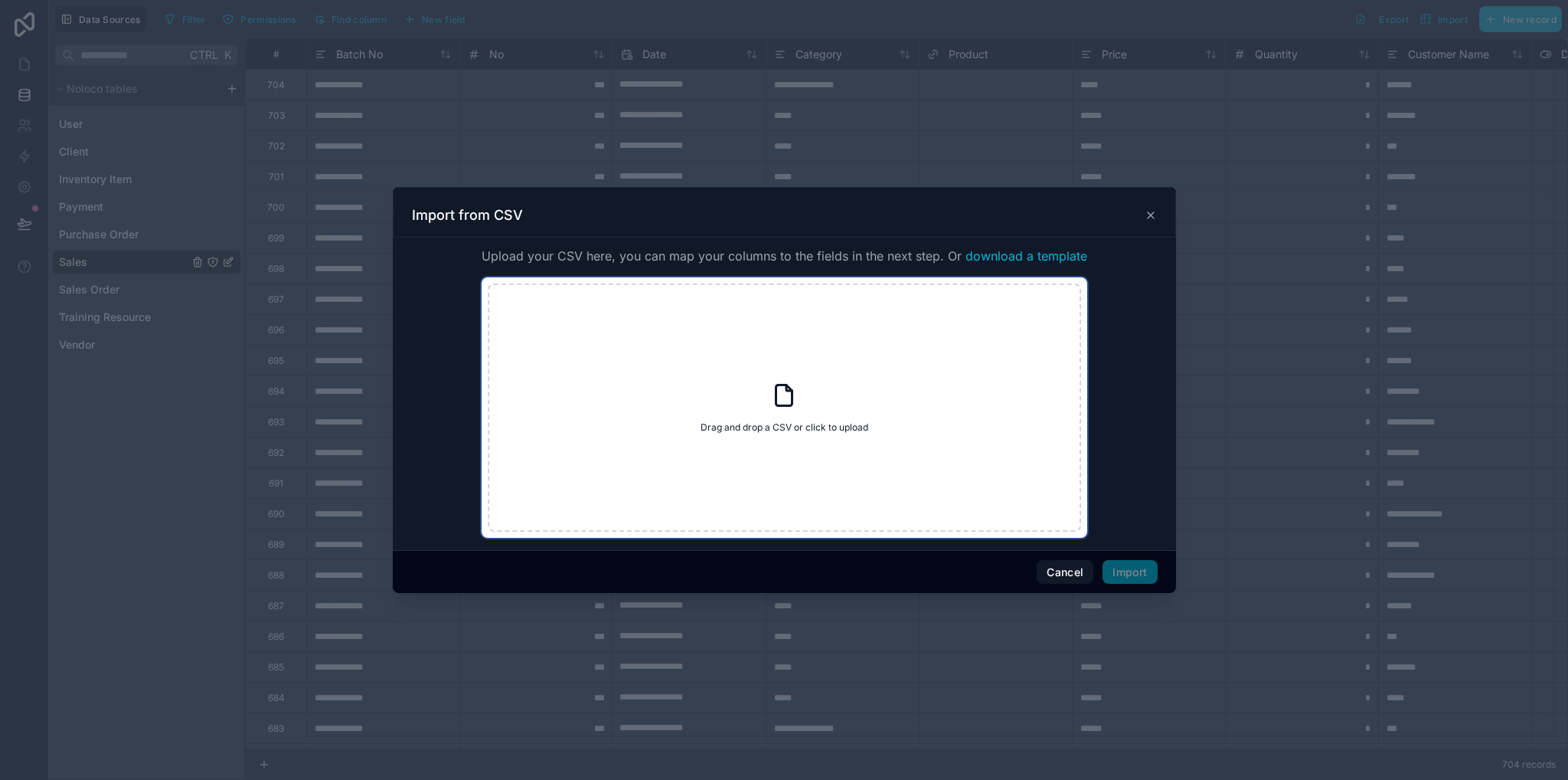
click at [905, 353] on div "Drag and drop a CSV or click to upload Drag and drop a CSV or click to upload" at bounding box center [784, 407] width 594 height 248
type input "**********"
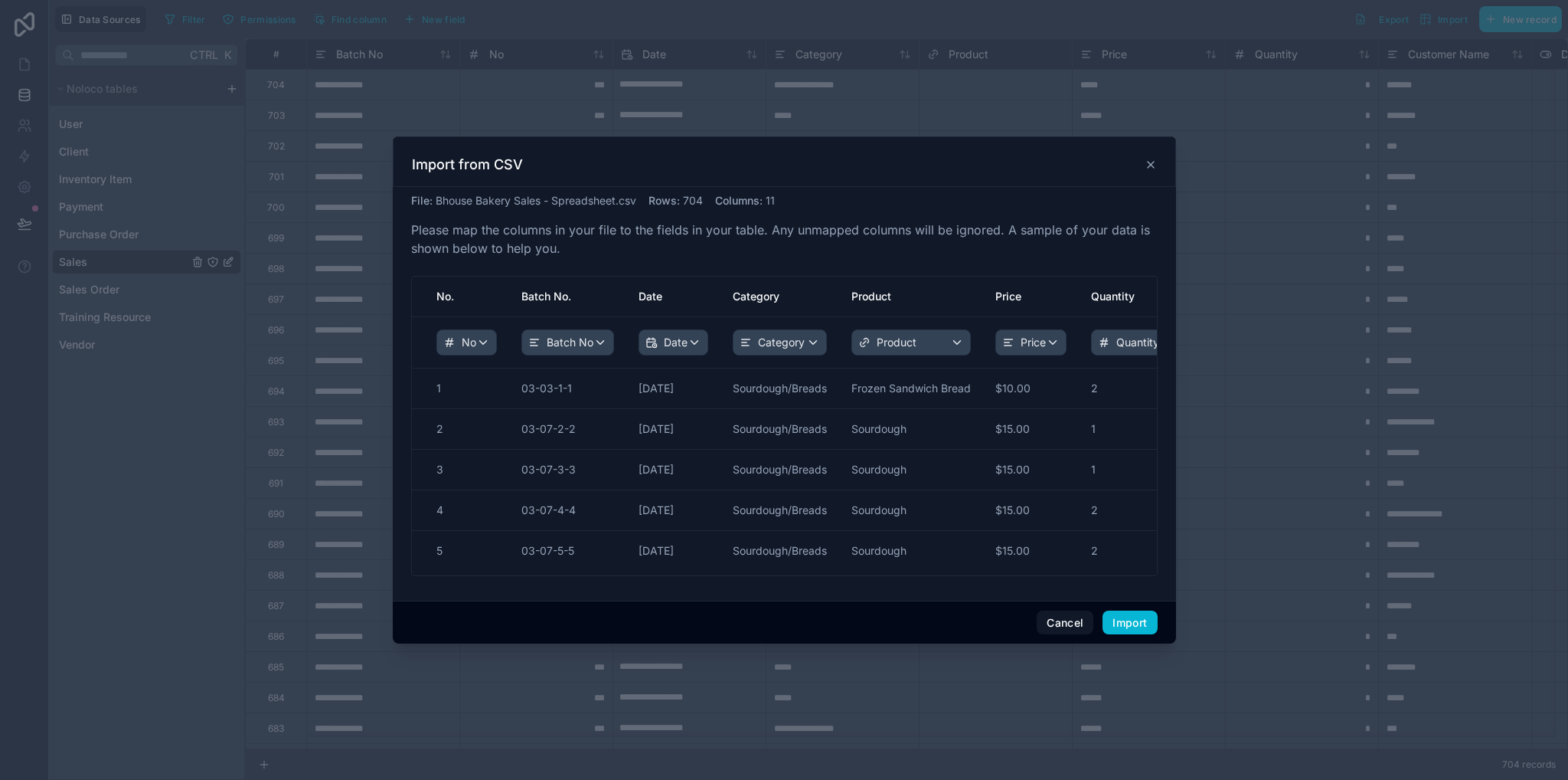
click at [1152, 166] on icon at bounding box center [1151, 164] width 6 height 6
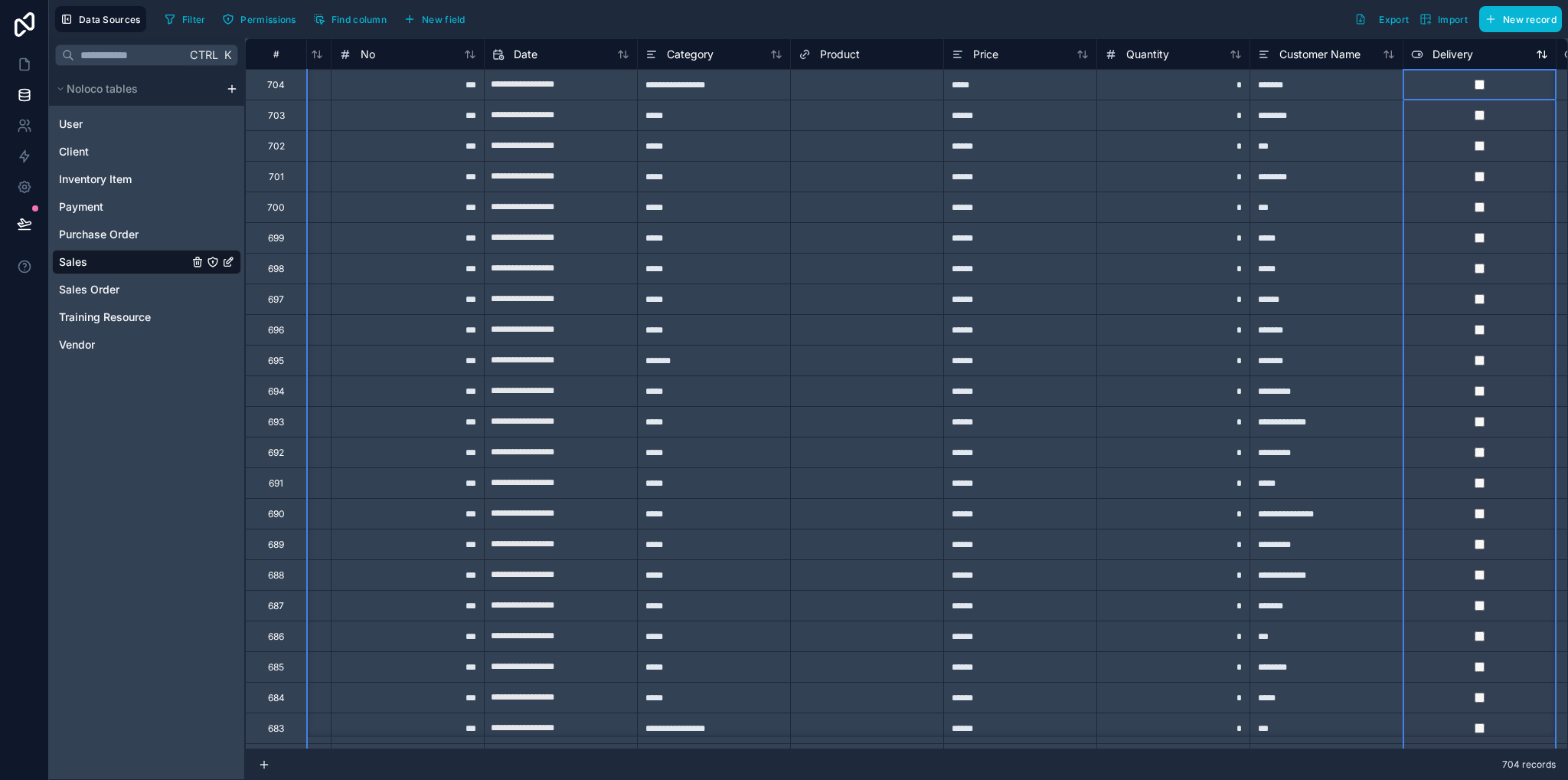
click at [1416, 56] on icon at bounding box center [1417, 54] width 12 height 18
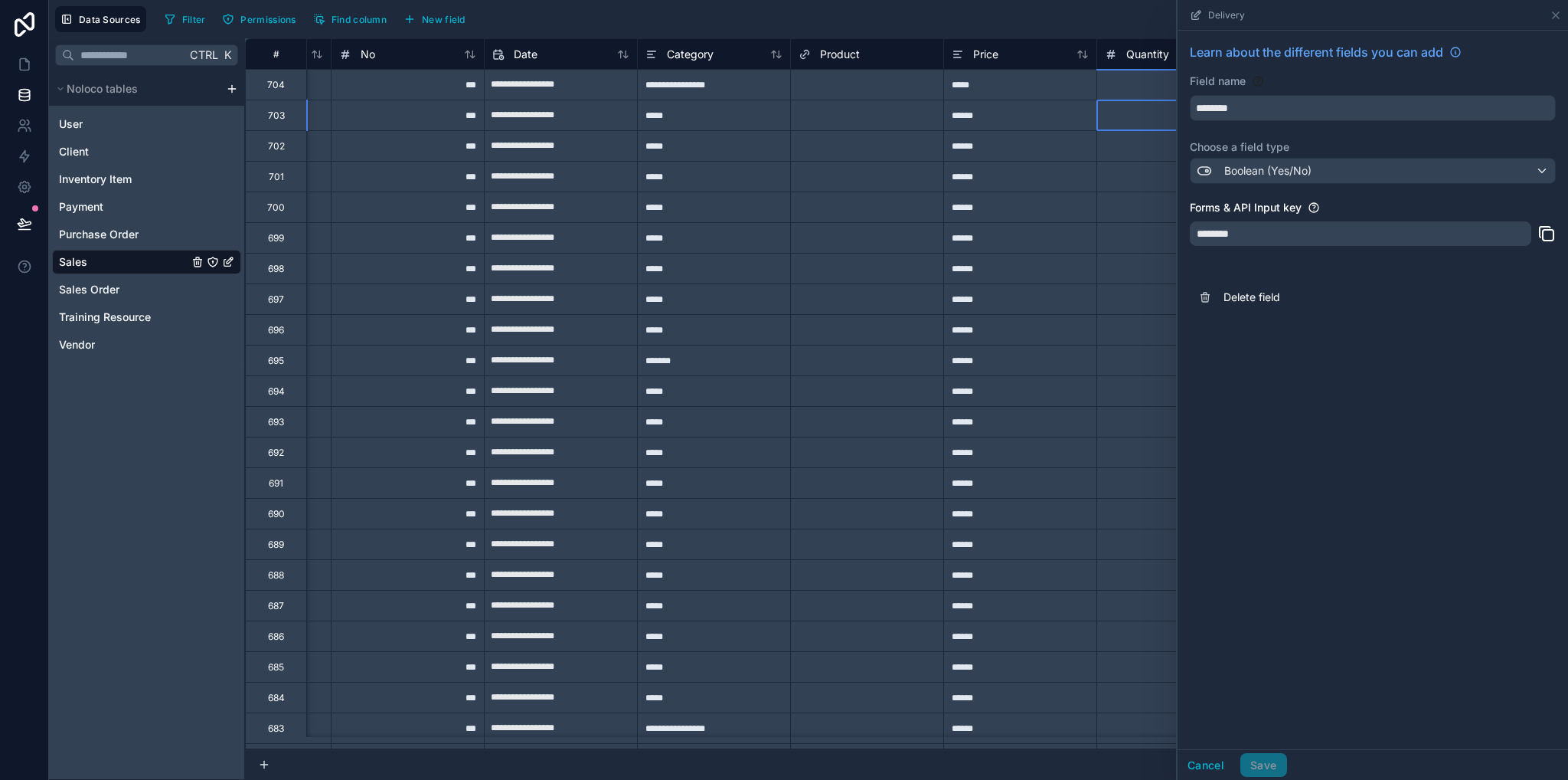
click at [1148, 126] on div "*" at bounding box center [1173, 115] width 153 height 30
click at [1556, 22] on div "Delivery" at bounding box center [1373, 15] width 378 height 30
click at [1553, 16] on icon at bounding box center [1555, 15] width 12 height 12
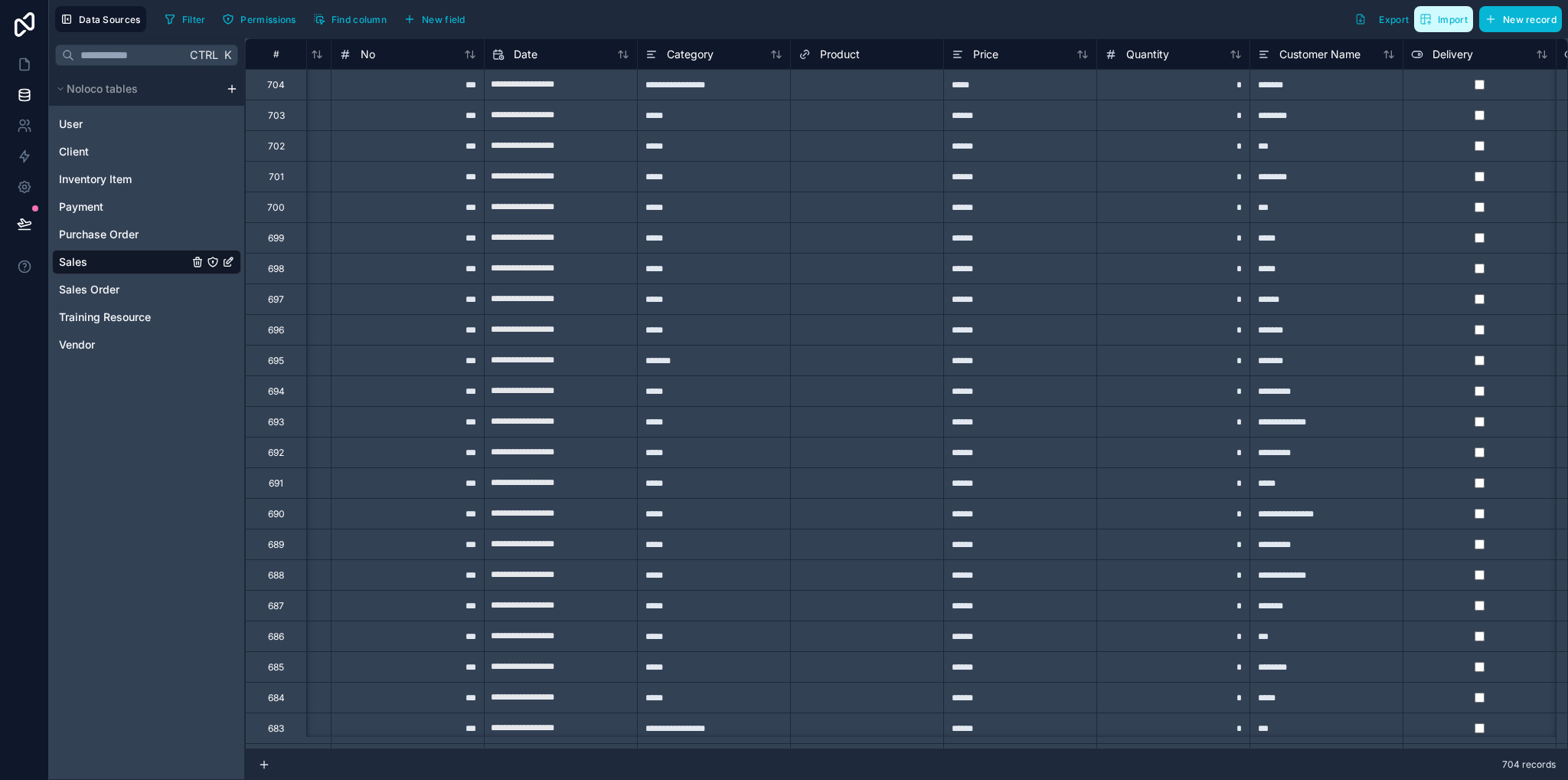
click at [1450, 22] on span "Import" at bounding box center [1453, 19] width 30 height 12
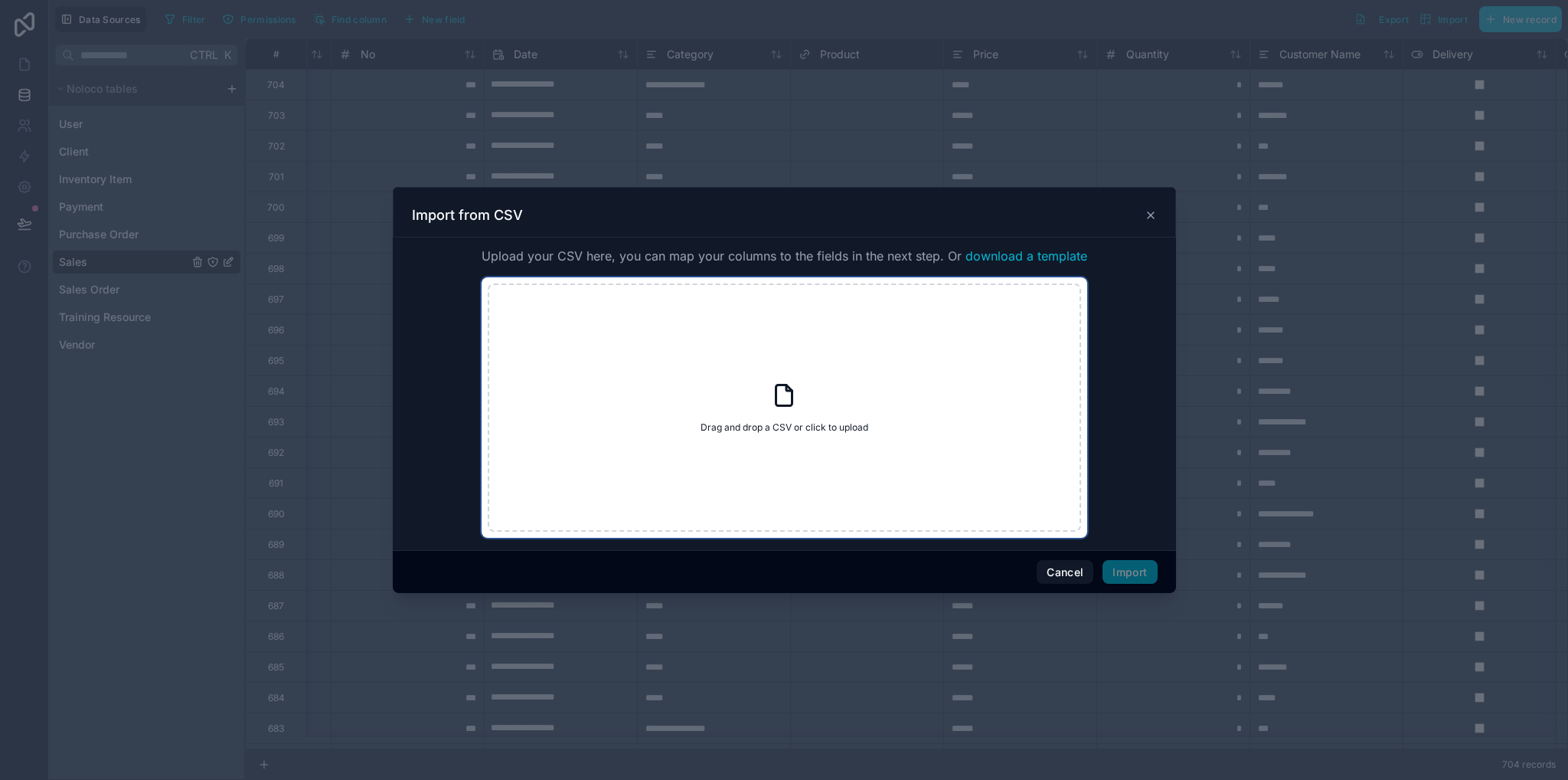
click at [846, 395] on div "Drag and drop a CSV or click to upload Drag and drop a CSV or click to upload" at bounding box center [784, 407] width 594 height 248
type input "**********"
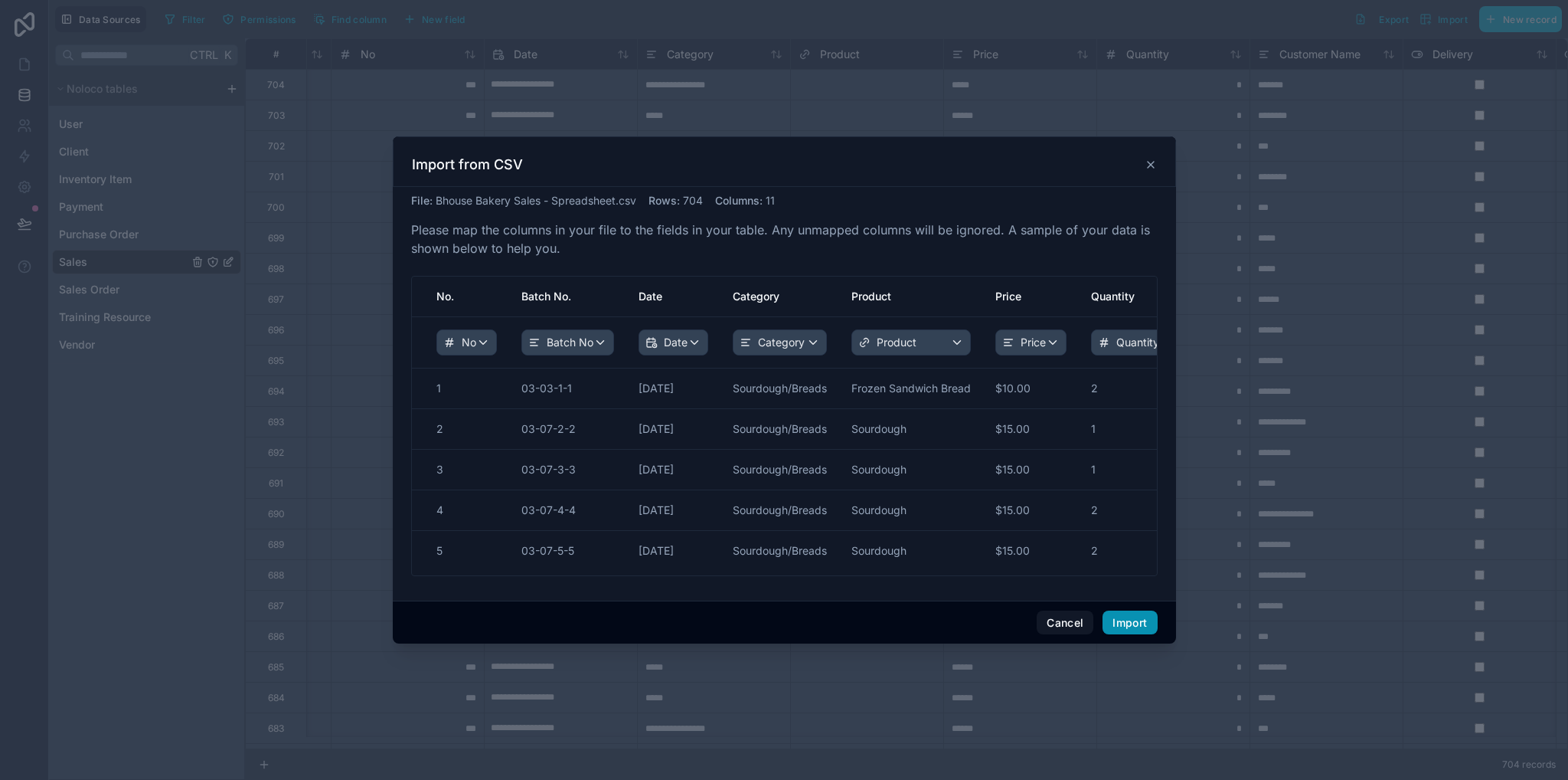
click at [1124, 617] on button "Import" at bounding box center [1129, 622] width 54 height 25
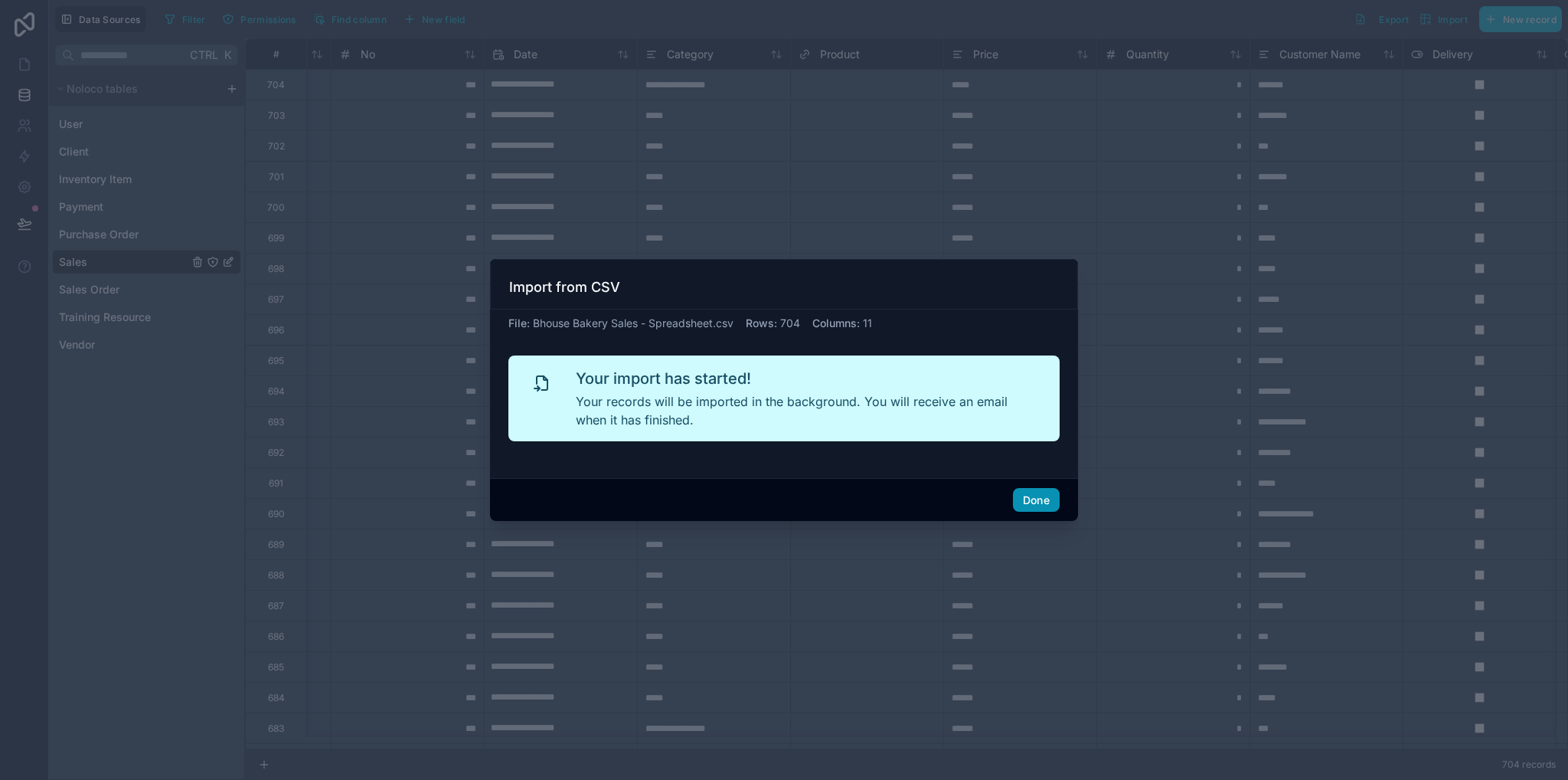
drag, startPoint x: 1041, startPoint y: 501, endPoint x: 1032, endPoint y: 498, distance: 9.5
click at [1039, 501] on button "Done" at bounding box center [1036, 500] width 47 height 25
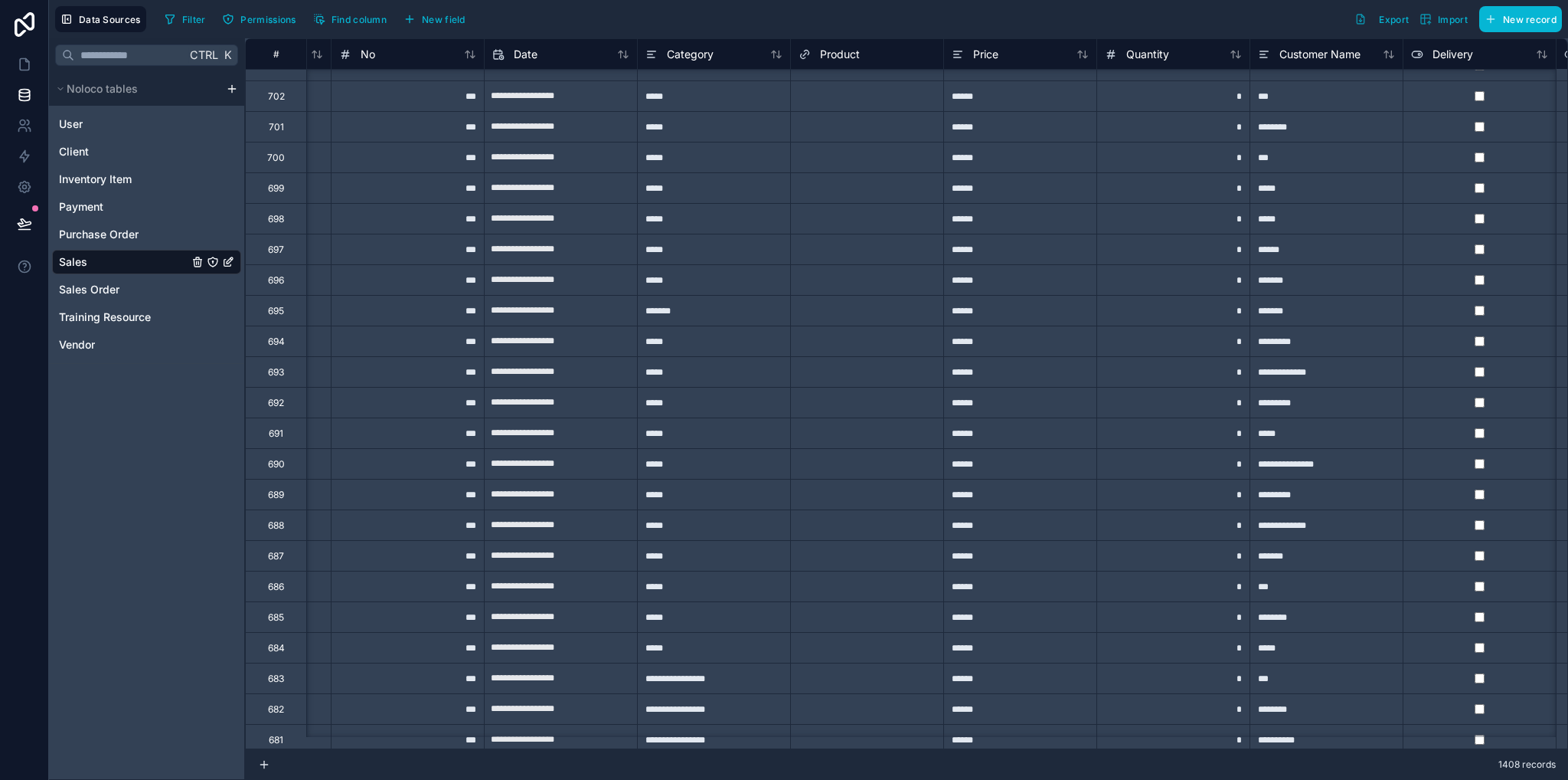
scroll to position [0, 128]
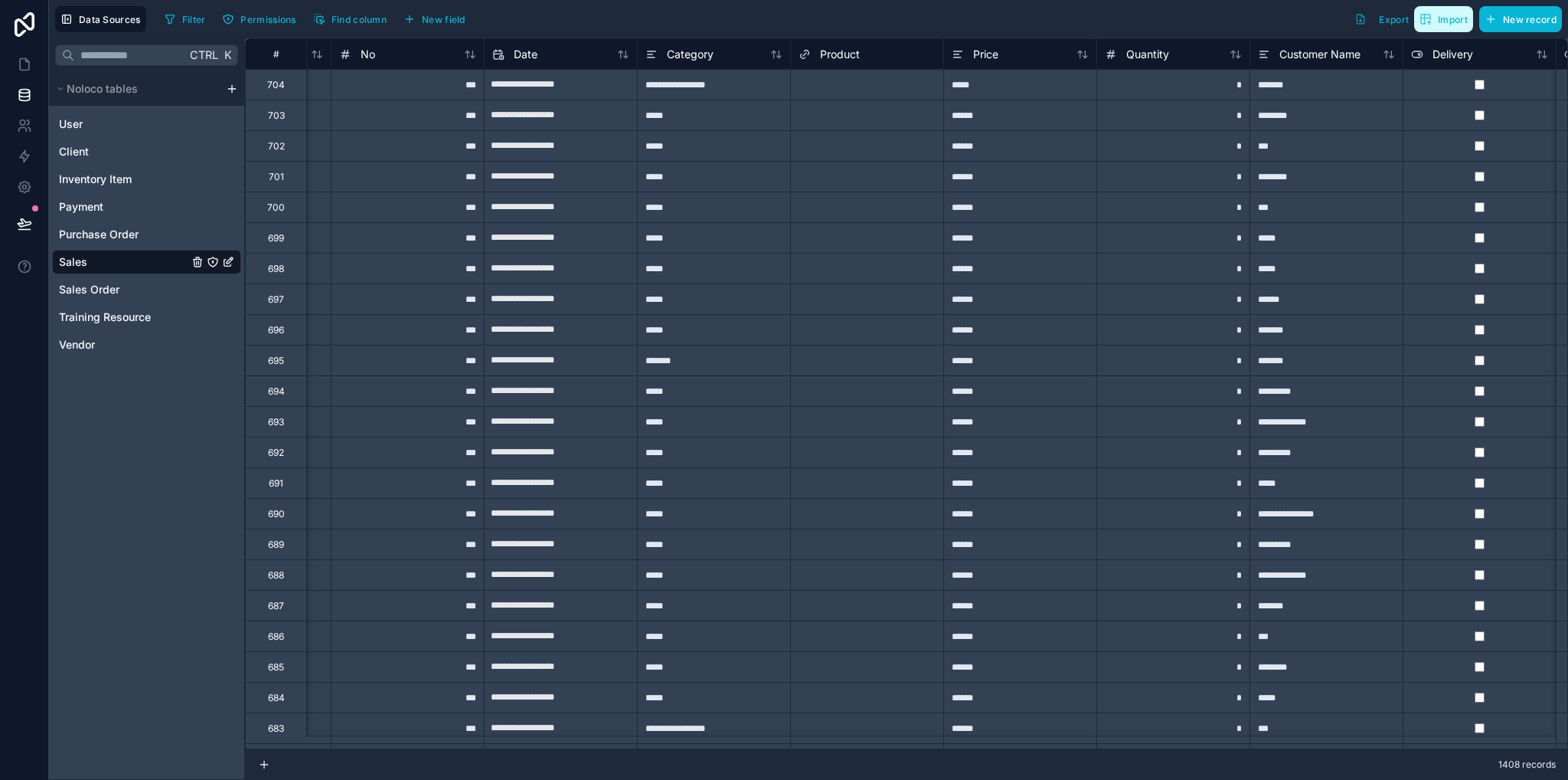
click at [1442, 20] on span "Import" at bounding box center [1453, 19] width 30 height 12
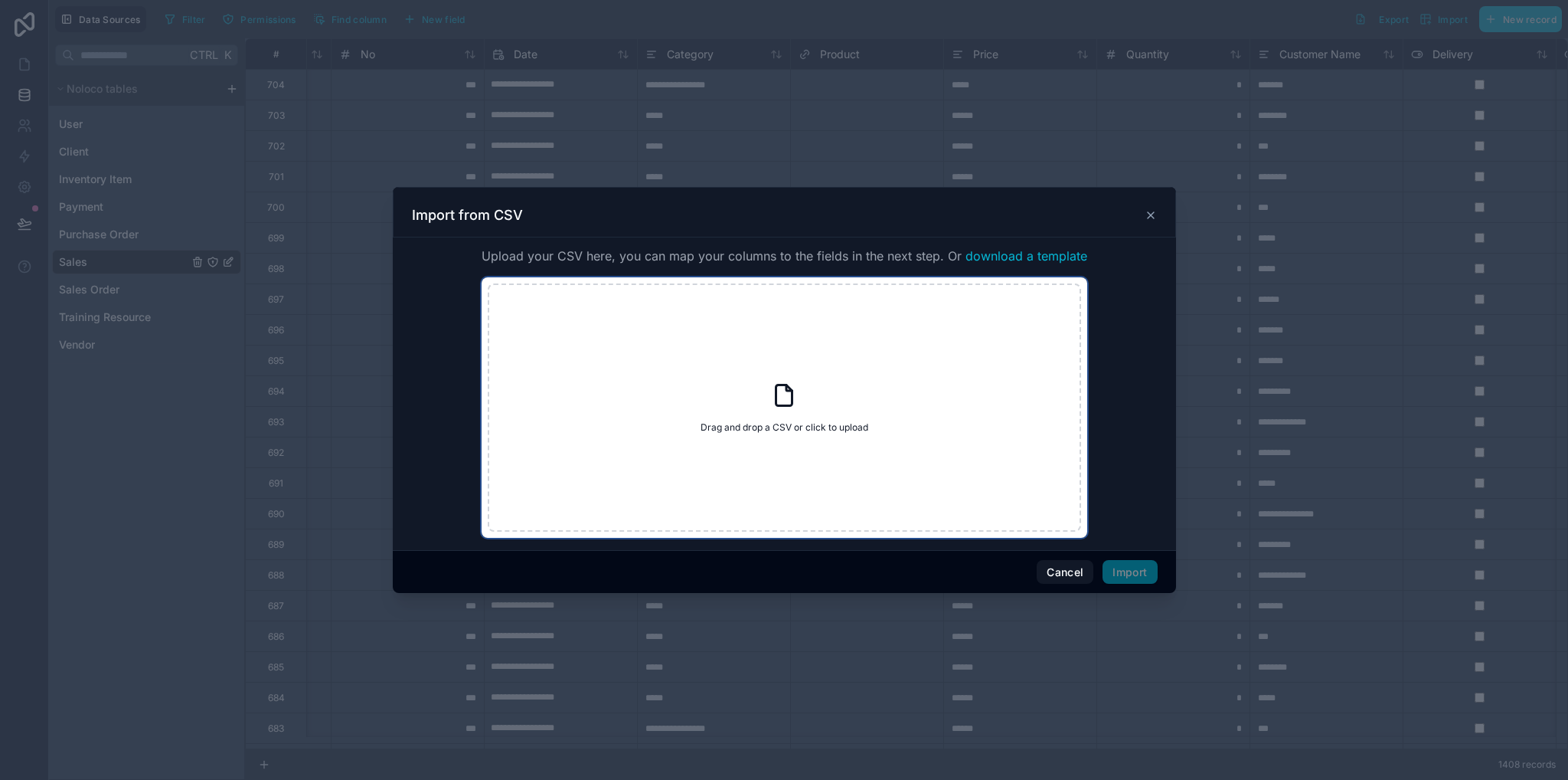
click at [947, 341] on div "Drag and drop a CSV or click to upload Drag and drop a CSV or click to upload" at bounding box center [784, 407] width 594 height 248
type input "**********"
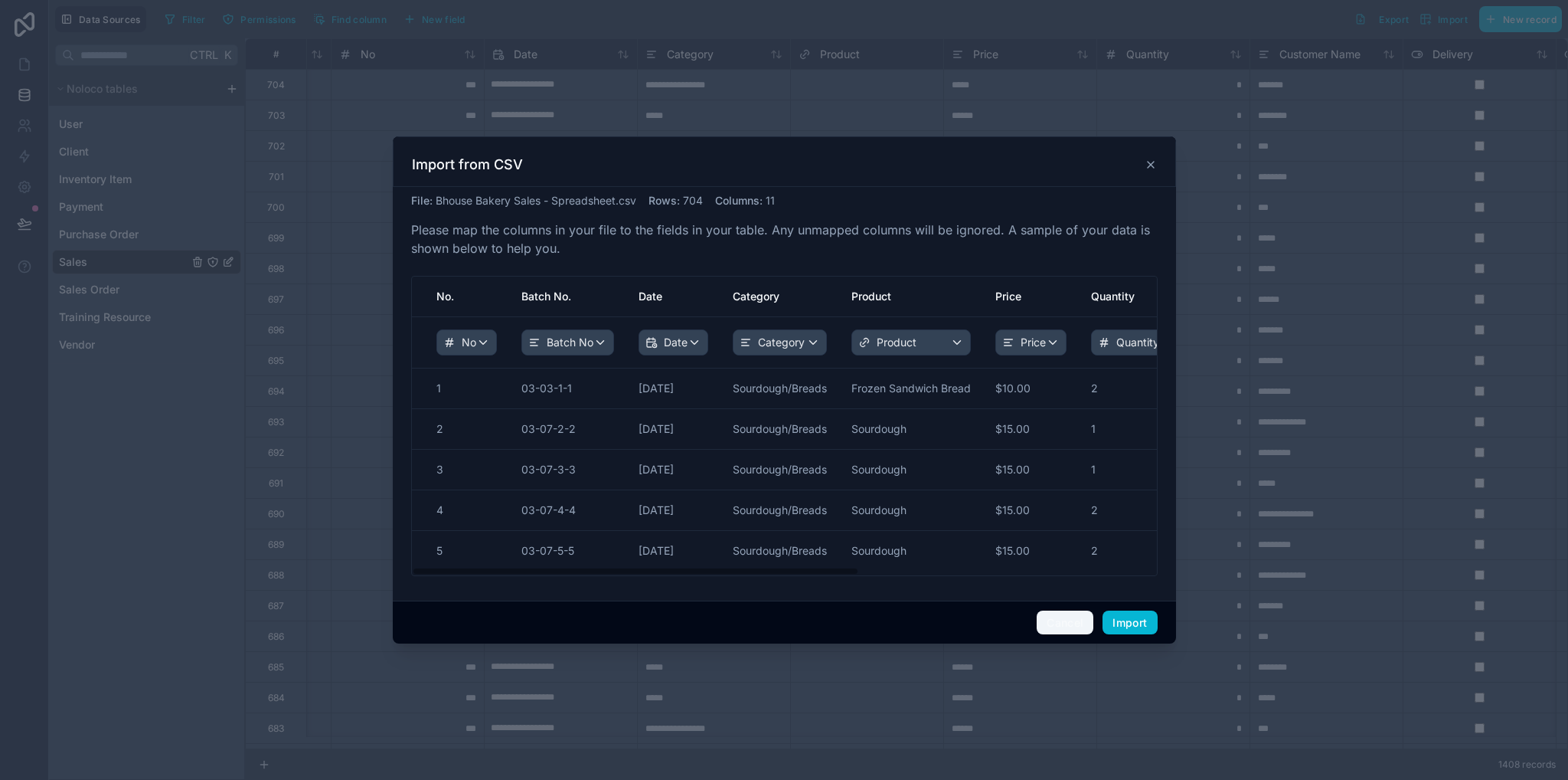
click at [1059, 625] on button "Cancel" at bounding box center [1065, 622] width 57 height 25
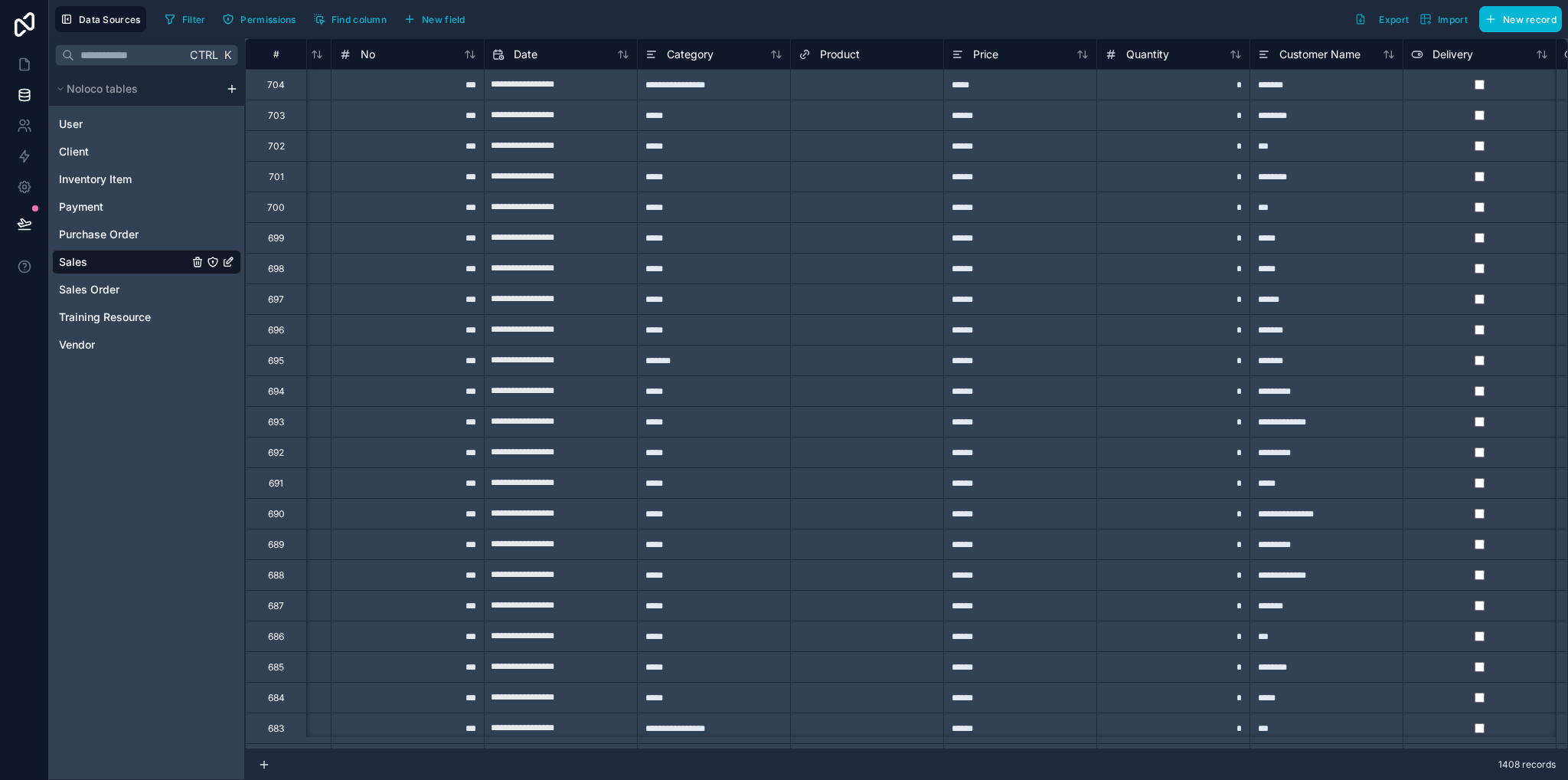
click at [283, 57] on div "#" at bounding box center [276, 54] width 38 height 12
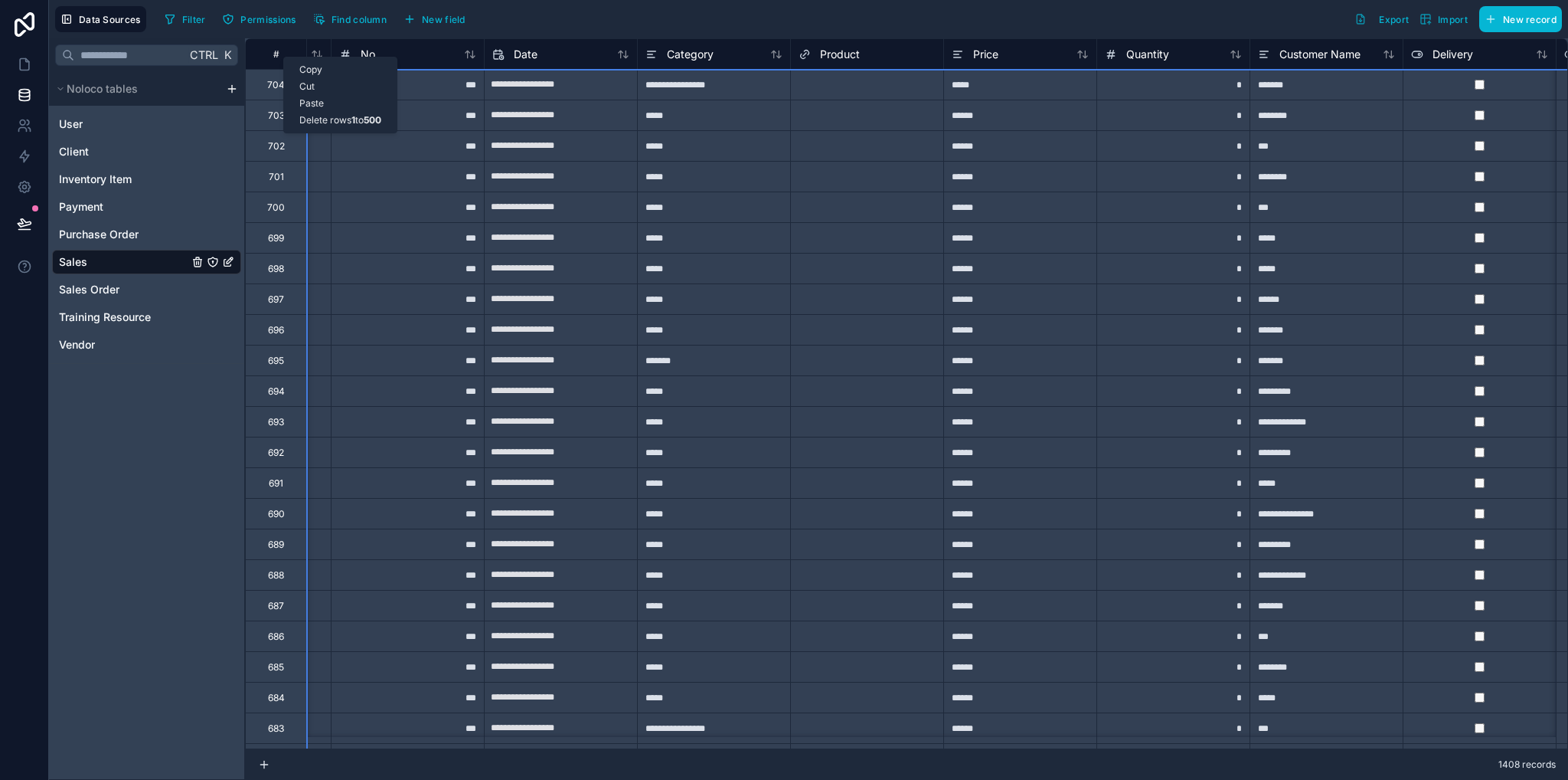
click at [866, 79] on div "Select a Product" at bounding box center [828, 84] width 75 height 12
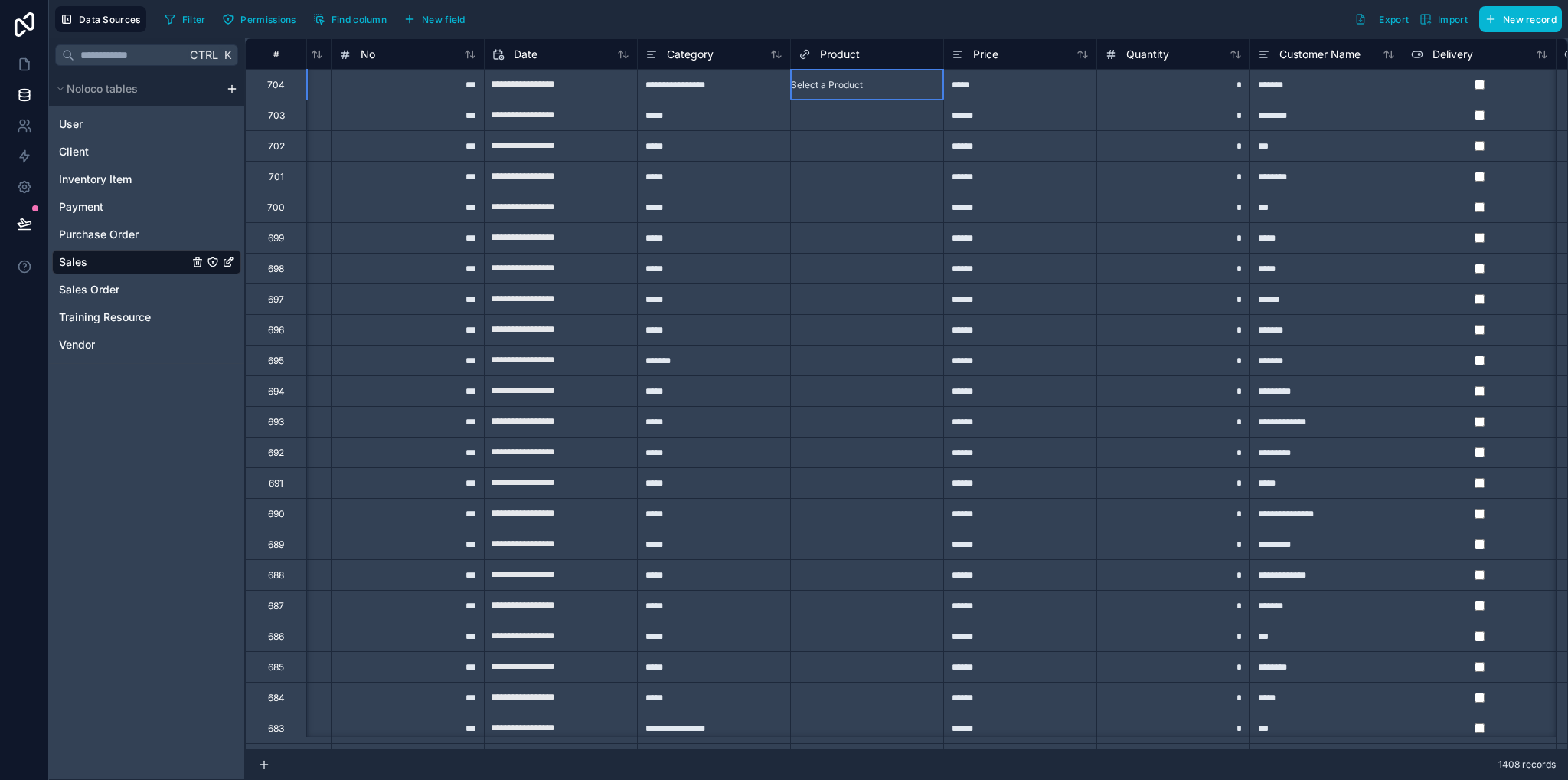
click at [863, 83] on div "Select a Product" at bounding box center [827, 84] width 72 height 12
click at [896, 93] on div "Select a Product" at bounding box center [867, 84] width 152 height 30
click at [600, 139] on input "**********" at bounding box center [561, 146] width 152 height 25
select select "****"
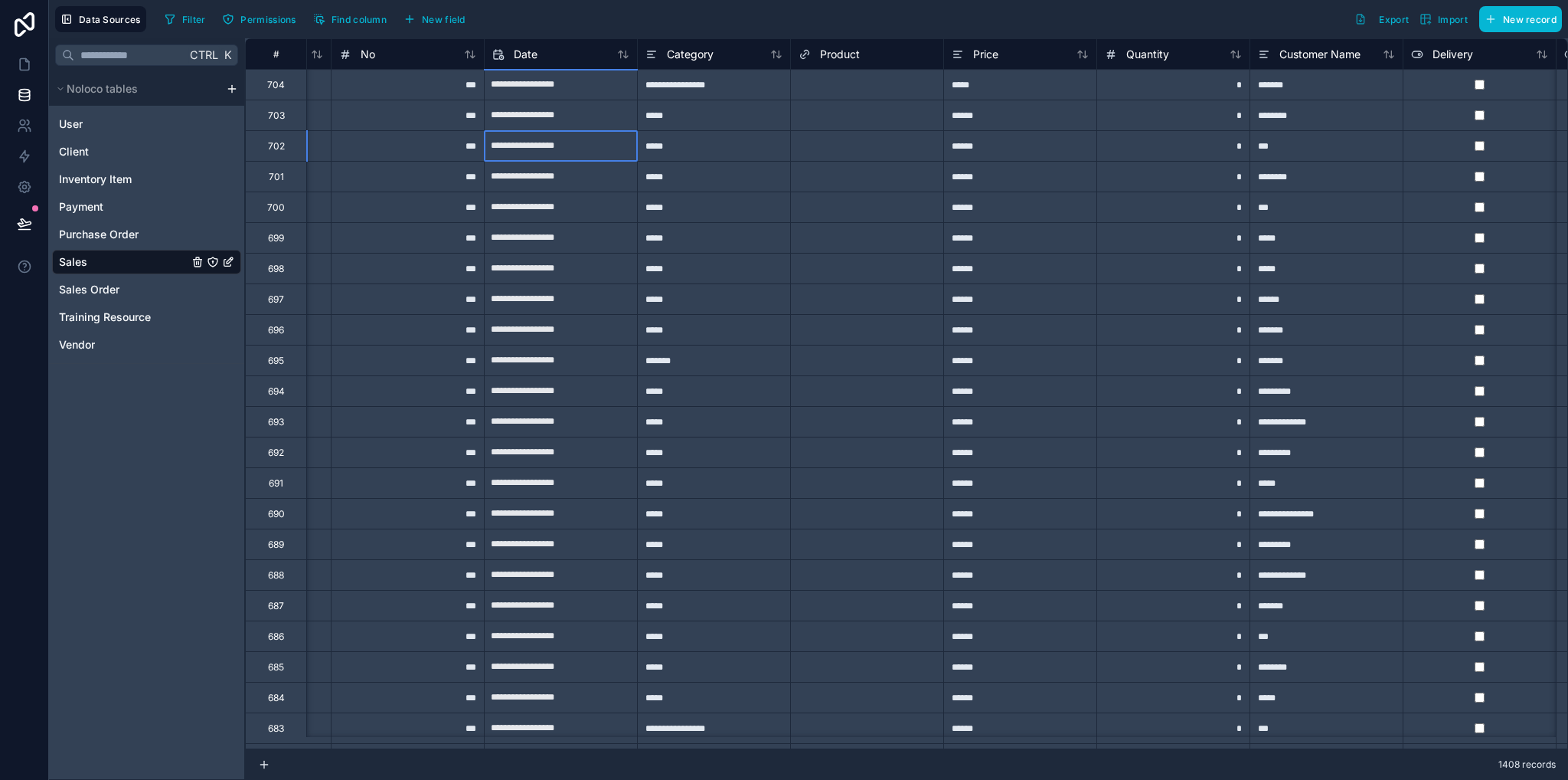
select select "*"
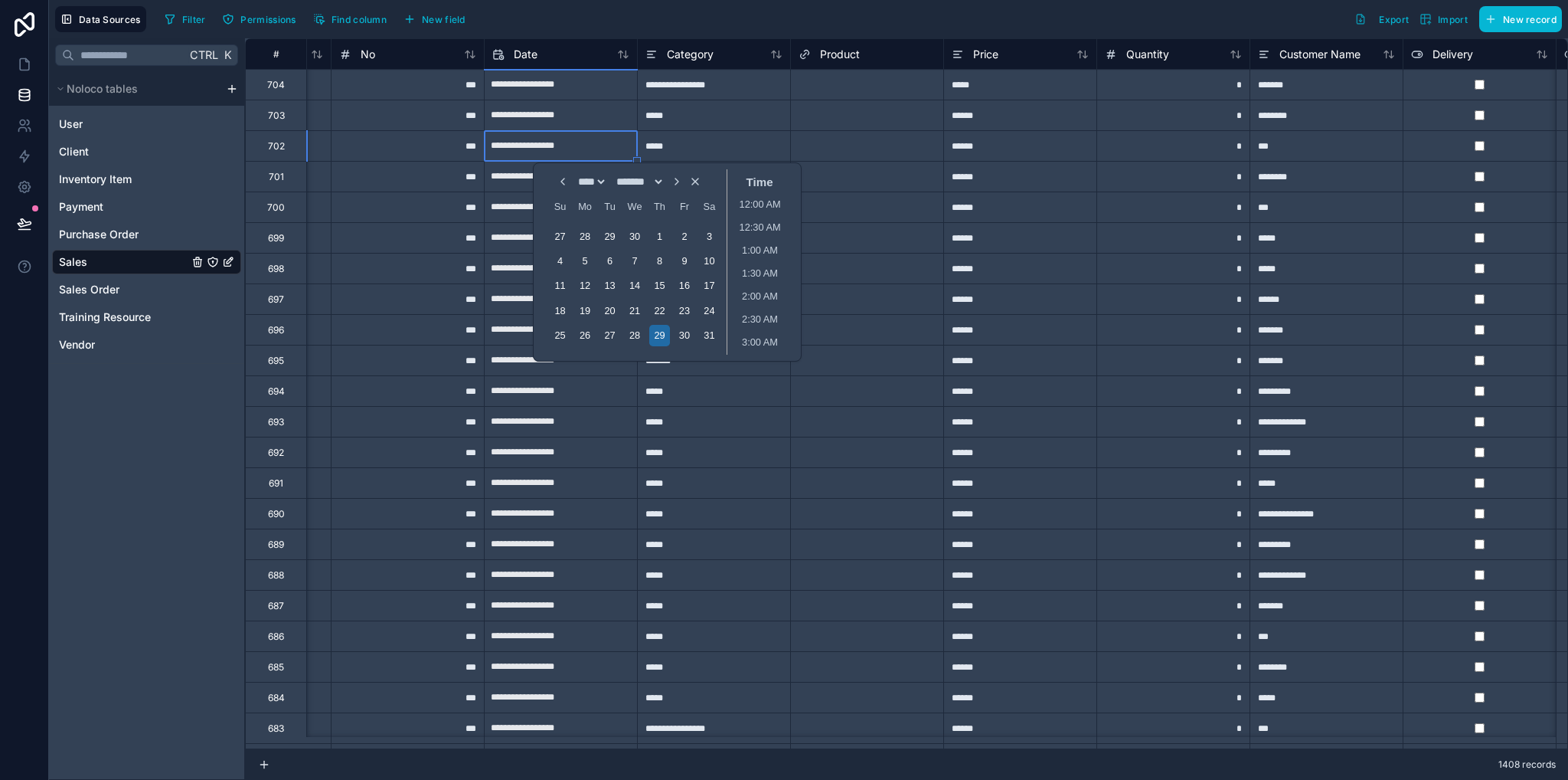
click at [876, 64] on div "Product" at bounding box center [866, 53] width 153 height 30
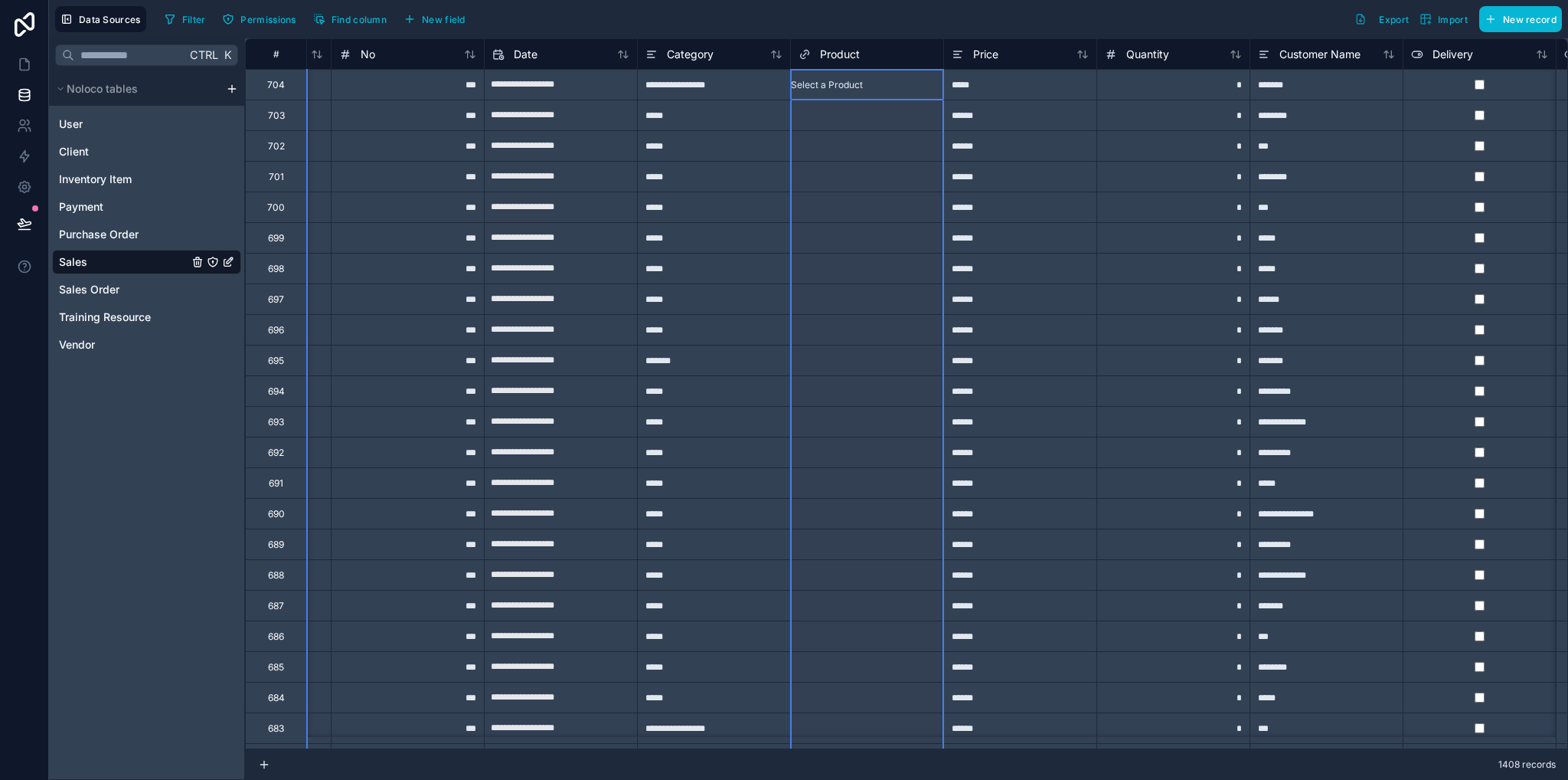
click at [876, 53] on div "Product" at bounding box center [868, 54] width 137 height 18
click at [12, 59] on link at bounding box center [24, 63] width 49 height 30
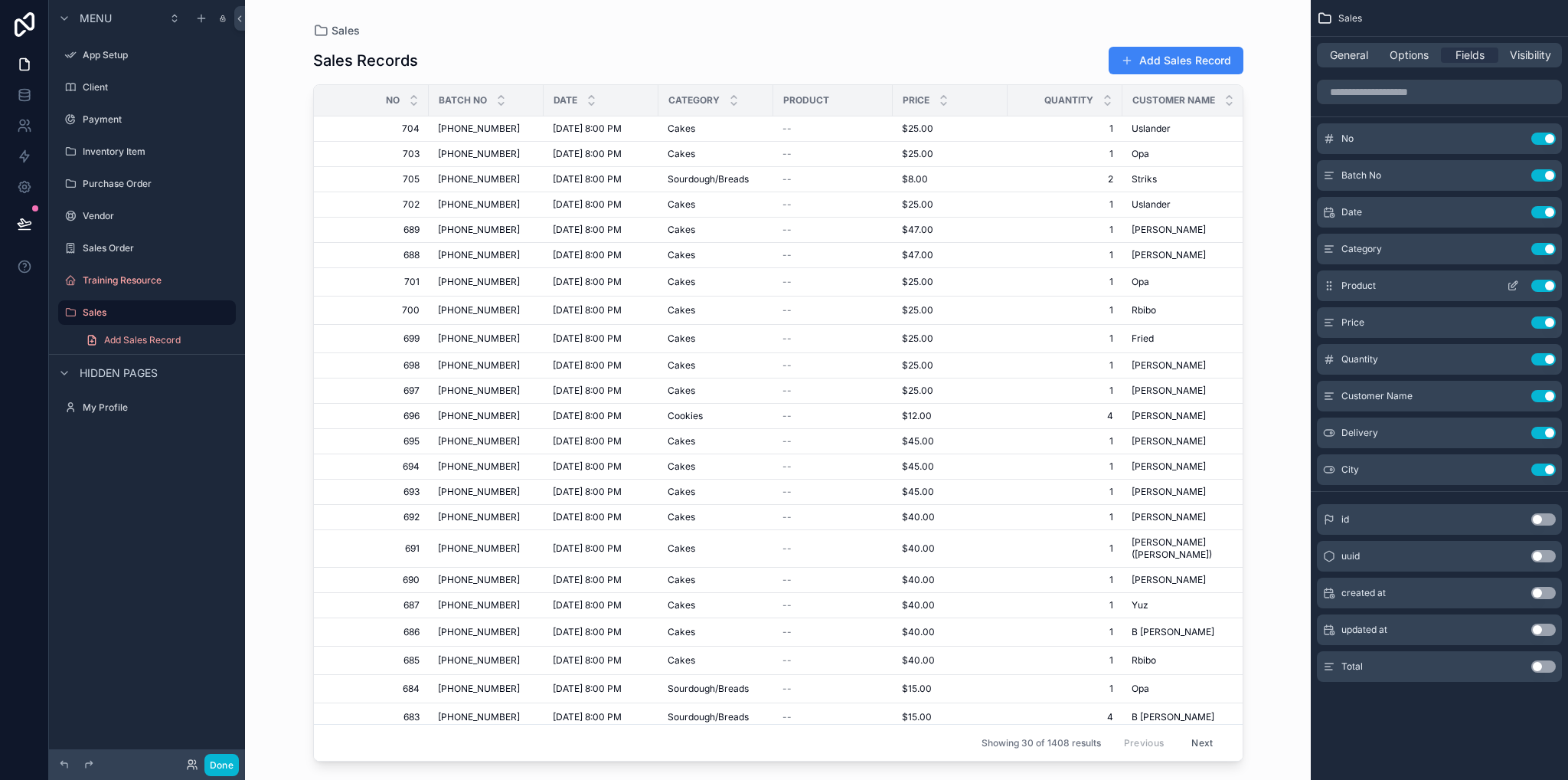
click at [1381, 282] on div "Product Use setting" at bounding box center [1439, 285] width 245 height 30
click at [1517, 282] on icon "scrollable content" at bounding box center [1517, 283] width 2 height 2
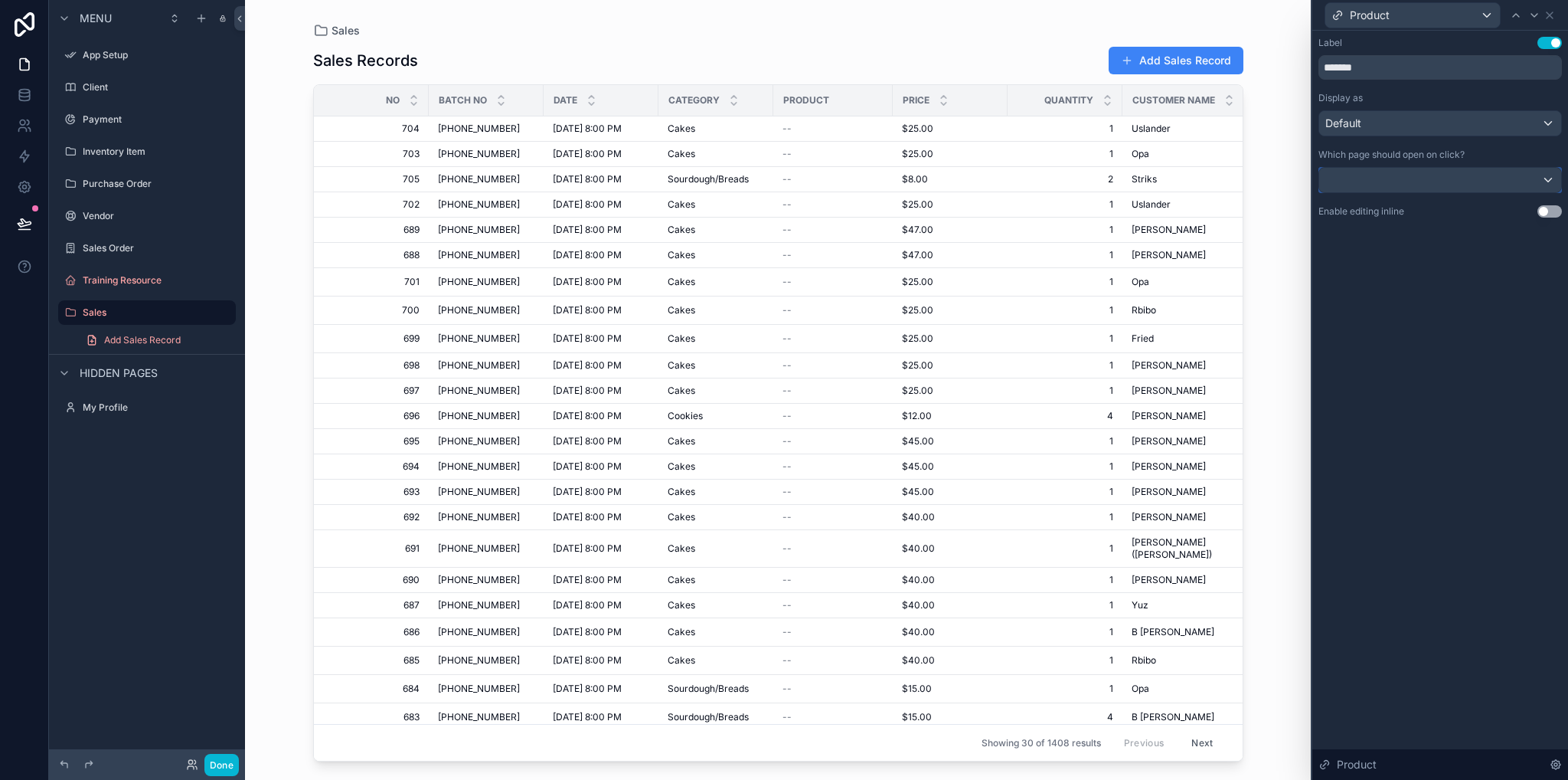
click at [1486, 181] on div at bounding box center [1441, 180] width 242 height 25
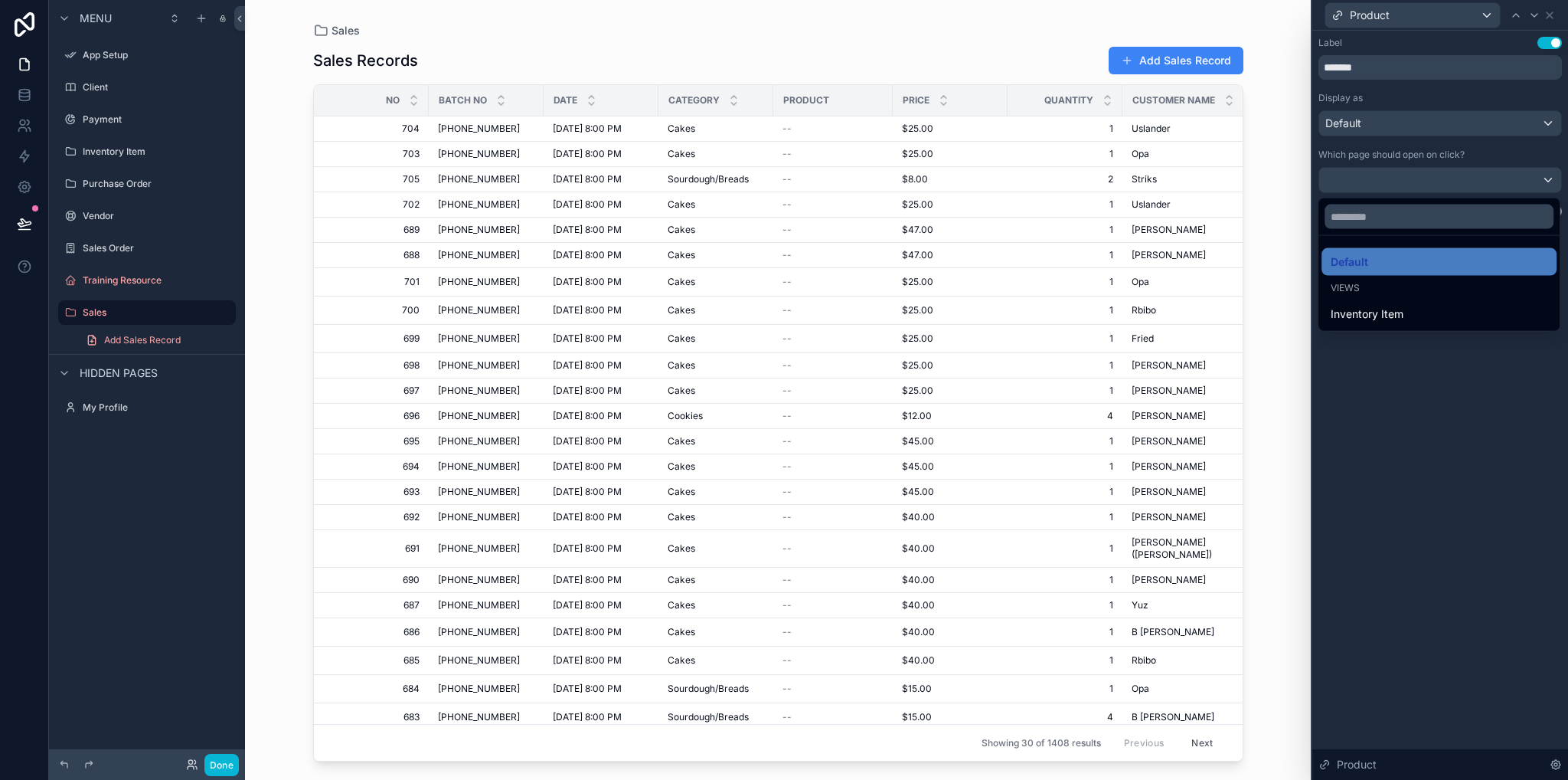
click at [1486, 181] on div at bounding box center [1440, 390] width 256 height 780
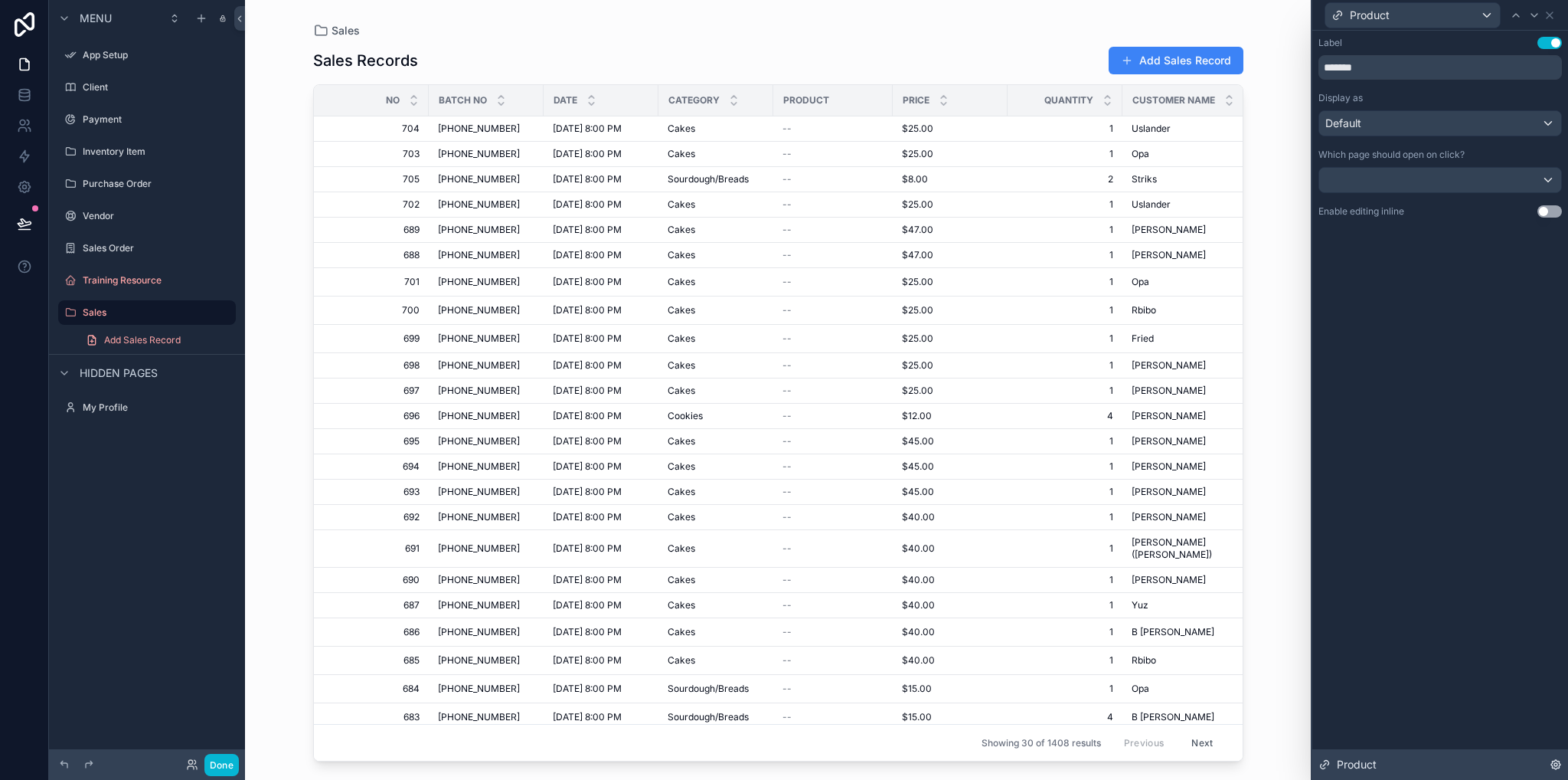
click at [1558, 764] on icon at bounding box center [1555, 764] width 12 height 12
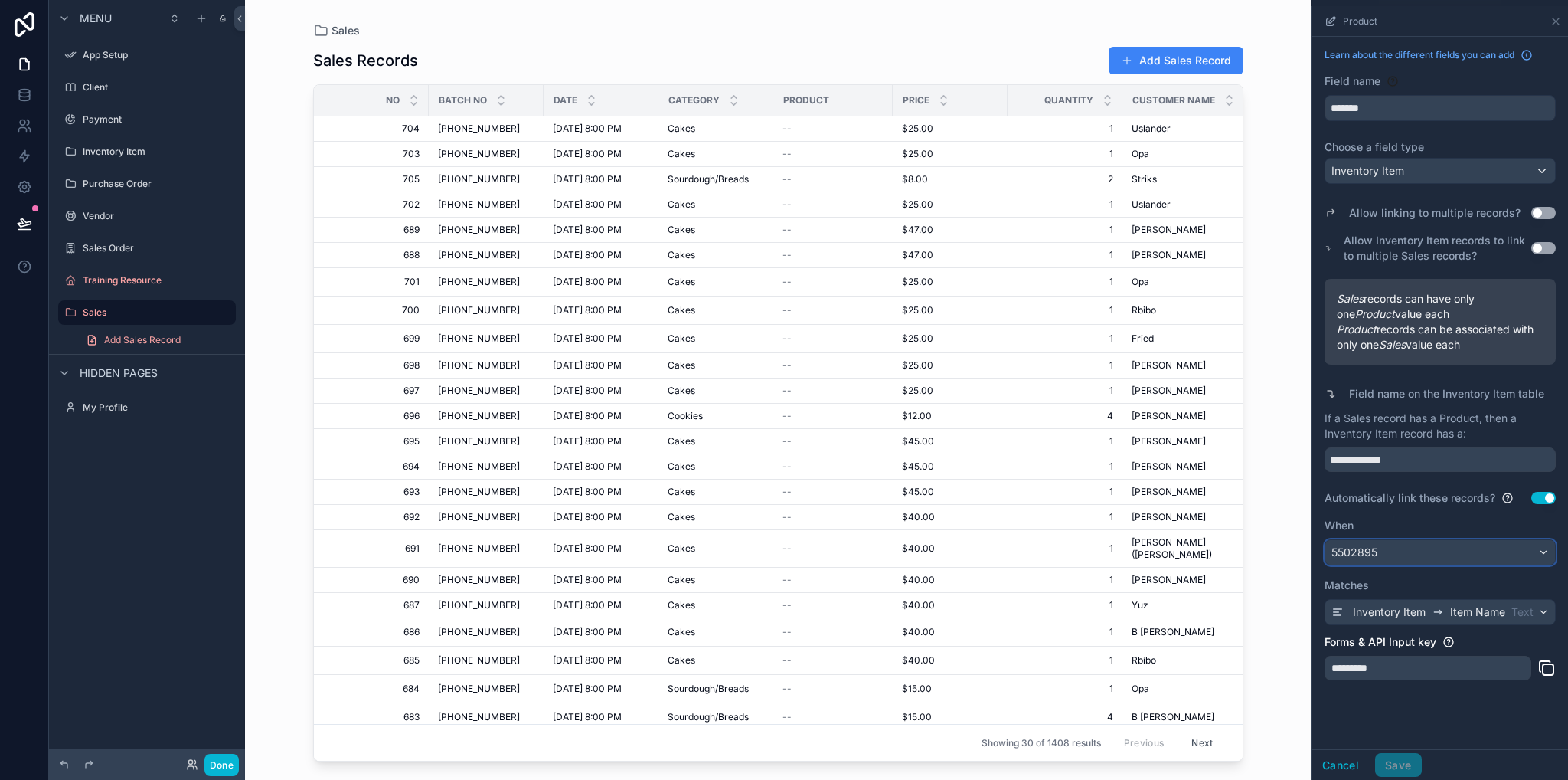
click at [1443, 556] on div "5502895" at bounding box center [1440, 552] width 230 height 25
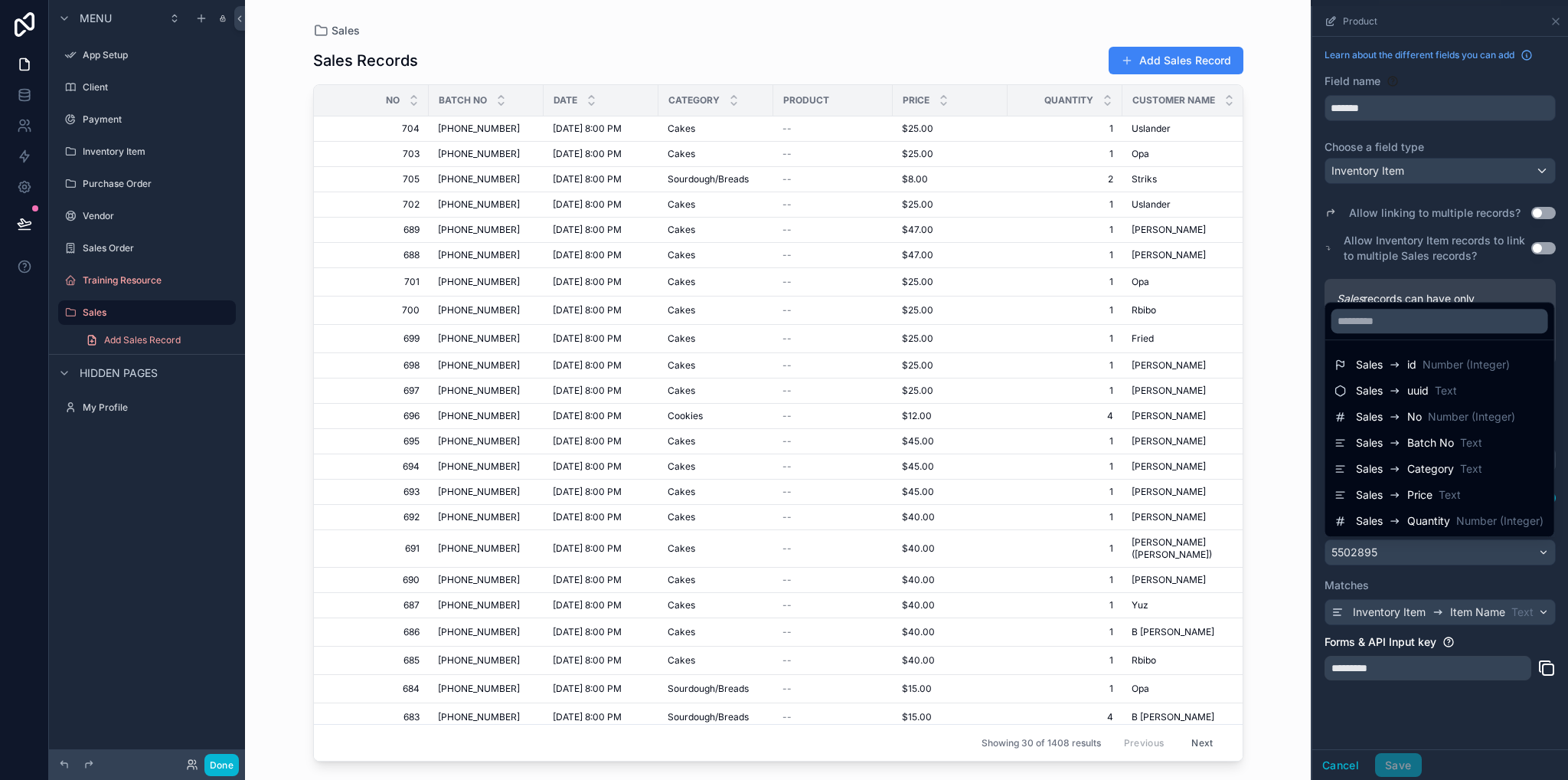
click at [1460, 569] on div "scrollable content" at bounding box center [1440, 393] width 256 height 774
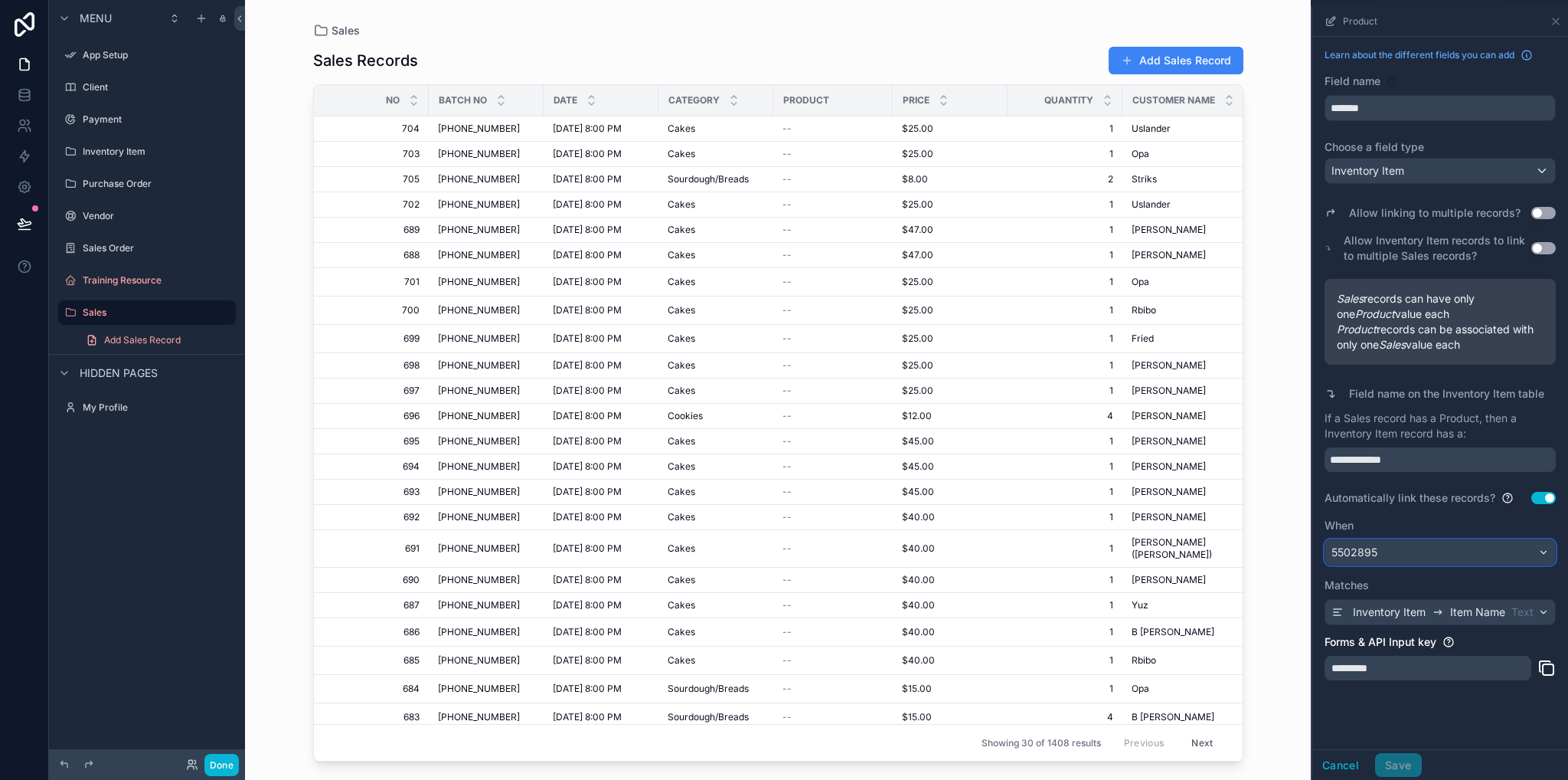
click at [1495, 546] on div "5502895" at bounding box center [1440, 552] width 230 height 25
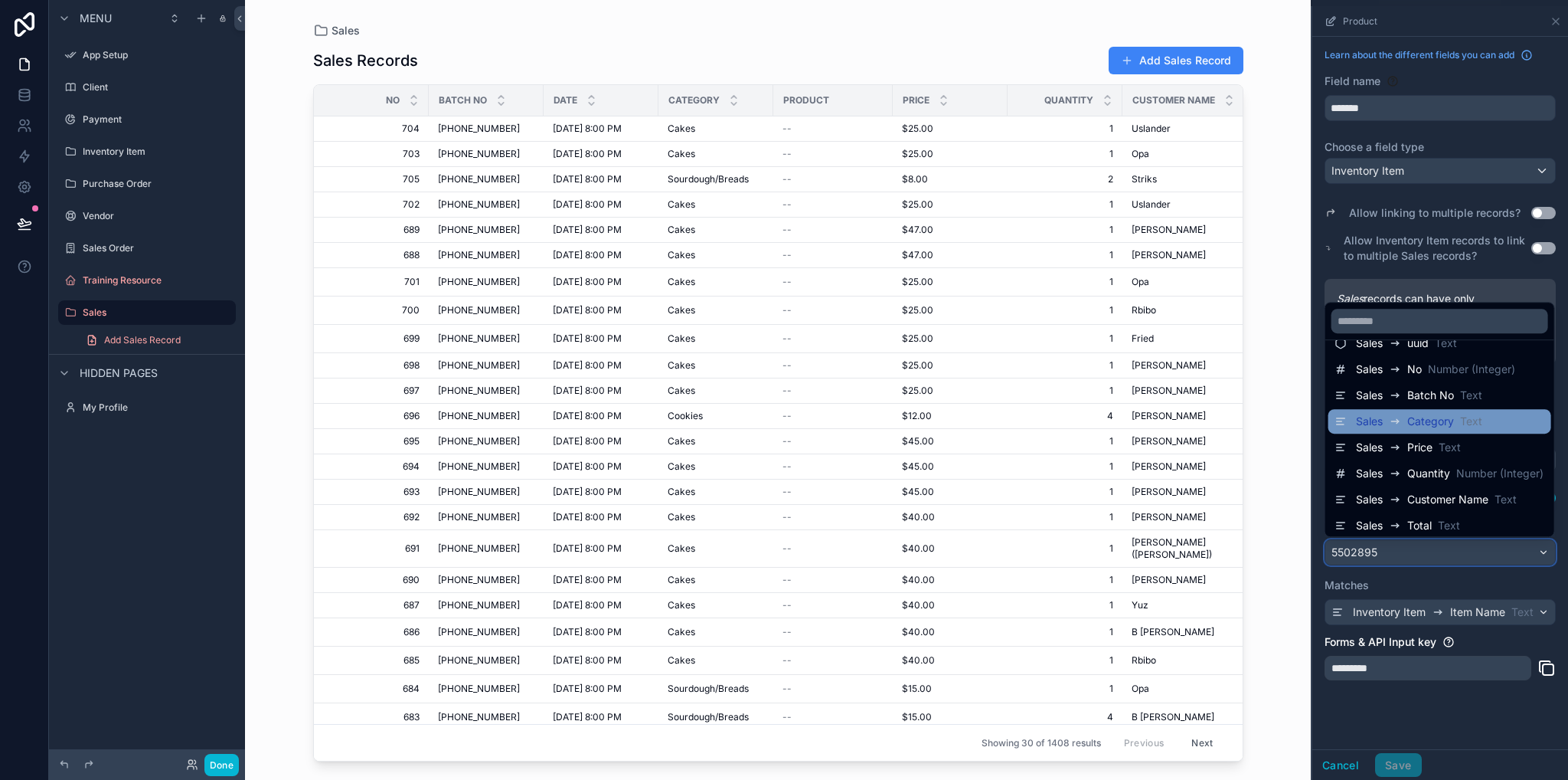
scroll to position [52, 0]
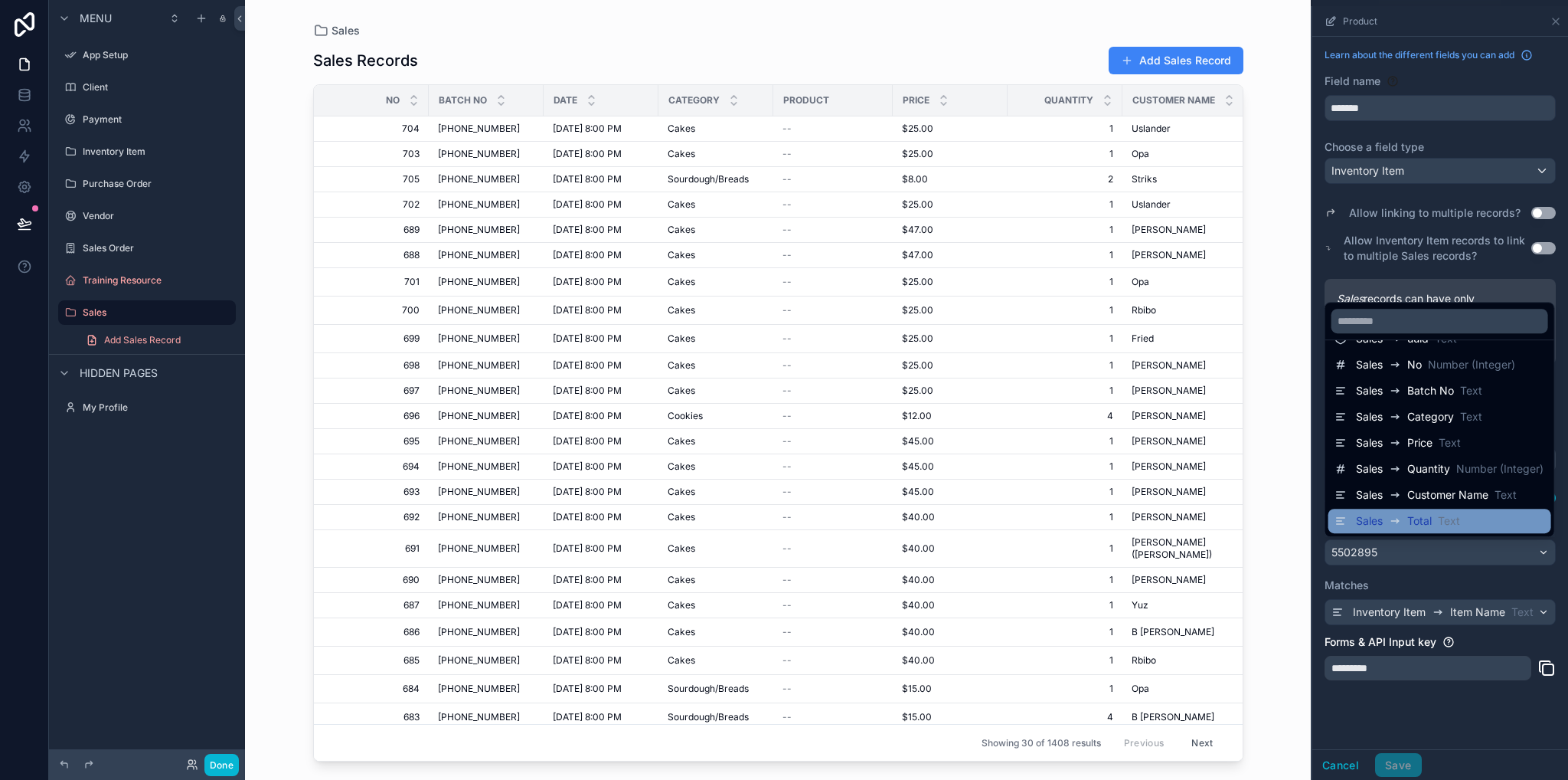
click at [1471, 524] on div "Sales Total Text" at bounding box center [1440, 521] width 211 height 18
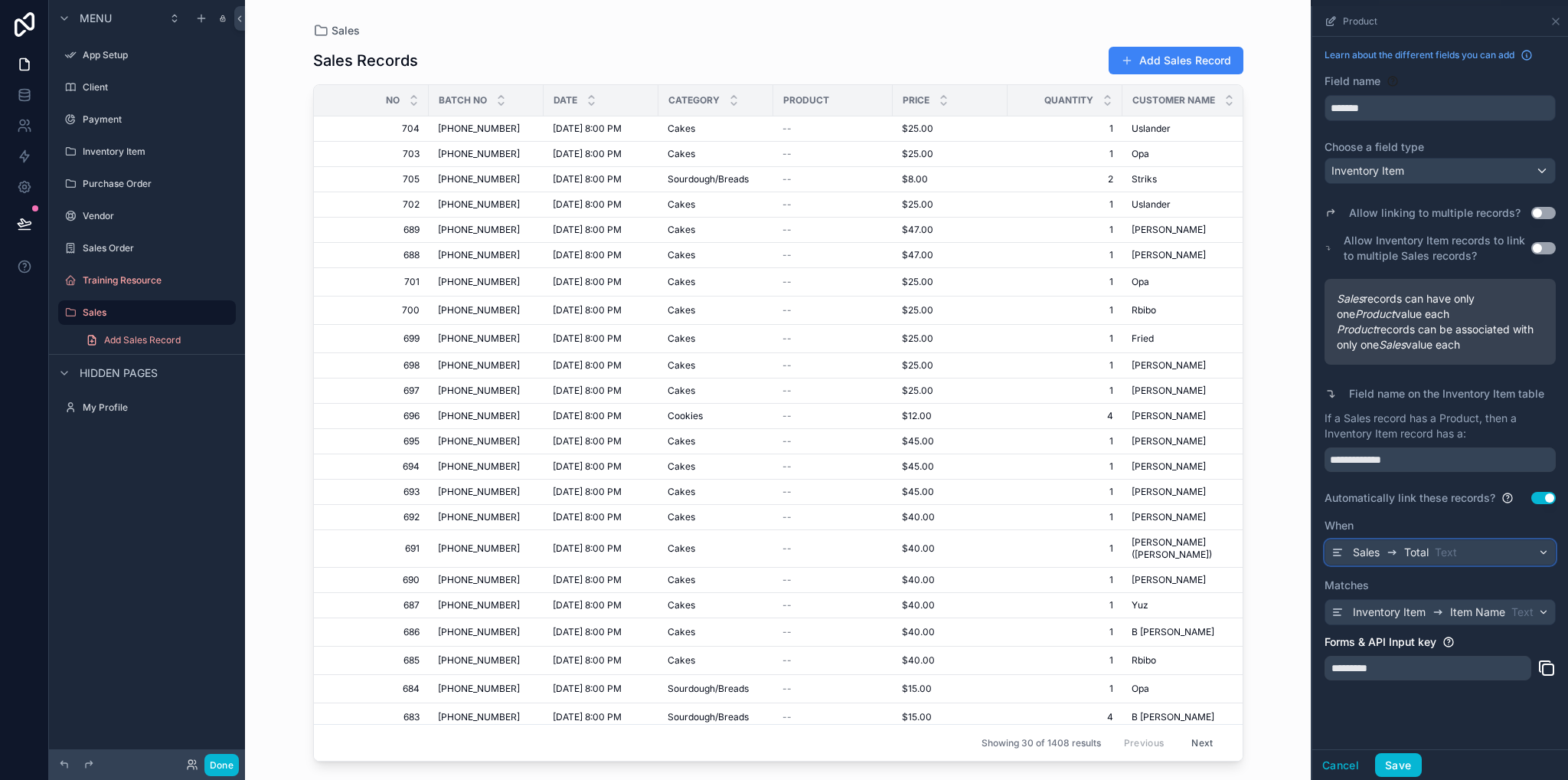
click at [1442, 555] on span "Text" at bounding box center [1446, 552] width 22 height 16
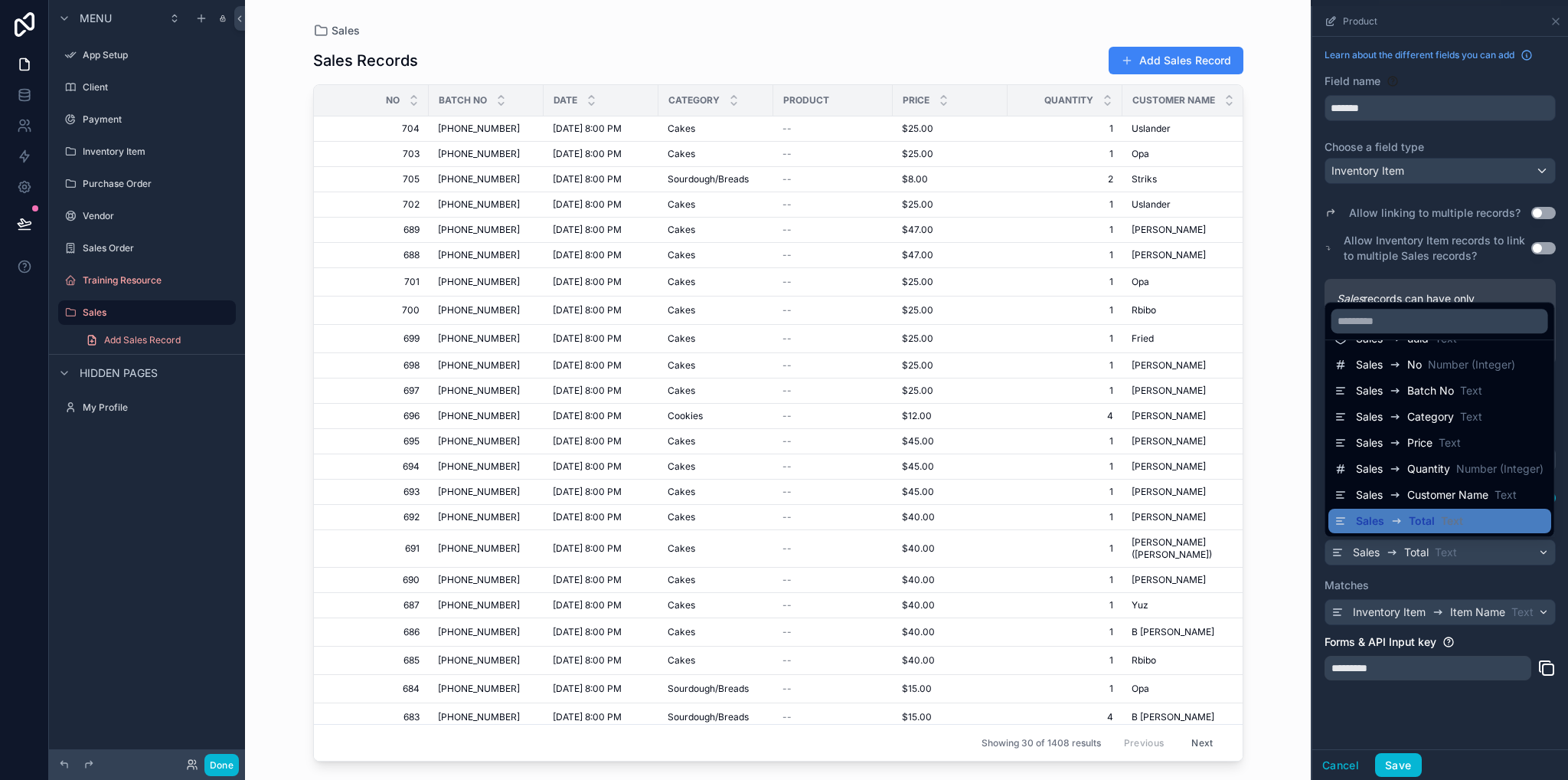
click at [1504, 743] on div "scrollable content" at bounding box center [1440, 393] width 256 height 774
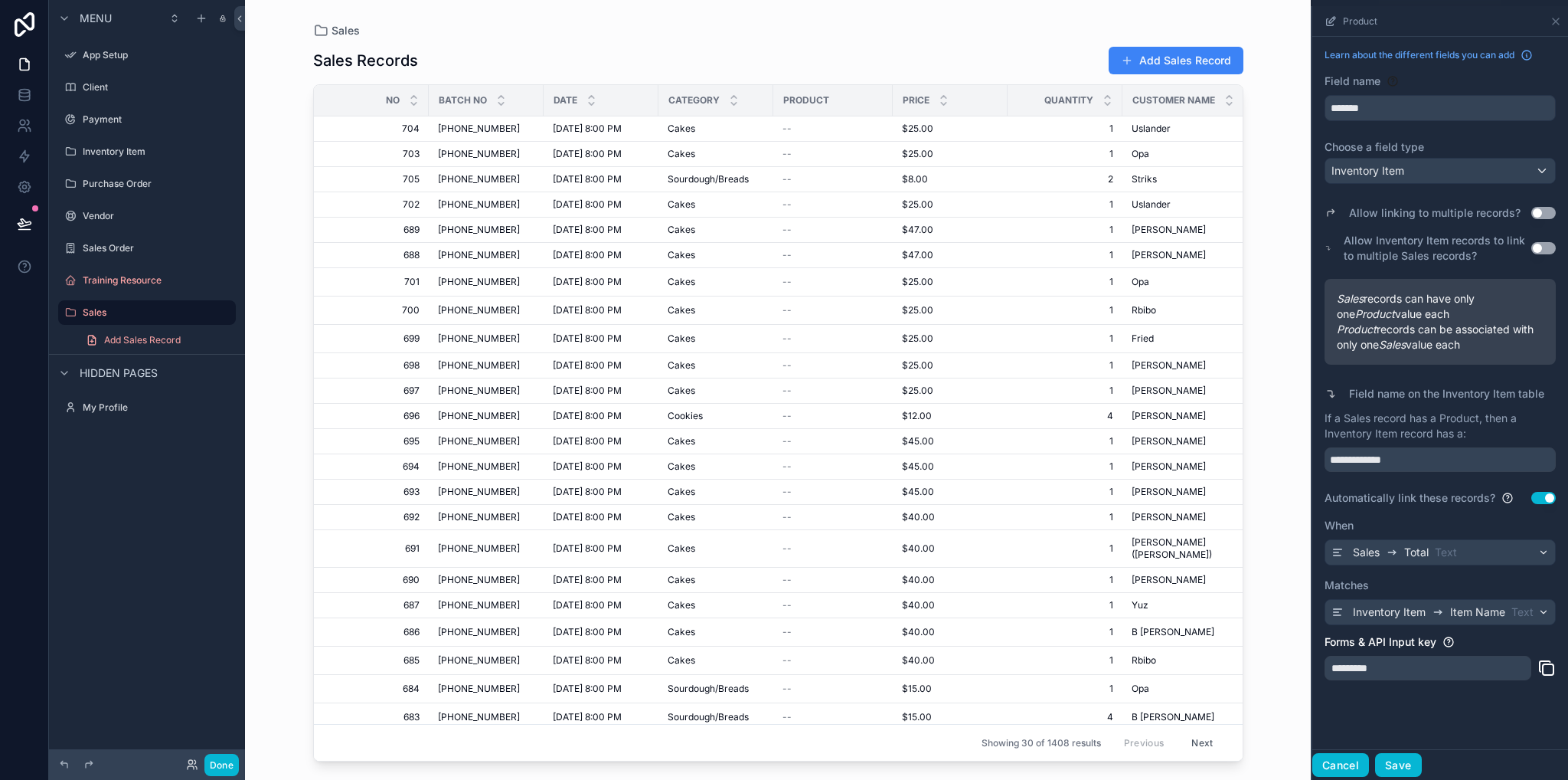
click at [1343, 764] on button "Cancel" at bounding box center [1341, 764] width 57 height 25
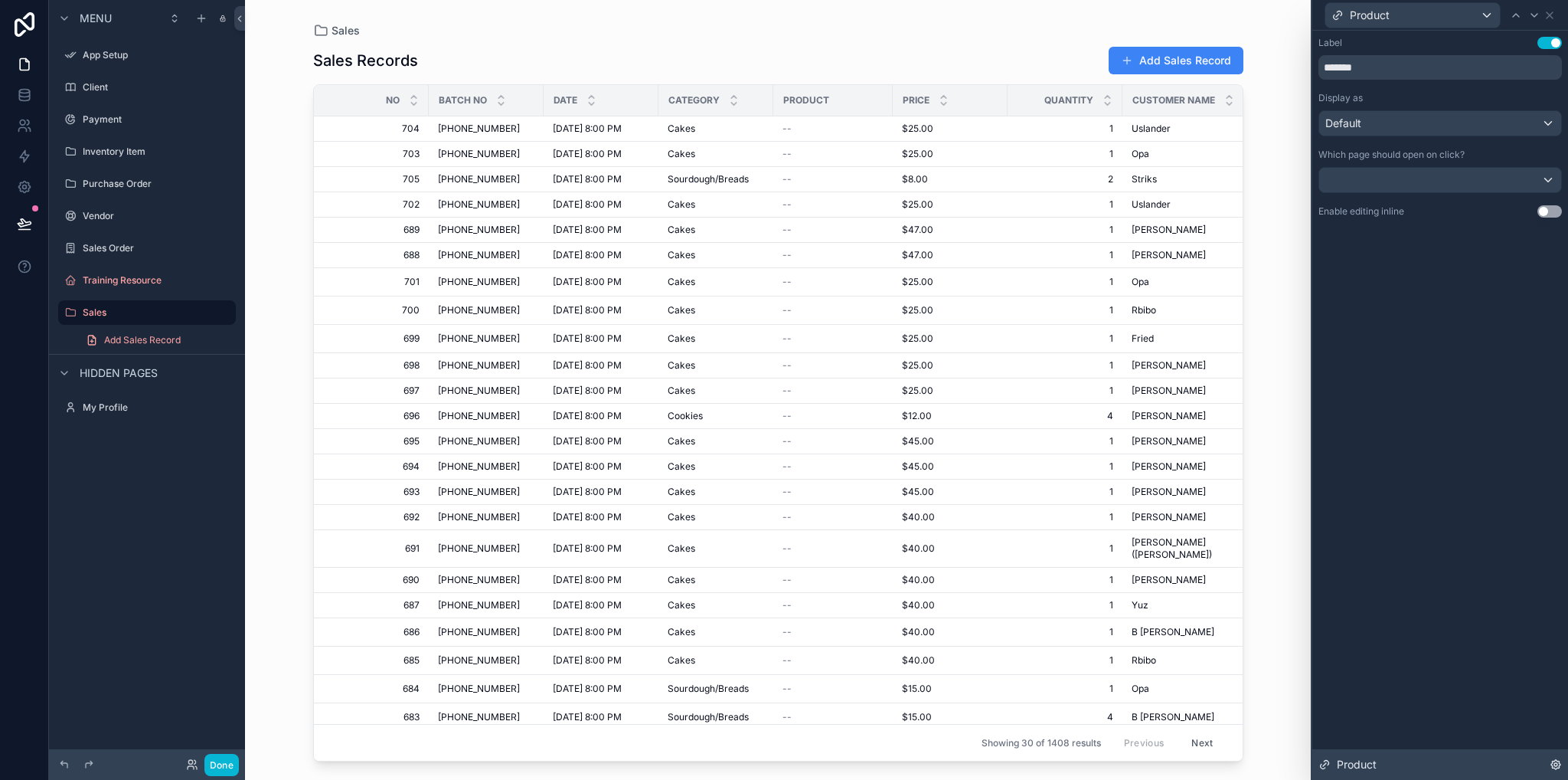
click at [1362, 770] on span "Product" at bounding box center [1356, 764] width 39 height 16
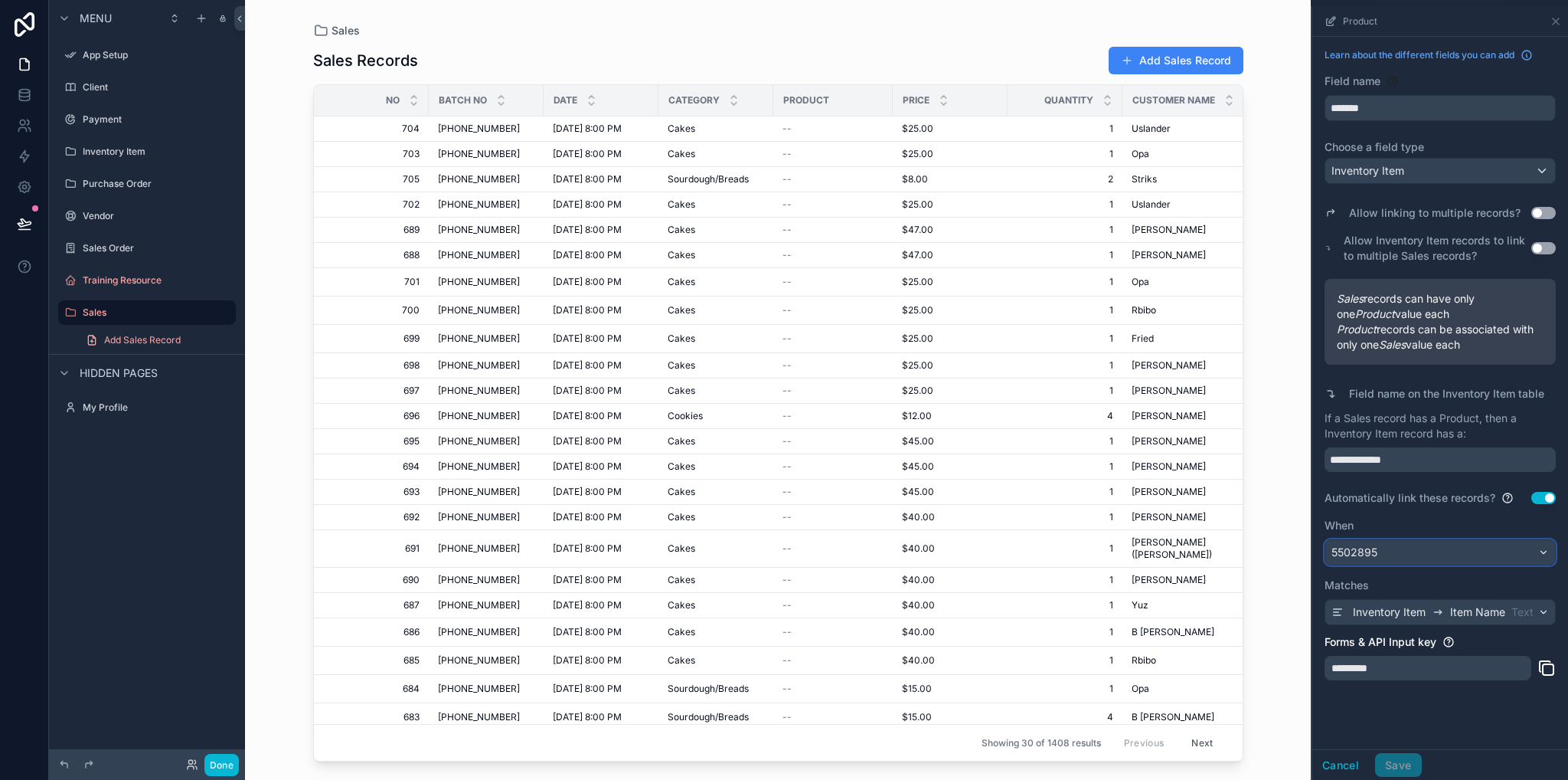
click at [1338, 548] on span "5502895" at bounding box center [1354, 552] width 46 height 16
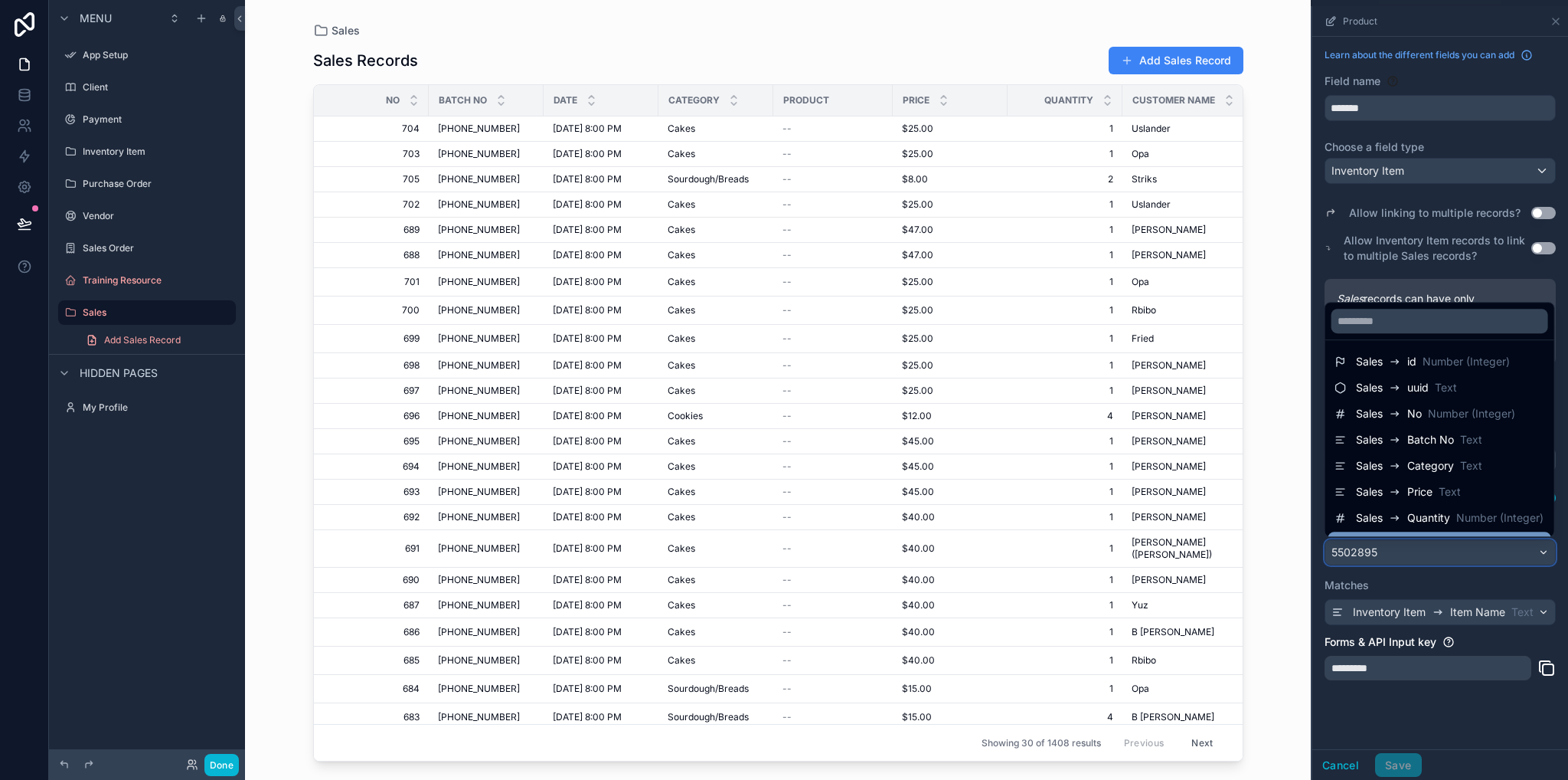
scroll to position [0, 0]
click at [1432, 580] on div "scrollable content" at bounding box center [1440, 393] width 256 height 774
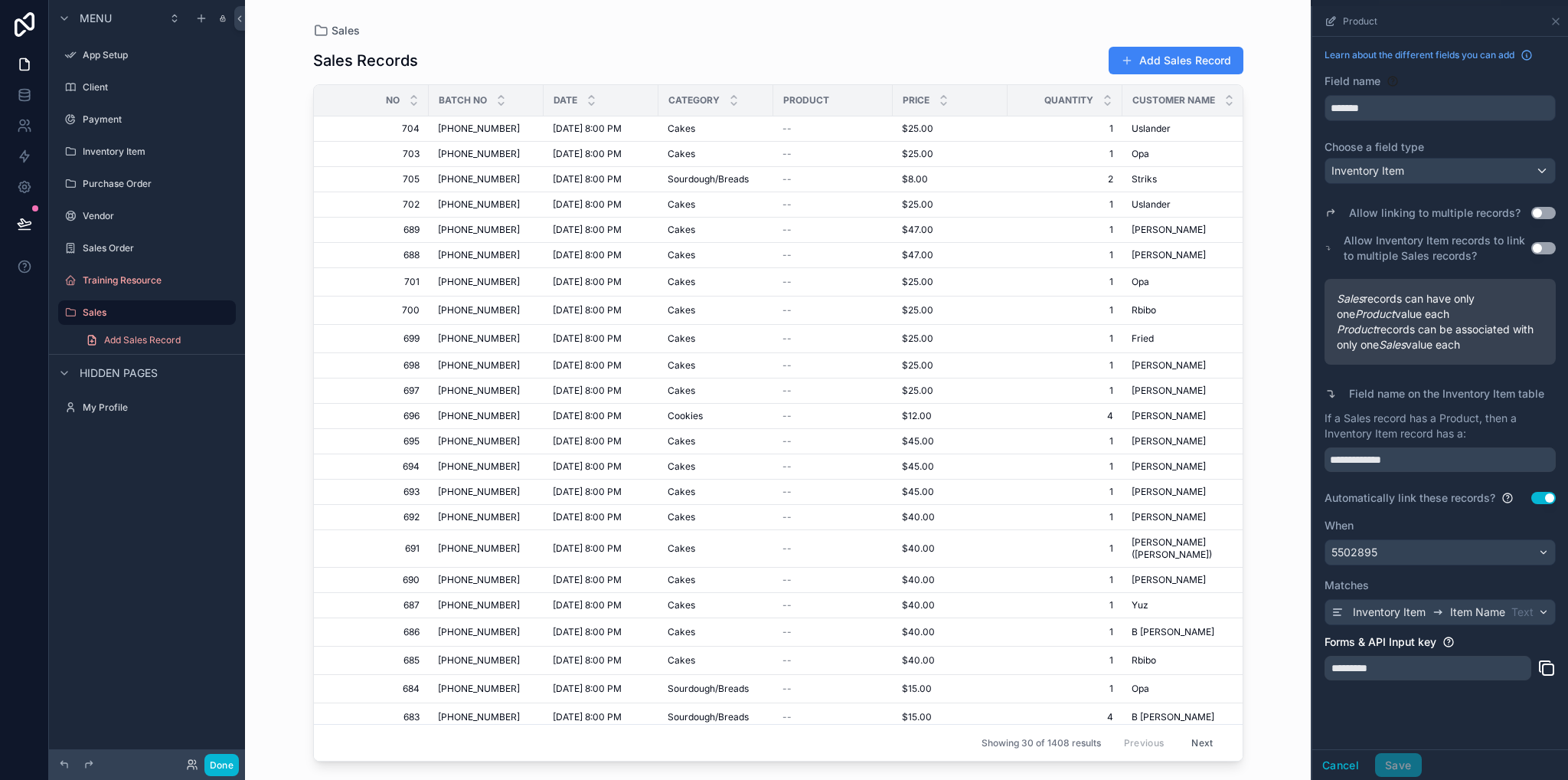
click at [1544, 494] on button "Use setting" at bounding box center [1543, 497] width 25 height 12
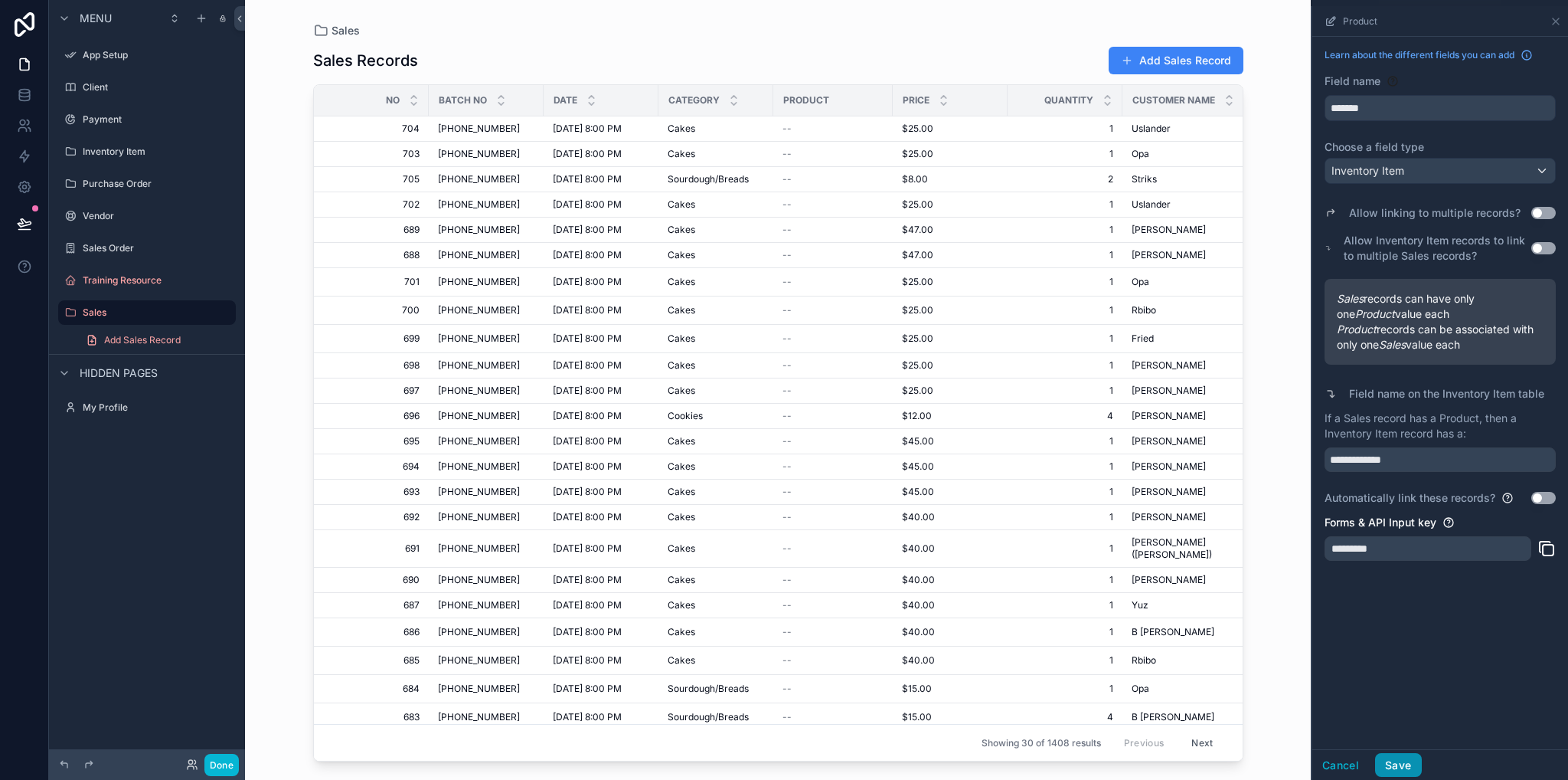
click at [1409, 773] on button "Save" at bounding box center [1398, 764] width 46 height 25
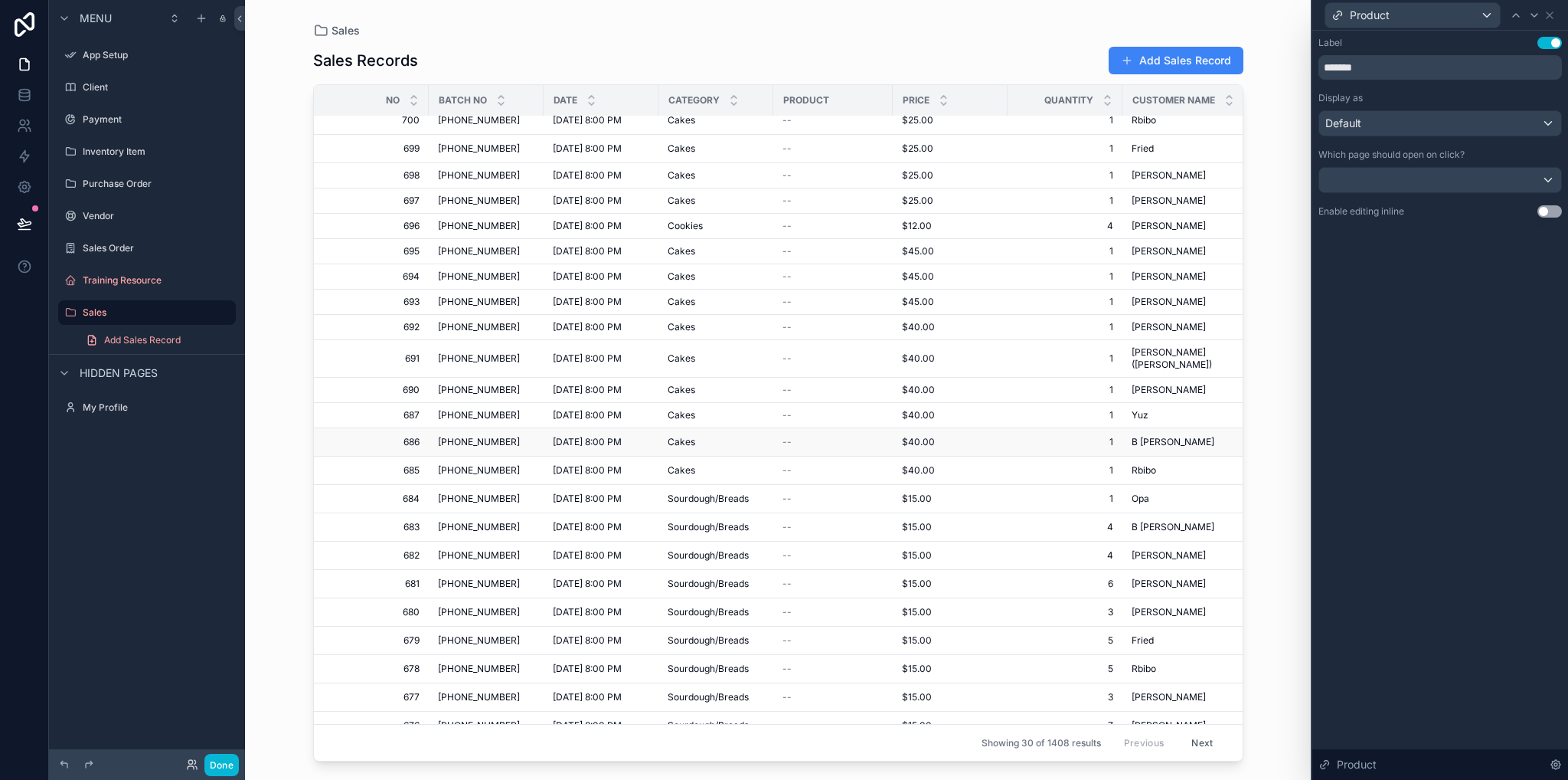
scroll to position [199, 0]
